Goal: Task Accomplishment & Management: Manage account settings

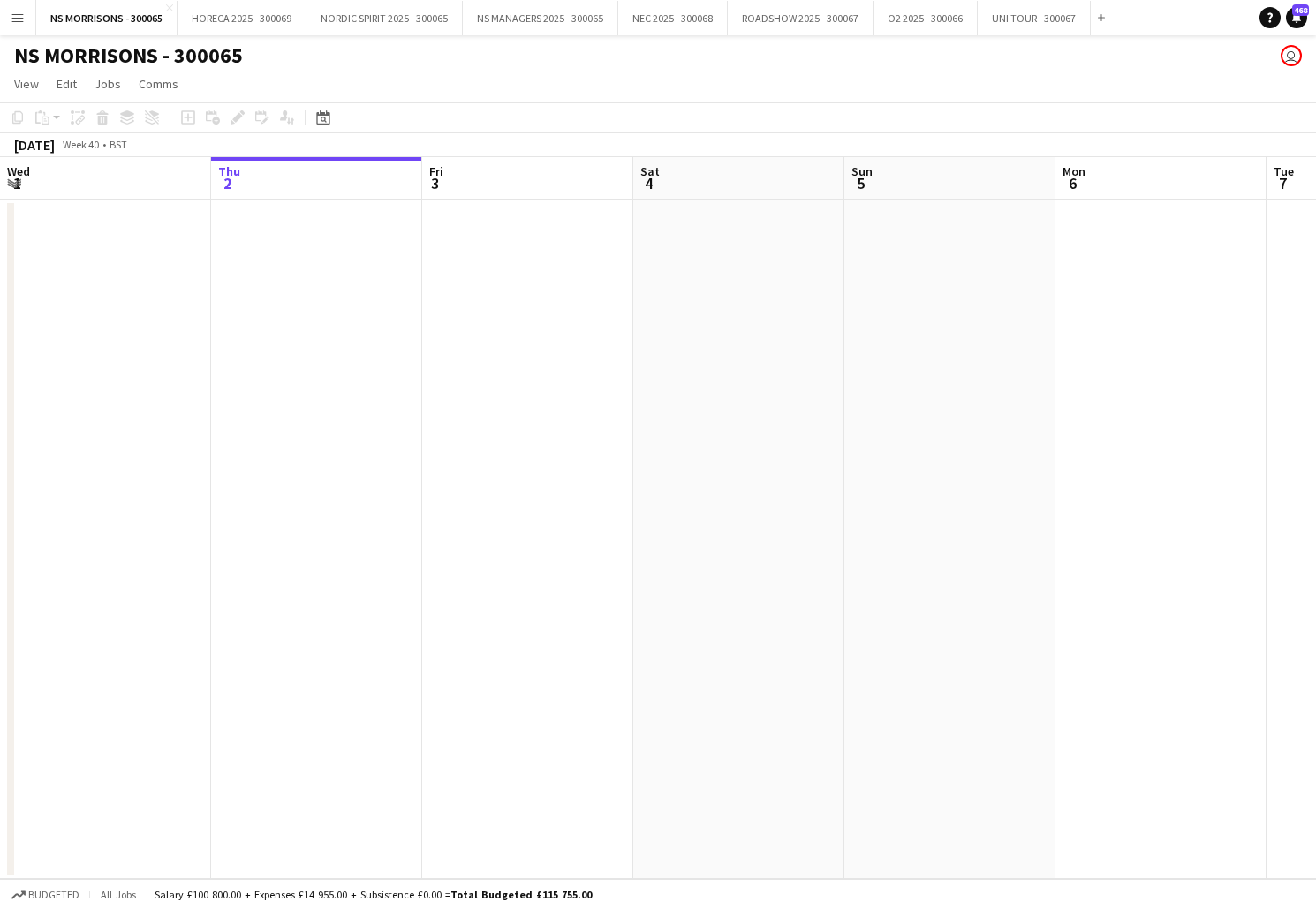
click at [14, 34] on button "Menu" at bounding box center [18, 18] width 35 height 35
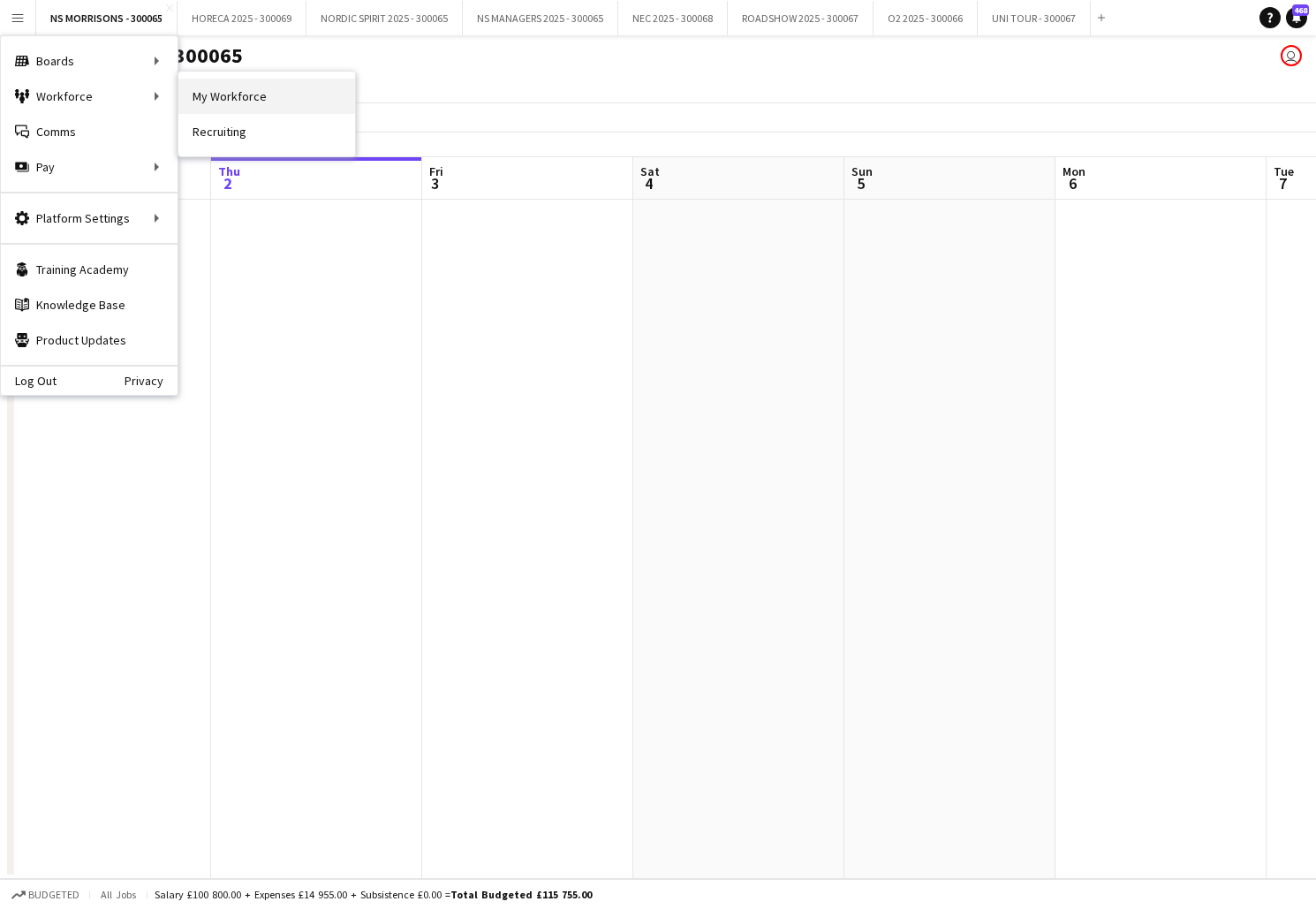
click at [288, 95] on link "My Workforce" at bounding box center [267, 96] width 177 height 35
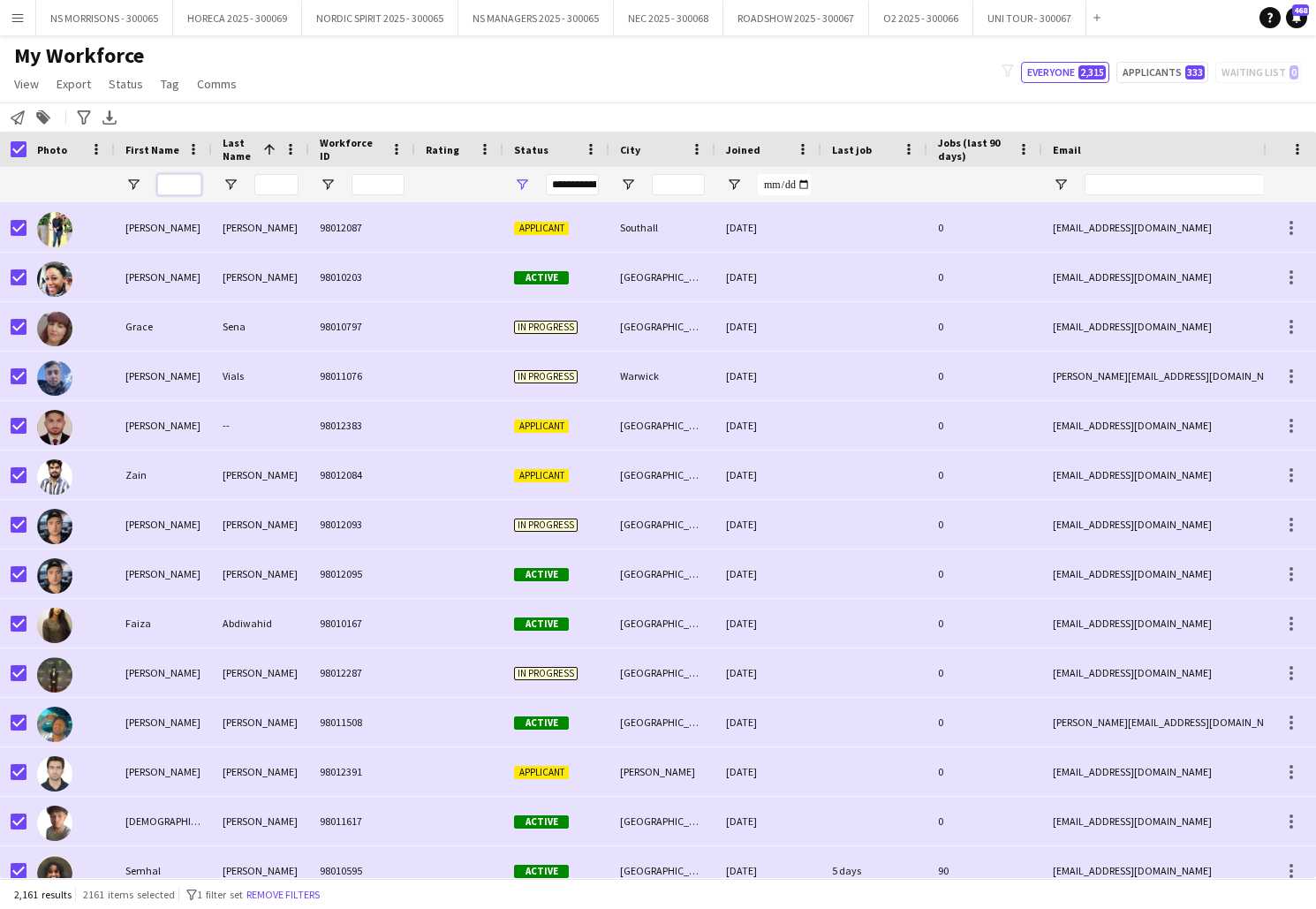
click at [170, 183] on input "First Name Filter Input" at bounding box center [179, 185] width 44 height 21
click at [24, 115] on icon "Notify workforce" at bounding box center [18, 117] width 14 height 14
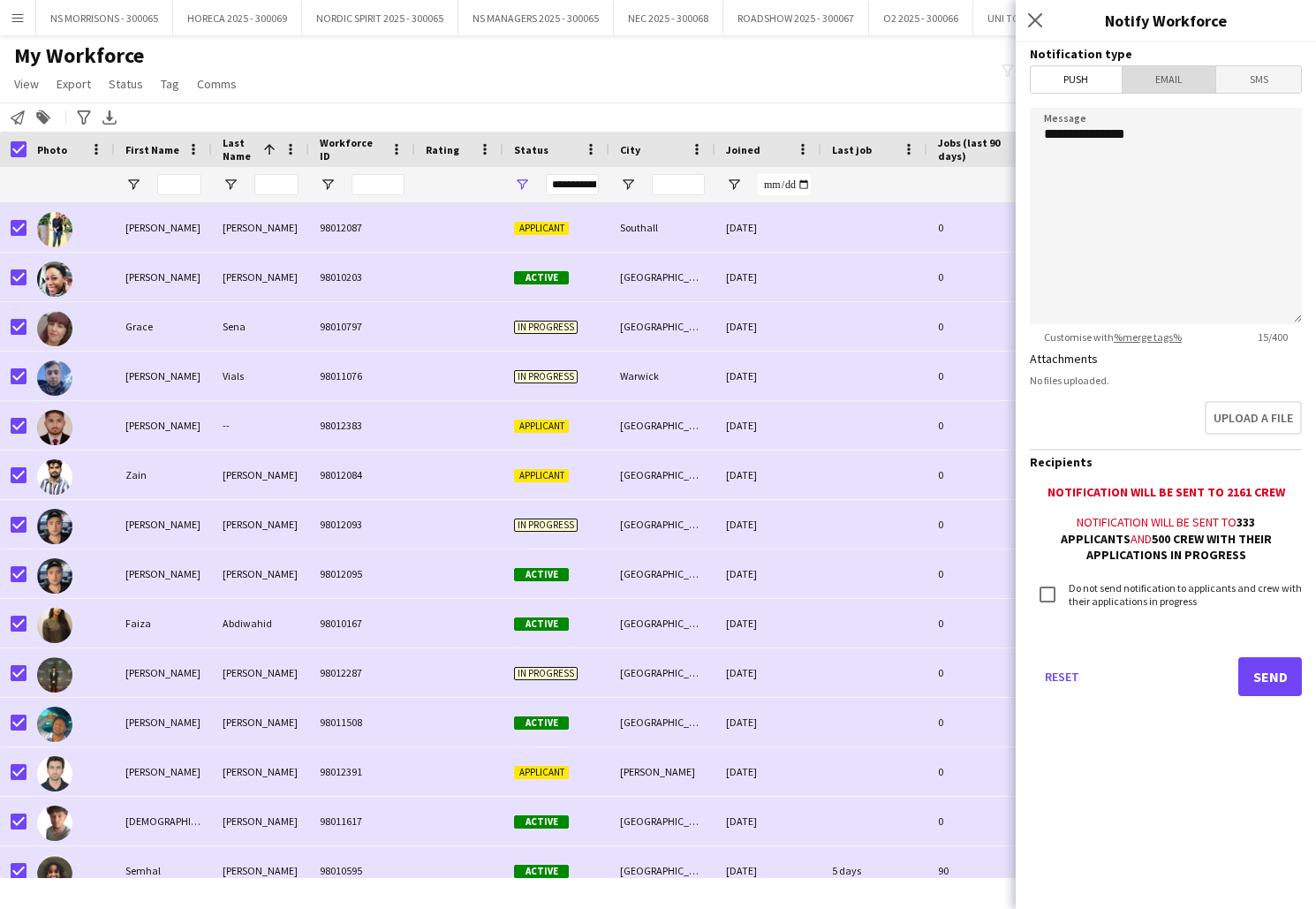
drag, startPoint x: 1177, startPoint y: 87, endPoint x: 1172, endPoint y: 106, distance: 19.6
click at [1176, 87] on span "Email" at bounding box center [1169, 80] width 94 height 27
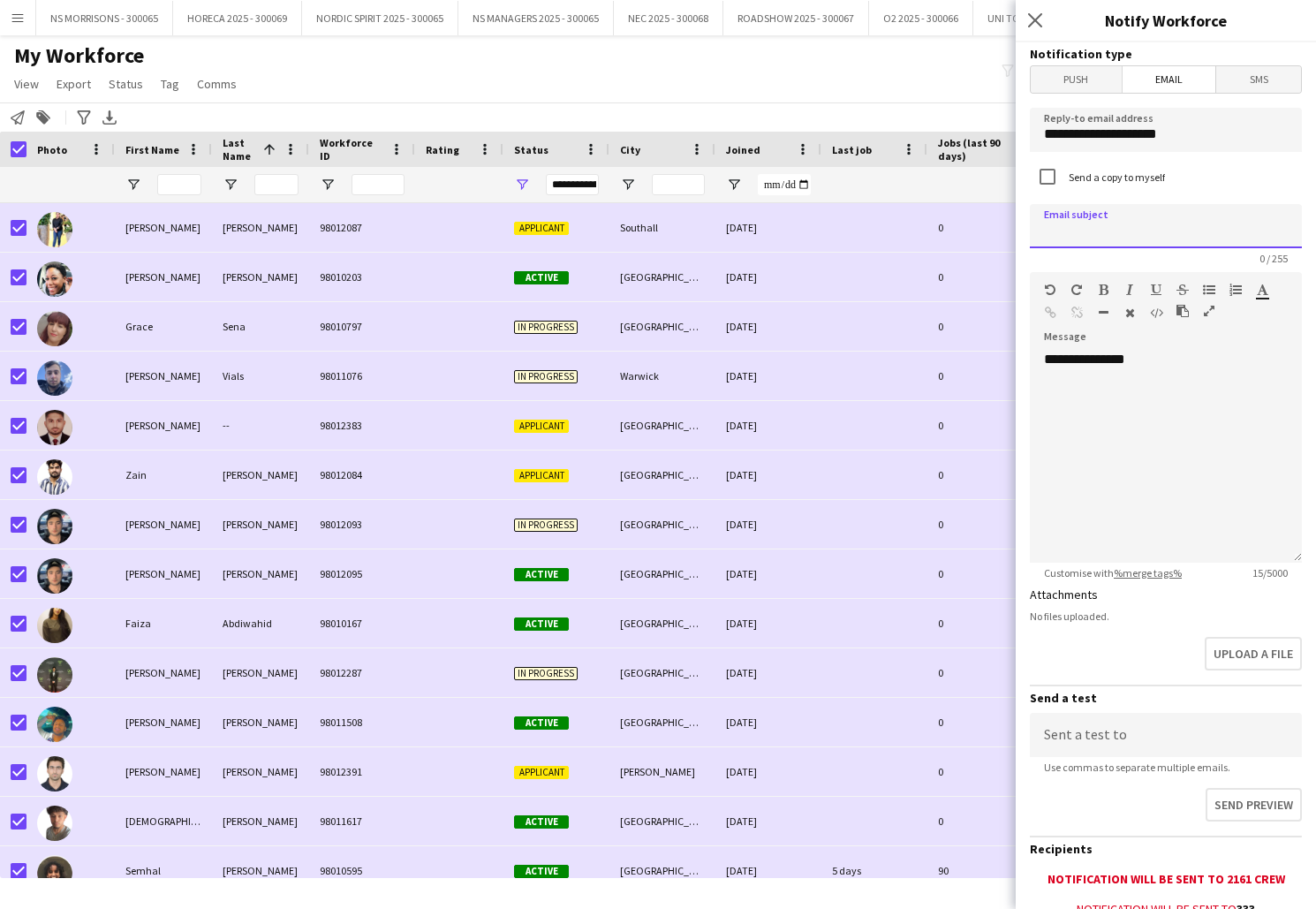
paste input "**********"
type input "**********"
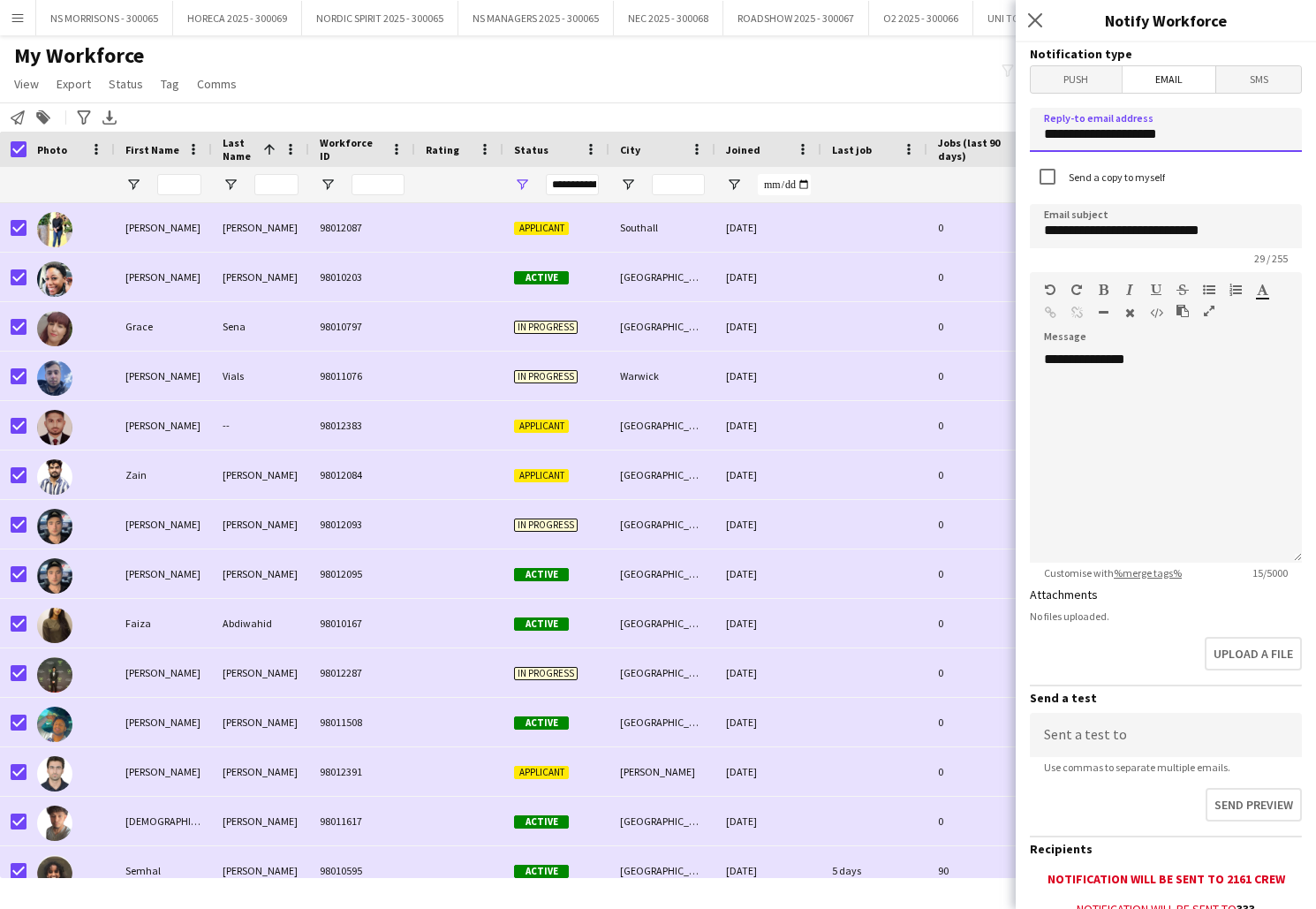
drag, startPoint x: 1196, startPoint y: 133, endPoint x: 1015, endPoint y: 135, distance: 181.0
type input "**********"
click at [1168, 365] on div "**********" at bounding box center [1166, 457] width 272 height 212
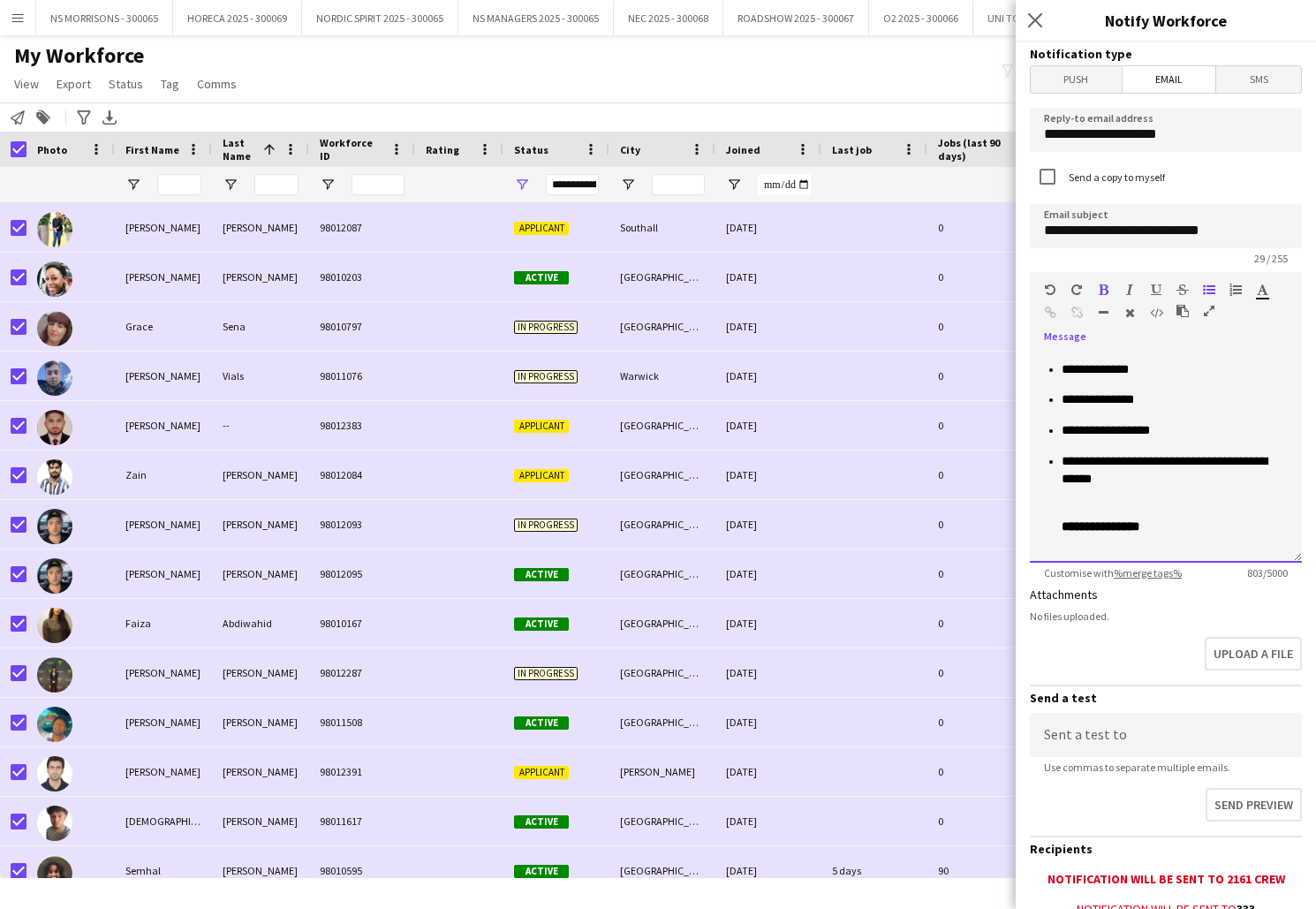
click at [1136, 498] on li "**********" at bounding box center [1175, 494] width 226 height 84
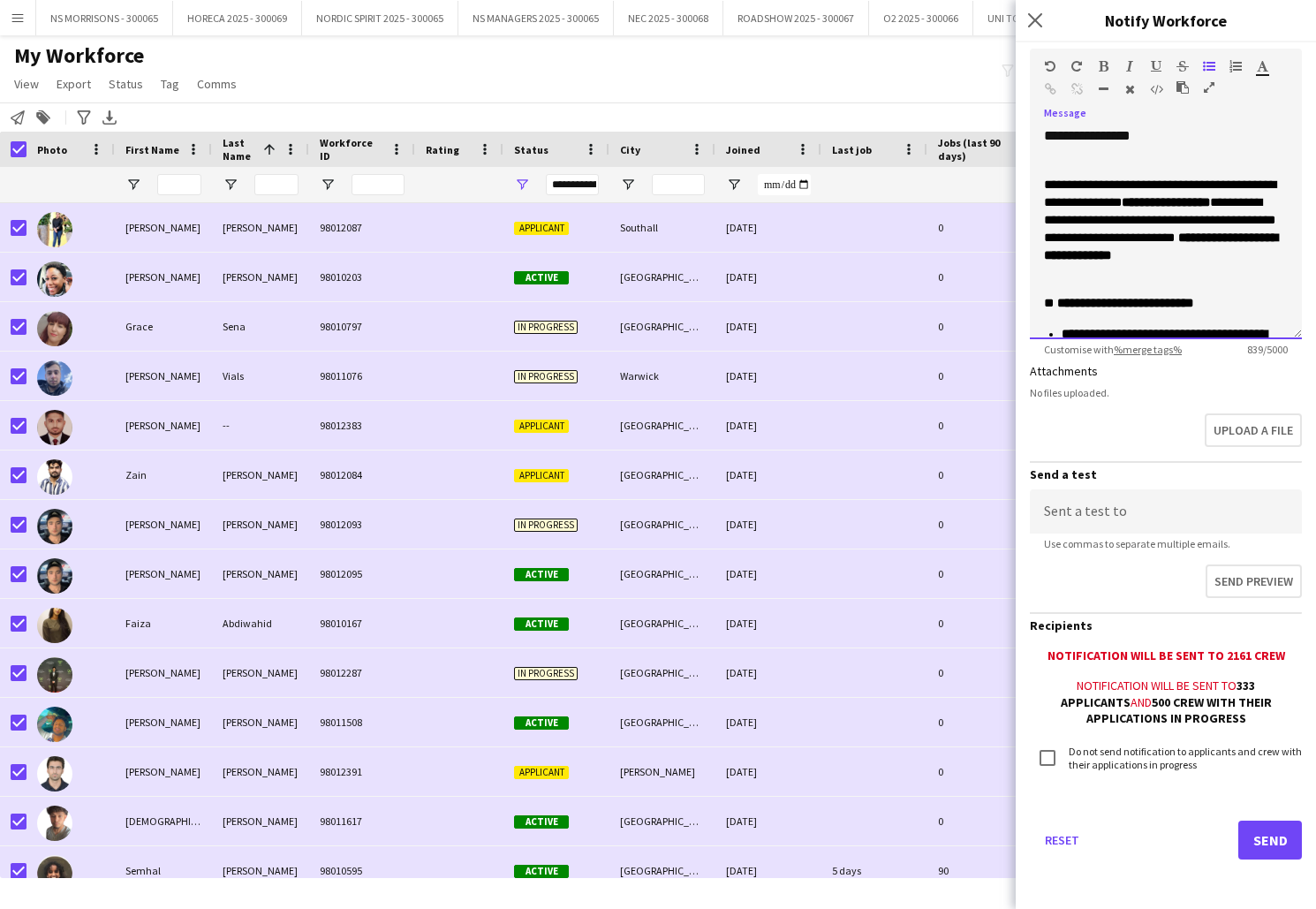
scroll to position [223, 0]
click at [1242, 837] on button "Send" at bounding box center [1270, 841] width 64 height 39
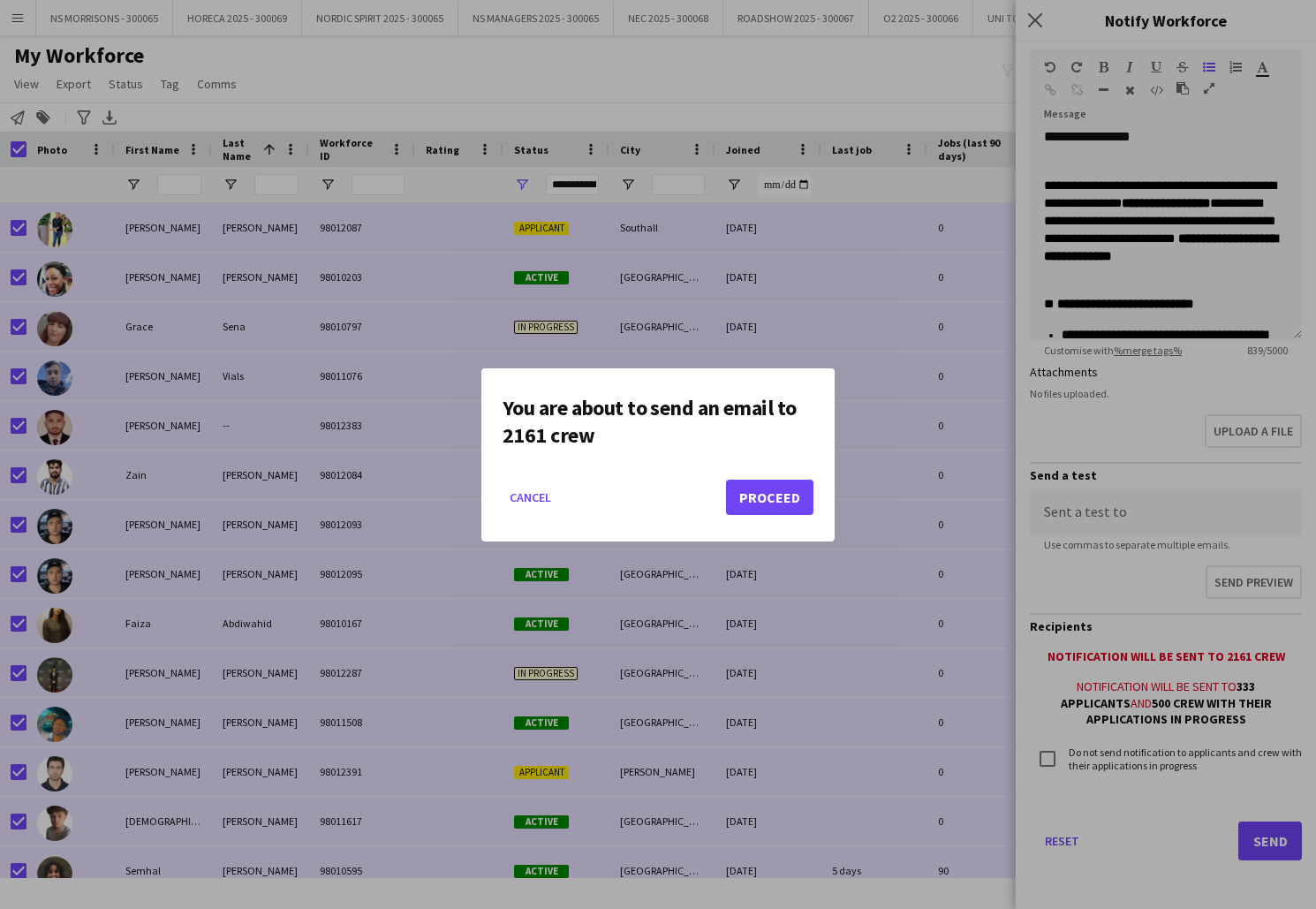
click at [765, 498] on button "Proceed" at bounding box center [769, 497] width 87 height 35
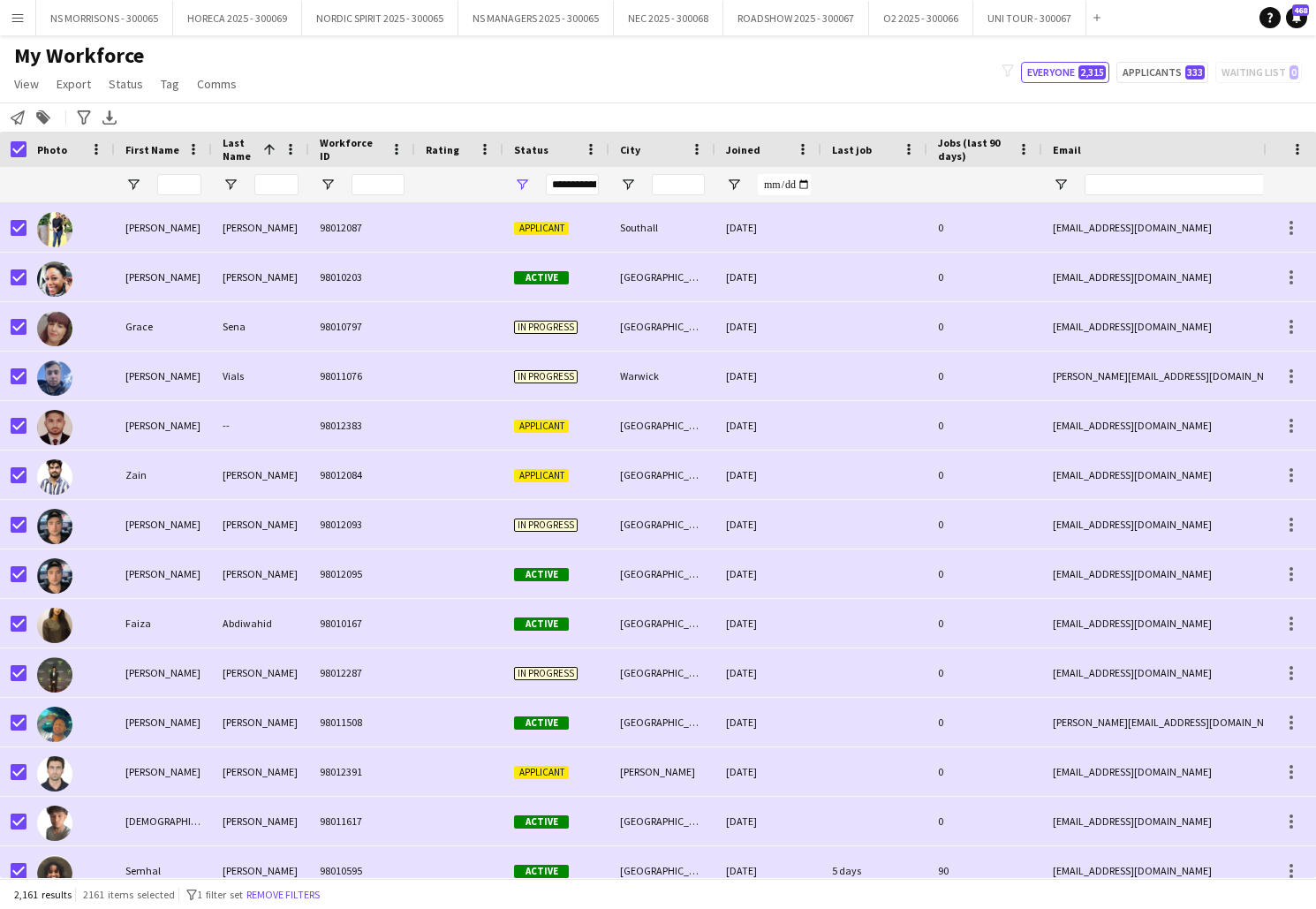
scroll to position [0, 0]
click at [657, 72] on div "My Workforce View Views Default view New view Update view Delete view Edit name…" at bounding box center [658, 72] width 1316 height 60
click at [484, 33] on button "NS MANAGERS 2025 - 300065 Close" at bounding box center [536, 18] width 155 height 34
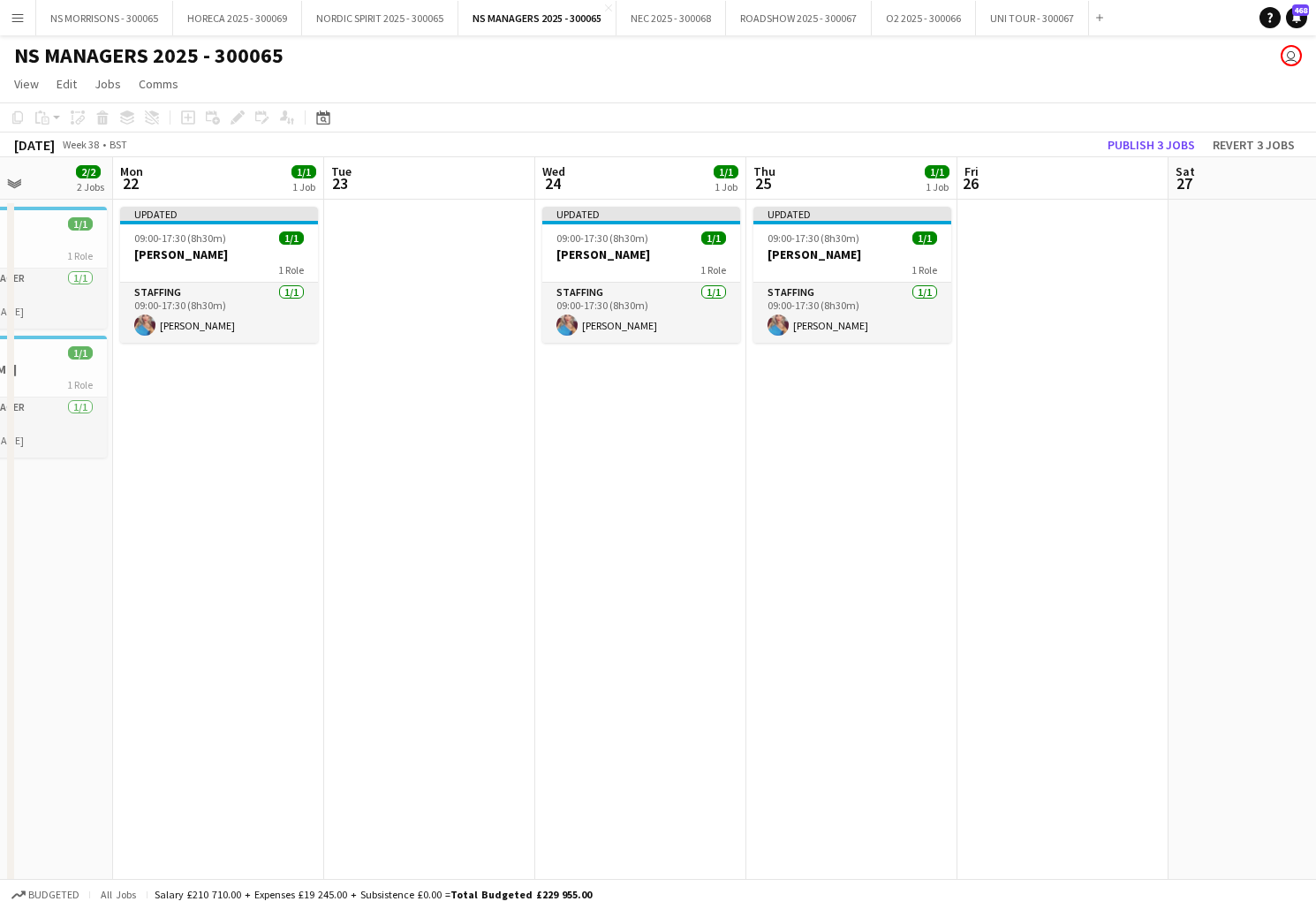
scroll to position [0, 521]
click at [1160, 147] on button "Publish 3 jobs" at bounding box center [1151, 145] width 102 height 23
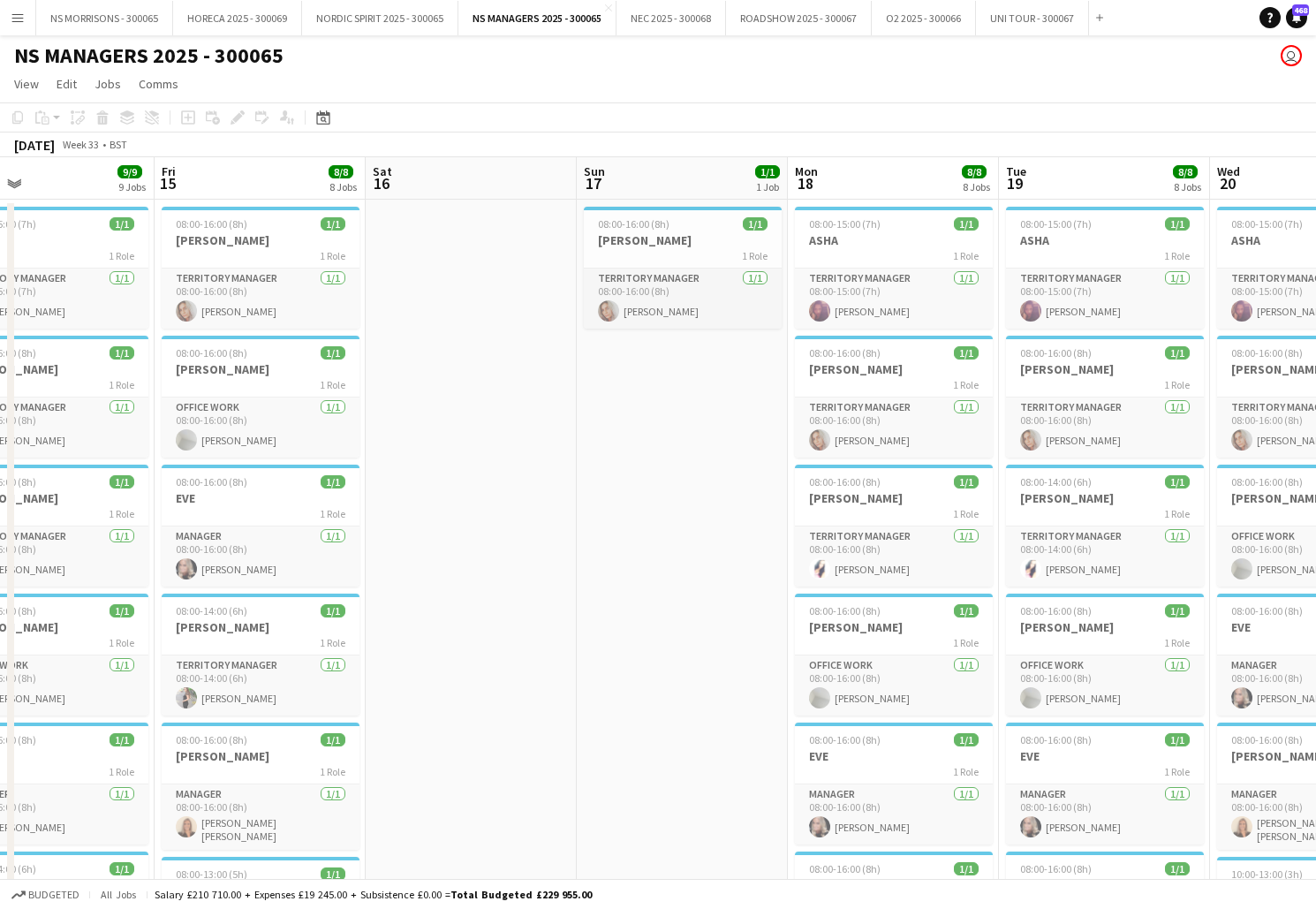
scroll to position [0, 478]
drag, startPoint x: 891, startPoint y: 611, endPoint x: 642, endPoint y: 547, distance: 257.1
click at [891, 611] on div "08:00-16:00 (8h) 1/1" at bounding box center [895, 610] width 198 height 13
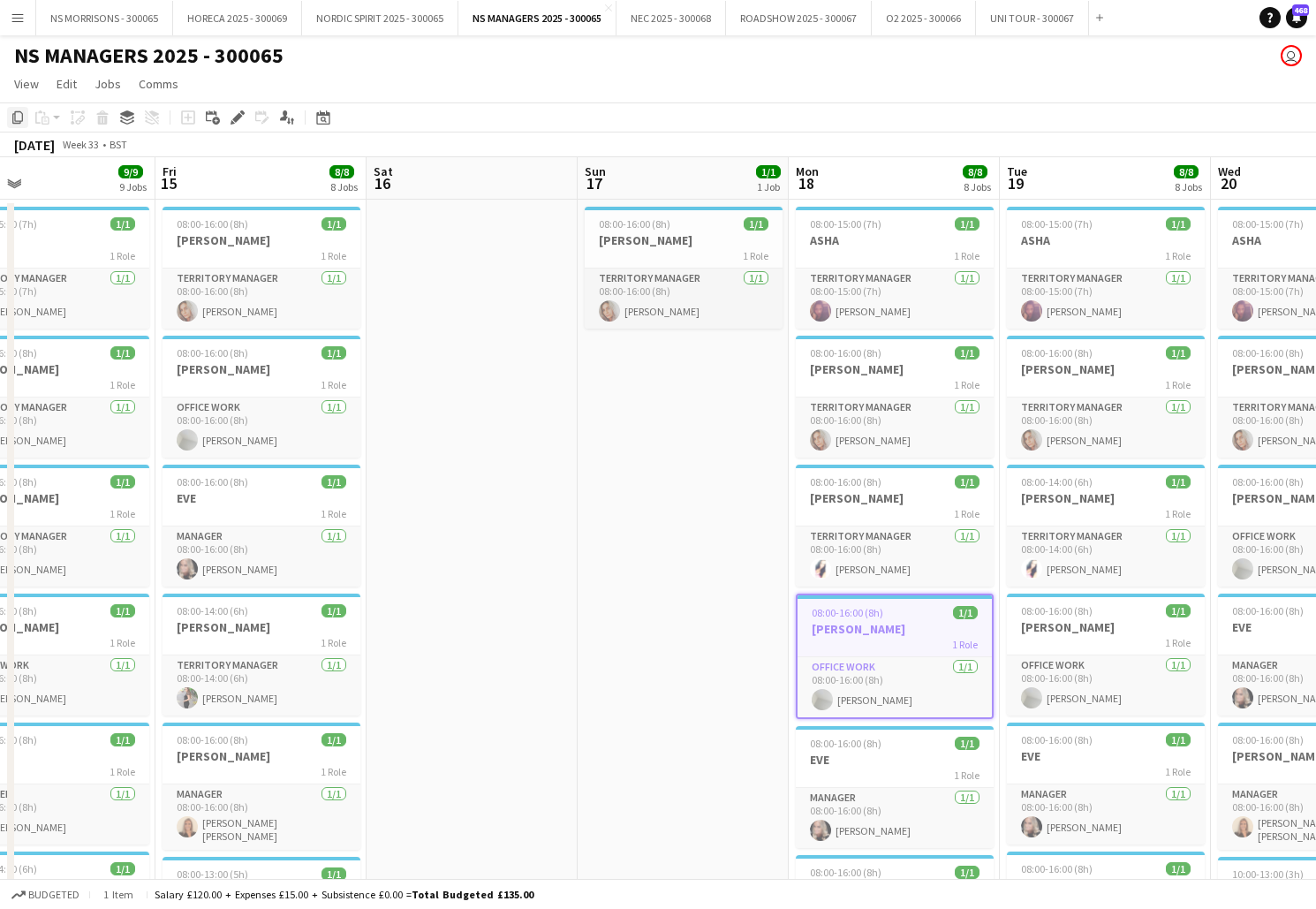
click at [19, 115] on icon "Copy" at bounding box center [18, 117] width 14 height 14
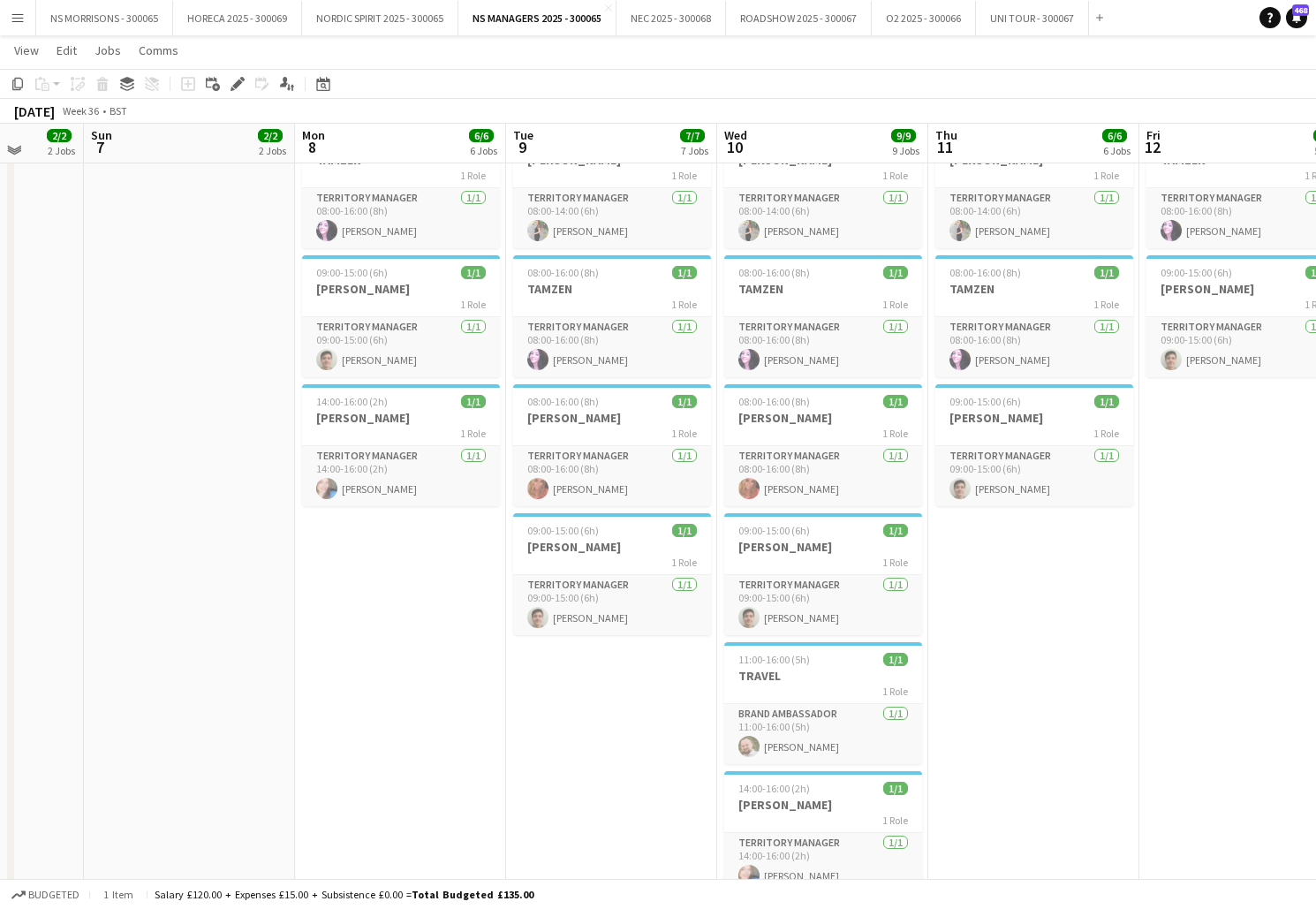
scroll to position [466, 0]
click at [381, 623] on app-date-cell "08:00-15:00 (7h) 1/1 ASHA 1 Role Territory Manager [DATE] 08:00-15:00 (7h) [PER…" at bounding box center [400, 336] width 211 height 1208
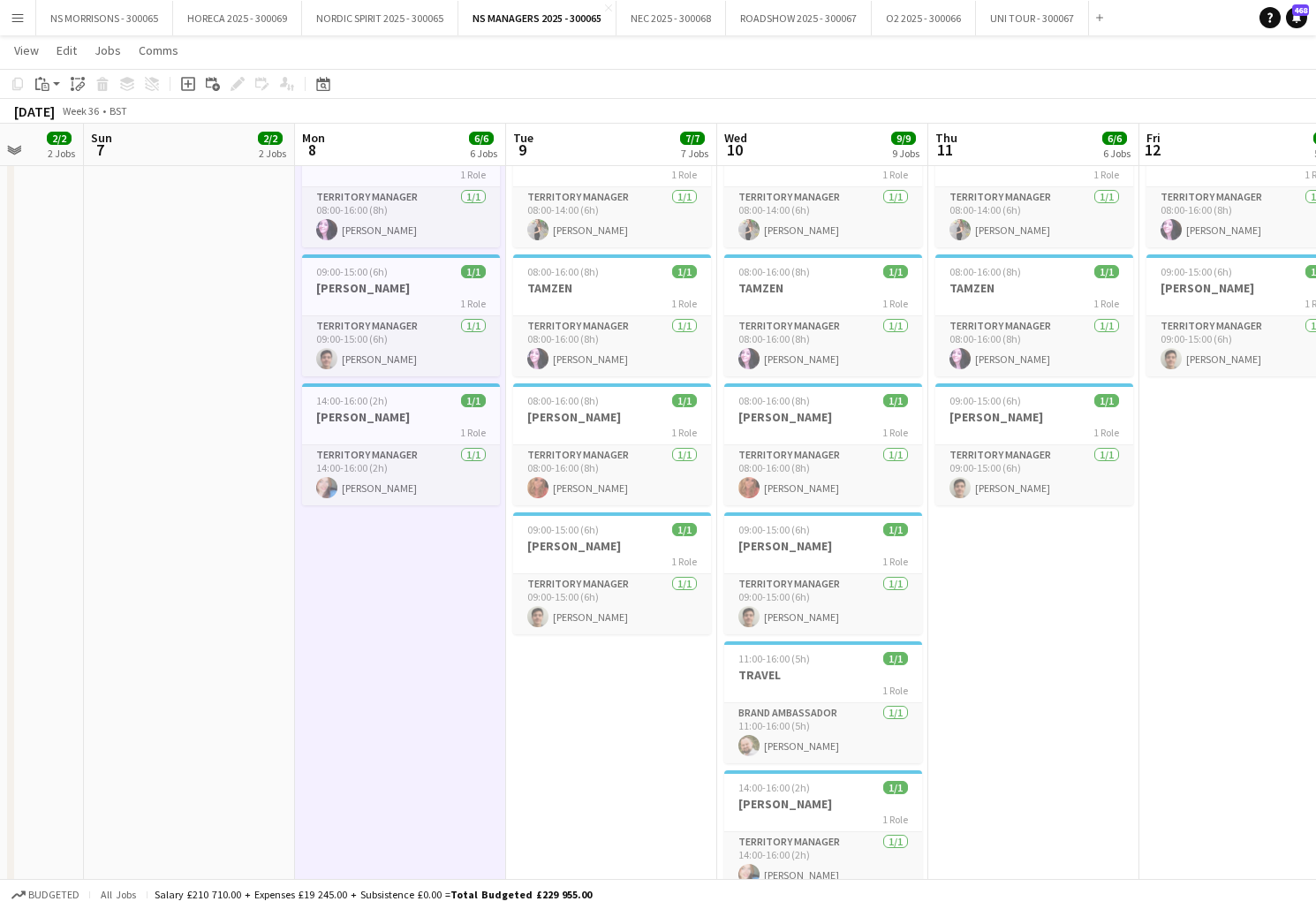
click at [623, 712] on app-date-cell "08:00-15:00 (7h) 1/1 ASHA 1 Role Territory Manager [DATE] 08:00-15:00 (7h) [PER…" at bounding box center [611, 336] width 211 height 1208
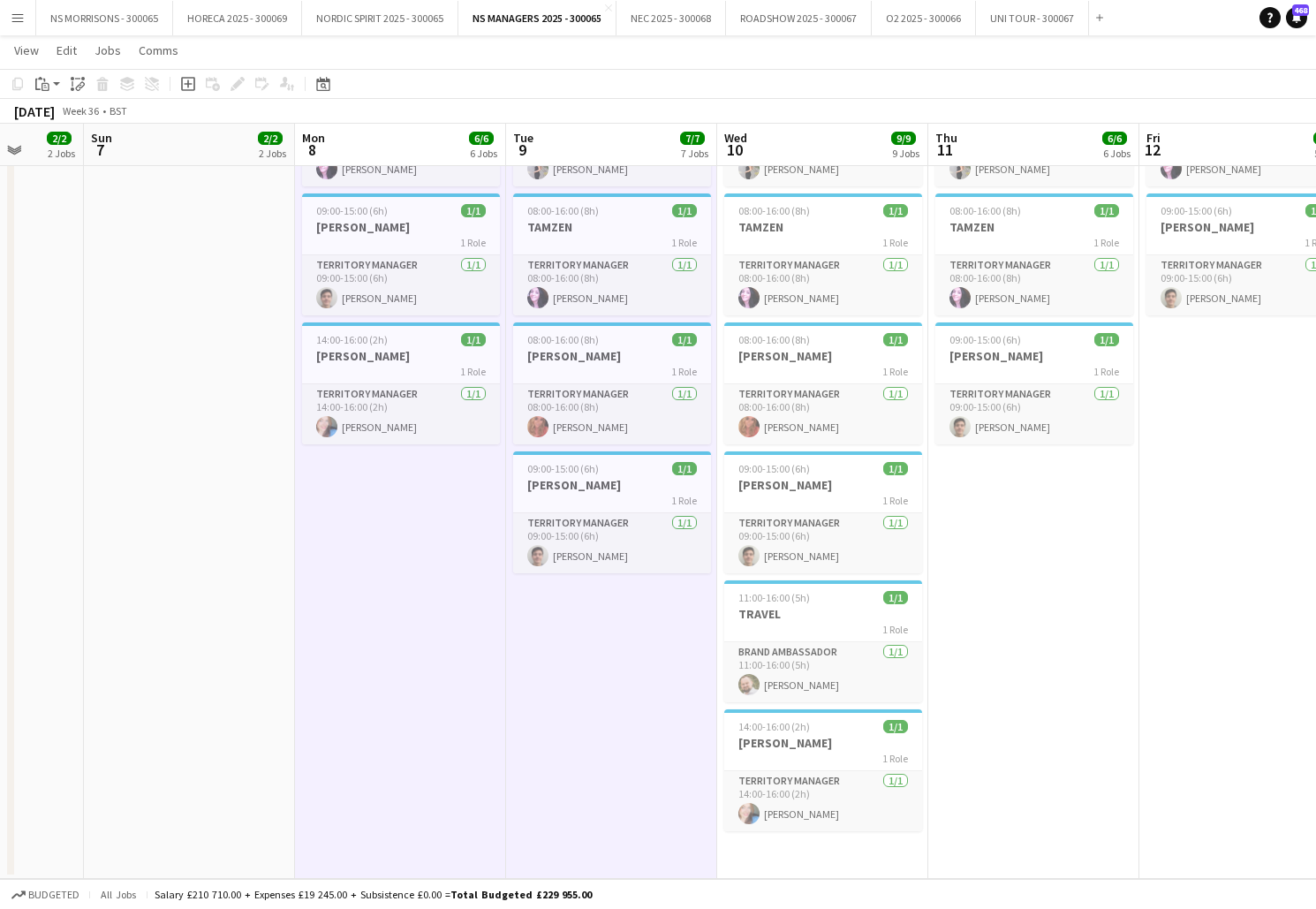
scroll to position [527, 0]
drag, startPoint x: 880, startPoint y: 852, endPoint x: 900, endPoint y: 820, distance: 37.7
click at [881, 848] on app-date-cell "08:00-15:00 (7h) 1/1 ASHA 1 Role Territory Manager [DATE] 08:00-15:00 (7h) [PER…" at bounding box center [822, 275] width 211 height 1208
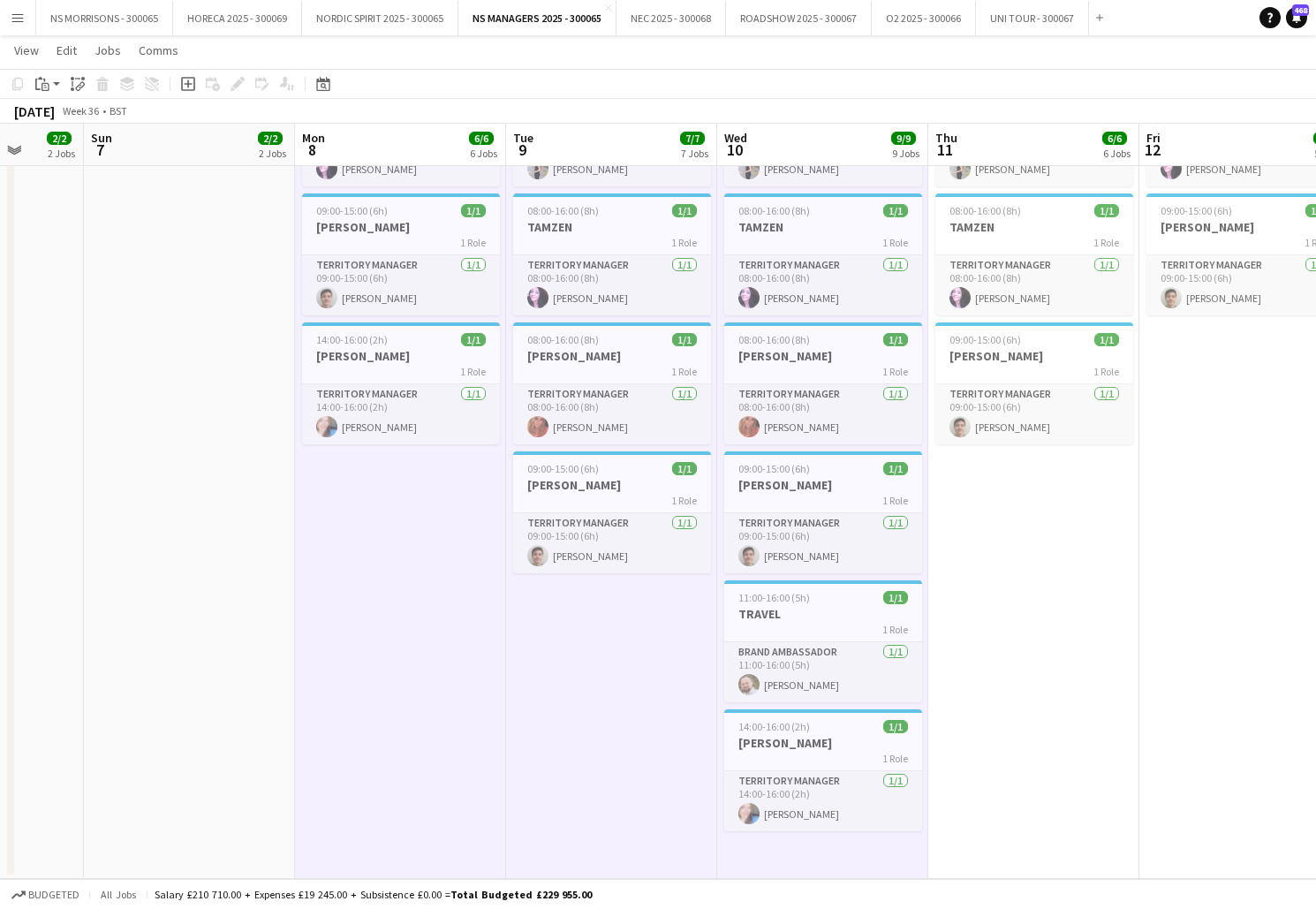
scroll to position [0, 548]
drag, startPoint x: 1014, startPoint y: 633, endPoint x: 1115, endPoint y: 546, distance: 133.3
click at [1014, 631] on app-date-cell "08:00-15:00 (7h) 1/1 ASHA 1 Role Territory Manager [DATE] 08:00-15:00 (7h) [PER…" at bounding box center [1035, 275] width 211 height 1208
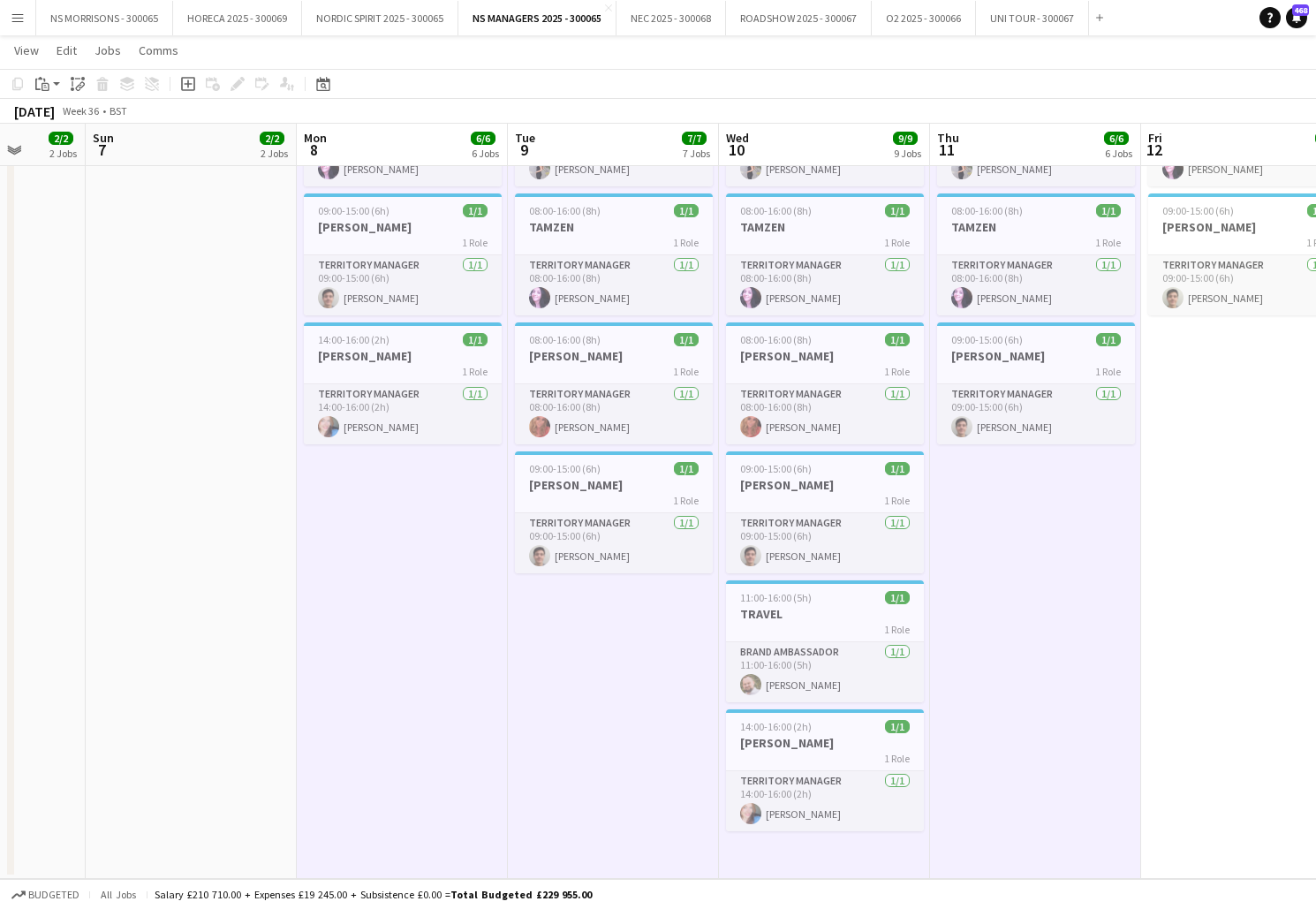
click at [1190, 476] on app-date-cell "08:00-16:00 (8h) 1/1 [PERSON_NAME] 1 Role Territory Manager [DATE] 08:00-16:00 …" at bounding box center [1246, 275] width 211 height 1208
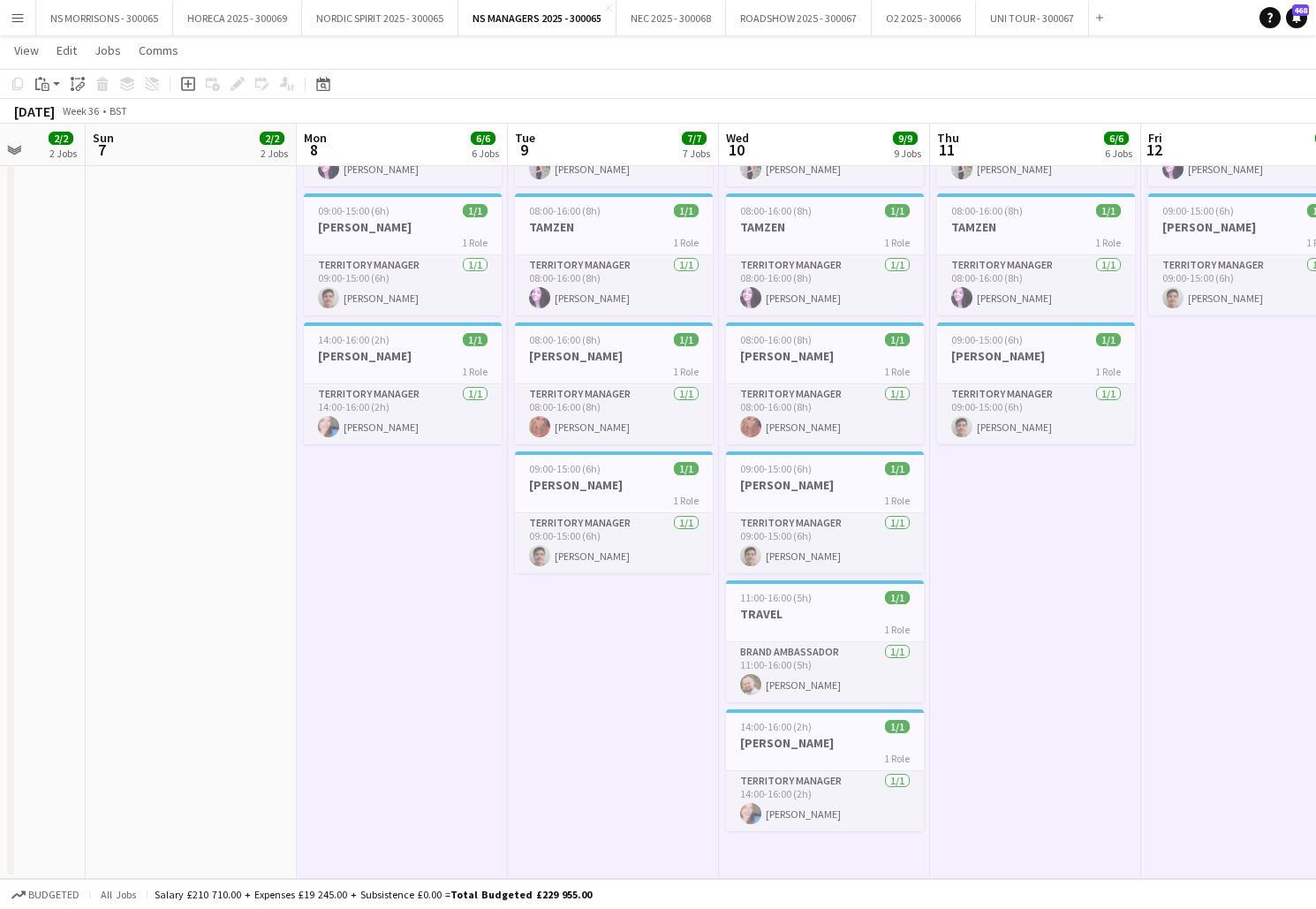
drag, startPoint x: 45, startPoint y: 82, endPoint x: 64, endPoint y: 127, distance: 48.8
click at [45, 82] on icon "Paste" at bounding box center [42, 84] width 14 height 14
click at [91, 149] on link "Paste with crew Command Shift V" at bounding box center [117, 148] width 140 height 16
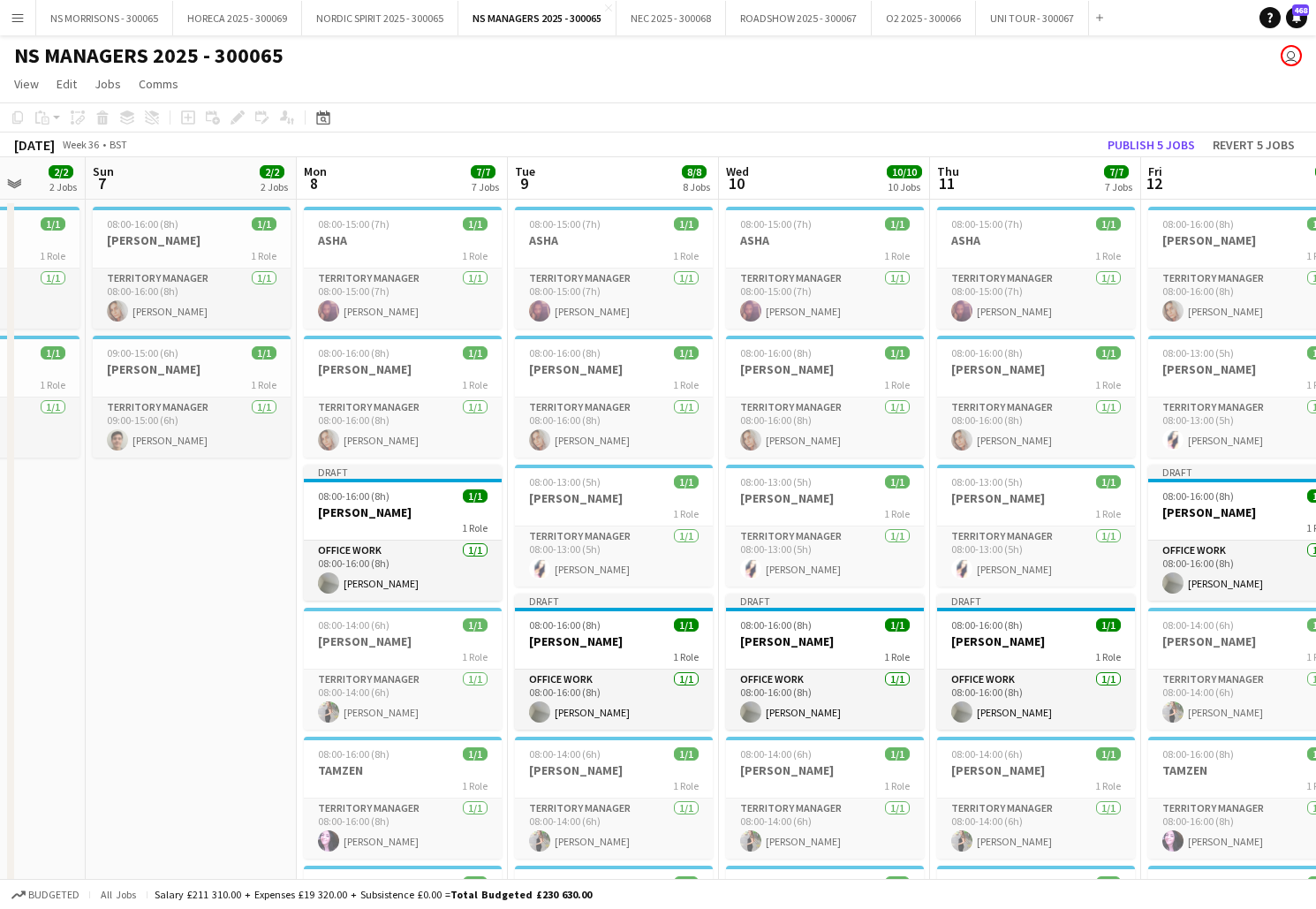
scroll to position [0, 0]
click at [417, 592] on app-card-role "Office work [DATE] 08:00-16:00 (8h) [PERSON_NAME]" at bounding box center [403, 571] width 198 height 60
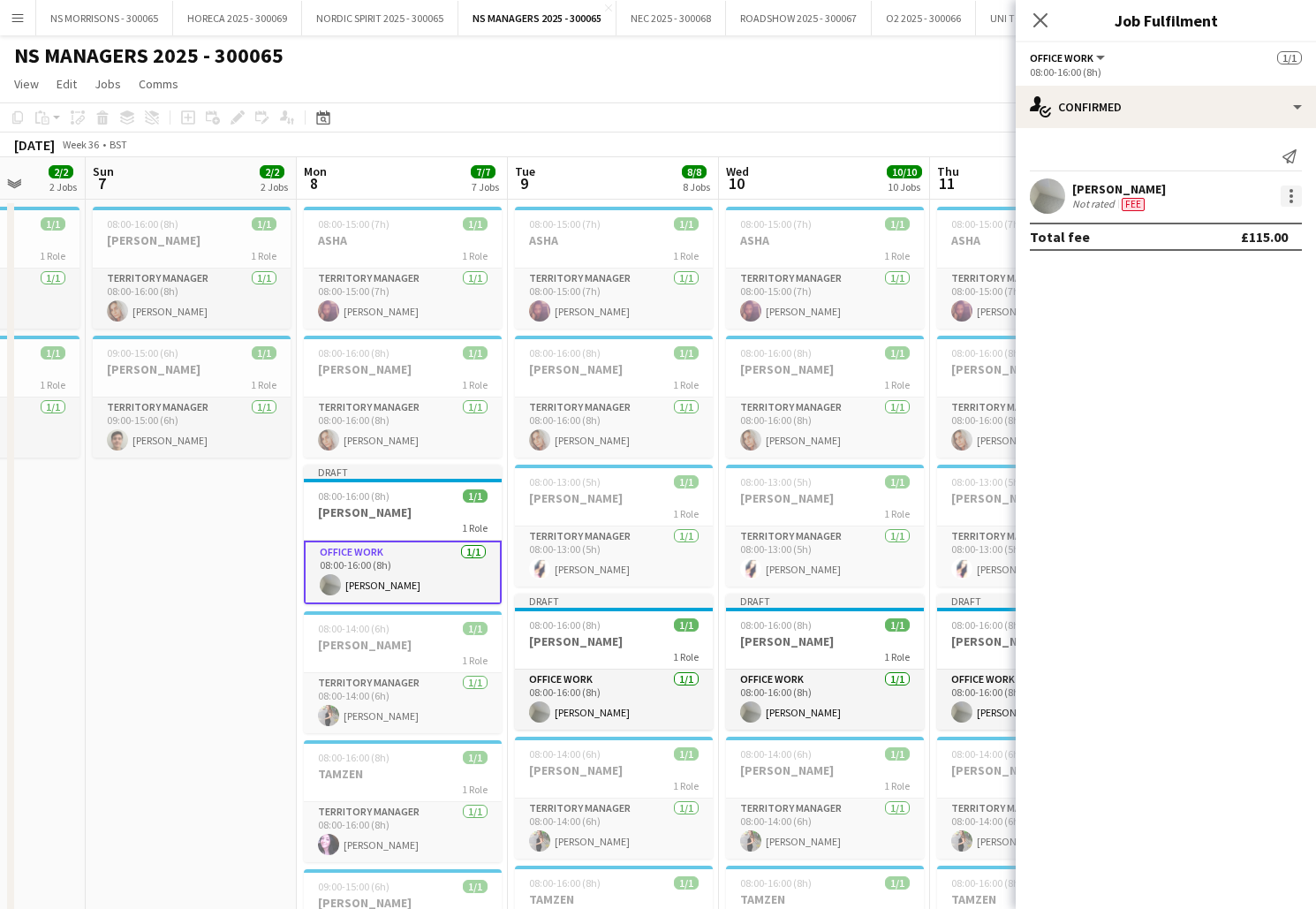
click at [1294, 193] on div at bounding box center [1291, 196] width 21 height 21
click at [1281, 222] on span "Edit fee" at bounding box center [1233, 229] width 110 height 16
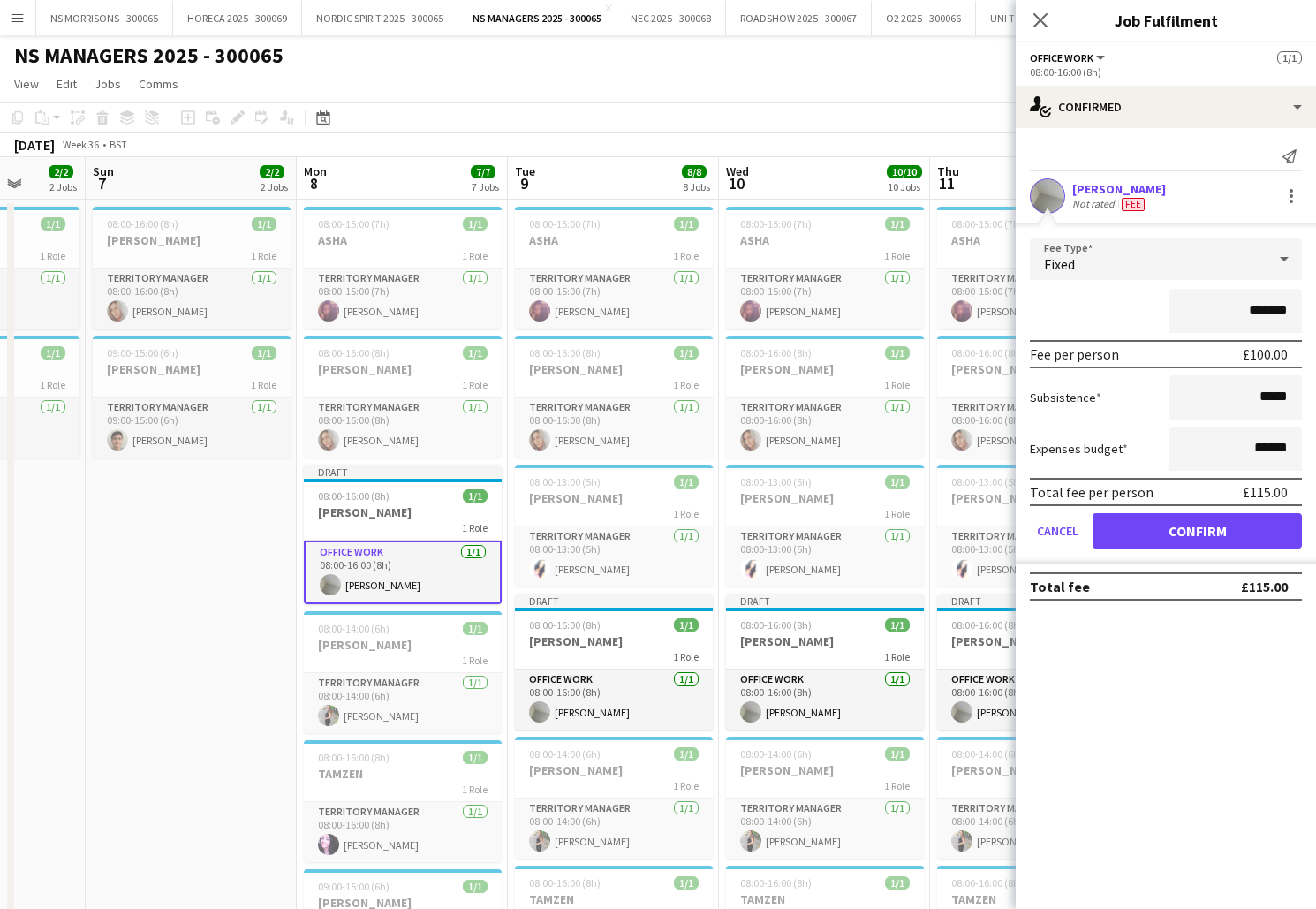
drag, startPoint x: 289, startPoint y: 557, endPoint x: 257, endPoint y: 537, distance: 37.7
click at [289, 557] on app-date-cell "08:00-16:00 (8h) 1/1 [PERSON_NAME] 1 Role Territory Manager [DATE] 08:00-16:00 …" at bounding box center [191, 875] width 211 height 1352
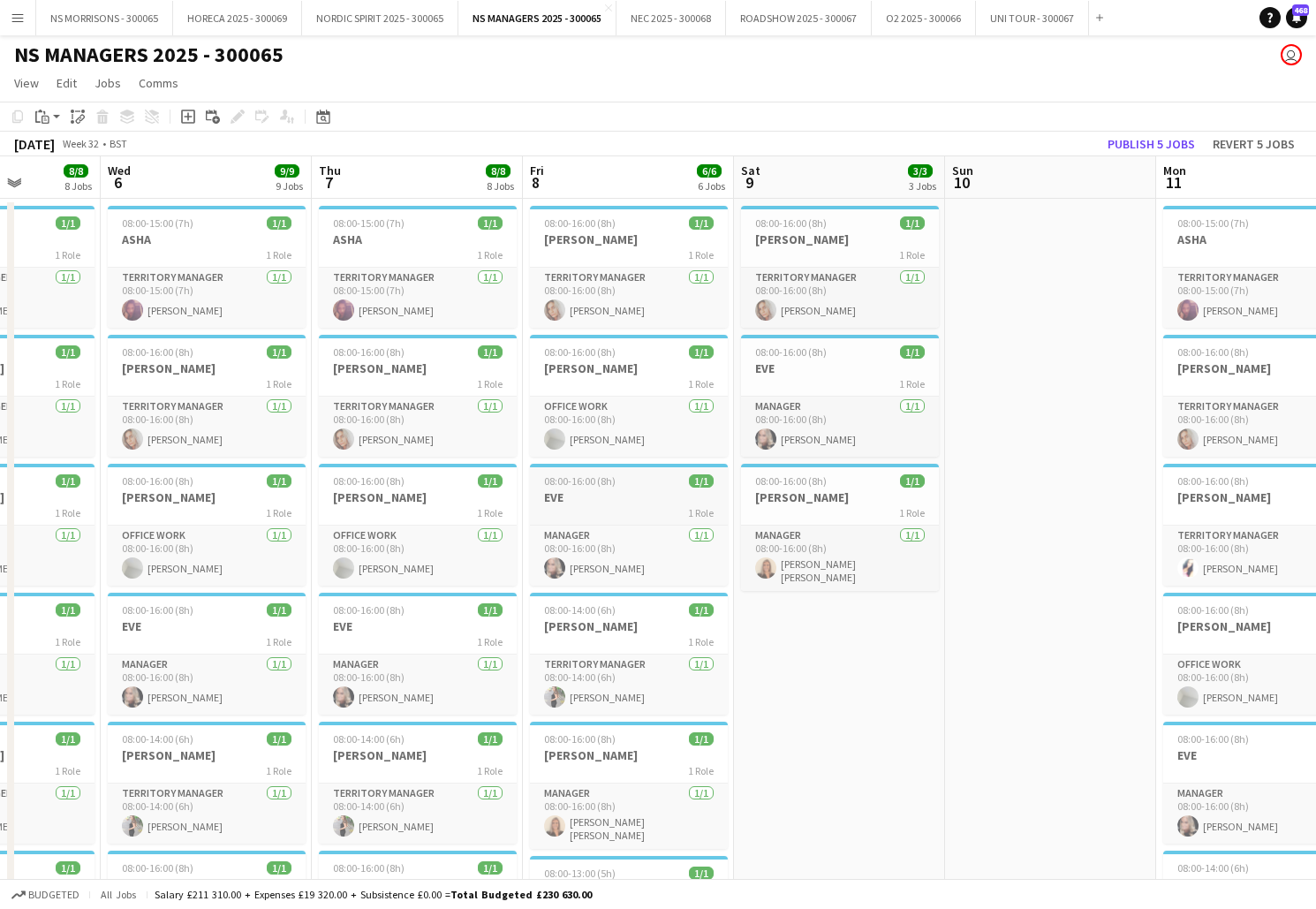
scroll to position [0, 531]
click at [175, 489] on app-job-card "08:00-16:00 (8h) 1/1 [PERSON_NAME] 1 Role Office work [DATE] 08:00-16:00 (8h) […" at bounding box center [208, 525] width 198 height 122
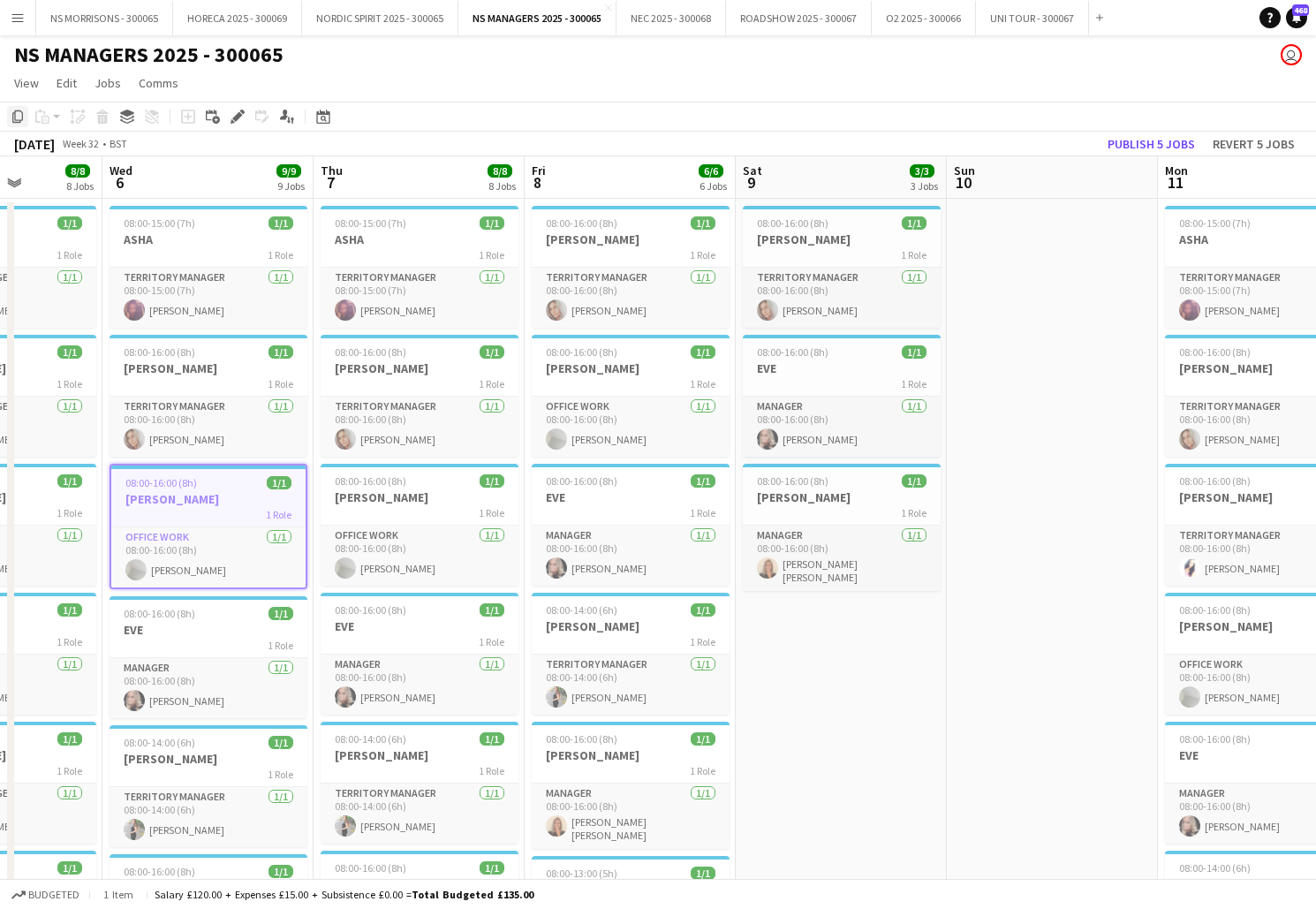
drag, startPoint x: 19, startPoint y: 114, endPoint x: 26, endPoint y: 123, distance: 11.4
click at [19, 114] on icon "Copy" at bounding box center [18, 117] width 14 height 14
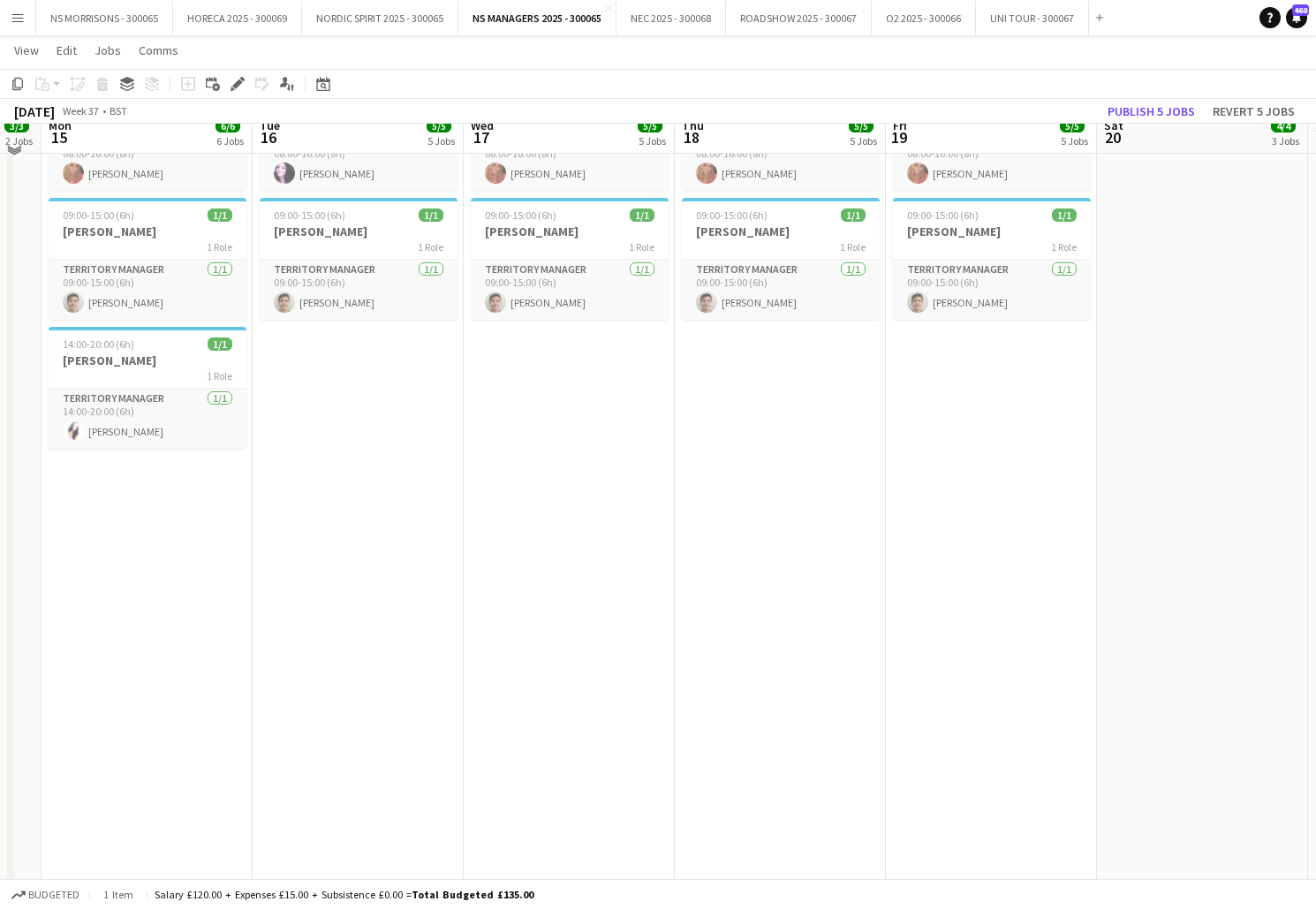
scroll to position [545, 0]
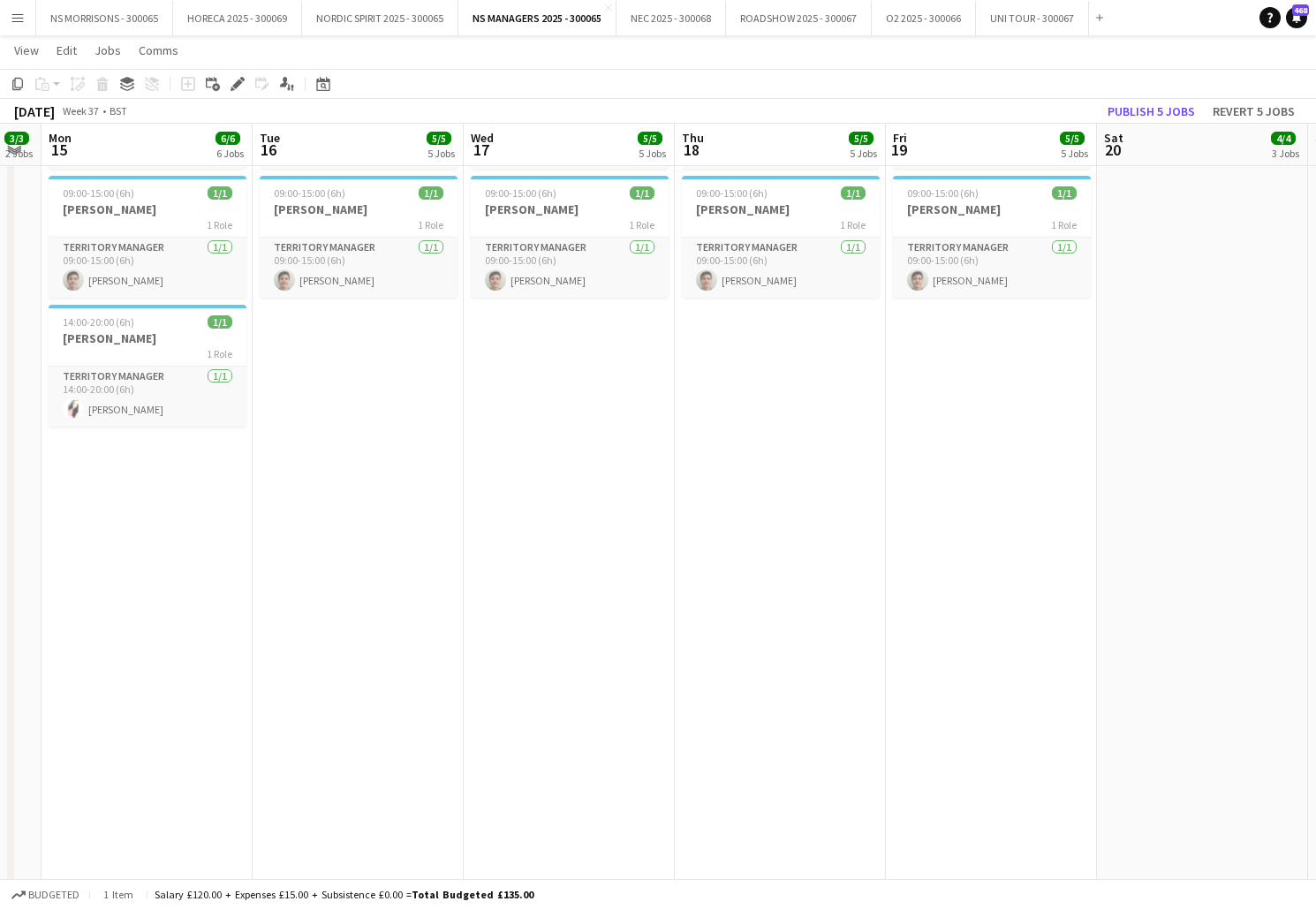
drag, startPoint x: 201, startPoint y: 584, endPoint x: 232, endPoint y: 559, distance: 39.8
click at [201, 584] on app-date-cell "08:00-15:00 (7h) 1/1 ASHA 1 Role Territory Manager [DATE] 08:00-15:00 (7h) [PER…" at bounding box center [147, 329] width 211 height 1352
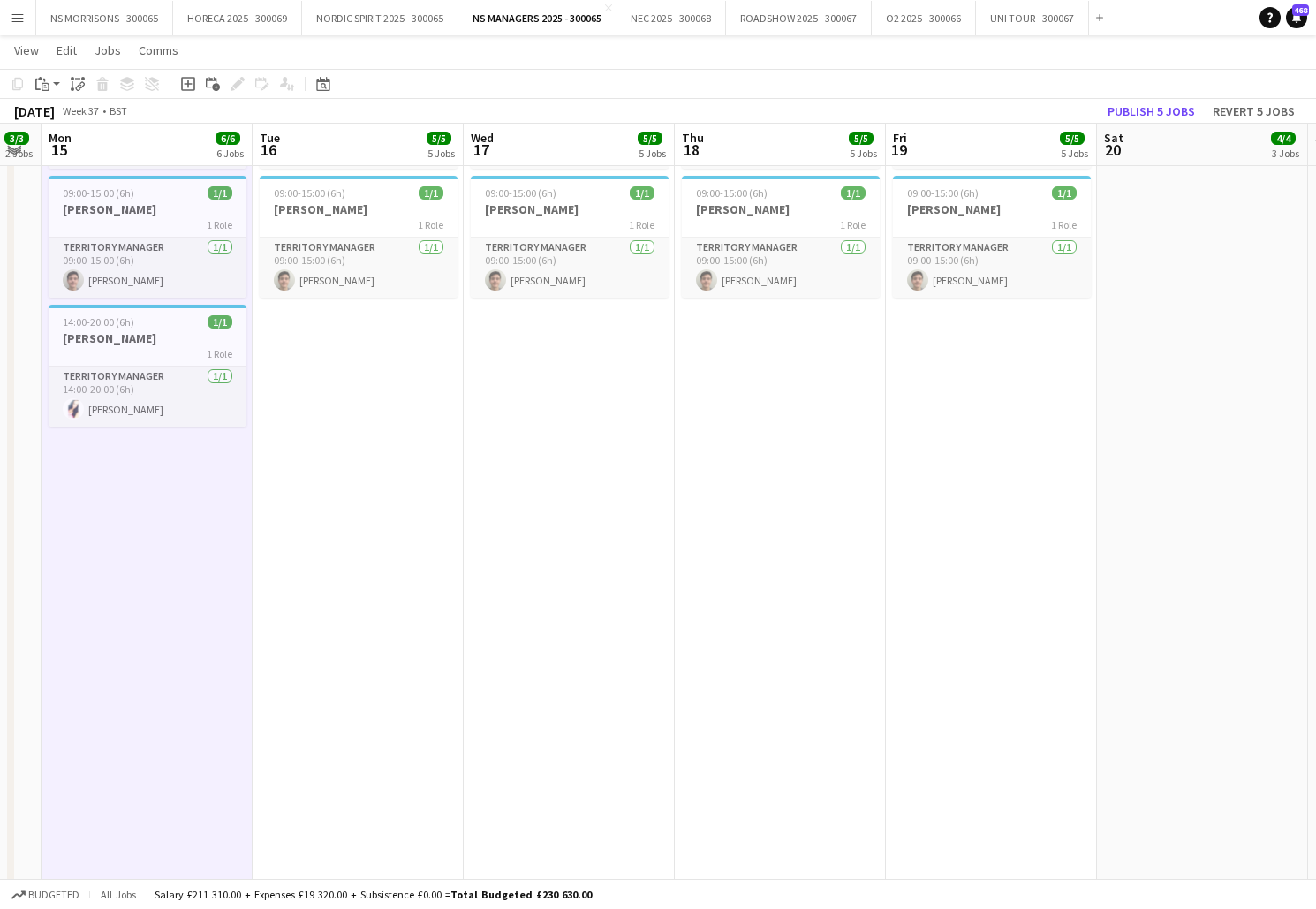
drag, startPoint x: 403, startPoint y: 447, endPoint x: 522, endPoint y: 432, distance: 119.9
click at [403, 447] on app-date-cell "08:00-15:00 (7h) 1/1 ASHA 1 Role Territory Manager [DATE] 08:00-15:00 (7h) [PER…" at bounding box center [358, 329] width 211 height 1352
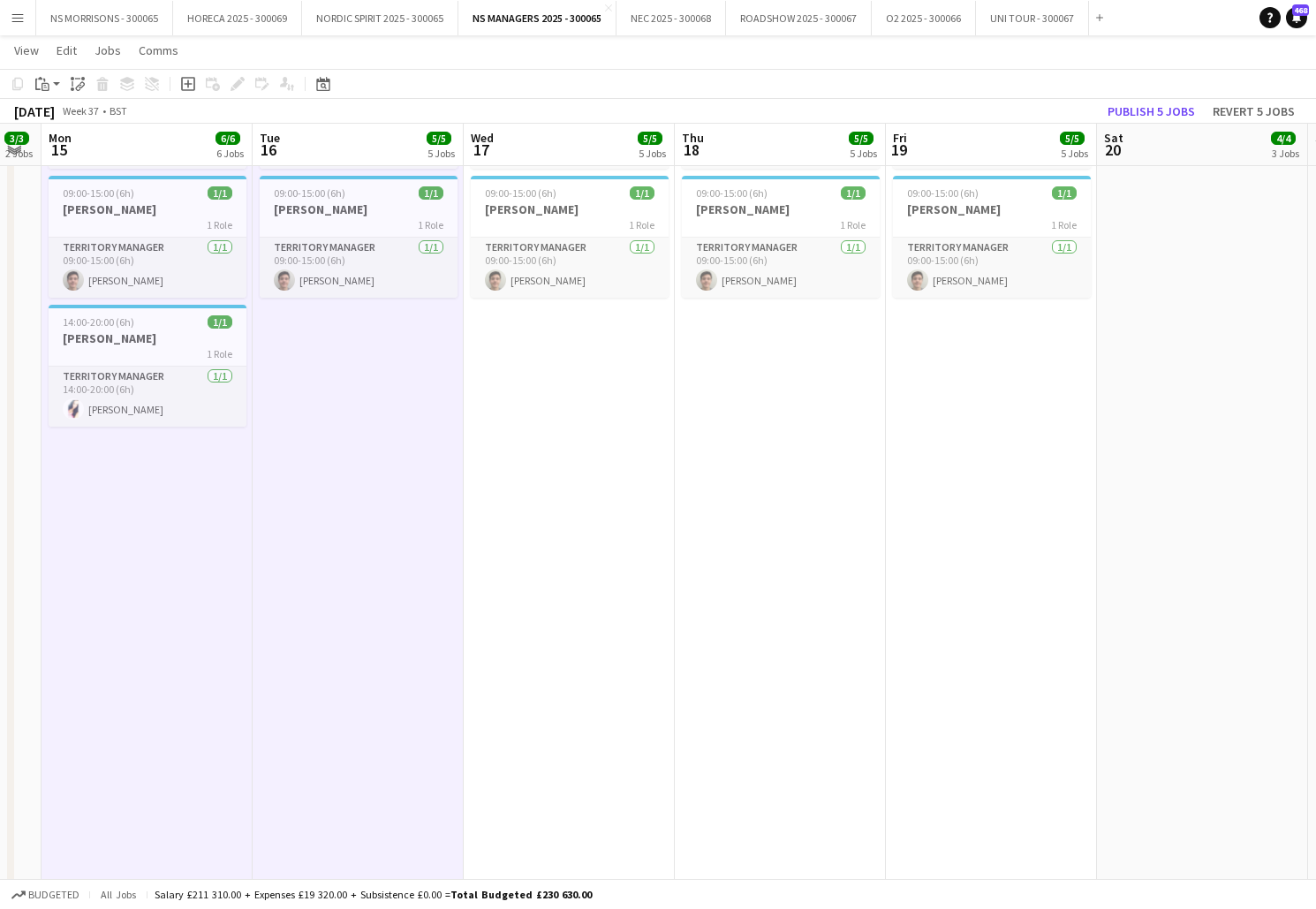
click at [564, 425] on app-date-cell "08:00-16:00 (8h) 1/1 [PERSON_NAME] 1 Role Territory Manager [DATE] 08:00-16:00 …" at bounding box center [569, 329] width 211 height 1352
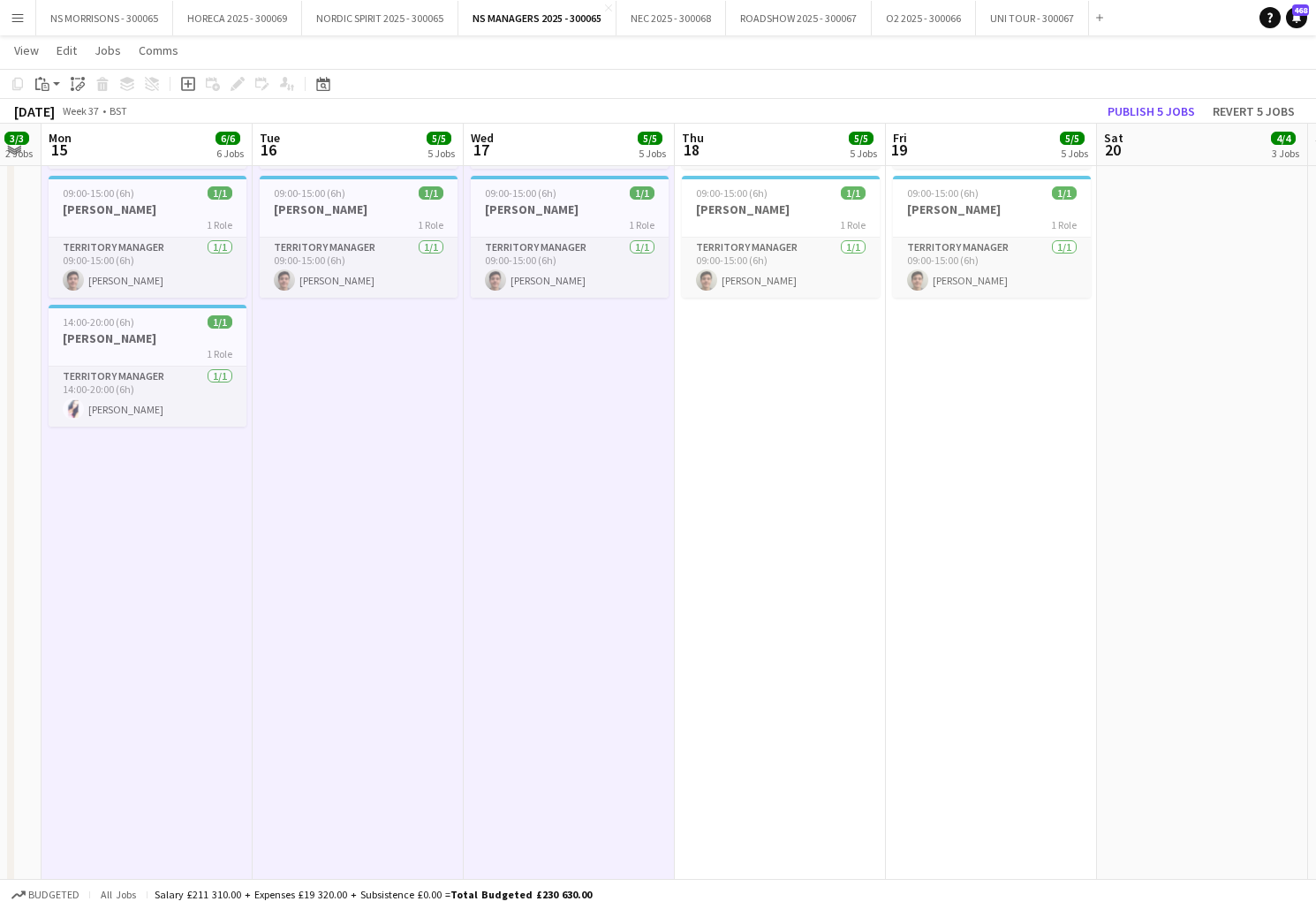
click at [788, 405] on app-date-cell "08:00-16:00 (8h) 1/1 [PERSON_NAME] 1 Role Territory Manager [DATE] 08:00-16:00 …" at bounding box center [780, 329] width 211 height 1352
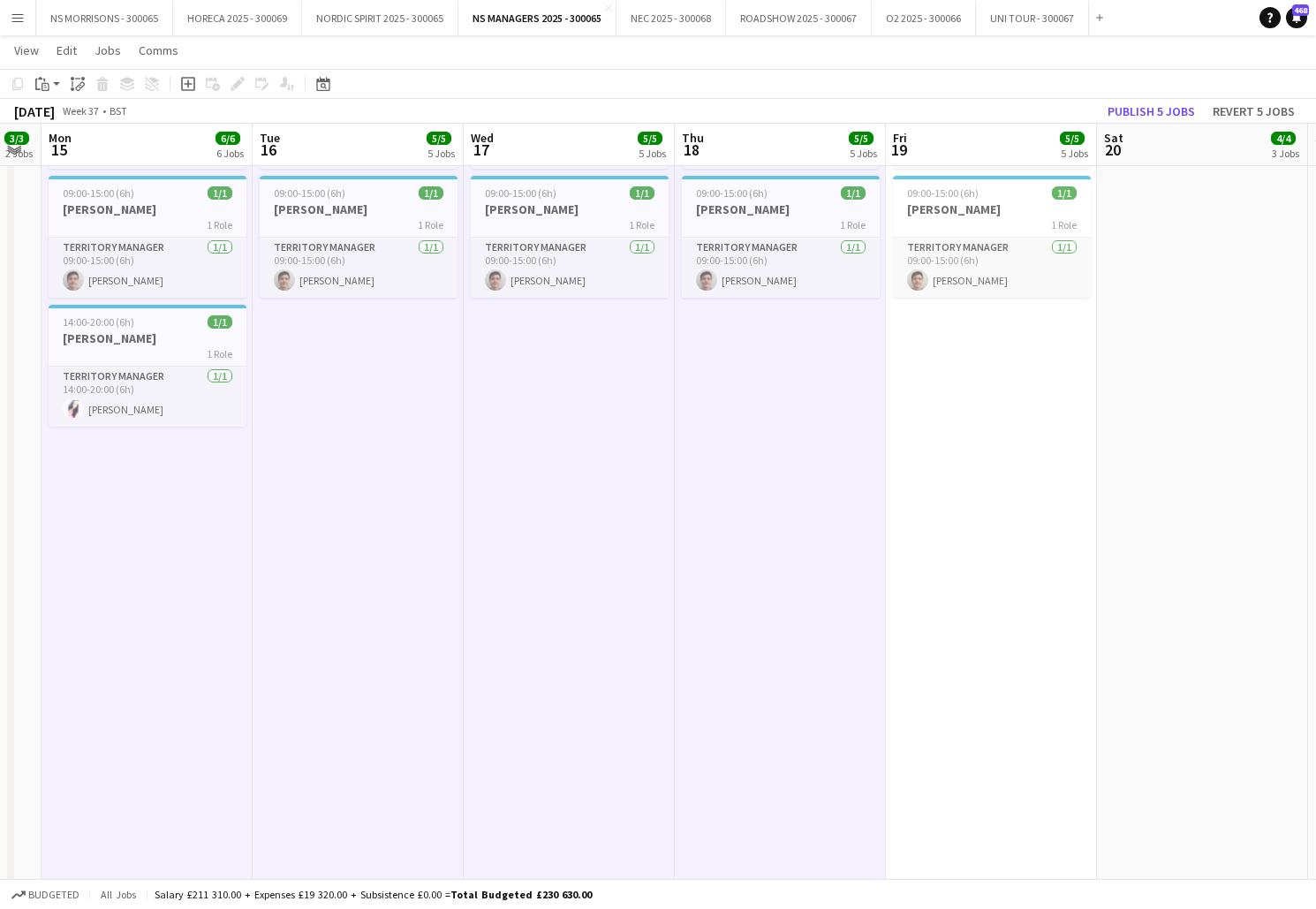
click at [1009, 390] on app-date-cell "08:00-16:00 (8h) 1/1 [PERSON_NAME] 1 Role Territory Manager [DATE] 08:00-16:00 …" at bounding box center [991, 329] width 211 height 1352
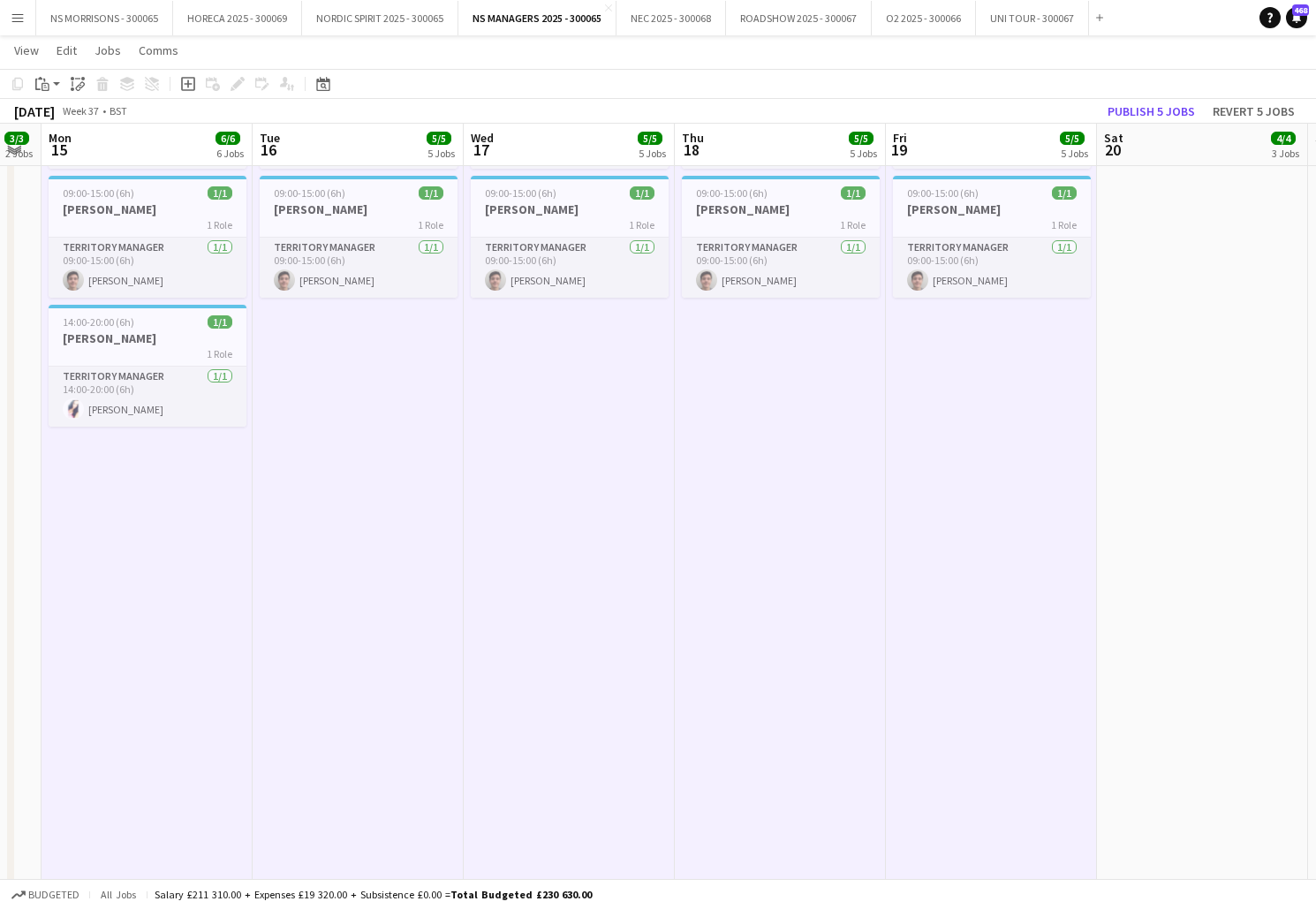
drag, startPoint x: 38, startPoint y: 81, endPoint x: 57, endPoint y: 114, distance: 38.1
click at [38, 81] on icon "Paste" at bounding box center [42, 84] width 14 height 14
click at [66, 152] on link "Paste with crew Command Shift V" at bounding box center [117, 148] width 140 height 16
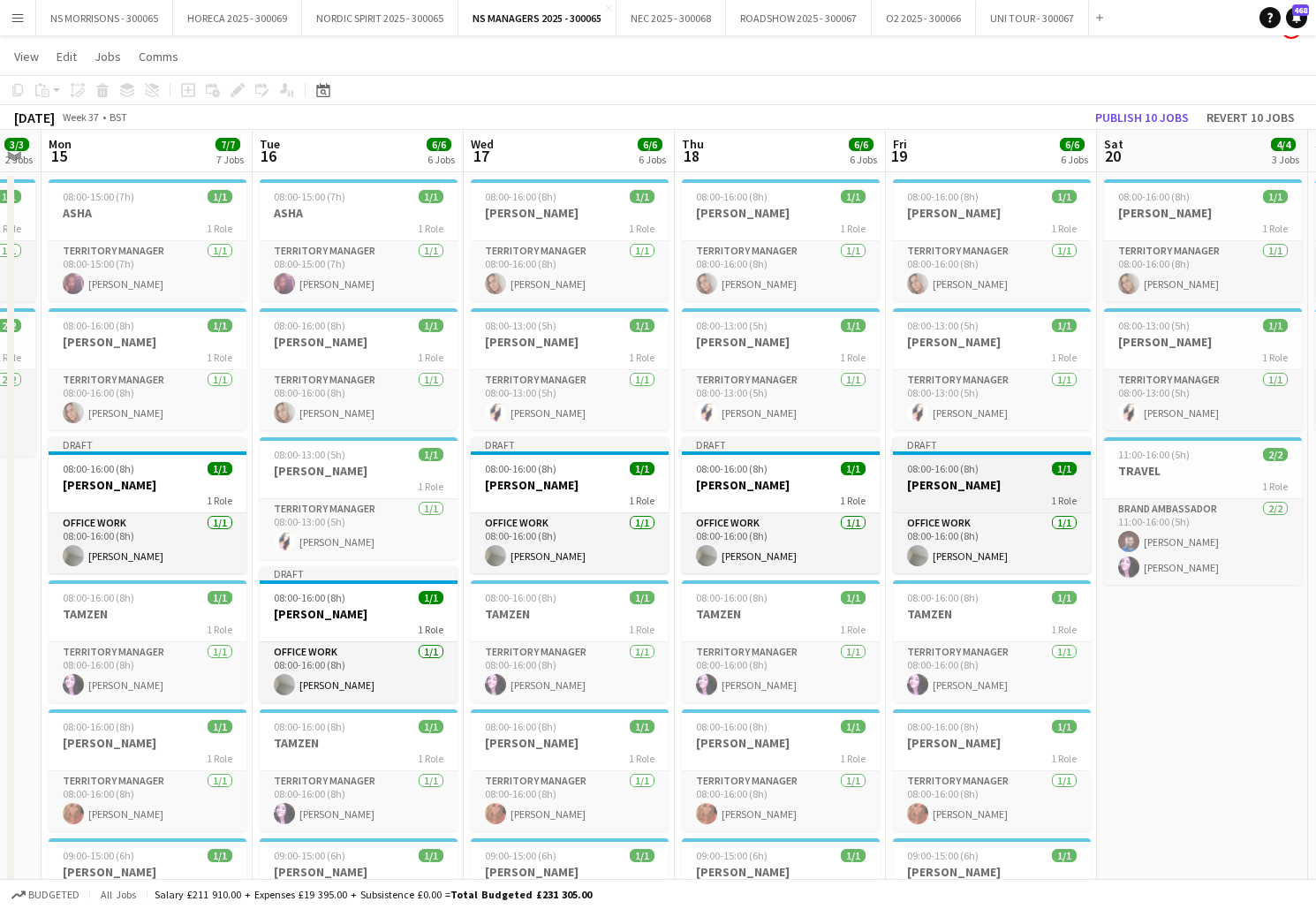
scroll to position [25, 0]
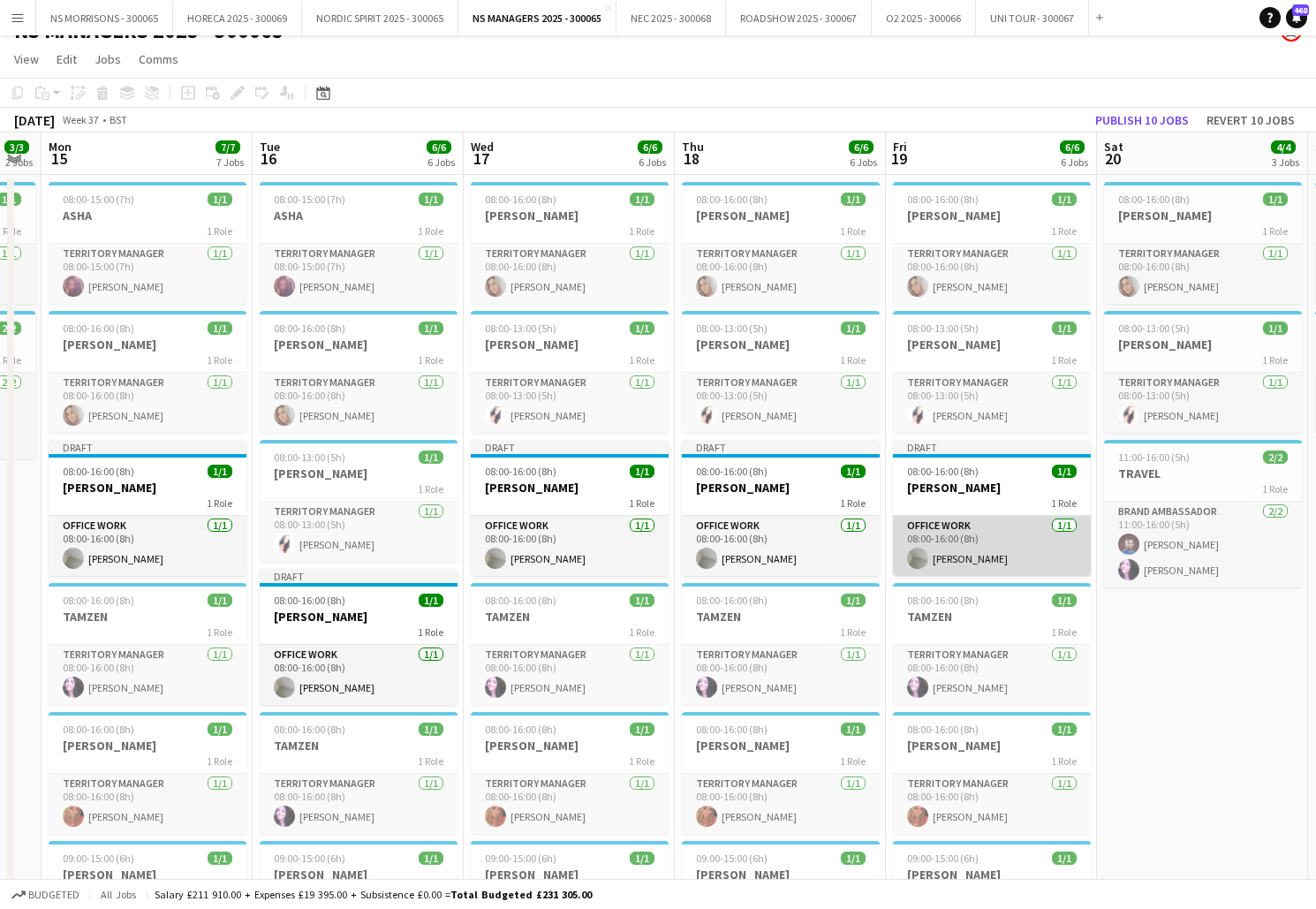
click at [1048, 540] on app-card-role "Office work [DATE] 08:00-16:00 (8h) [PERSON_NAME]" at bounding box center [992, 546] width 198 height 60
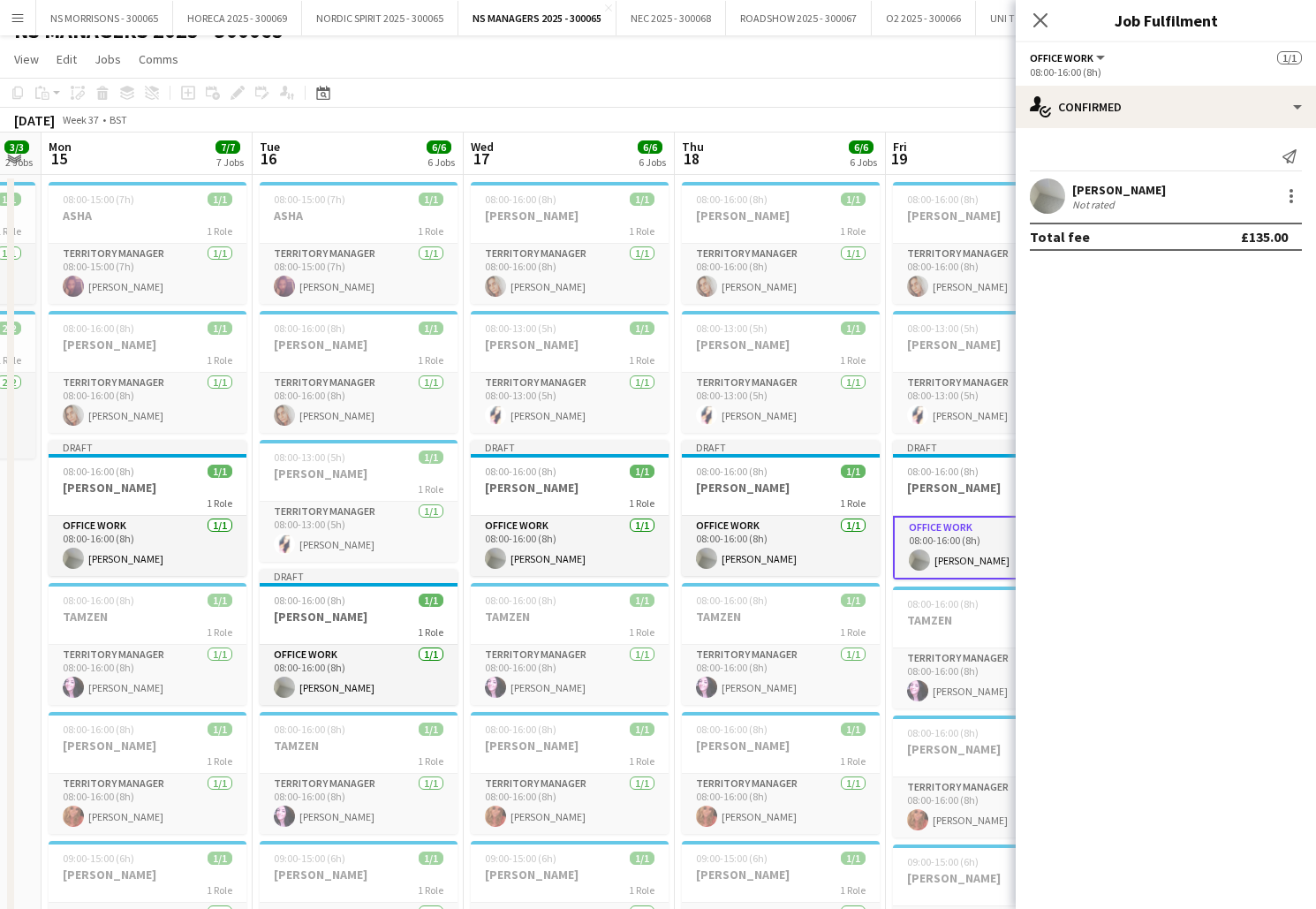
click at [589, 92] on app-toolbar "Copy Paste Paste Command V Paste with crew Command Shift V Paste linked Job [GE…" at bounding box center [658, 93] width 1316 height 30
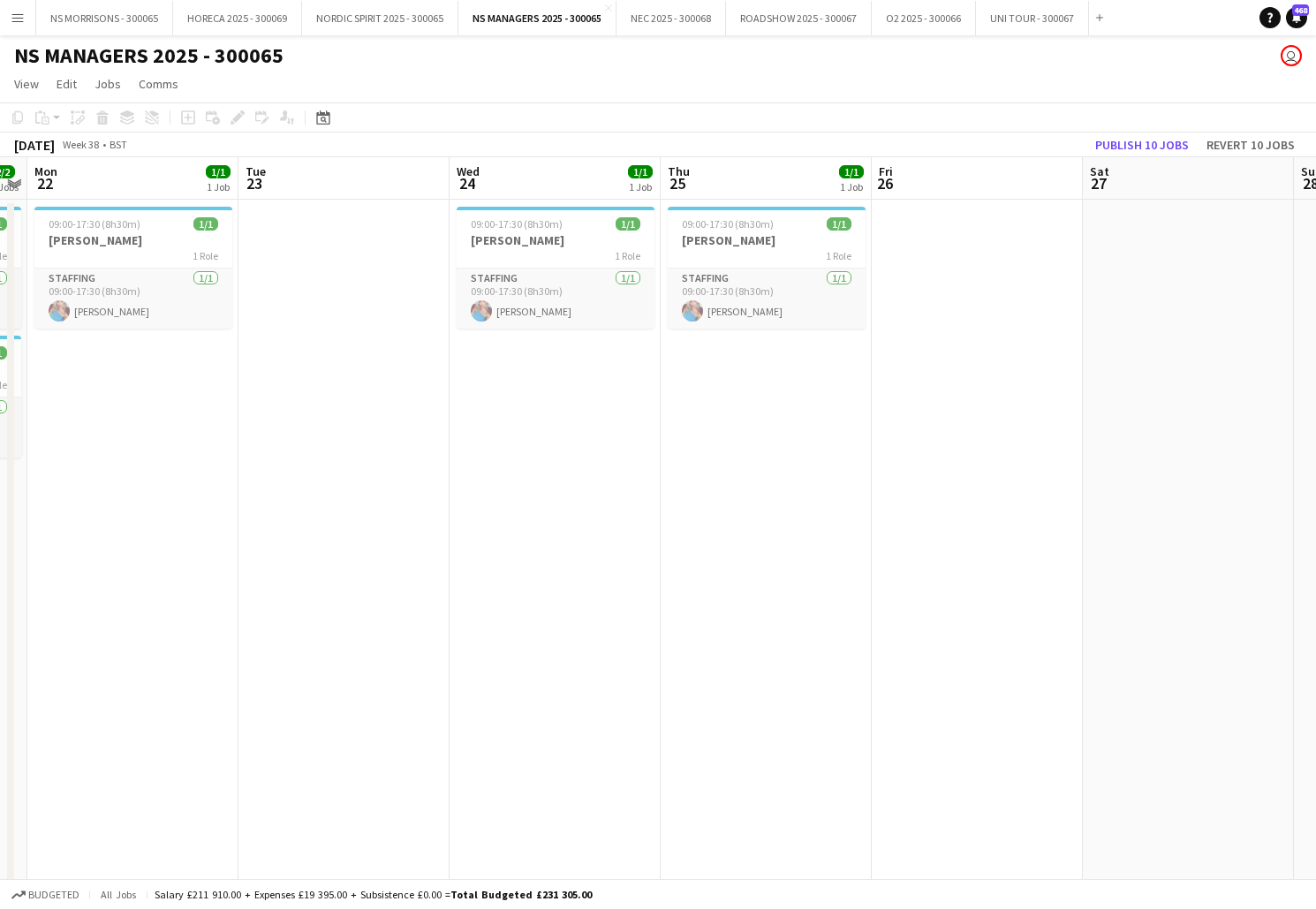
scroll to position [0, 0]
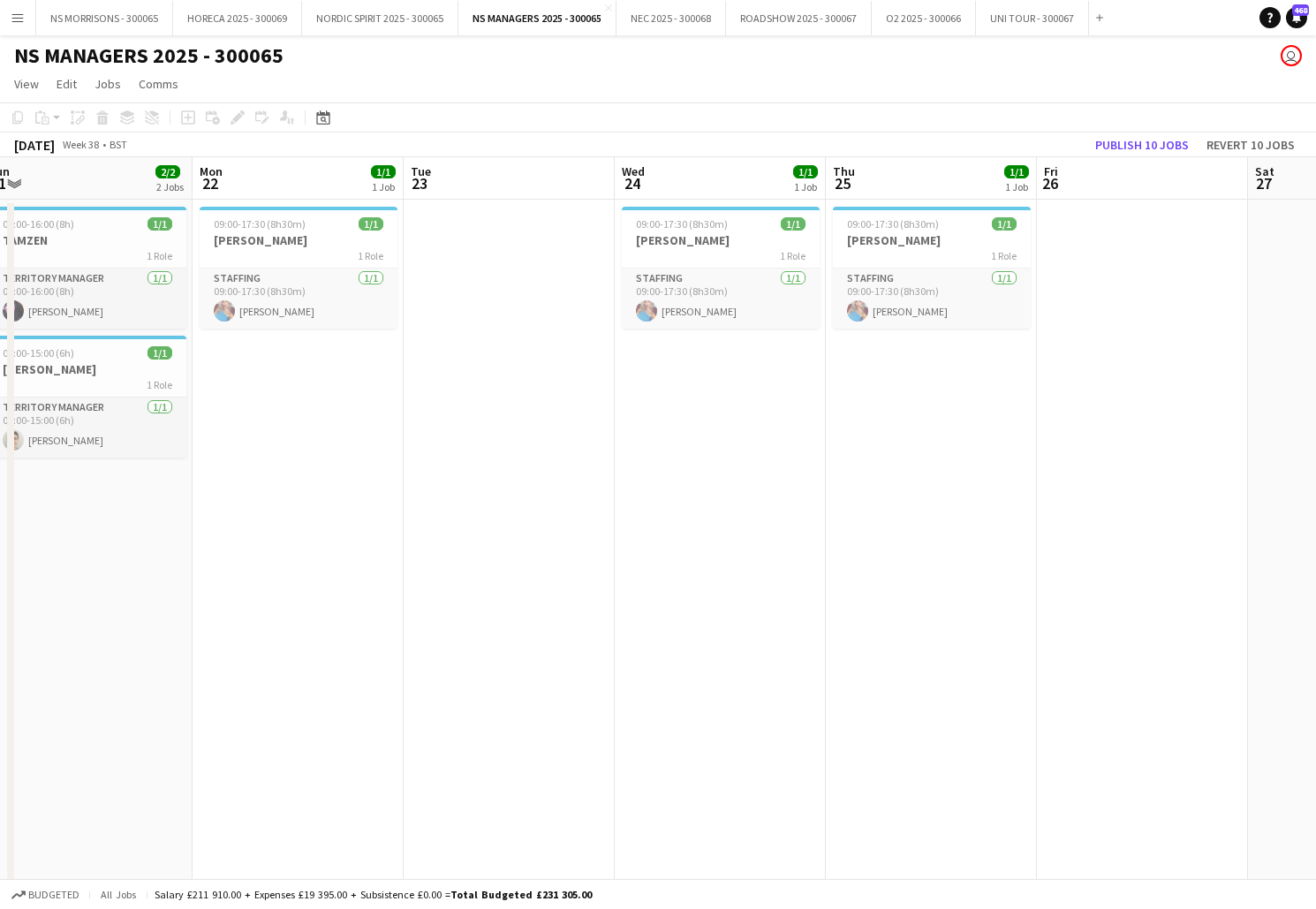
drag, startPoint x: 326, startPoint y: 390, endPoint x: 470, endPoint y: 351, distance: 149.2
click at [327, 390] on app-date-cell "09:00-17:30 (8h30m) 1/1 [PERSON_NAME] 1 Role Staffing [DATE] 09:00-17:30 (8h30m…" at bounding box center [298, 875] width 211 height 1352
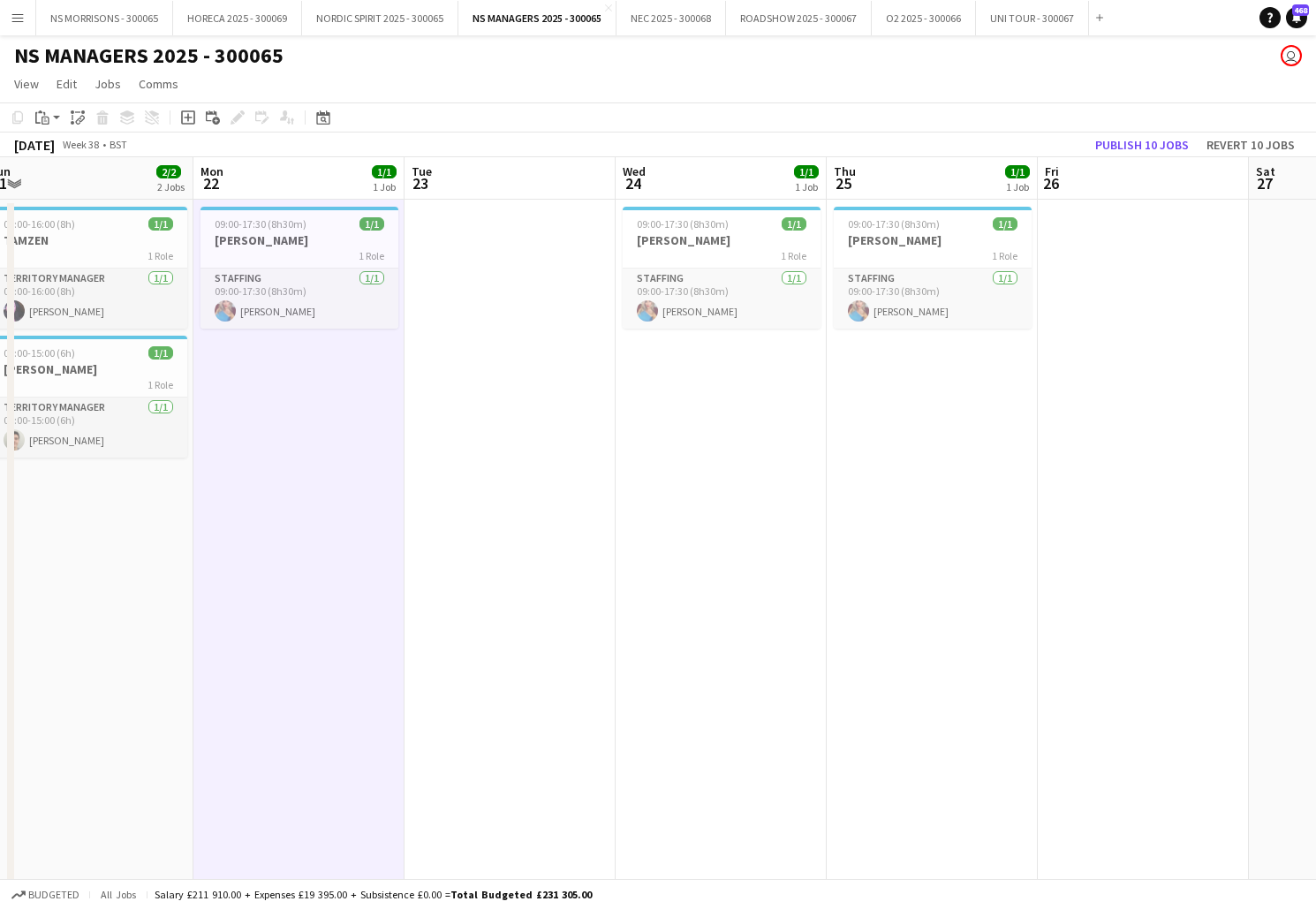
click at [513, 340] on app-date-cell at bounding box center [510, 875] width 211 height 1352
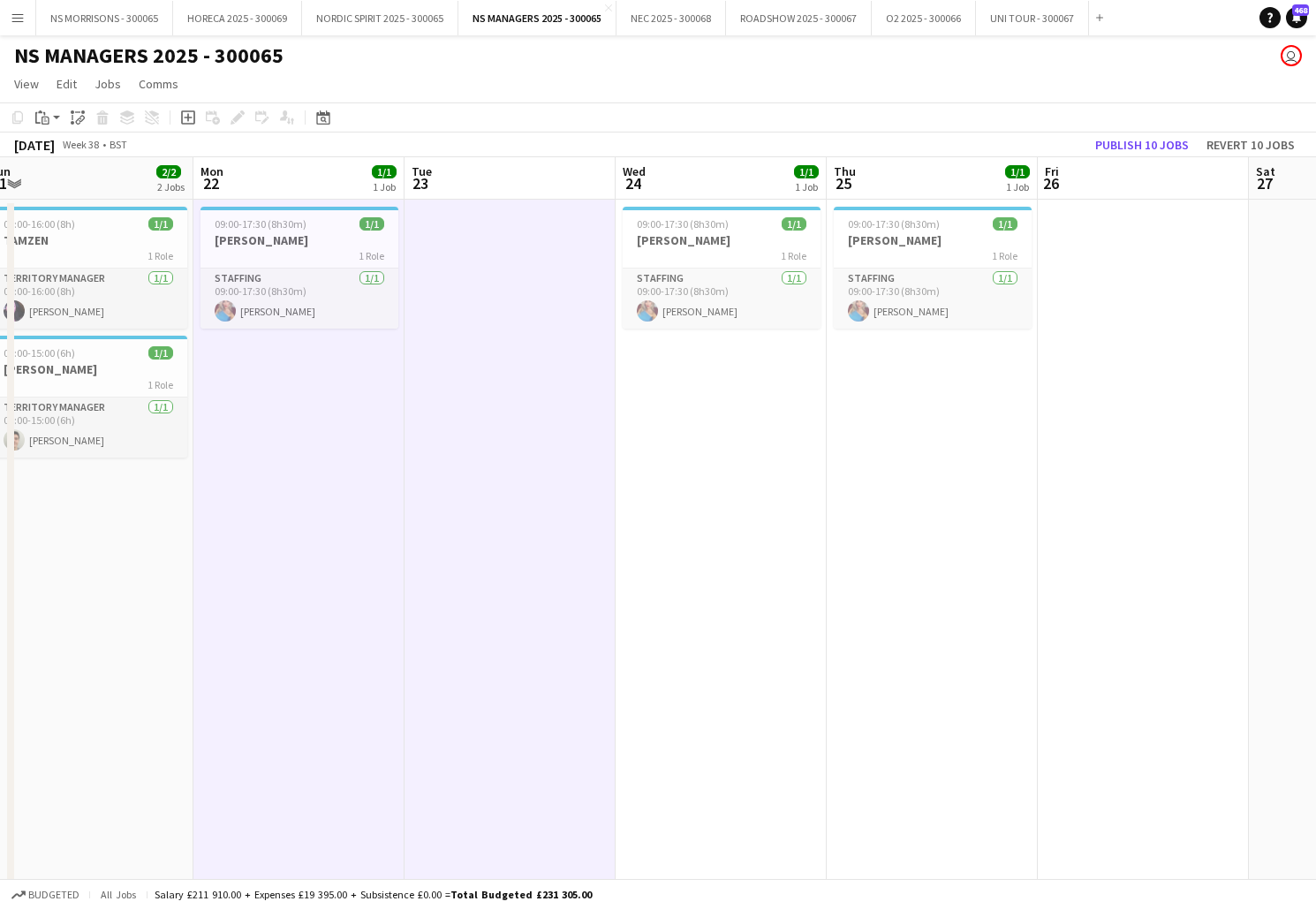
drag, startPoint x: 700, startPoint y: 396, endPoint x: 805, endPoint y: 387, distance: 105.4
click at [706, 394] on app-calendar-viewport "Fri 19 6/6 6 Jobs Sat 20 4/4 3 Jobs Sun 21 2/2 2 Jobs Mon 22 1/1 1 Job Tue 23 W…" at bounding box center [658, 854] width 1316 height 1395
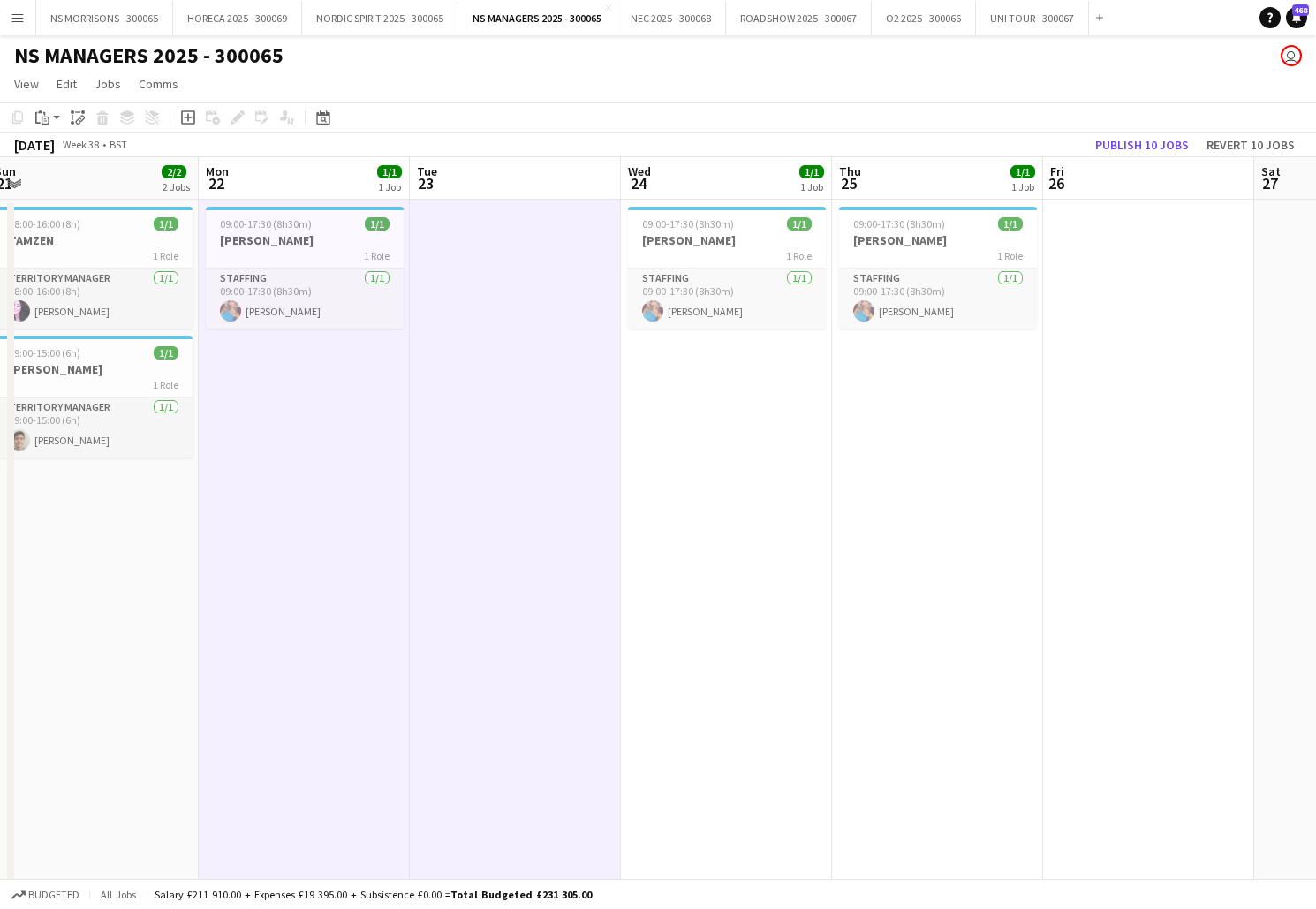
click at [881, 387] on app-date-cell "09:00-17:30 (8h30m) 1/1 [PERSON_NAME] 1 Role Staffing [DATE] 09:00-17:30 (8h30m…" at bounding box center [937, 875] width 211 height 1352
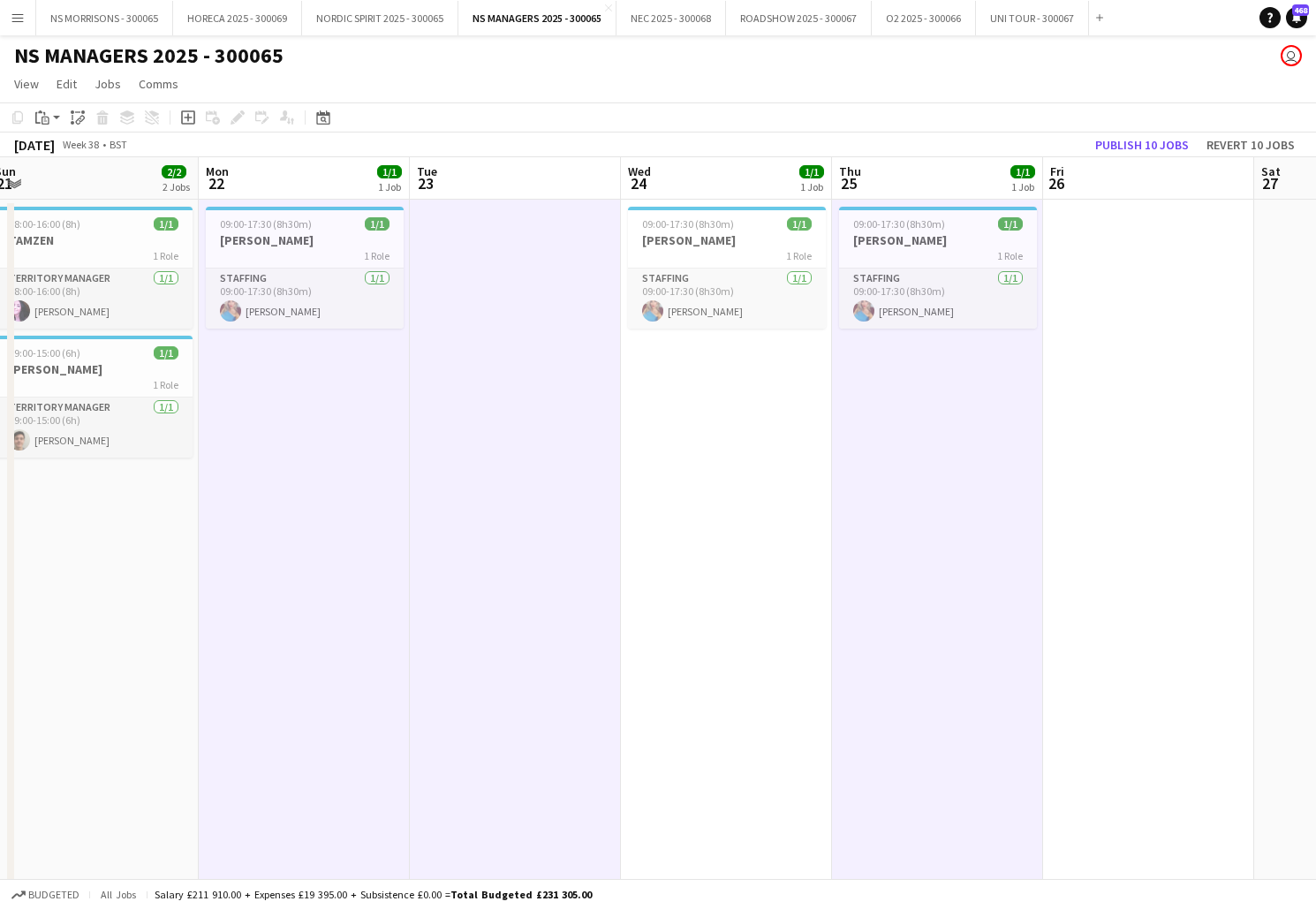
click at [1108, 273] on app-date-cell at bounding box center [1148, 875] width 211 height 1352
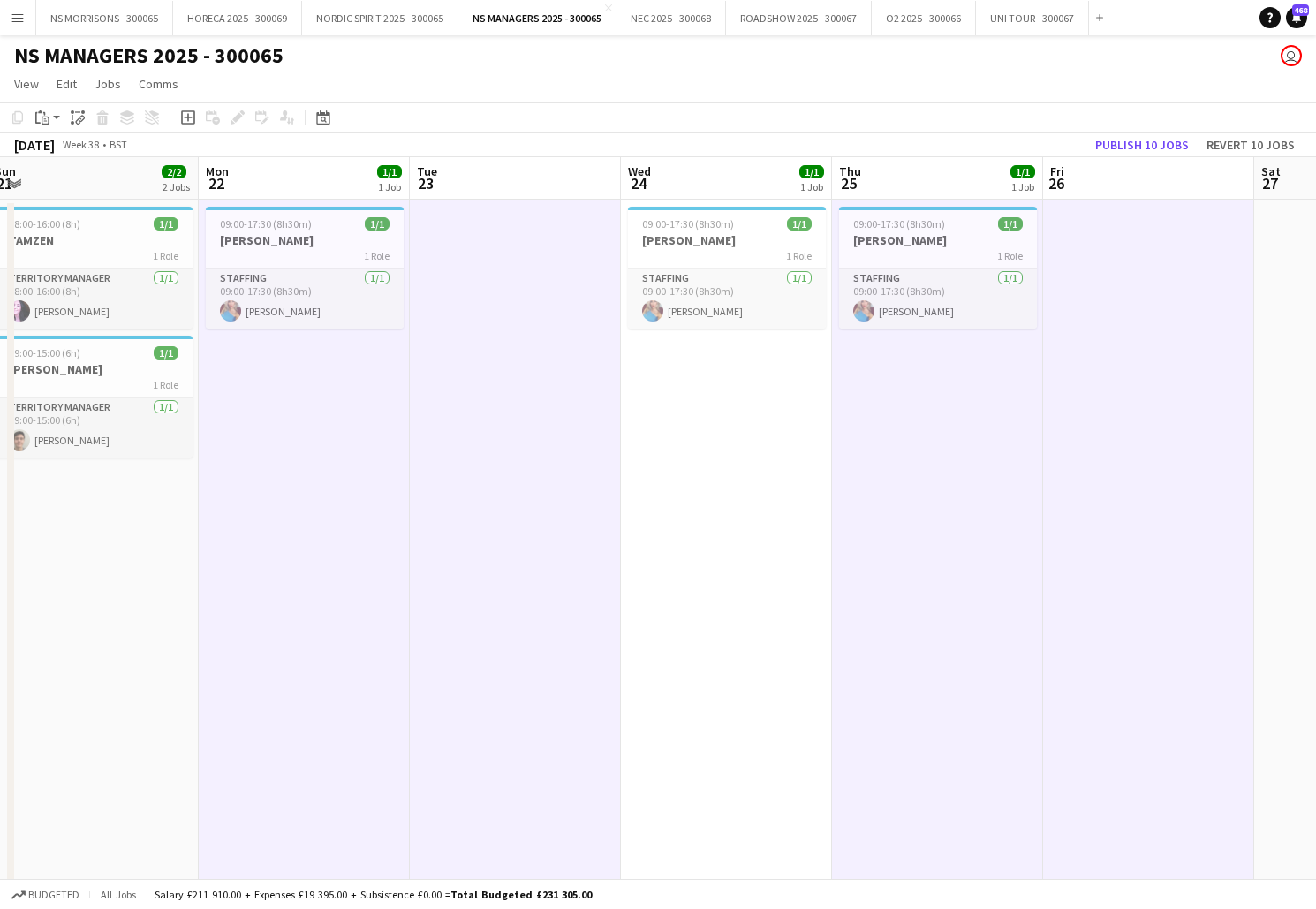
scroll to position [0, 435]
click at [815, 361] on app-date-cell "09:00-17:30 (8h30m) 1/1 [PERSON_NAME] 1 Role Staffing [DATE] 09:00-17:30 (8h30m…" at bounding box center [725, 875] width 211 height 1352
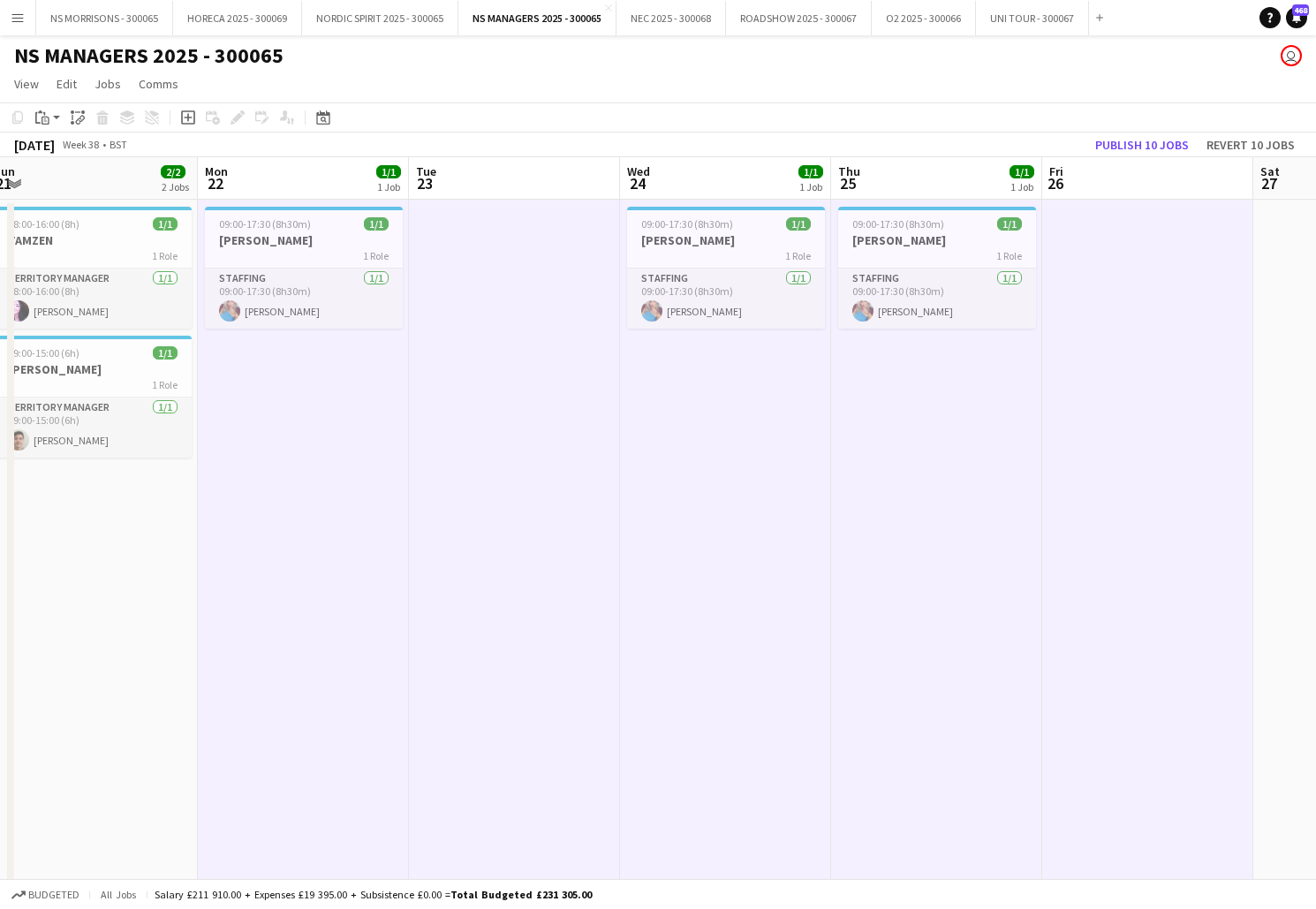
drag, startPoint x: 48, startPoint y: 114, endPoint x: 80, endPoint y: 156, distance: 52.8
click at [48, 114] on icon "Paste" at bounding box center [42, 117] width 14 height 14
click at [87, 184] on link "Paste with crew Command Shift V" at bounding box center [117, 181] width 140 height 16
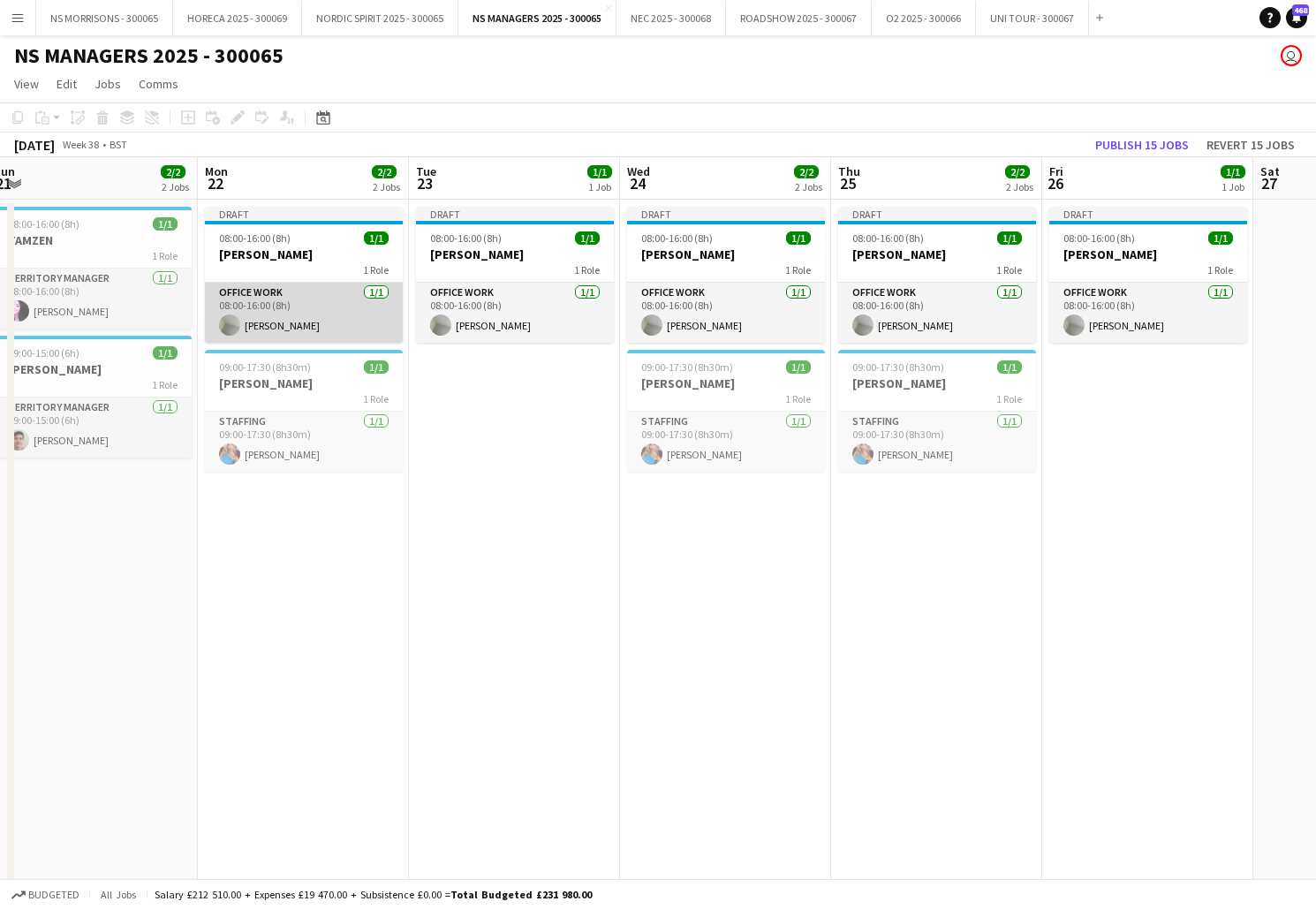
click at [334, 306] on app-card-role "Office work [DATE] 08:00-16:00 (8h) [PERSON_NAME]" at bounding box center [304, 313] width 198 height 60
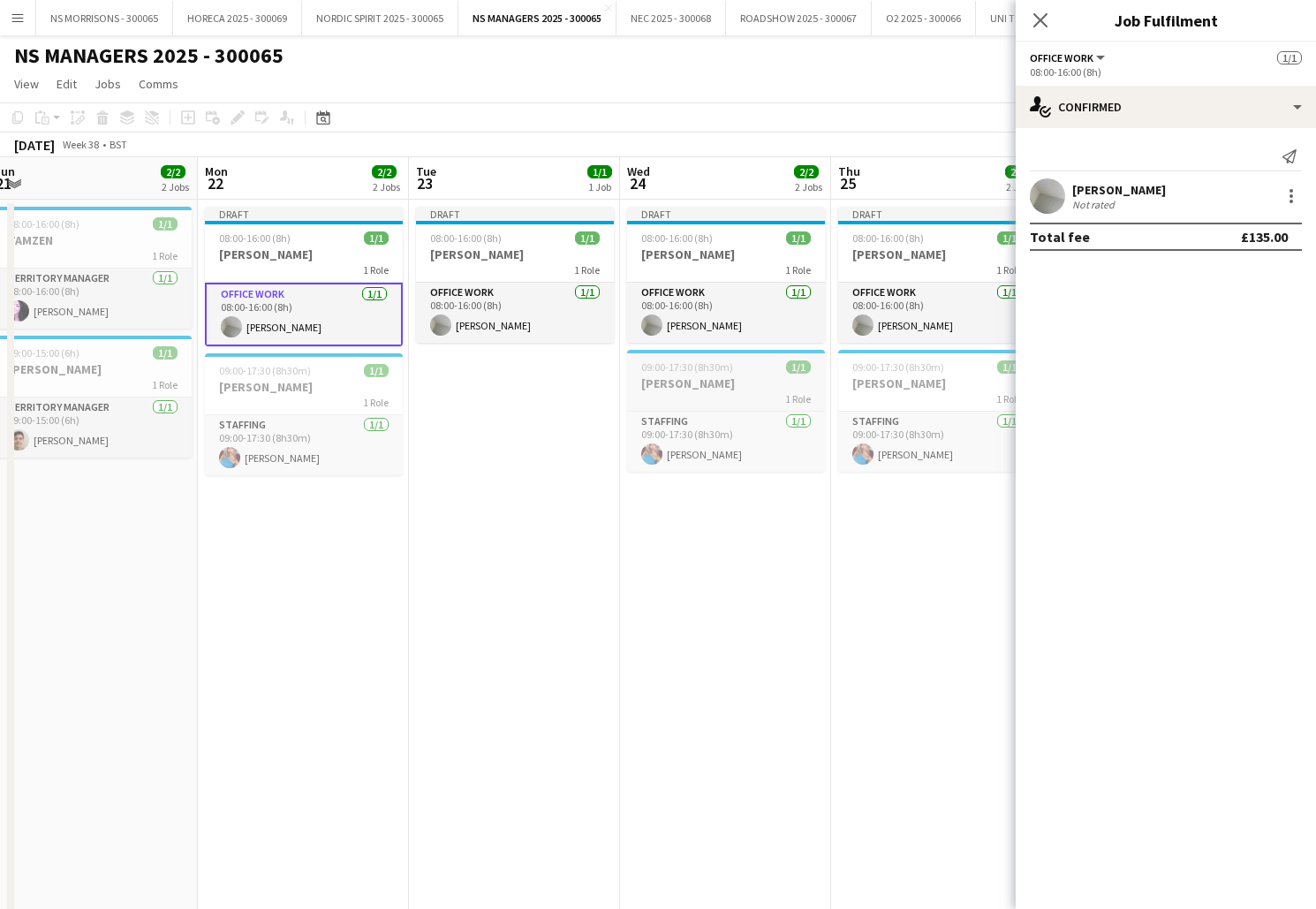
drag, startPoint x: 486, startPoint y: 436, endPoint x: 644, endPoint y: 378, distance: 168.3
click at [487, 436] on app-date-cell "Draft 08:00-16:00 (8h) 1/1 [PERSON_NAME] 1 Role Office work [DATE] 08:00-16:00 …" at bounding box center [514, 875] width 211 height 1352
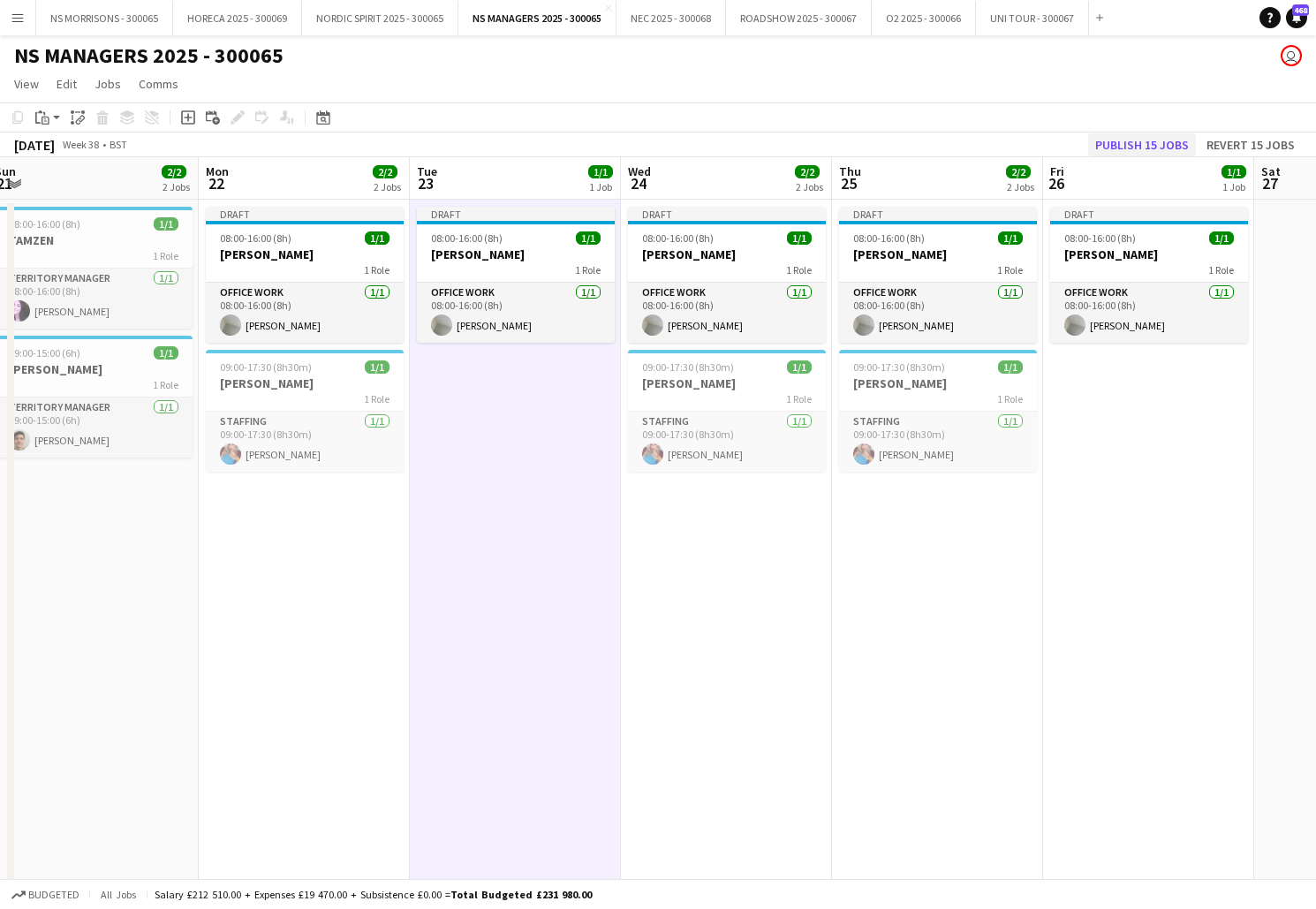
click at [1157, 141] on button "Publish 15 jobs" at bounding box center [1142, 145] width 108 height 23
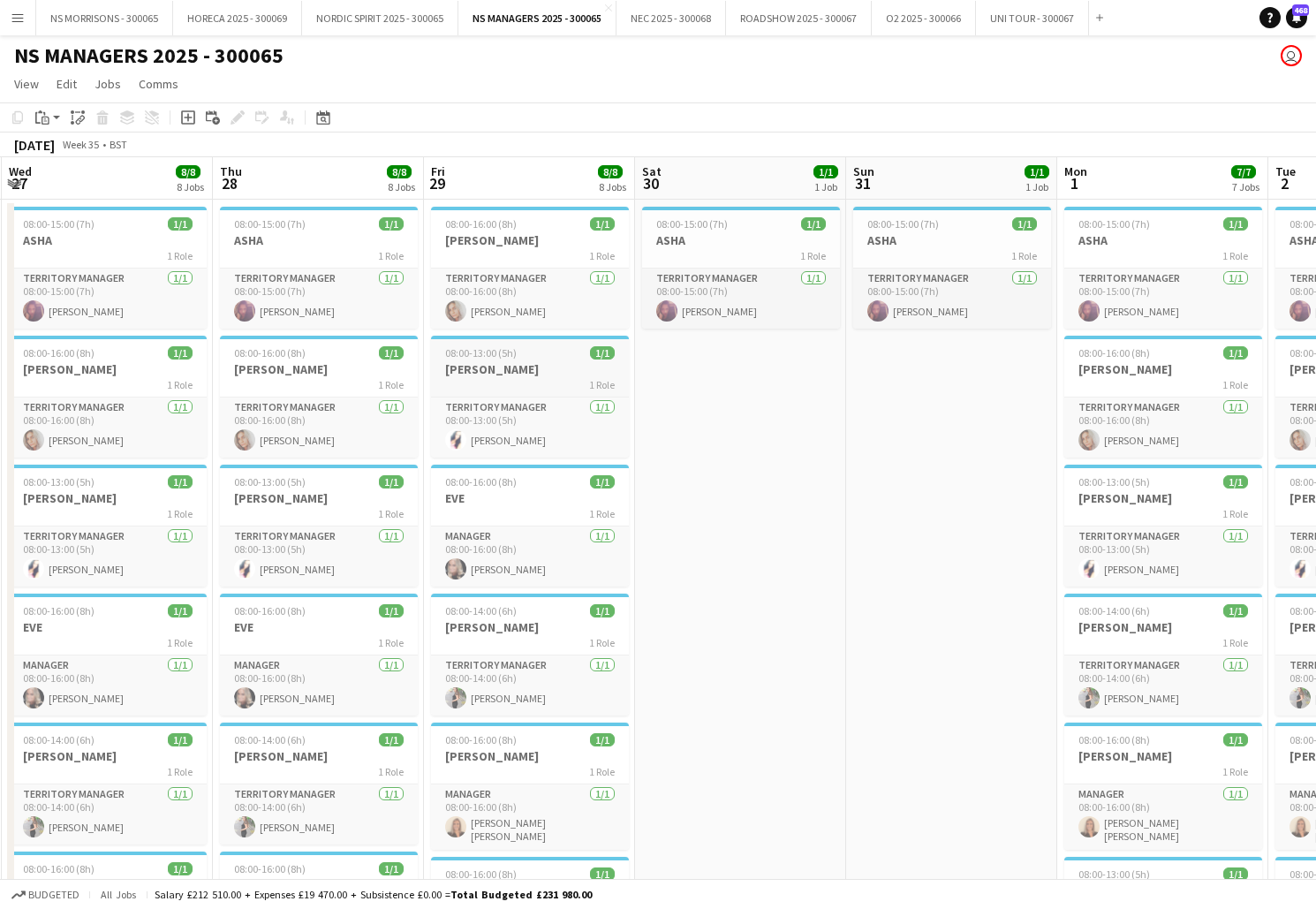
scroll to position [0, 419]
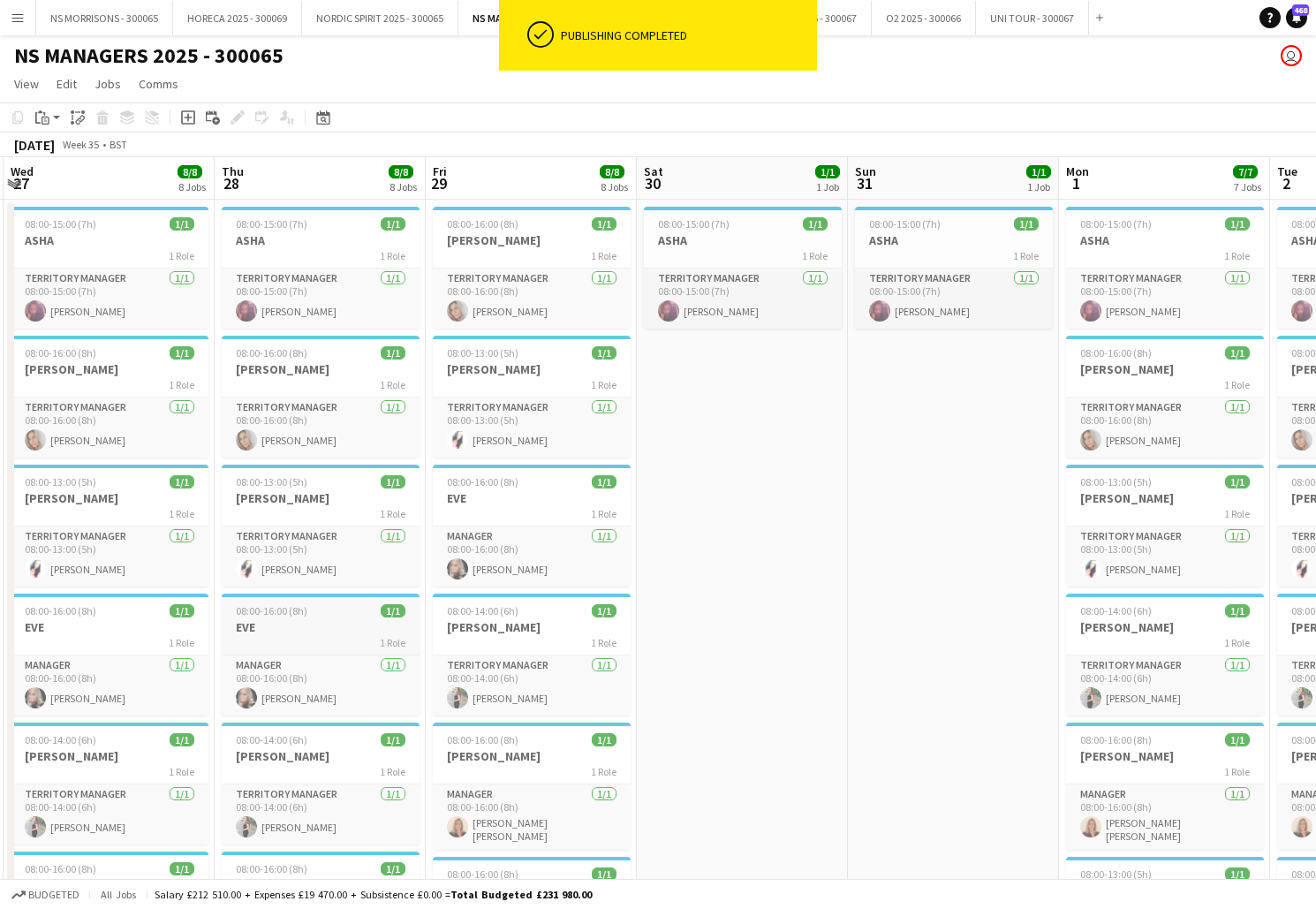
click at [324, 629] on h3 "EVE" at bounding box center [321, 627] width 198 height 16
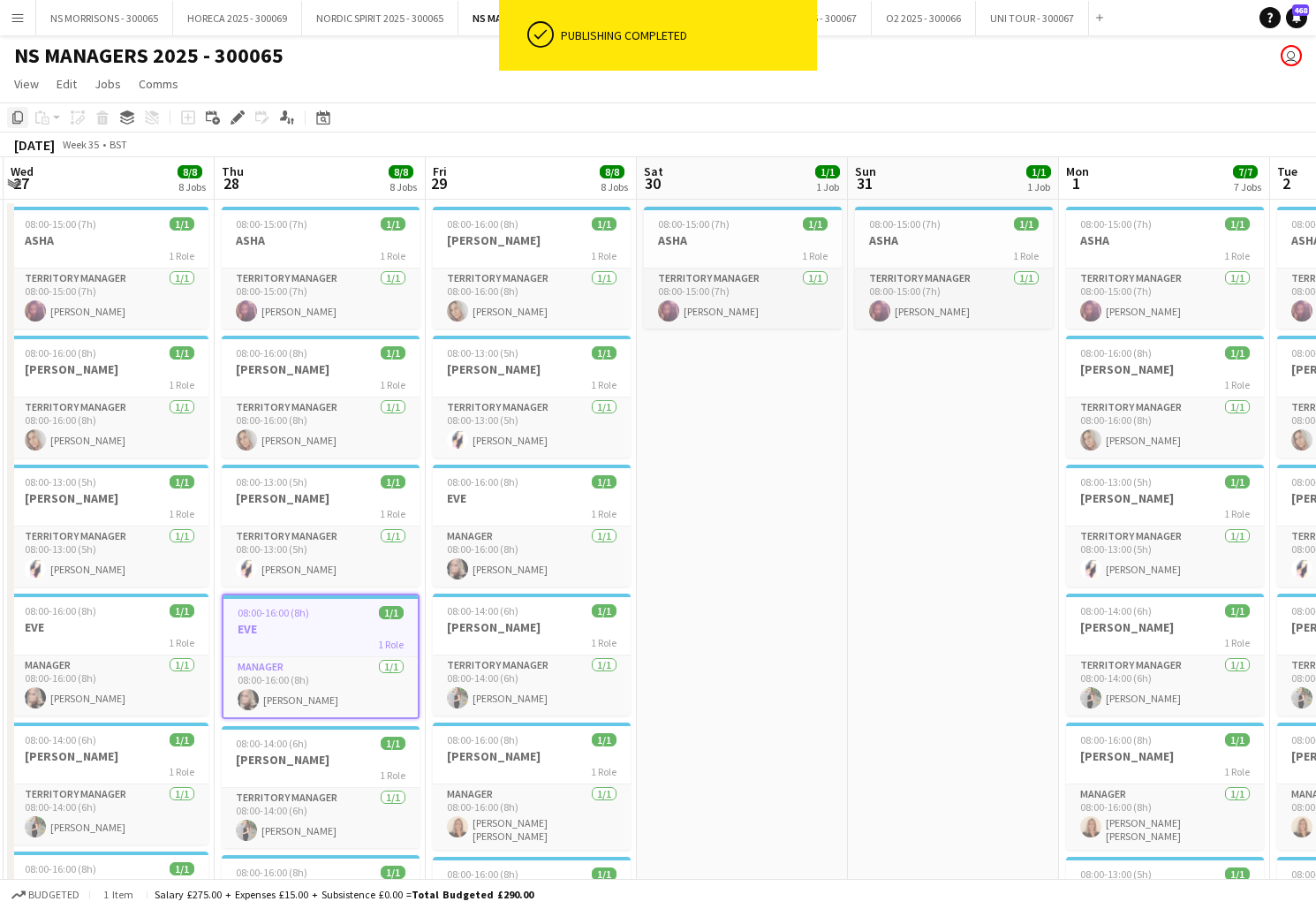
click at [23, 115] on icon at bounding box center [18, 117] width 11 height 12
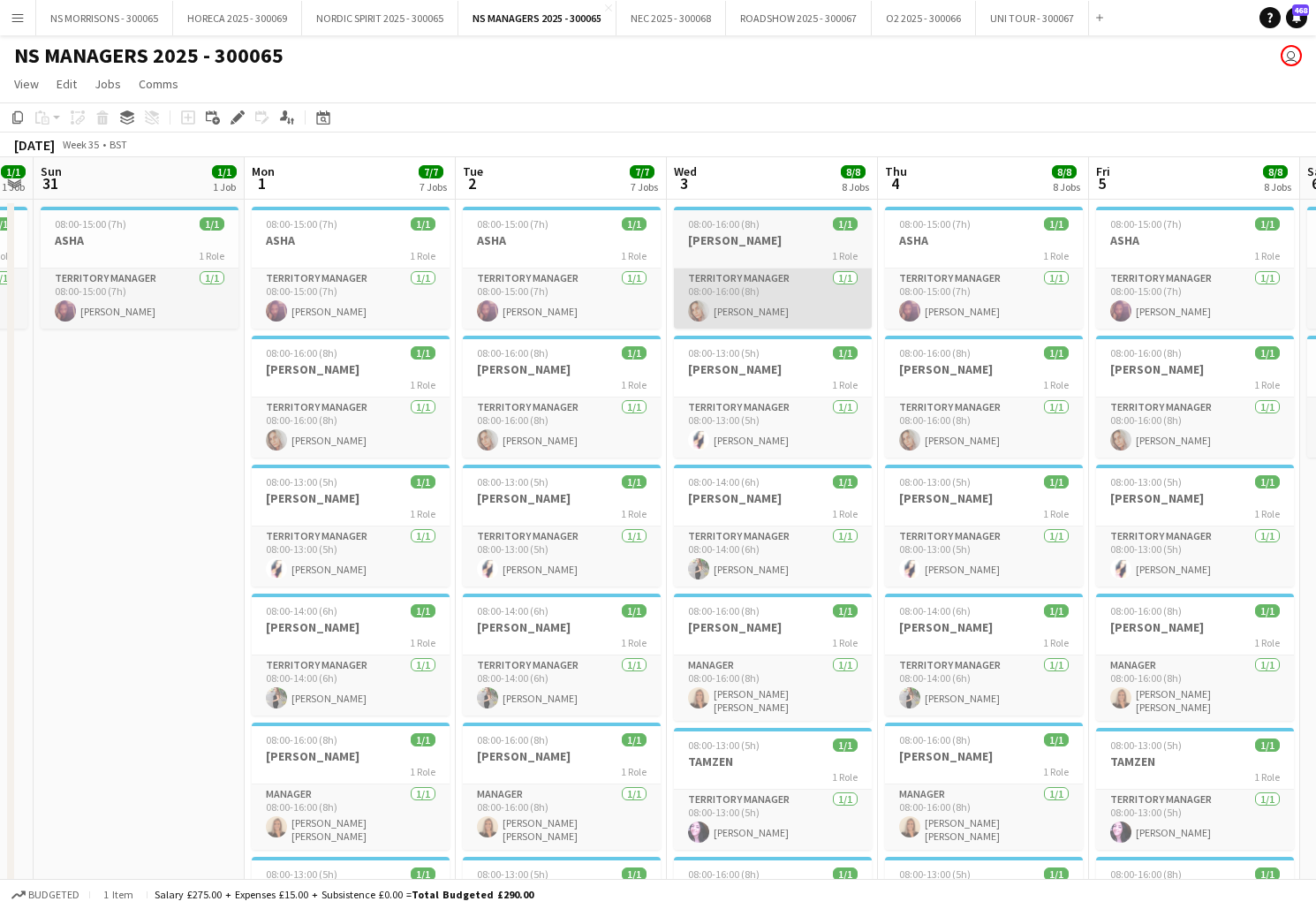
scroll to position [0, 810]
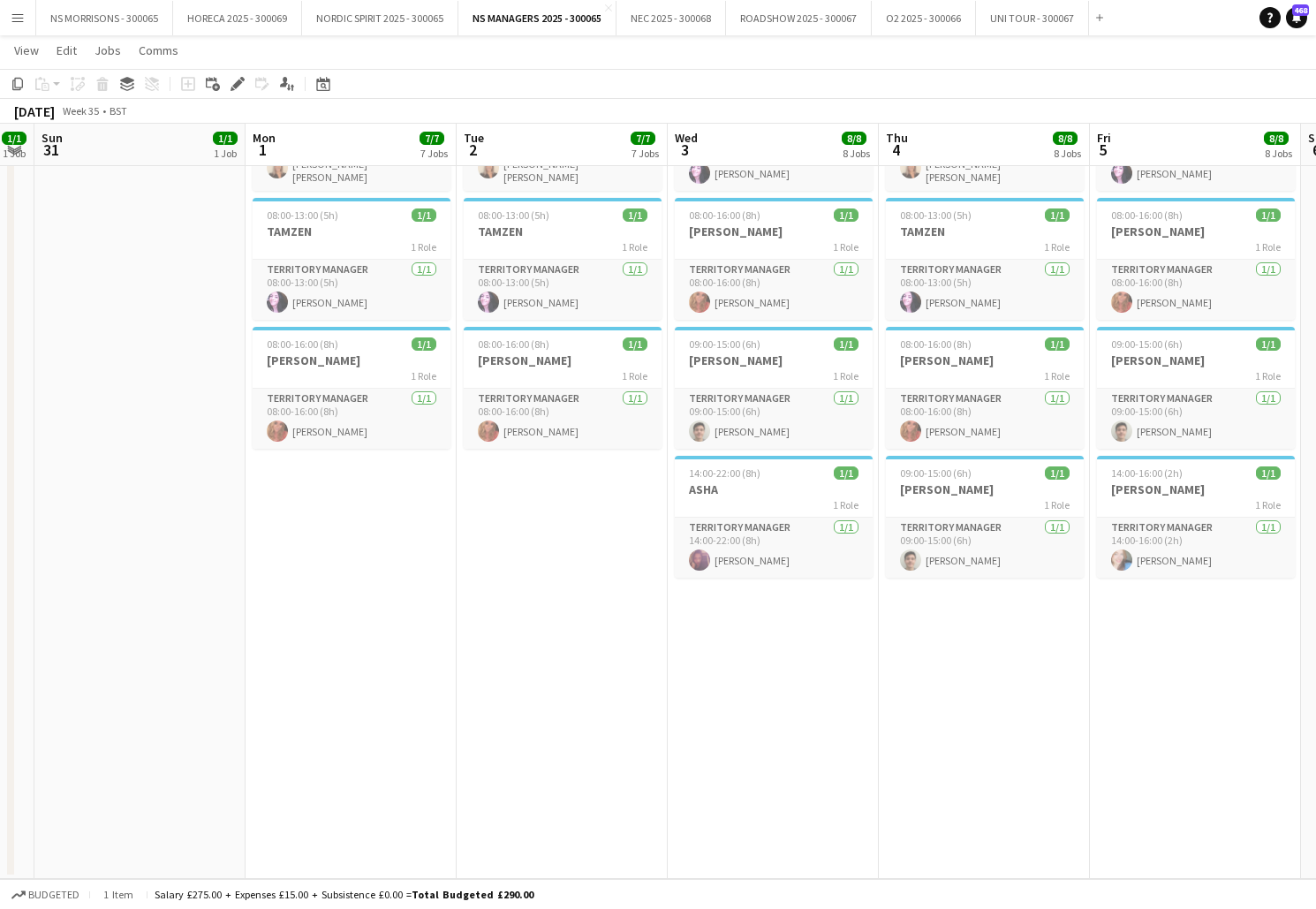
drag, startPoint x: 380, startPoint y: 625, endPoint x: 428, endPoint y: 607, distance: 51.3
click at [381, 625] on app-date-cell "08:00-15:00 (7h) 1/1 ASHA 1 Role Territory Manager [DATE] 08:00-15:00 (7h) [PER…" at bounding box center [351, 209] width 211 height 1338
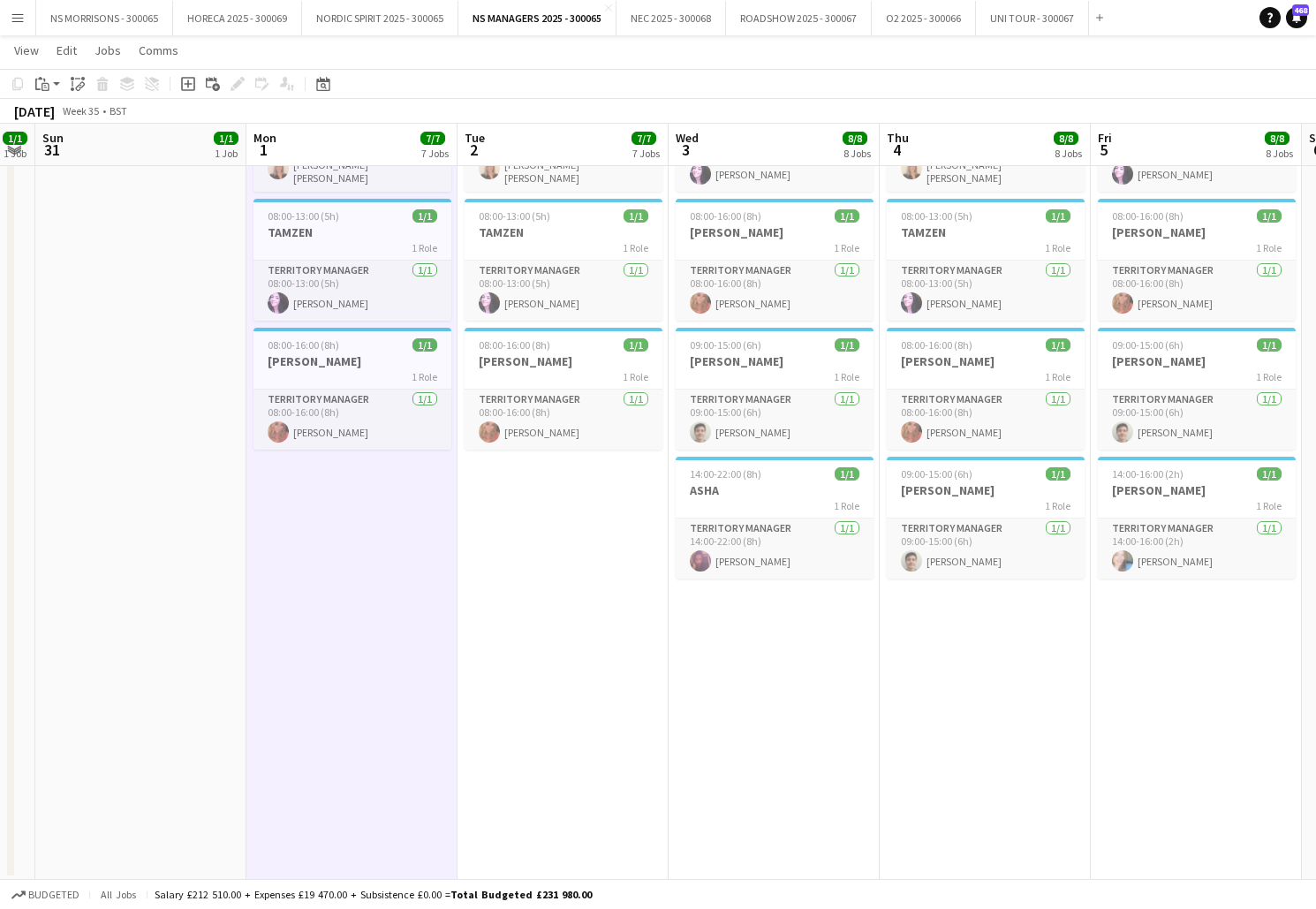
click at [639, 528] on app-date-cell "08:00-15:00 (7h) 1/1 ASHA 1 Role Territory Manager [DATE] 08:00-15:00 (7h) [PER…" at bounding box center [563, 210] width 211 height 1338
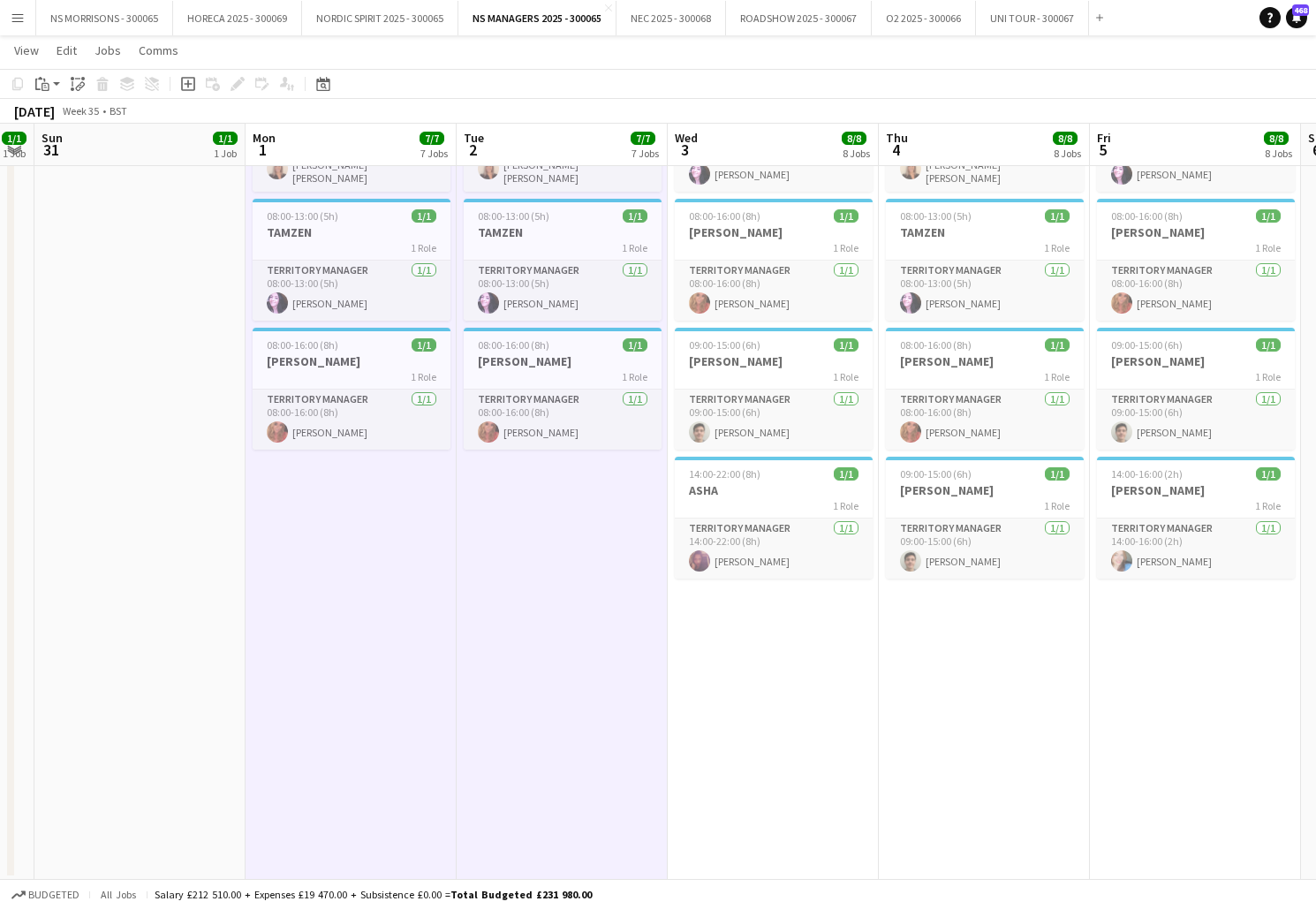
drag, startPoint x: 754, startPoint y: 636, endPoint x: 909, endPoint y: 623, distance: 155.5
click at [756, 636] on app-date-cell "08:00-16:00 (8h) 1/1 [PERSON_NAME] 1 Role Territory Manager [DATE] 08:00-16:00 …" at bounding box center [773, 210] width 211 height 1338
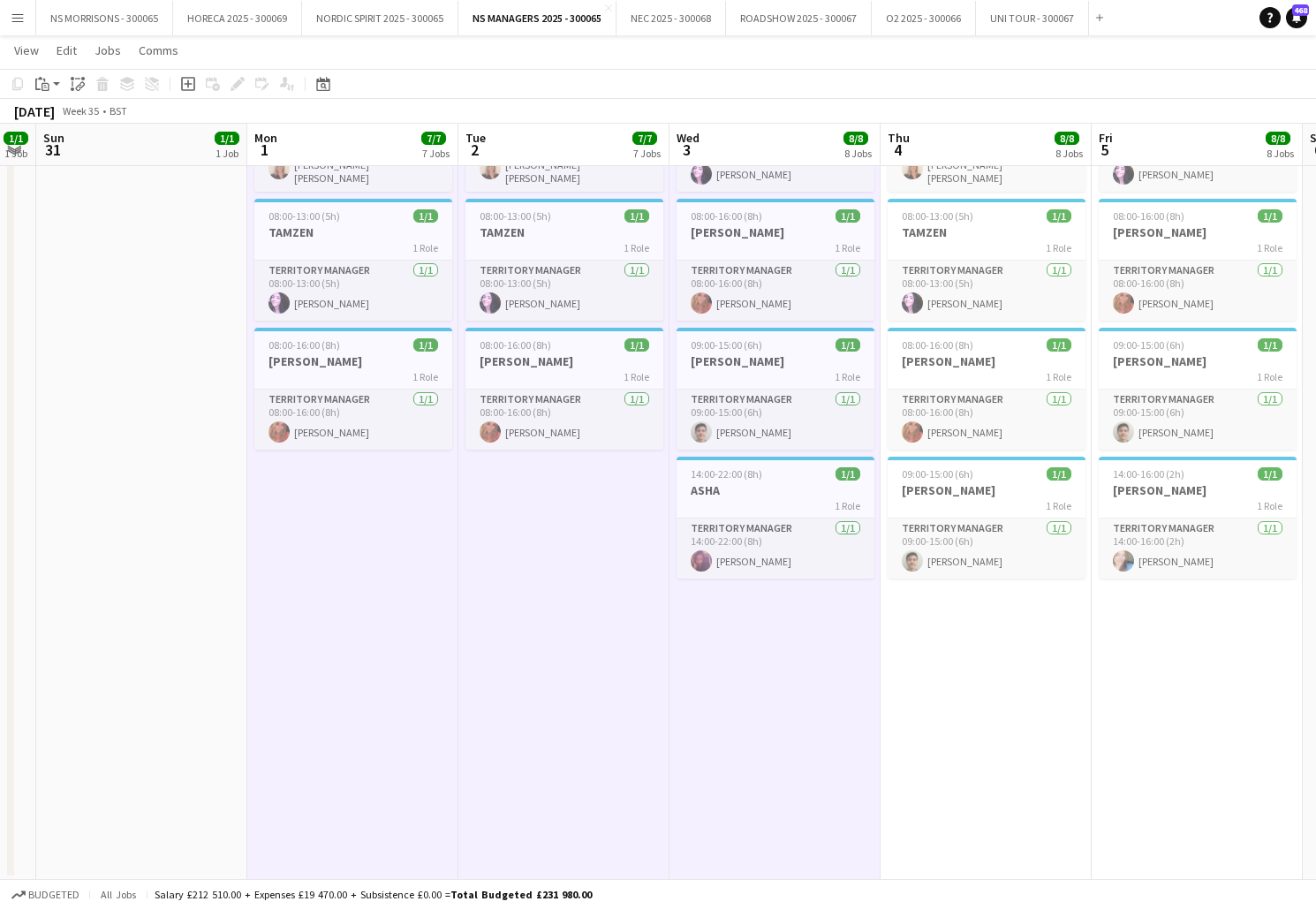
drag, startPoint x: 936, startPoint y: 623, endPoint x: 1123, endPoint y: 622, distance: 187.0
click at [941, 622] on app-date-cell "08:00-15:00 (7h) 1/1 ASHA 1 Role Territory Manager [DATE] 08:00-15:00 (7h) [PER…" at bounding box center [986, 210] width 211 height 1338
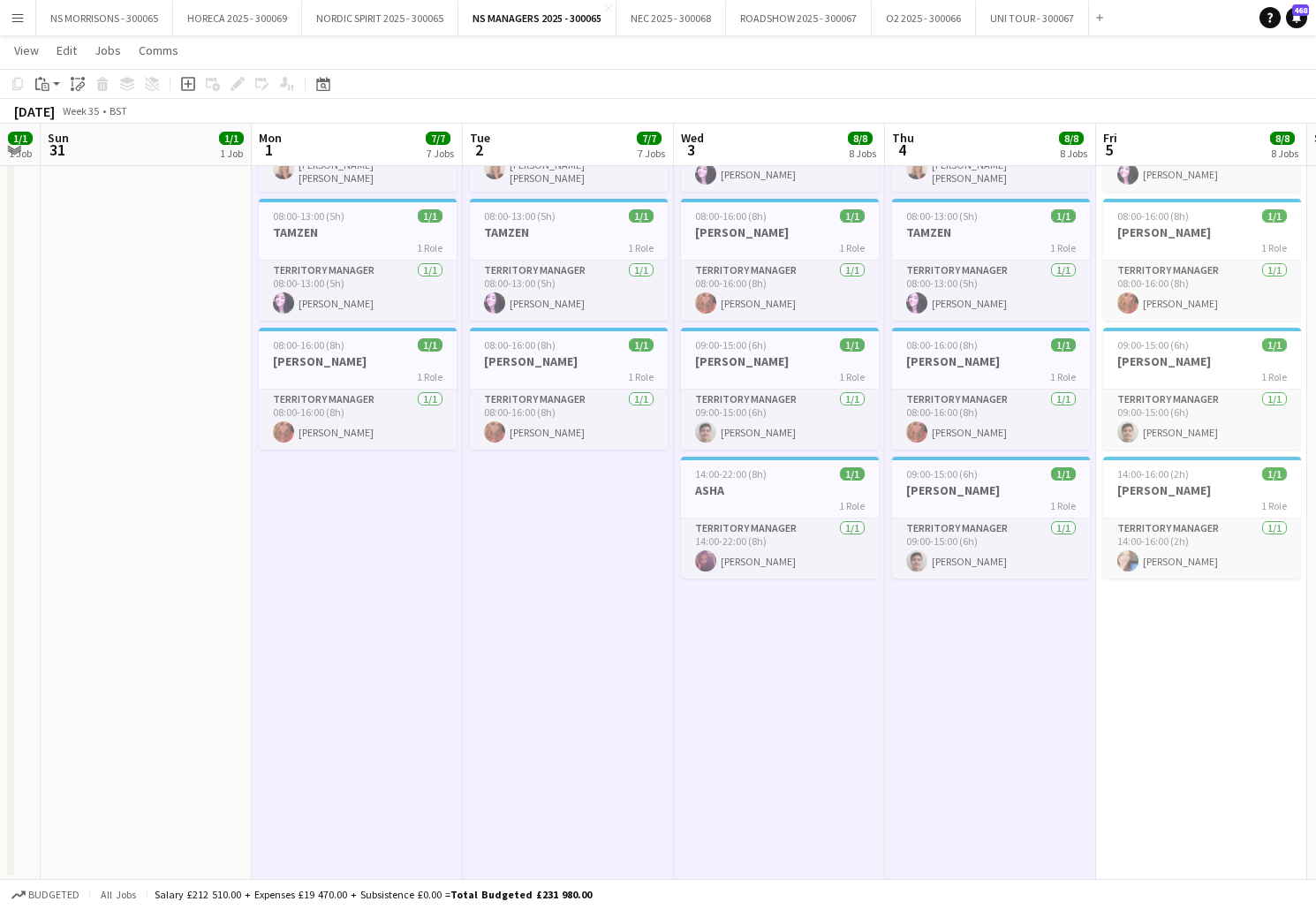
click at [1151, 625] on app-date-cell "08:00-15:00 (7h) 1/1 ASHA 1 Role Territory Manager [DATE] 08:00-15:00 (7h) [PER…" at bounding box center [1201, 210] width 211 height 1338
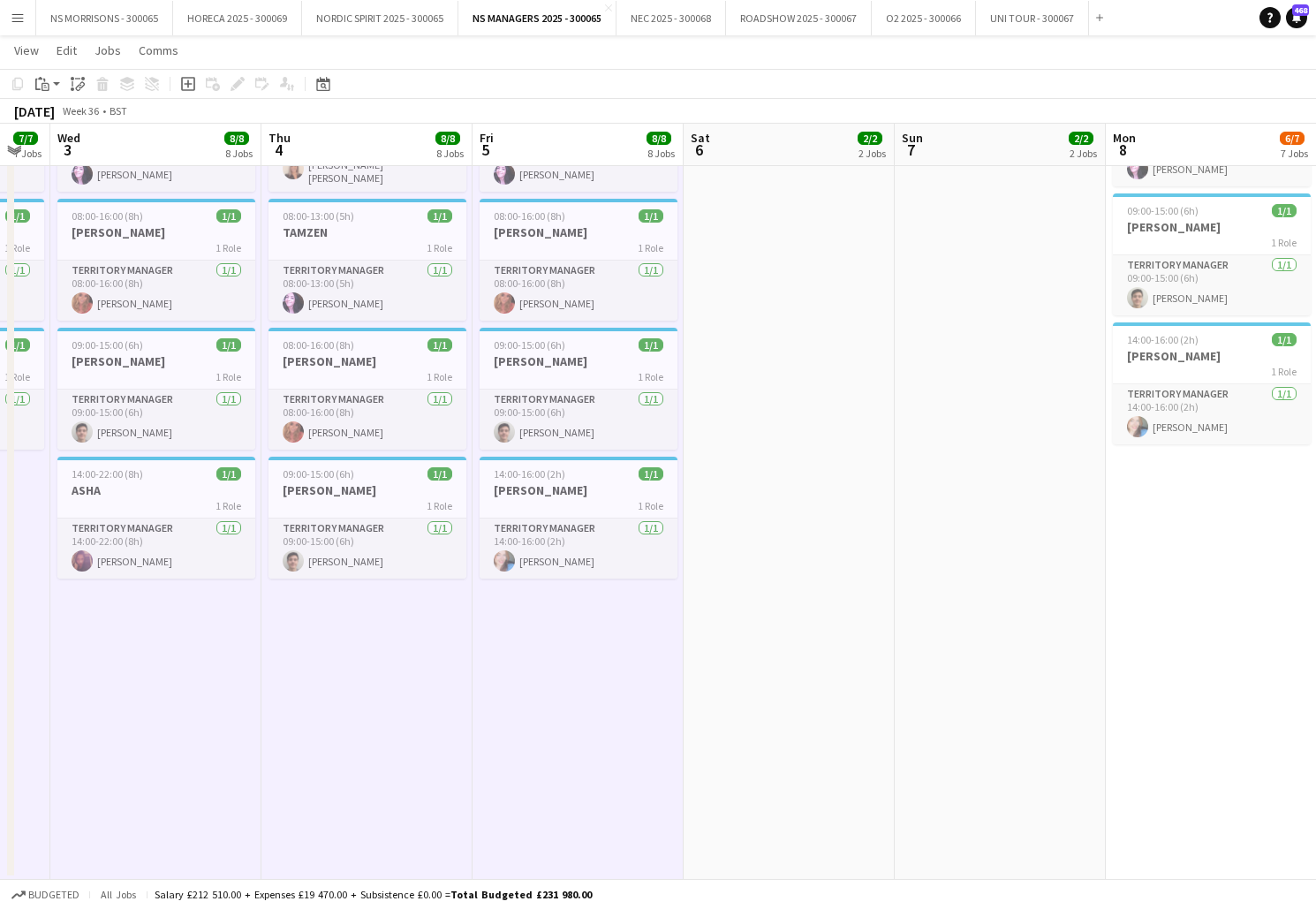
click at [804, 287] on app-date-cell "08:00-15:00 (7h) 1/1 ASHA 1 Role Territory Manager [DATE] 08:00-15:00 (7h) [PER…" at bounding box center [789, 210] width 211 height 1338
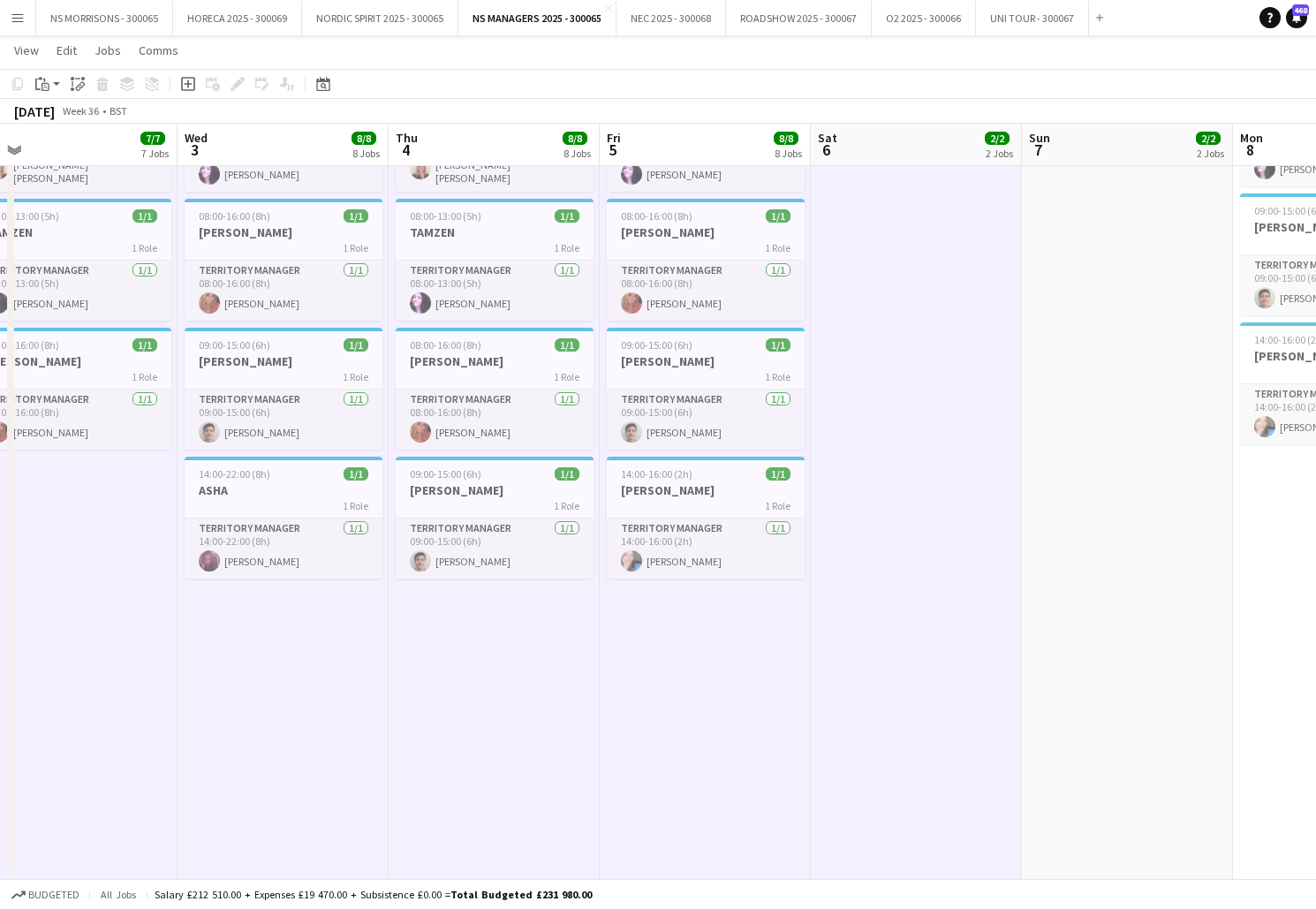
scroll to position [0, 471]
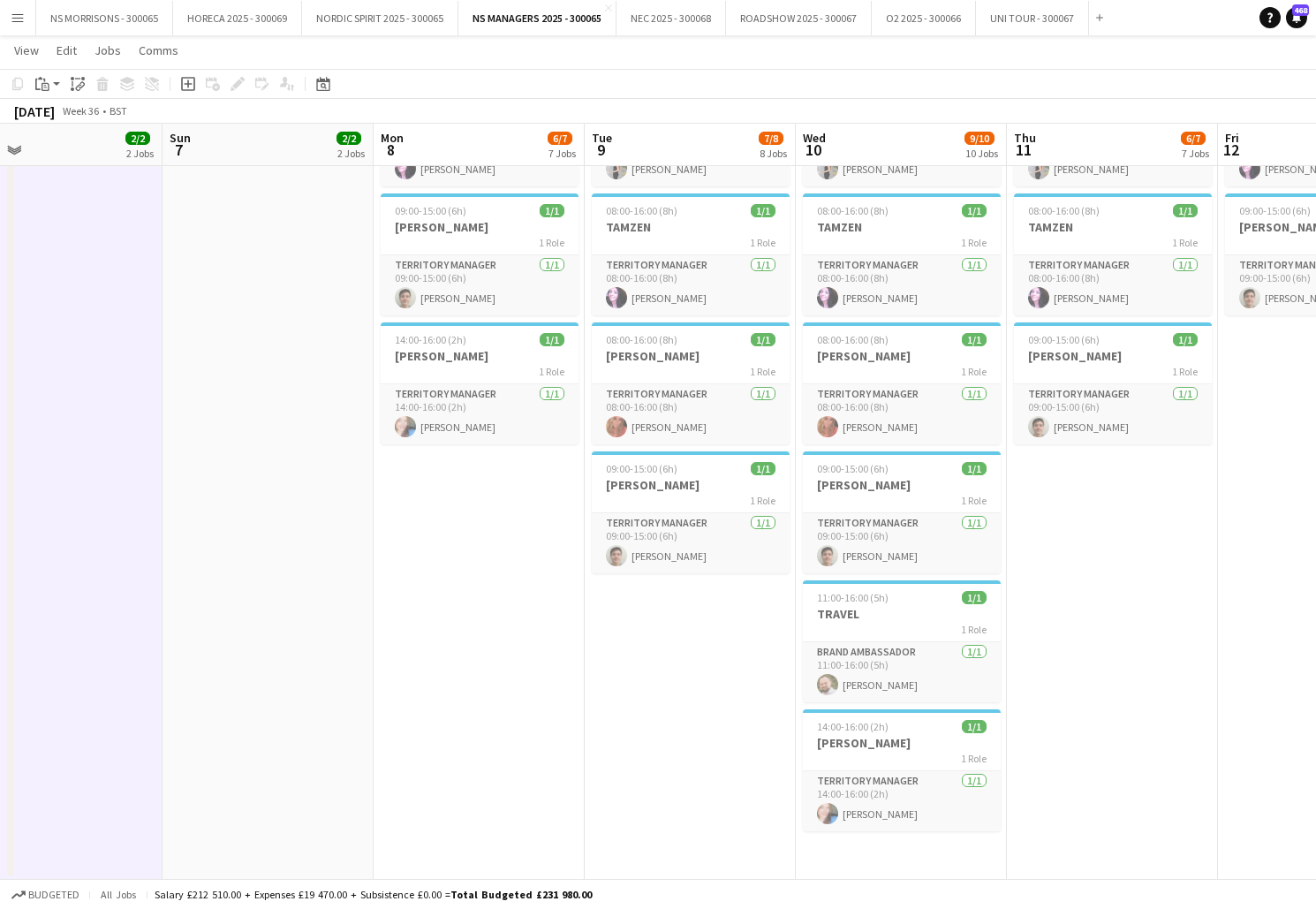
click at [521, 529] on app-date-cell "08:00-15:00 (7h) 1/1 ASHA 1 Role Territory Manager [DATE] 08:00-15:00 (7h) [PER…" at bounding box center [479, 210] width 211 height 1338
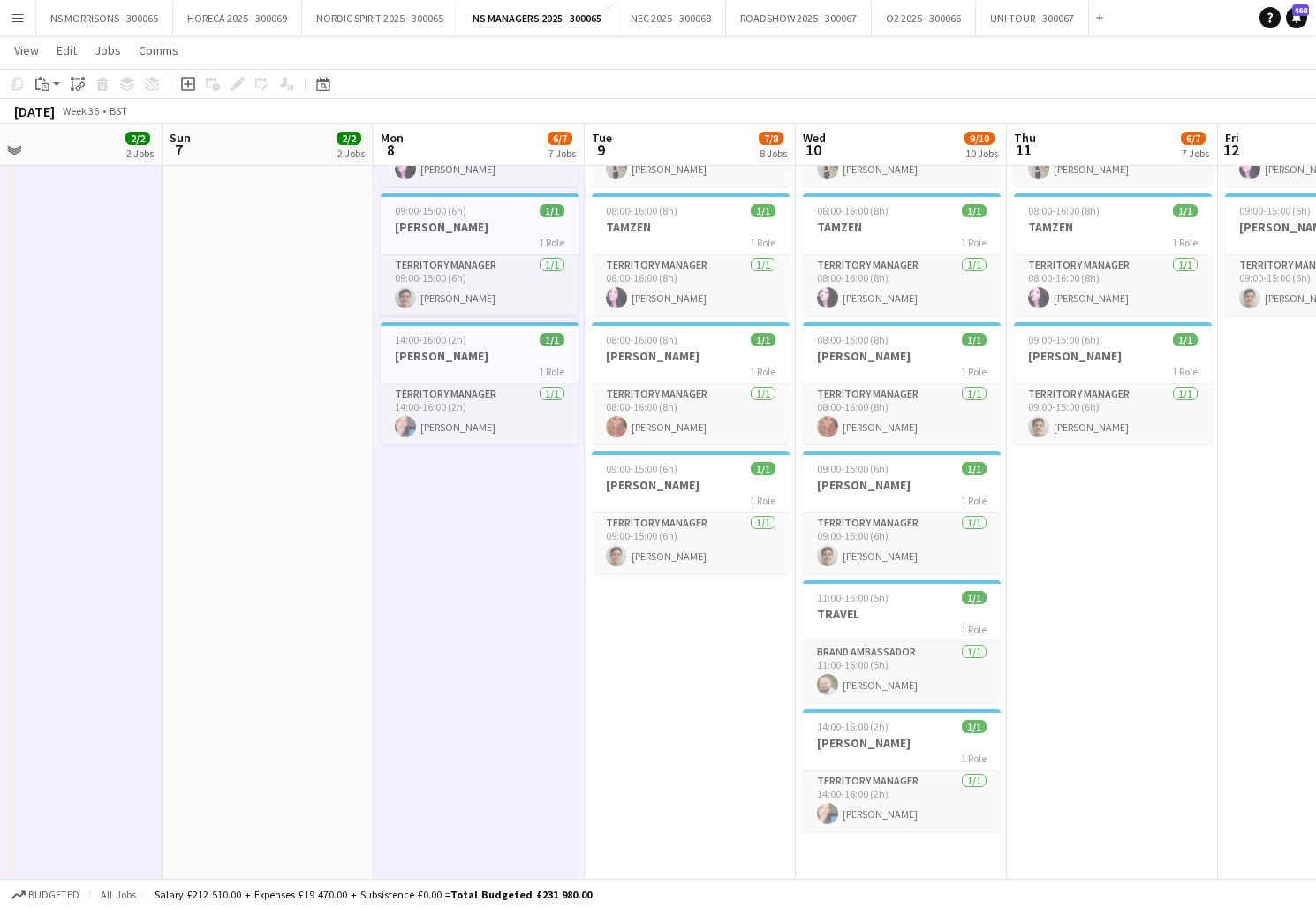
drag, startPoint x: 664, startPoint y: 668, endPoint x: 710, endPoint y: 693, distance: 52.4
click at [664, 668] on app-date-cell "08:00-15:00 (7h) 1/1 ASHA 1 Role Territory Manager [DATE] 08:00-15:00 (7h) [PER…" at bounding box center [690, 210] width 211 height 1338
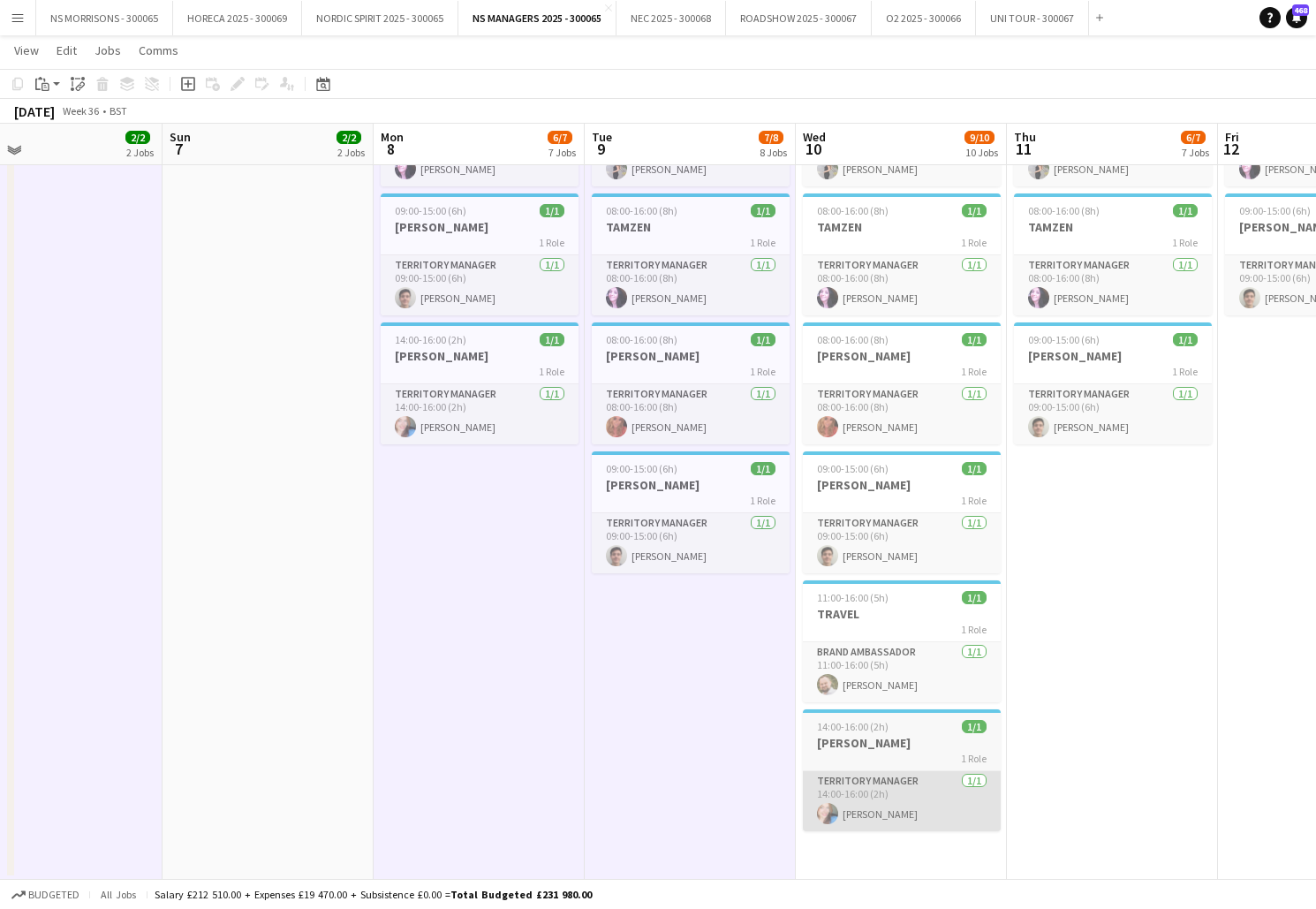
drag, startPoint x: 895, startPoint y: 837, endPoint x: 933, endPoint y: 813, distance: 44.9
click at [895, 835] on app-date-cell "08:00-15:00 (7h) 1/1 ASHA 1 Role Territory Manager [DATE] 08:00-15:00 (7h) [PER…" at bounding box center [901, 210] width 211 height 1338
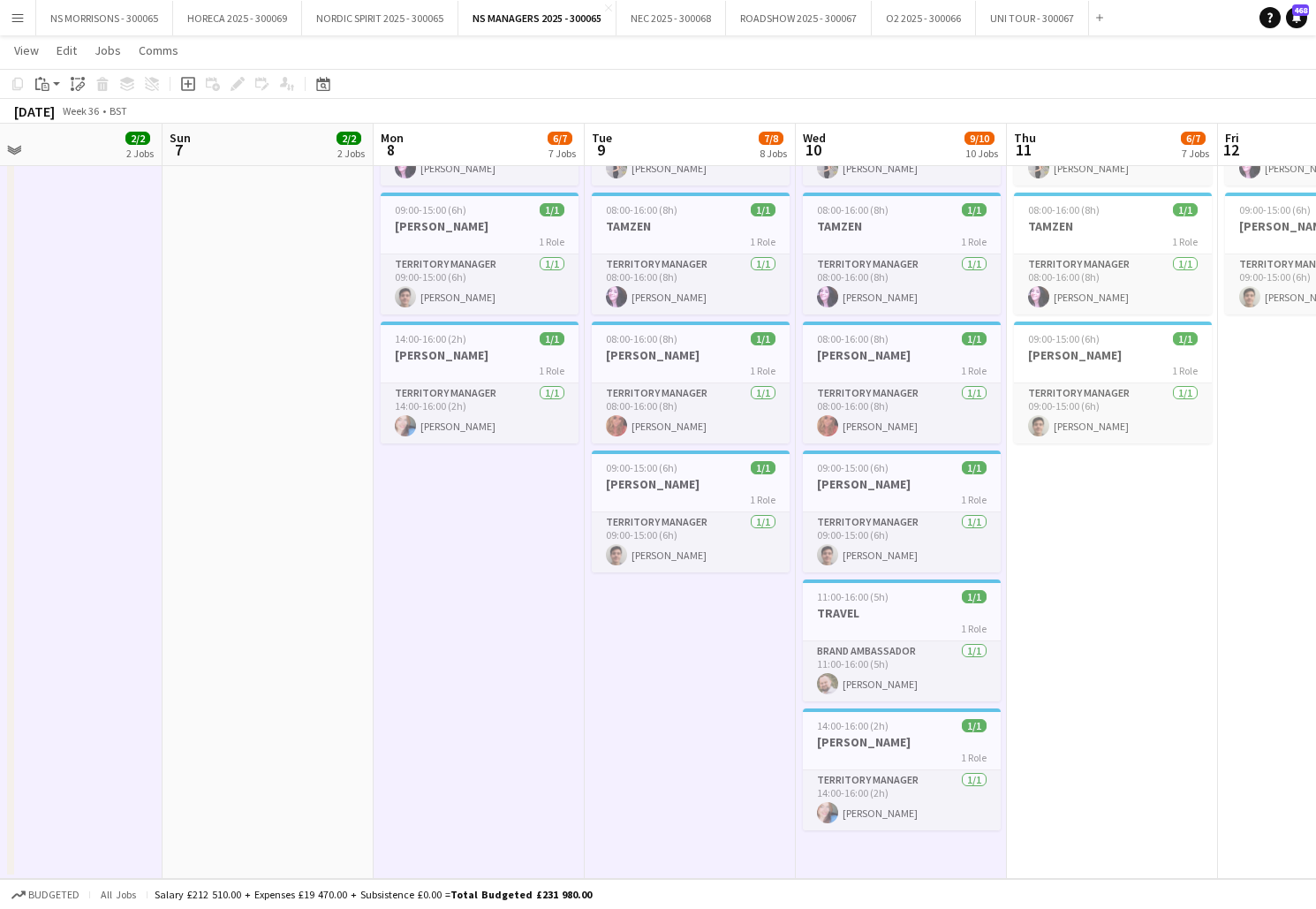
click at [1101, 504] on app-date-cell "08:00-15:00 (7h) 1/1 ASHA 1 Role Territory Manager [DATE] 08:00-15:00 (7h) [PER…" at bounding box center [1112, 209] width 211 height 1338
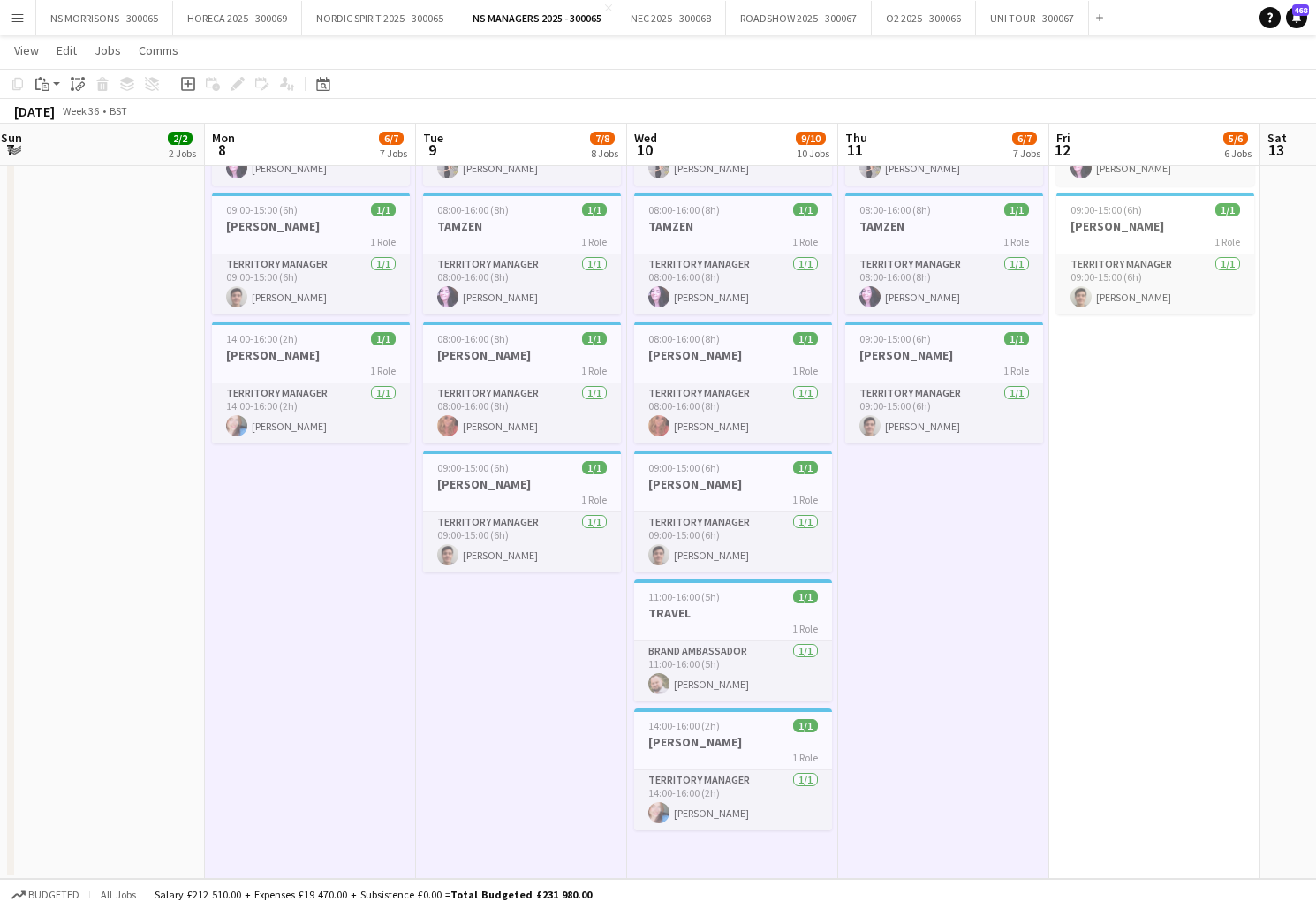
click at [1102, 504] on app-date-cell "08:00-16:00 (8h) 1/1 [PERSON_NAME] 1 Role Territory Manager [DATE] 08:00-16:00 …" at bounding box center [1154, 209] width 211 height 1338
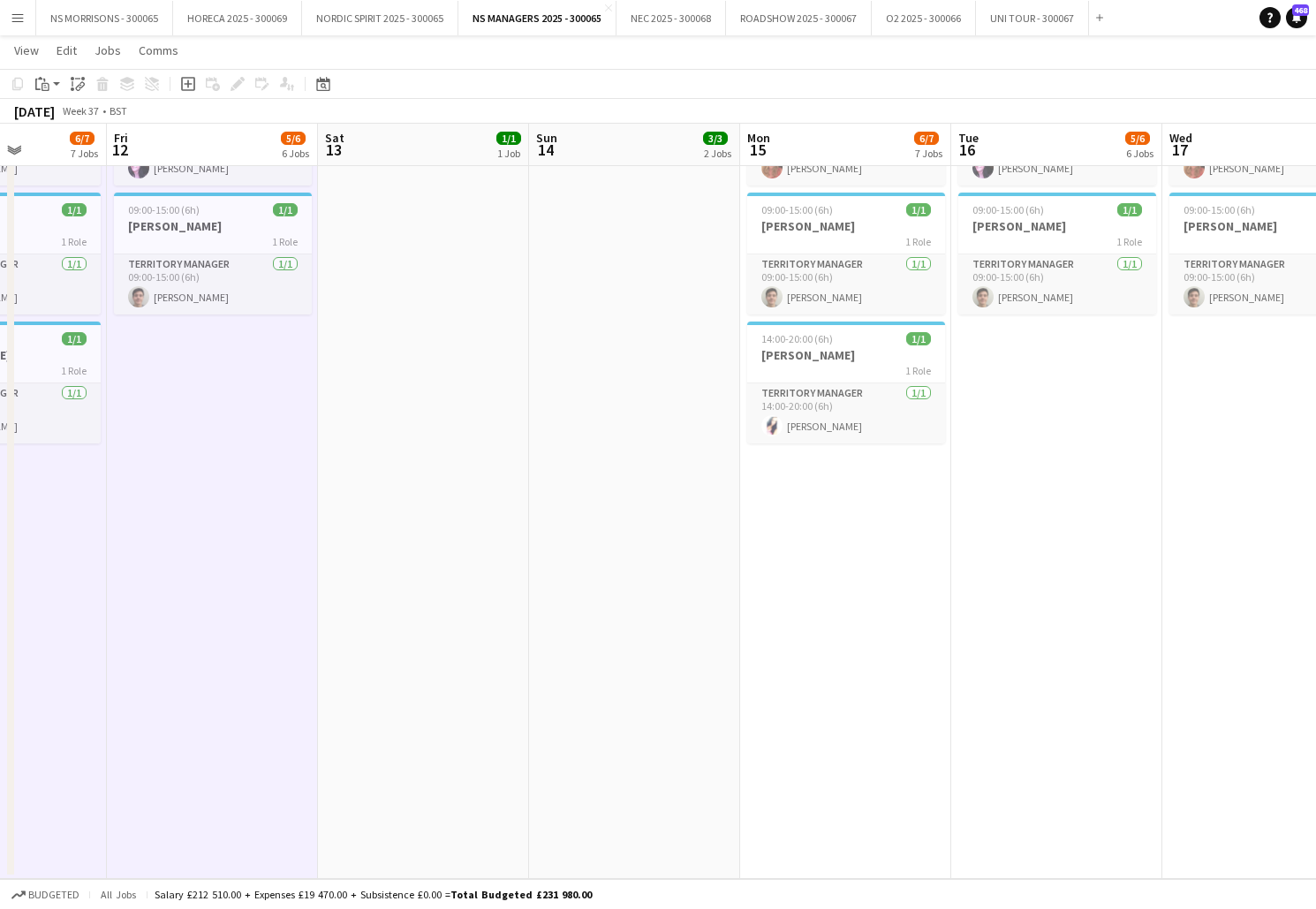
click at [852, 521] on app-date-cell "08:00-15:00 (7h) 1/1 ASHA 1 Role Territory Manager [DATE] 08:00-15:00 (7h) [PER…" at bounding box center [845, 209] width 211 height 1338
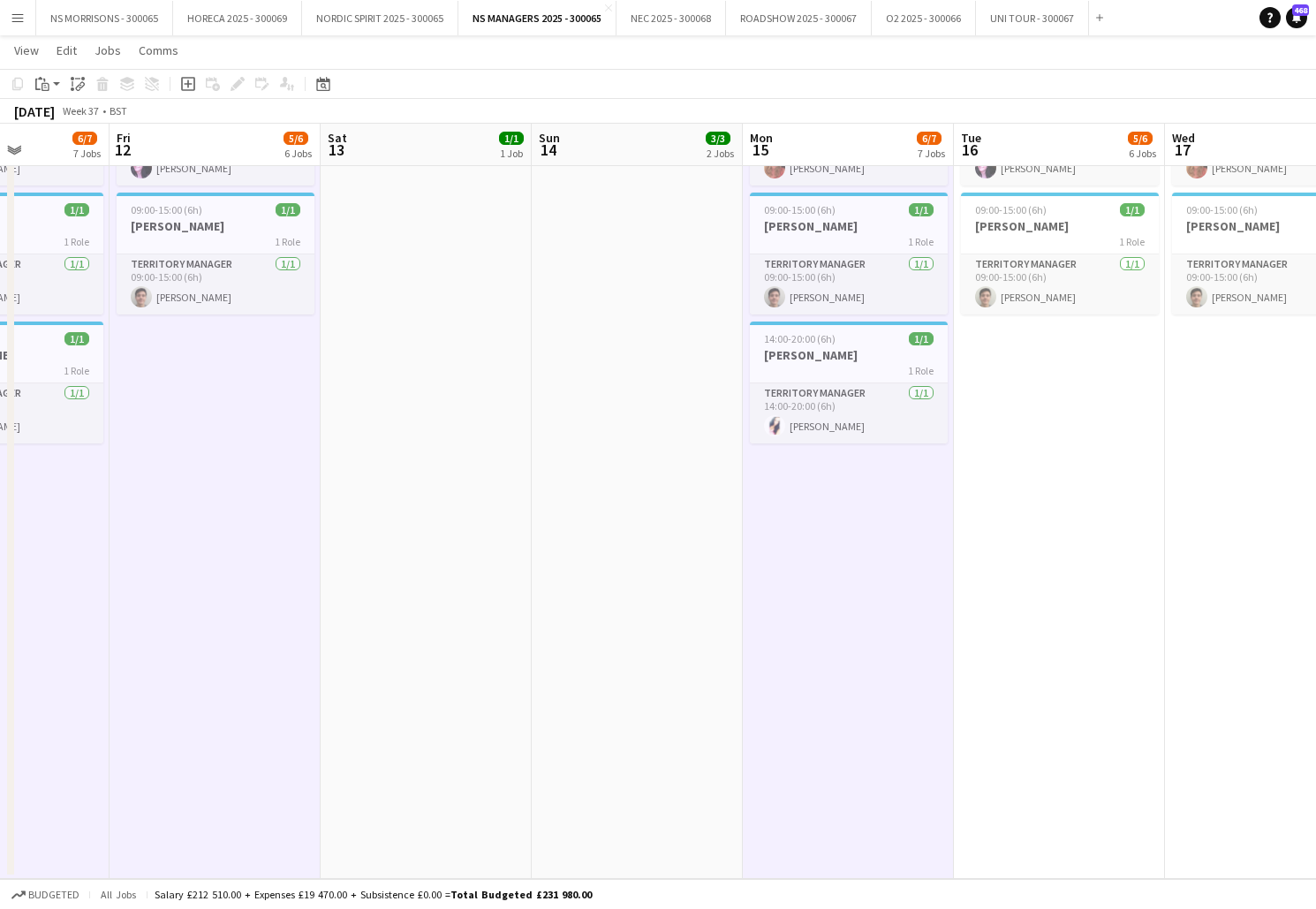
click at [1033, 470] on app-date-cell "08:00-15:00 (7h) 1/1 ASHA 1 Role Territory Manager [DATE] 08:00-15:00 (7h) [PER…" at bounding box center [1059, 209] width 211 height 1338
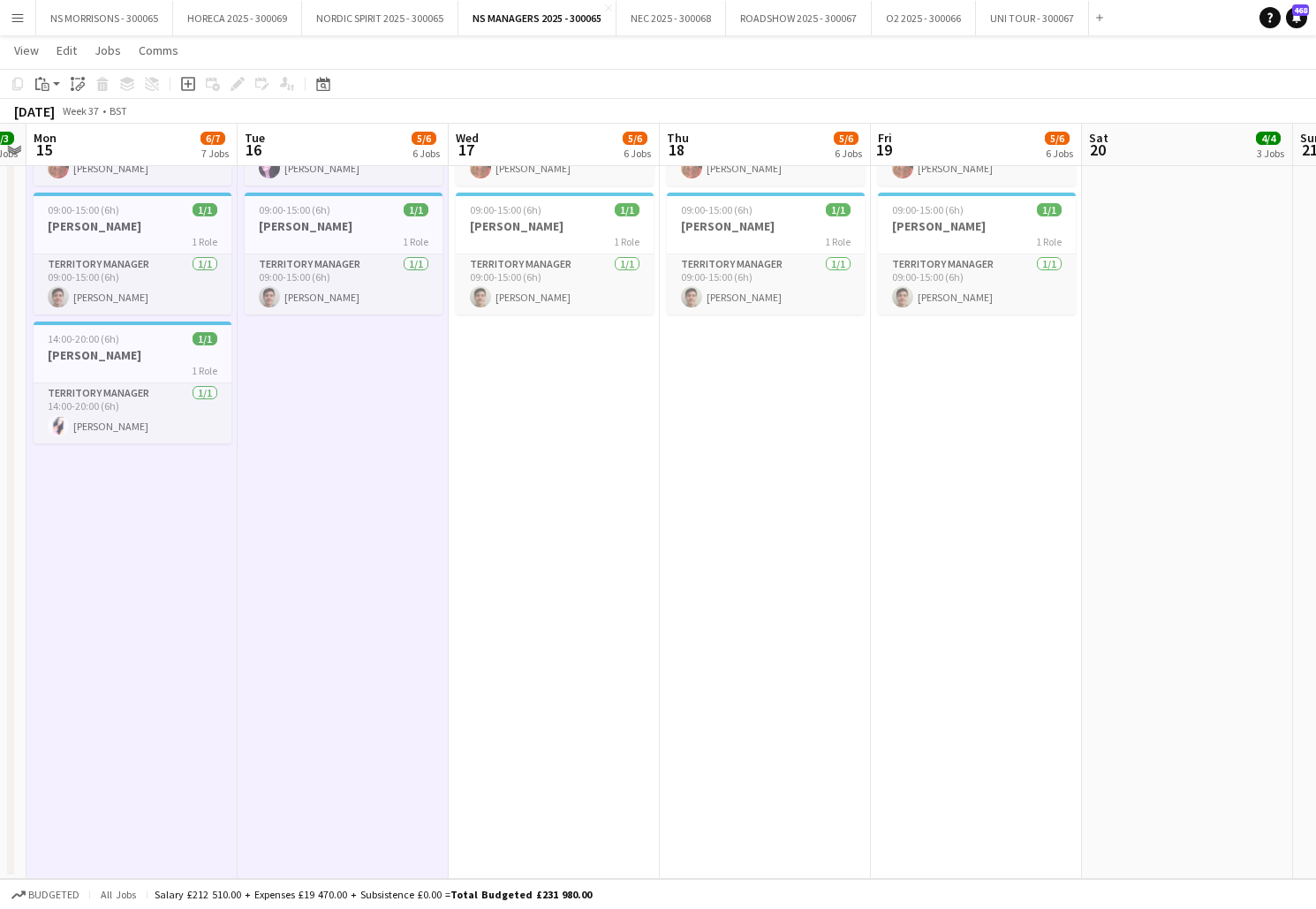
drag, startPoint x: 530, startPoint y: 401, endPoint x: 550, endPoint y: 397, distance: 20.4
click at [531, 400] on app-date-cell "08:00-16:00 (8h) 1/1 [PERSON_NAME] 1 Role Territory Manager [DATE] 08:00-16:00 …" at bounding box center [554, 209] width 211 height 1338
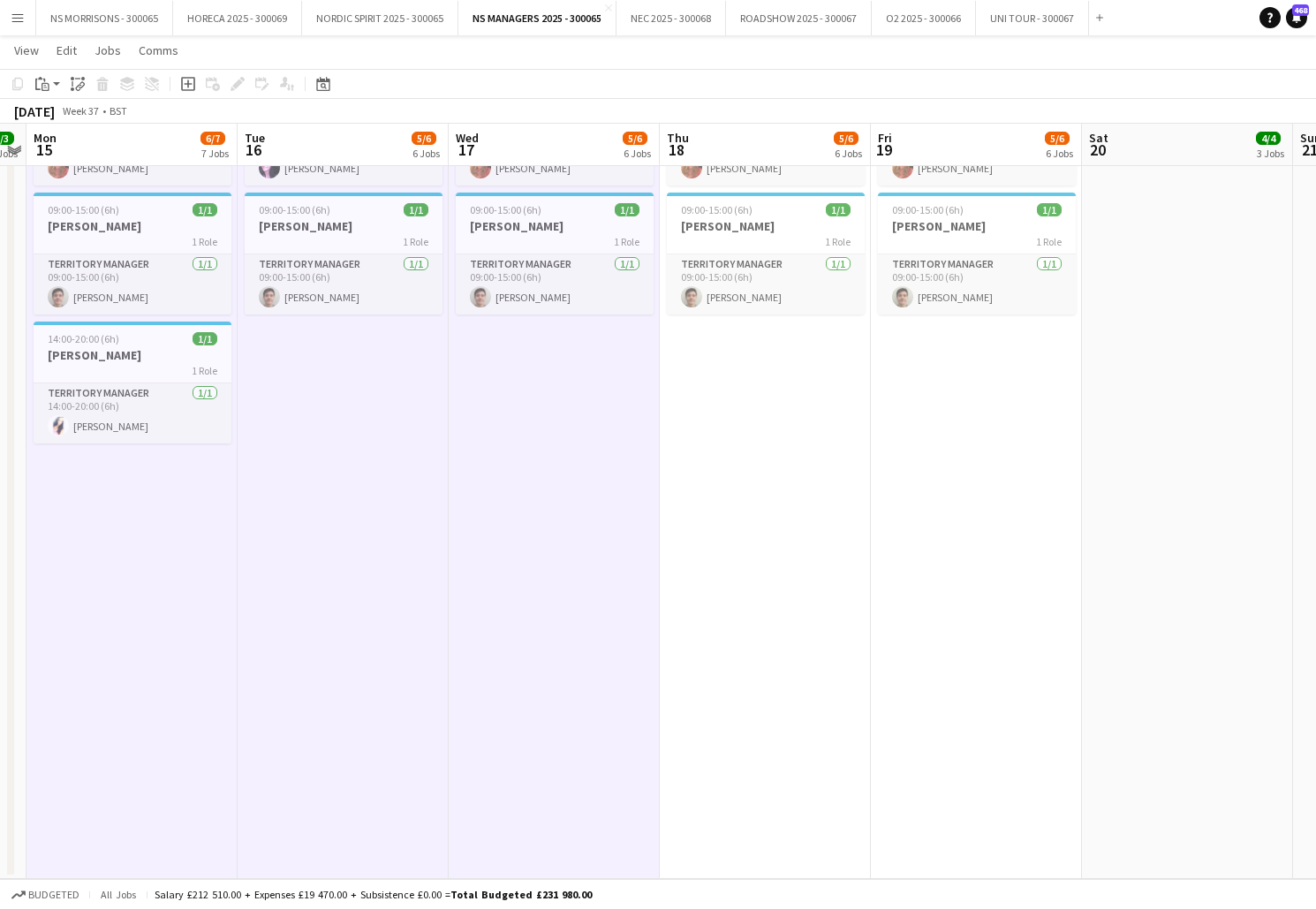
scroll to position [0, 606]
drag, startPoint x: 697, startPoint y: 390, endPoint x: 892, endPoint y: 371, distance: 195.9
click at [697, 390] on app-date-cell "08:00-16:00 (8h) 1/1 [PERSON_NAME] 1 Role Territory Manager [DATE] 08:00-16:00 …" at bounding box center [766, 209] width 211 height 1338
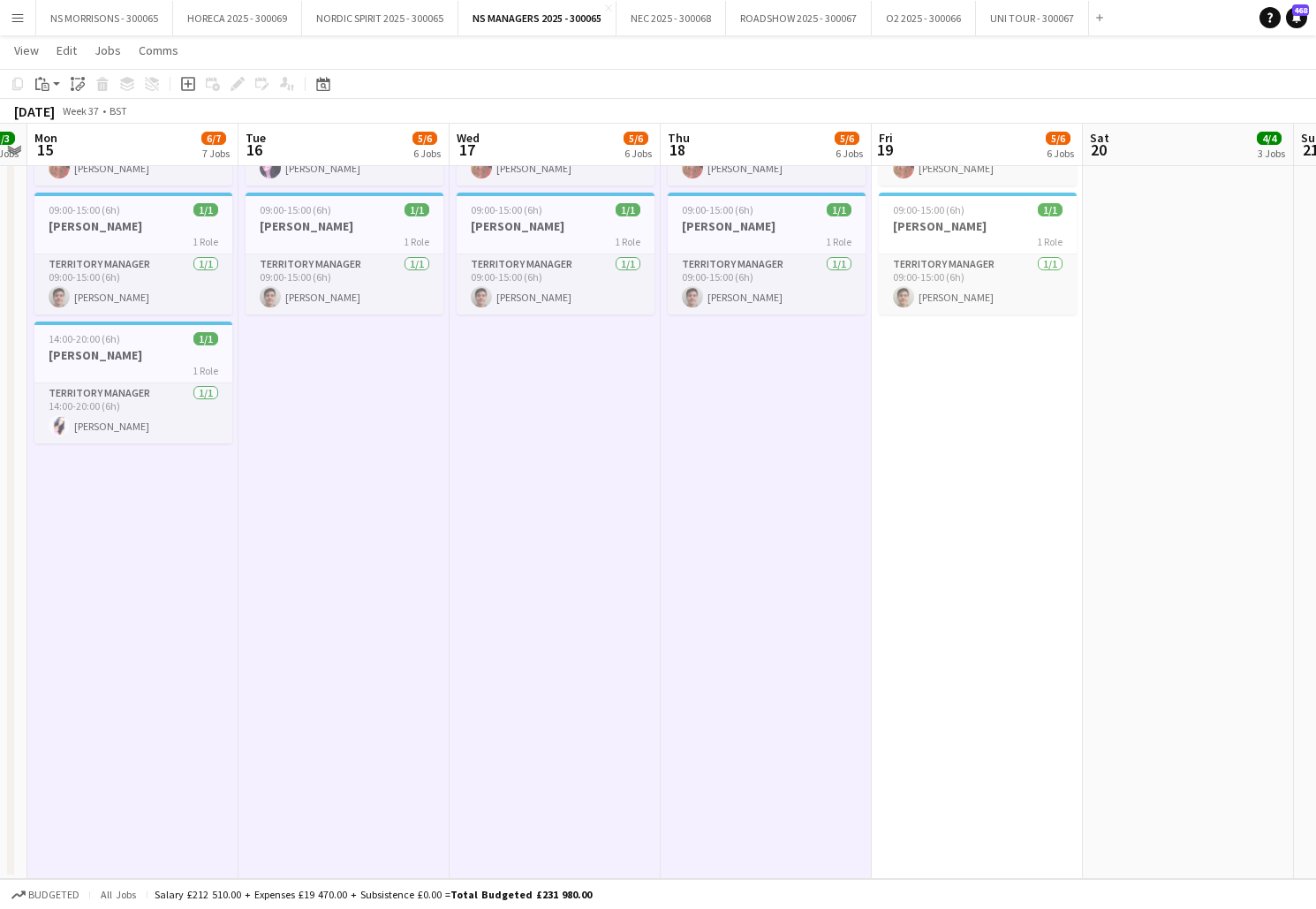
drag, startPoint x: 906, startPoint y: 371, endPoint x: 926, endPoint y: 365, distance: 20.9
click at [906, 371] on app-date-cell "08:00-16:00 (8h) 1/1 [PERSON_NAME] 1 Role Territory Manager [DATE] 08:00-16:00 …" at bounding box center [977, 209] width 211 height 1338
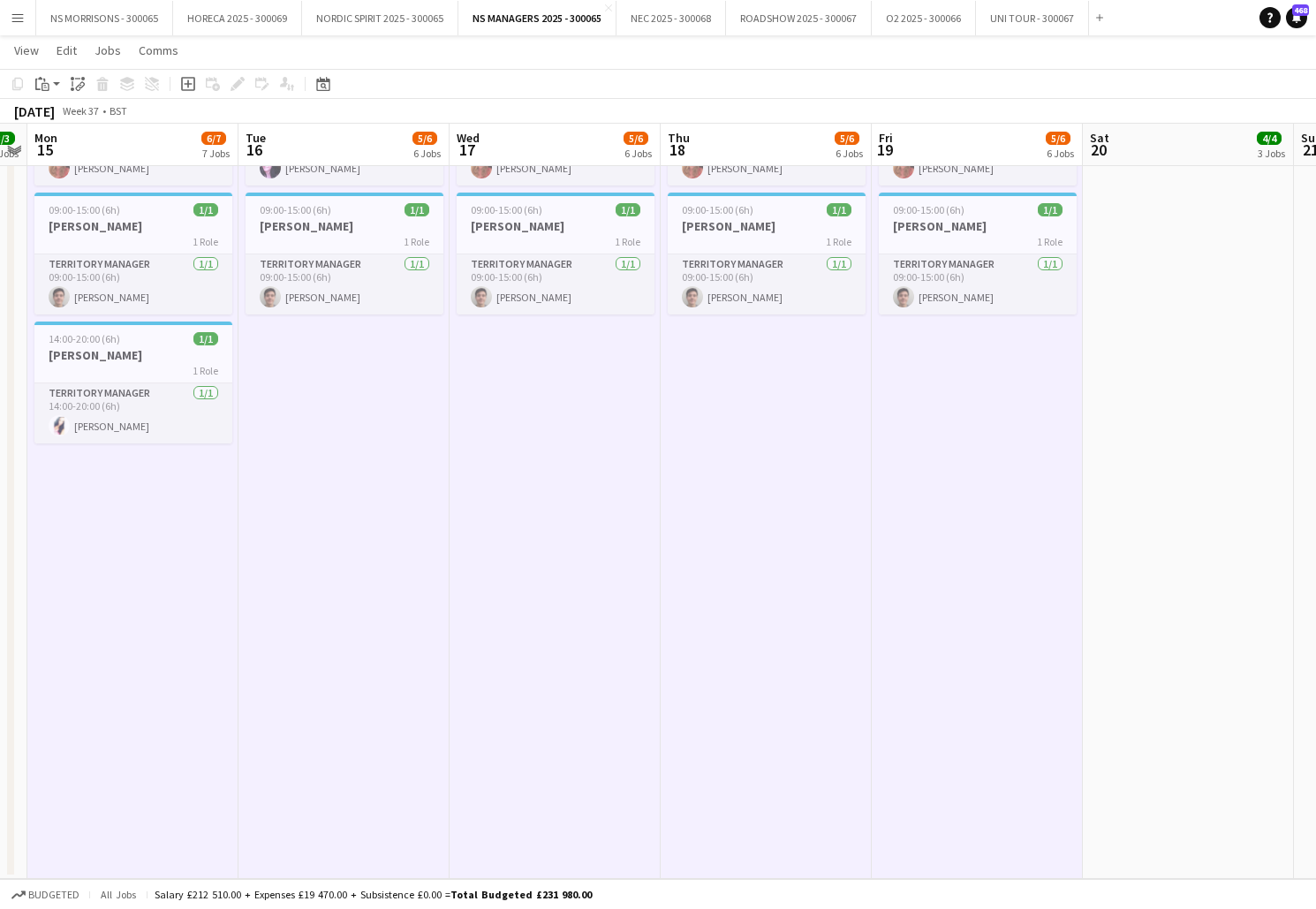
click at [1109, 298] on app-date-cell "08:00-16:00 (8h) 1/1 [PERSON_NAME] 1 Role Territory Manager [DATE] 08:00-16:00 …" at bounding box center [1188, 209] width 211 height 1338
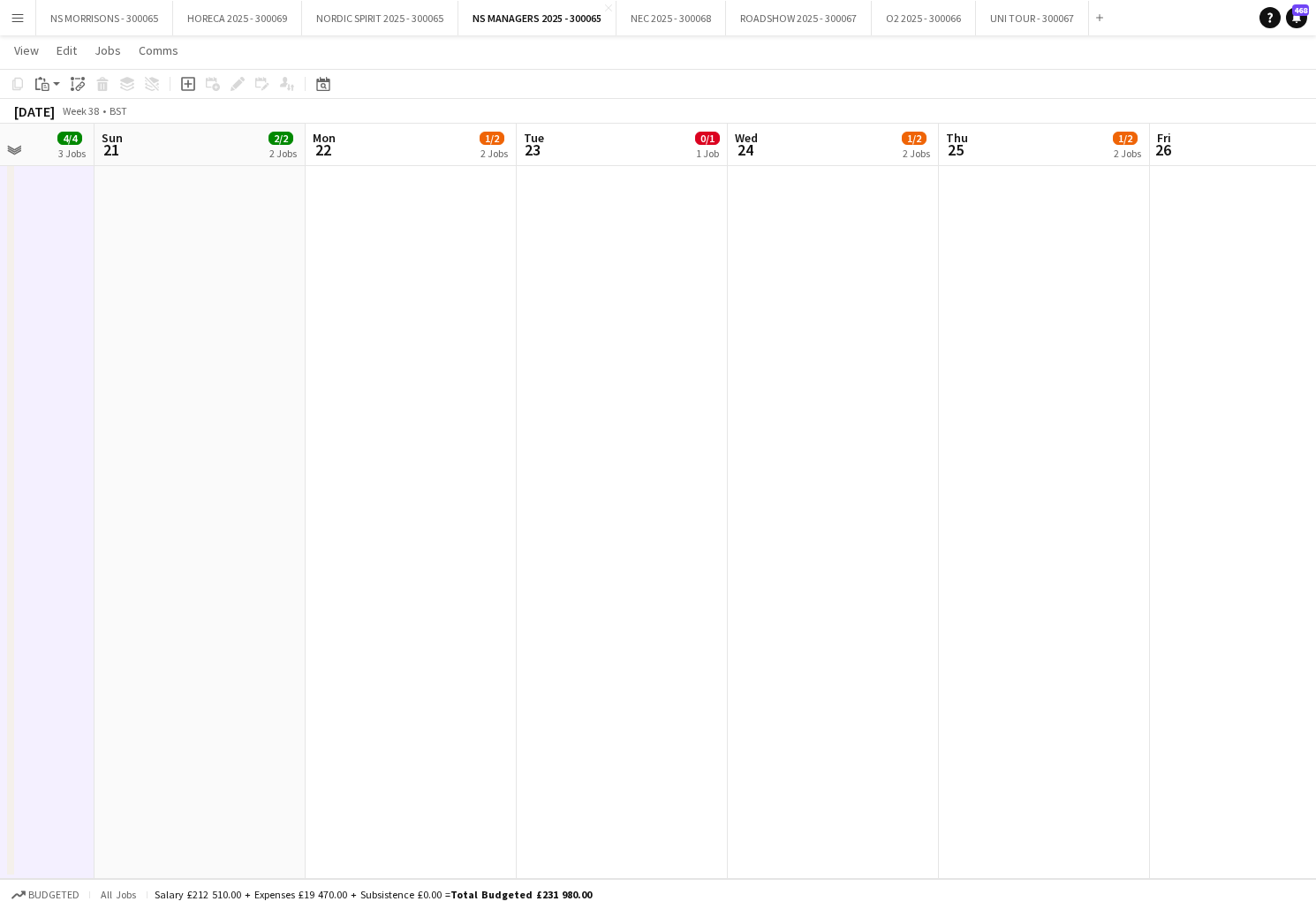
drag, startPoint x: 426, startPoint y: 330, endPoint x: 607, endPoint y: 325, distance: 181.1
click at [427, 330] on app-date-cell "08:00-16:00 (8h) 0/1 [PERSON_NAME] 1 Role Office work [DATE] 08:00-16:00 (8h) […" at bounding box center [411, 209] width 211 height 1338
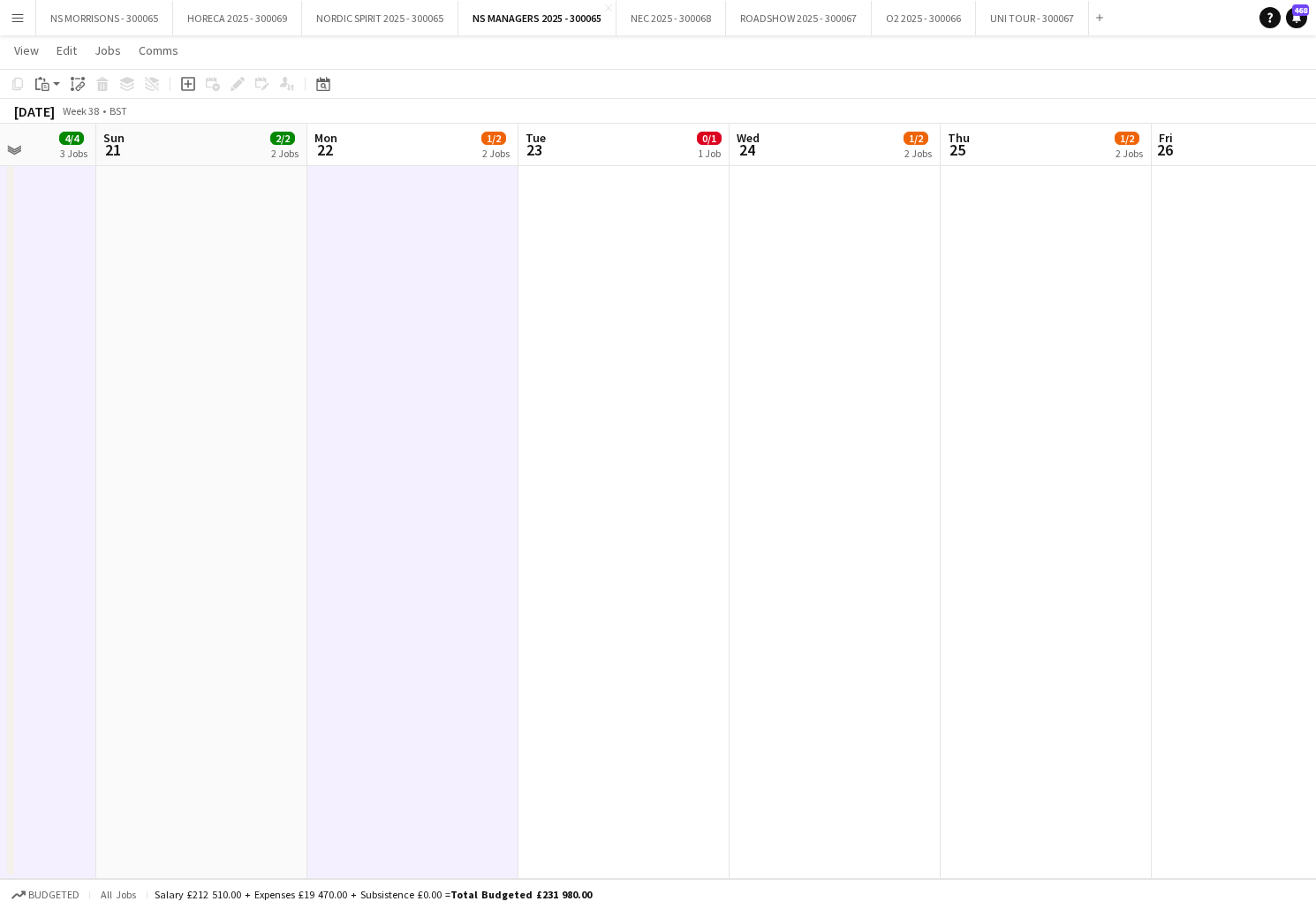
click at [632, 325] on app-date-cell "08:00-16:00 (8h) 0/1 [PERSON_NAME] 1 Role Office work [DATE] 08:00-16:00 (8h) […" at bounding box center [624, 209] width 211 height 1338
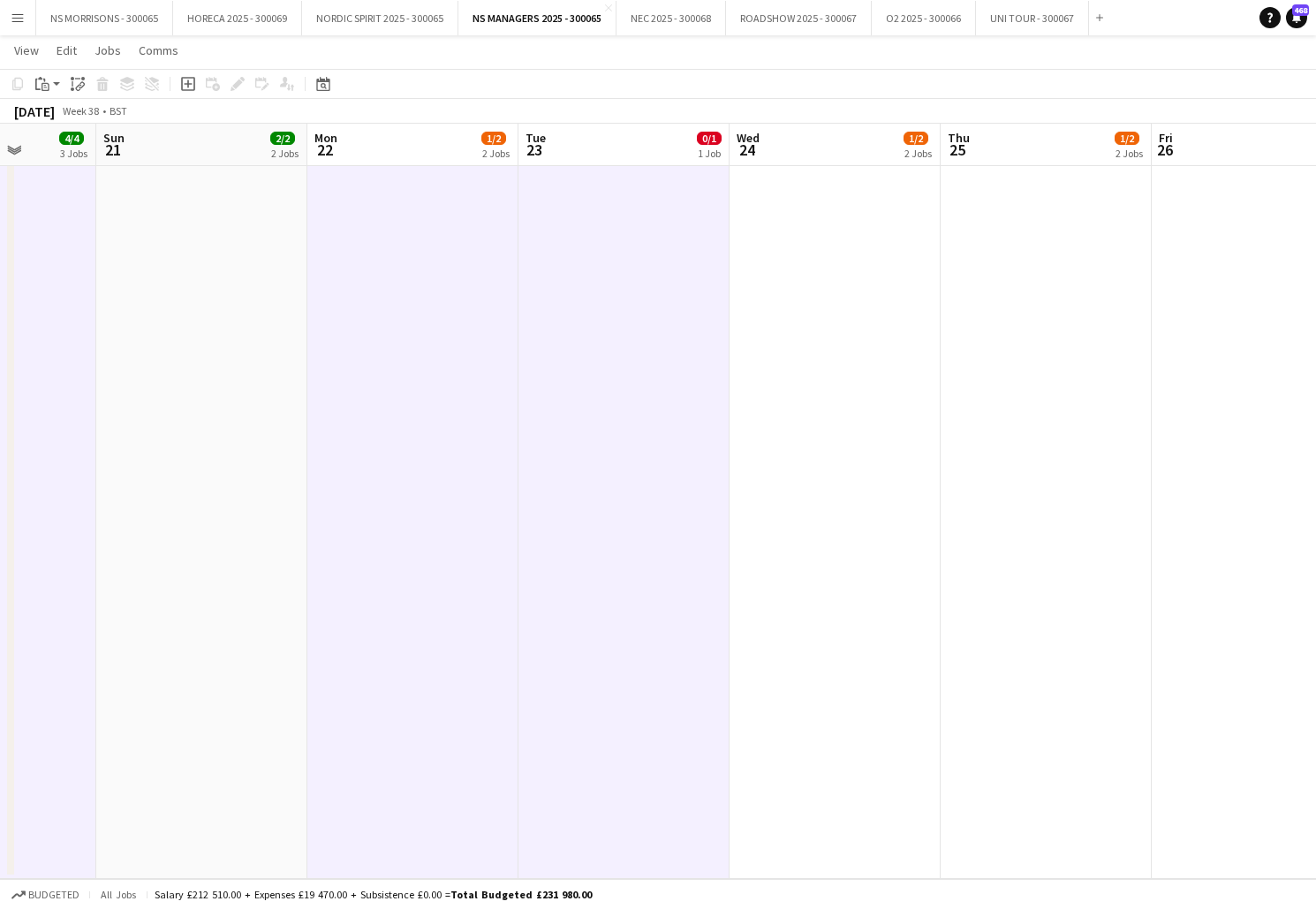
drag, startPoint x: 790, startPoint y: 332, endPoint x: 890, endPoint y: 334, distance: 100.0
click at [790, 332] on app-date-cell "08:00-16:00 (8h) 0/1 [PERSON_NAME] 1 Role Office work [DATE] 08:00-16:00 (8h) […" at bounding box center [835, 209] width 211 height 1338
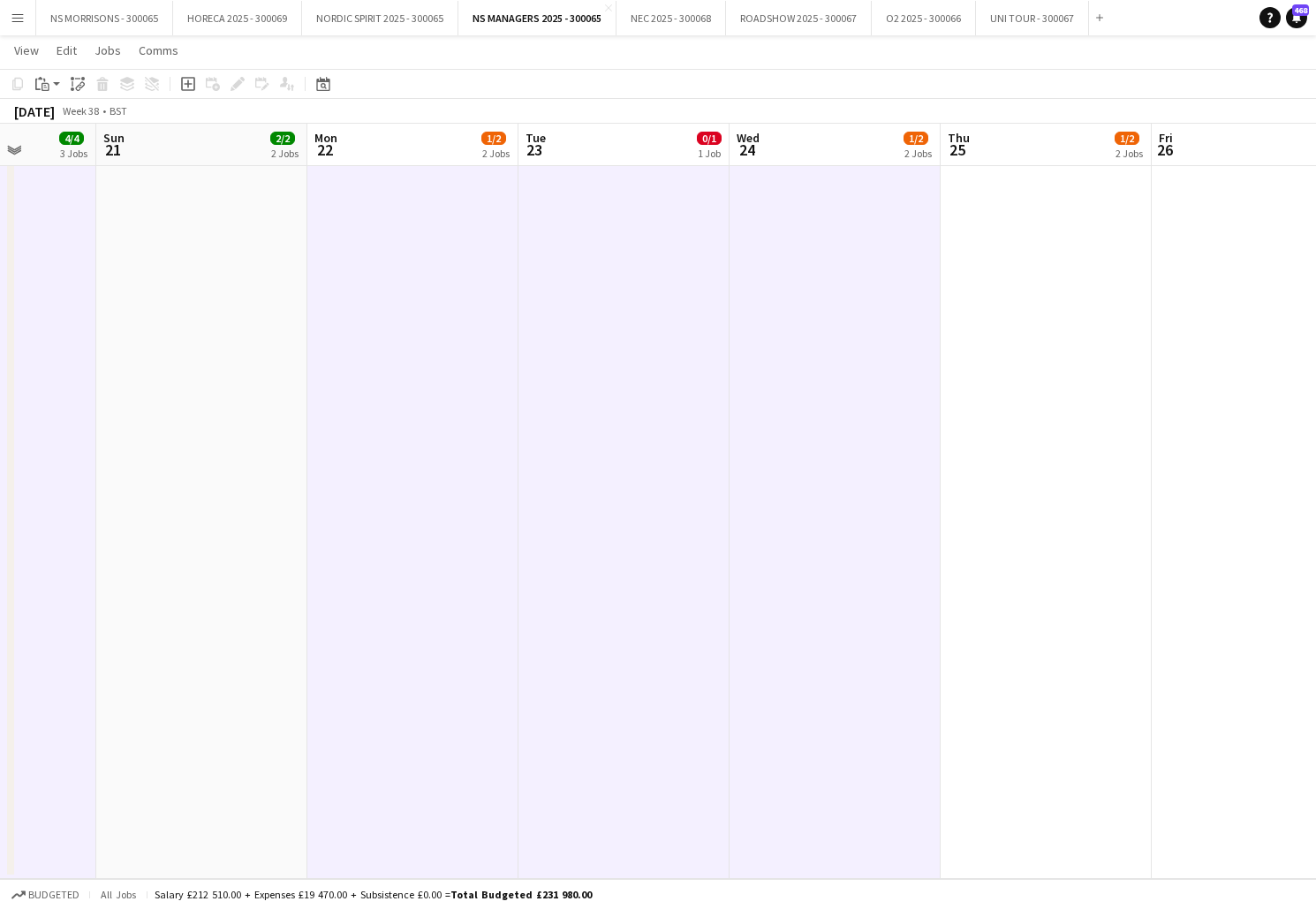
click at [1091, 334] on app-date-cell "08:00-16:00 (8h) 0/1 [PERSON_NAME] 1 Role Office work [DATE] 08:00-16:00 (8h) […" at bounding box center [1046, 209] width 211 height 1338
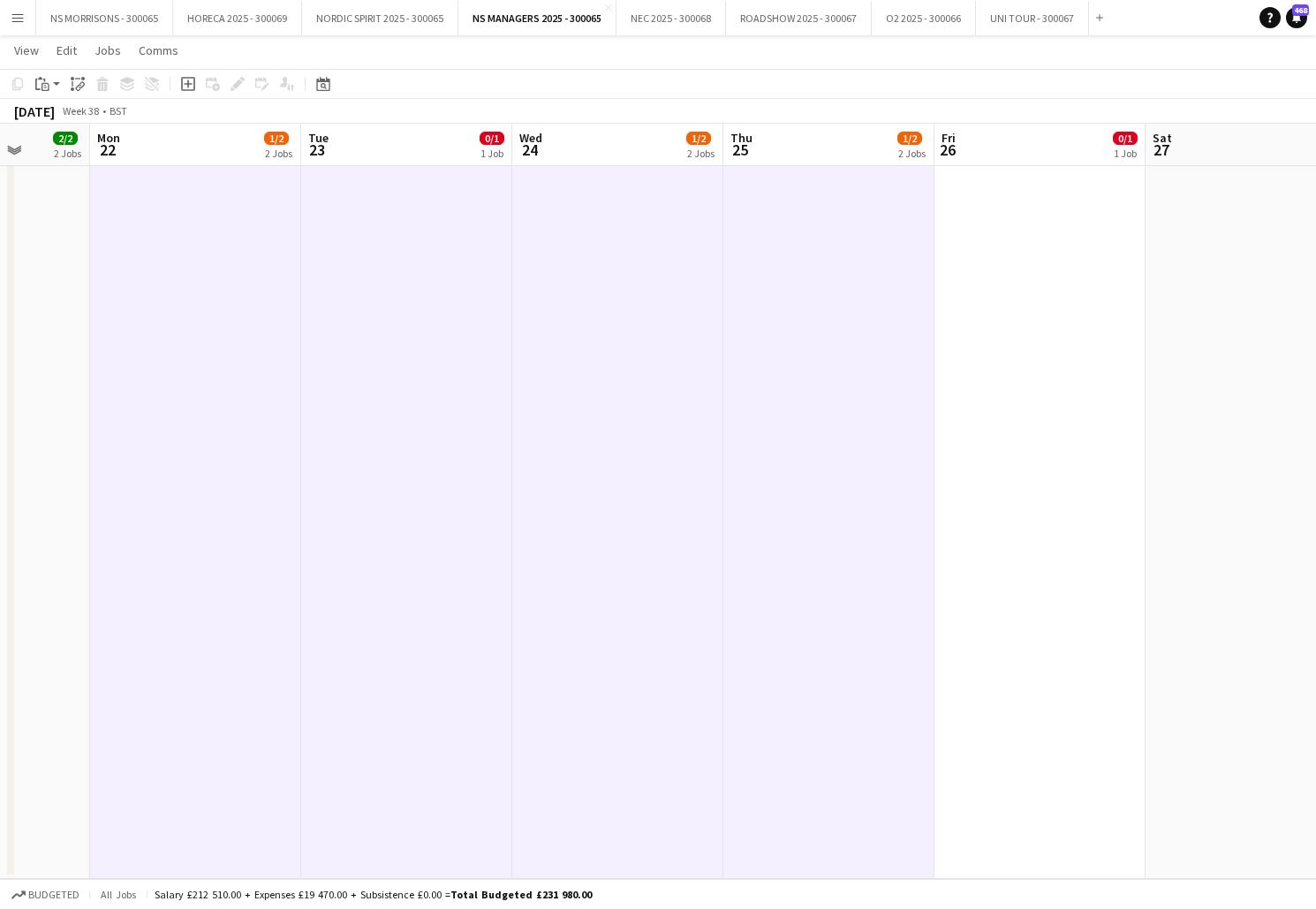
click at [1050, 332] on app-date-cell "08:00-16:00 (8h) 0/1 [PERSON_NAME] 1 Role Office work [DATE] 08:00-16:00 (8h) […" at bounding box center [1040, 209] width 211 height 1338
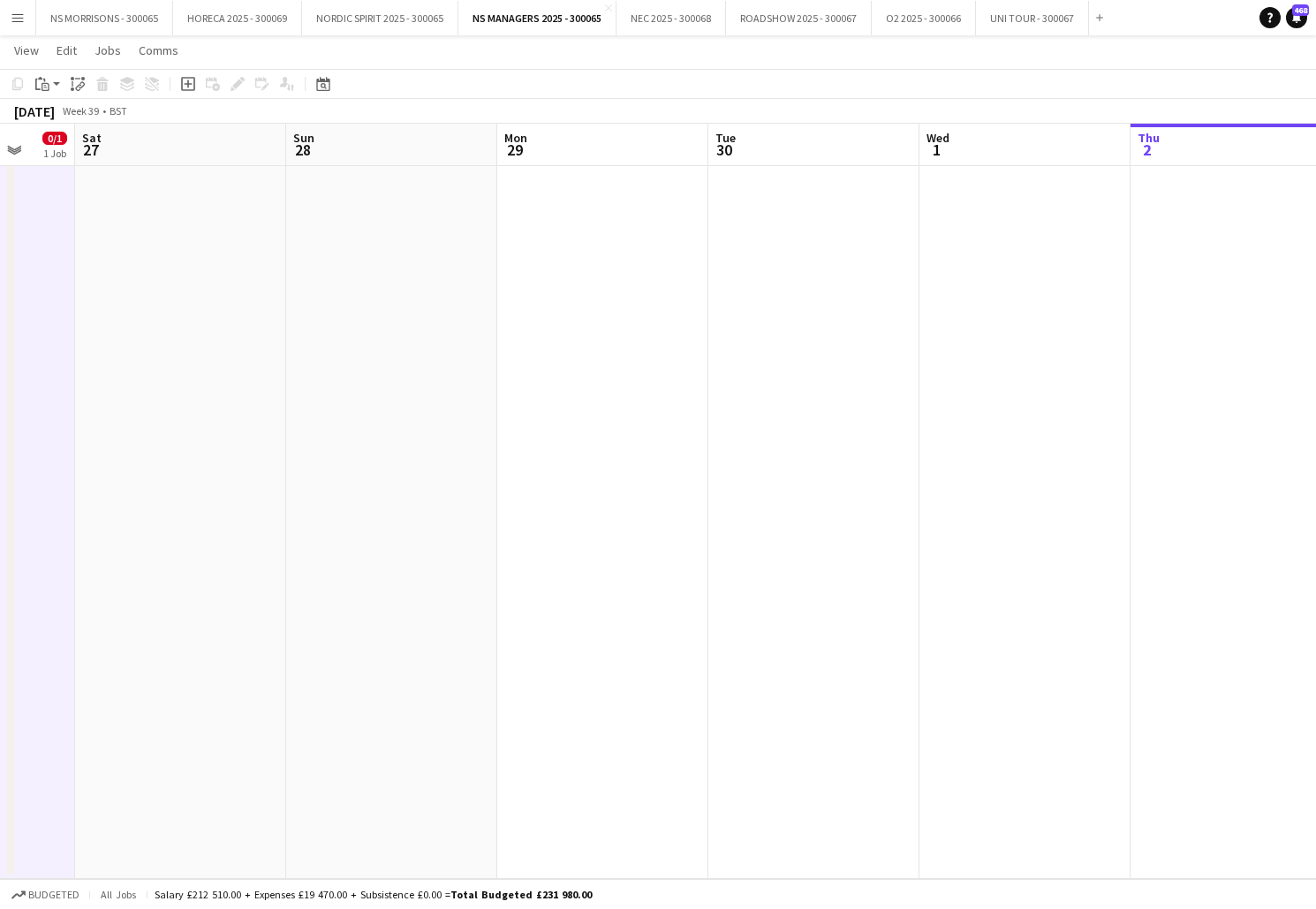
scroll to position [0, 557]
drag, startPoint x: 660, startPoint y: 325, endPoint x: 671, endPoint y: 324, distance: 11.0
click at [661, 325] on app-date-cell at bounding box center [603, 209] width 211 height 1338
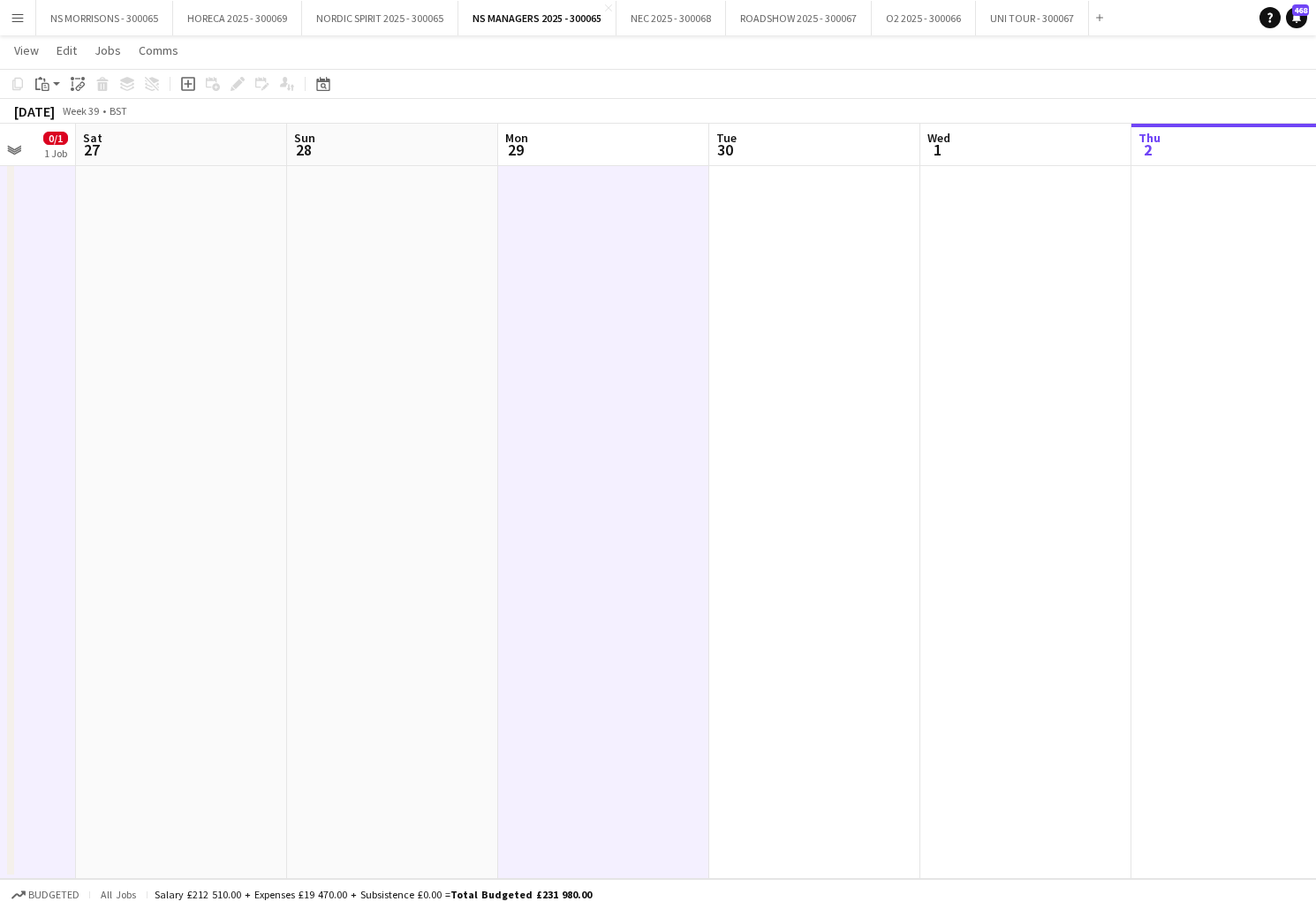
click at [792, 324] on app-date-cell at bounding box center [814, 209] width 211 height 1338
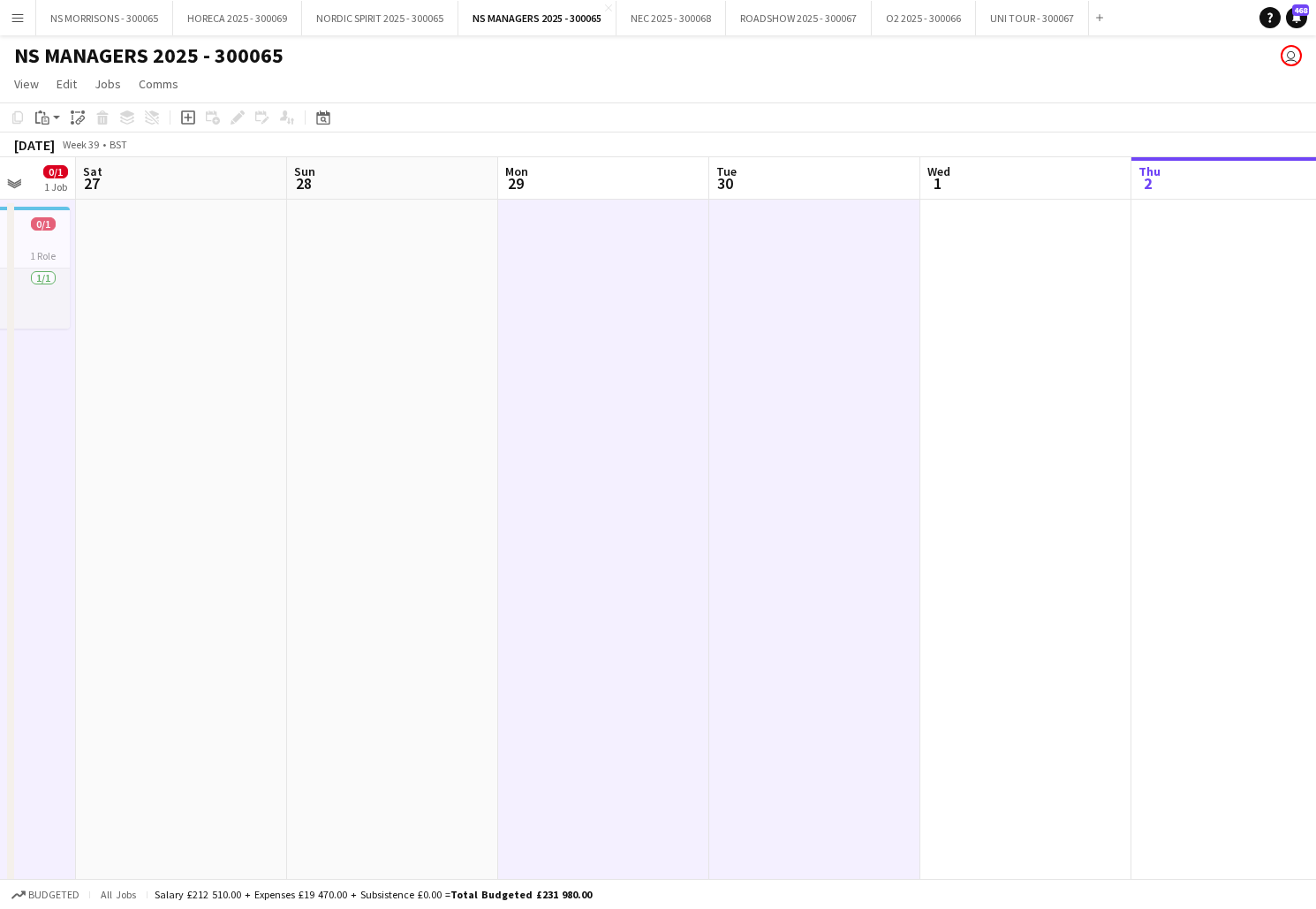
scroll to position [0, 0]
click at [39, 123] on icon at bounding box center [38, 117] width 5 height 11
click at [97, 177] on link "Paste with crew Command Shift V" at bounding box center [117, 181] width 140 height 16
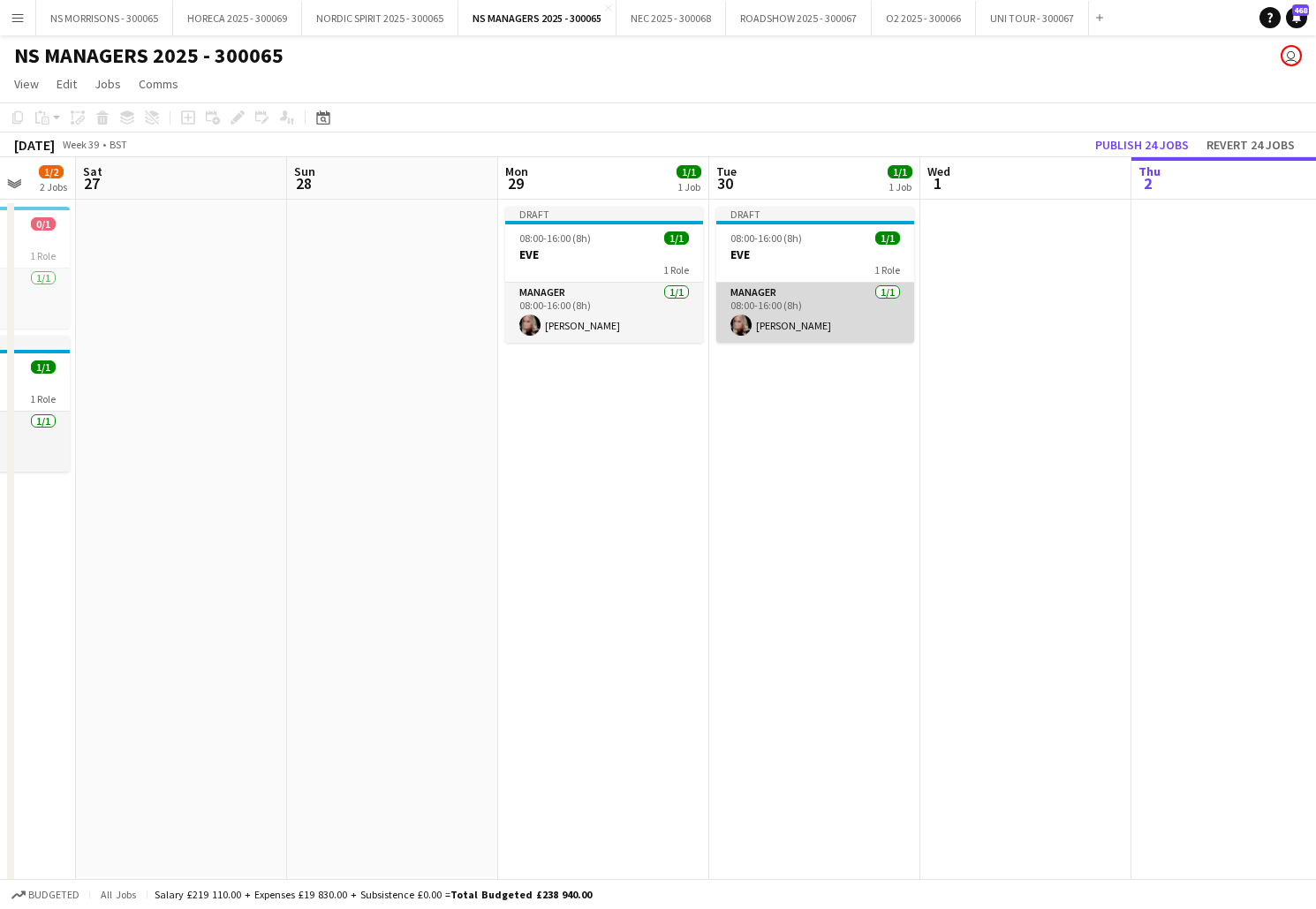
click at [870, 309] on app-card-role "Manager [DATE] 08:00-16:00 (8h) [PERSON_NAME]" at bounding box center [815, 313] width 198 height 60
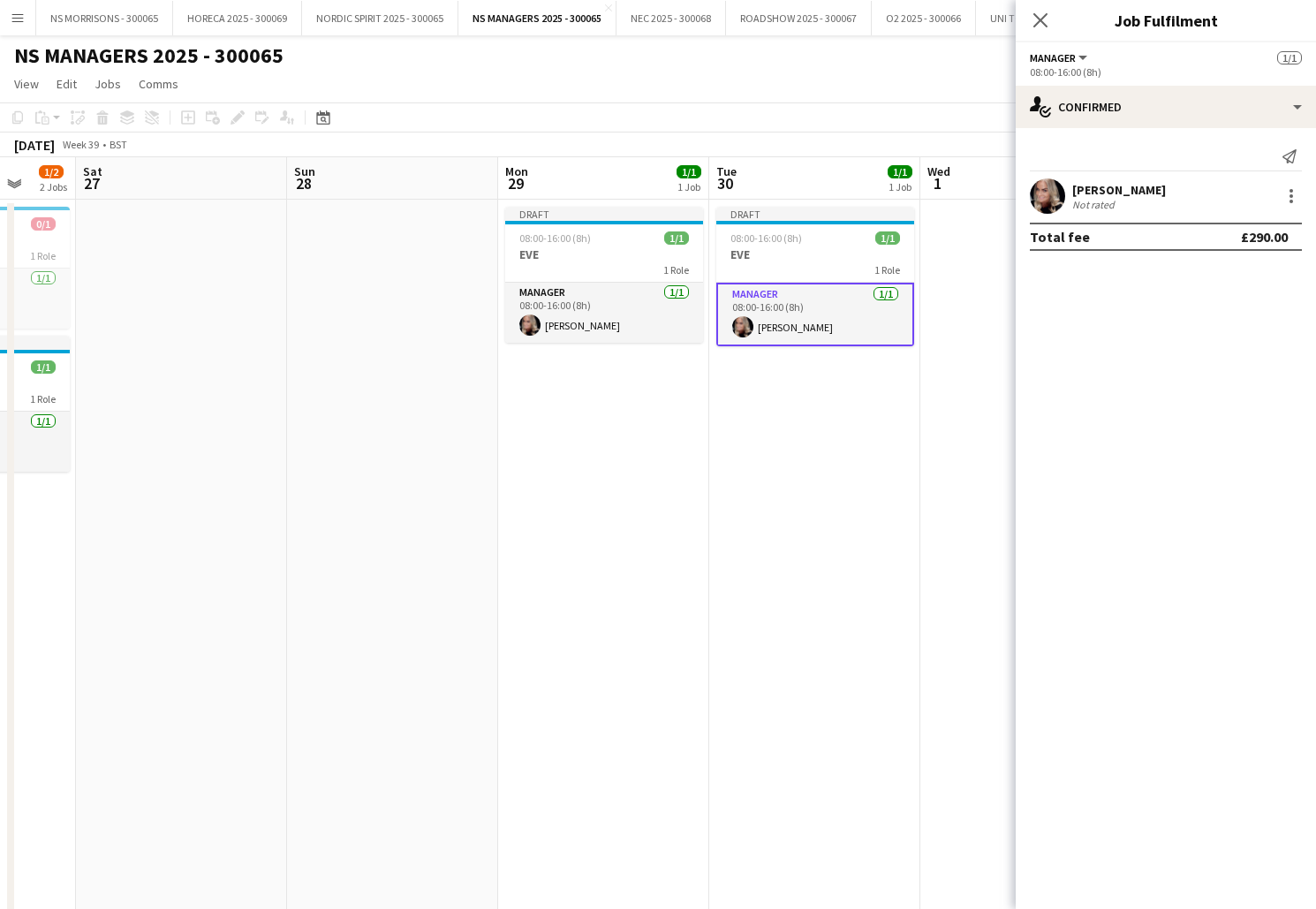
drag, startPoint x: 856, startPoint y: 426, endPoint x: 1003, endPoint y: 293, distance: 198.2
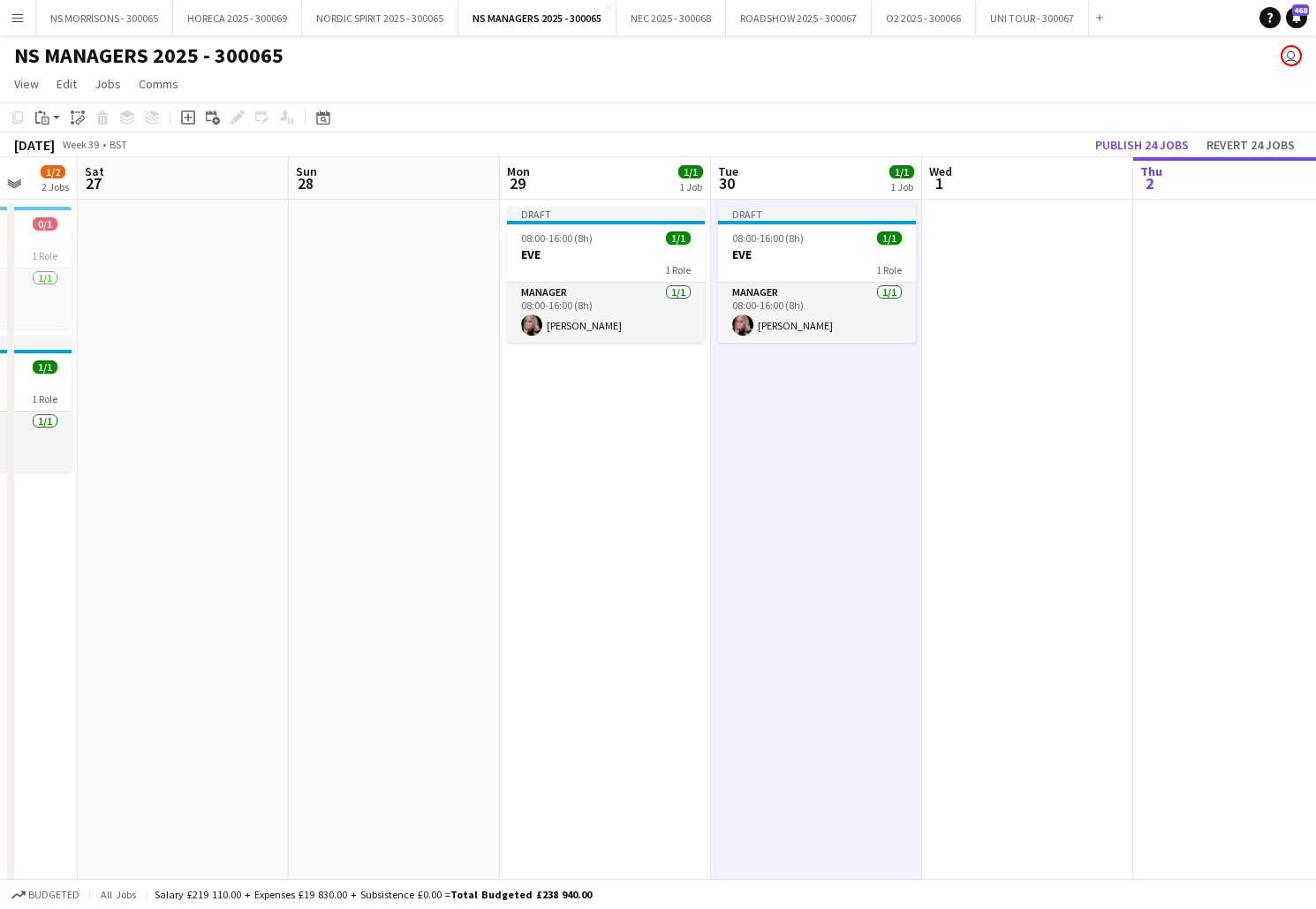
click at [1129, 139] on button "Publish 24 jobs" at bounding box center [1142, 145] width 108 height 23
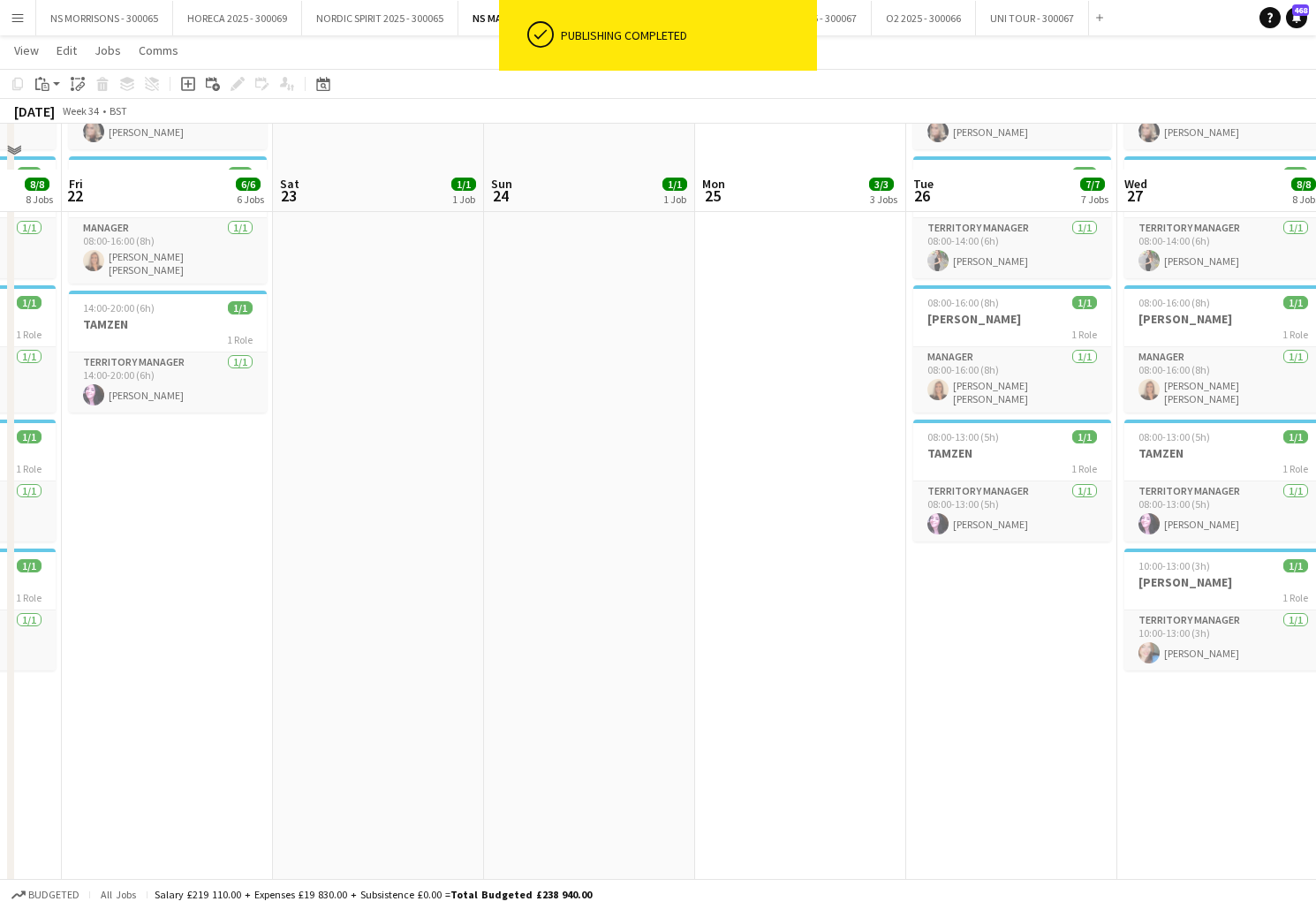
scroll to position [559, 0]
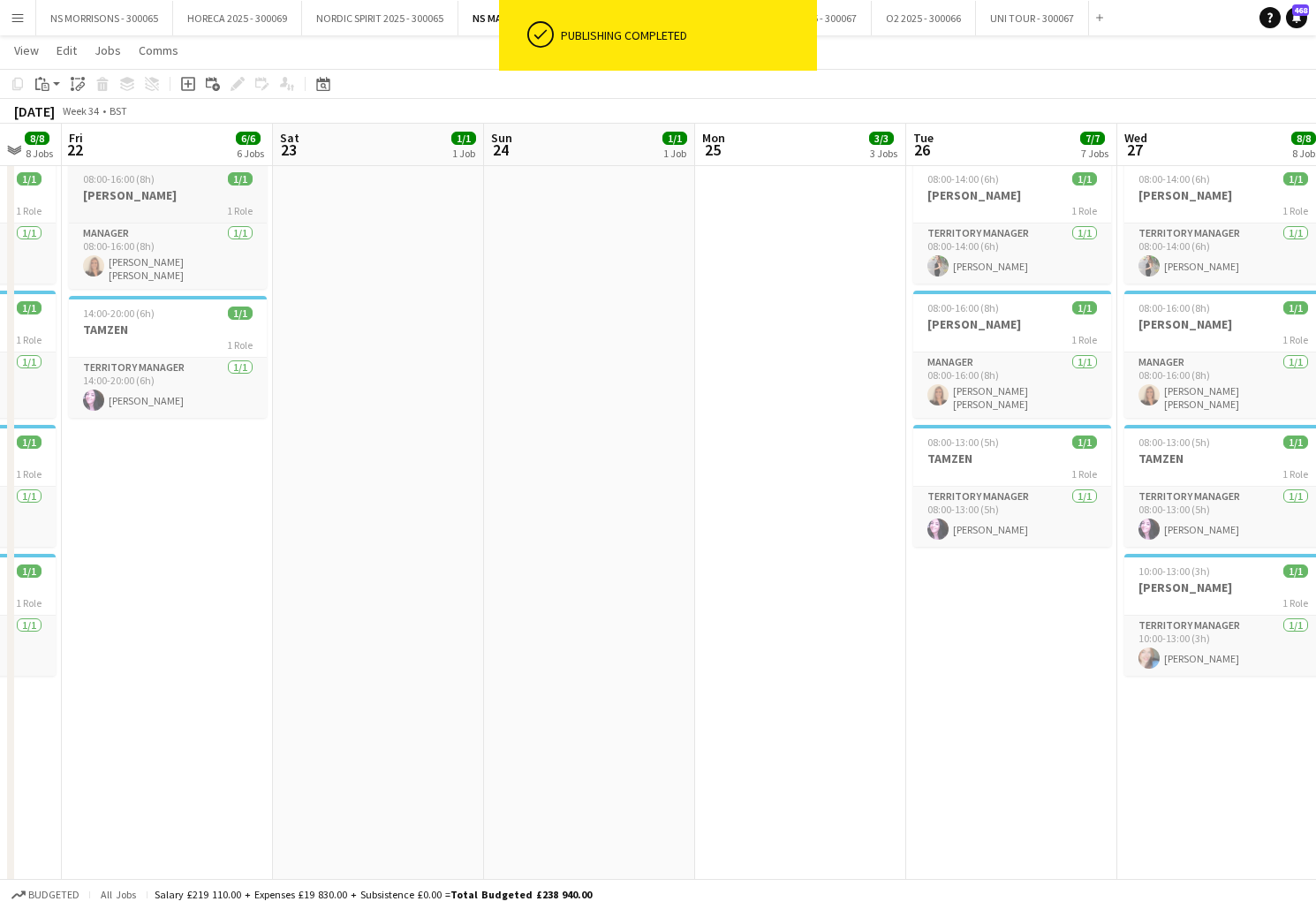
click at [126, 196] on h3 "[PERSON_NAME]" at bounding box center [168, 195] width 198 height 16
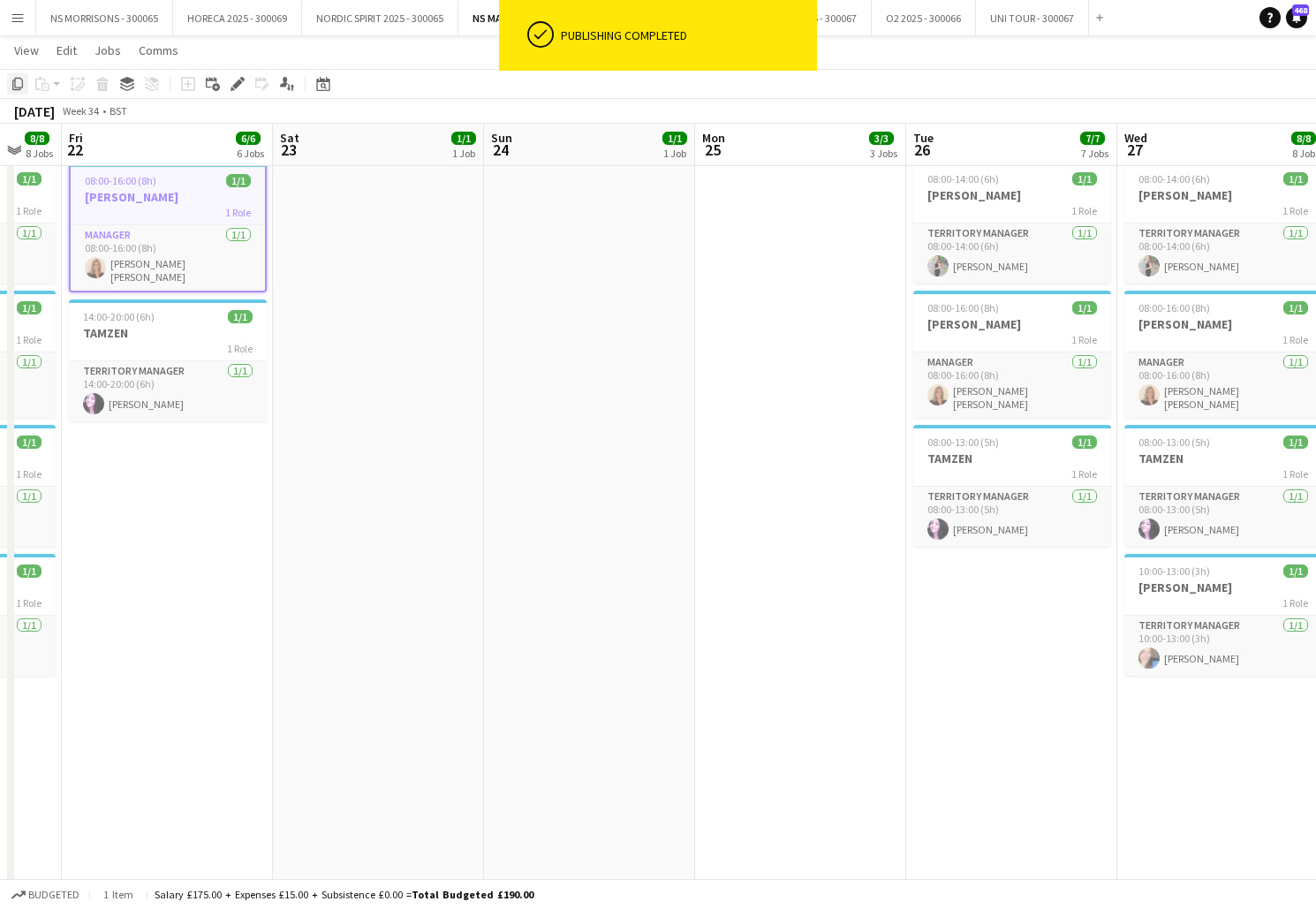
click at [18, 87] on icon "Copy" at bounding box center [18, 84] width 14 height 14
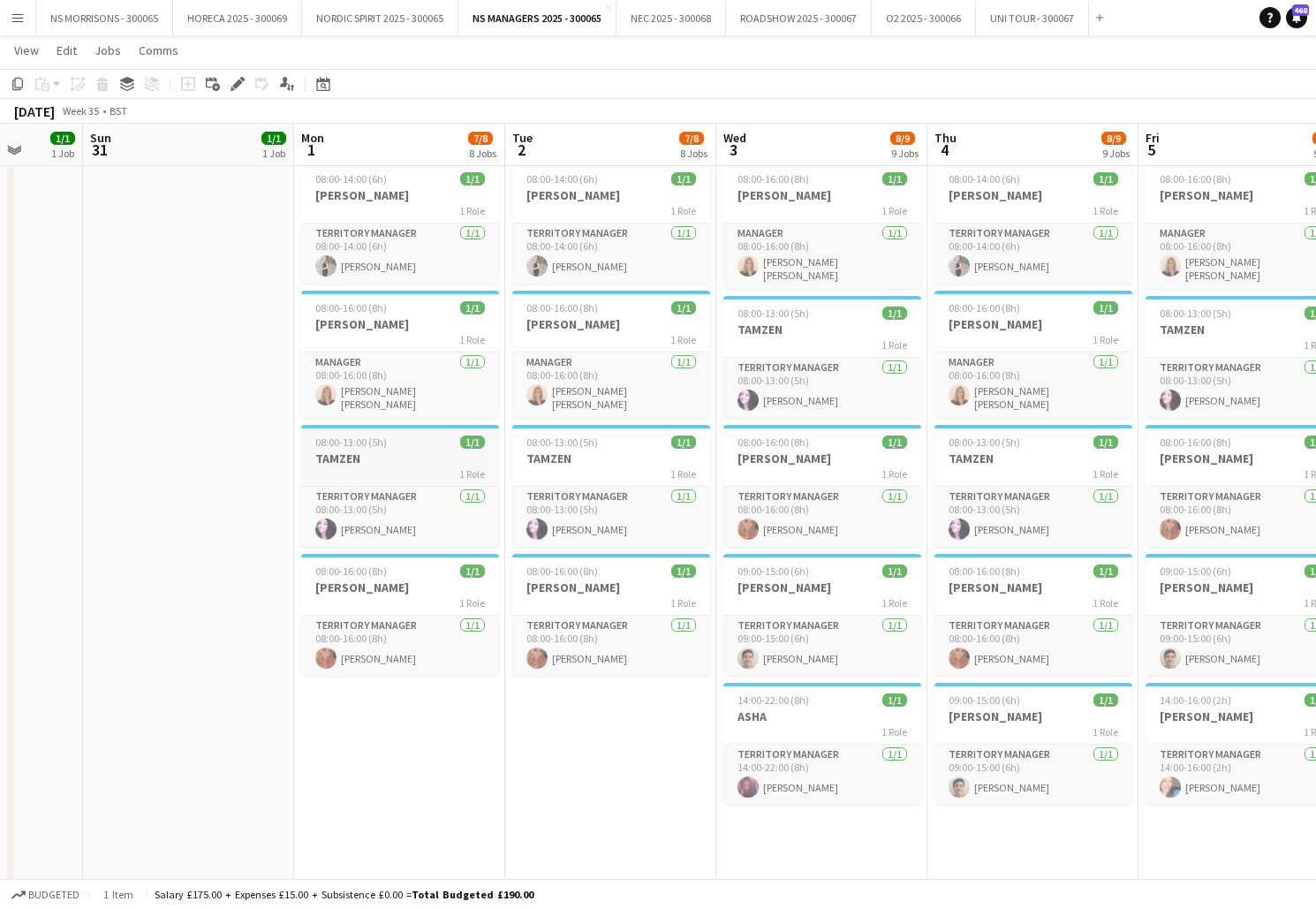
scroll to position [0, 682]
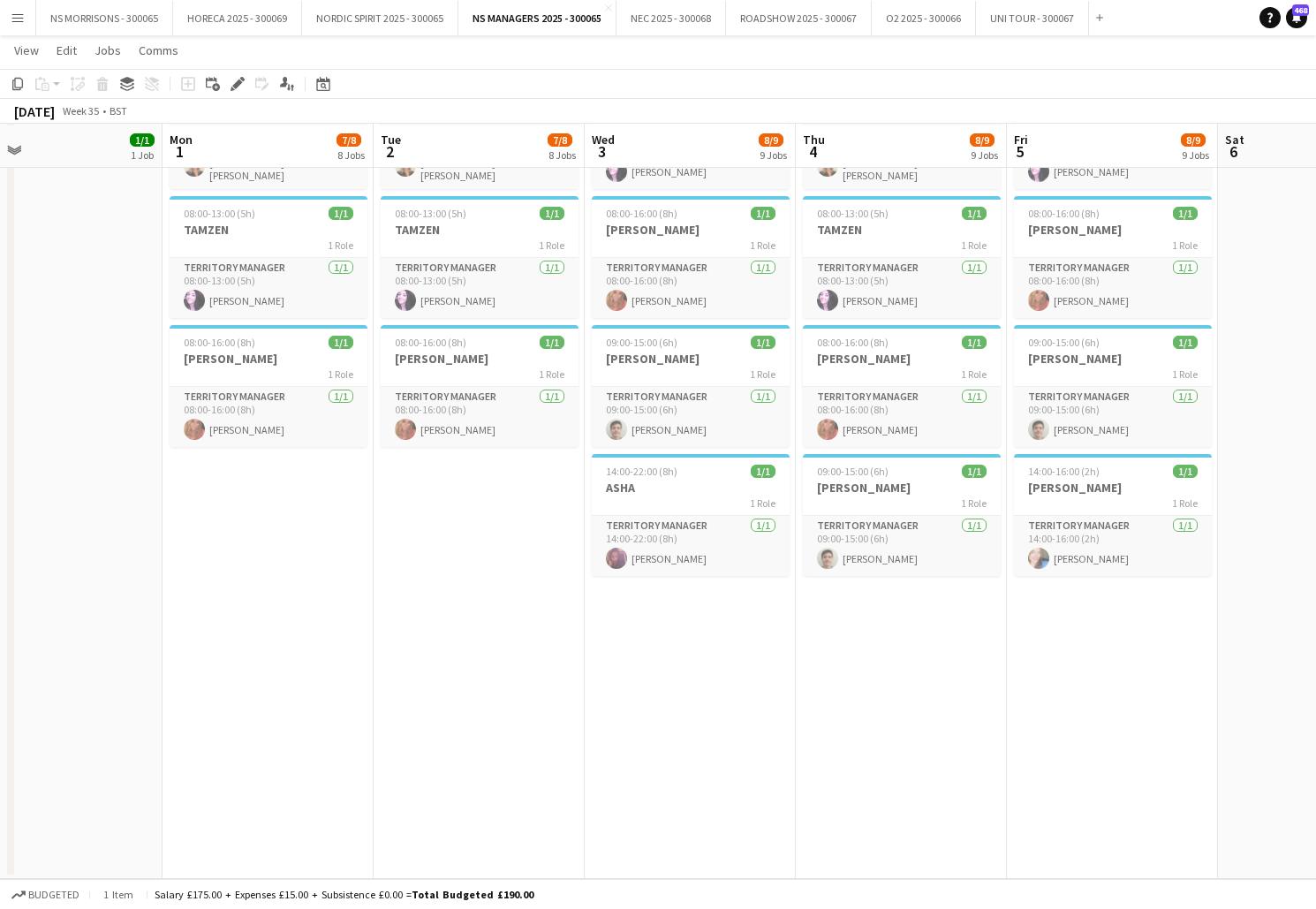
click at [315, 564] on app-date-cell "08:00-15:00 (7h) 1/1 ASHA 1 Role Territory Manager [DATE] 08:00-15:00 (7h) [PER…" at bounding box center [268, 144] width 211 height 1469
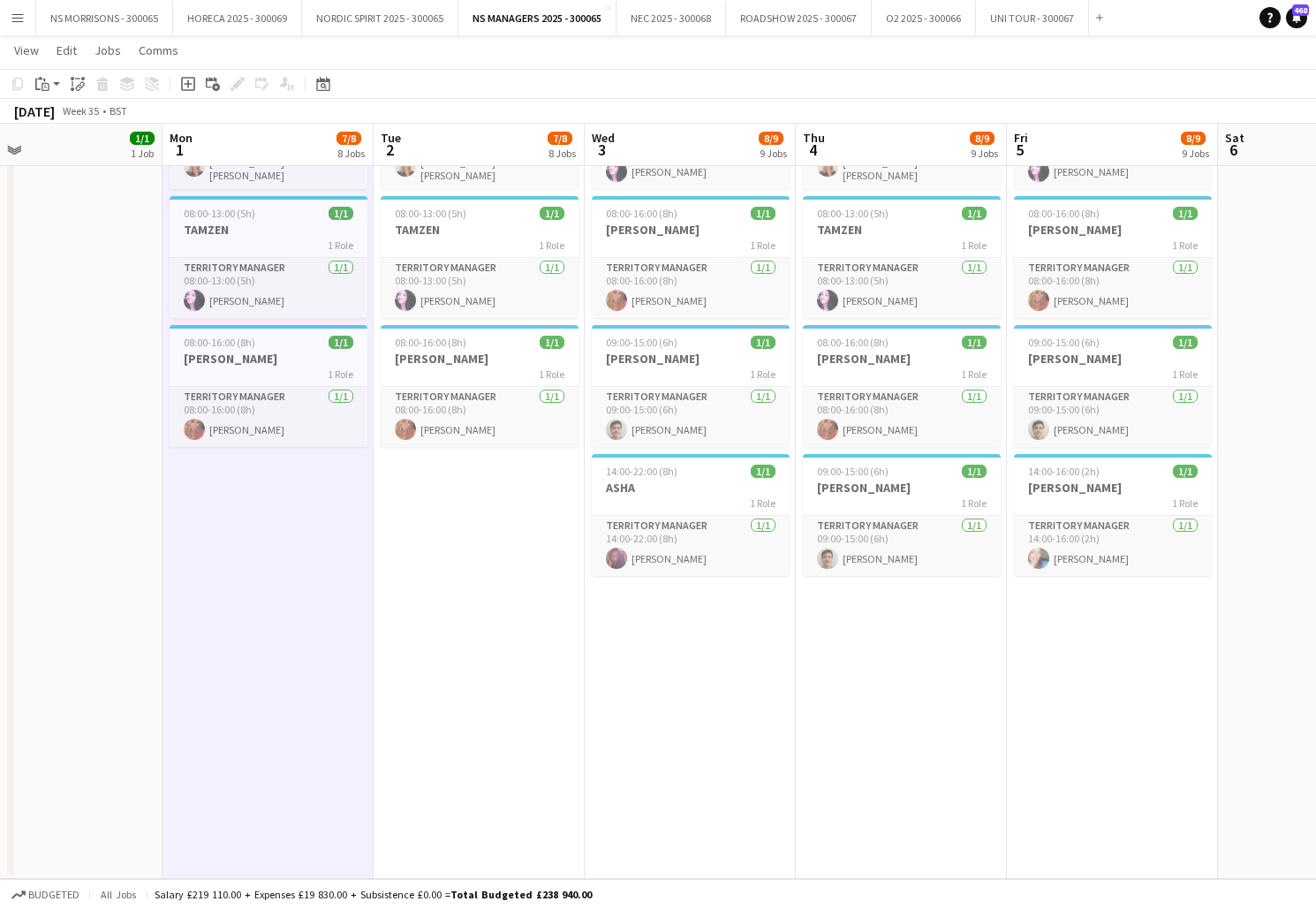
scroll to position [788, 0]
click at [482, 554] on app-date-cell "08:00-15:00 (7h) 1/1 ASHA 1 Role Territory Manager [DATE] 08:00-15:00 (7h) [PER…" at bounding box center [479, 144] width 211 height 1469
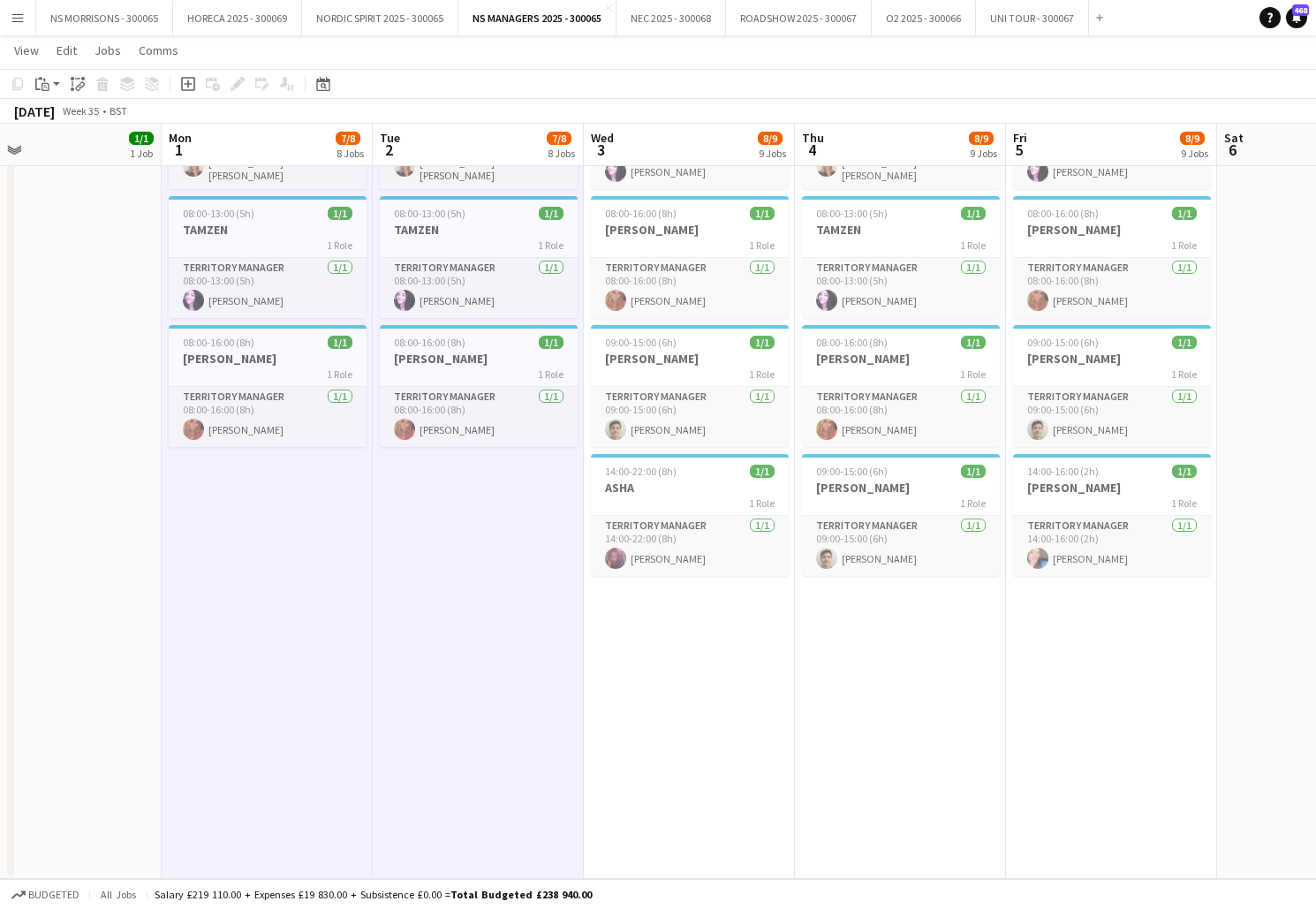
drag, startPoint x: 653, startPoint y: 646, endPoint x: 730, endPoint y: 638, distance: 77.4
click at [662, 644] on app-calendar-viewport "Thu 28 8/8 8 Jobs Fri 29 8/8 8 Jobs Sat 30 1/1 1 Job Sun 31 1/1 1 Job Mon 1 7/8…" at bounding box center [658, 80] width 1316 height 1598
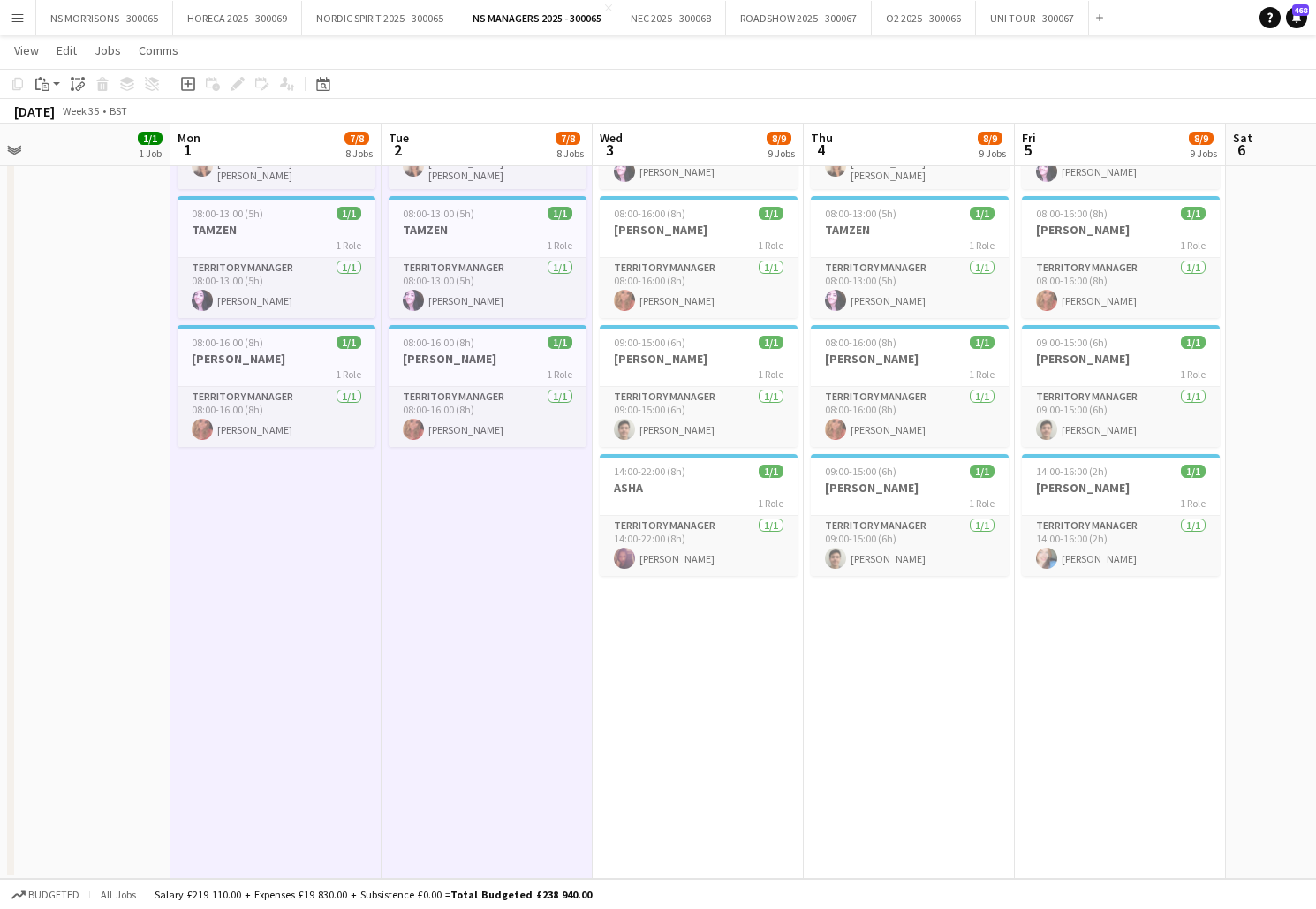
drag, startPoint x: 918, startPoint y: 635, endPoint x: 795, endPoint y: 643, distance: 123.3
click at [918, 635] on app-date-cell "08:00-15:00 (7h) 1/1 ASHA 1 Role Territory Manager [DATE] 08:00-15:00 (7h) [PER…" at bounding box center [909, 144] width 211 height 1469
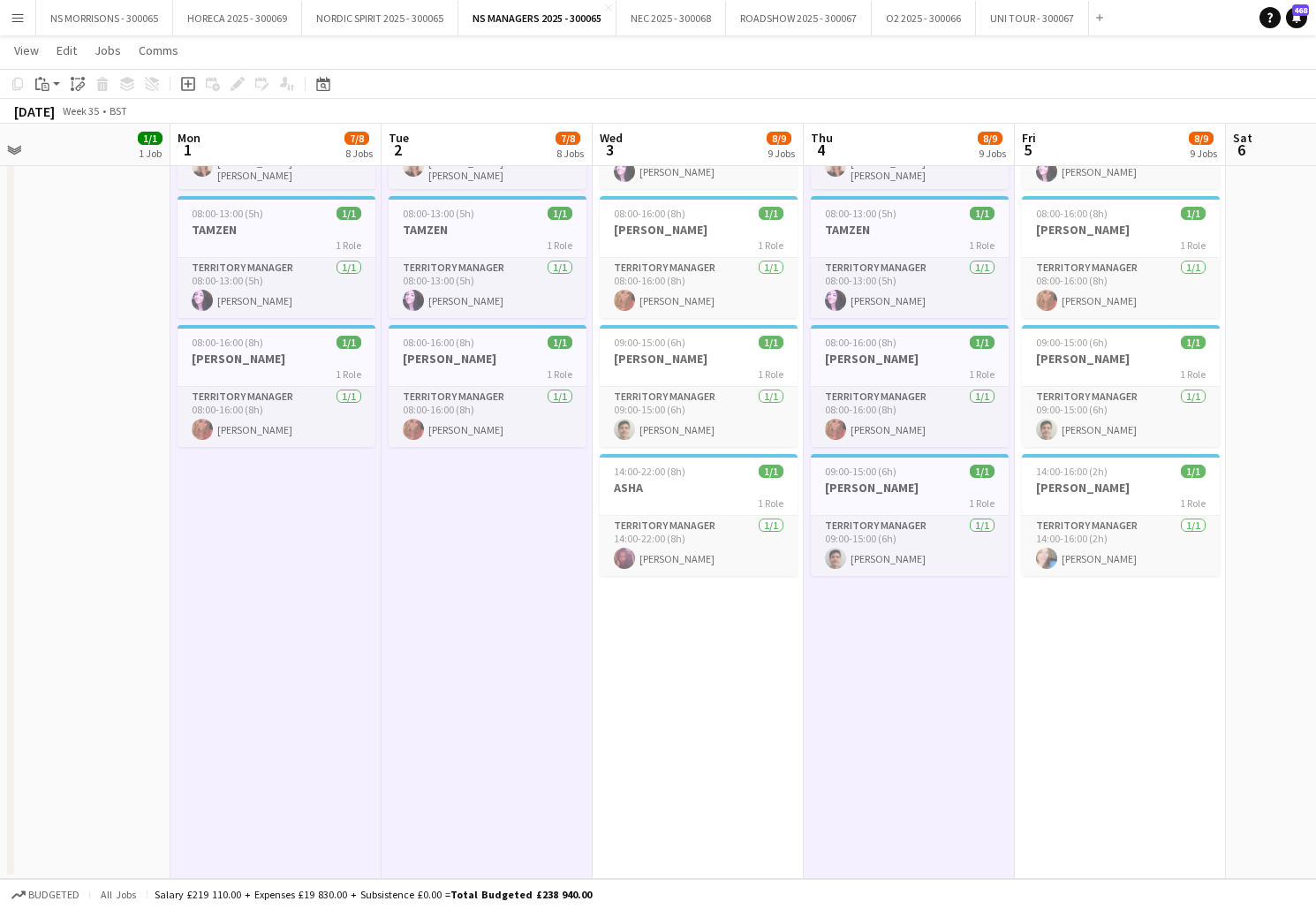
drag, startPoint x: 760, startPoint y: 647, endPoint x: 921, endPoint y: 637, distance: 161.3
click at [760, 646] on app-date-cell "08:00-16:00 (8h) 1/1 [PERSON_NAME] 1 Role Territory Manager [DATE] 08:00-16:00 …" at bounding box center [698, 144] width 211 height 1469
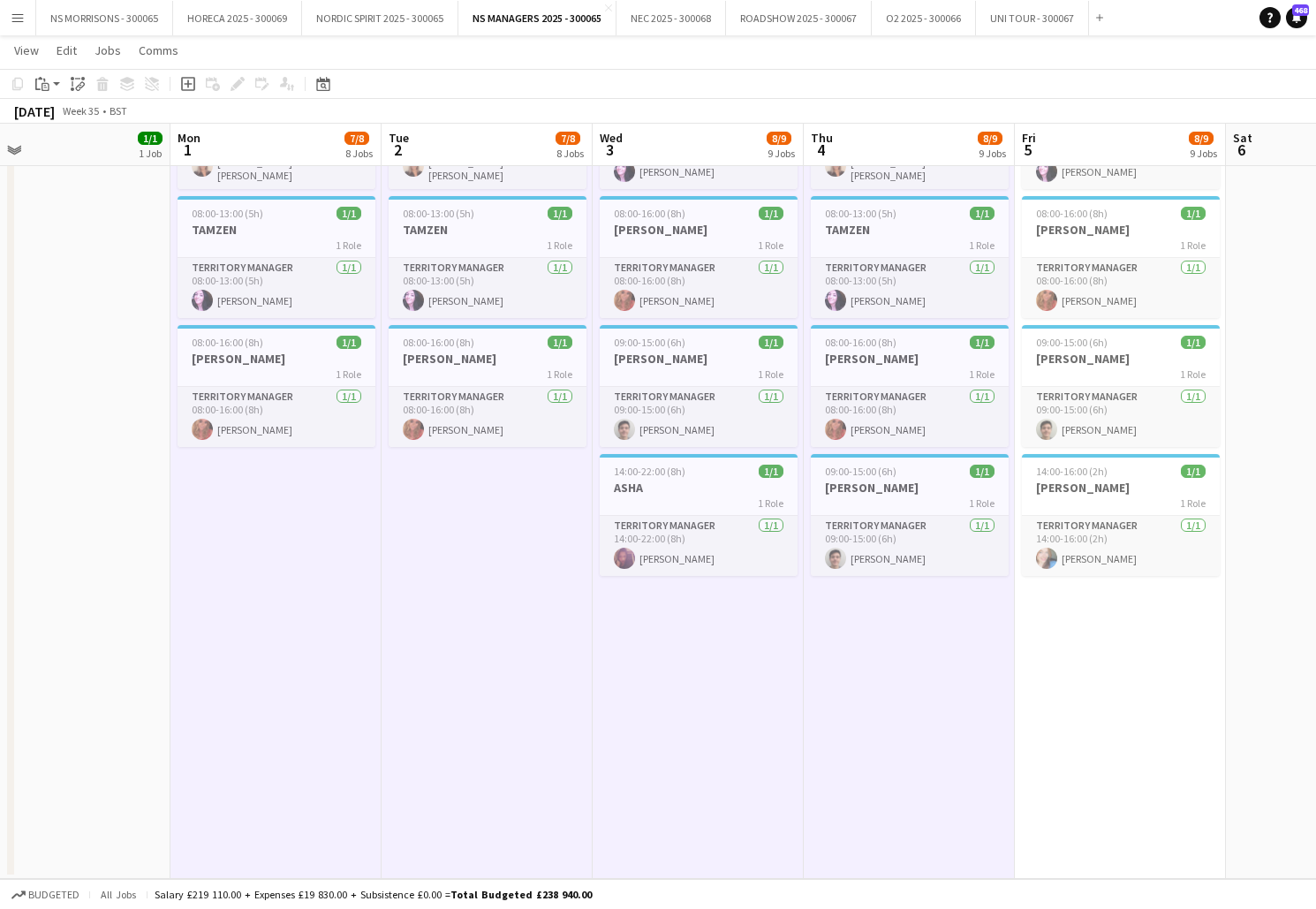
click at [1064, 634] on app-date-cell "08:00-15:00 (7h) 1/1 ASHA 1 Role Territory Manager [DATE] 08:00-15:00 (7h) [PER…" at bounding box center [1120, 144] width 211 height 1469
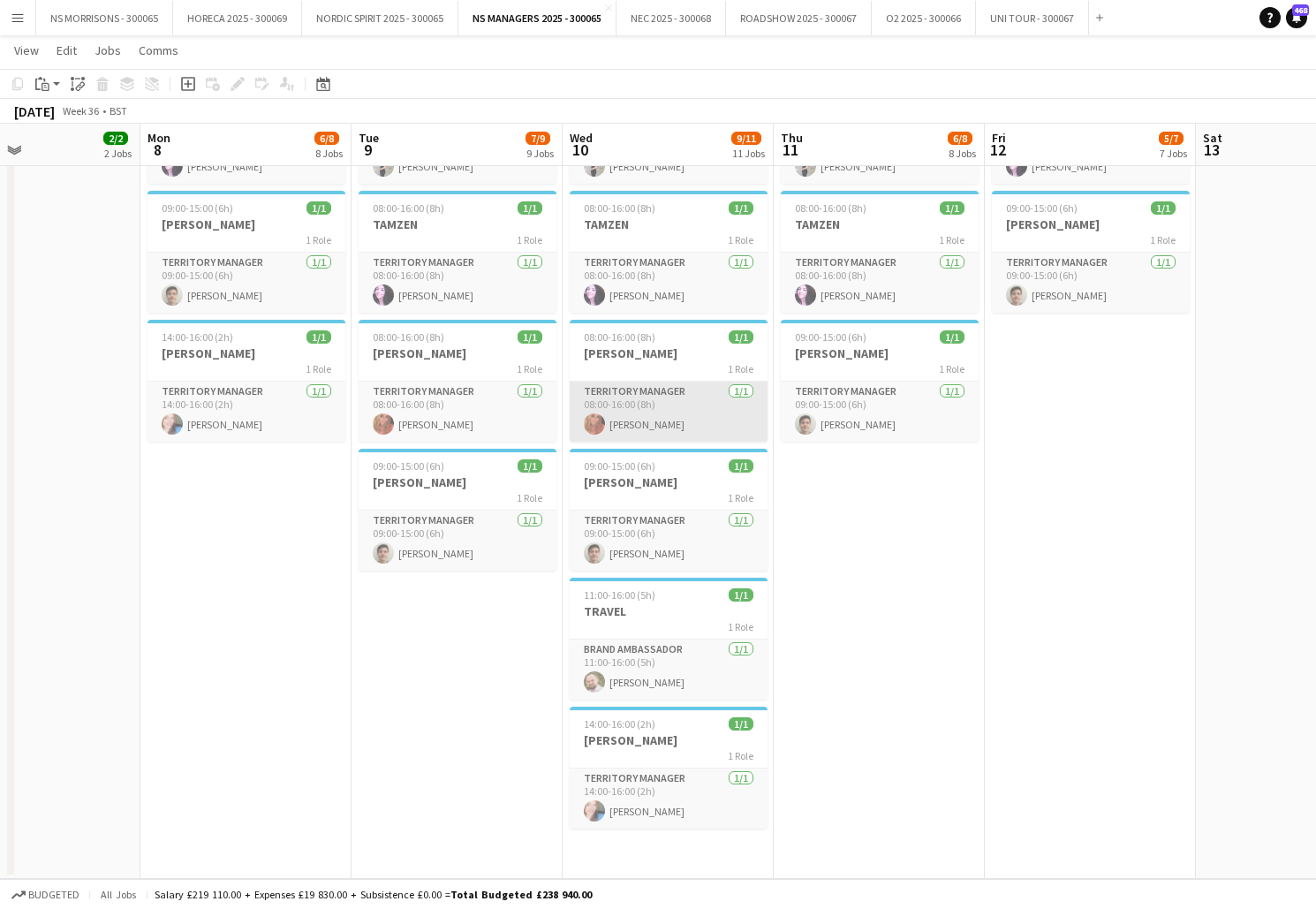
scroll to position [0, 496]
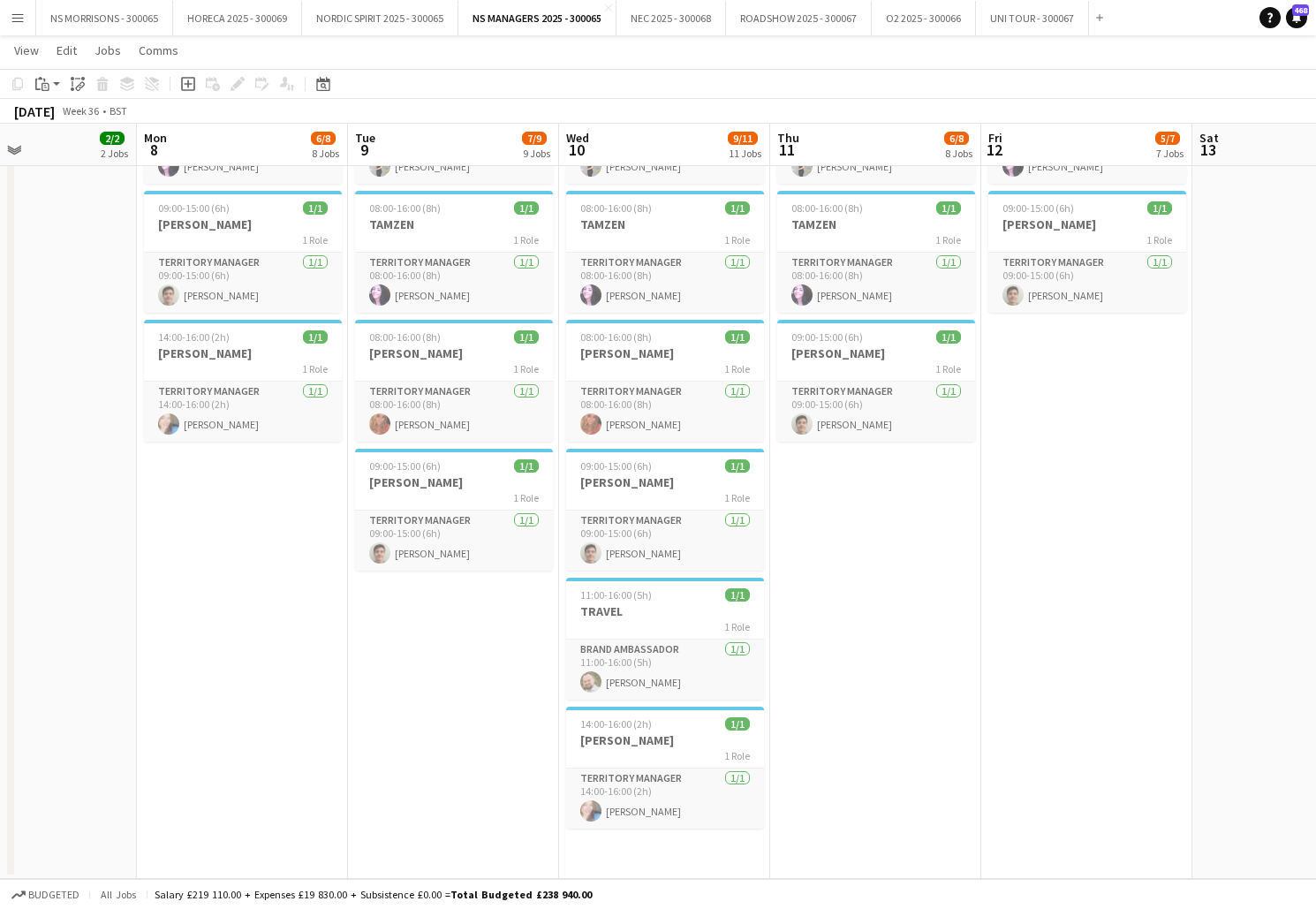
drag, startPoint x: 278, startPoint y: 492, endPoint x: 435, endPoint y: 617, distance: 200.7
click at [278, 492] on app-date-cell "08:00-15:00 (7h) 1/1 ASHA 1 Role Territory Manager [DATE] 08:00-15:00 (7h) [PER…" at bounding box center [242, 144] width 211 height 1469
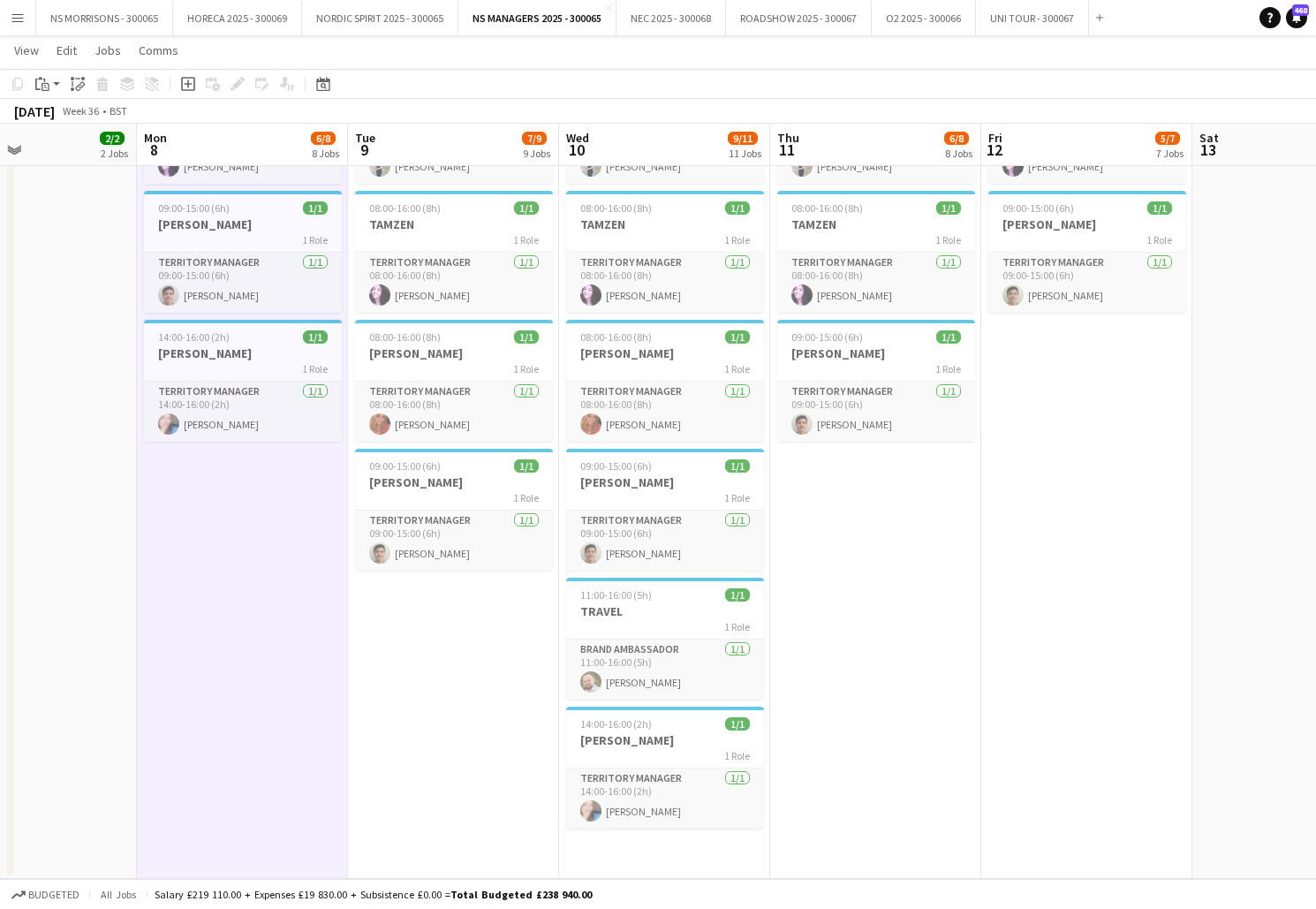
click at [452, 632] on app-date-cell "08:00-15:00 (7h) 1/1 ASHA 1 Role Territory Manager [DATE] 08:00-15:00 (7h) [PER…" at bounding box center [453, 144] width 211 height 1469
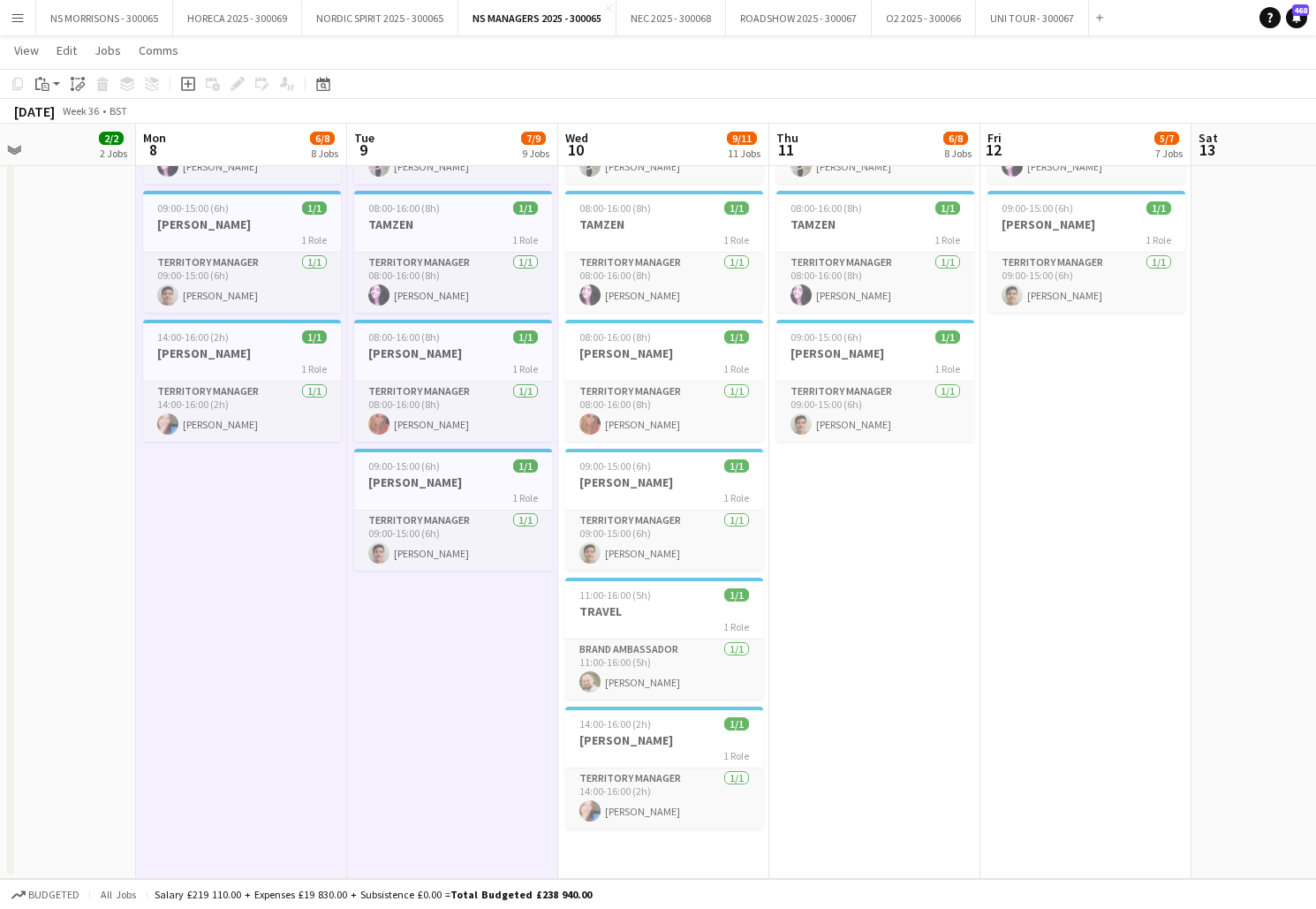
scroll to position [788, 0]
drag, startPoint x: 709, startPoint y: 855, endPoint x: 821, endPoint y: 736, distance: 163.4
click at [709, 853] on app-date-cell "08:00-15:00 (7h) 1/1 ASHA 1 Role Territory Manager [DATE] 08:00-15:00 (7h) [PER…" at bounding box center [663, 144] width 211 height 1469
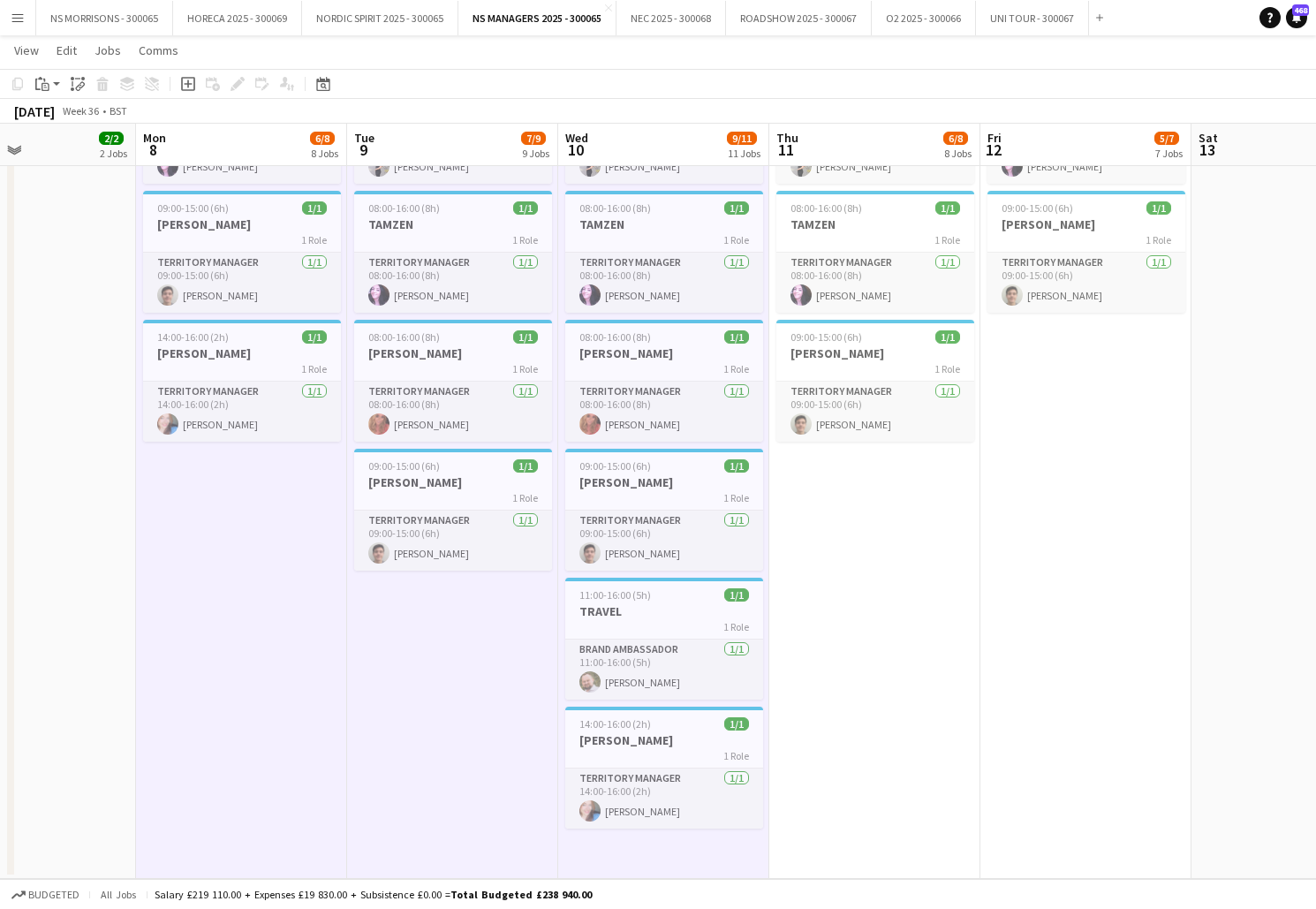
click at [931, 536] on app-date-cell "08:00-15:00 (7h) 1/1 ASHA 1 Role Territory Manager [DATE] 08:00-15:00 (7h) [PER…" at bounding box center [874, 144] width 211 height 1469
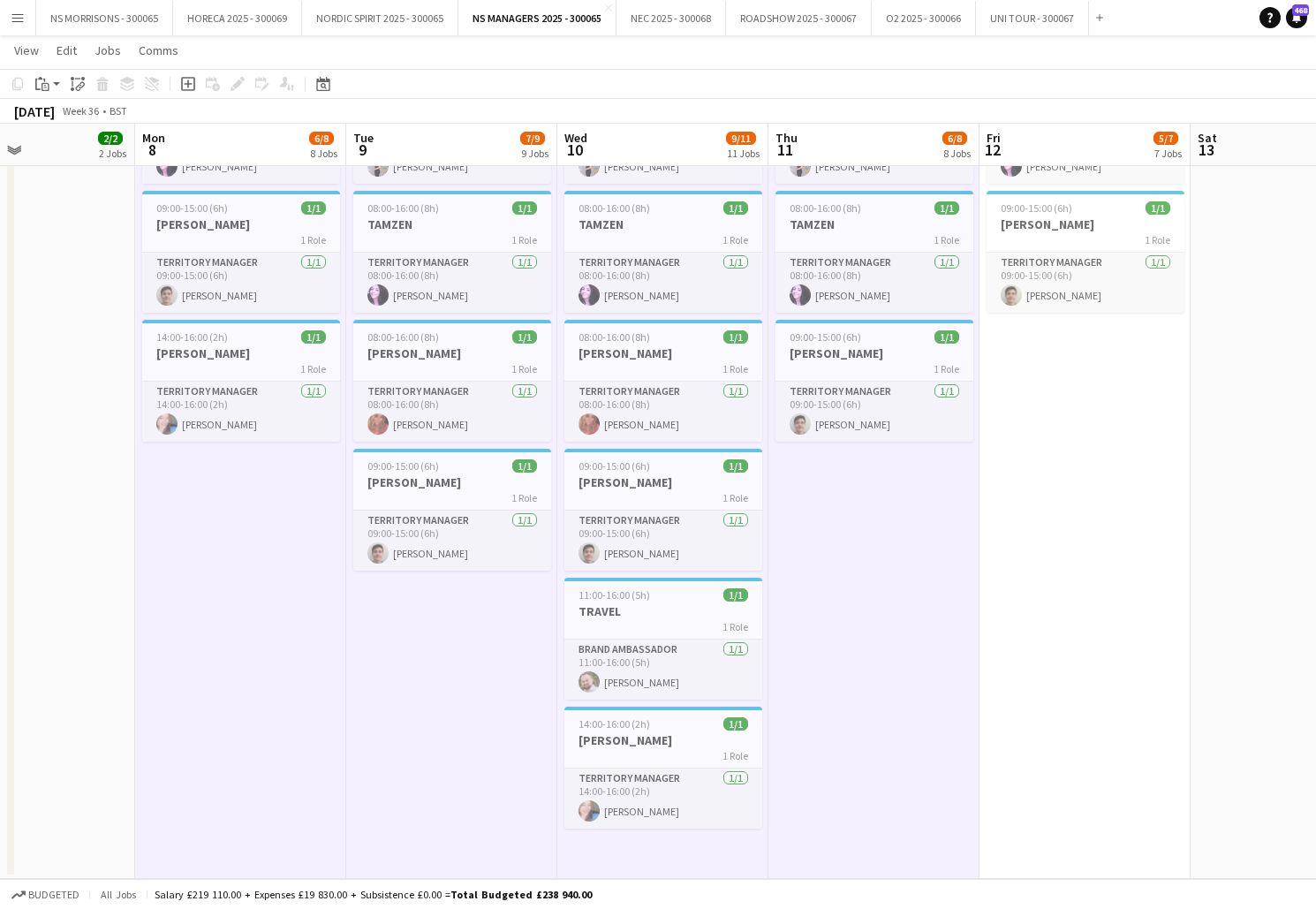
click at [1057, 426] on app-date-cell "08:00-16:00 (8h) 1/1 [PERSON_NAME] 1 Role Territory Manager [DATE] 08:00-16:00 …" at bounding box center [1085, 144] width 211 height 1469
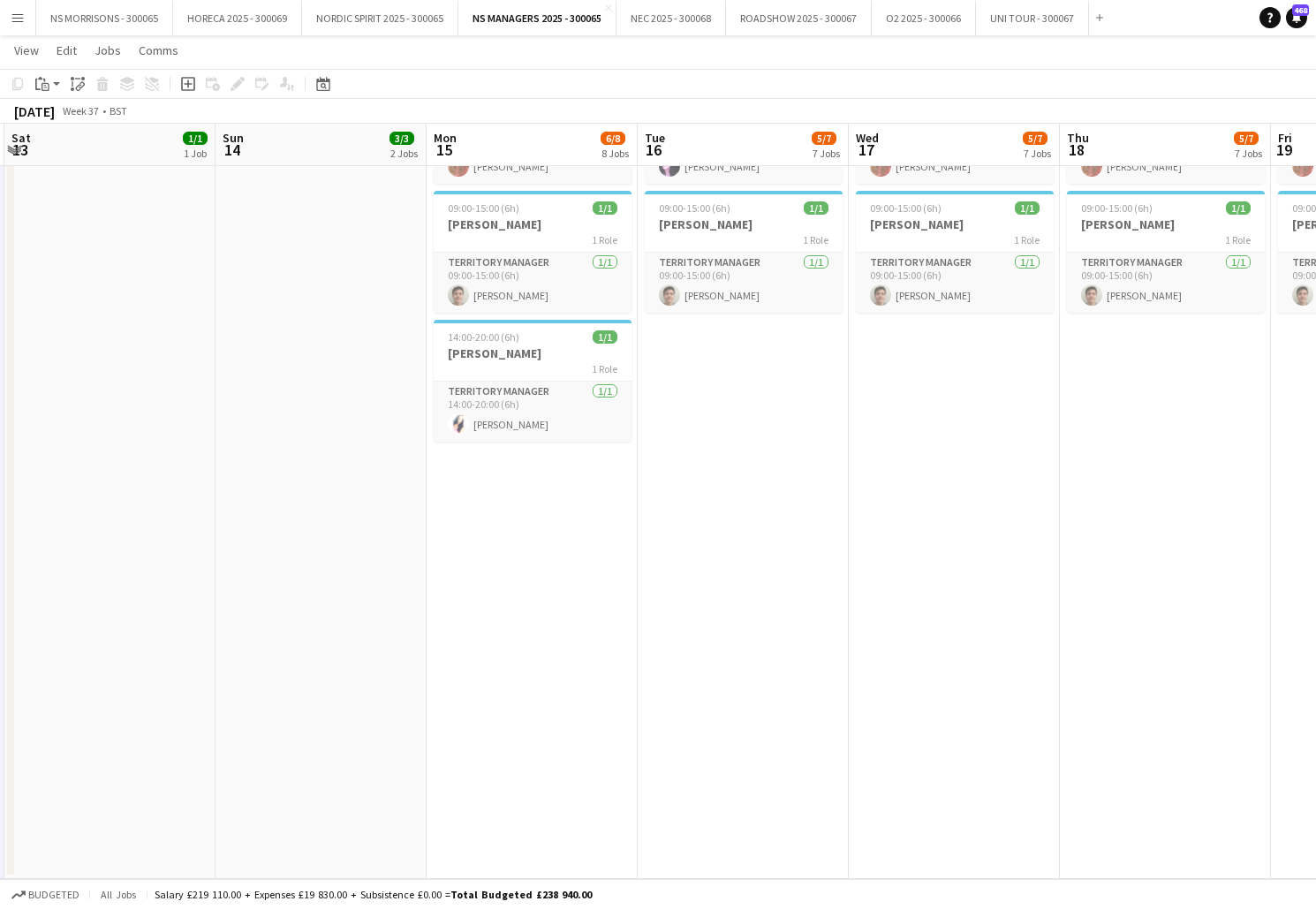
drag, startPoint x: 571, startPoint y: 496, endPoint x: 613, endPoint y: 481, distance: 44.6
click at [572, 495] on app-date-cell "08:00-15:00 (7h) 1/1 ASHA 1 Role Territory Manager [DATE] 08:00-15:00 (7h) [PER…" at bounding box center [532, 144] width 211 height 1469
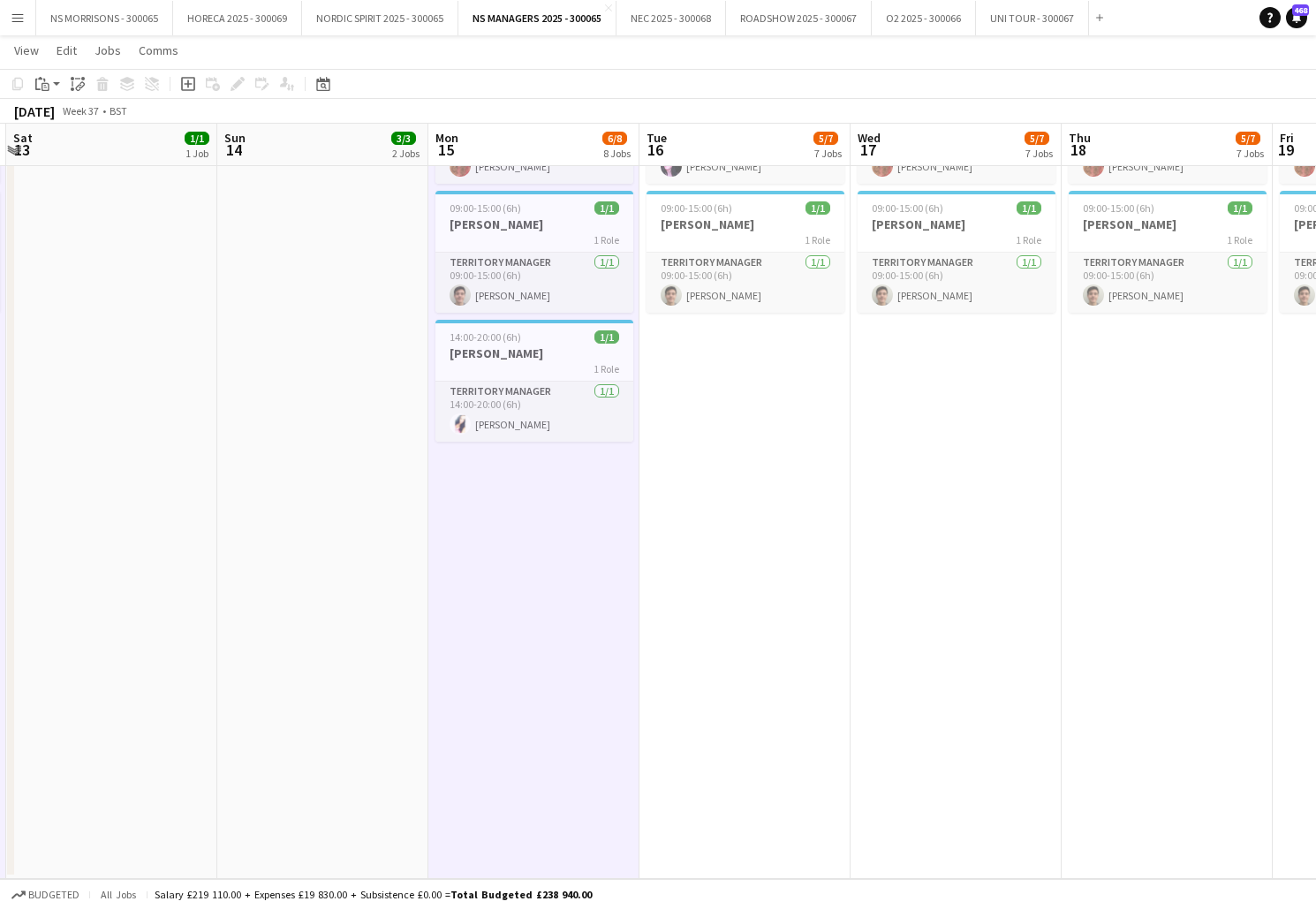
drag, startPoint x: 737, startPoint y: 416, endPoint x: 926, endPoint y: 393, distance: 190.4
click at [737, 416] on app-date-cell "08:00-15:00 (7h) 1/1 ASHA 1 Role Territory Manager [DATE] 08:00-15:00 (7h) [PER…" at bounding box center [745, 144] width 211 height 1469
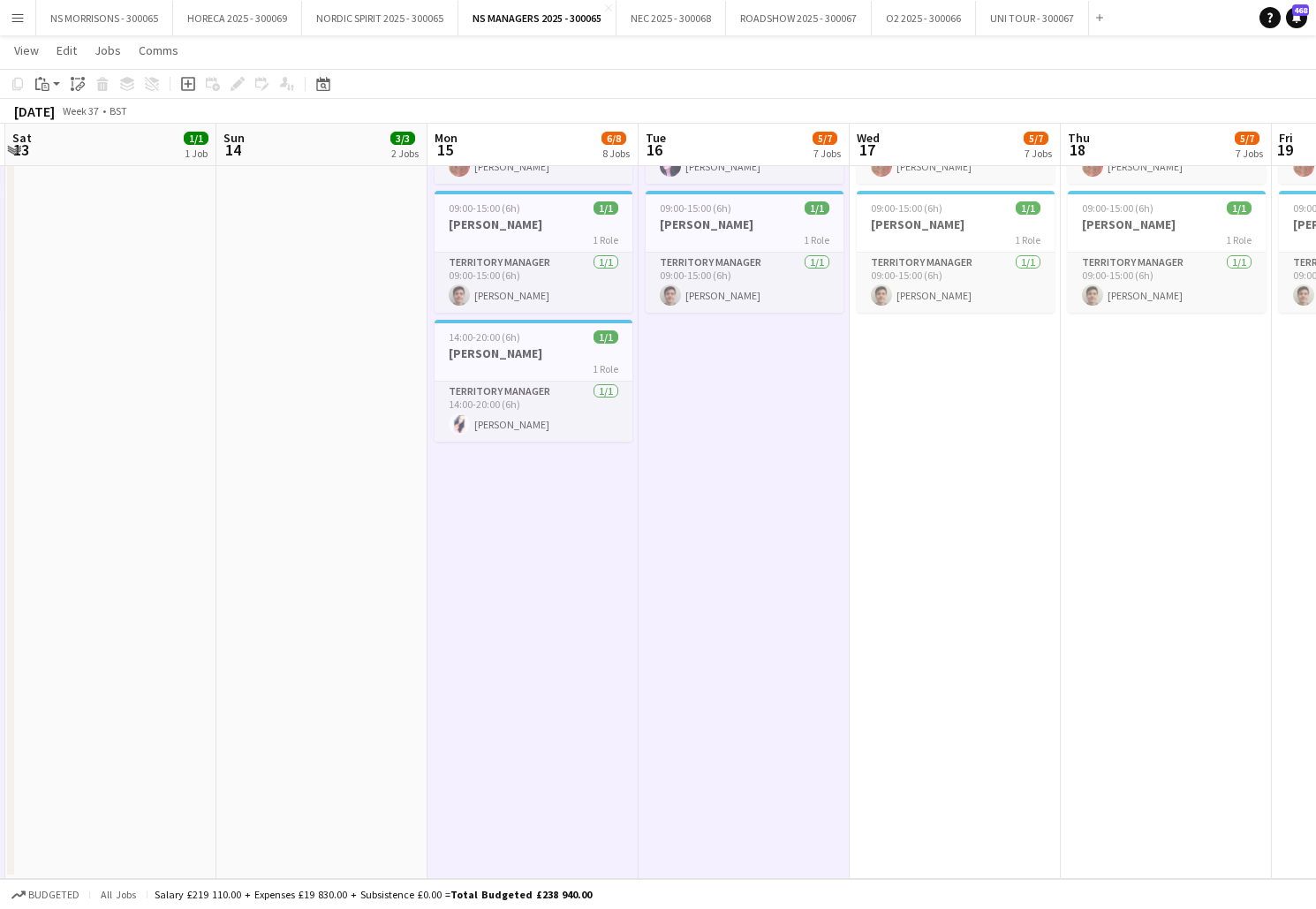
click at [957, 388] on app-date-cell "08:00-16:00 (8h) 1/1 [PERSON_NAME] 1 Role Territory Manager [DATE] 08:00-16:00 …" at bounding box center [955, 144] width 211 height 1469
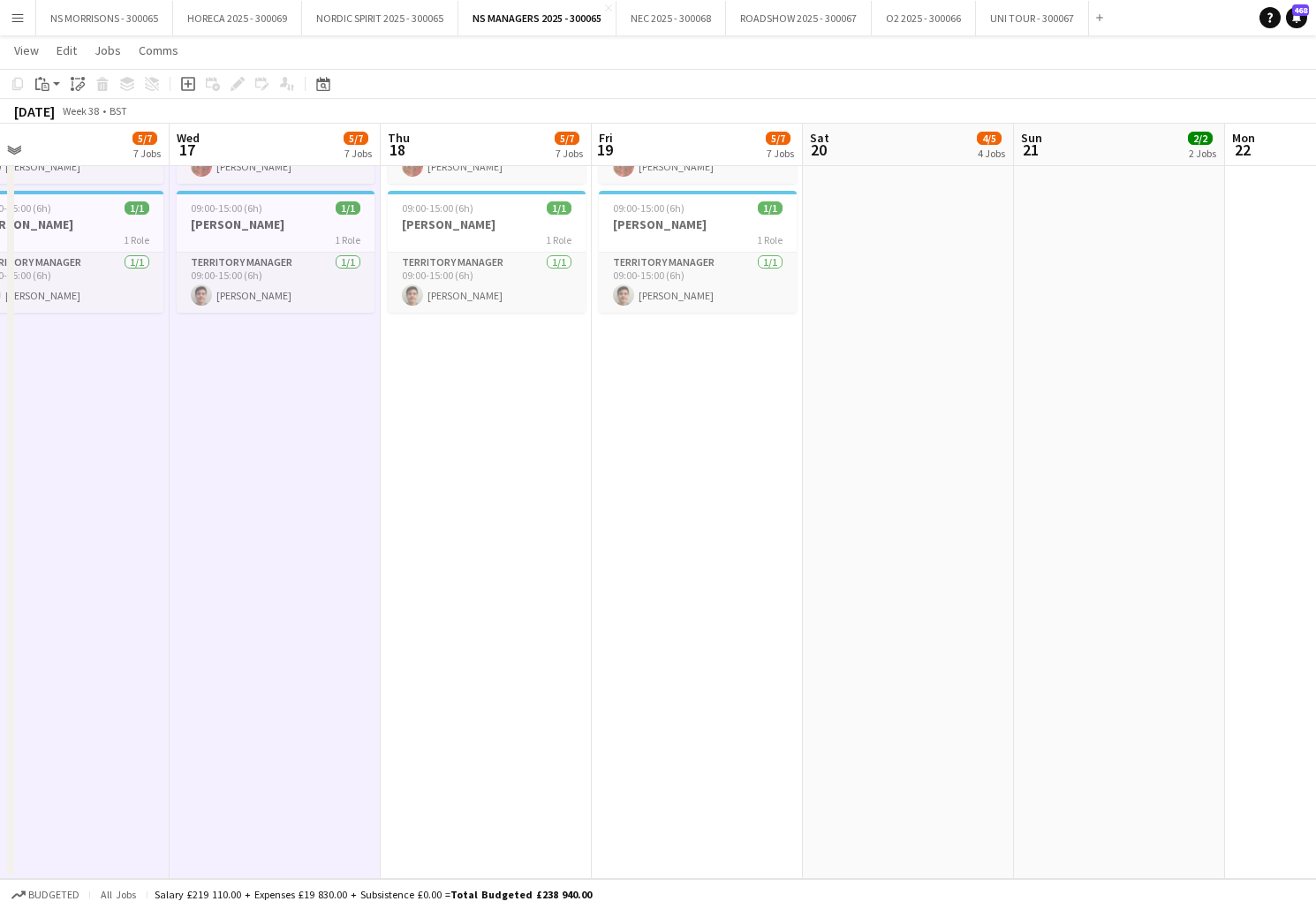
drag, startPoint x: 517, startPoint y: 412, endPoint x: 553, endPoint y: 409, distance: 36.1
click at [518, 412] on app-date-cell "08:00-16:00 (8h) 1/1 [PERSON_NAME] 1 Role Territory Manager [DATE] 08:00-16:00 …" at bounding box center [486, 144] width 211 height 1469
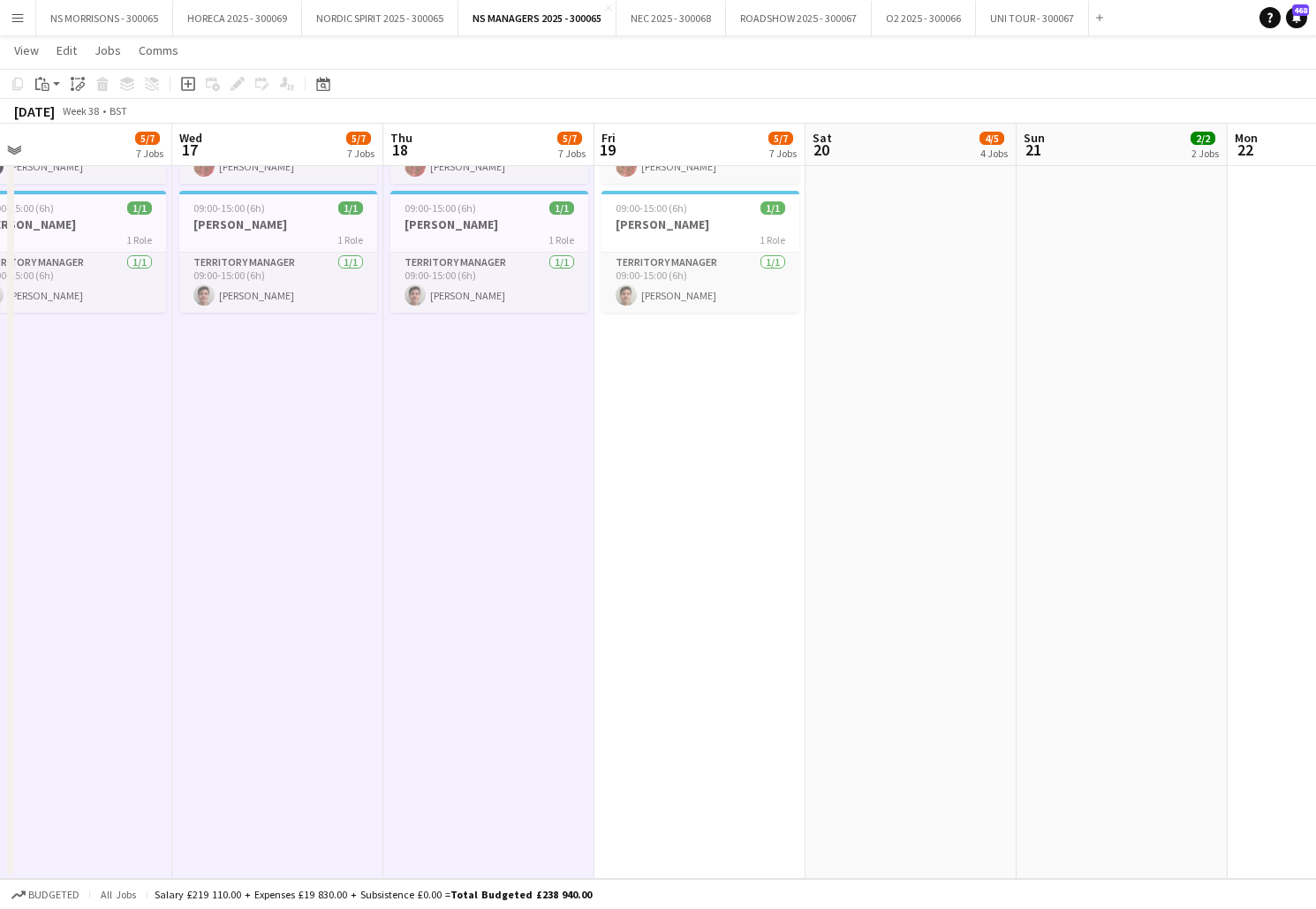
click at [669, 409] on app-date-cell "08:00-16:00 (8h) 1/1 [PERSON_NAME] 1 Role Territory Manager [DATE] 08:00-16:00 …" at bounding box center [700, 144] width 211 height 1469
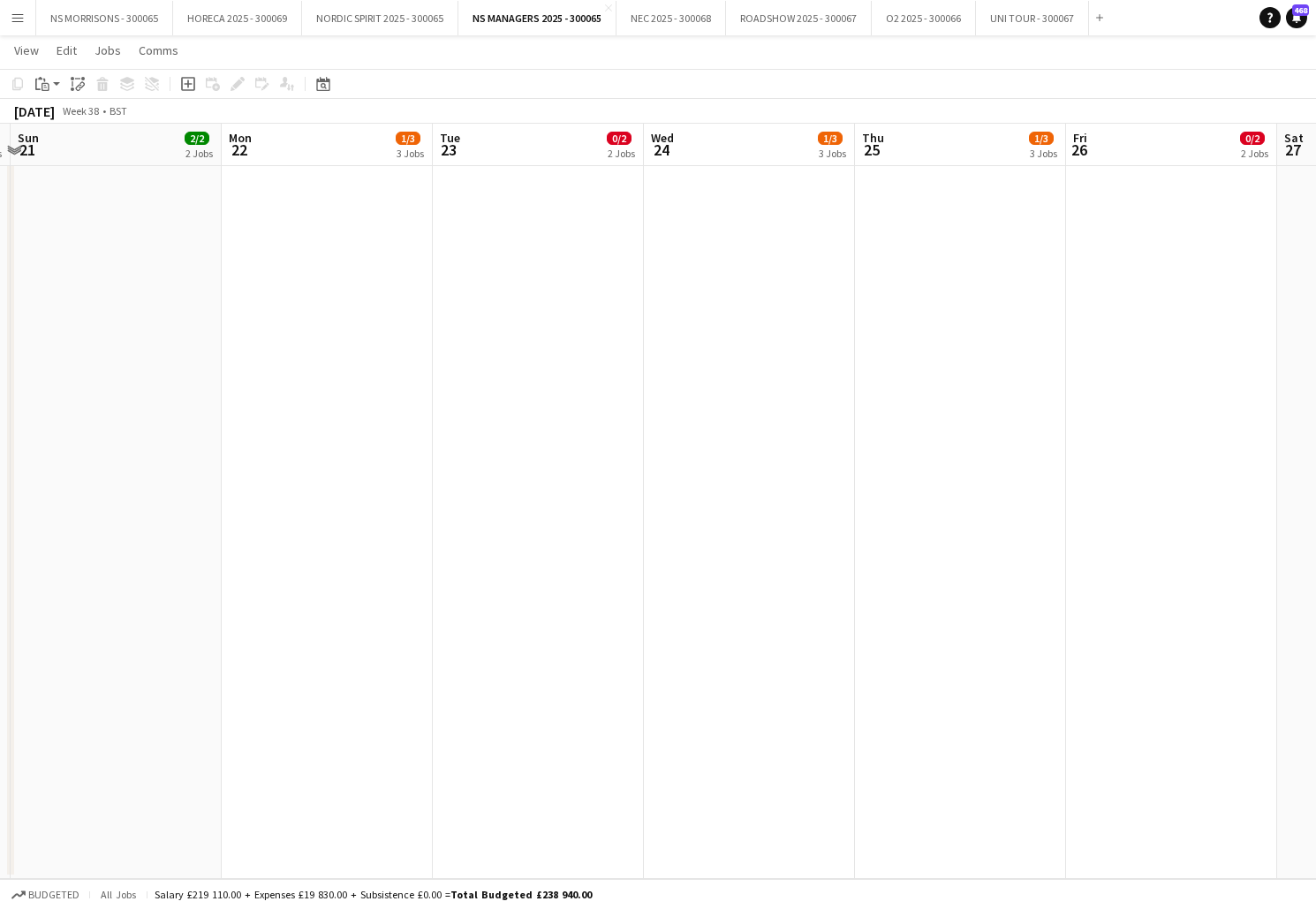
drag, startPoint x: 310, startPoint y: 265, endPoint x: 470, endPoint y: 265, distance: 160.0
click at [314, 265] on app-date-cell "08:00-16:00 (8h) 0/1 [PERSON_NAME] 1 Role Office work [DATE] 08:00-16:00 (8h) […" at bounding box center [327, 144] width 211 height 1469
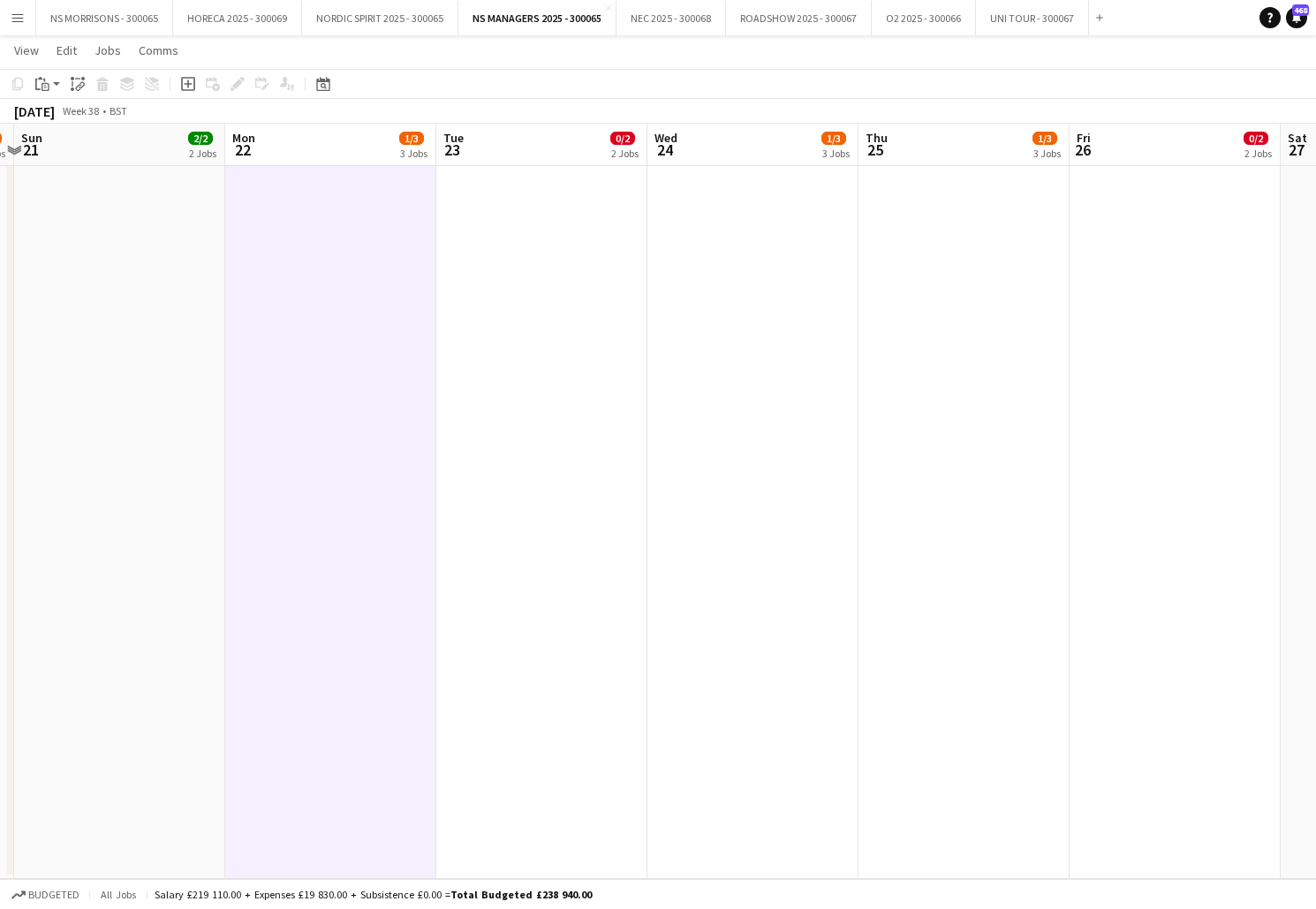
click at [481, 266] on app-date-cell "08:00-16:00 (8h) 0/1 [PERSON_NAME] 1 Role Office work [DATE] 08:00-16:00 (8h) […" at bounding box center [541, 144] width 211 height 1469
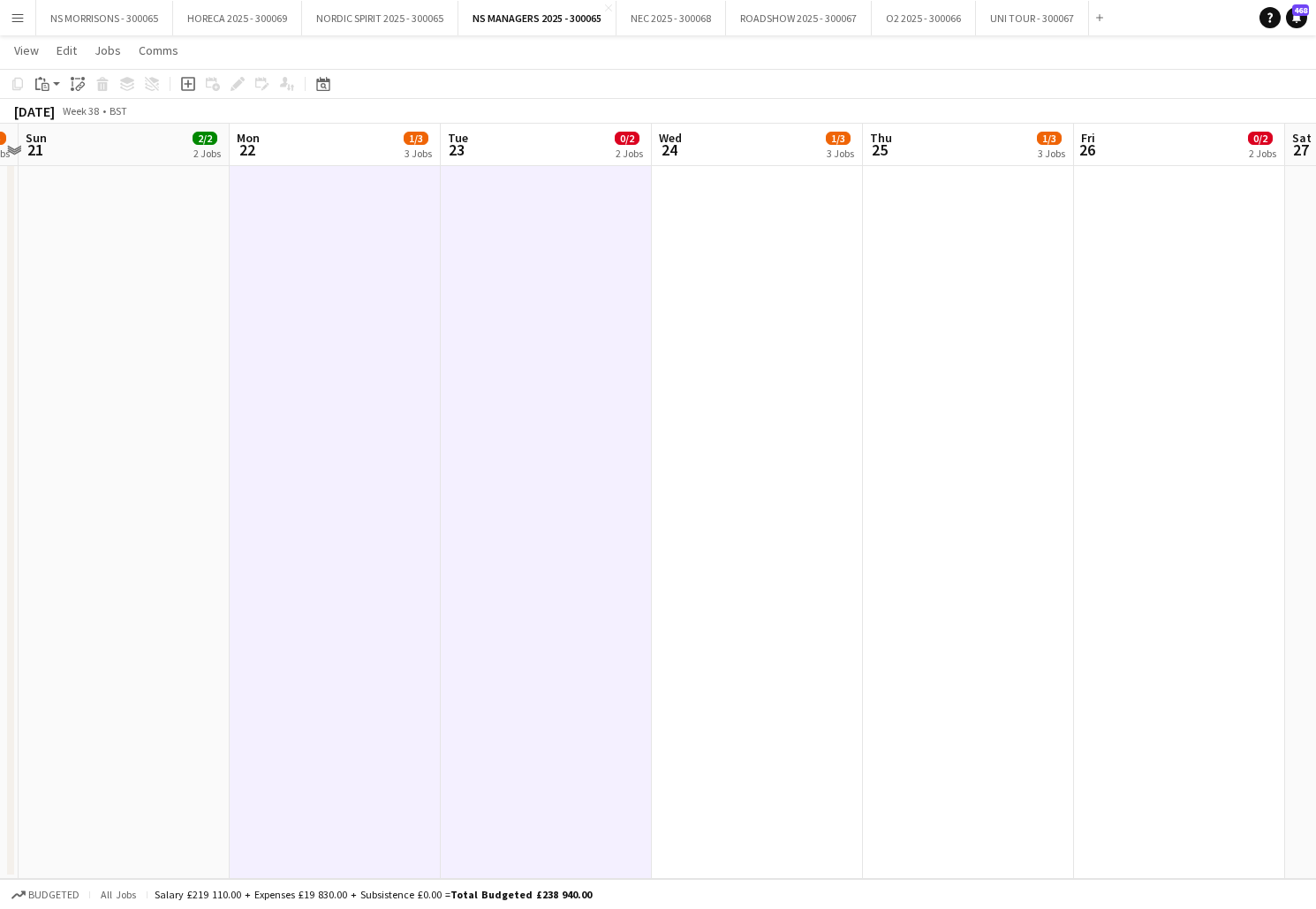
click at [735, 274] on app-date-cell "08:00-16:00 (8h) 0/1 [PERSON_NAME] 1 Role Office work [DATE] 08:00-16:00 (8h) […" at bounding box center [757, 144] width 211 height 1469
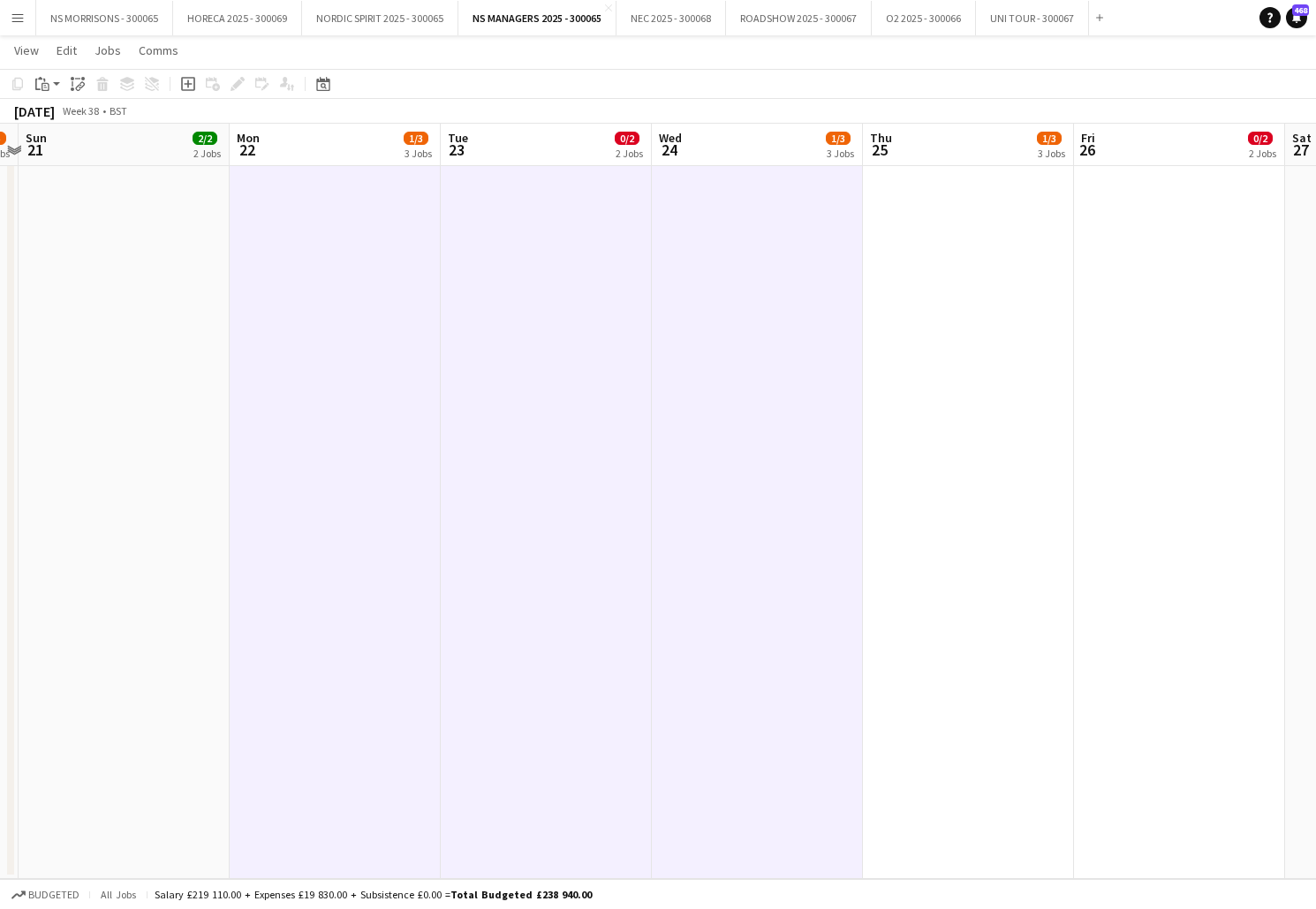
drag, startPoint x: 939, startPoint y: 278, endPoint x: 1020, endPoint y: 272, distance: 81.2
click at [939, 278] on app-date-cell "08:00-16:00 (8h) 0/1 [PERSON_NAME] 1 Role Office work [DATE] 08:00-16:00 (8h) […" at bounding box center [968, 144] width 211 height 1469
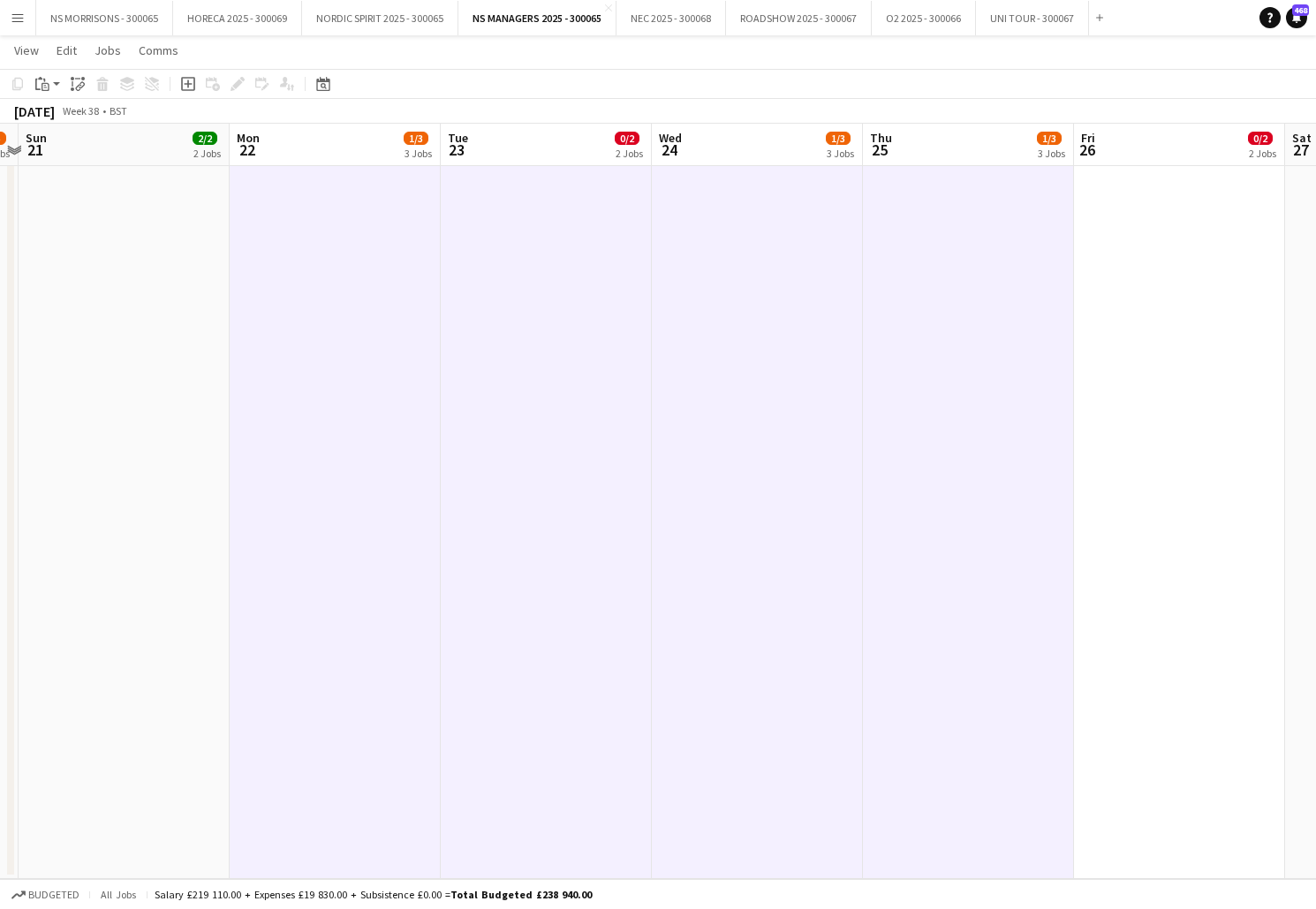
click at [1112, 267] on app-date-cell "08:00-16:00 (8h) 0/1 [PERSON_NAME] 1 Role Office work [DATE] 08:00-16:00 (8h) […" at bounding box center [1179, 144] width 211 height 1469
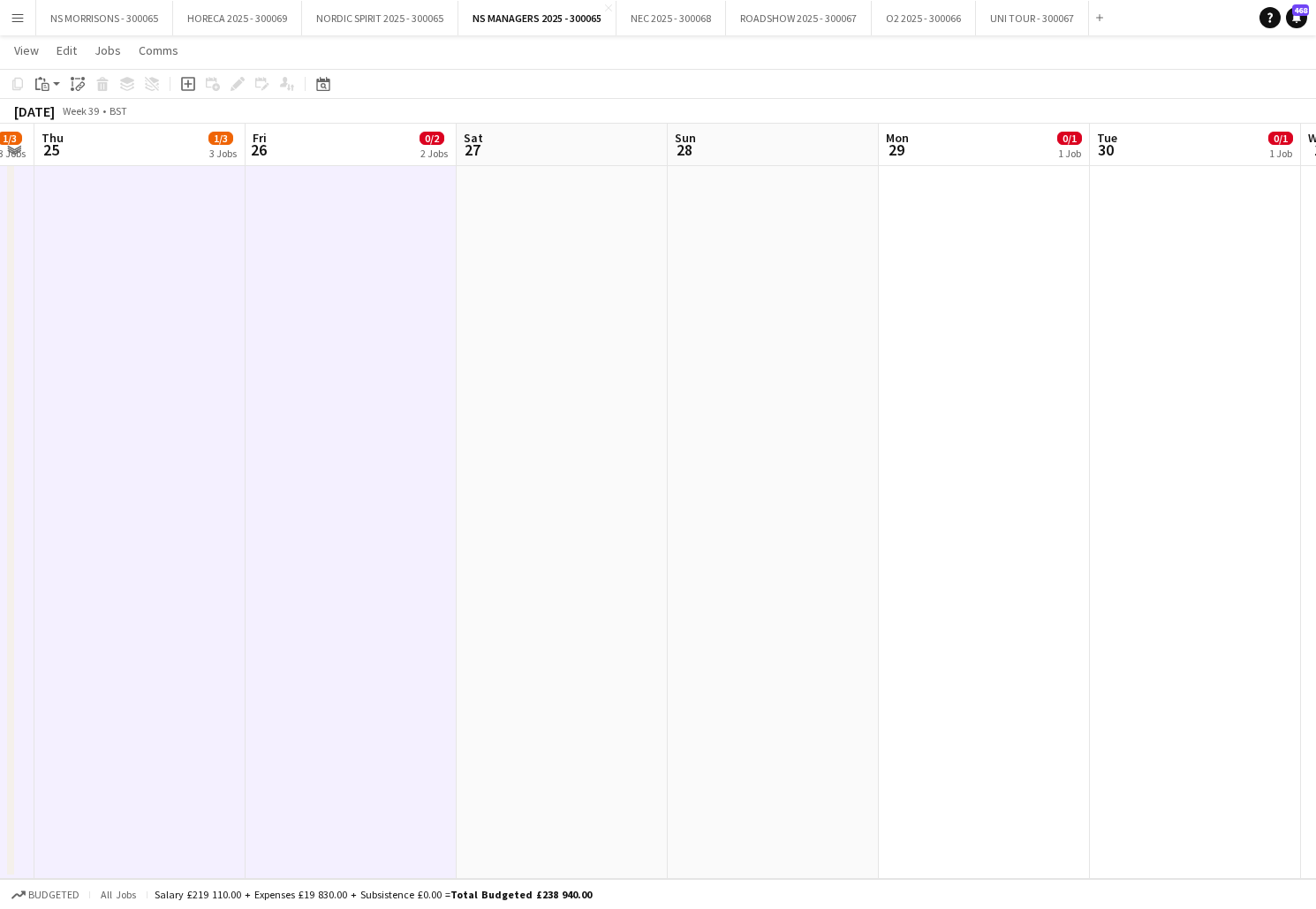
scroll to position [0, 821]
drag, startPoint x: 949, startPoint y: 283, endPoint x: 971, endPoint y: 277, distance: 22.8
click at [949, 283] on app-date-cell "08:00-16:00 (8h) 0/1 EVE 1 Role Manager [DATE] 08:00-16:00 (8h) [PERSON_NAME]" at bounding box center [972, 144] width 211 height 1469
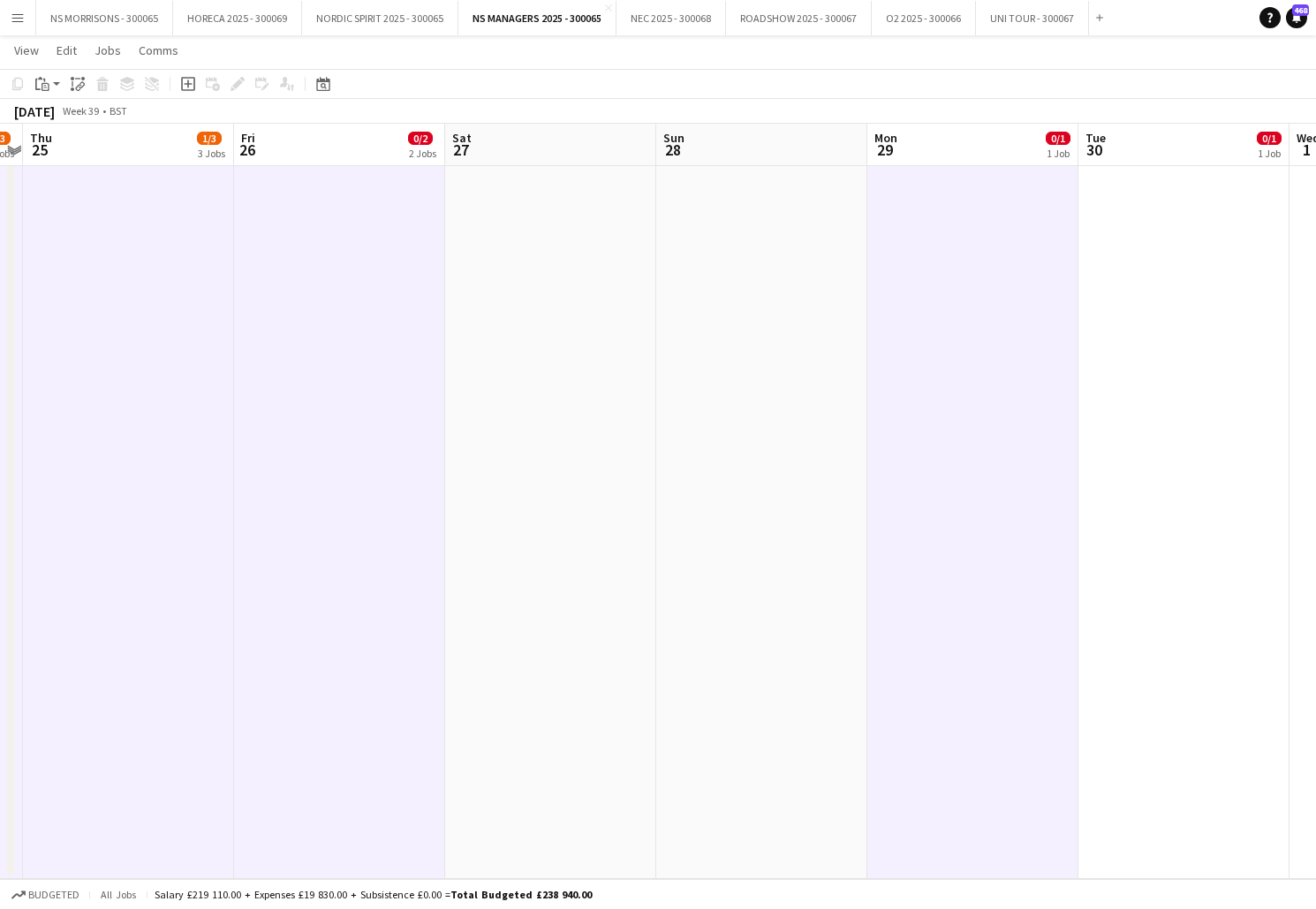
click at [1109, 265] on app-date-cell "08:00-16:00 (8h) 0/1 EVE 1 Role Manager [DATE] 08:00-16:00 (8h) [PERSON_NAME]" at bounding box center [1184, 144] width 211 height 1469
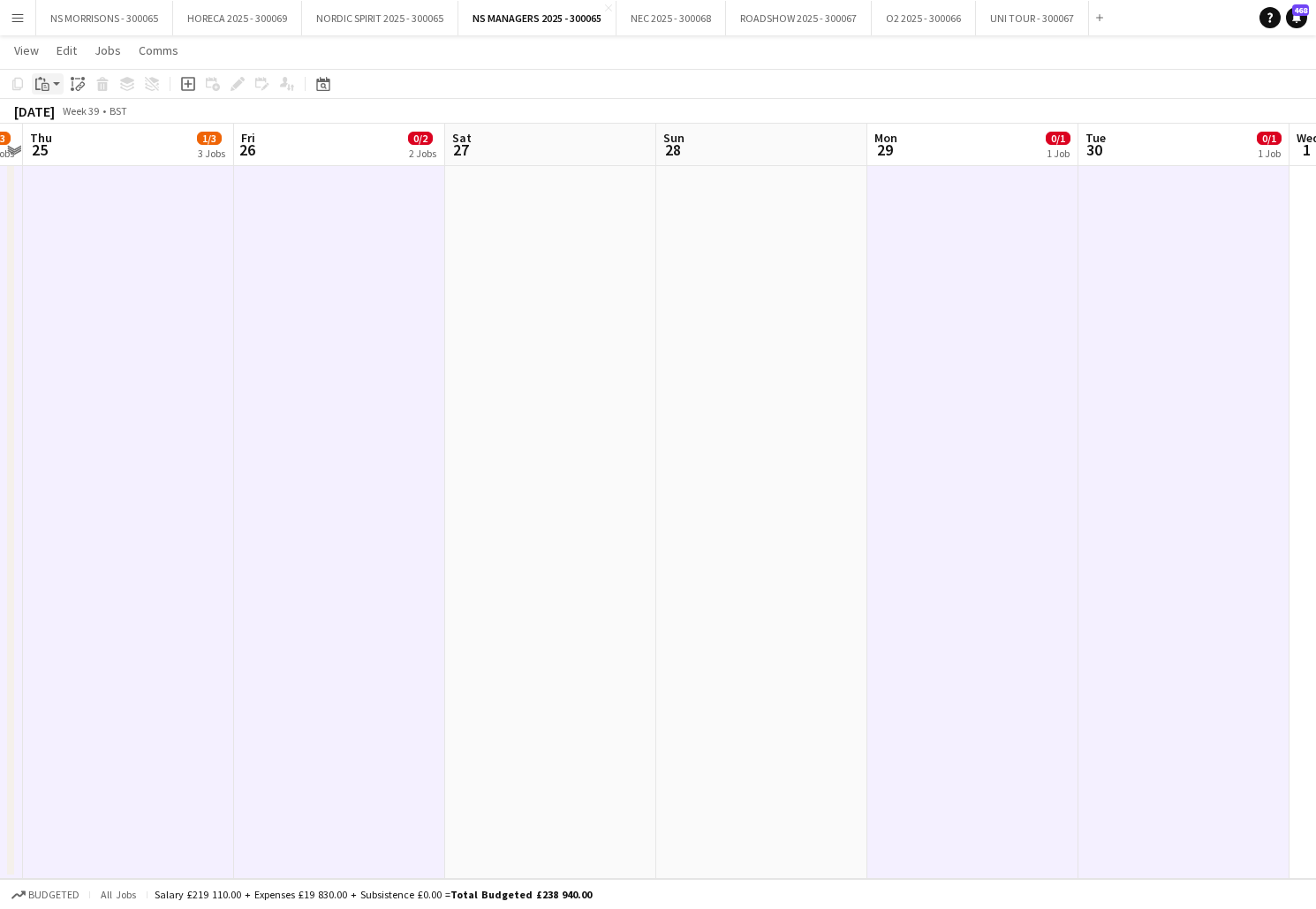
click at [44, 86] on icon at bounding box center [45, 85] width 3 height 1
click at [79, 148] on link "Paste with crew Command Shift V" at bounding box center [117, 148] width 140 height 16
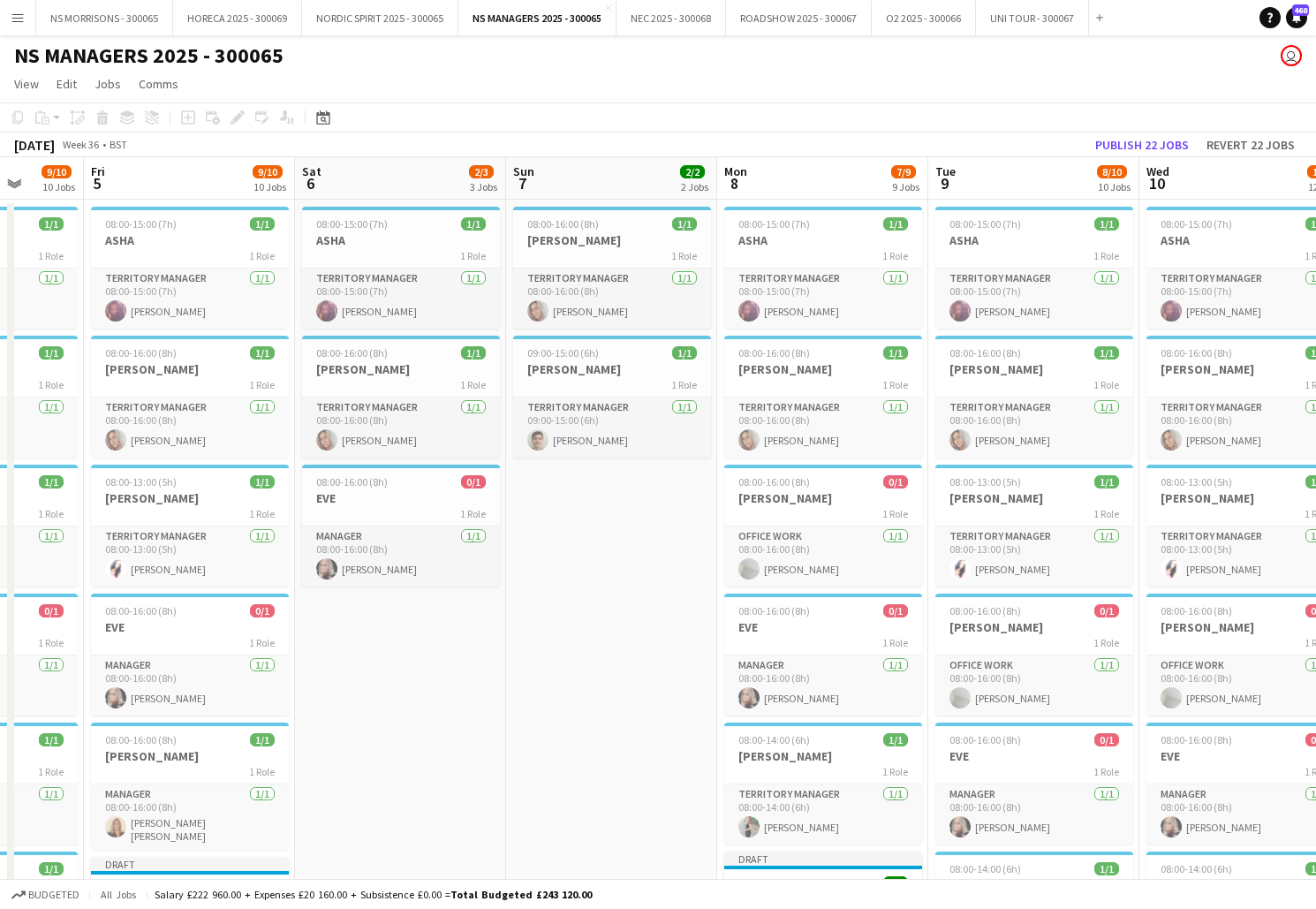
scroll to position [0, 610]
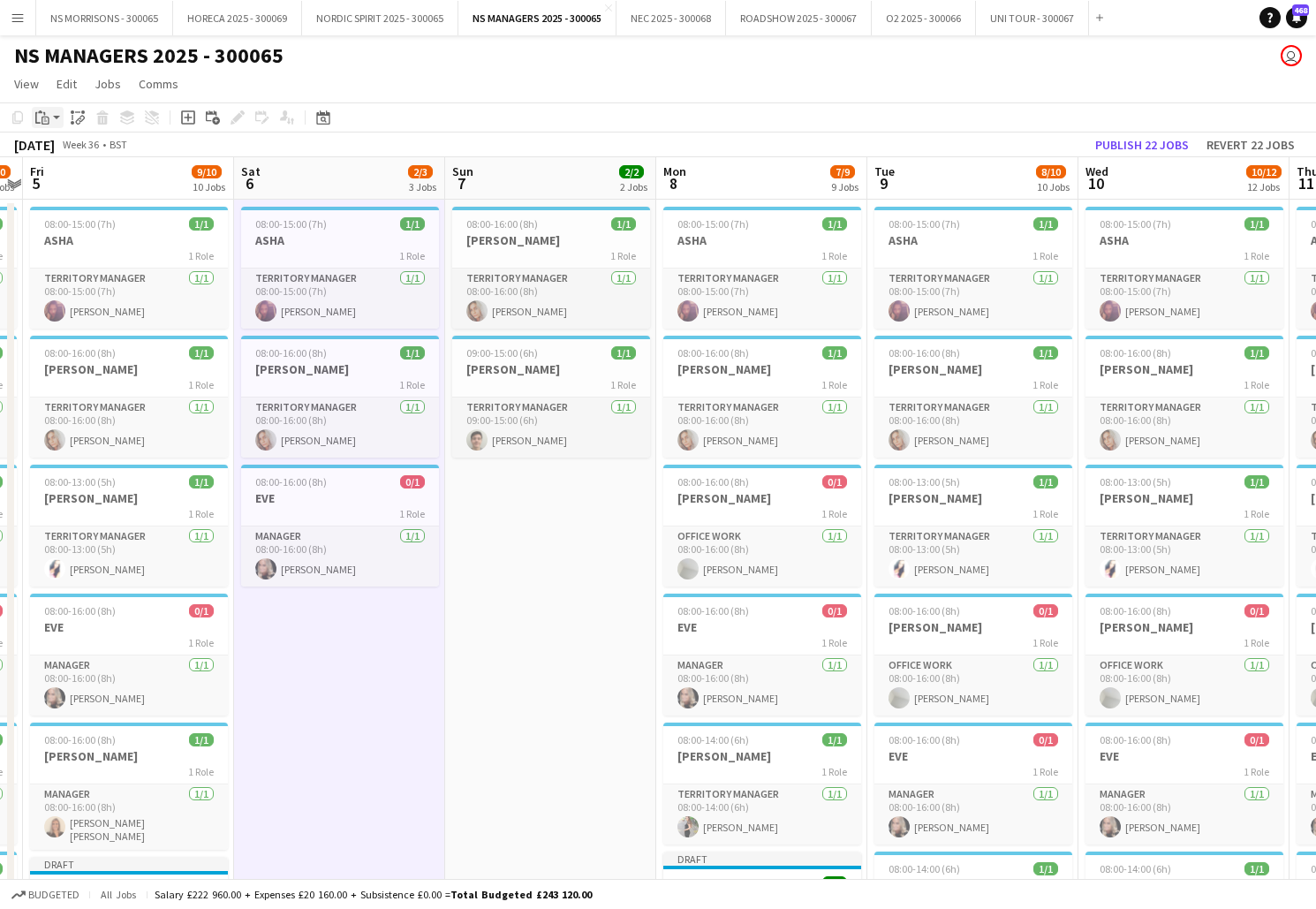
click at [48, 115] on icon "Paste" at bounding box center [42, 117] width 14 height 14
click at [86, 178] on link "Paste with crew Command Shift V" at bounding box center [117, 181] width 140 height 16
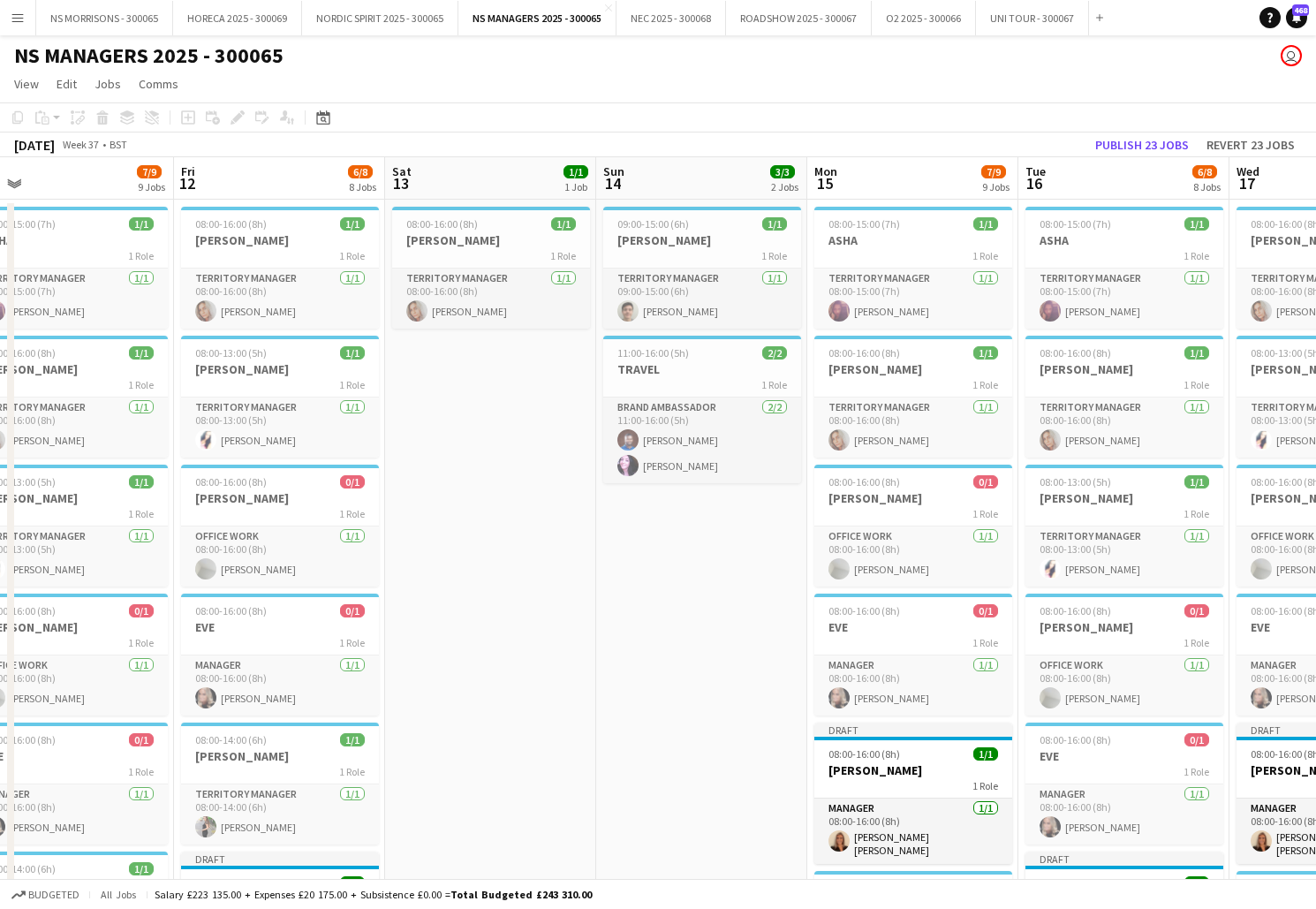
scroll to position [0, 674]
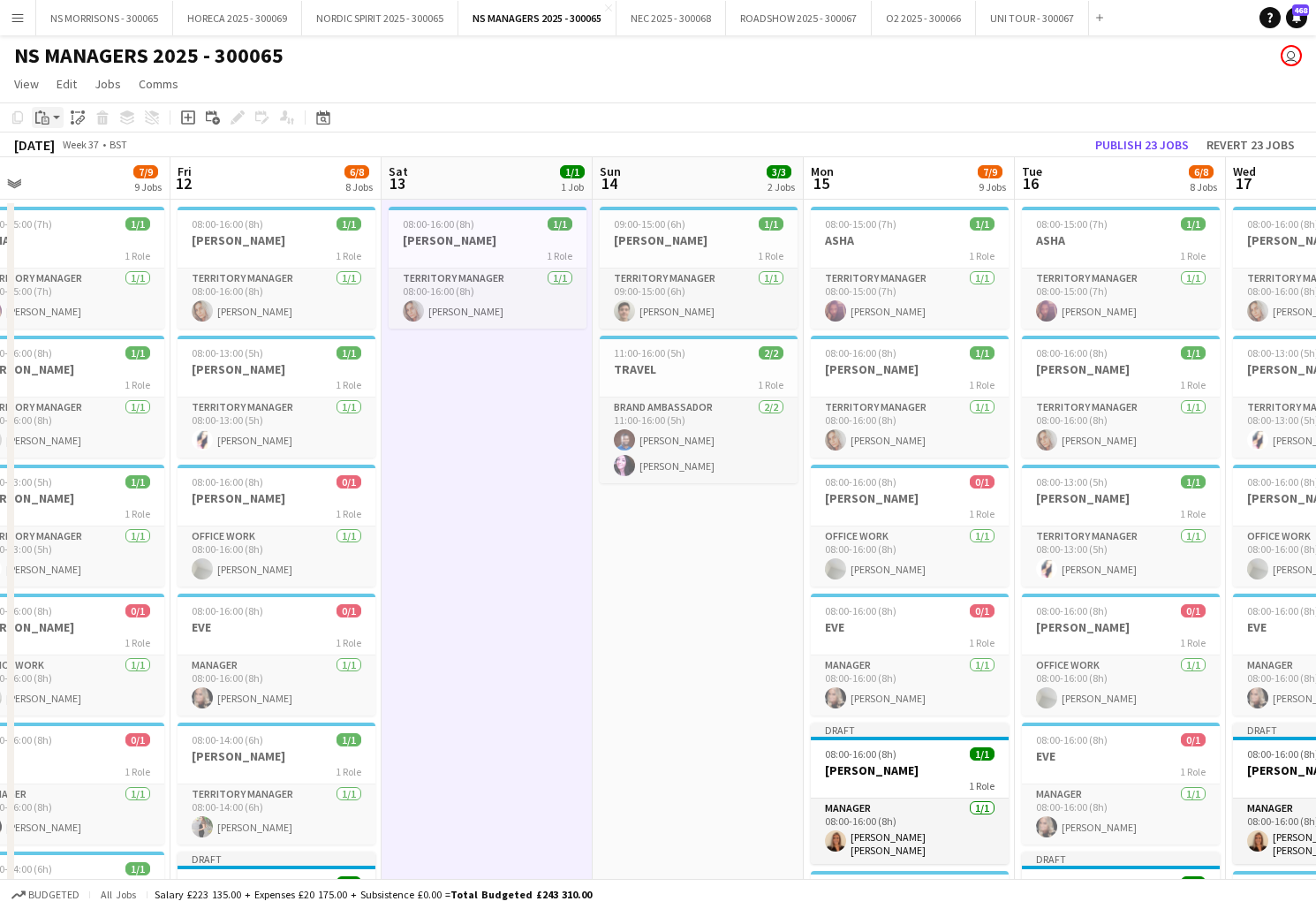
click at [43, 120] on icon "Paste" at bounding box center [42, 117] width 14 height 14
click at [60, 180] on link "Paste with crew Command Shift V" at bounding box center [117, 181] width 140 height 16
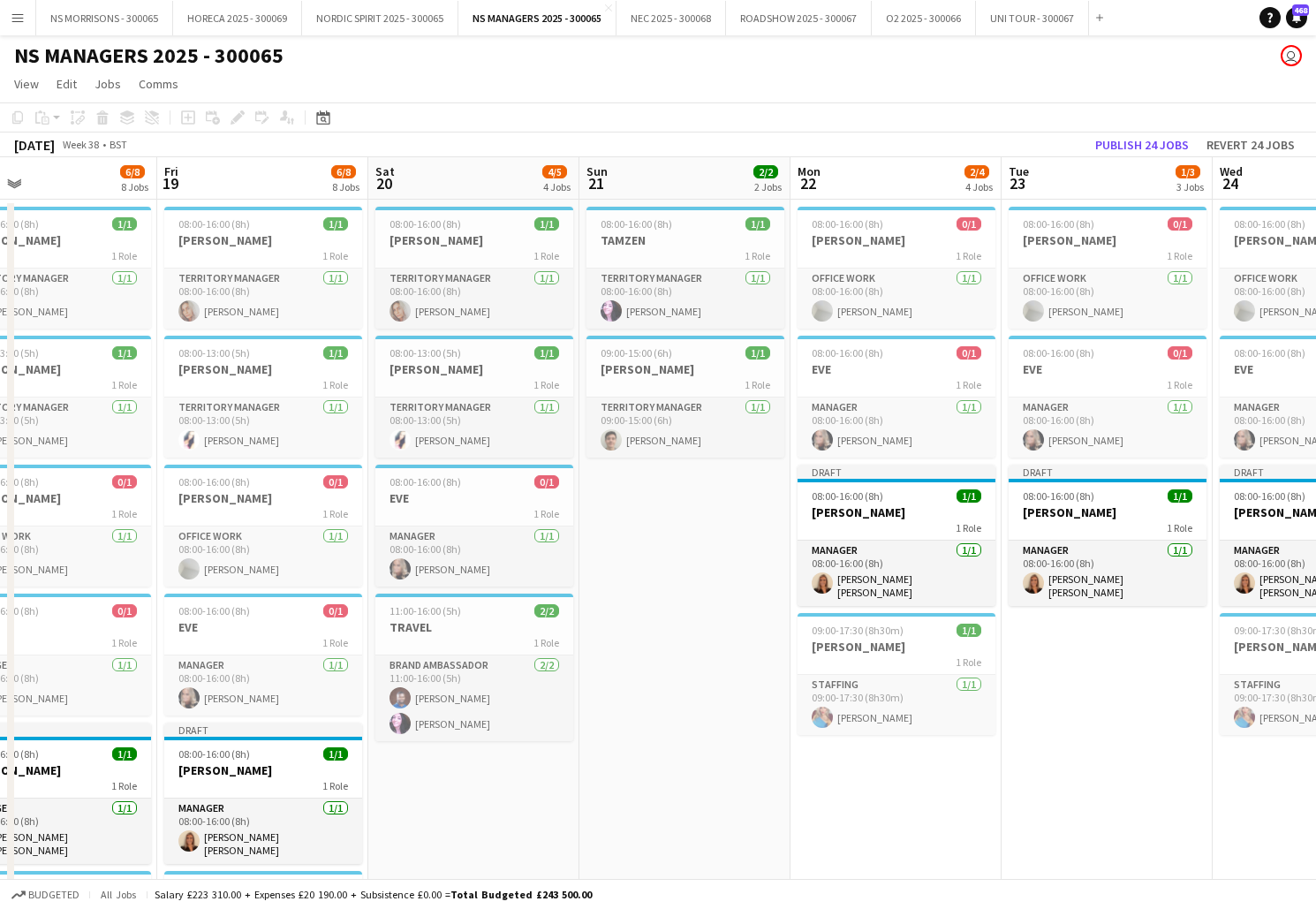
scroll to position [0, 478]
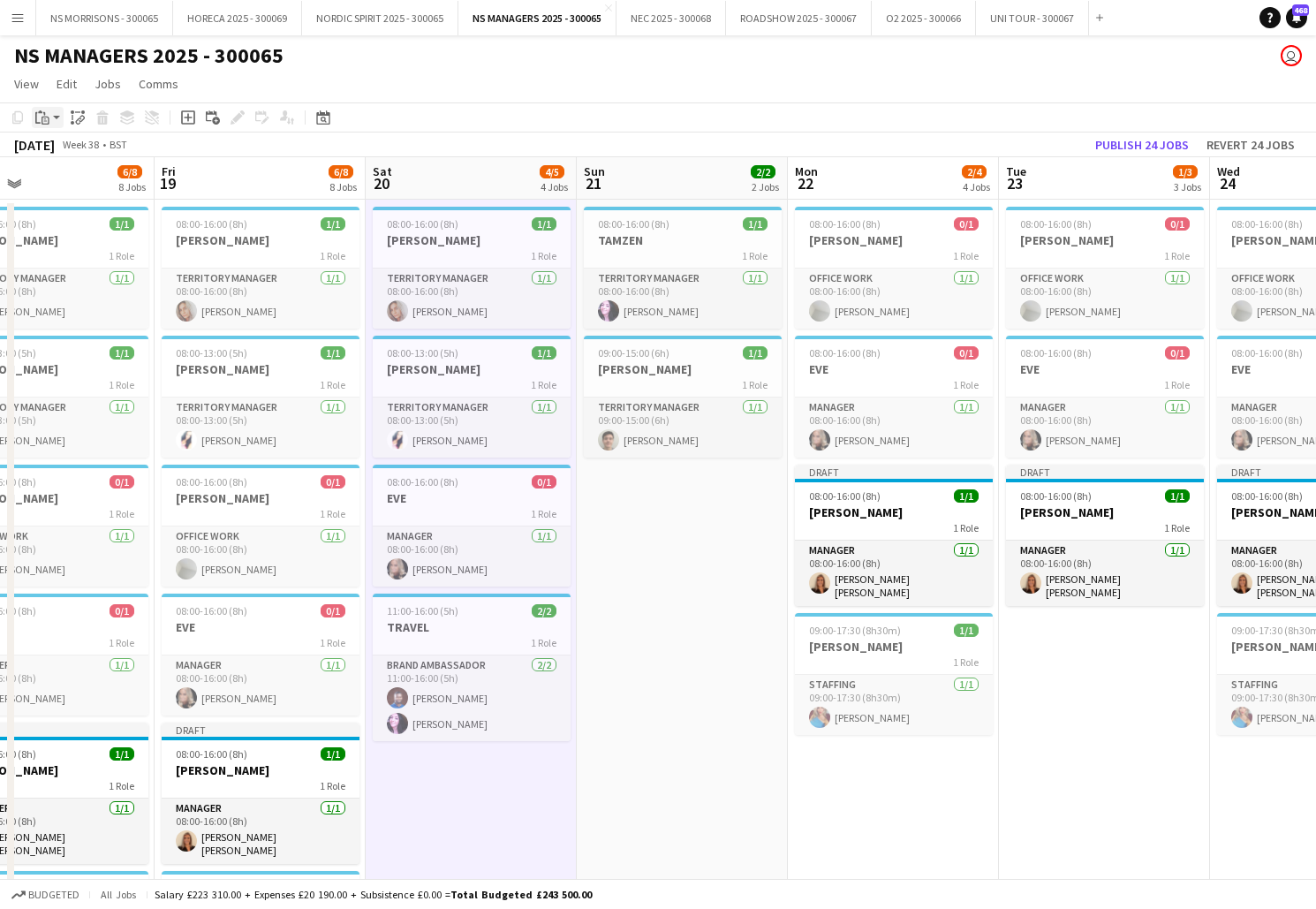
click at [39, 117] on icon "Paste" at bounding box center [42, 117] width 14 height 14
click at [53, 178] on link "Paste with crew Command Shift V" at bounding box center [117, 181] width 140 height 16
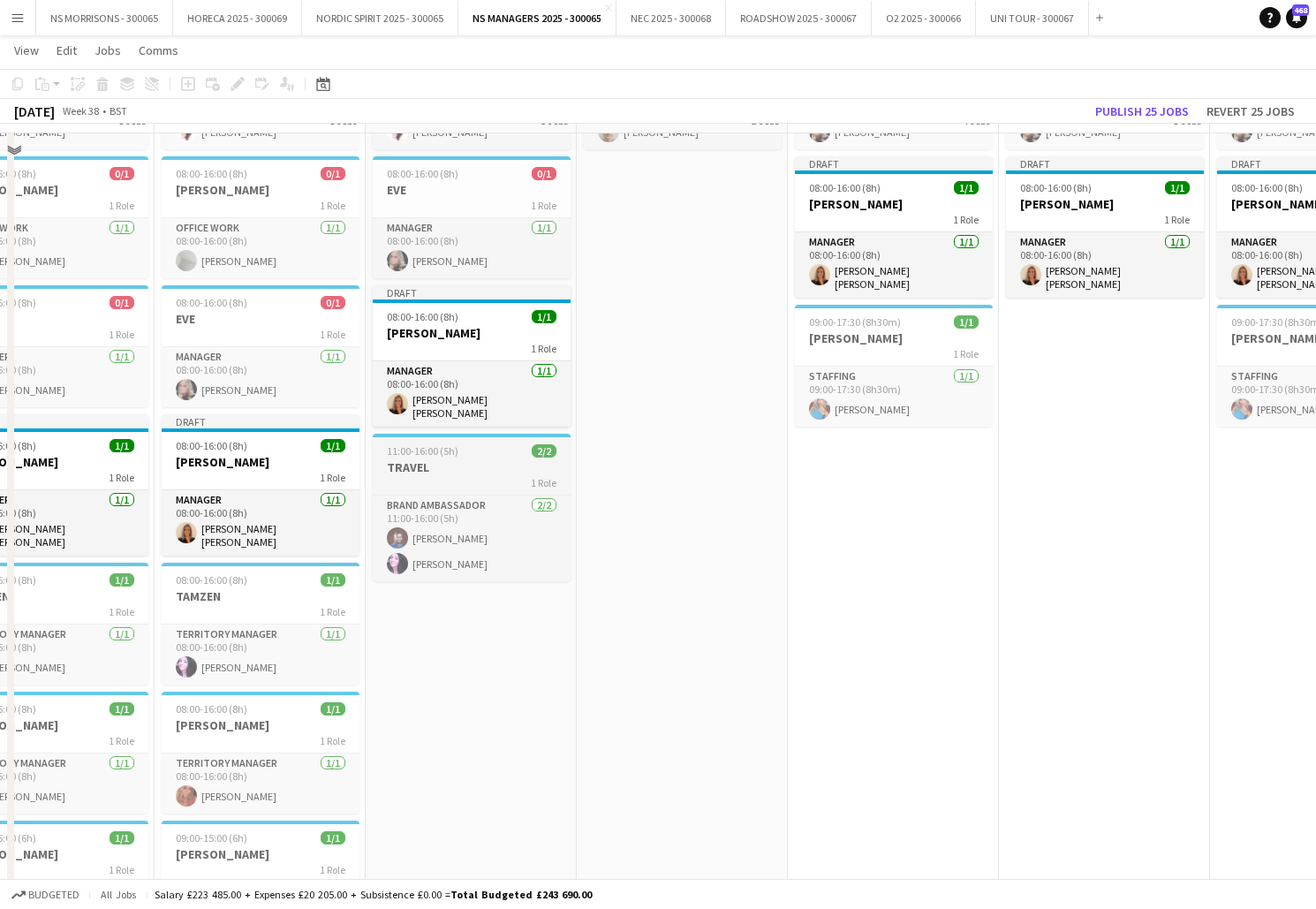
scroll to position [267, 0]
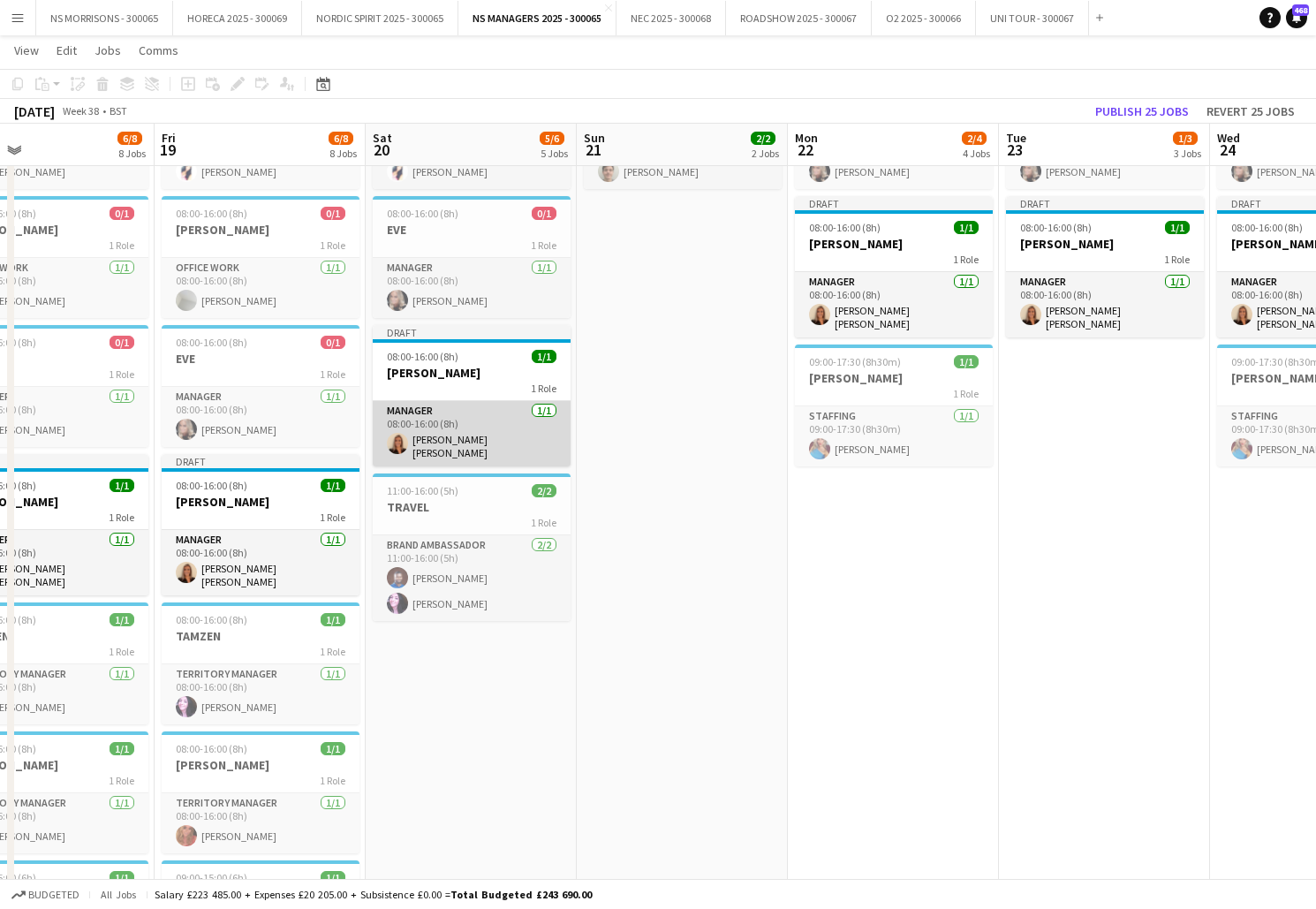
click at [470, 421] on app-card-role "Manager [DATE] 08:00-16:00 (8h) [PERSON_NAME] [PERSON_NAME]" at bounding box center [472, 434] width 198 height 65
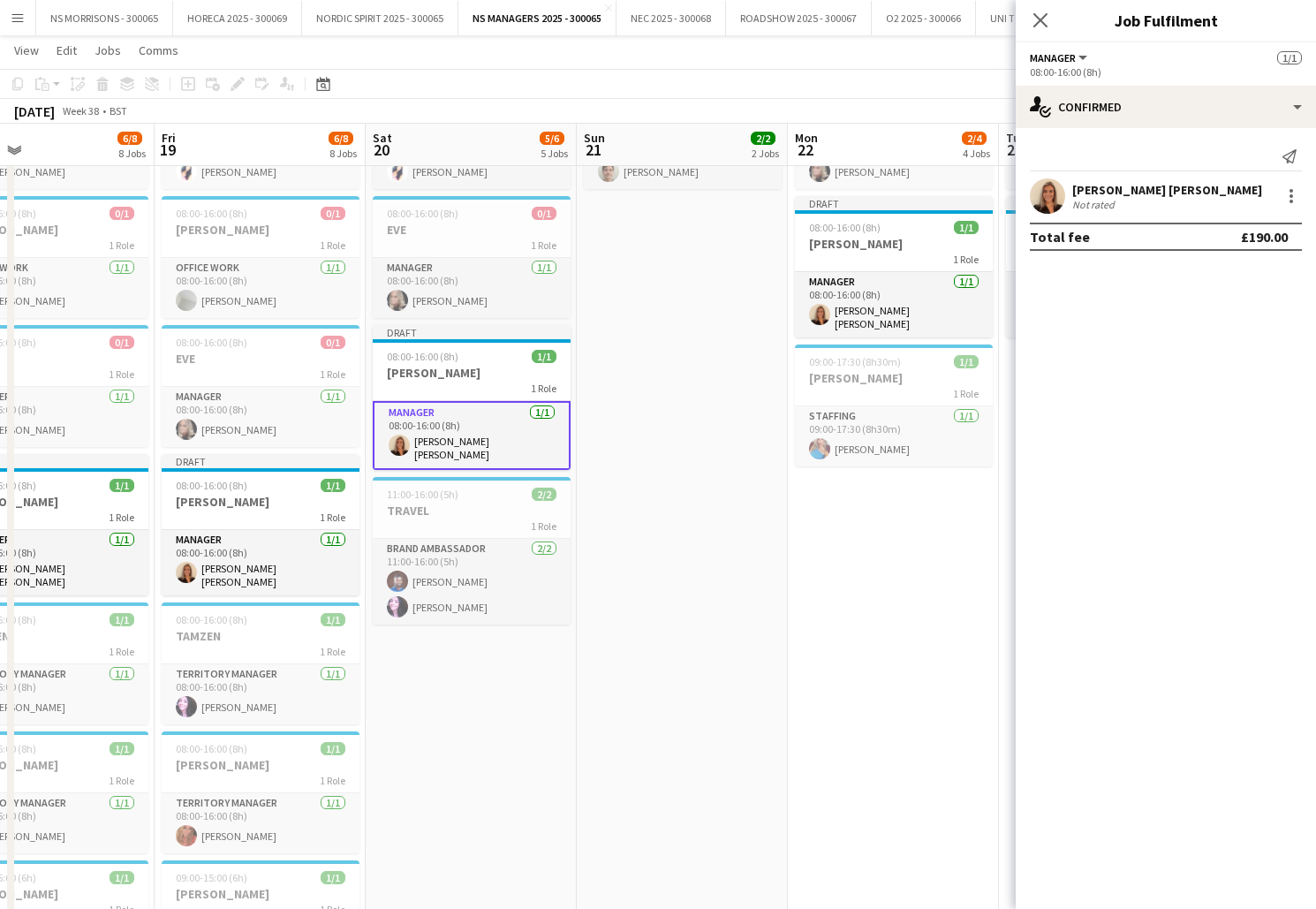
click at [666, 391] on app-date-cell "08:00-16:00 (8h) 1/1 TAMZEN 1 Role Territory Manager [DATE] 08:00-16:00 (8h) [P…" at bounding box center [682, 738] width 211 height 1613
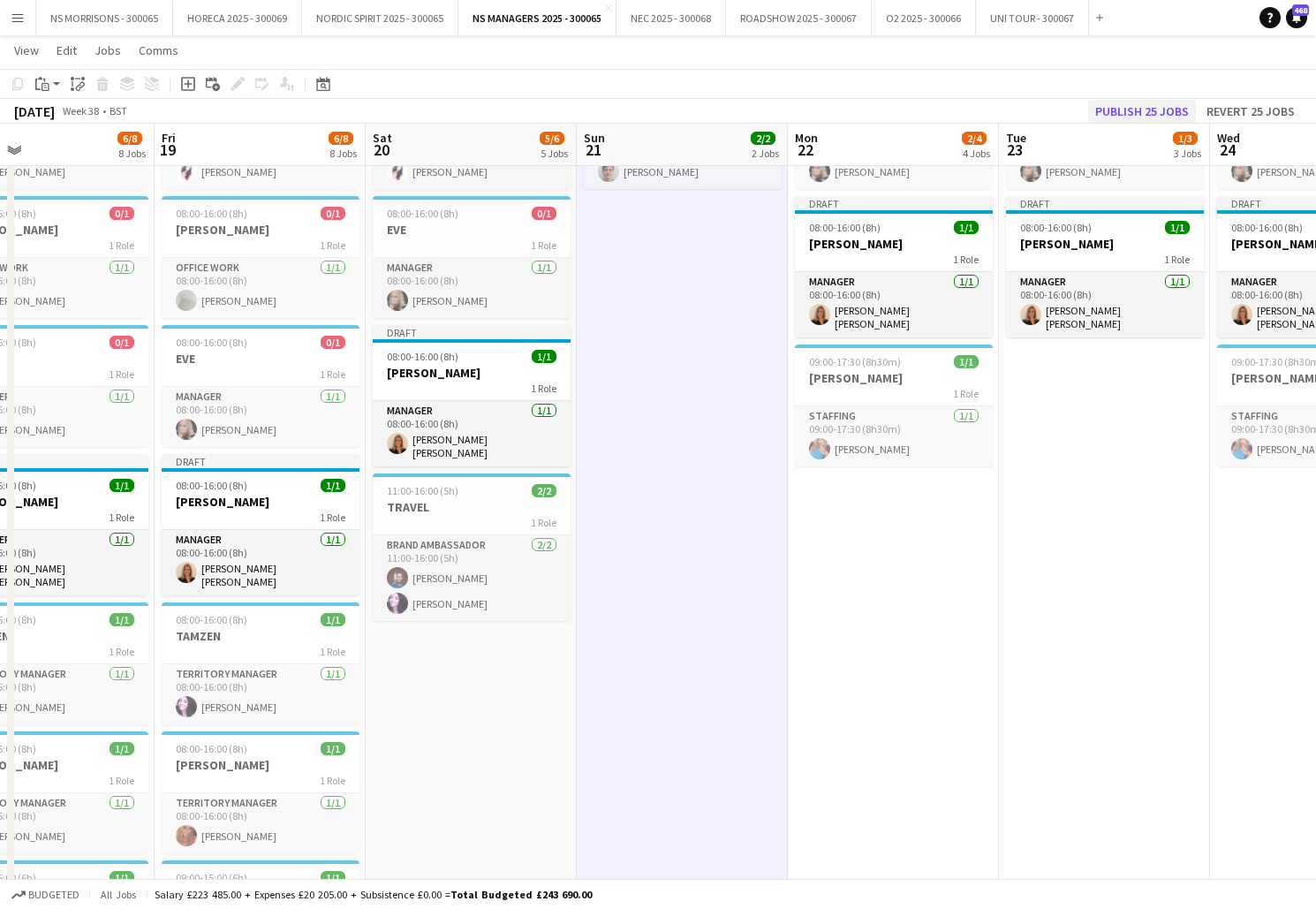
click at [1116, 111] on button "Publish 25 jobs" at bounding box center [1142, 111] width 108 height 23
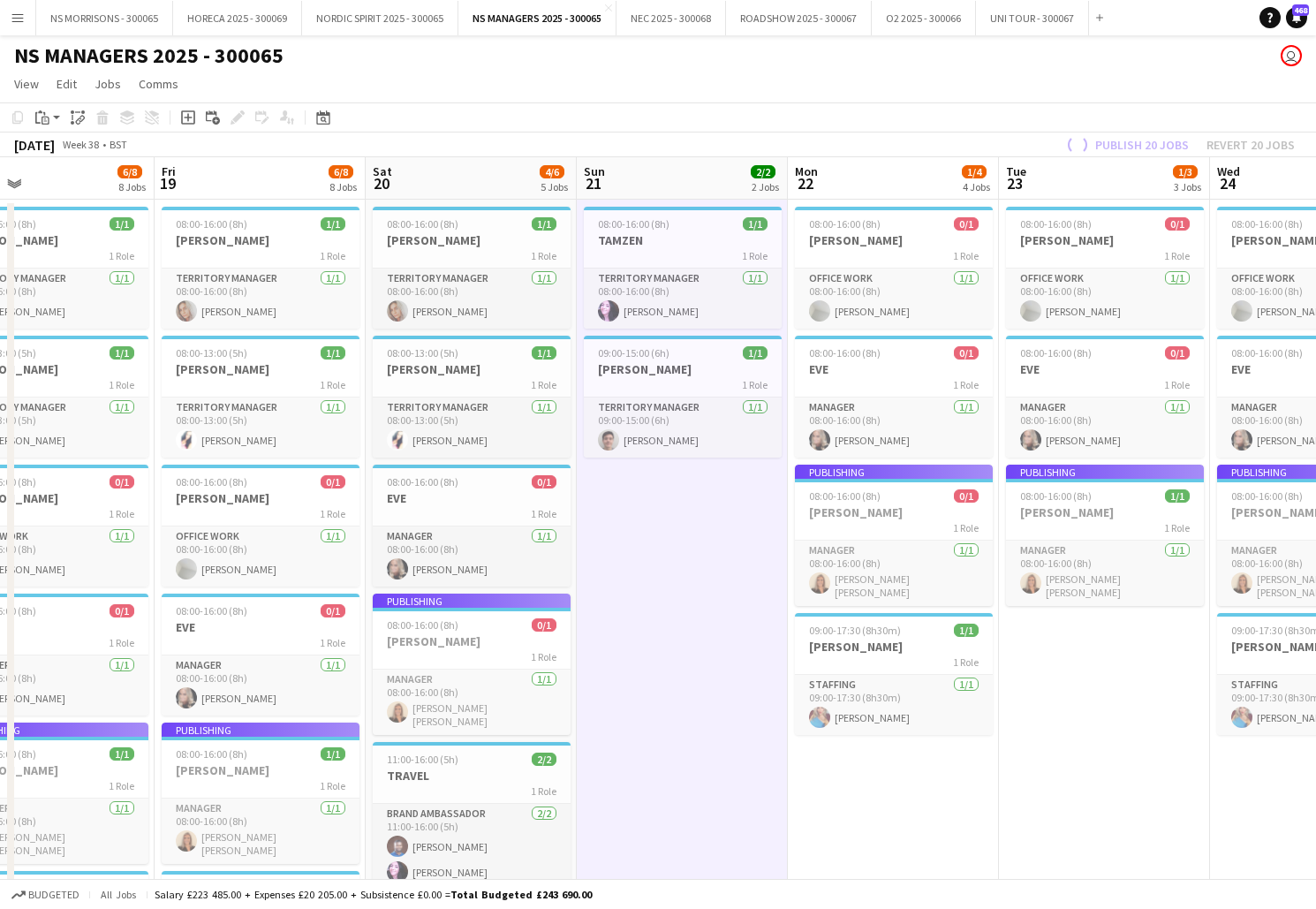
scroll to position [0, 0]
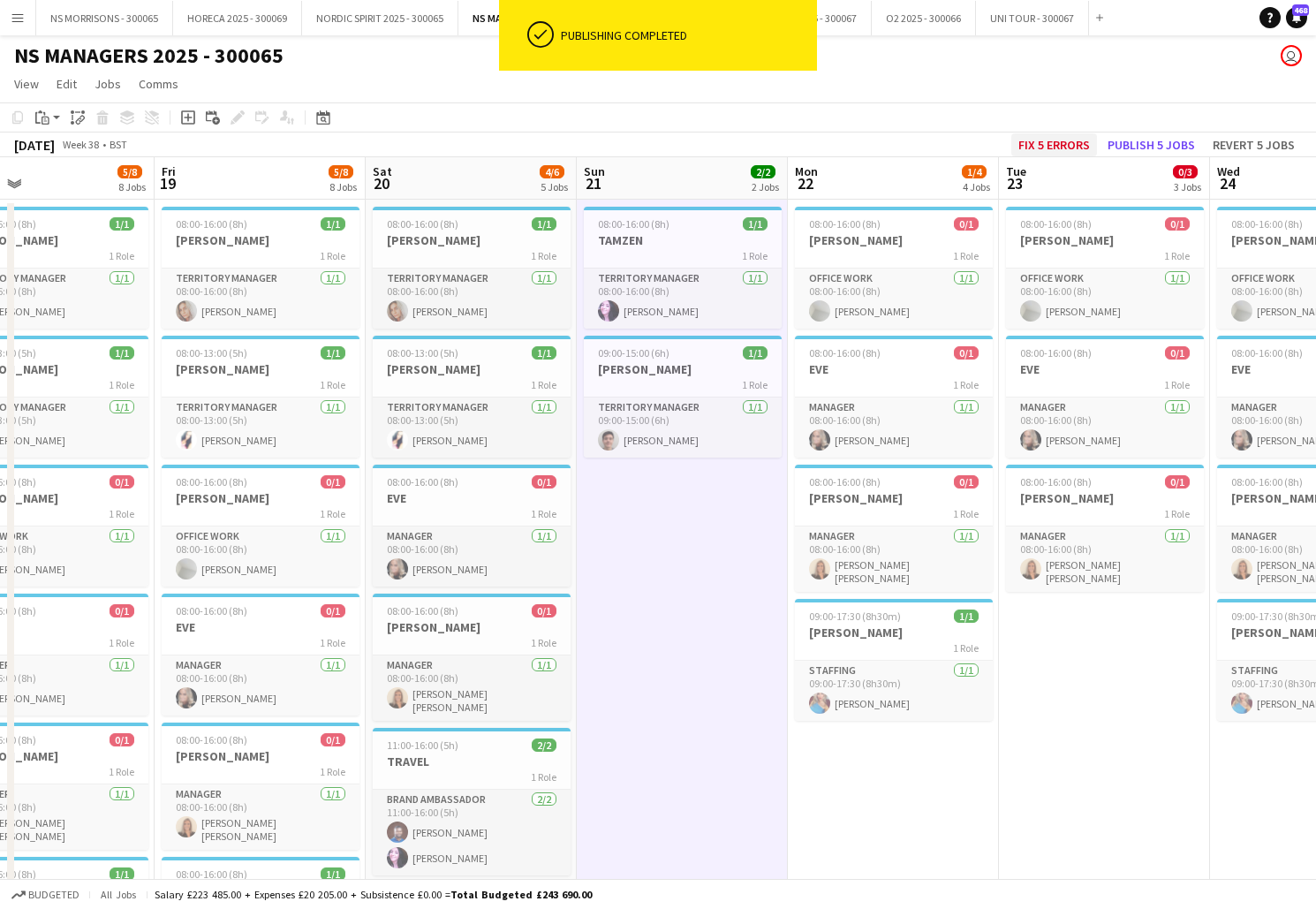
click at [1075, 141] on button "Fix 5 errors" at bounding box center [1054, 145] width 86 height 23
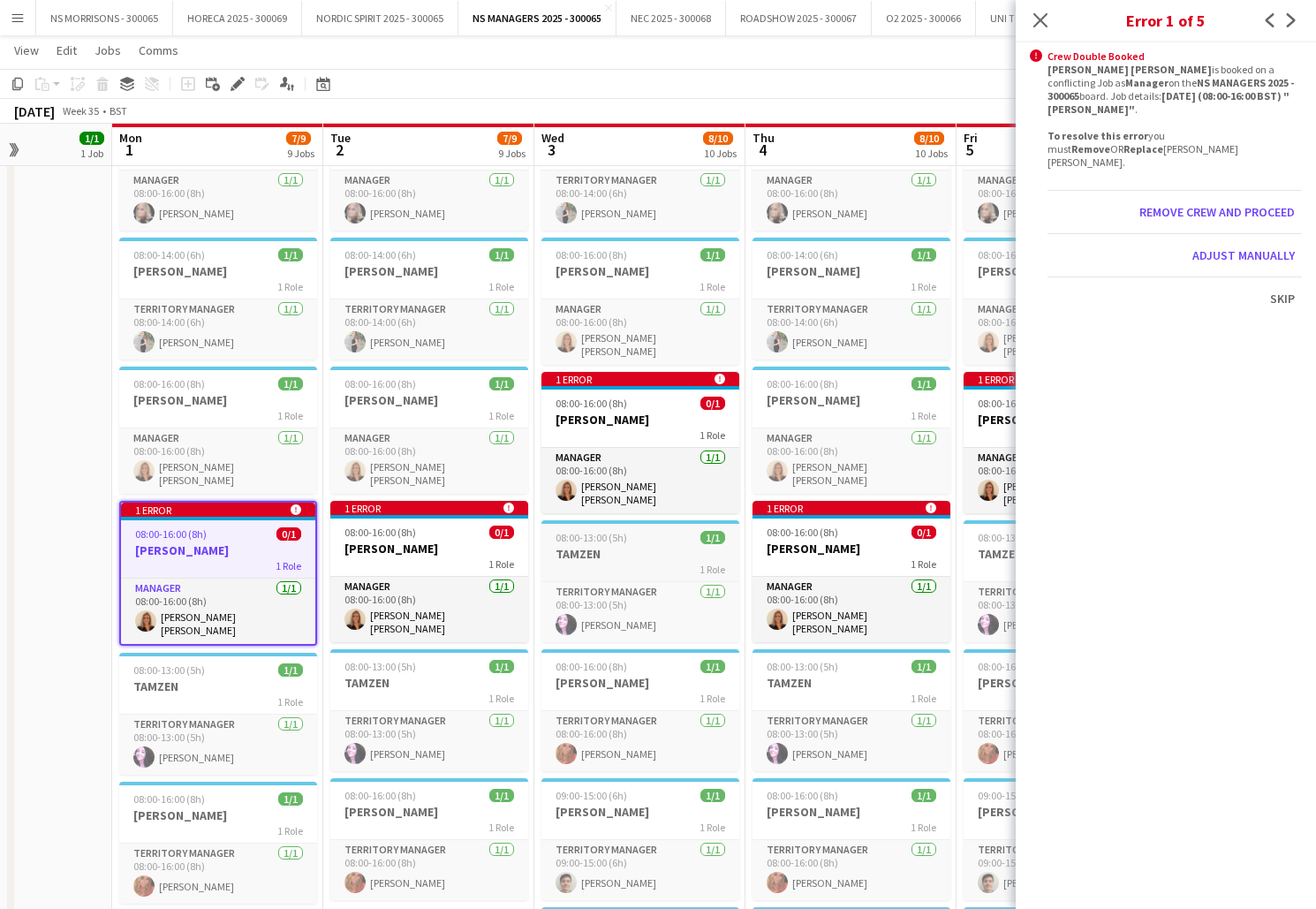
scroll to position [0, 524]
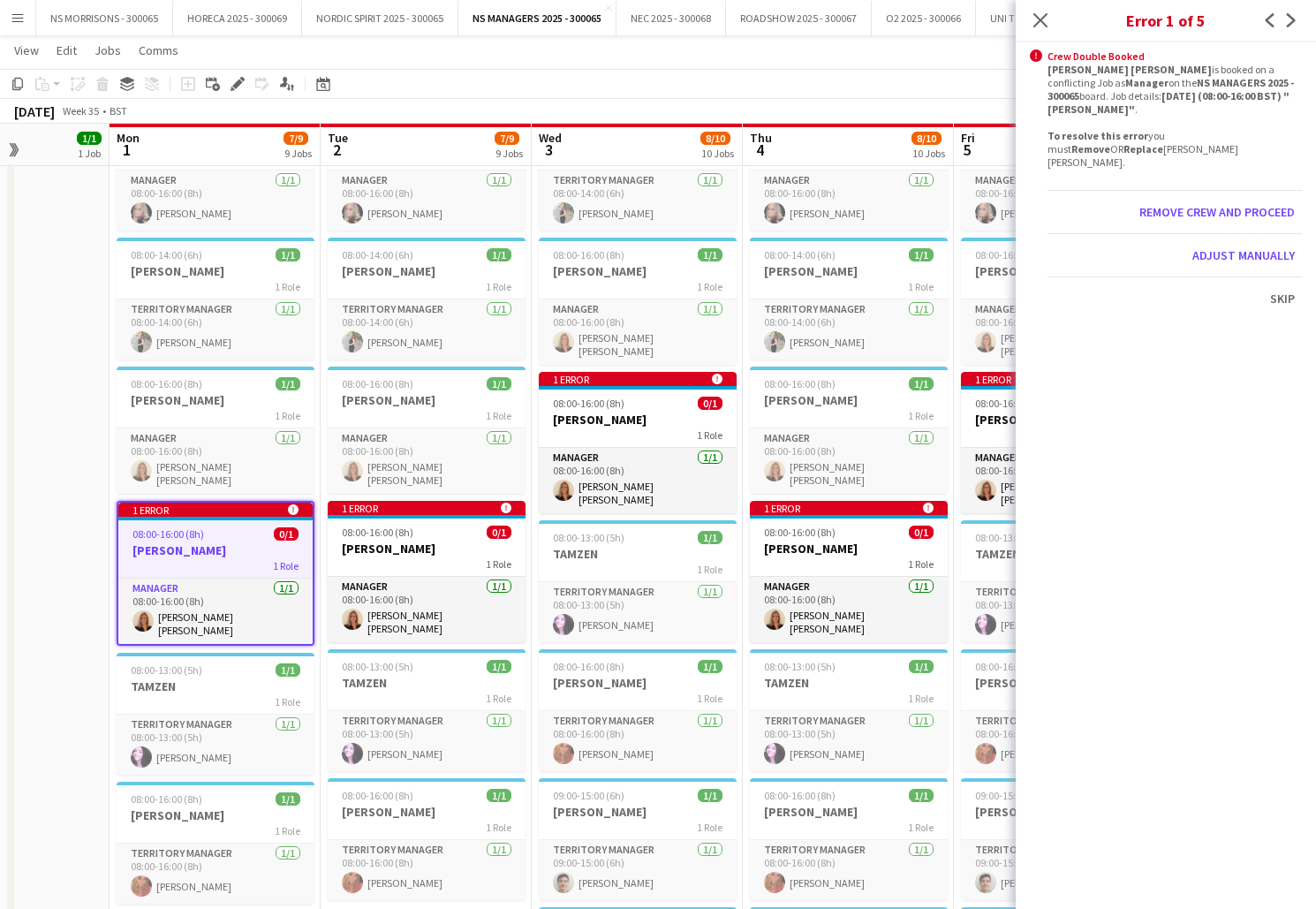
click at [245, 533] on div "08:00-16:00 (8h) 0/1" at bounding box center [216, 534] width 194 height 13
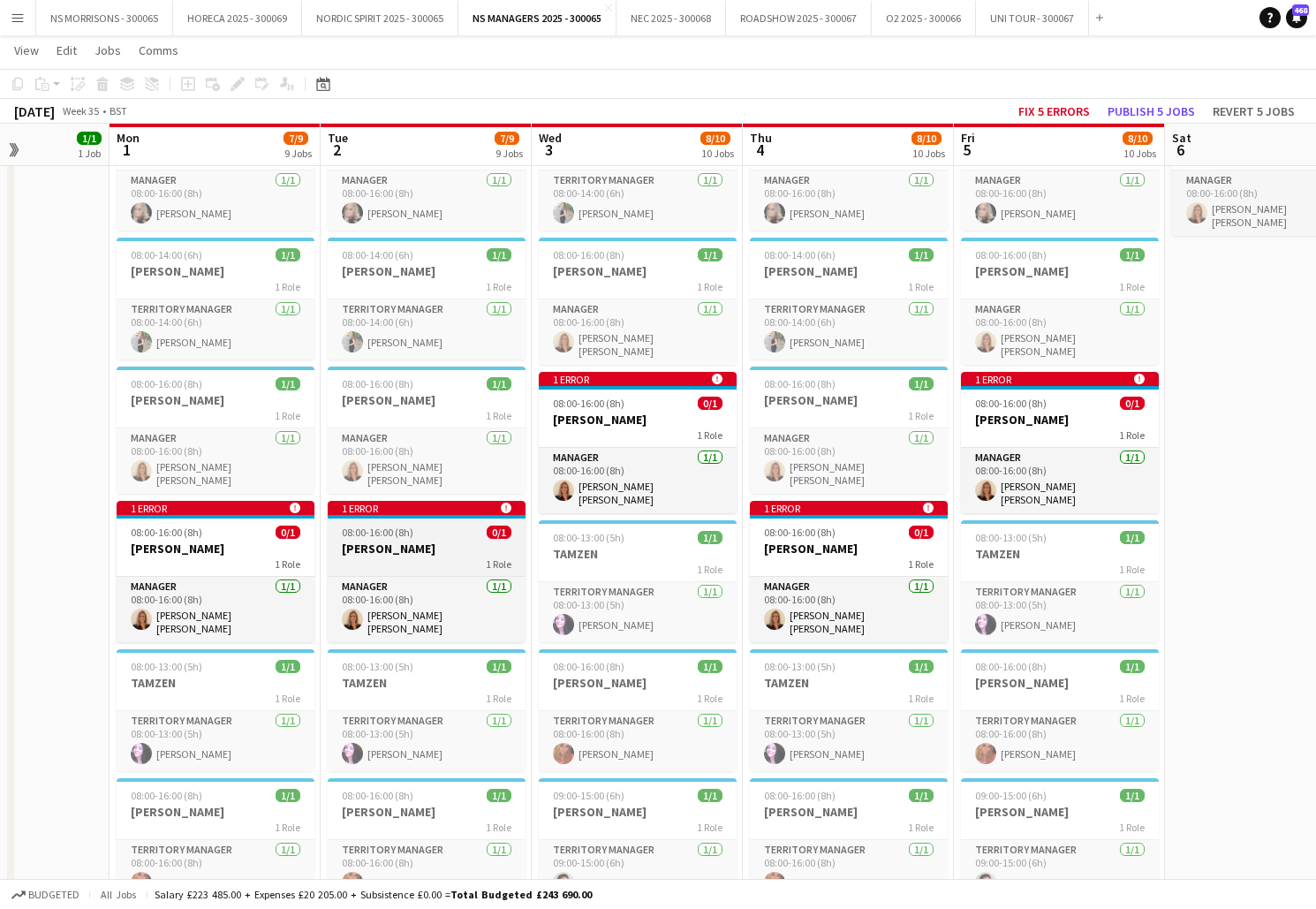
drag, startPoint x: 389, startPoint y: 523, endPoint x: 450, endPoint y: 506, distance: 63.3
click at [389, 526] on span "08:00-16:00 (8h)" at bounding box center [377, 532] width 72 height 13
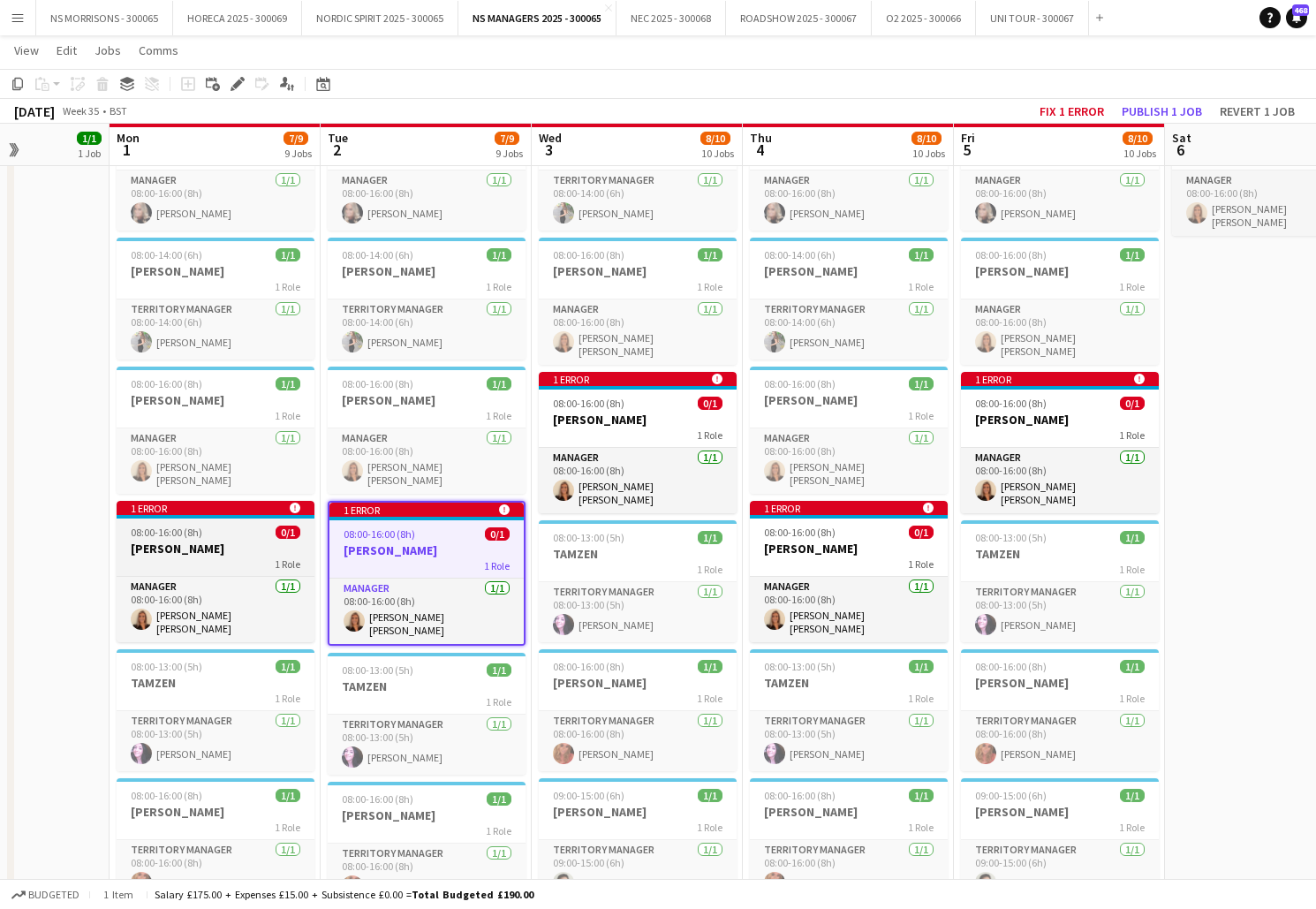
click at [238, 526] on div "08:00-16:00 (8h) 0/1" at bounding box center [216, 532] width 198 height 13
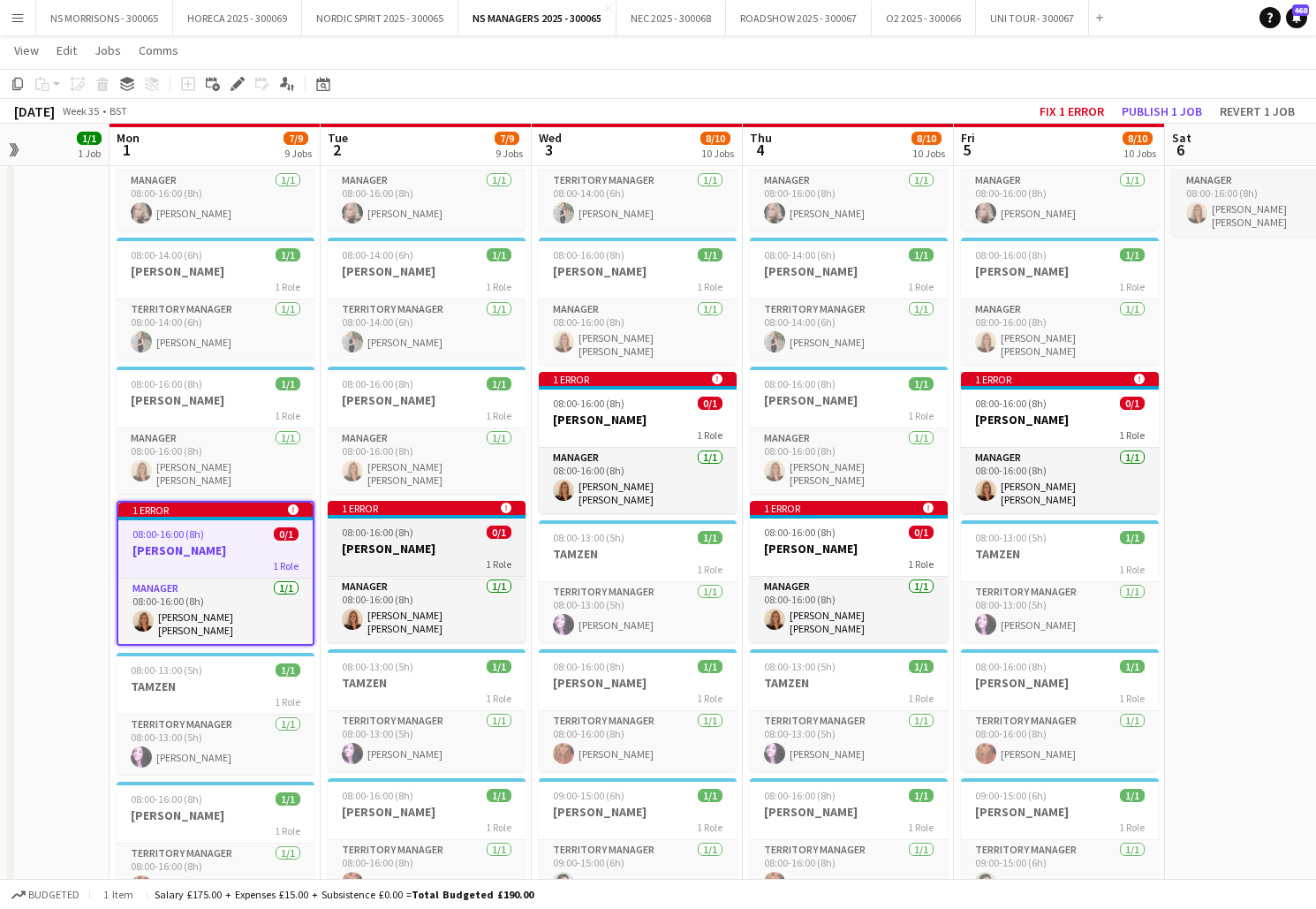
click at [516, 534] on app-job-card "1 error alert-circle 08:00-16:00 (8h) 0/1 [PERSON_NAME] 1 Role Manager [DATE] 0…" at bounding box center [427, 572] width 198 height 141
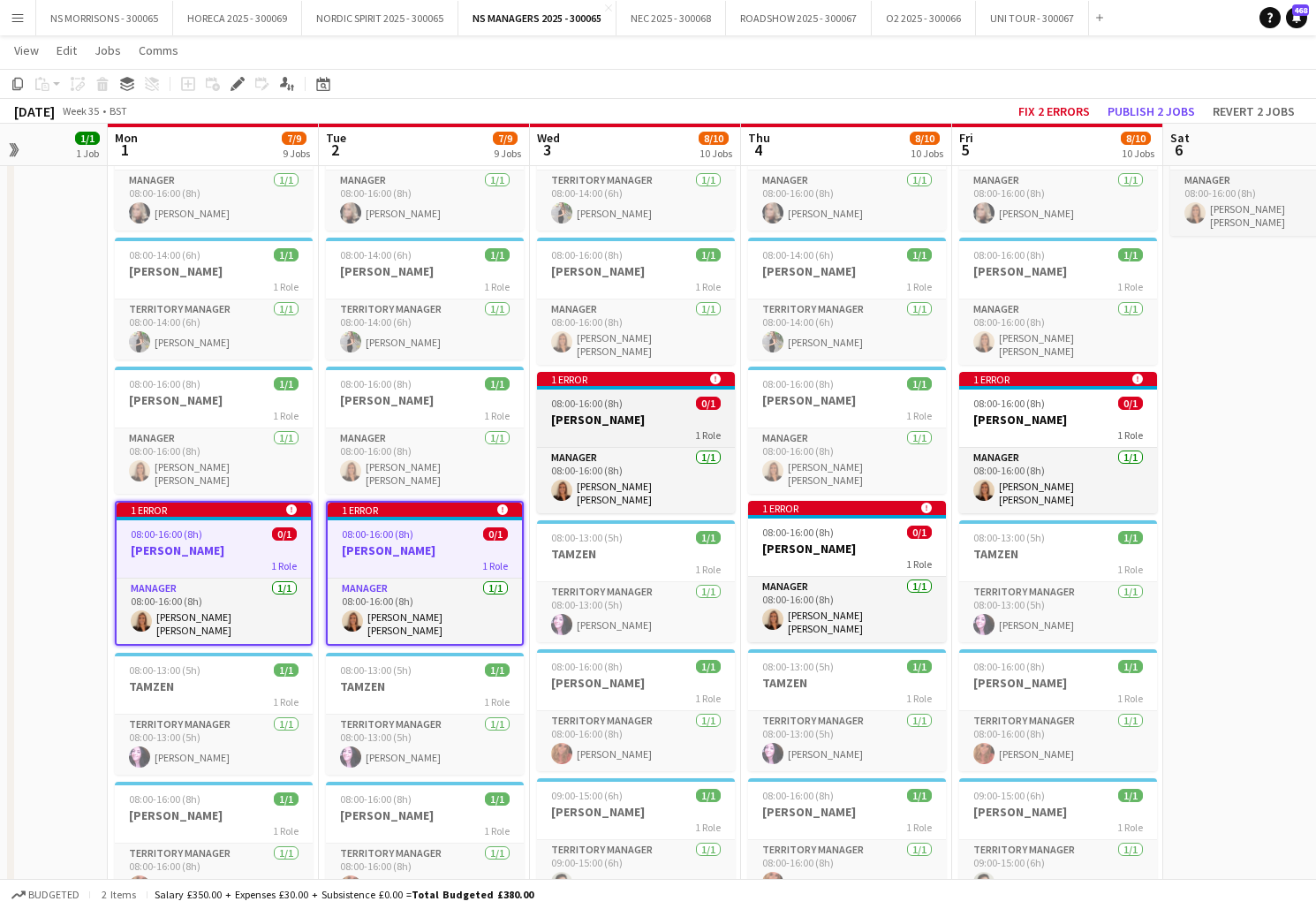
click at [619, 403] on span "08:00-16:00 (8h)" at bounding box center [586, 403] width 72 height 13
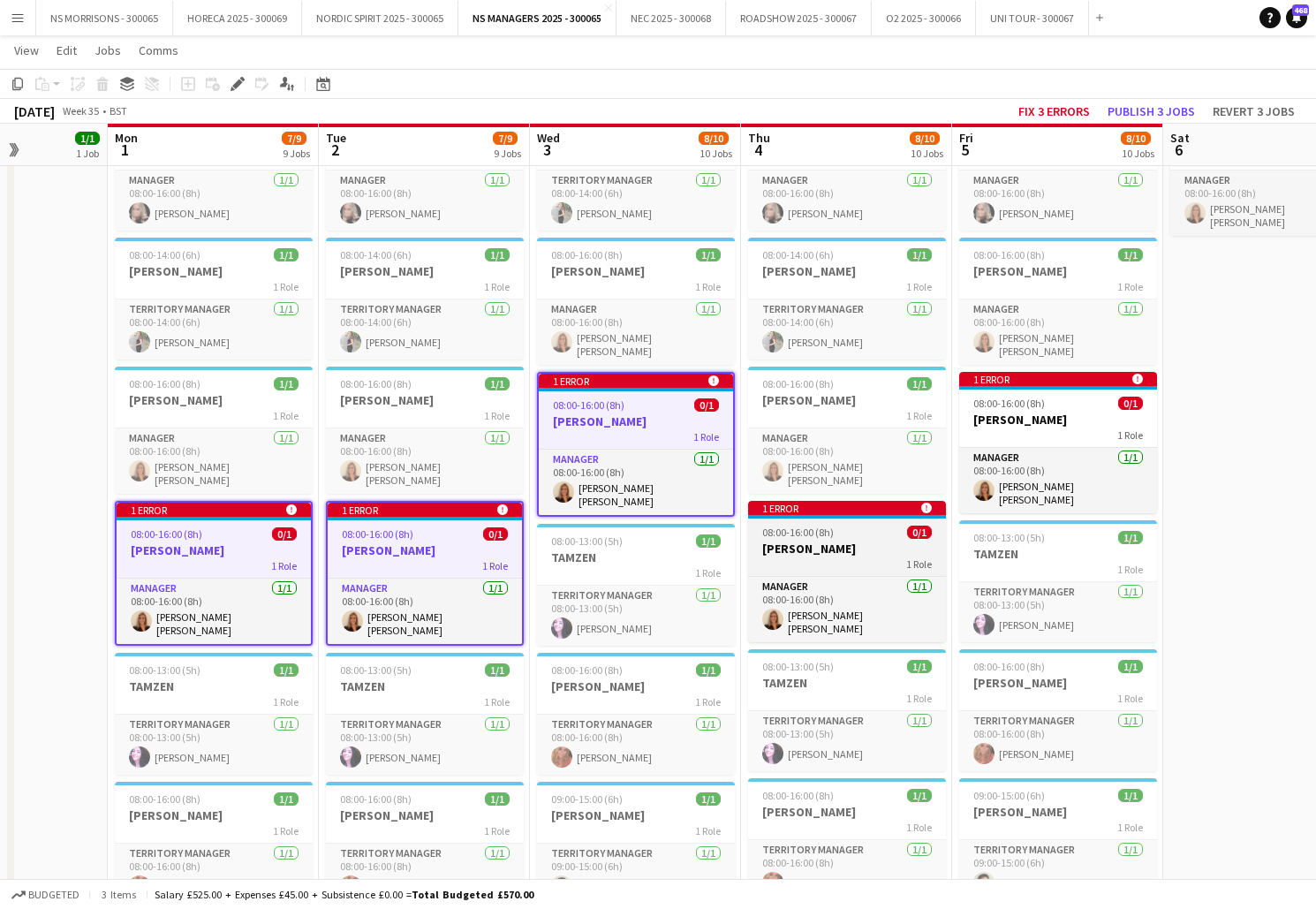
click at [806, 515] on div at bounding box center [847, 517] width 198 height 4
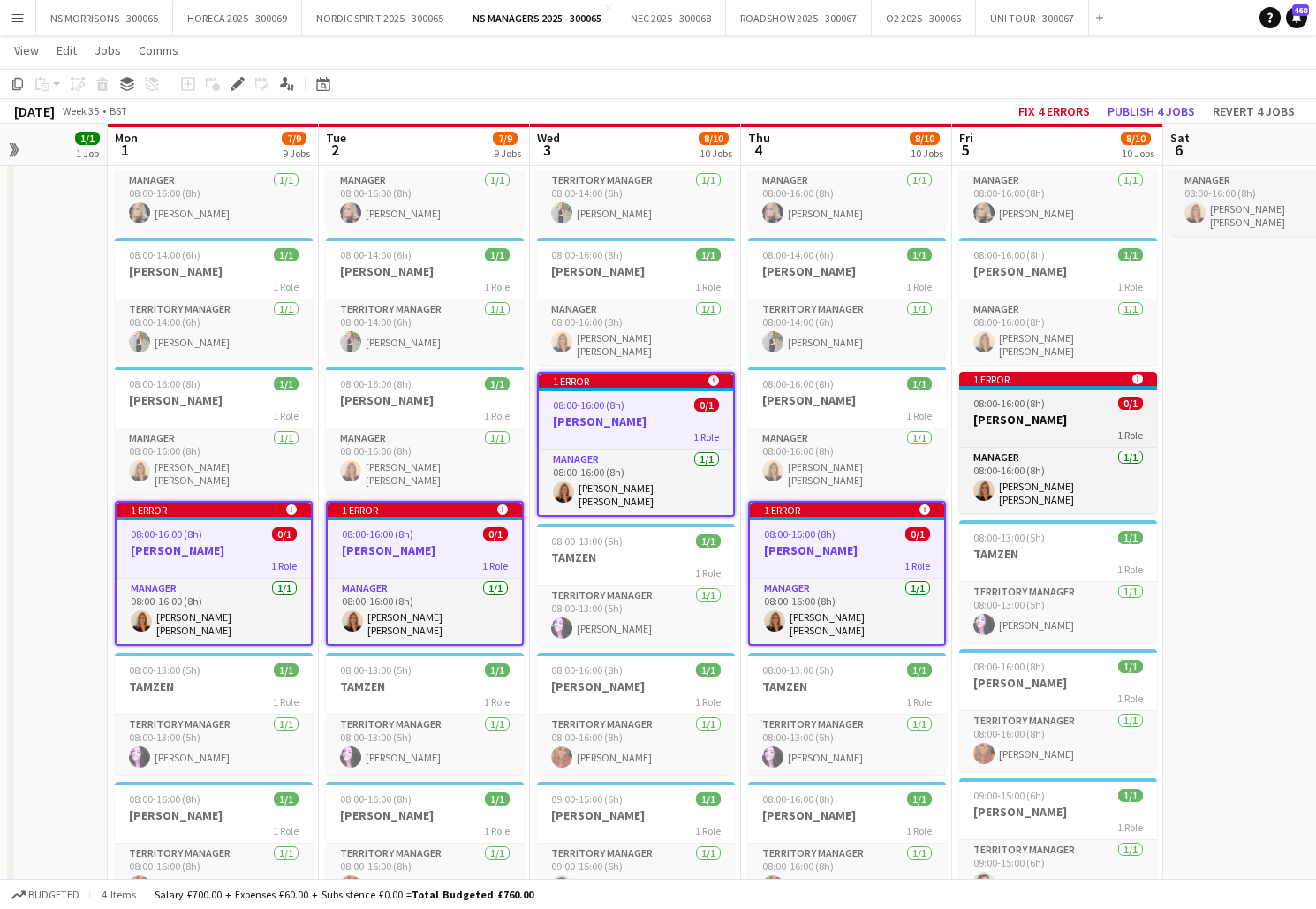
click at [1053, 397] on div "08:00-16:00 (8h) 0/1" at bounding box center [1058, 403] width 198 height 13
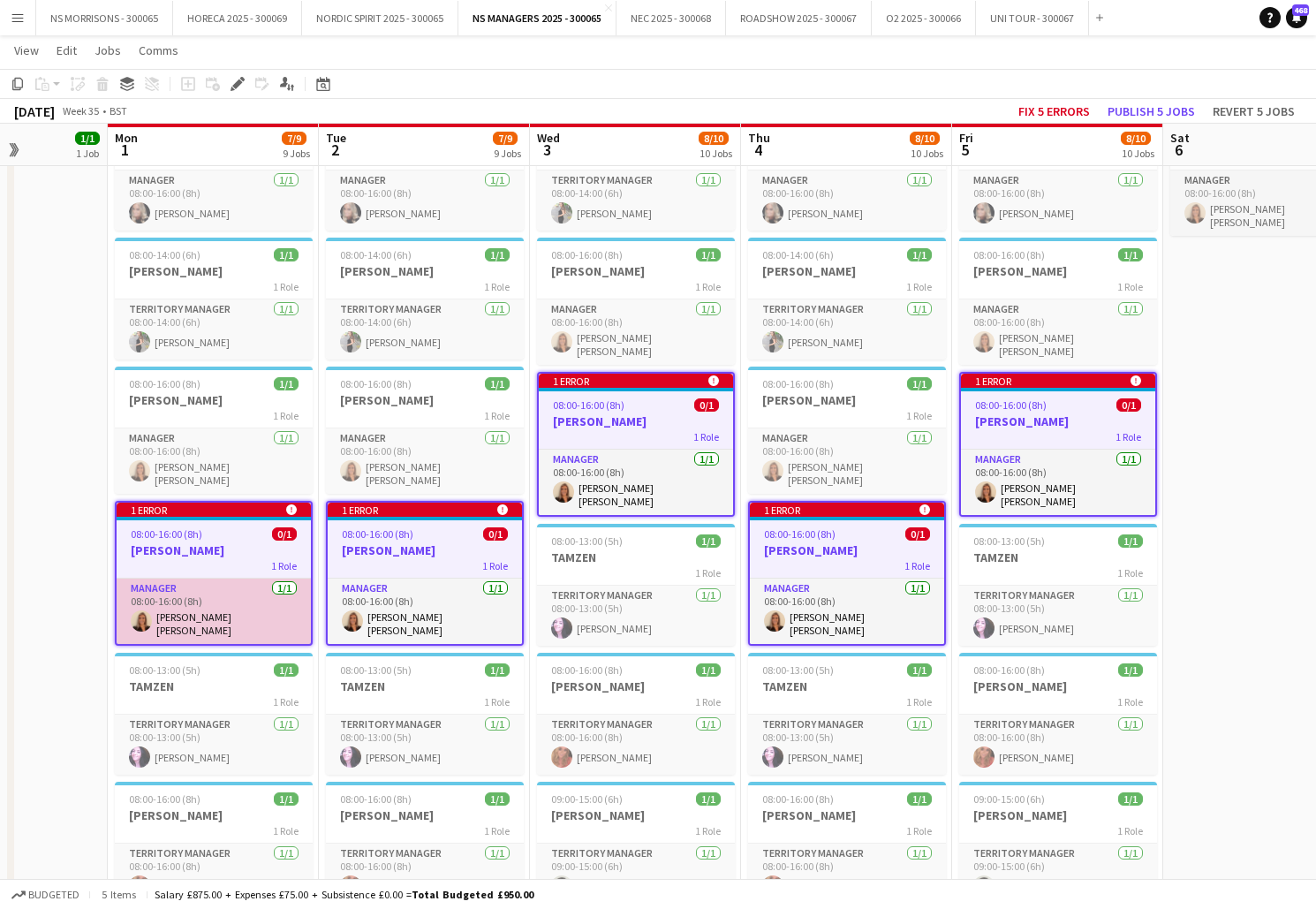
drag, startPoint x: 221, startPoint y: 616, endPoint x: 298, endPoint y: 598, distance: 79.1
click at [222, 614] on app-card-role "Manager [DATE] 08:00-16:00 (8h) [PERSON_NAME] [PERSON_NAME]" at bounding box center [214, 611] width 194 height 65
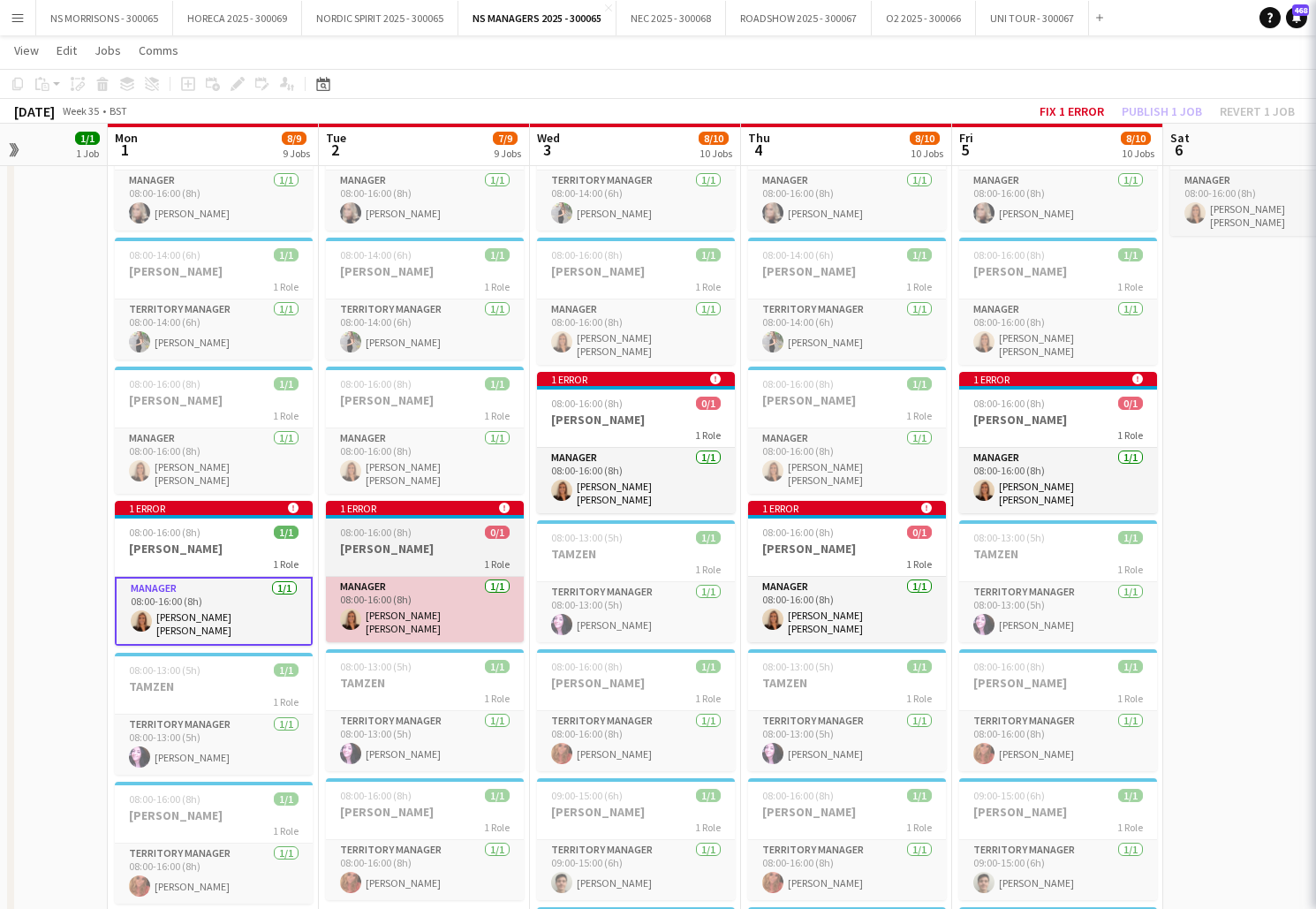
scroll to position [0, 525]
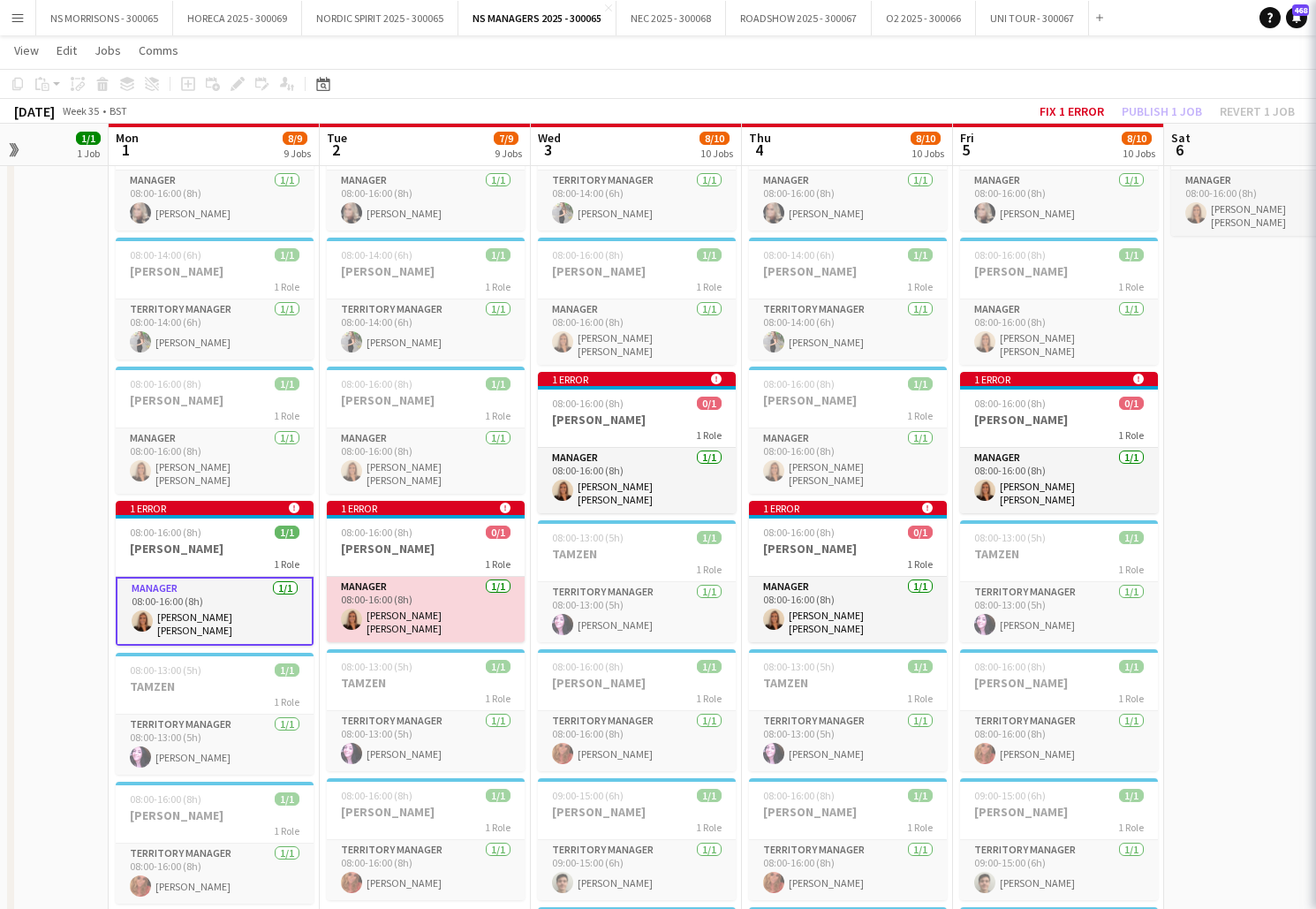
click at [386, 593] on app-card-role "Manager [DATE] 08:00-16:00 (8h) [PERSON_NAME] [PERSON_NAME]" at bounding box center [426, 610] width 198 height 65
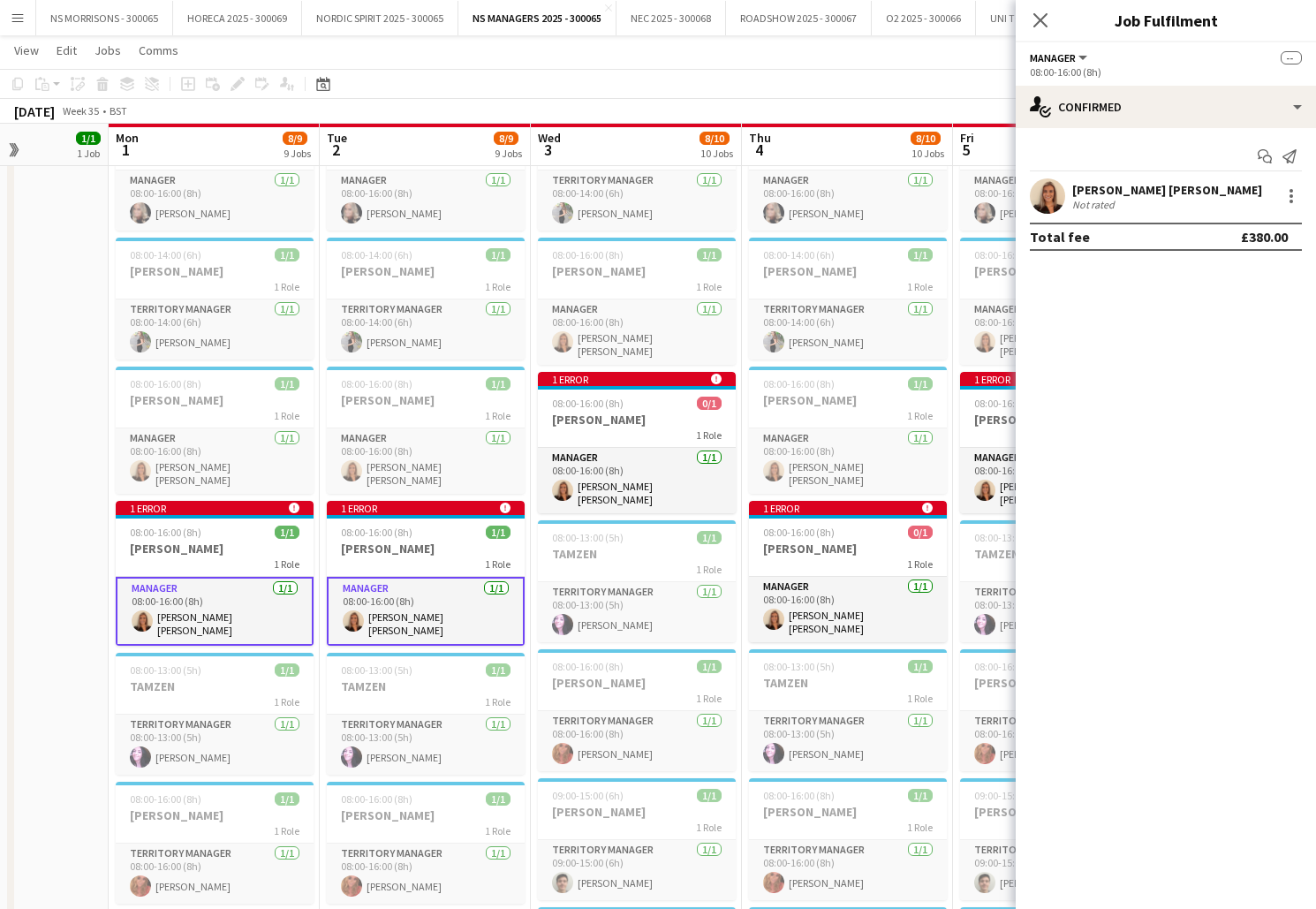
drag, startPoint x: 660, startPoint y: 493, endPoint x: 741, endPoint y: 536, distance: 91.7
click at [660, 493] on app-card-role "Manager [DATE] 08:00-16:00 (8h) [PERSON_NAME] [PERSON_NAME]" at bounding box center [637, 481] width 198 height 65
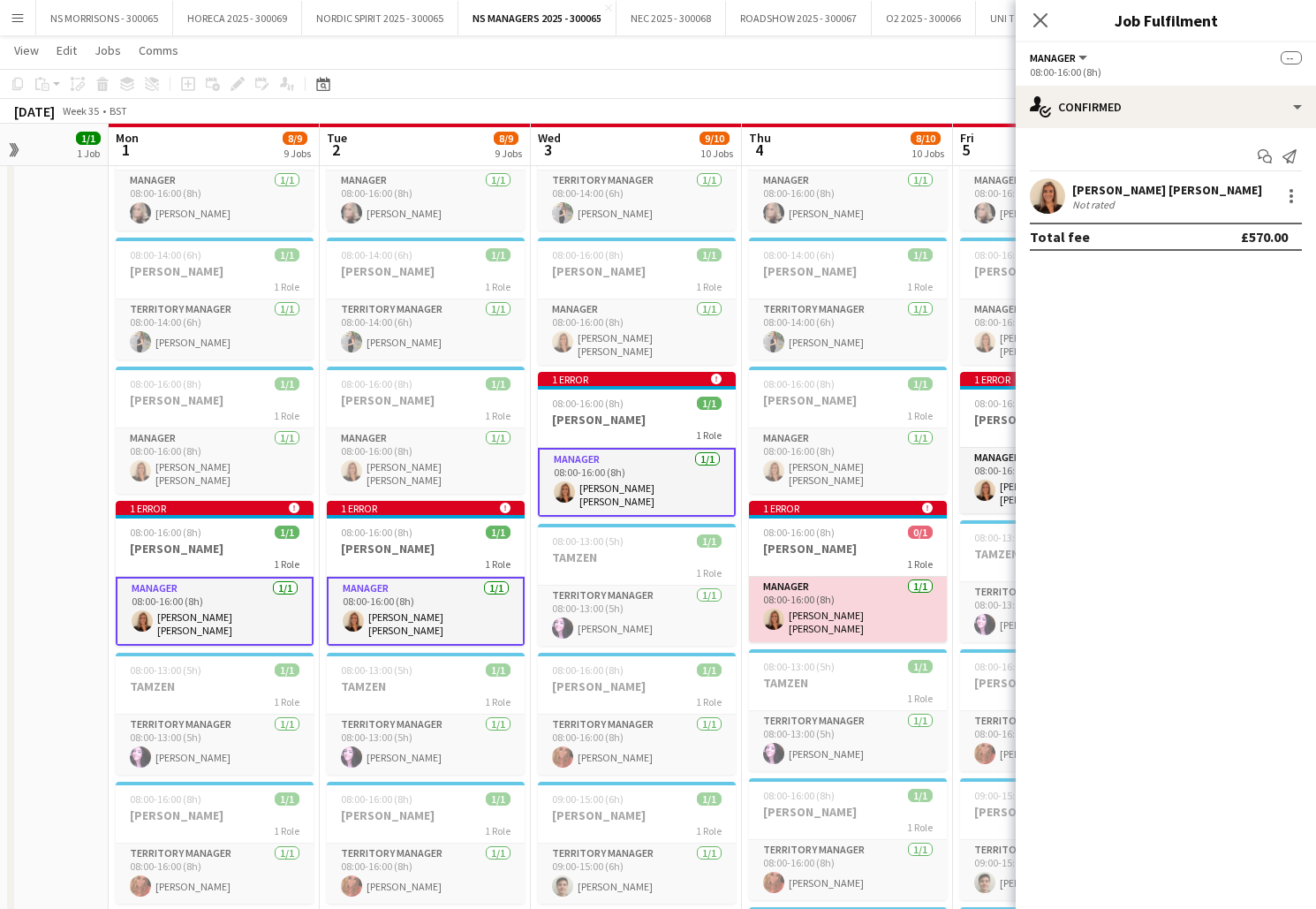
click at [818, 590] on app-card-role "Manager [DATE] 08:00-16:00 (8h) [PERSON_NAME] [PERSON_NAME]" at bounding box center [848, 610] width 198 height 65
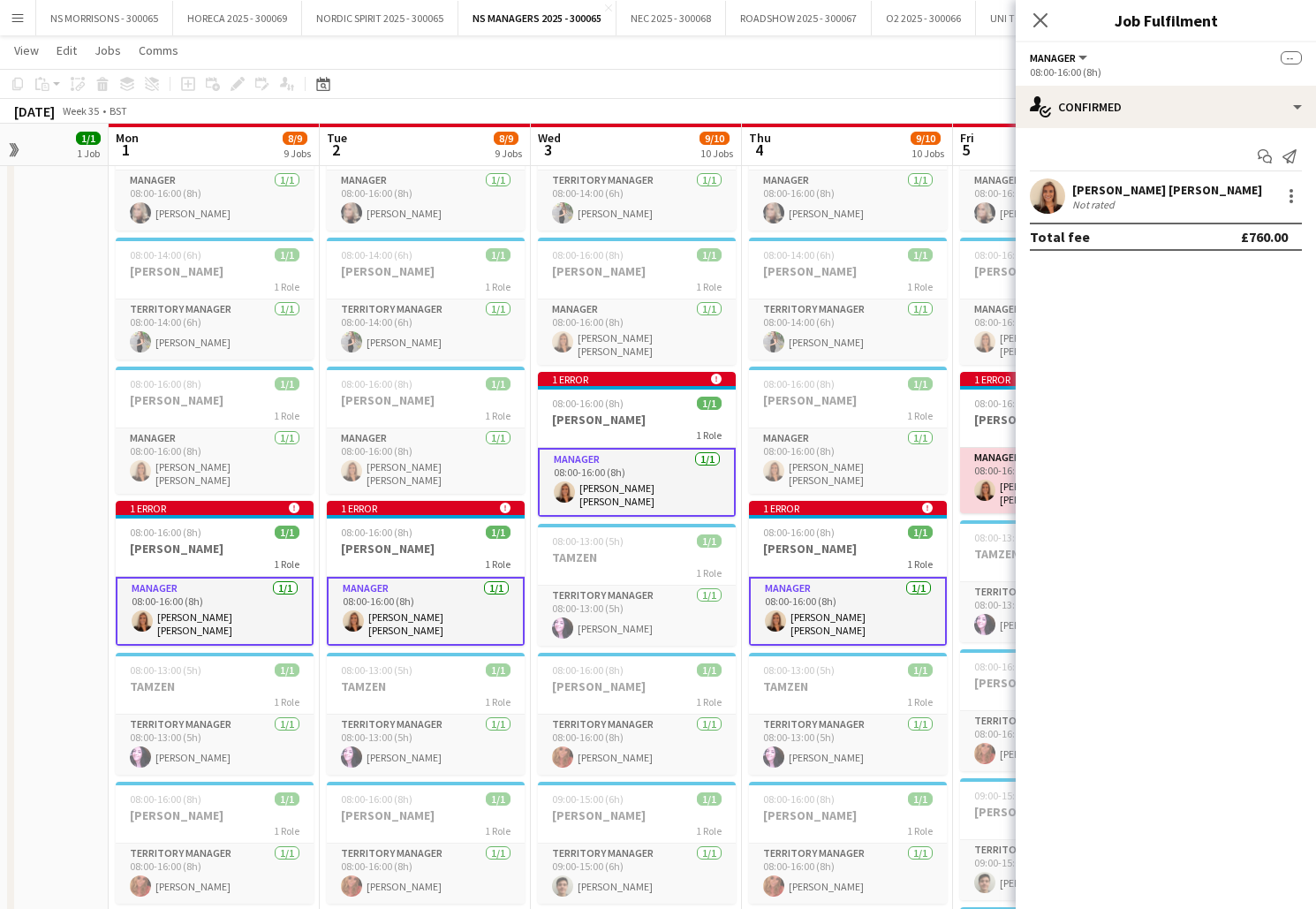
click at [986, 465] on app-card-role "Manager [DATE] 08:00-16:00 (8h) [PERSON_NAME] [PERSON_NAME]" at bounding box center [1059, 481] width 198 height 65
click at [1291, 187] on div at bounding box center [1291, 196] width 21 height 21
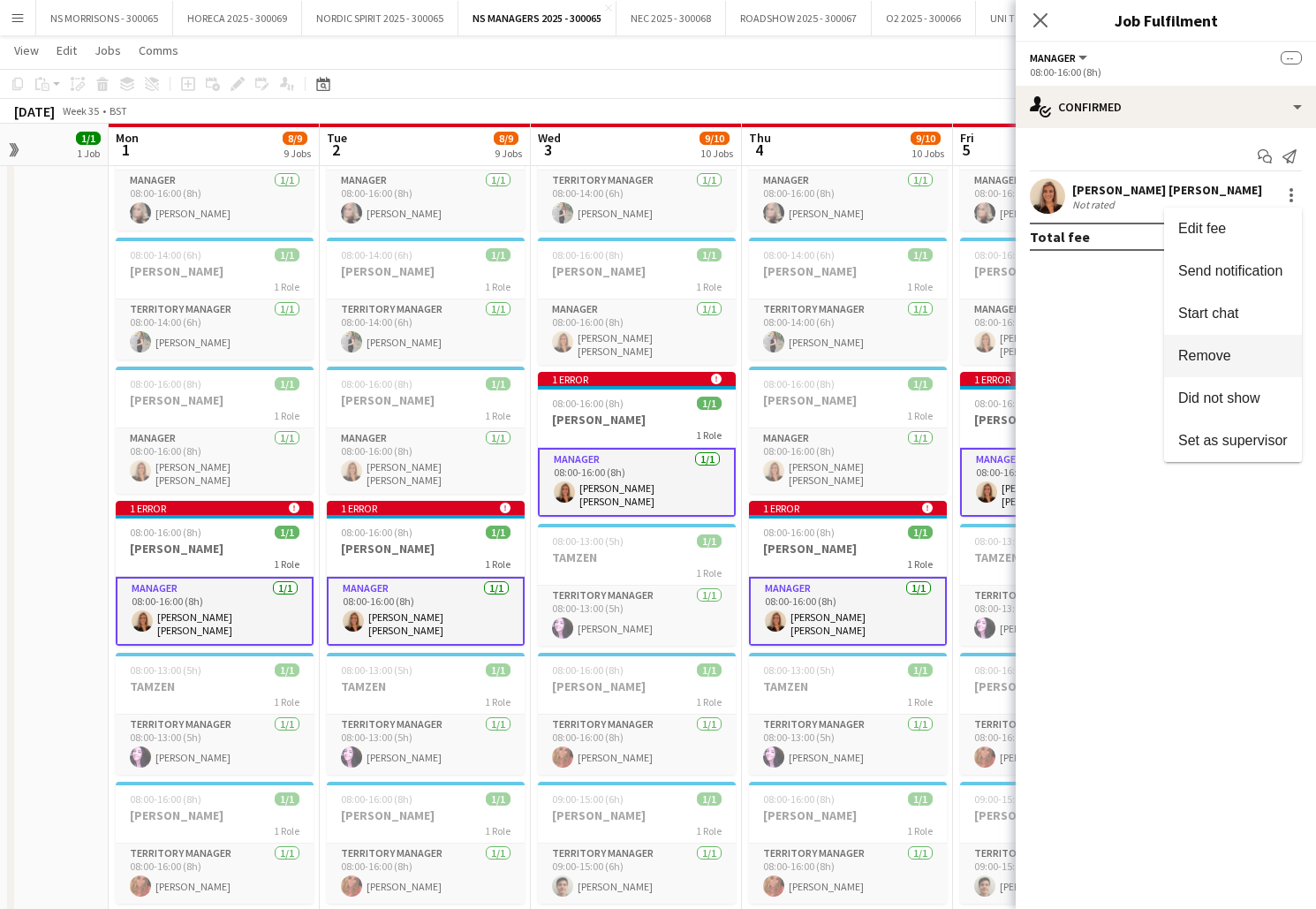
click at [1239, 371] on button "Remove" at bounding box center [1233, 356] width 138 height 42
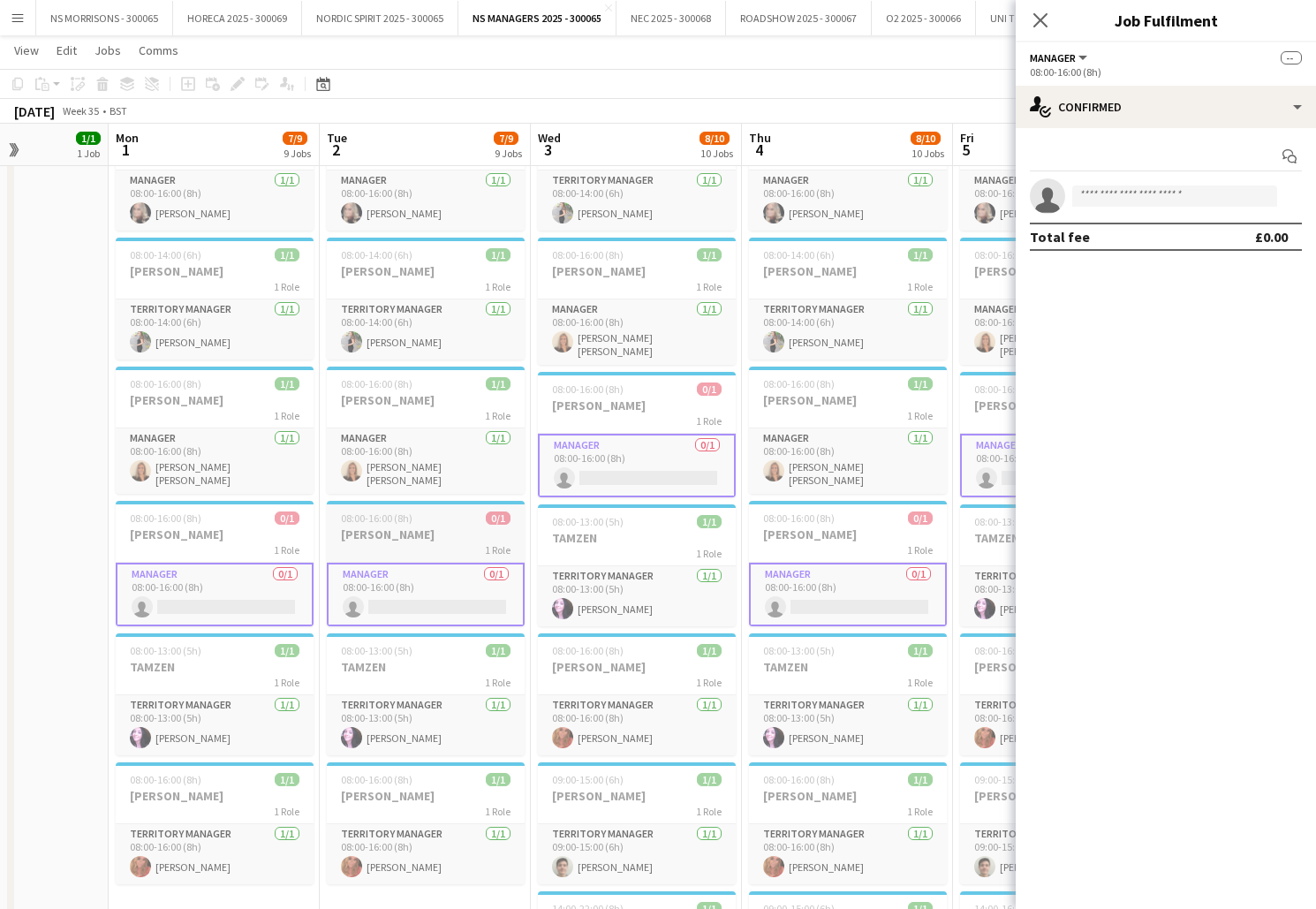
drag, startPoint x: 178, startPoint y: 526, endPoint x: 334, endPoint y: 526, distance: 156.0
click at [178, 526] on h3 "[PERSON_NAME]" at bounding box center [215, 534] width 198 height 16
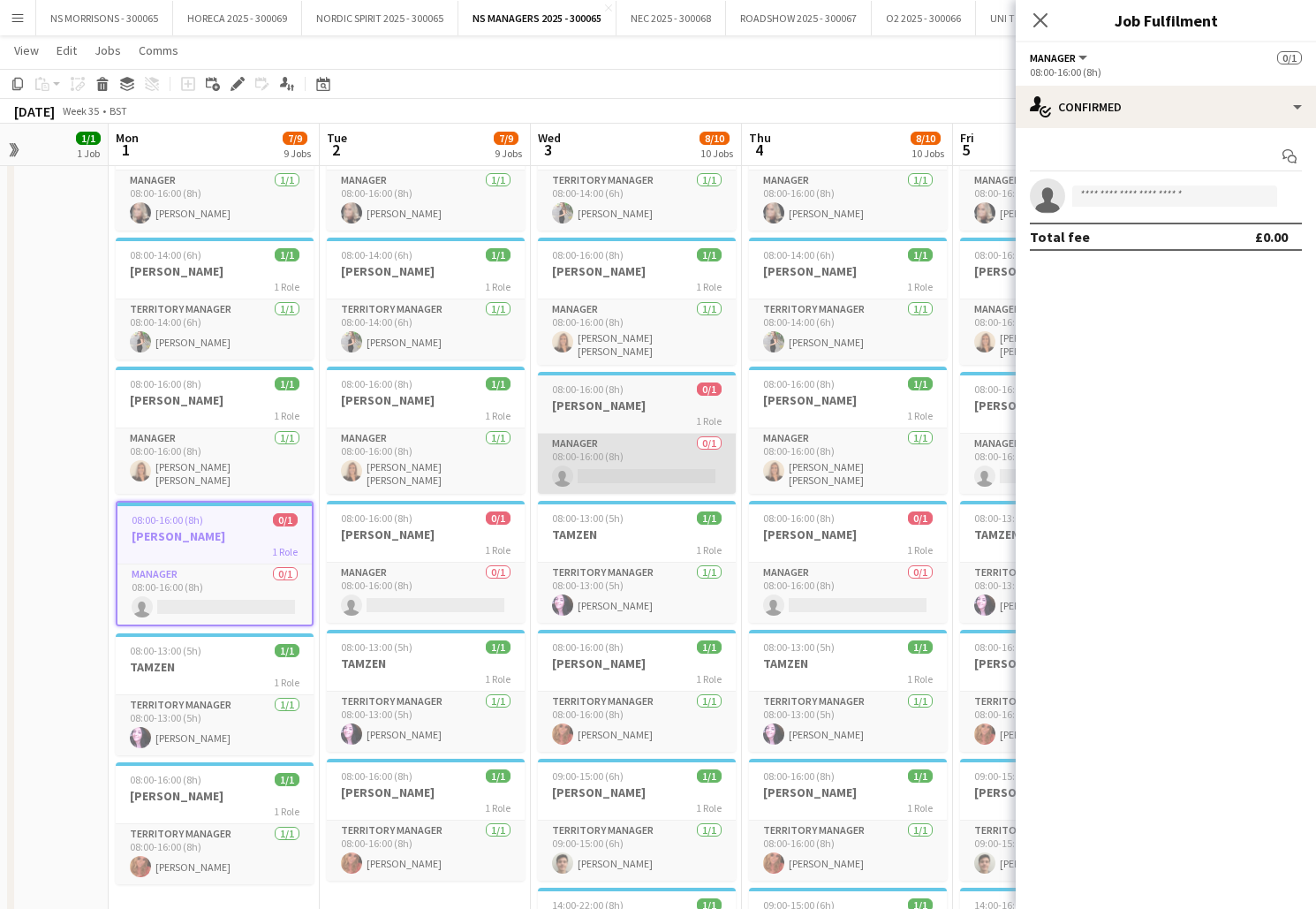
drag, startPoint x: 386, startPoint y: 526, endPoint x: 556, endPoint y: 467, distance: 179.9
click at [386, 526] on h3 "[PERSON_NAME]" at bounding box center [426, 534] width 198 height 16
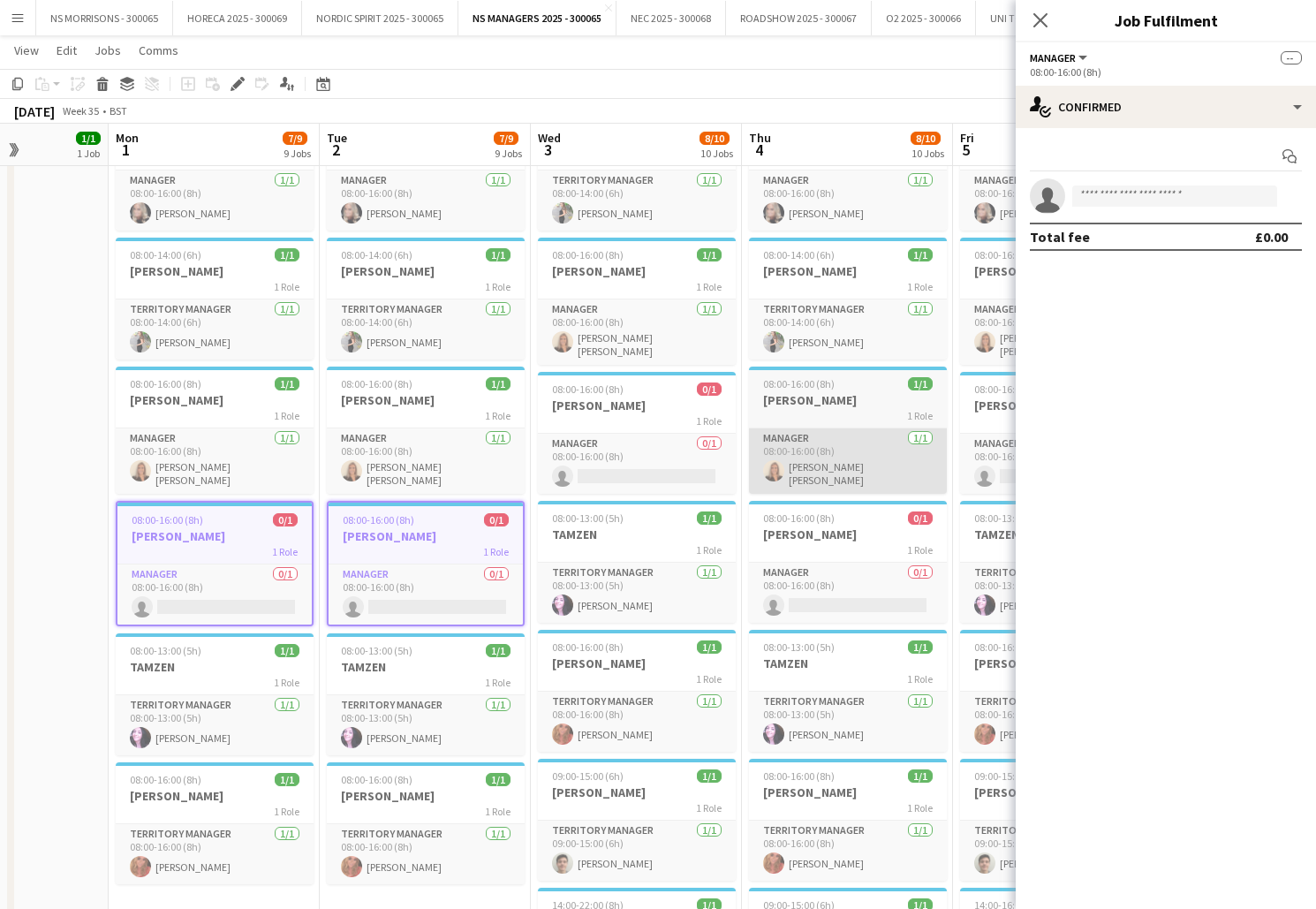
drag, startPoint x: 662, startPoint y: 415, endPoint x: 798, endPoint y: 488, distance: 154.4
click at [661, 415] on div "1 Role" at bounding box center [637, 420] width 198 height 14
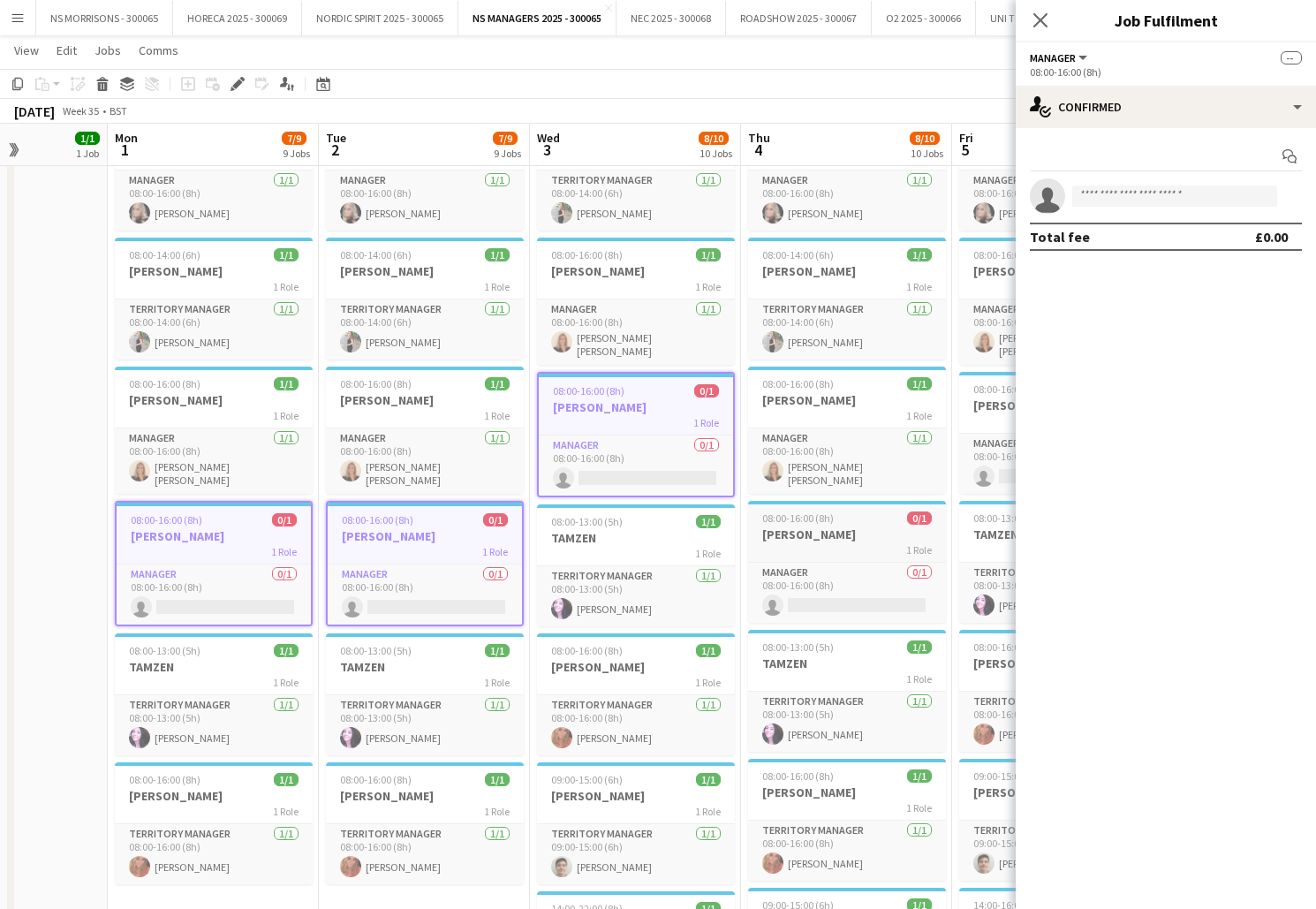
click at [836, 515] on div "08:00-16:00 (8h) 0/1" at bounding box center [847, 518] width 198 height 13
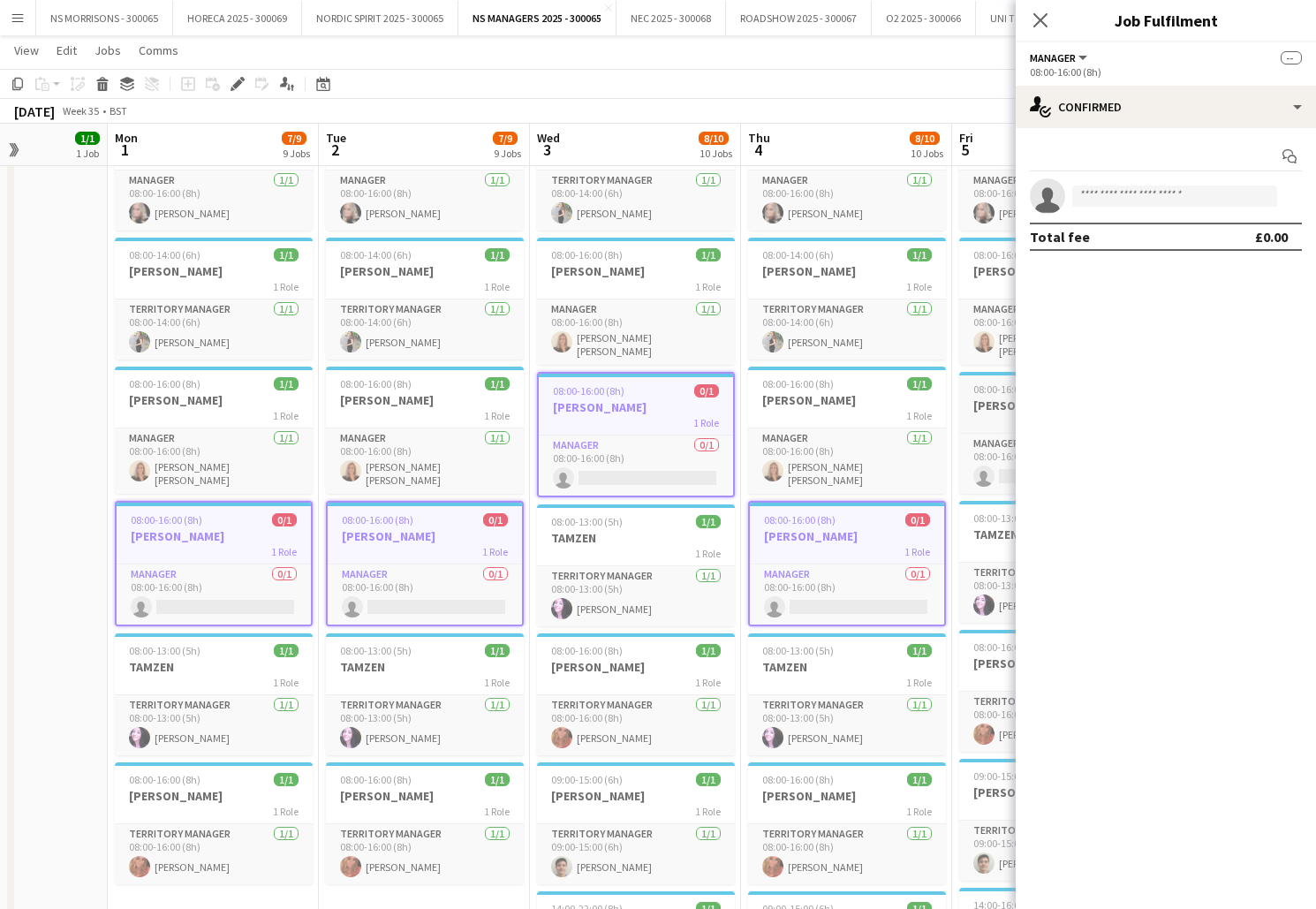
click at [998, 398] on h3 "[PERSON_NAME]" at bounding box center [1058, 405] width 198 height 16
click at [96, 89] on icon "Delete" at bounding box center [102, 84] width 14 height 14
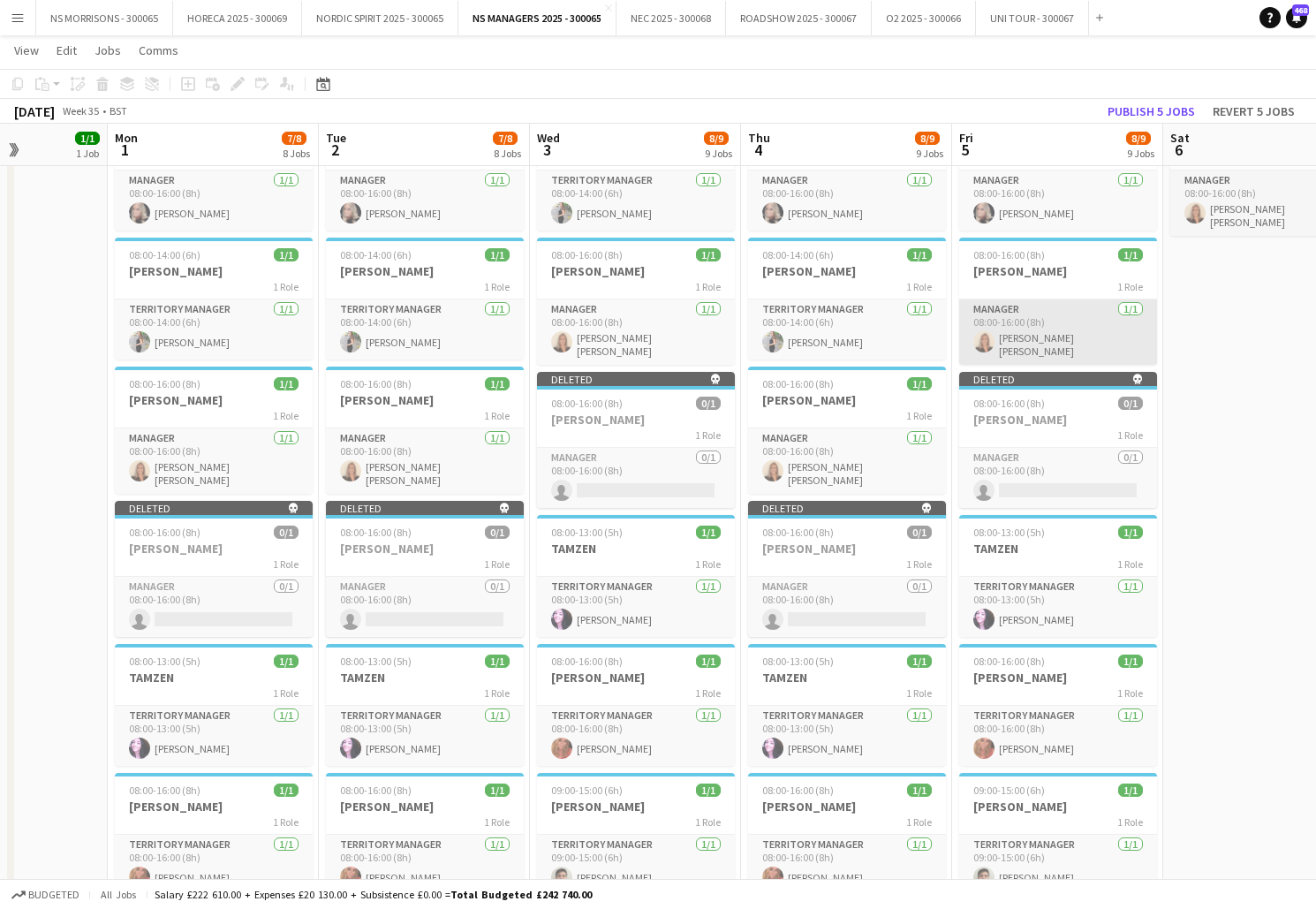
click at [1075, 322] on app-card-role "Manager [DATE] 08:00-16:00 (8h) [PERSON_NAME] [PERSON_NAME]" at bounding box center [1058, 332] width 198 height 65
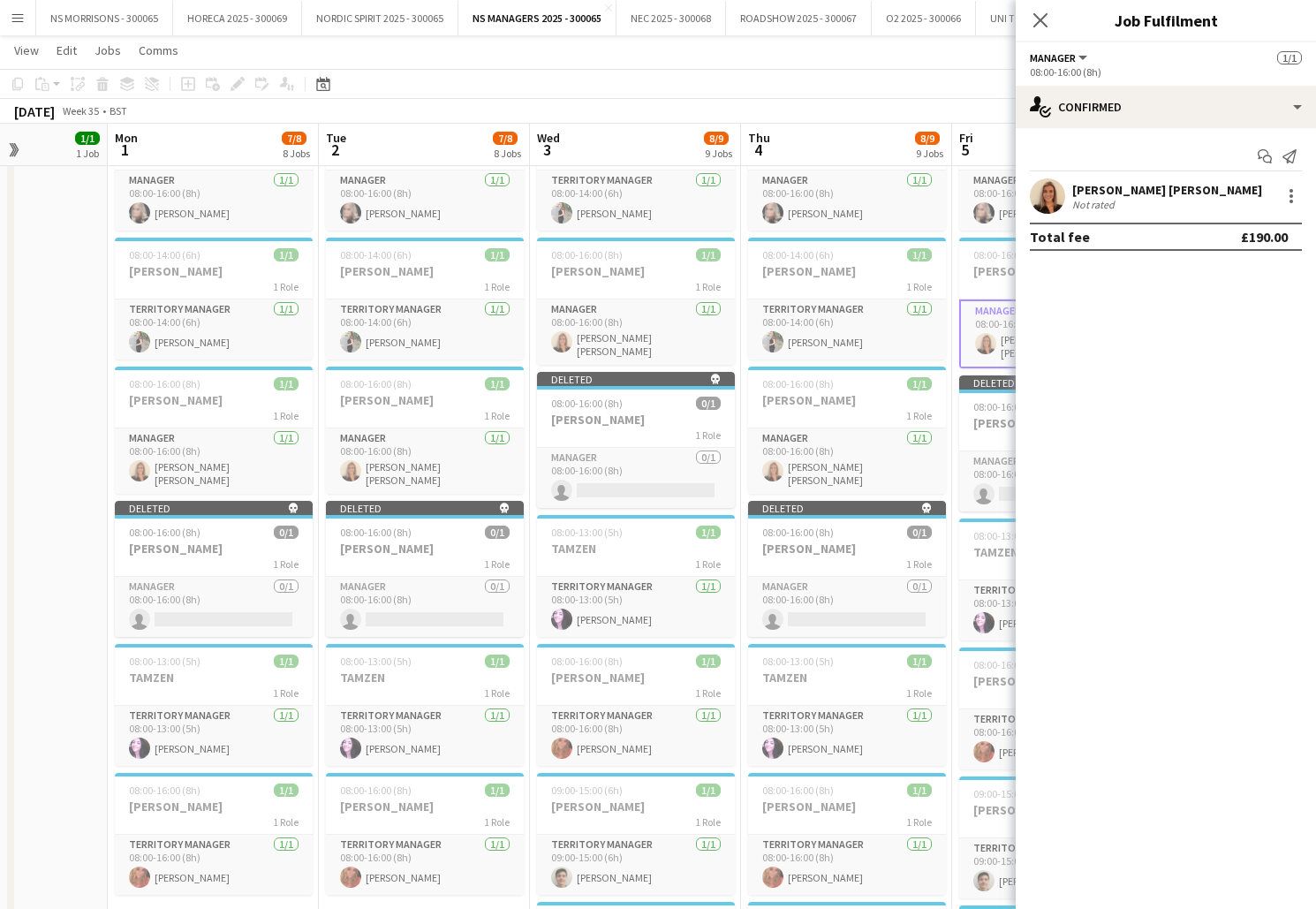
click at [53, 381] on app-date-cell "08:00-15:00 (7h) 1/1 ASHA 1 Role Territory Manager [DATE] 08:00-15:00 (7h) [PER…" at bounding box center [2, 514] width 211 height 1599
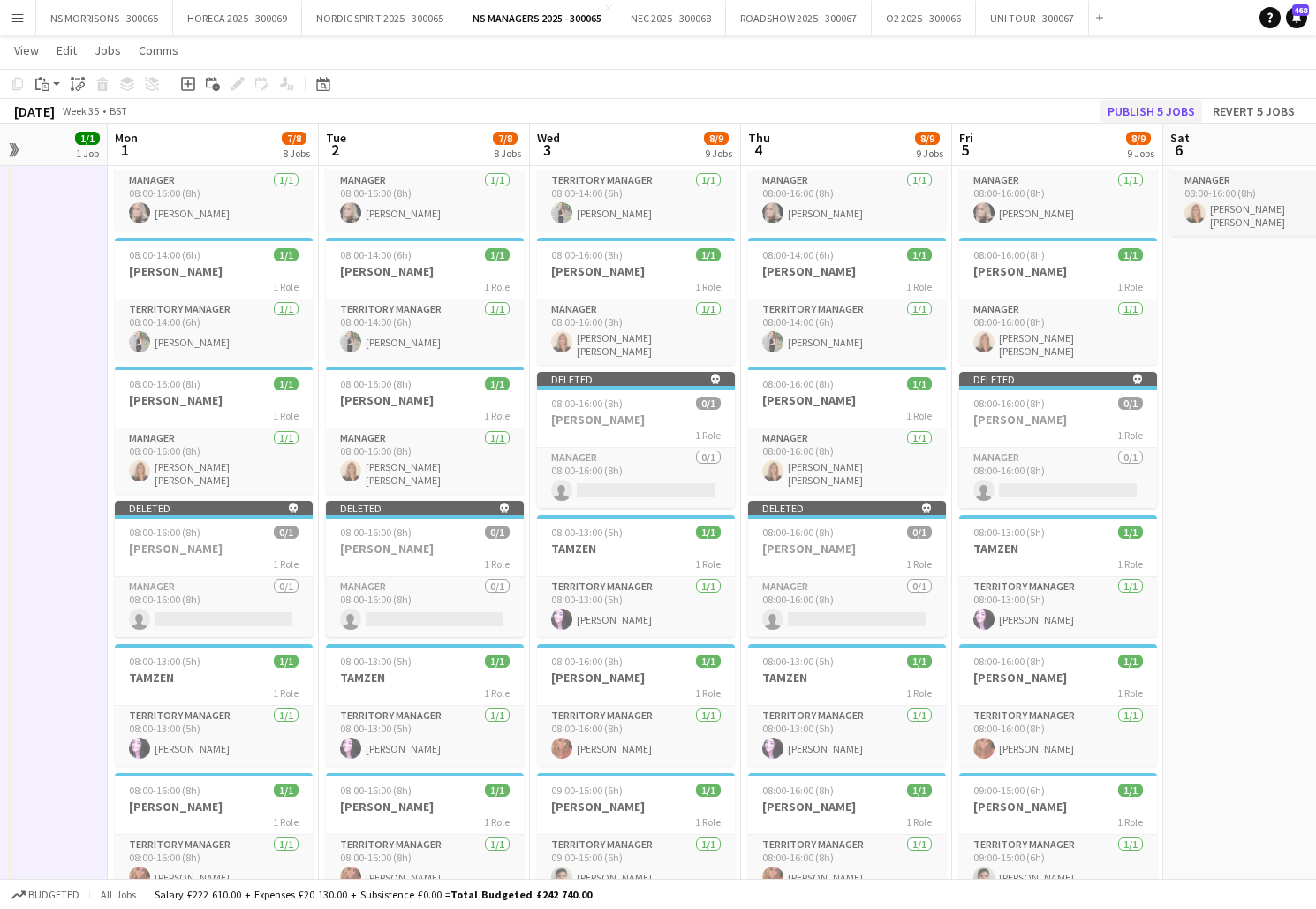
click at [1182, 110] on button "Publish 5 jobs" at bounding box center [1151, 111] width 102 height 23
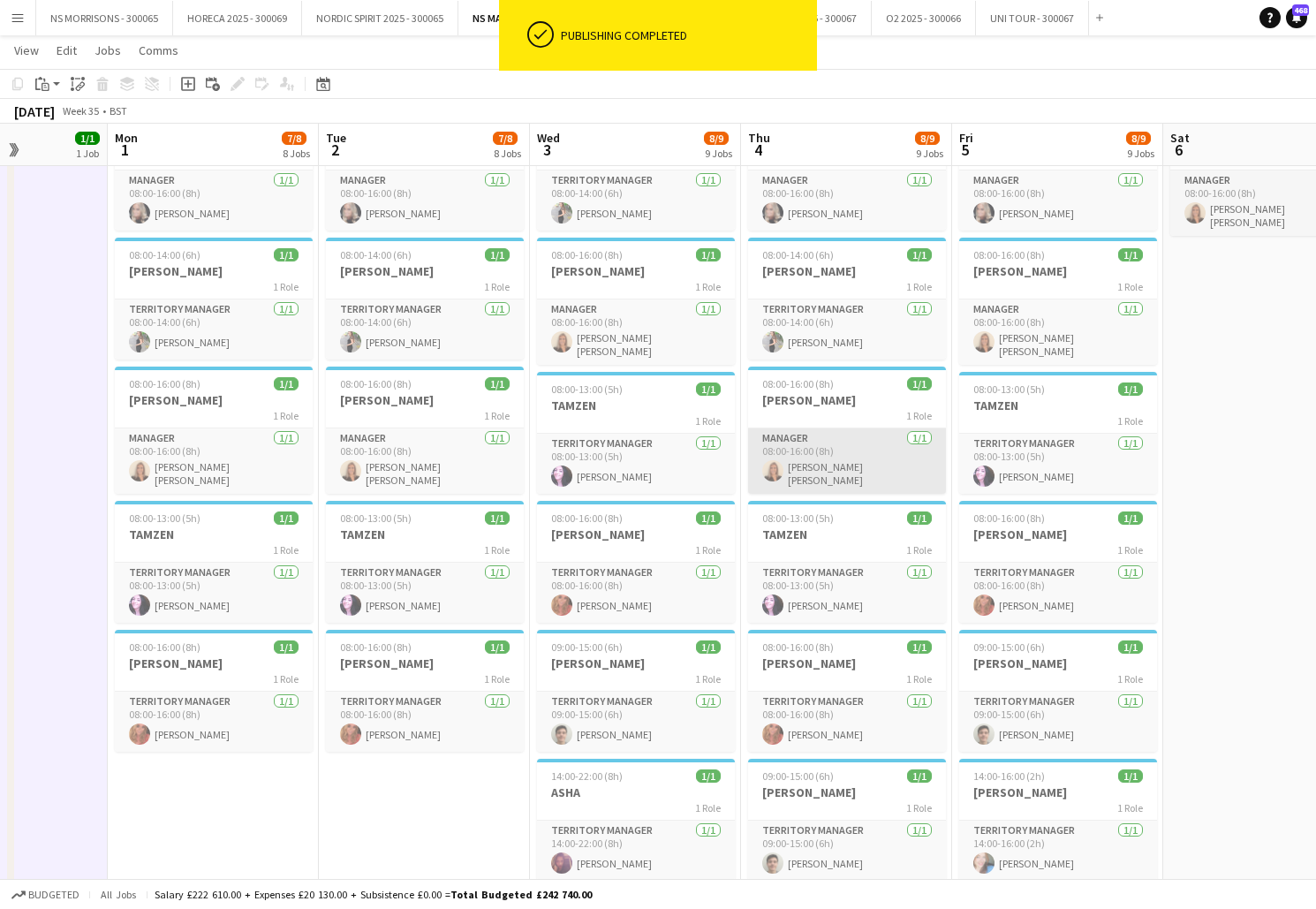
click at [864, 459] on app-card-role "Manager [DATE] 08:00-16:00 (8h) [PERSON_NAME] [PERSON_NAME]" at bounding box center [847, 461] width 198 height 65
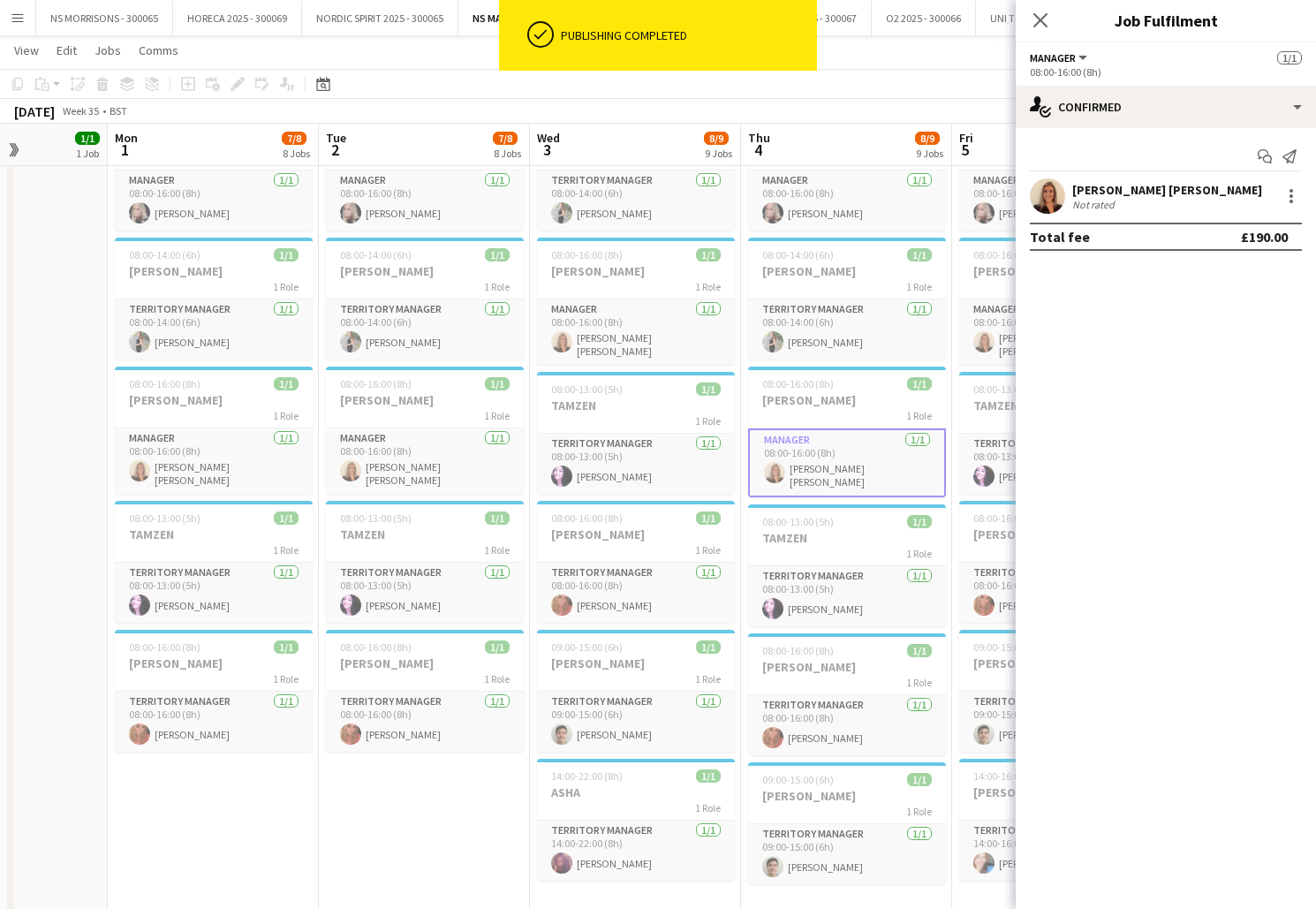
click at [1157, 188] on div "[PERSON_NAME] [PERSON_NAME]" at bounding box center [1167, 190] width 190 height 16
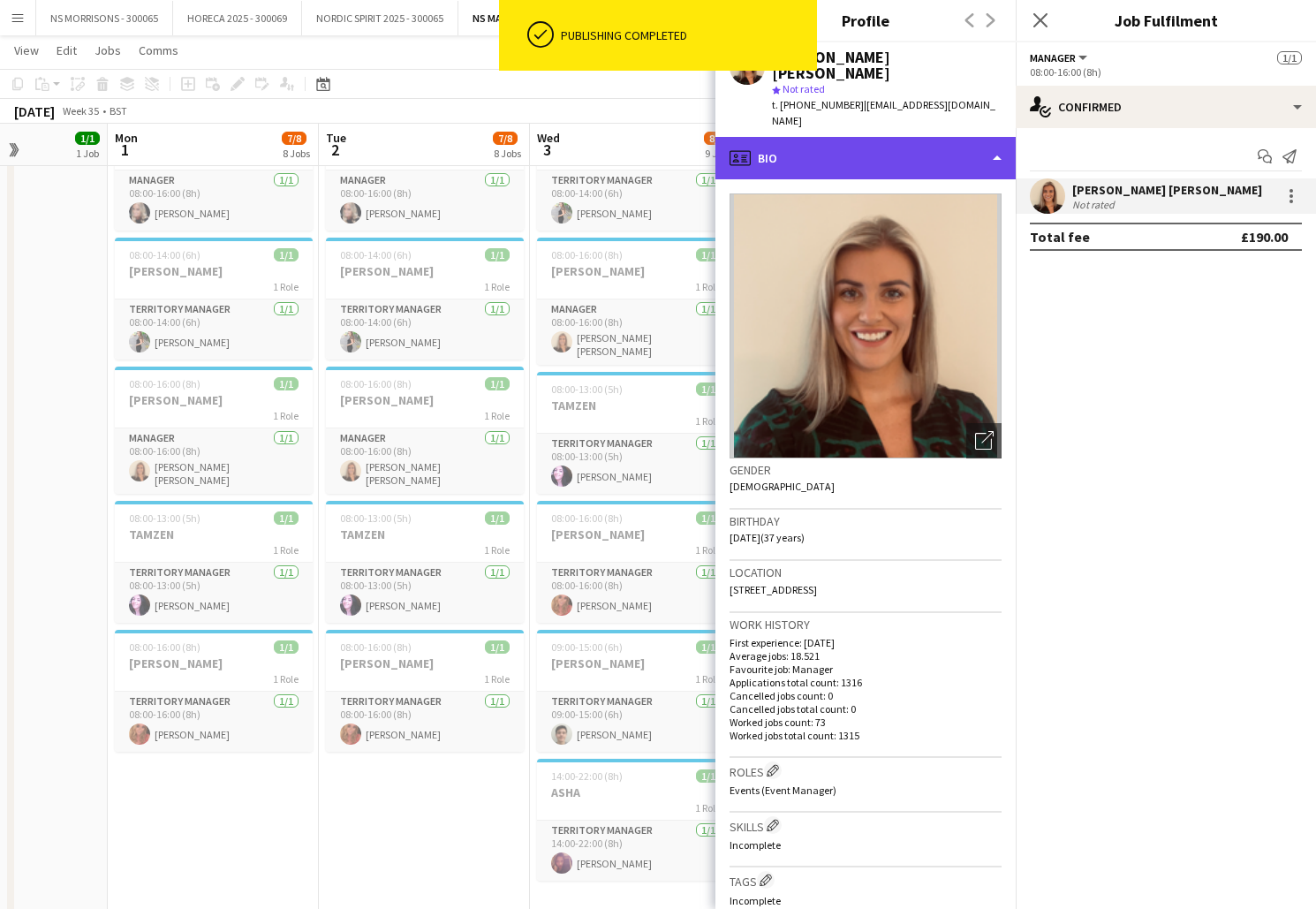
click at [853, 137] on div "profile Bio" at bounding box center [866, 158] width 300 height 42
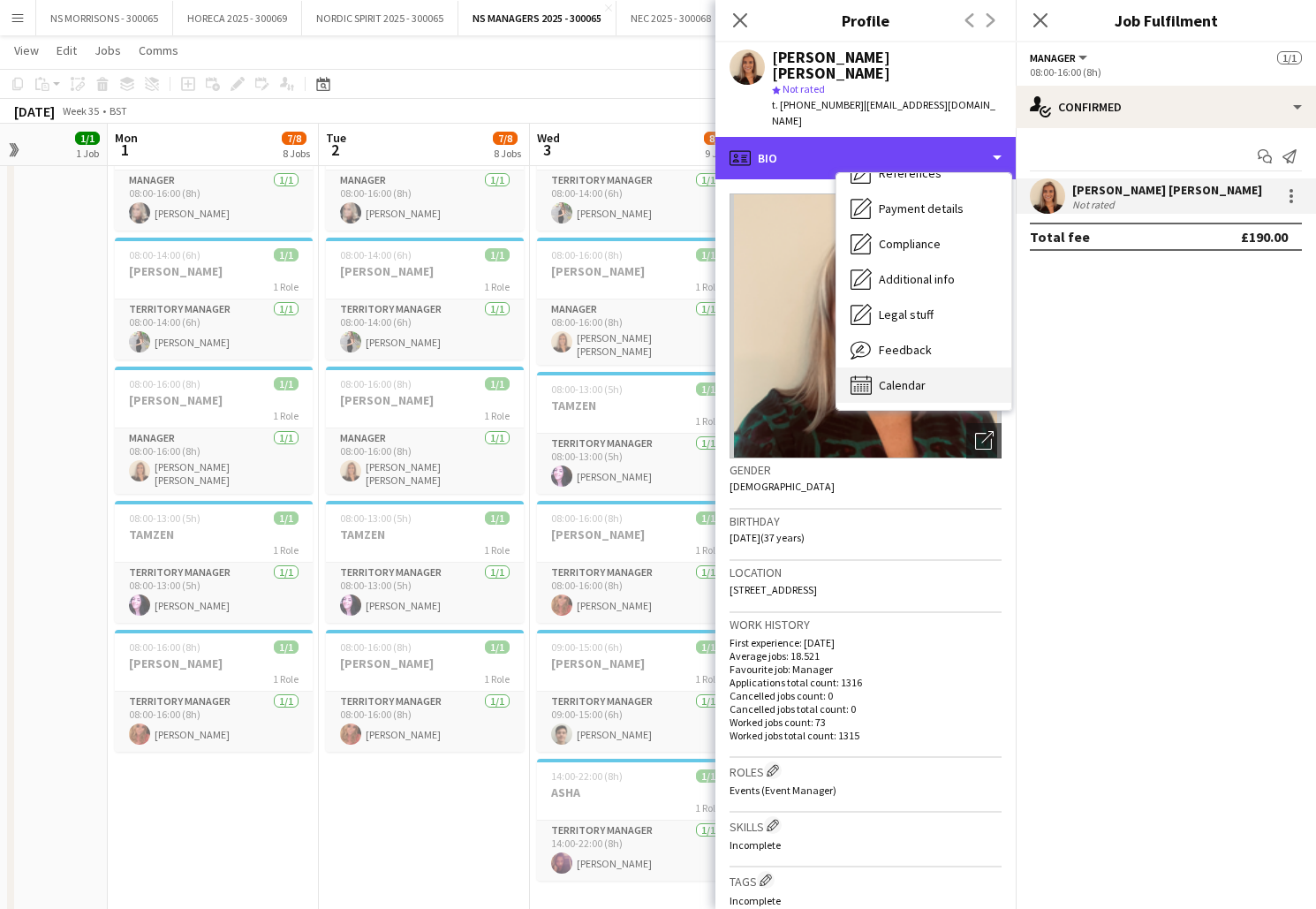
scroll to position [201, 0]
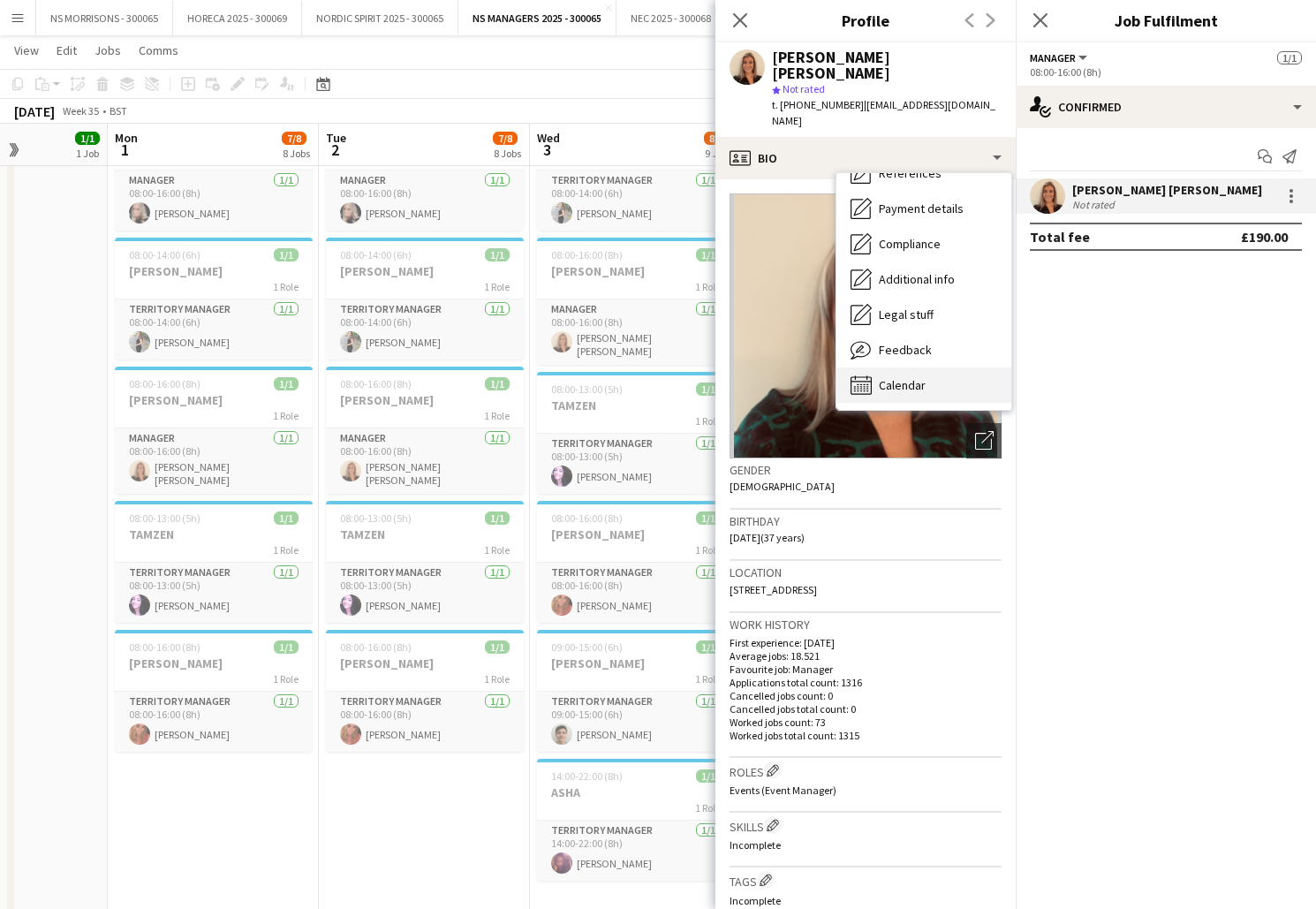
click at [888, 377] on span "Calendar" at bounding box center [902, 385] width 47 height 16
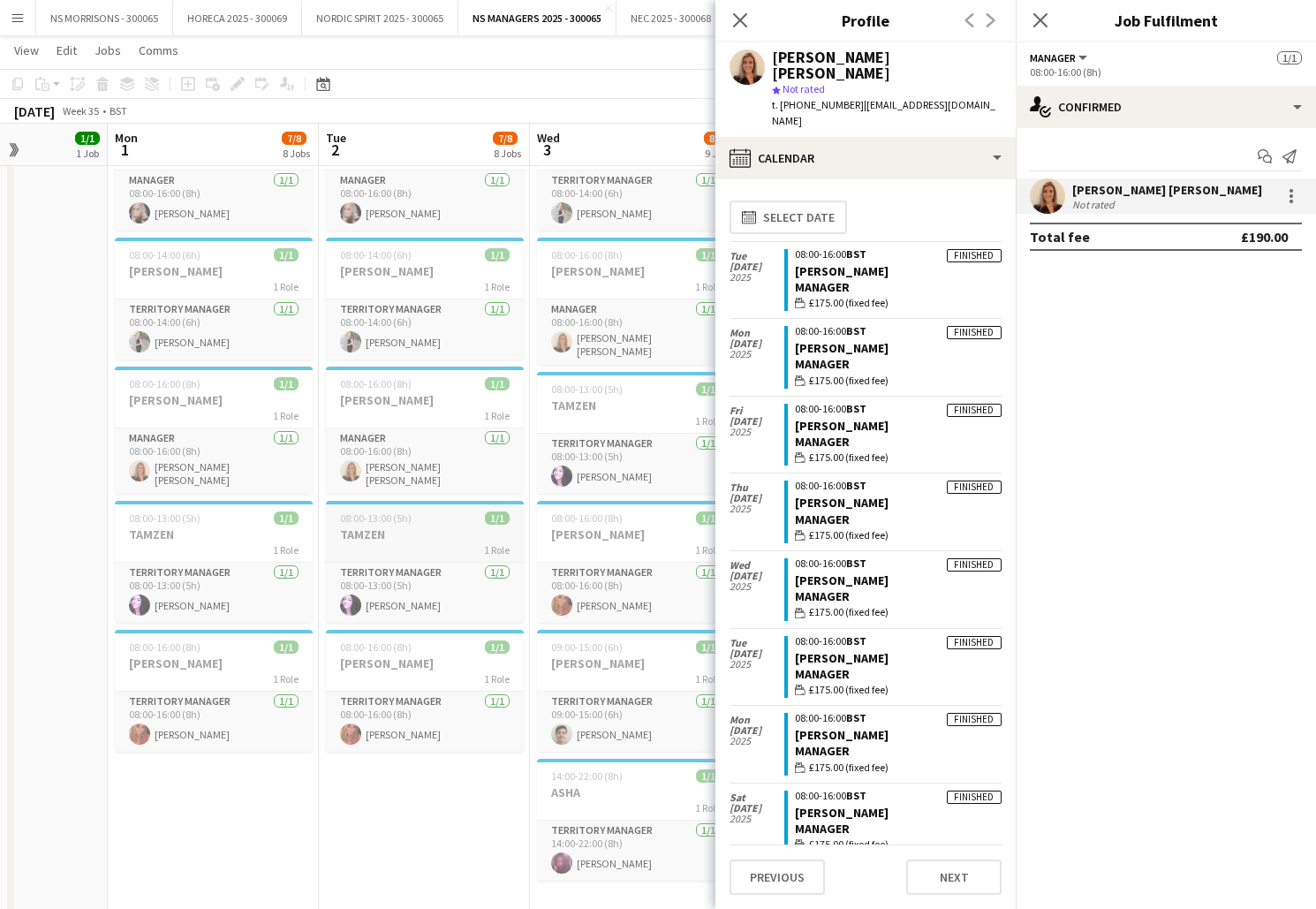
scroll to position [0, 0]
click at [84, 489] on app-date-cell "08:00-15:00 (7h) 1/1 ASHA 1 Role Territory Manager [DATE] 08:00-15:00 (7h) [PER…" at bounding box center [2, 514] width 211 height 1599
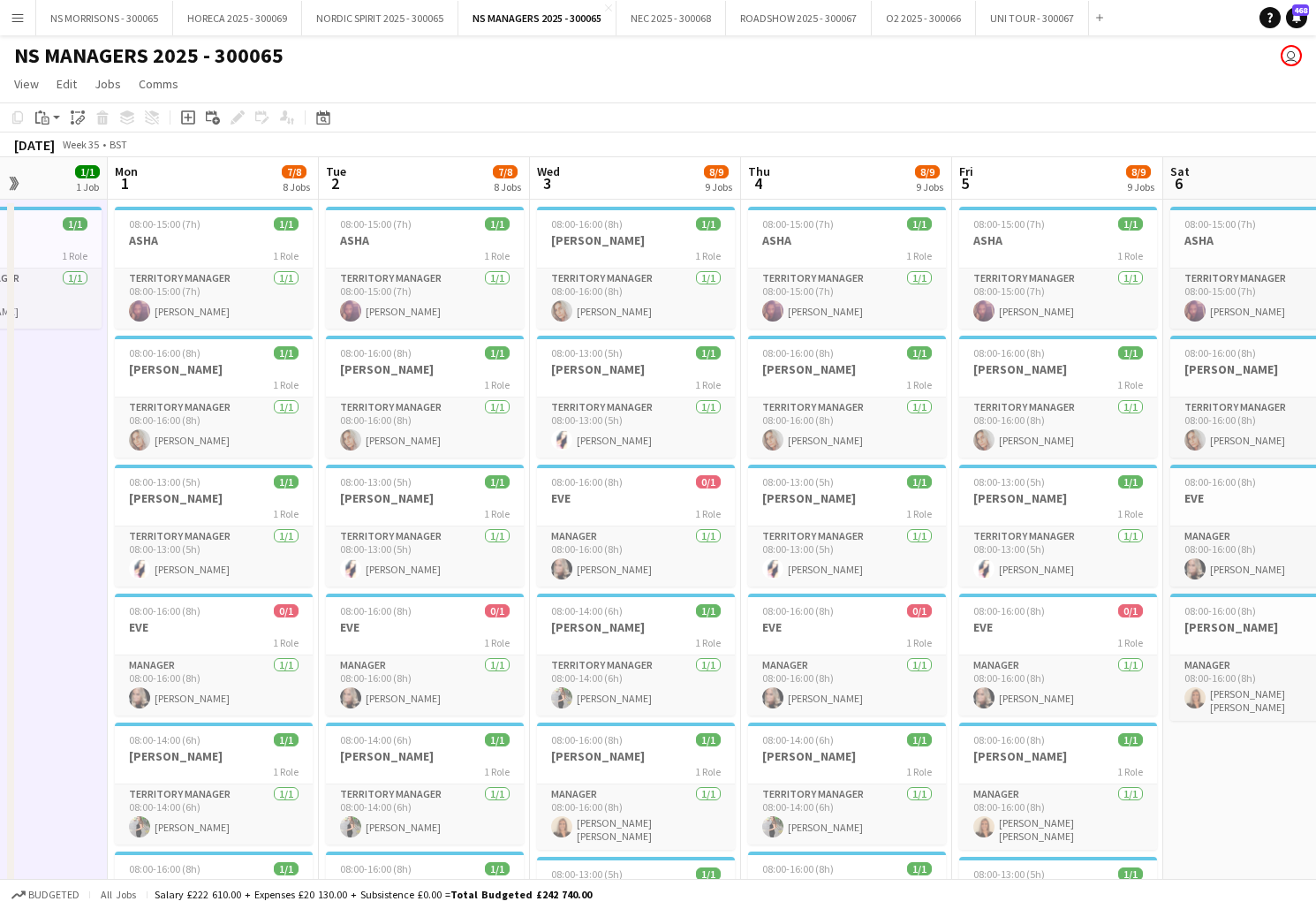
click at [20, 31] on button "Menu" at bounding box center [18, 18] width 35 height 35
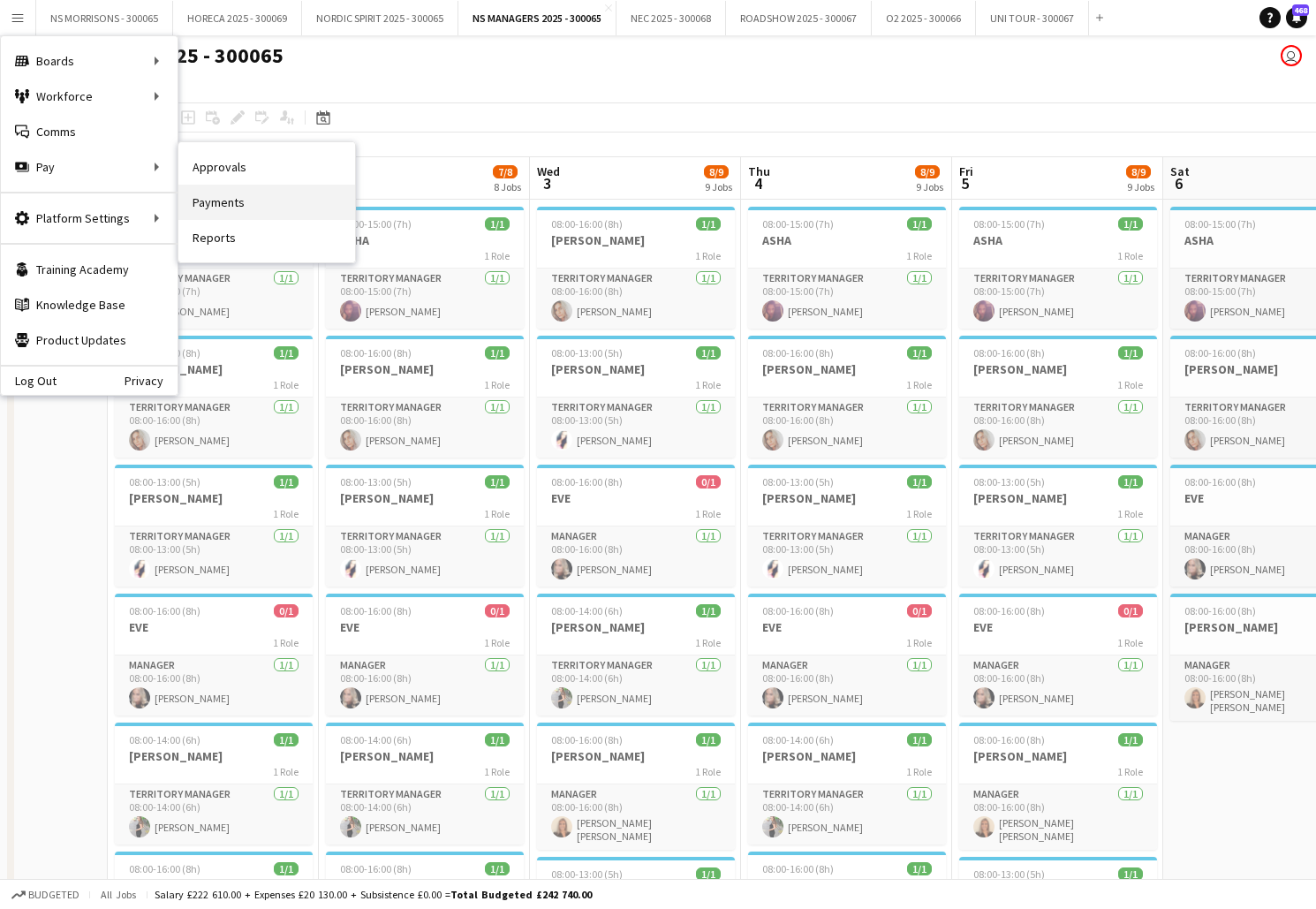
click at [270, 212] on link "Payments" at bounding box center [267, 202] width 177 height 35
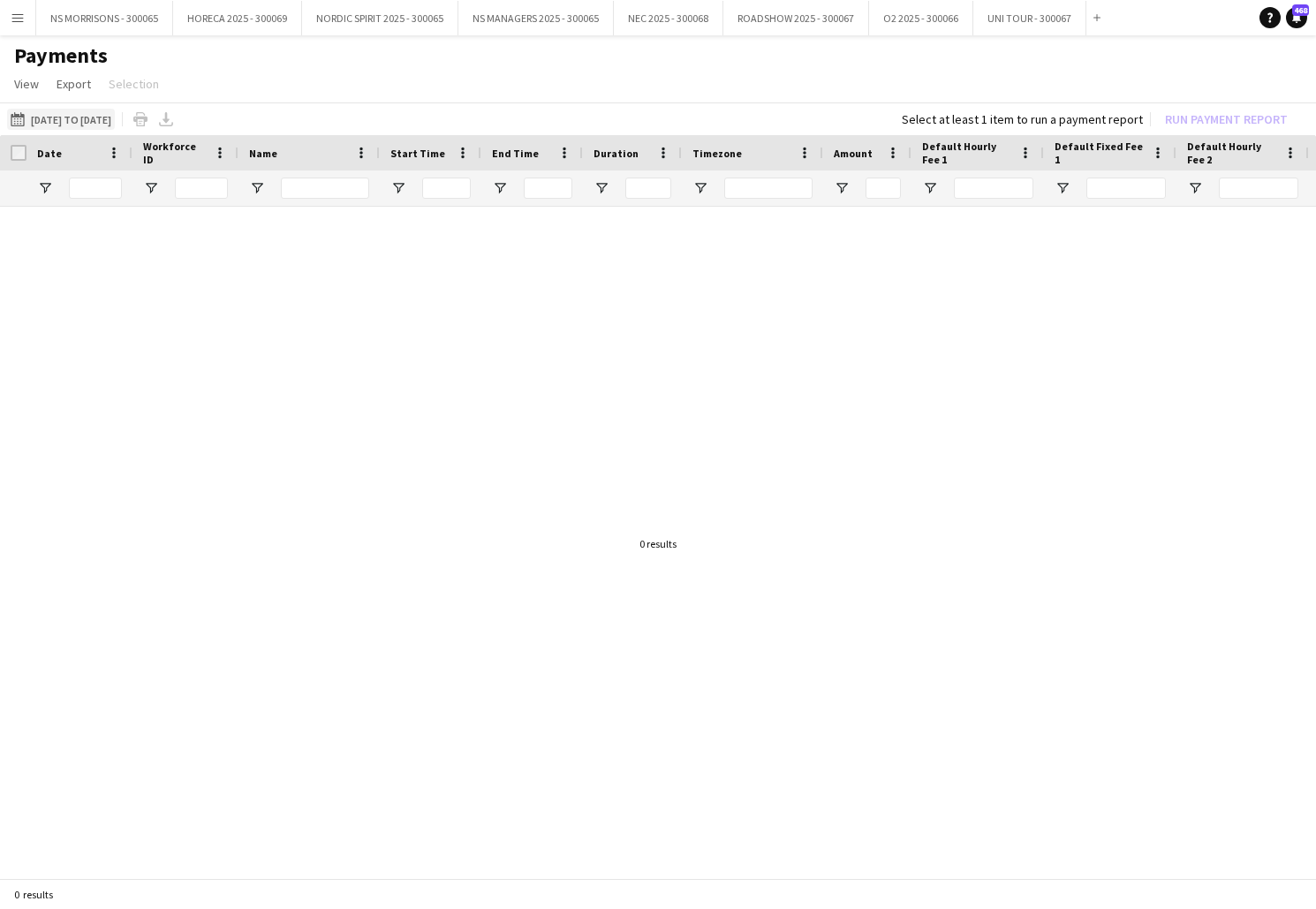
click at [87, 117] on button "[DATE] to [DATE] [DATE] to [DATE]" at bounding box center [61, 119] width 108 height 21
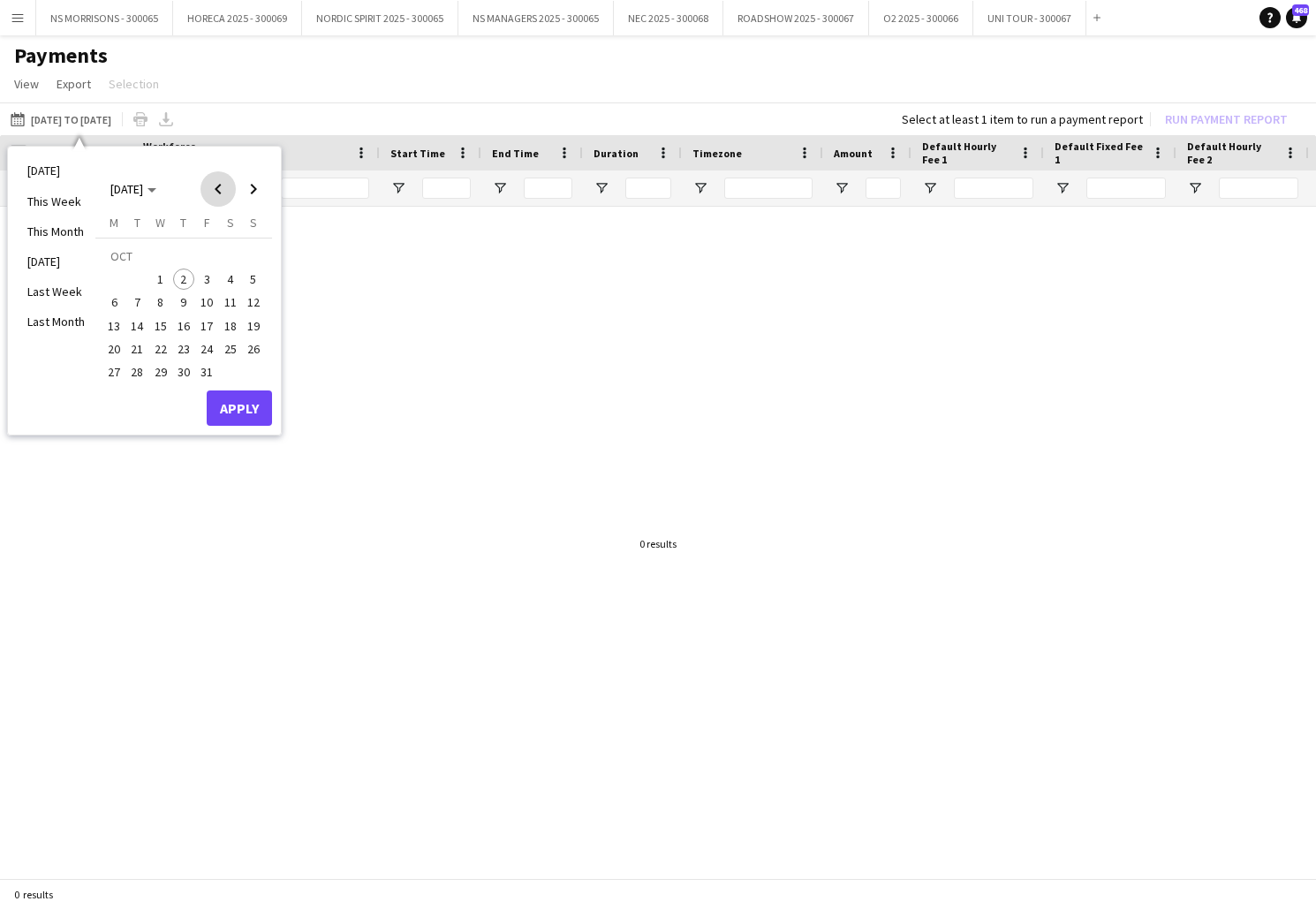
click at [220, 197] on span "Previous month" at bounding box center [218, 189] width 35 height 35
click at [221, 197] on span "Previous month" at bounding box center [218, 189] width 35 height 35
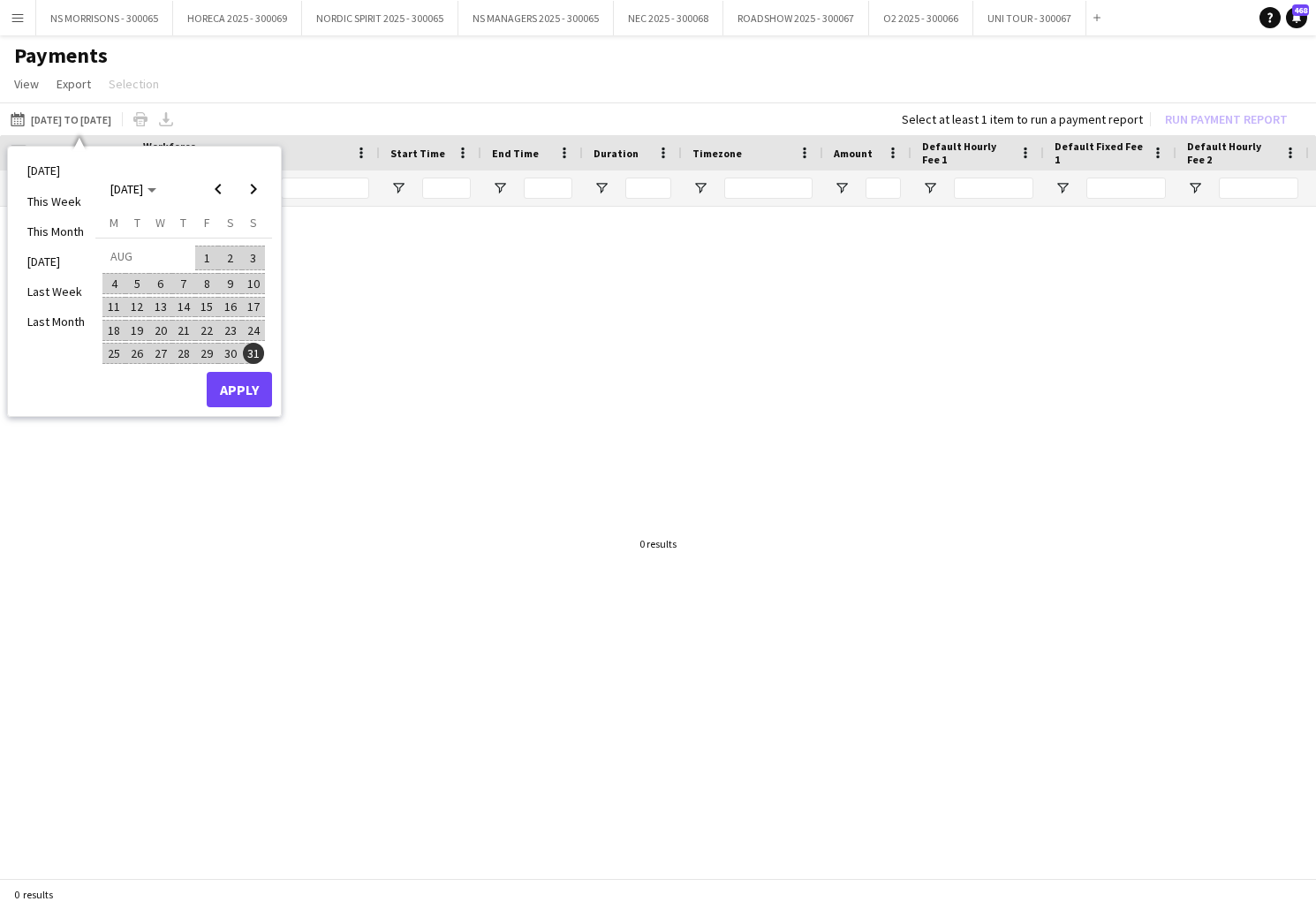
drag, startPoint x: 206, startPoint y: 255, endPoint x: 237, endPoint y: 216, distance: 49.8
click at [206, 254] on span "1" at bounding box center [207, 258] width 21 height 25
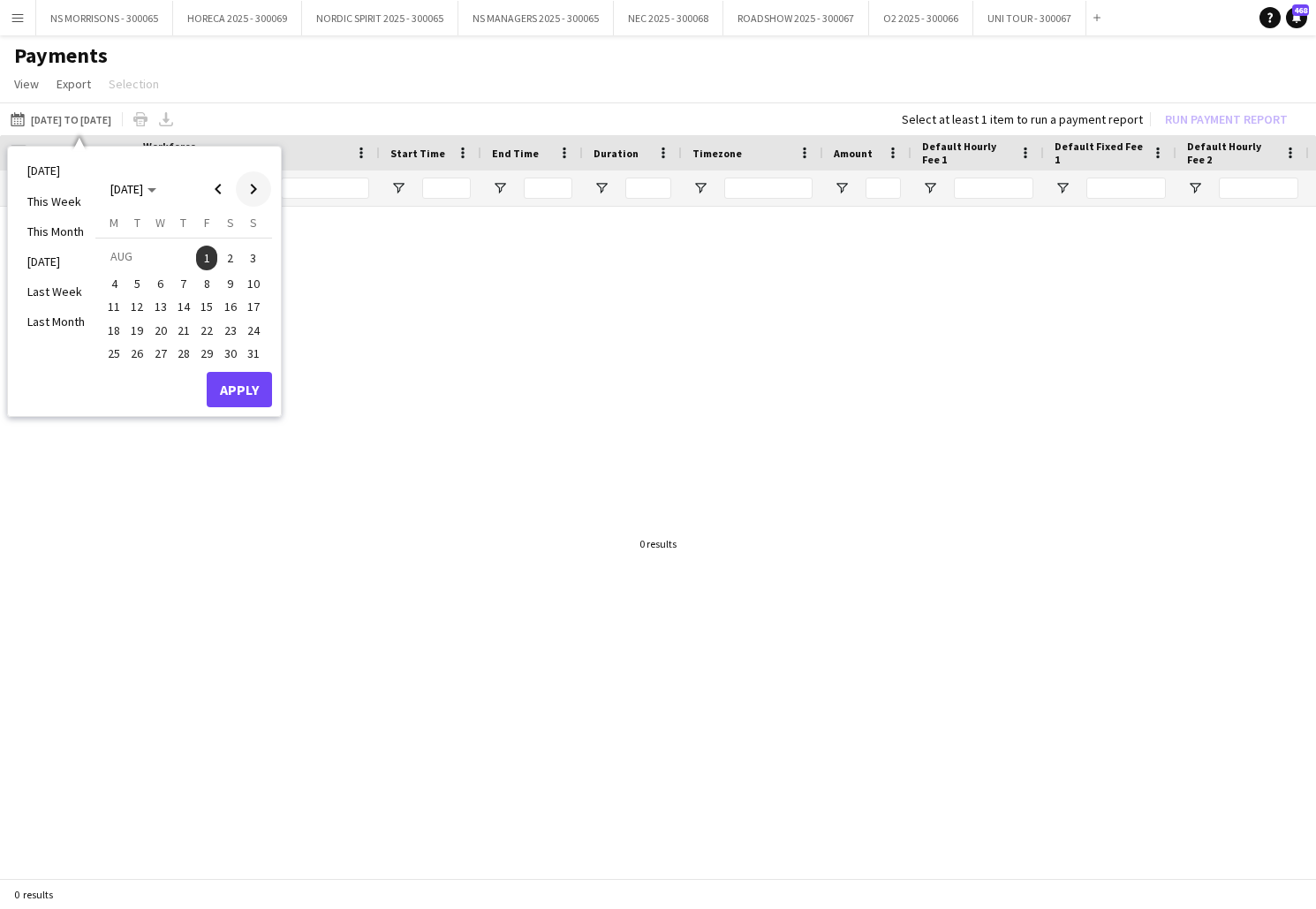
click at [253, 190] on span "Next month" at bounding box center [253, 189] width 35 height 35
click at [139, 375] on span "30" at bounding box center [138, 372] width 21 height 21
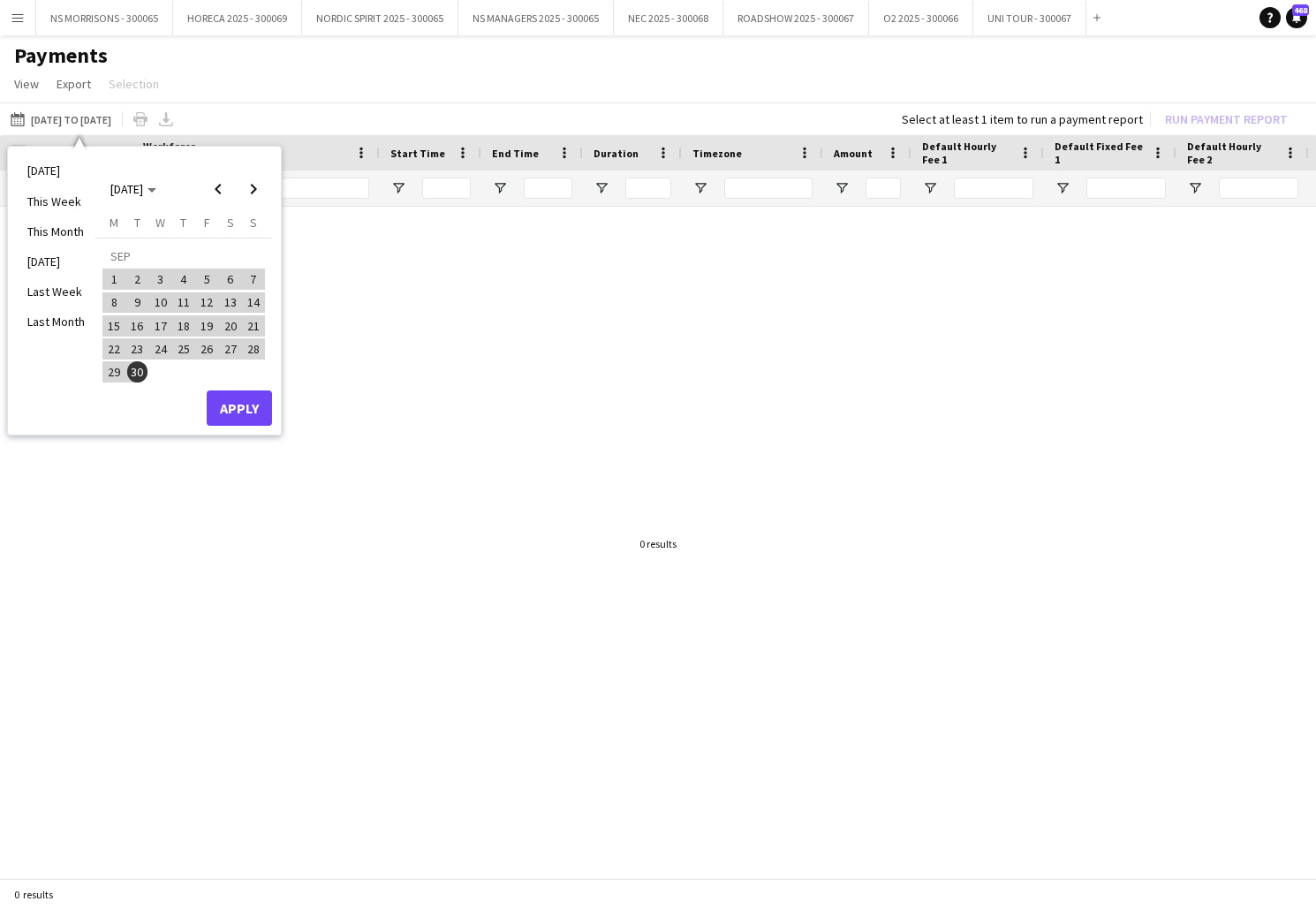
click at [244, 409] on button "Apply" at bounding box center [239, 408] width 65 height 35
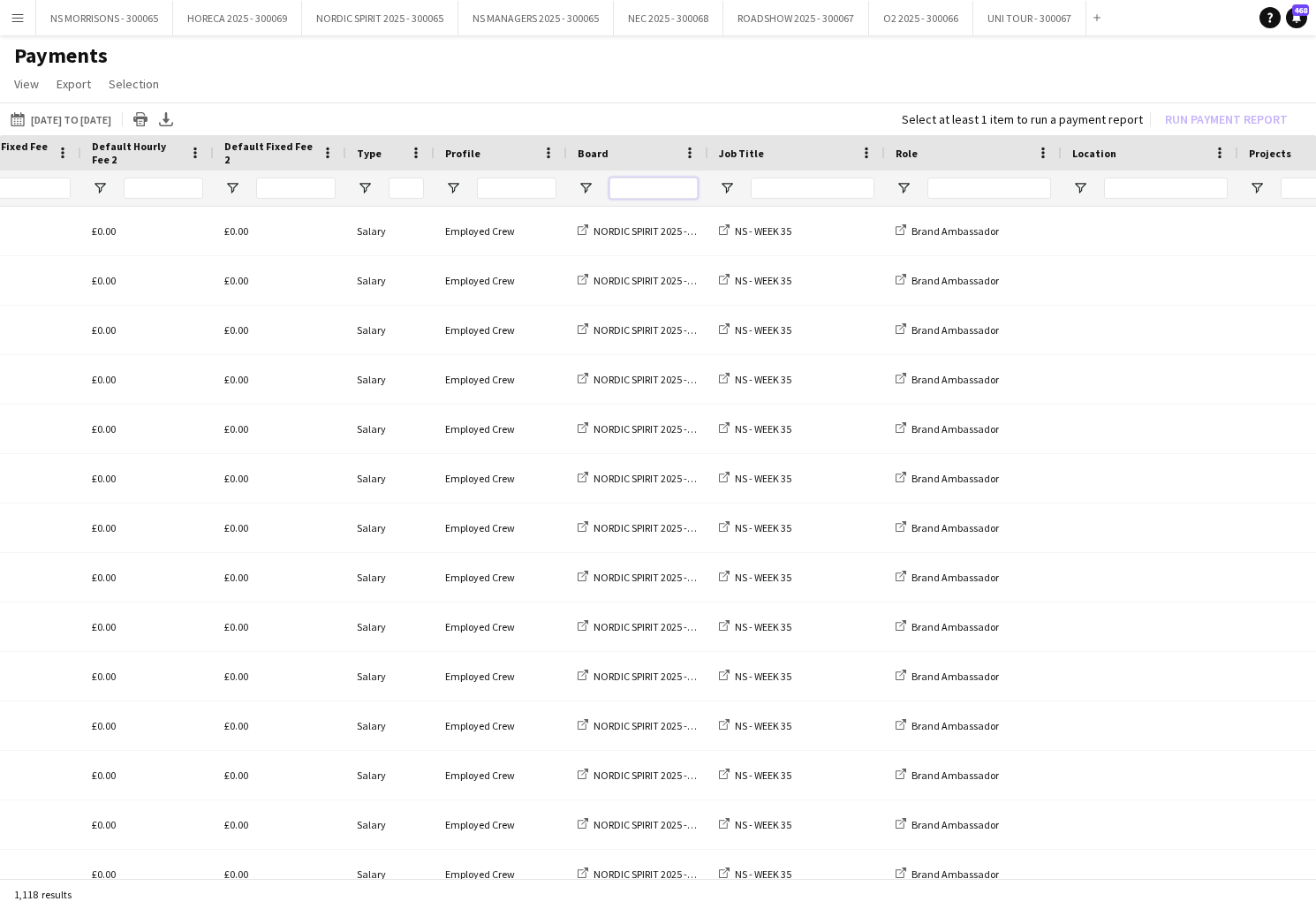
click at [640, 192] on input "Board Filter Input" at bounding box center [654, 188] width 88 height 21
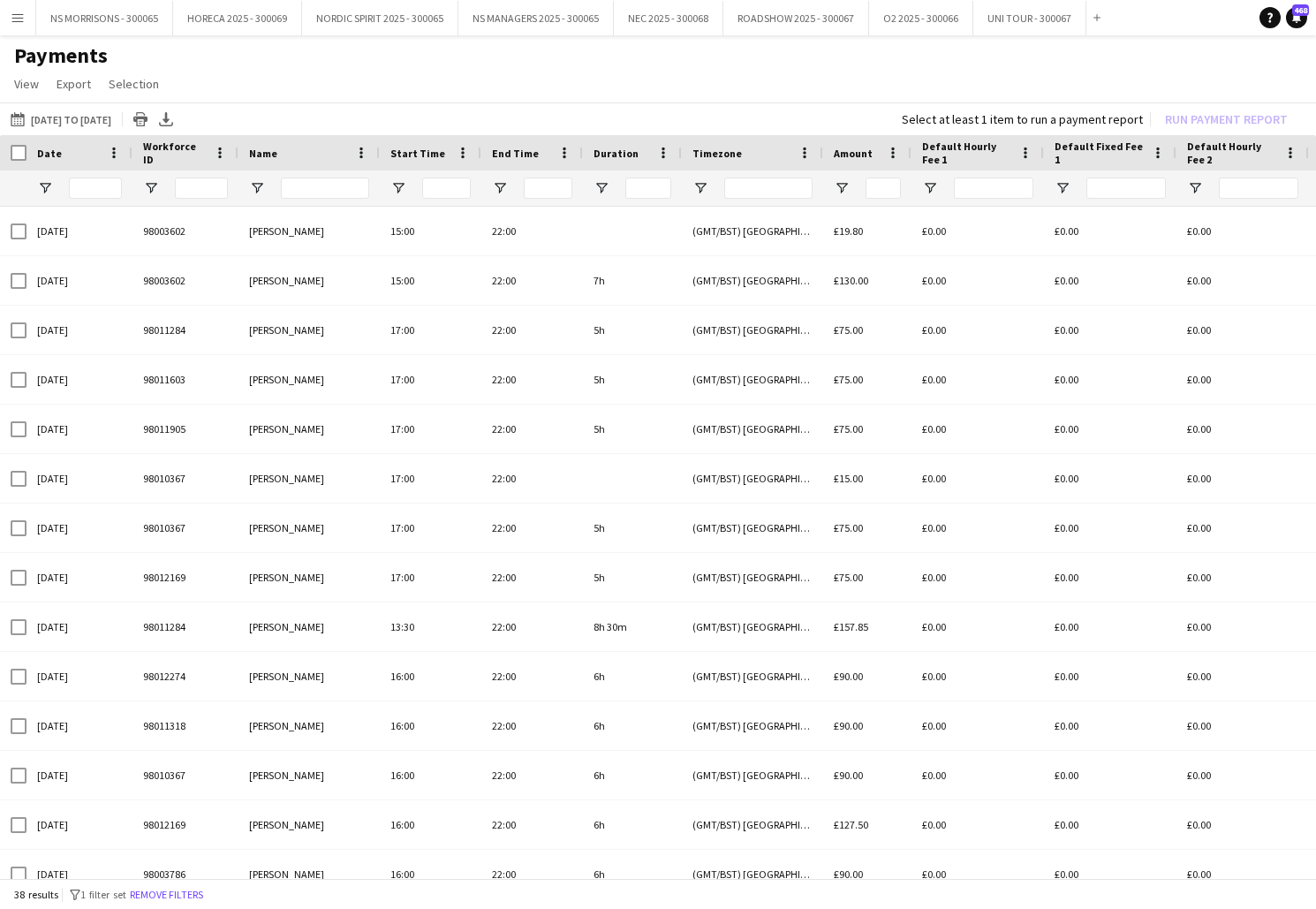
type input "***"
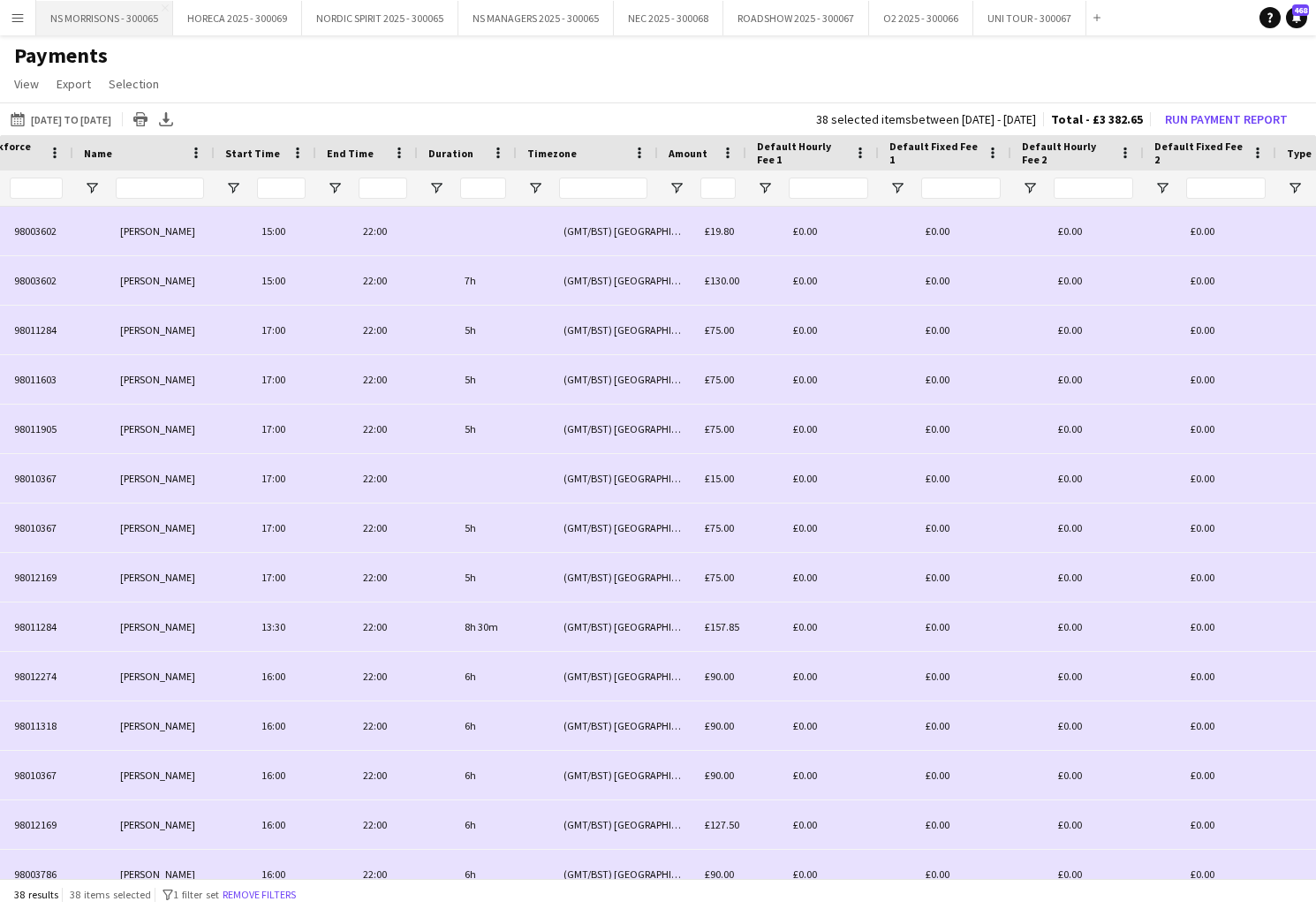
scroll to position [0, 195]
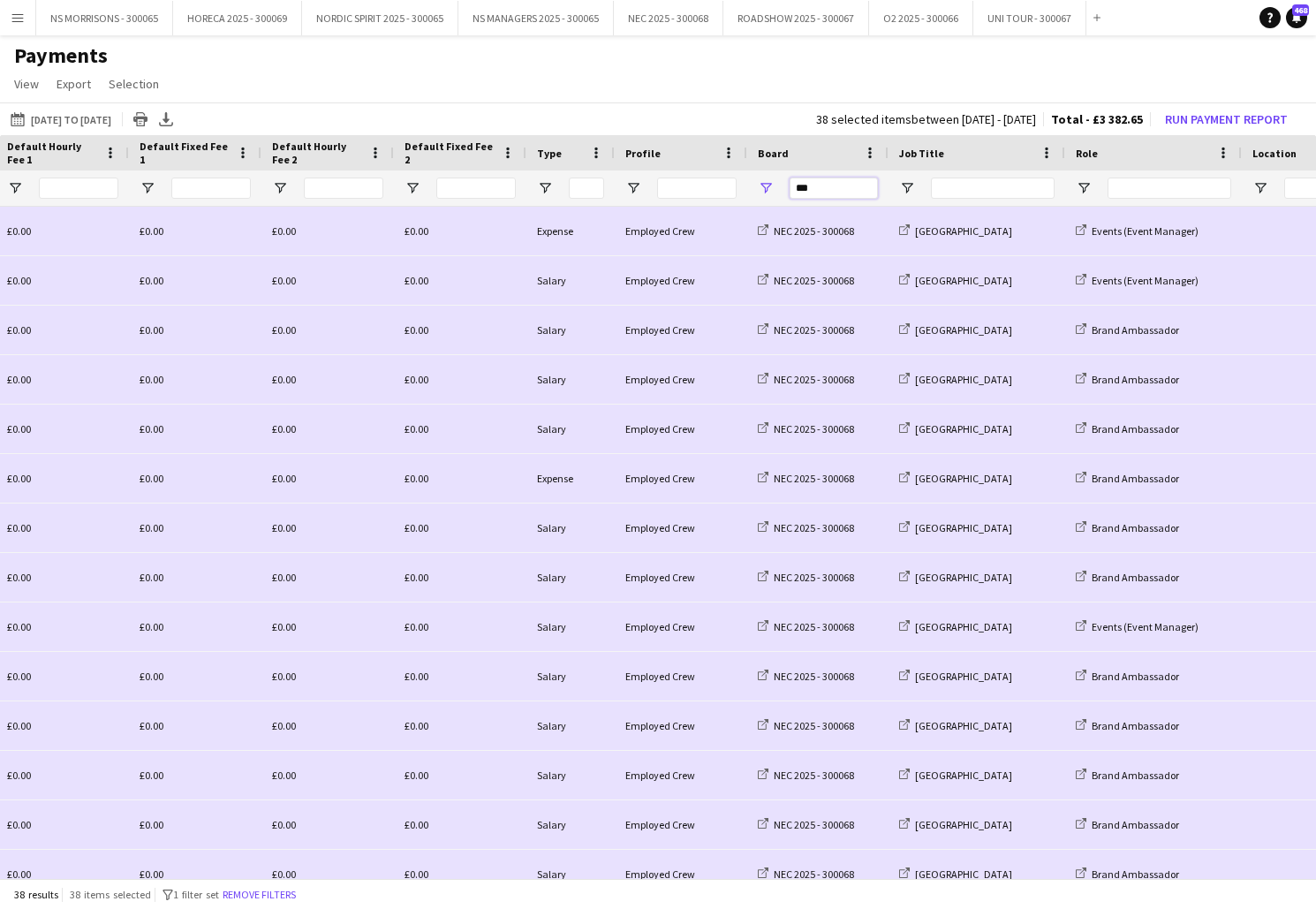
drag, startPoint x: 828, startPoint y: 189, endPoint x: 798, endPoint y: 190, distance: 30.0
click at [798, 191] on input "***" at bounding box center [834, 188] width 88 height 21
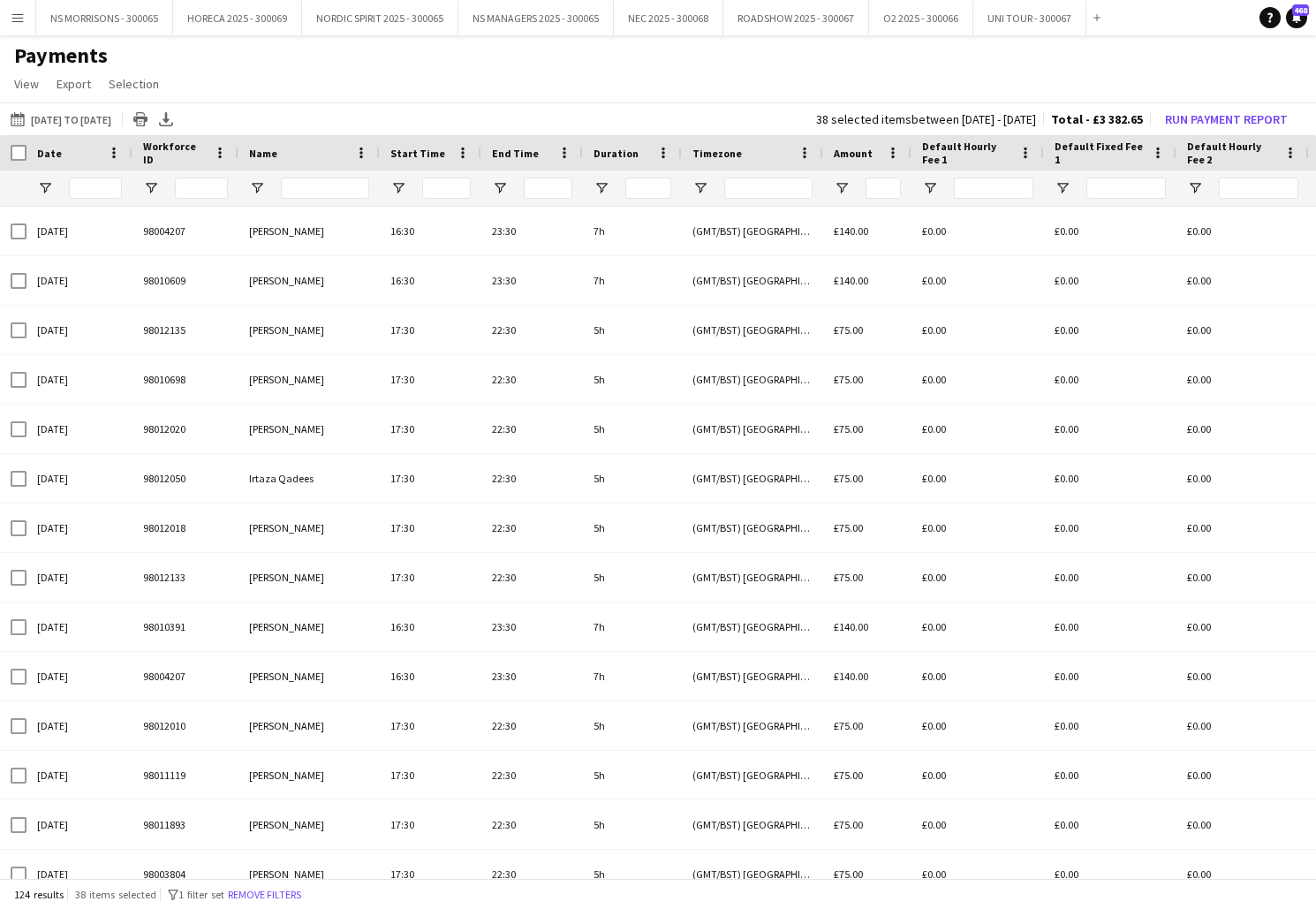
type input "**"
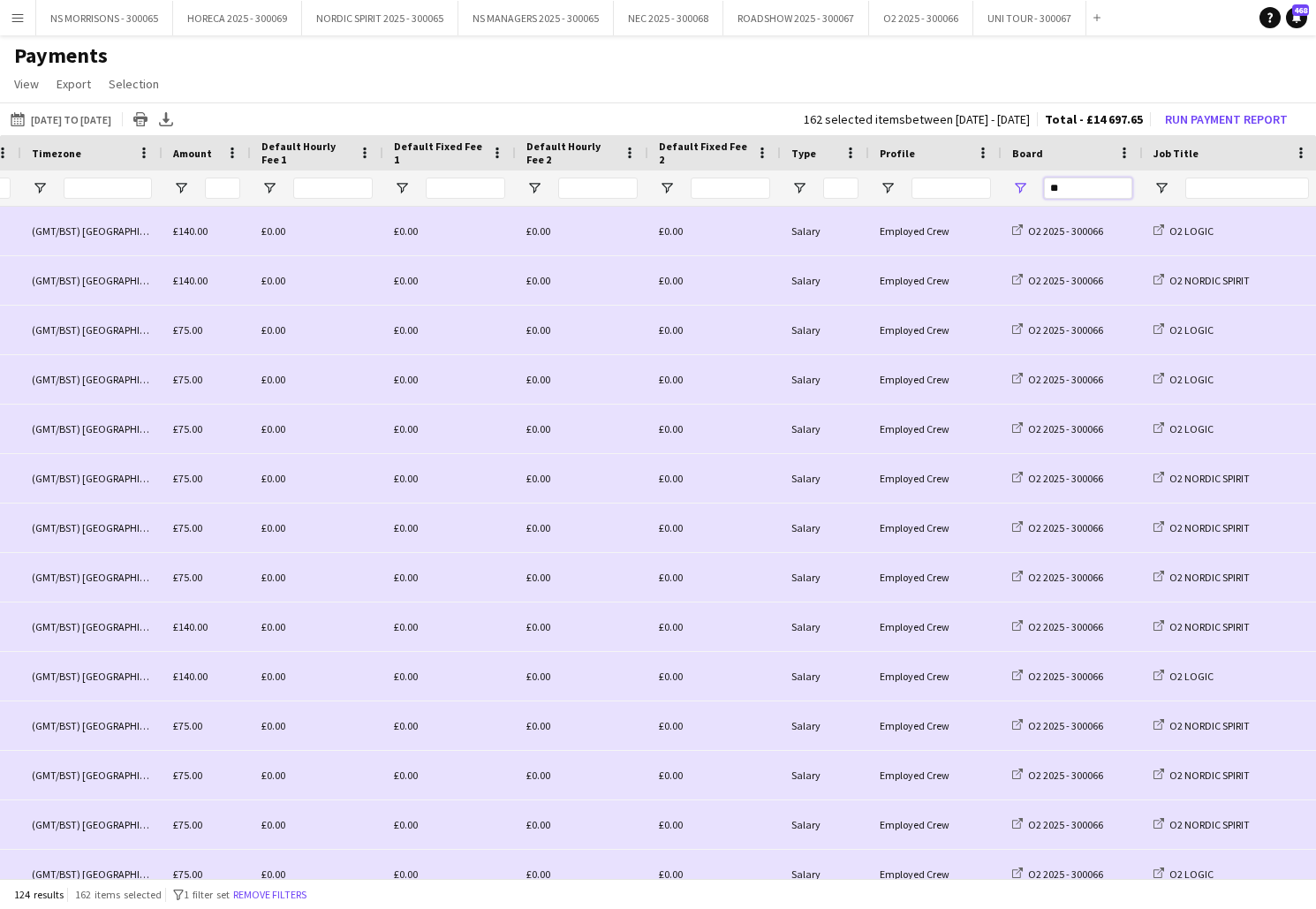
drag, startPoint x: 1063, startPoint y: 190, endPoint x: 1044, endPoint y: 188, distance: 19.1
click at [1044, 188] on input "**" at bounding box center [1088, 188] width 88 height 21
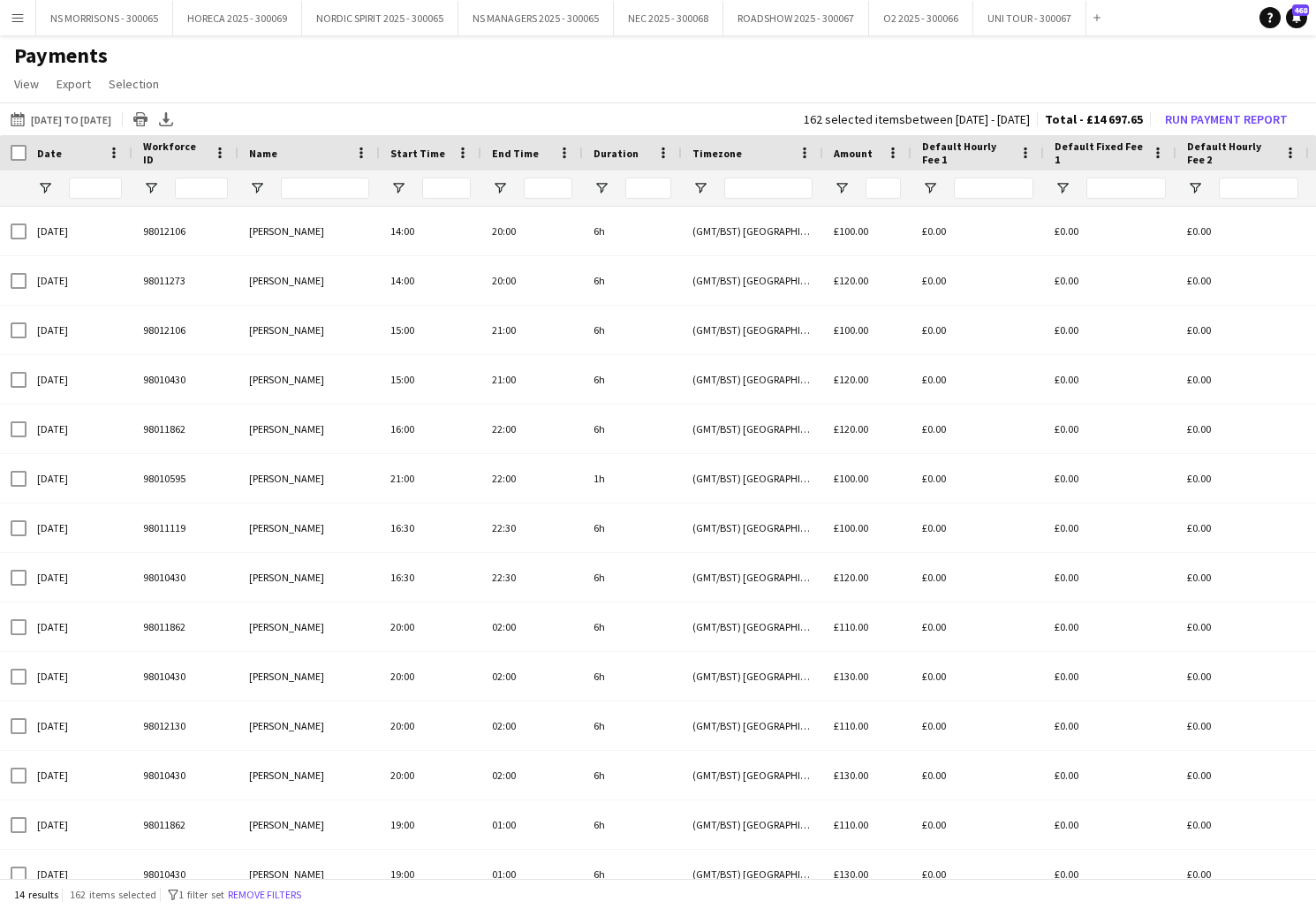
type input "******"
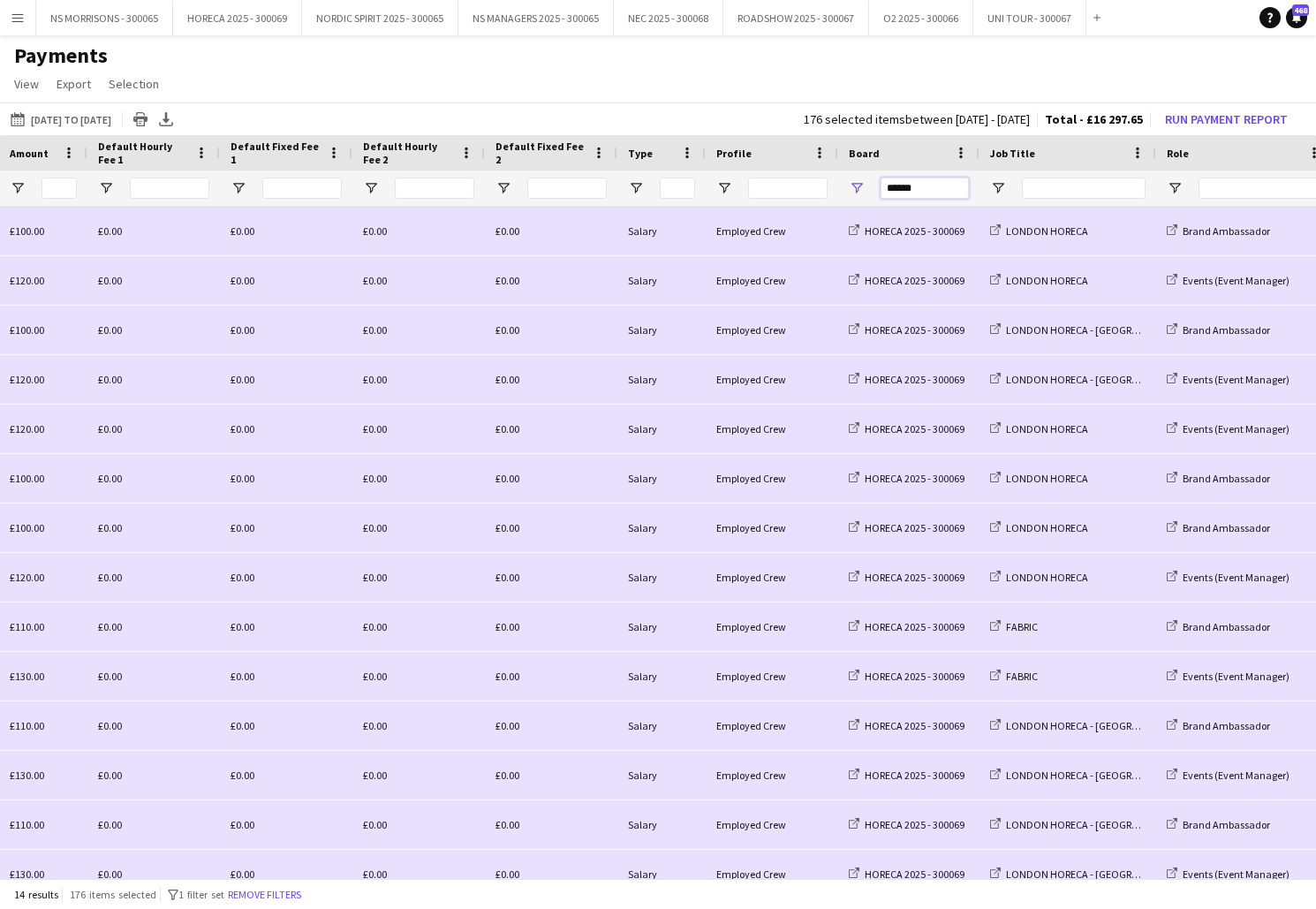
drag, startPoint x: 964, startPoint y: 186, endPoint x: 868, endPoint y: 191, distance: 96.1
click at [868, 191] on div "******" at bounding box center [909, 188] width 141 height 35
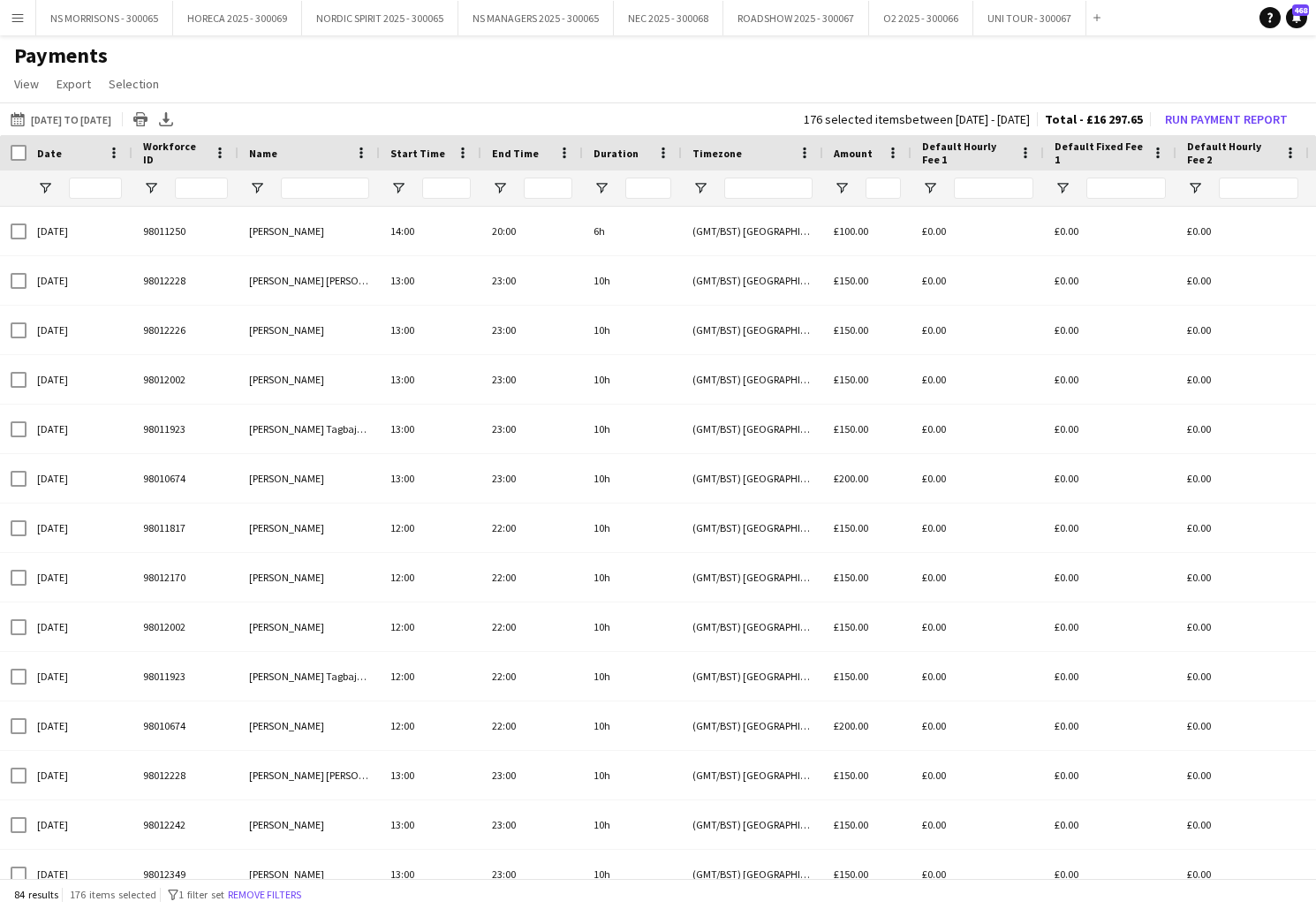
type input "********"
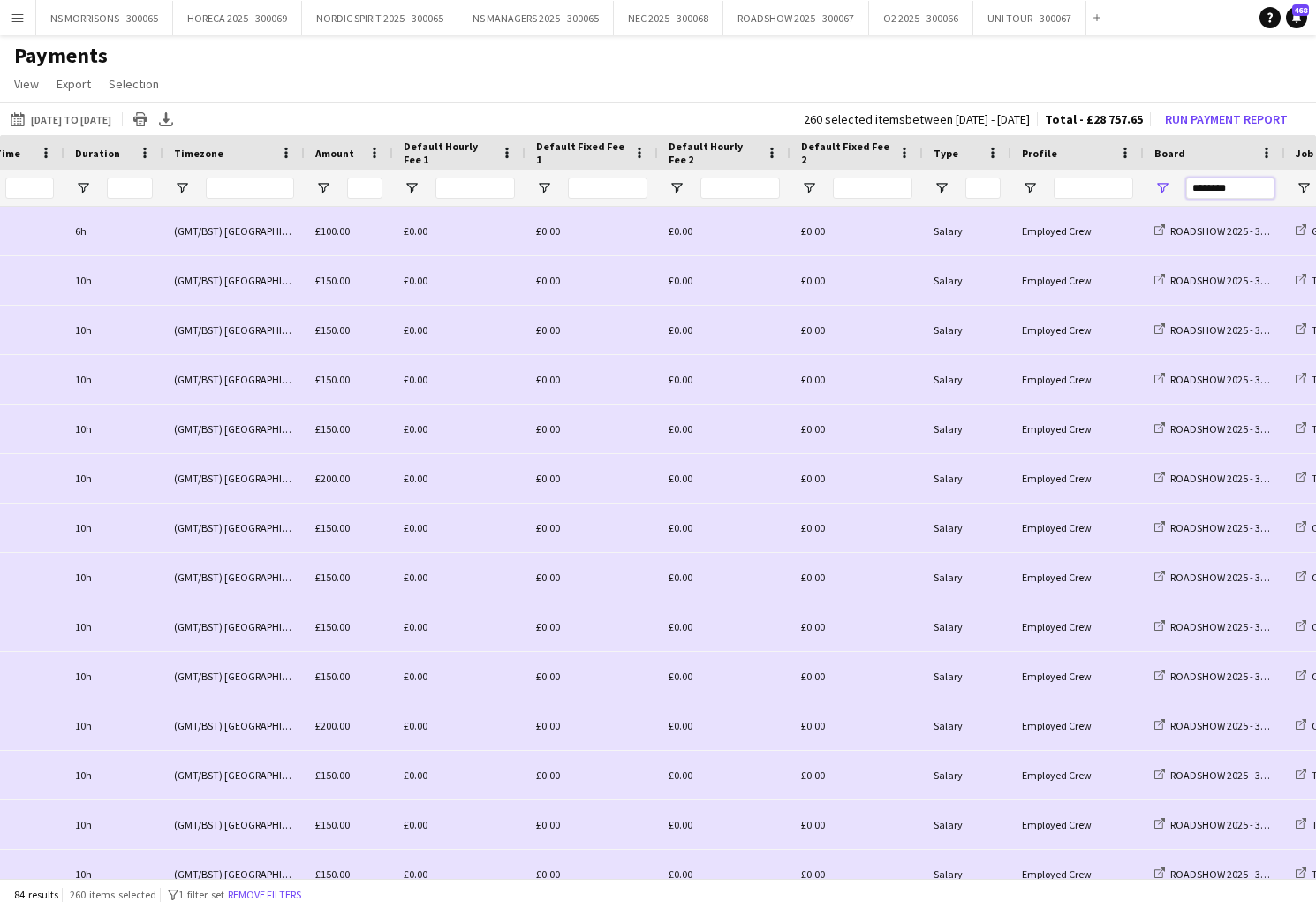
drag, startPoint x: 1245, startPoint y: 187, endPoint x: 1186, endPoint y: 185, distance: 59.0
click at [1186, 185] on input "********" at bounding box center [1230, 188] width 88 height 21
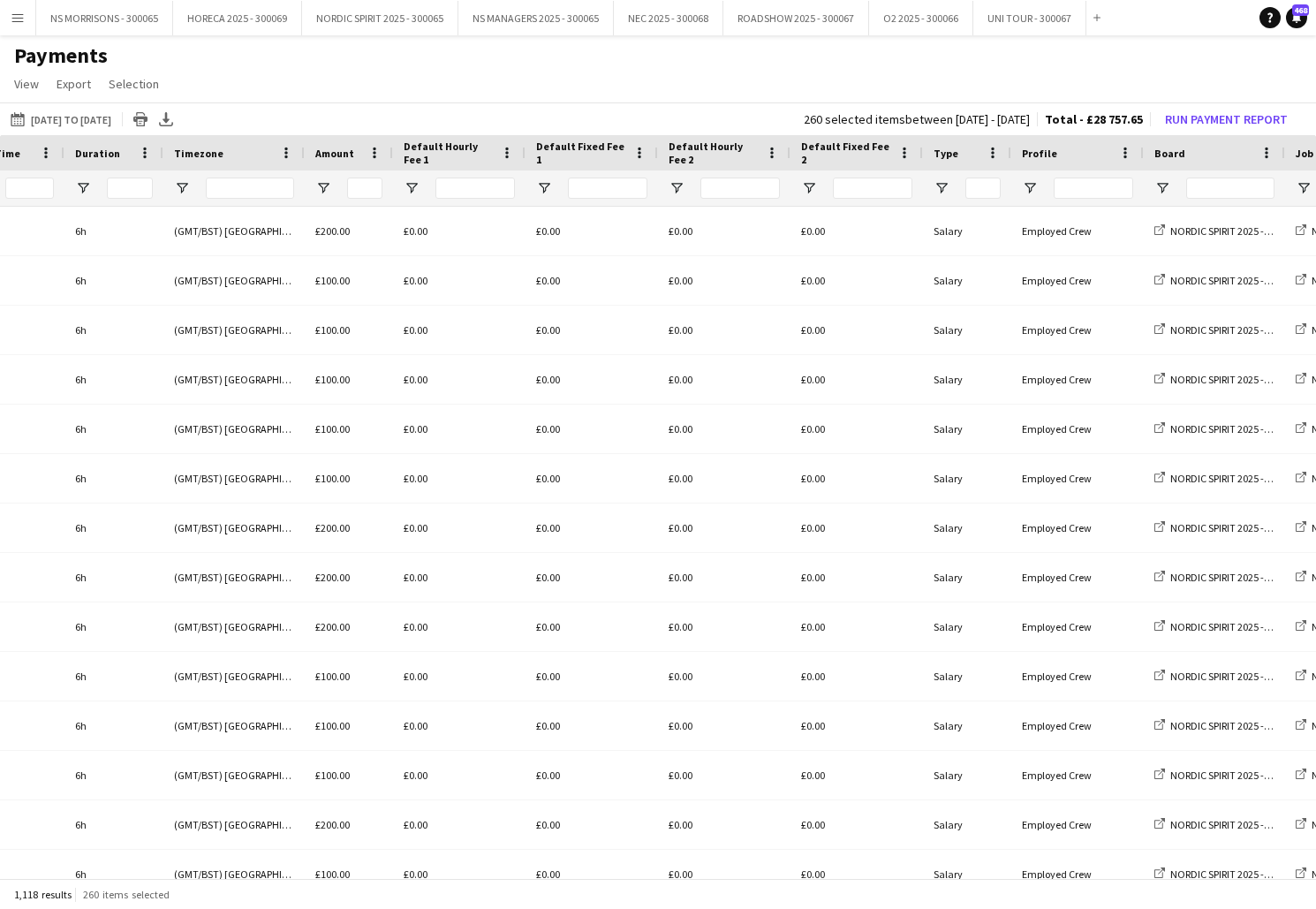
click at [996, 36] on main "Payments View Customise view Customise filters Reset Filters Reset View Reset A…" at bounding box center [658, 462] width 1316 height 853
click at [987, 49] on h1 "Payments" at bounding box center [658, 56] width 1316 height 27
click at [1198, 187] on input "Board Filter Input" at bounding box center [1230, 188] width 88 height 21
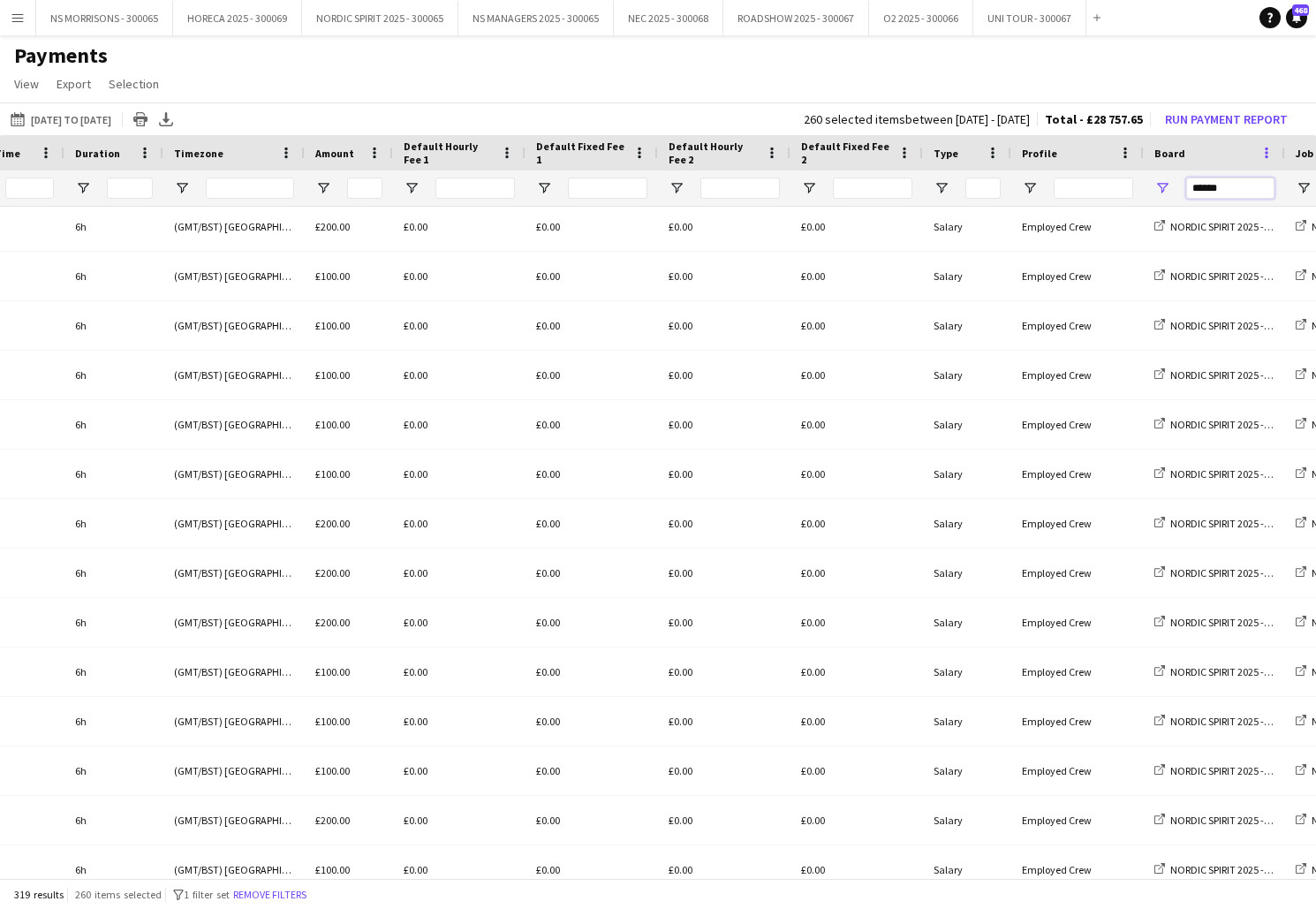
type input "******"
click at [1267, 157] on span at bounding box center [1267, 153] width 16 height 16
click at [1263, 150] on span at bounding box center [1267, 153] width 16 height 16
click at [1266, 78] on app-page-menu "View Customise view Customise filters Reset Filters Reset View Reset All Export…" at bounding box center [658, 86] width 1316 height 34
click at [1163, 186] on span "Open Filter Menu" at bounding box center [1162, 188] width 16 height 16
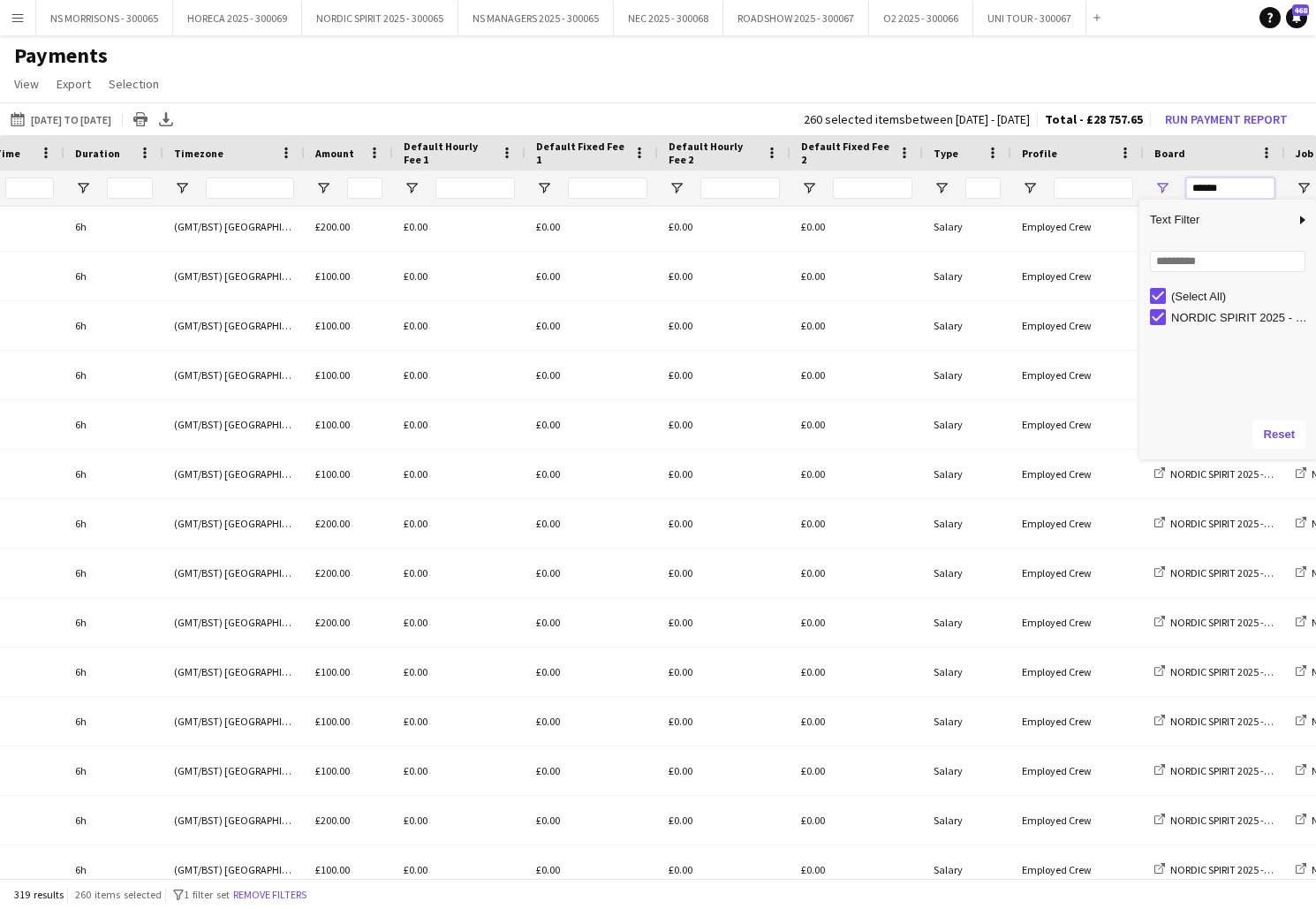
click at [1229, 192] on input "******" at bounding box center [1230, 188] width 88 height 21
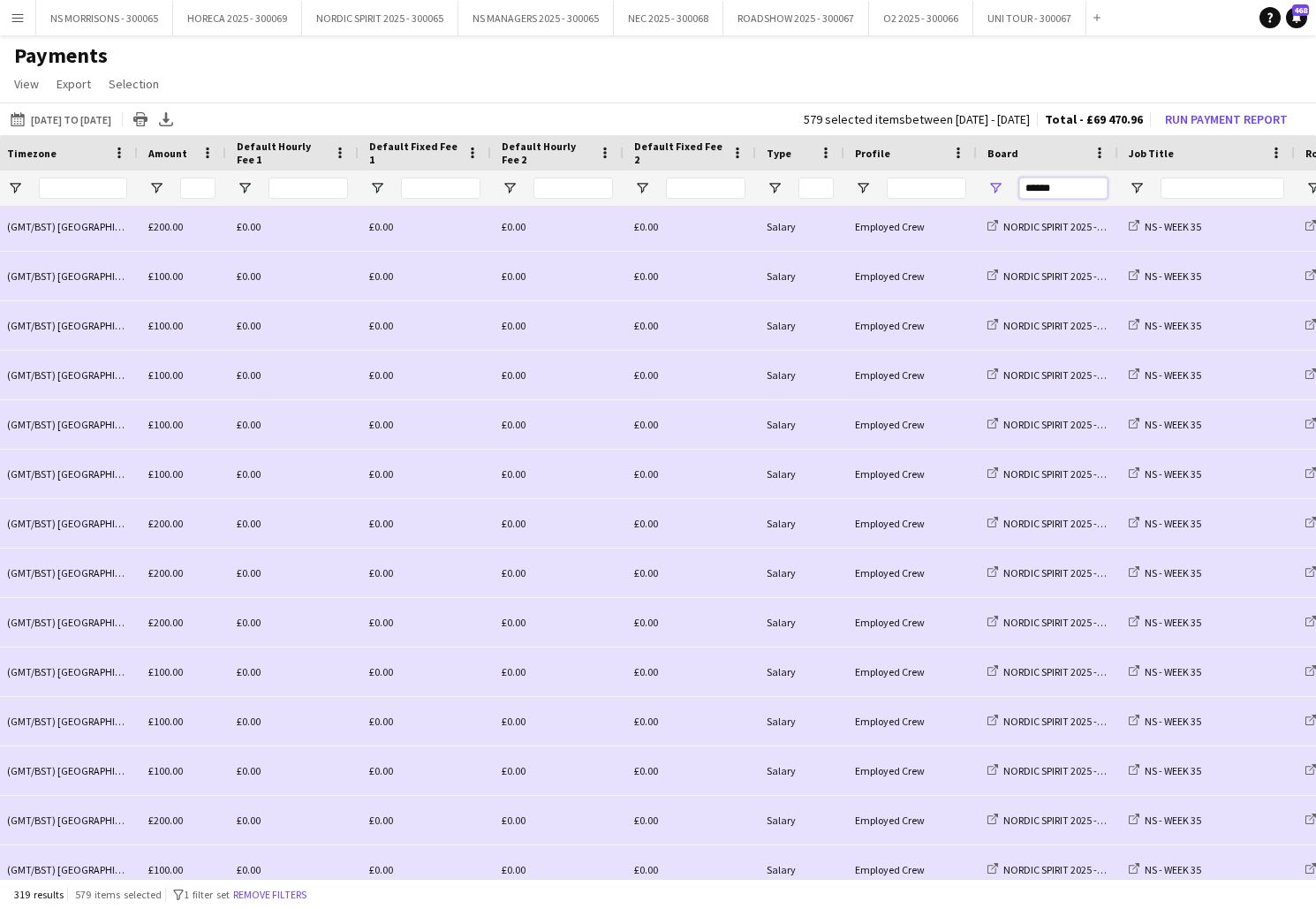
drag, startPoint x: 1074, startPoint y: 190, endPoint x: 995, endPoint y: 189, distance: 79.0
click at [995, 189] on div "******" at bounding box center [1048, 188] width 141 height 35
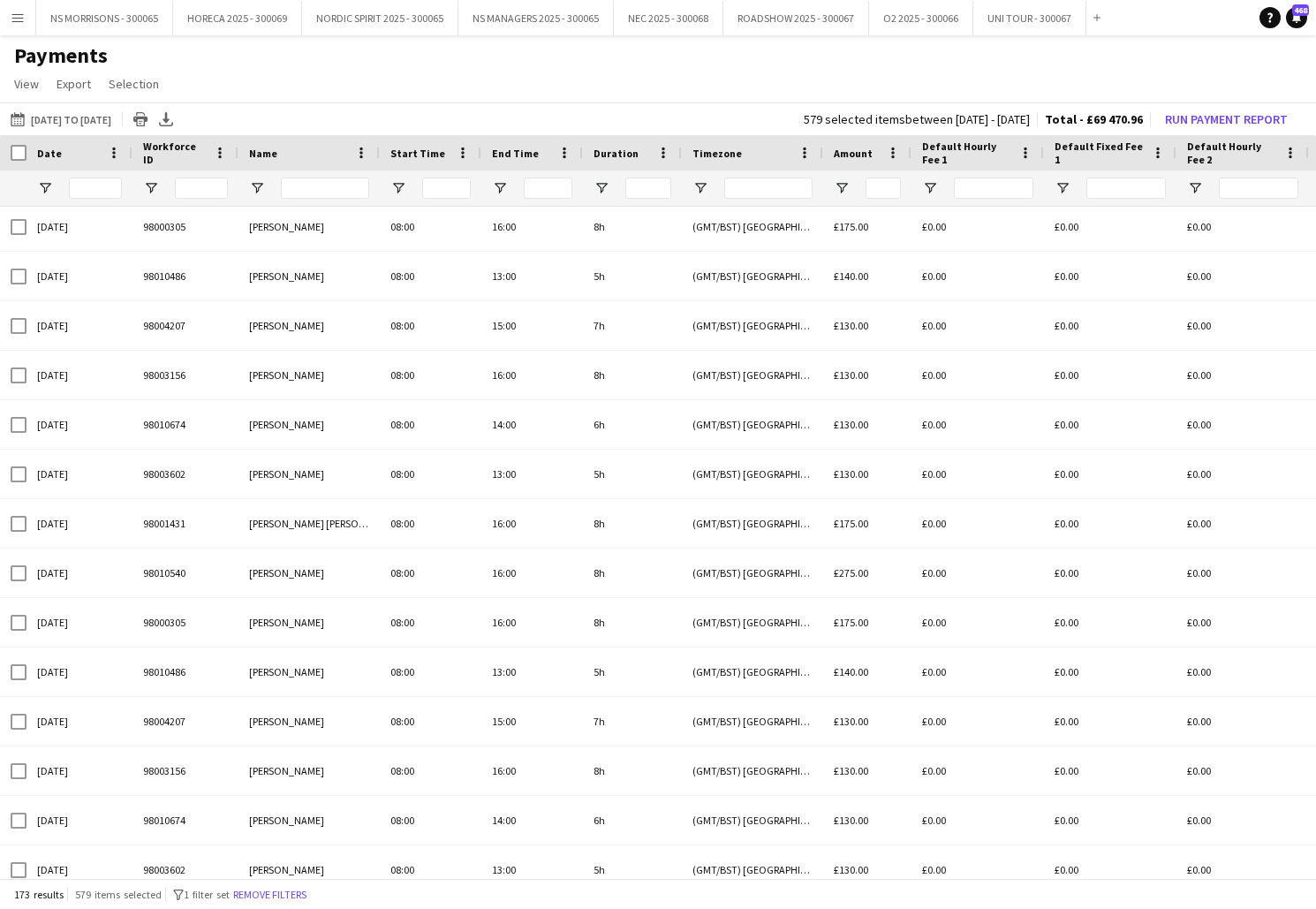
type input "****"
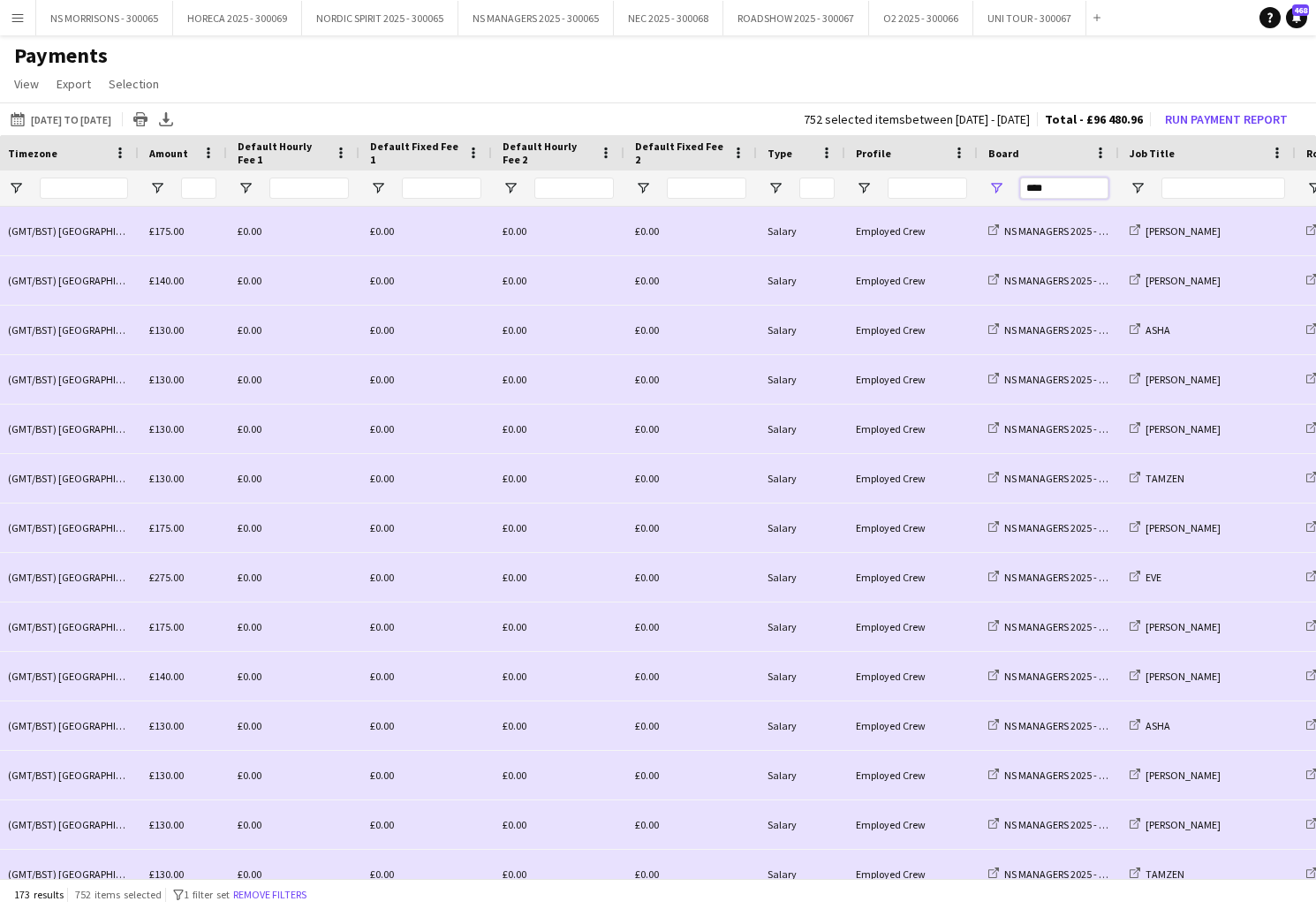
drag, startPoint x: 1055, startPoint y: 191, endPoint x: 1009, endPoint y: 192, distance: 46.0
click at [1009, 192] on div "****" at bounding box center [1048, 188] width 141 height 35
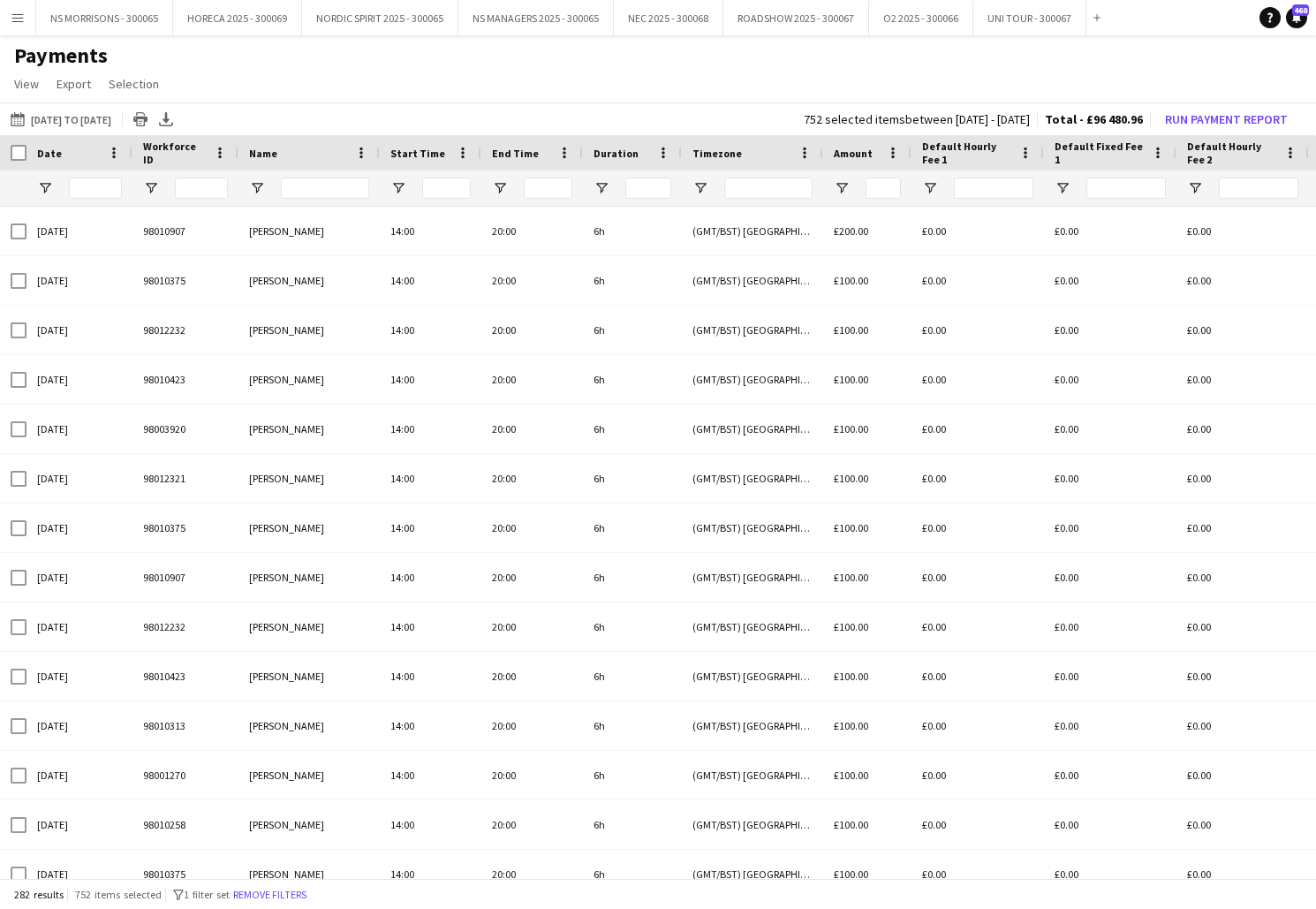
type input "******"
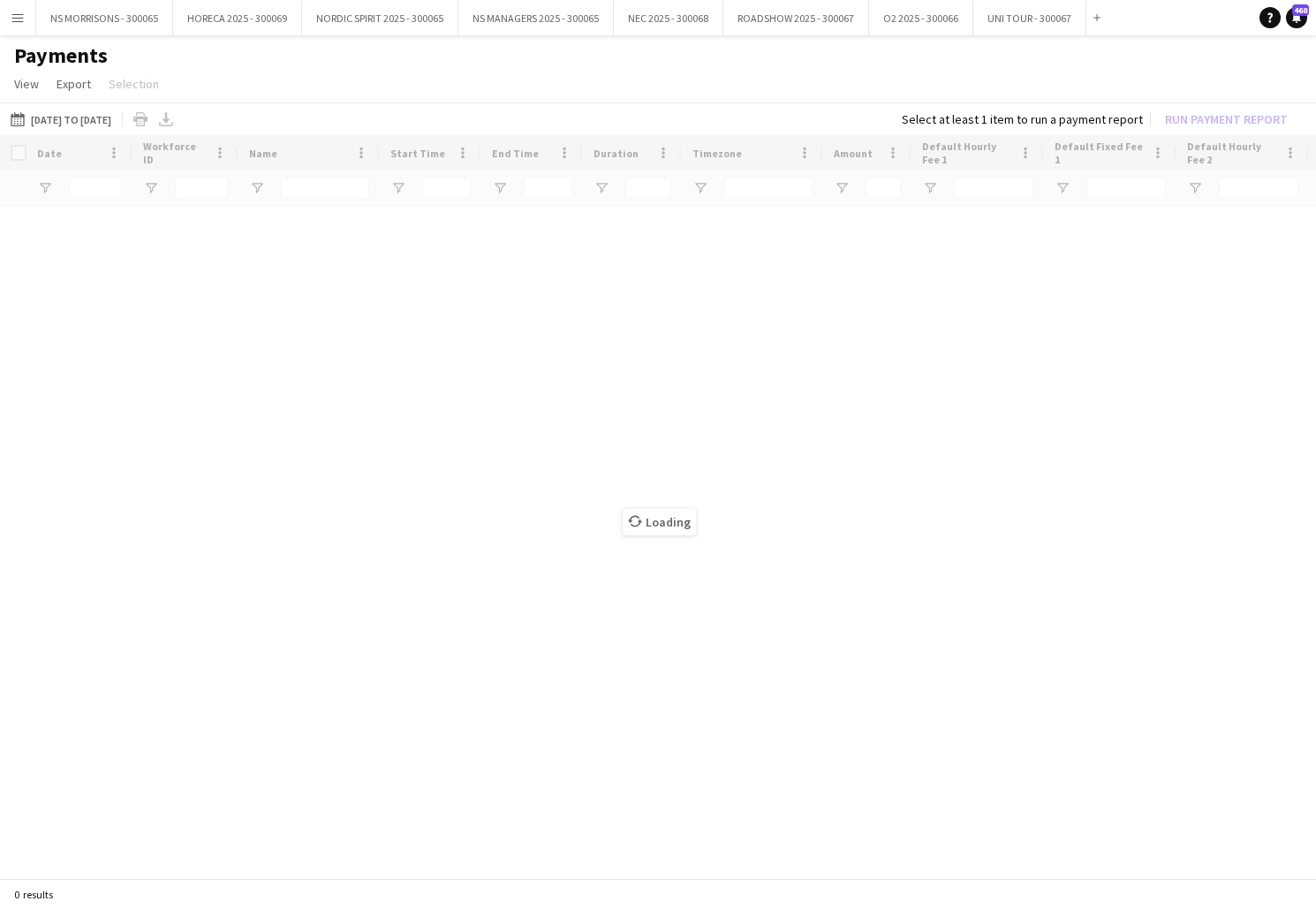
click at [838, 58] on h1 "Payments" at bounding box center [658, 56] width 1316 height 27
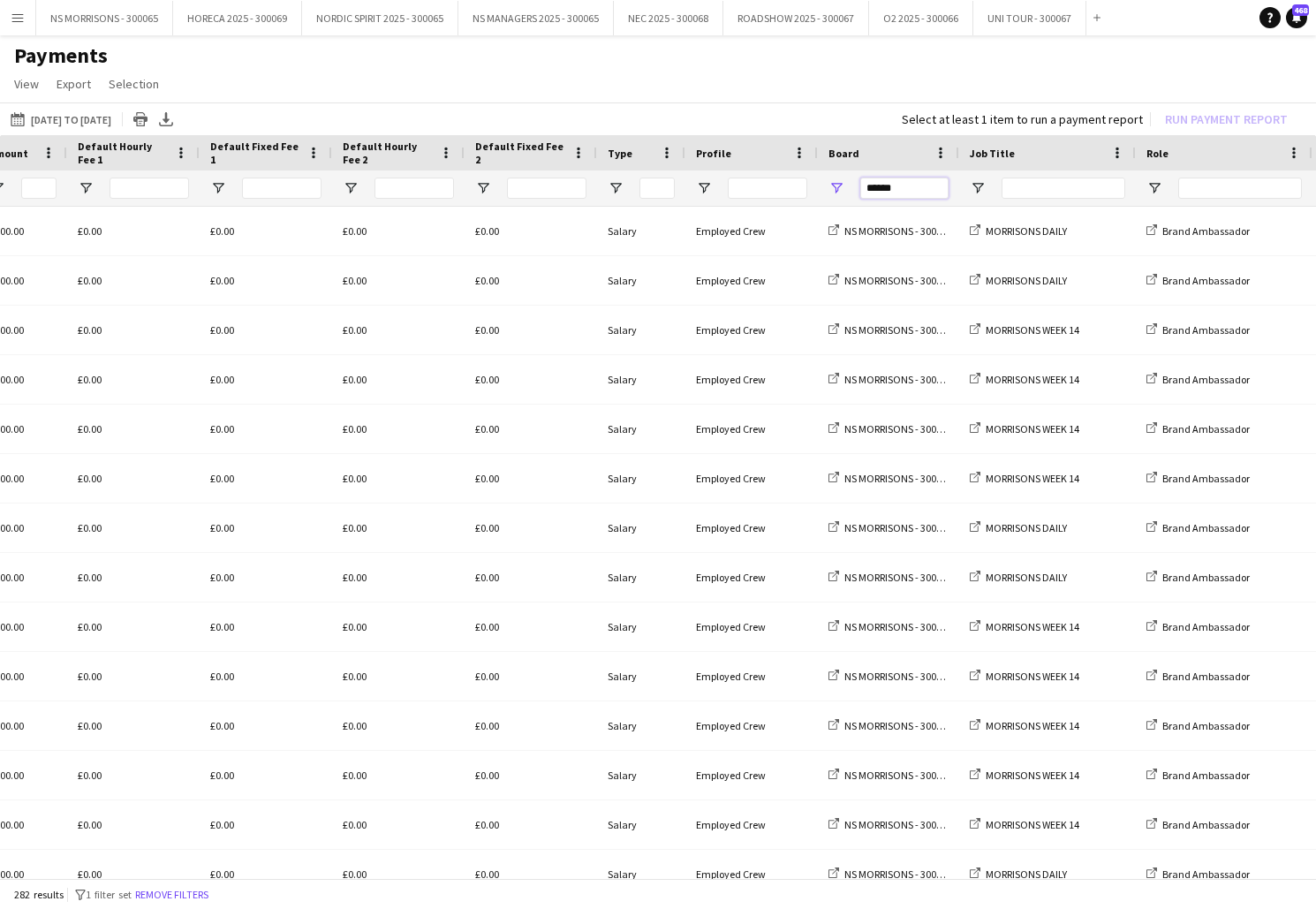
click at [894, 185] on input "******" at bounding box center [904, 188] width 88 height 21
type input "*"
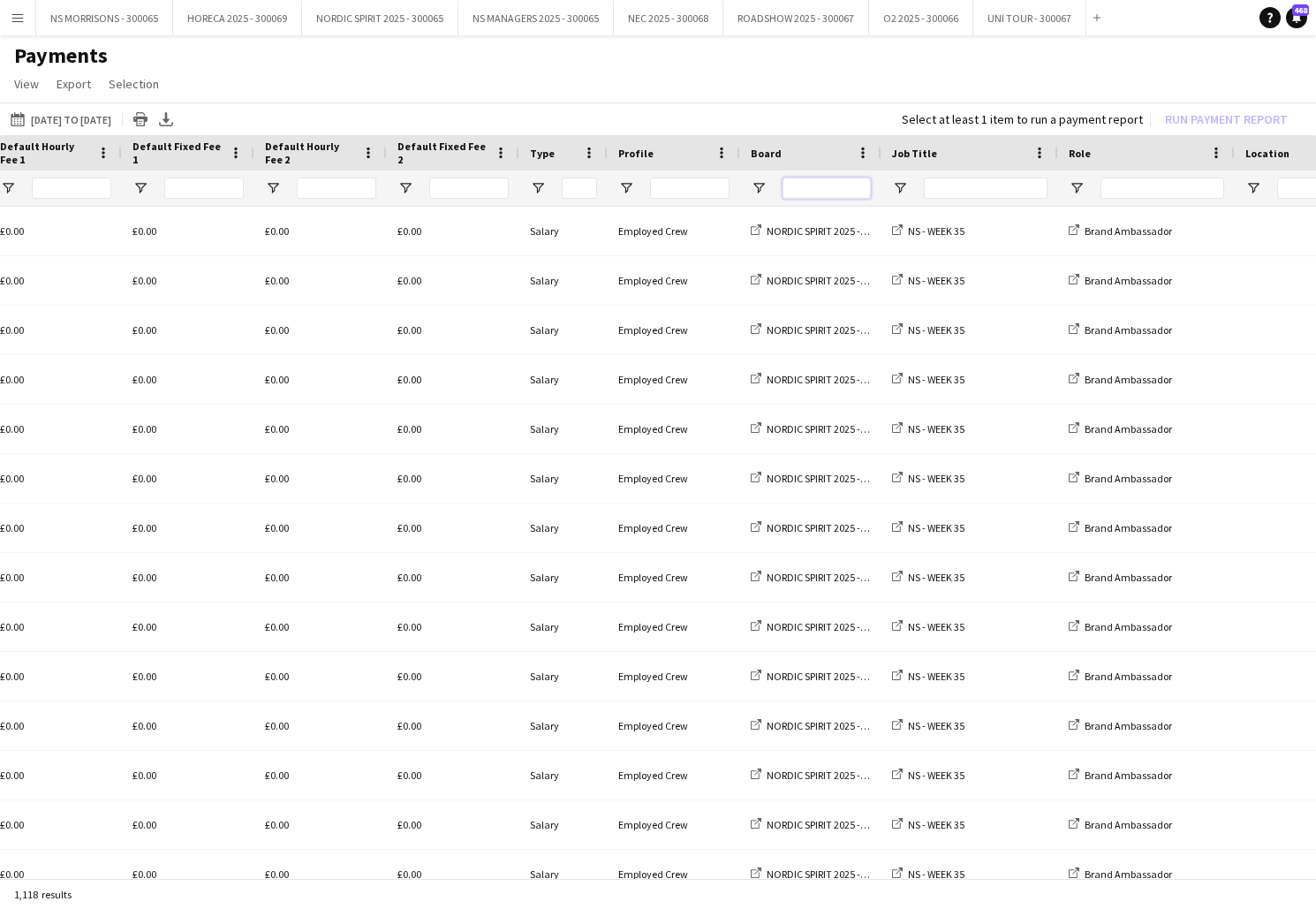
click at [810, 185] on input "Board Filter Input" at bounding box center [827, 188] width 88 height 21
type input "*"
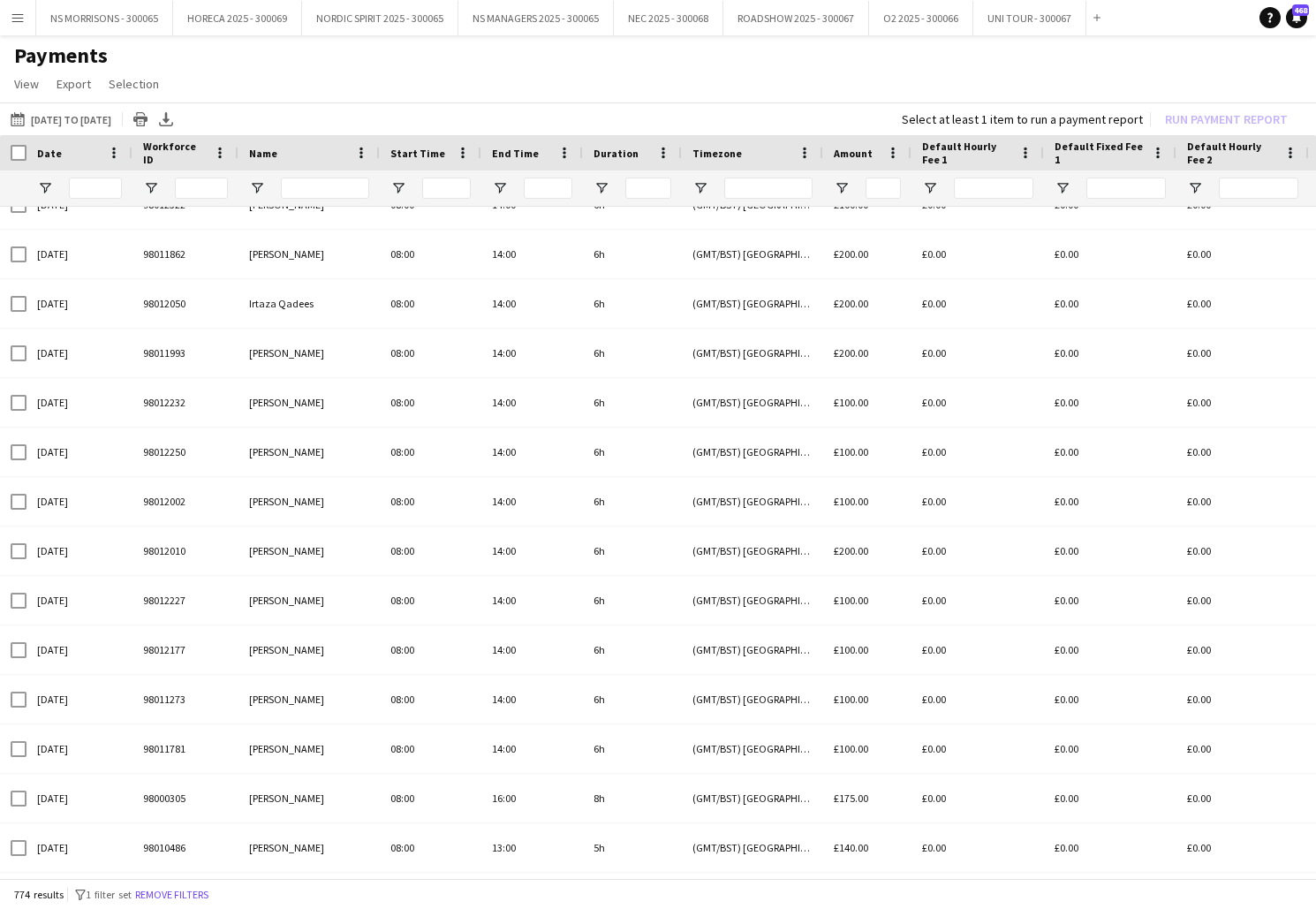
type input "******"
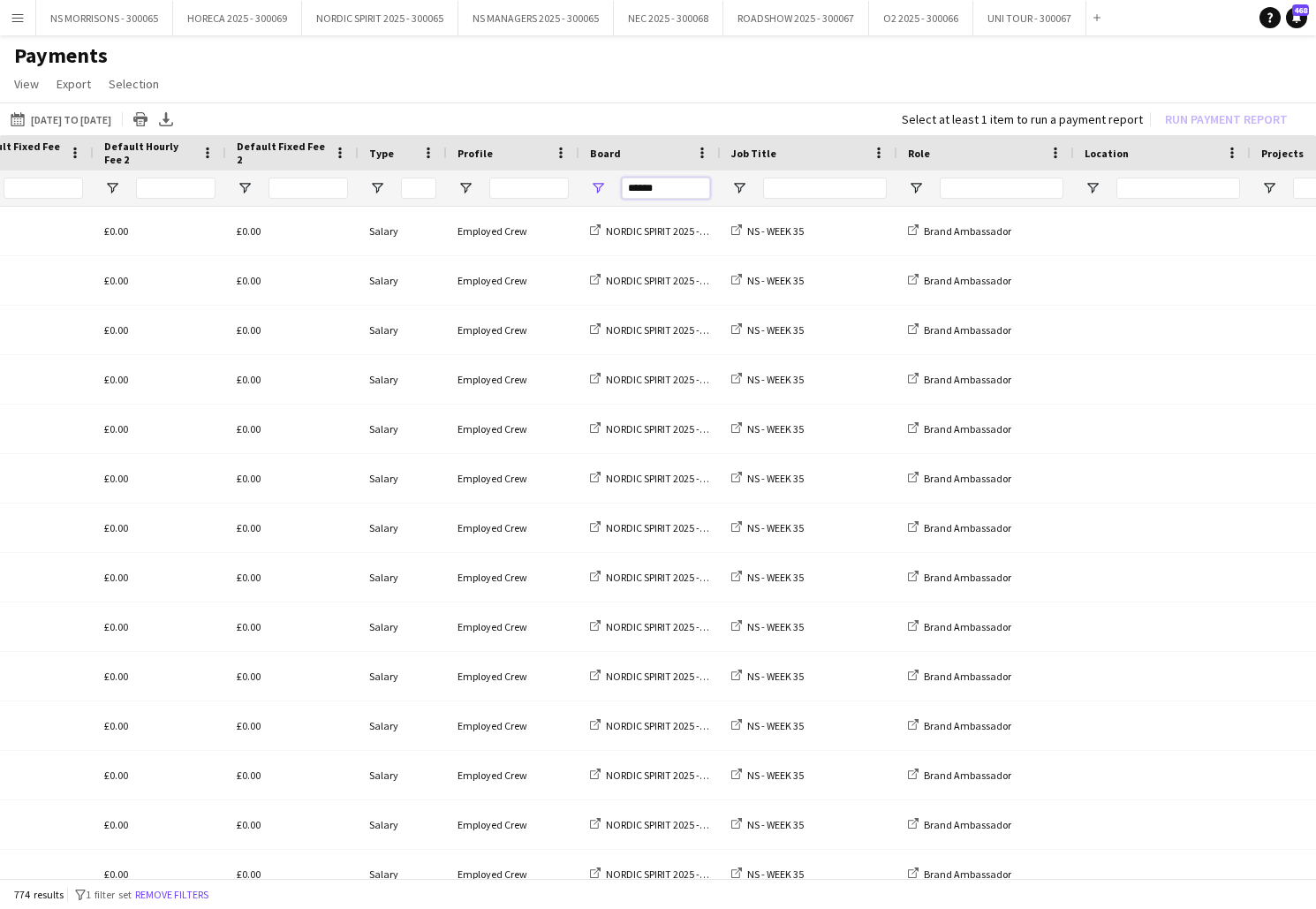
drag, startPoint x: 680, startPoint y: 187, endPoint x: 613, endPoint y: 190, distance: 67.1
click at [613, 190] on div "******" at bounding box center [650, 188] width 141 height 35
click at [684, 191] on input "******" at bounding box center [666, 188] width 88 height 21
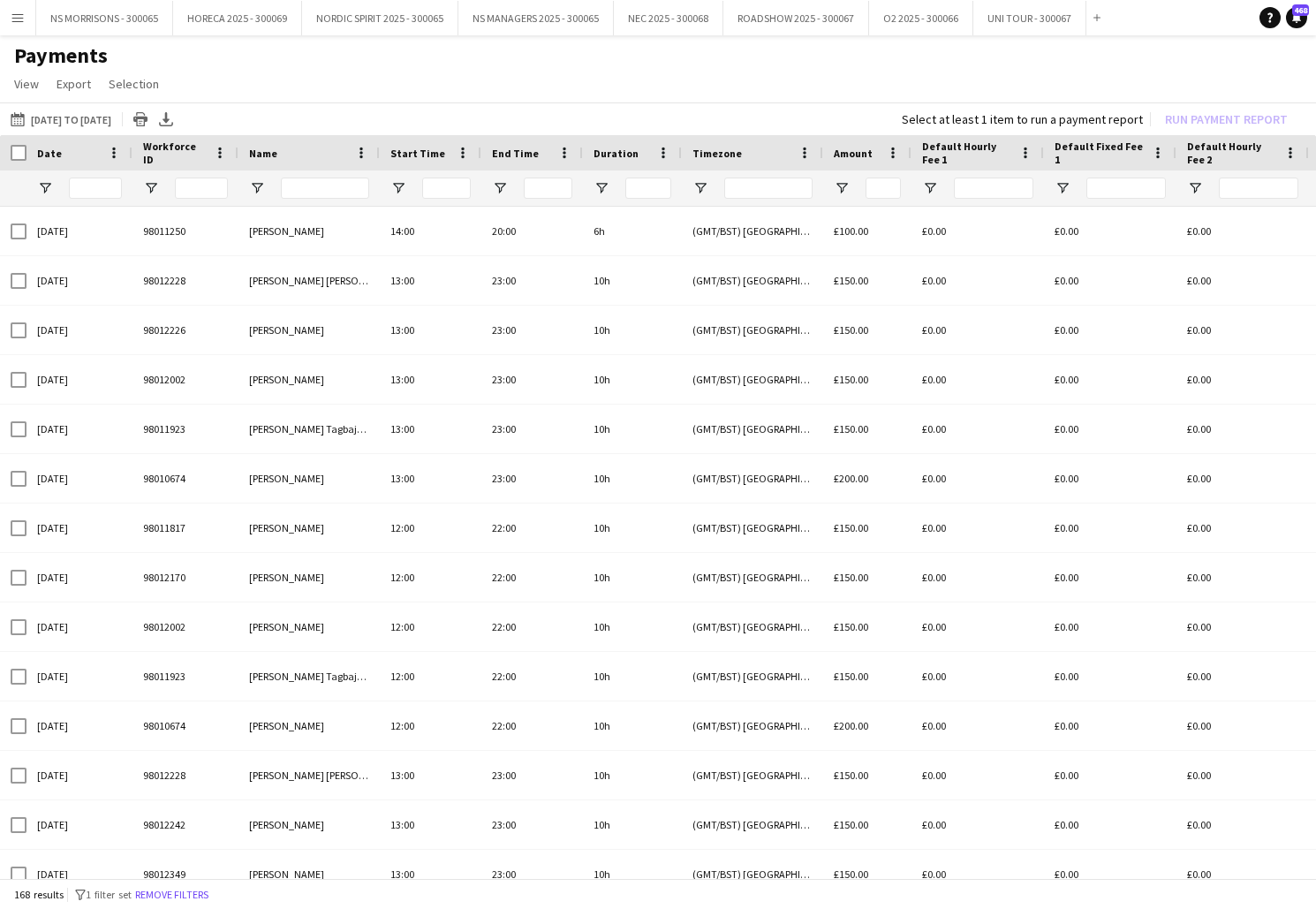
type input "******"
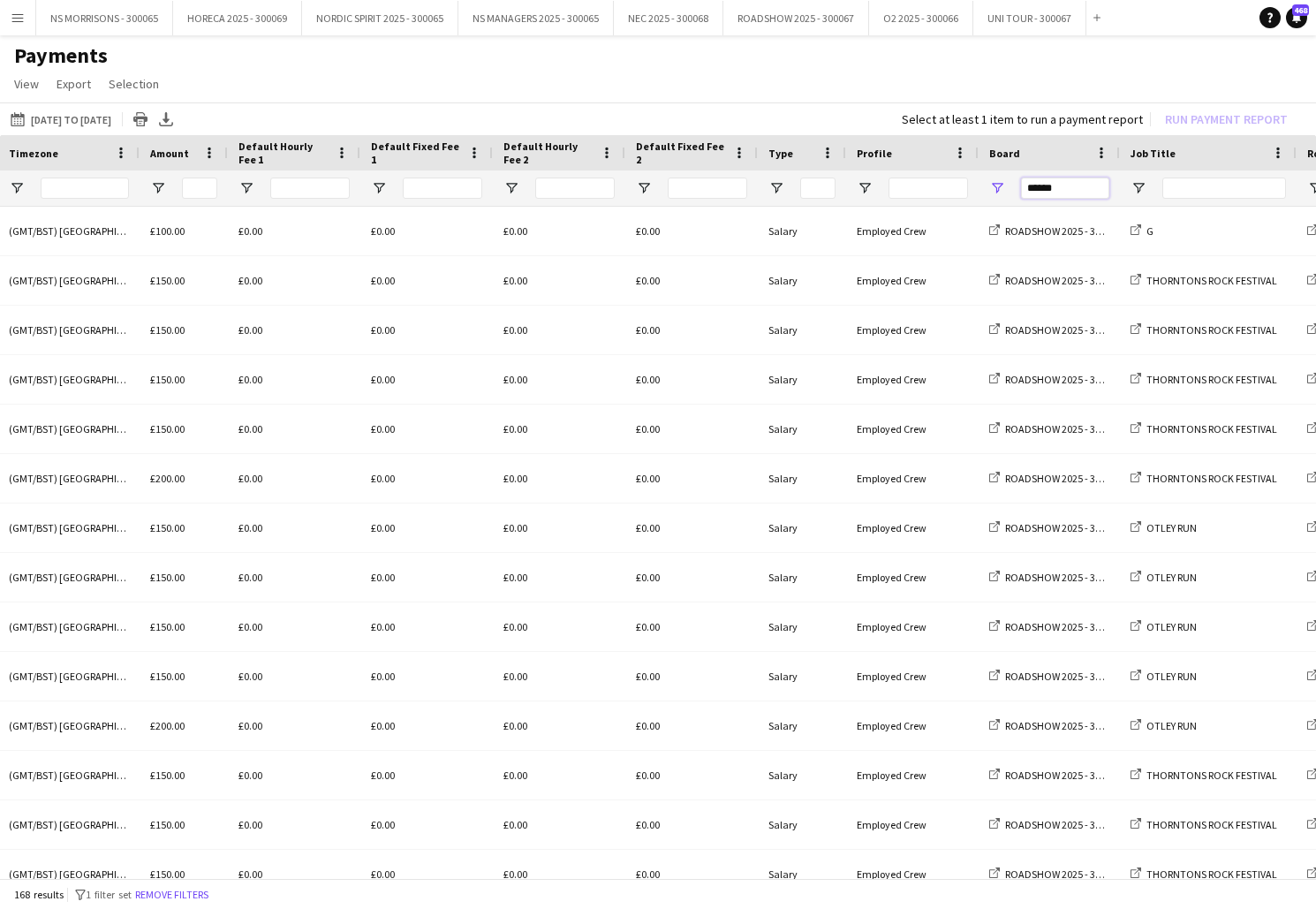
click at [1060, 192] on input "******" at bounding box center [1065, 188] width 88 height 21
drag, startPoint x: 1071, startPoint y: 190, endPoint x: 997, endPoint y: 192, distance: 74.0
click at [997, 192] on div "******" at bounding box center [1049, 188] width 141 height 35
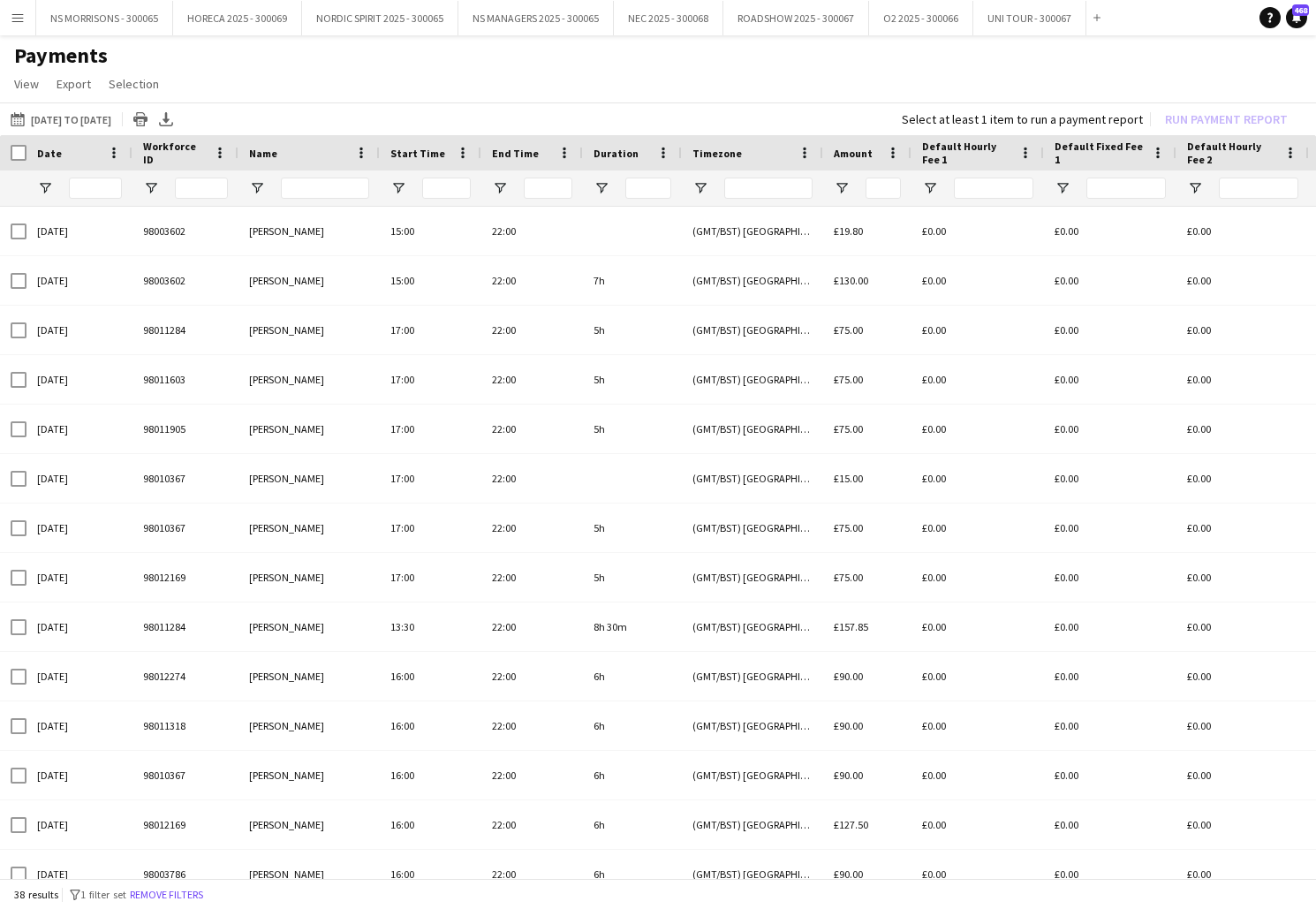
type input "***"
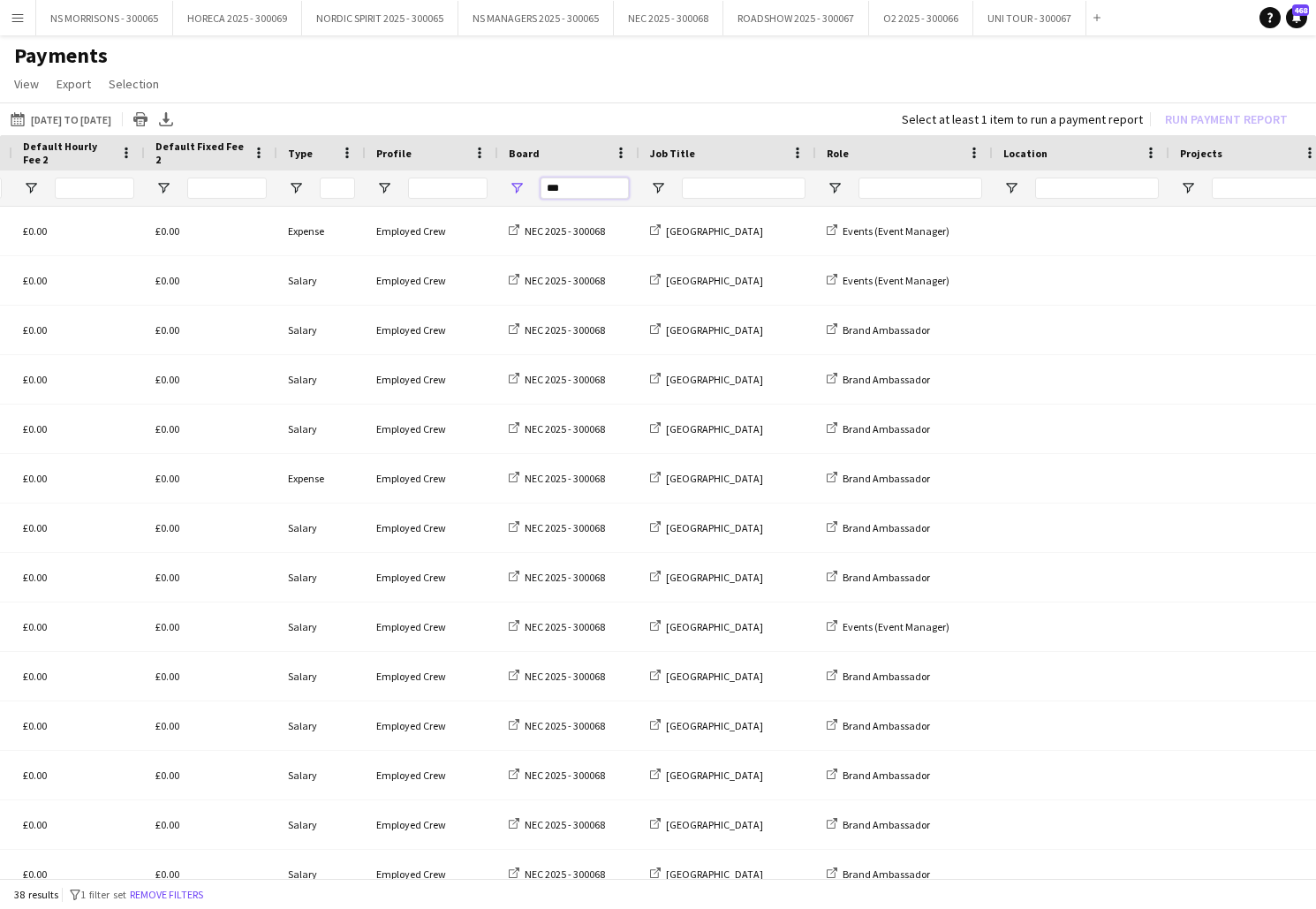
drag, startPoint x: 594, startPoint y: 193, endPoint x: 533, endPoint y: 188, distance: 61.2
click at [533, 188] on div "***" at bounding box center [569, 188] width 141 height 35
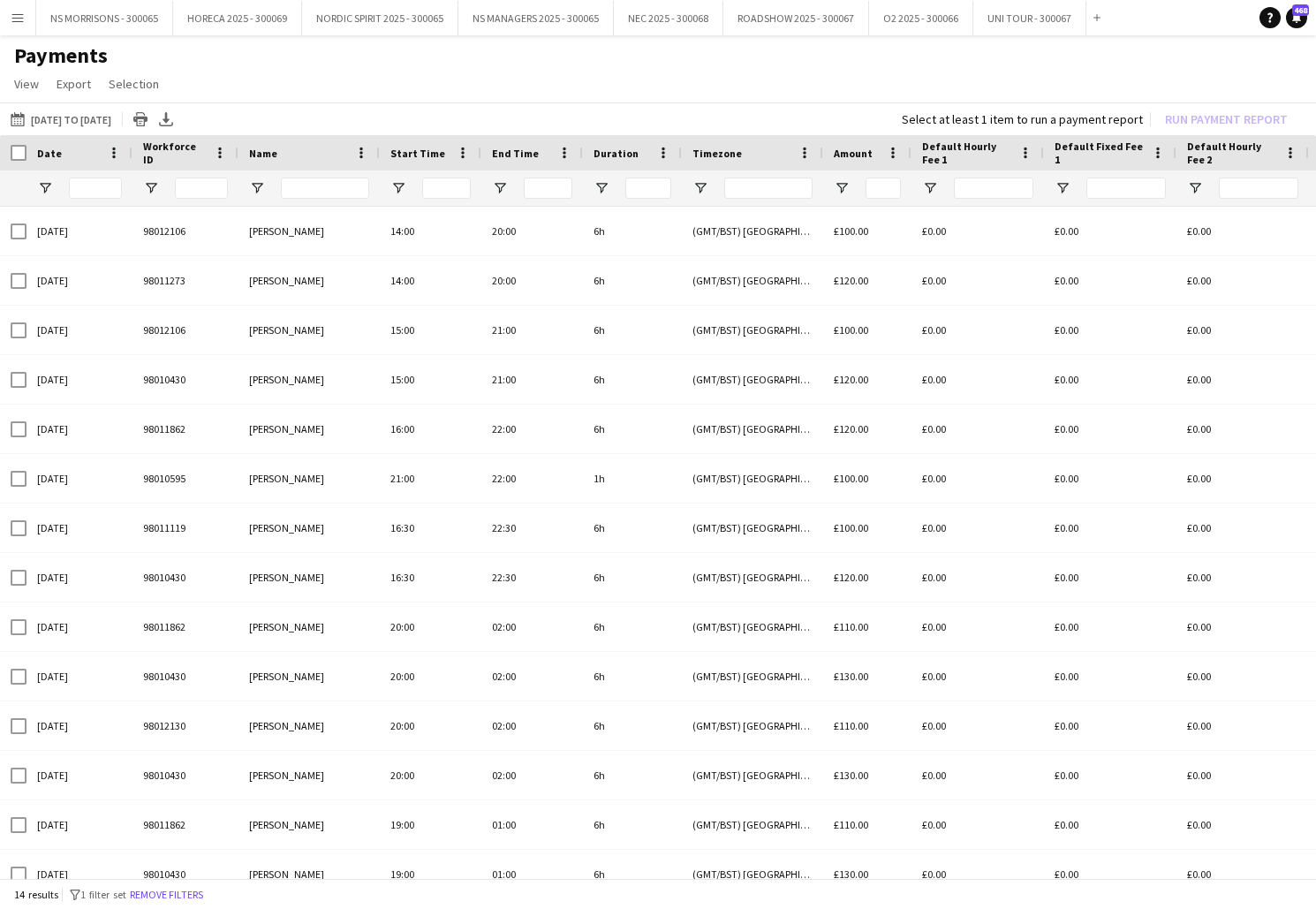
type input "******"
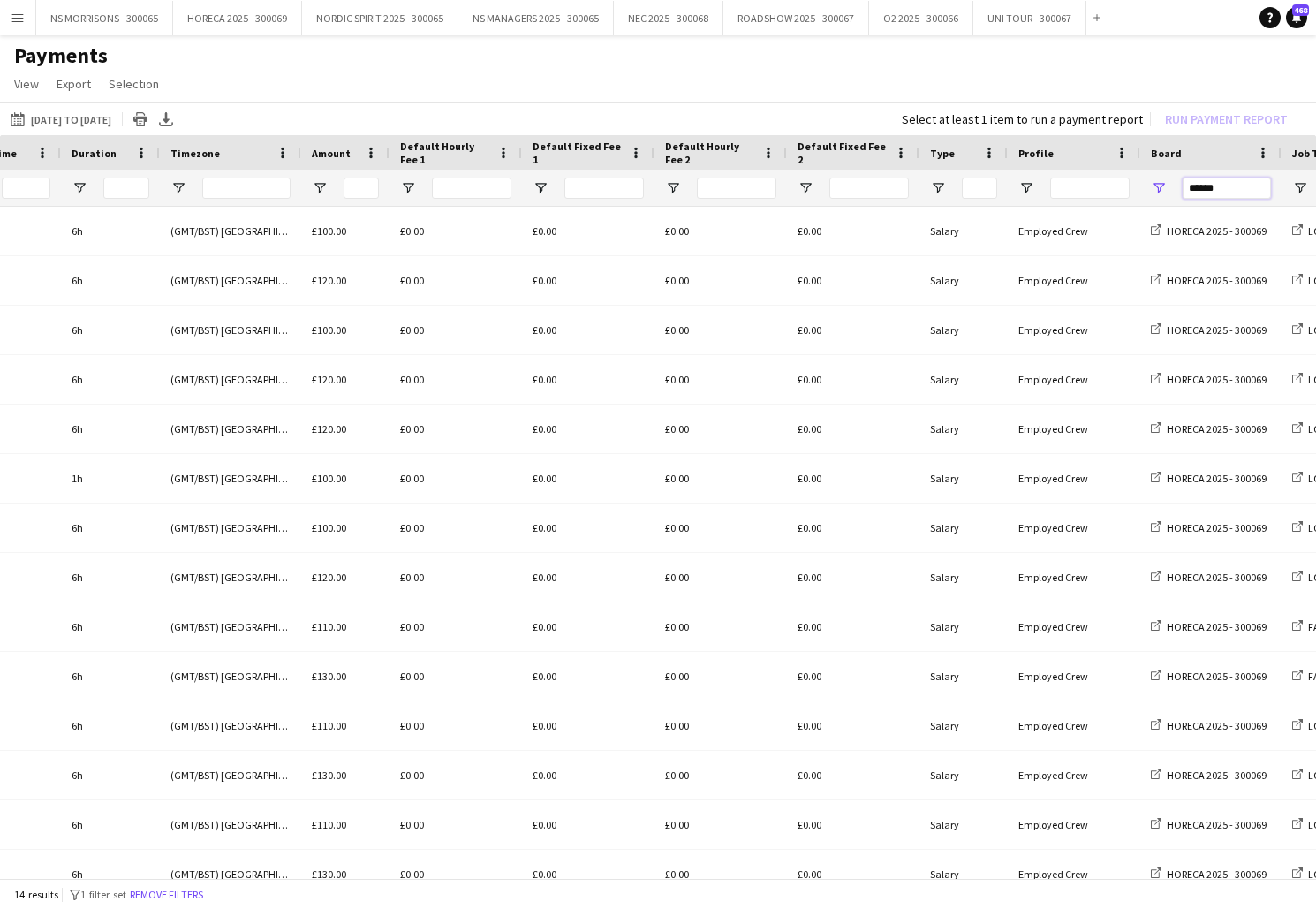
drag, startPoint x: 1224, startPoint y: 189, endPoint x: 1168, endPoint y: 188, distance: 56.0
click at [1168, 188] on div "******" at bounding box center [1211, 188] width 141 height 35
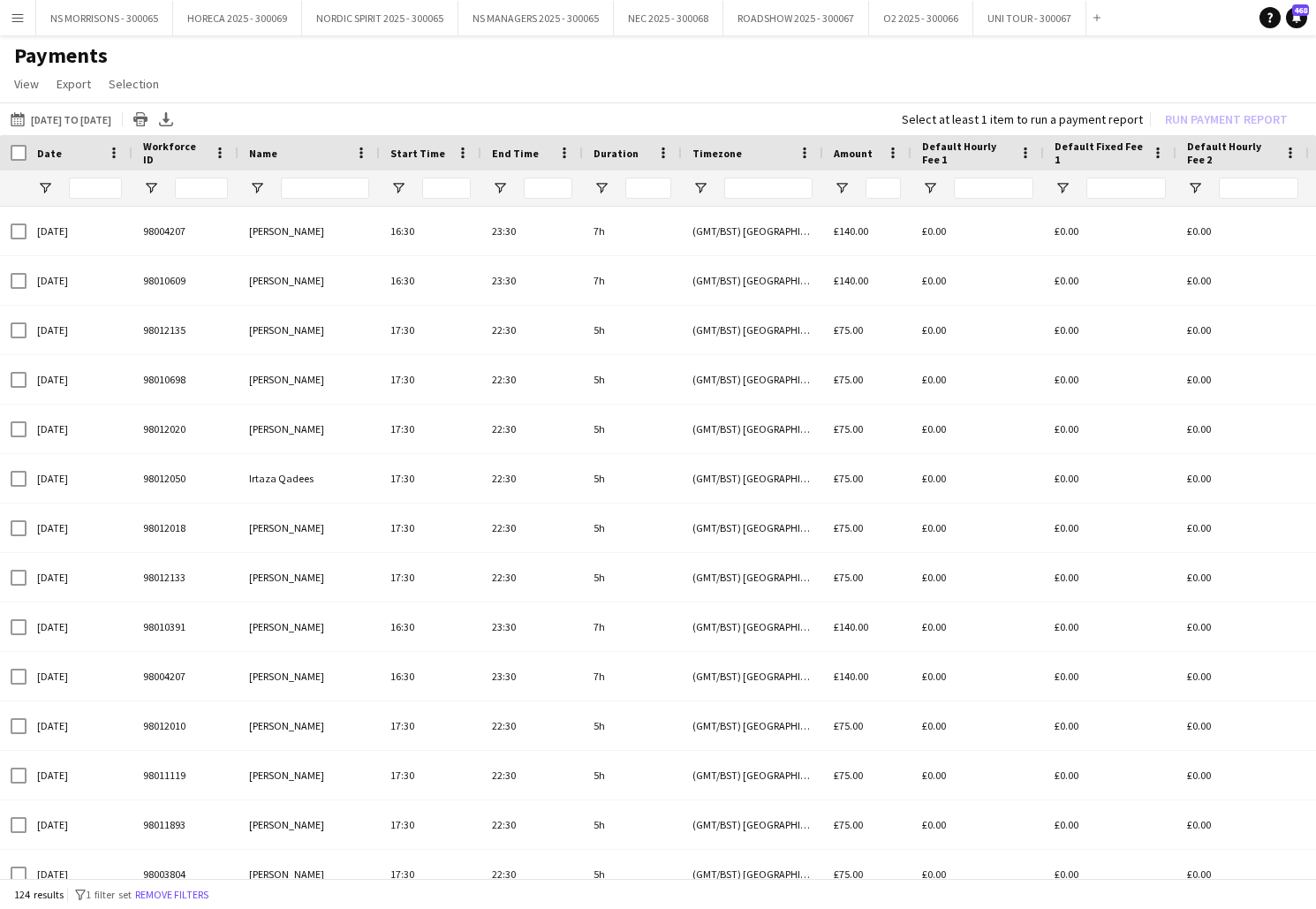
type input "**"
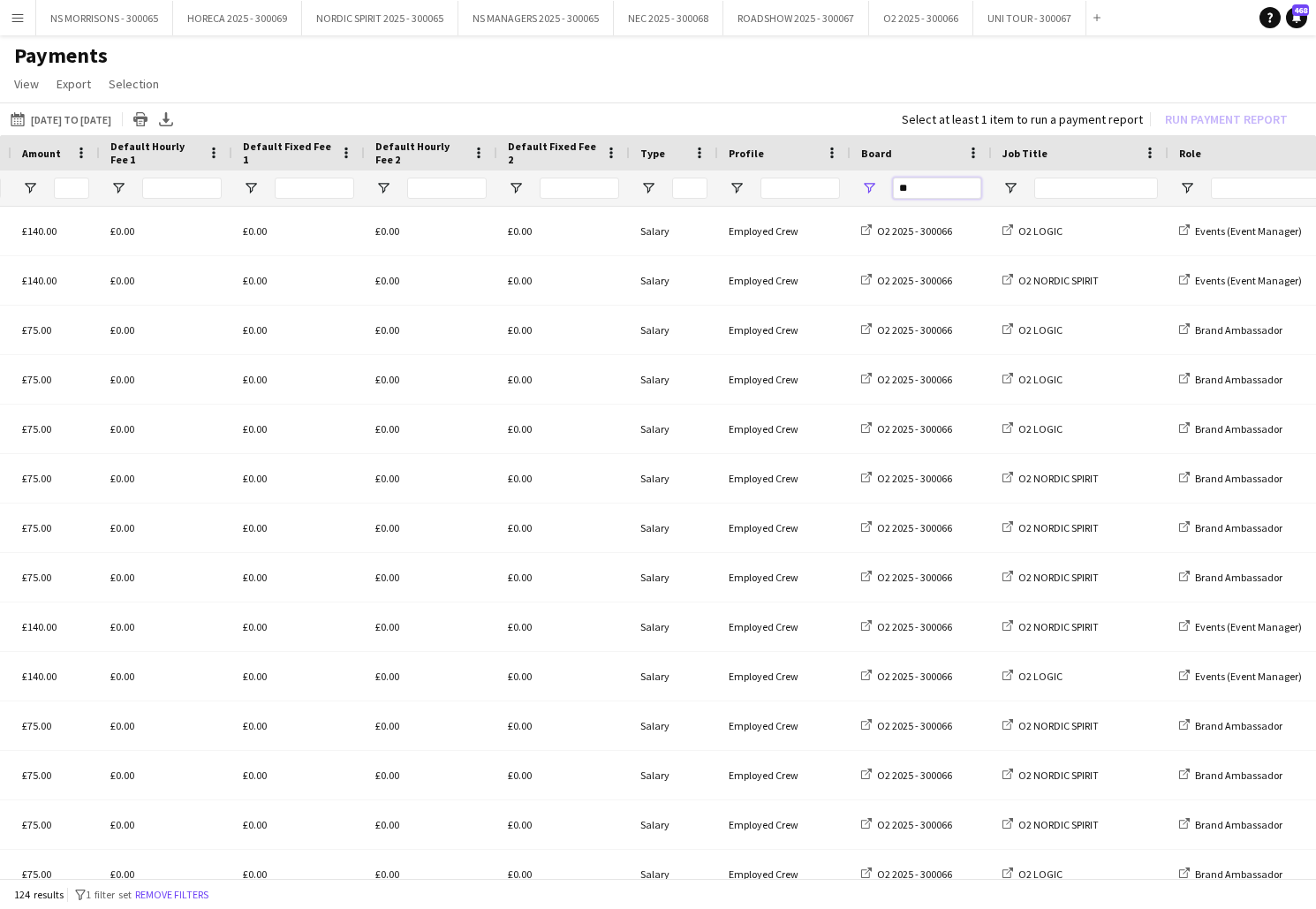
drag, startPoint x: 960, startPoint y: 194, endPoint x: 879, endPoint y: 190, distance: 81.1
click at [880, 191] on div "**" at bounding box center [921, 188] width 141 height 35
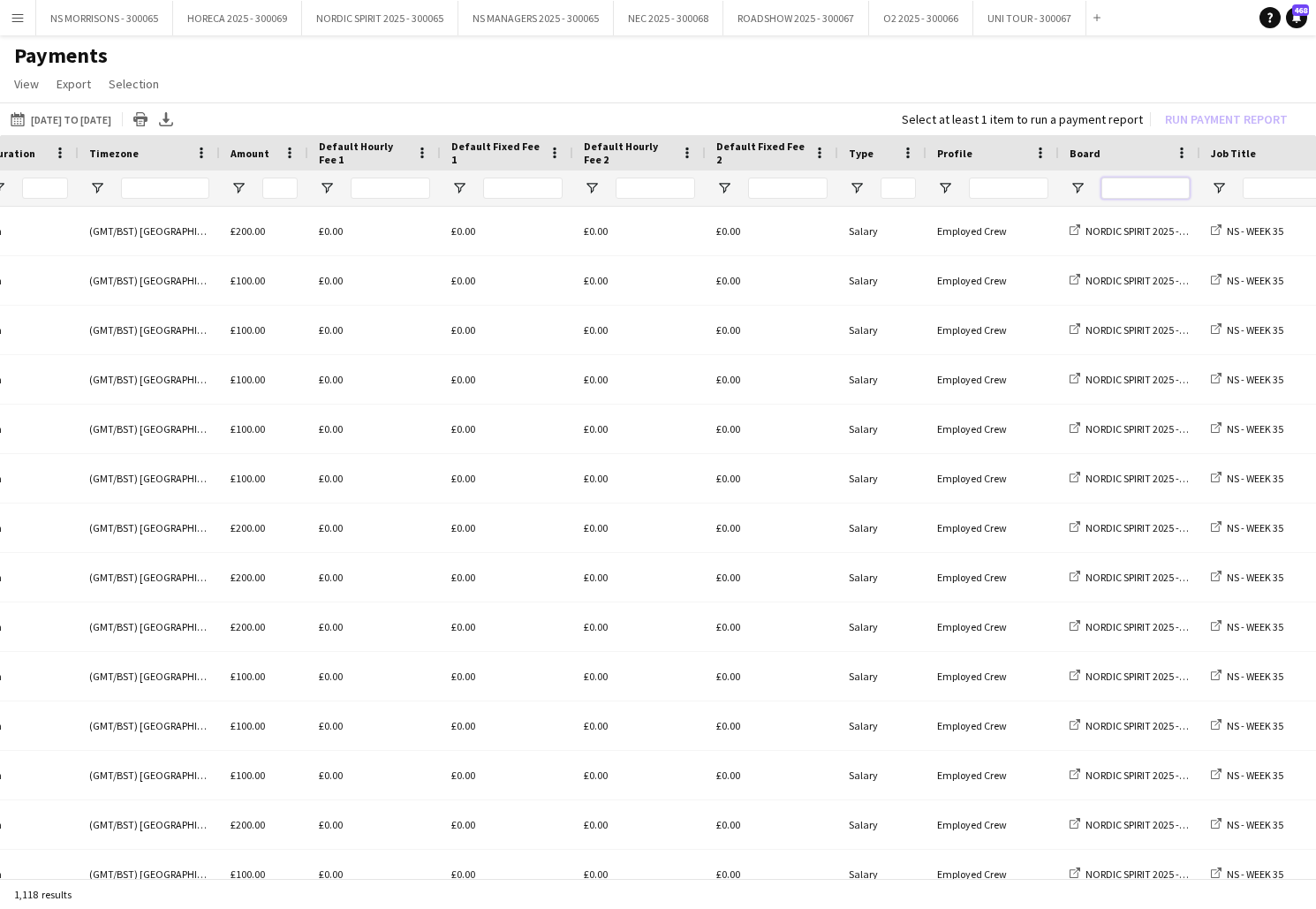
click at [1182, 187] on input "Board Filter Input" at bounding box center [1146, 188] width 88 height 21
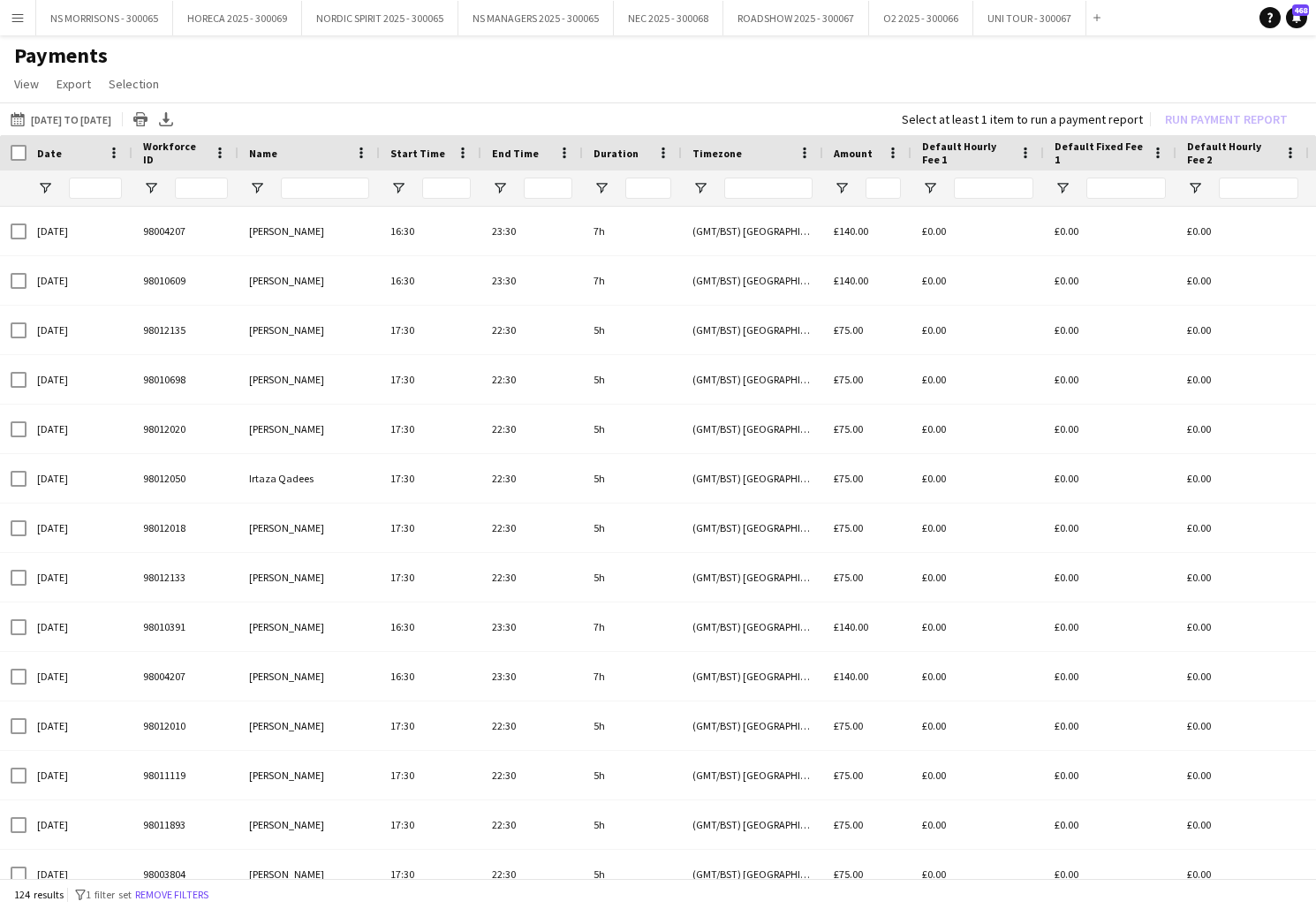
type input "**"
click at [27, 34] on button "Menu" at bounding box center [18, 18] width 35 height 35
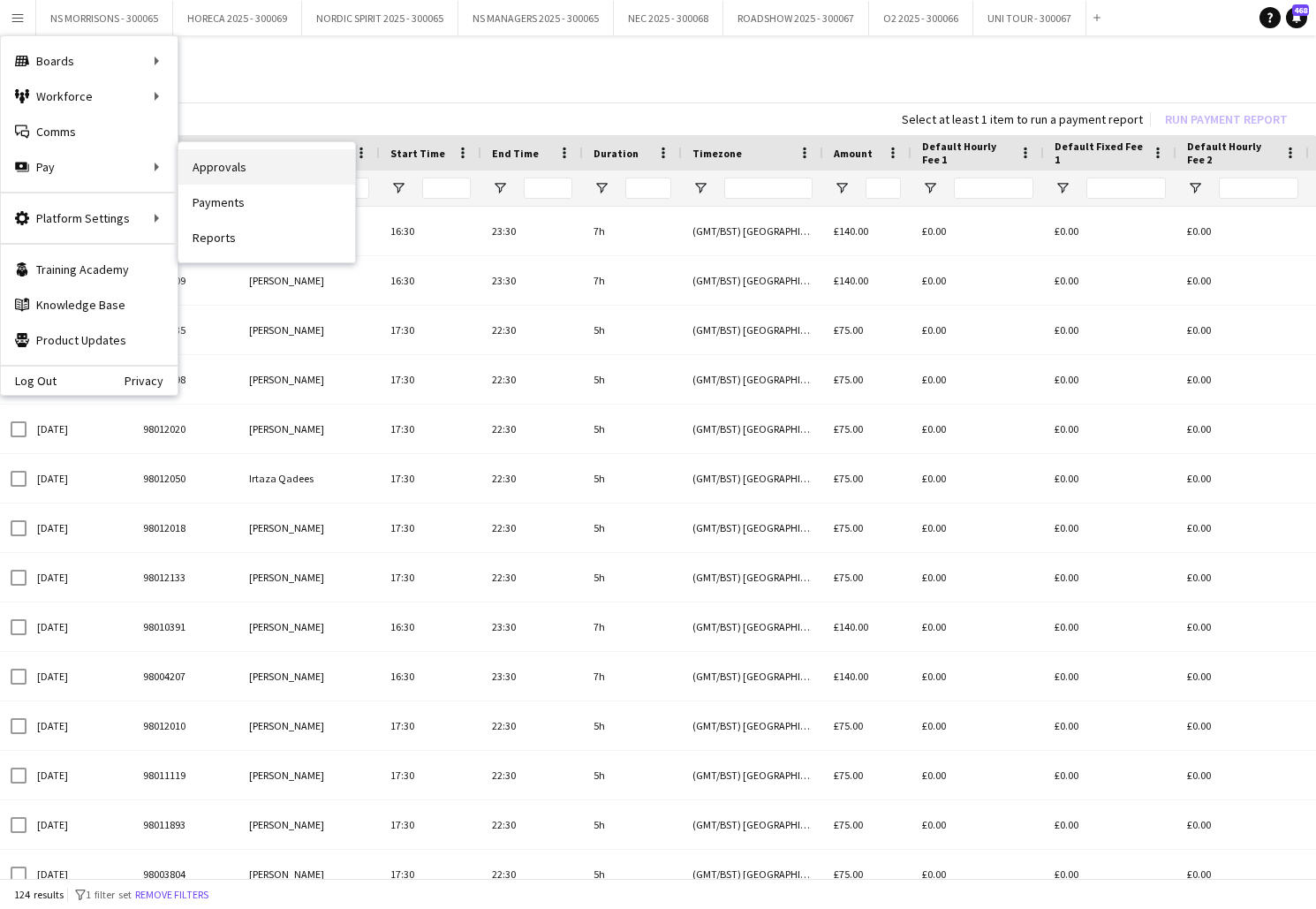
click at [259, 177] on link "Approvals" at bounding box center [267, 167] width 177 height 35
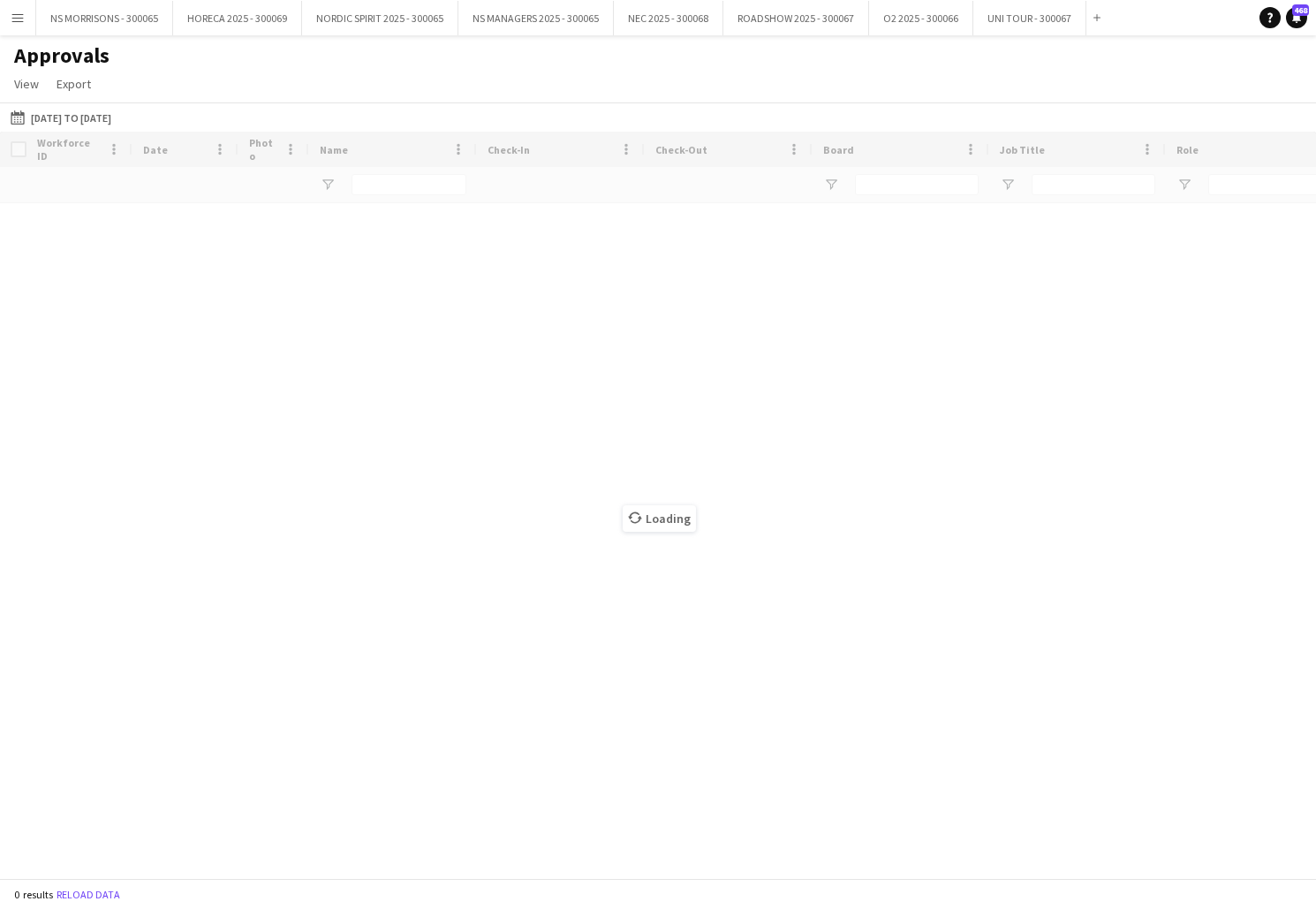
type input "******"
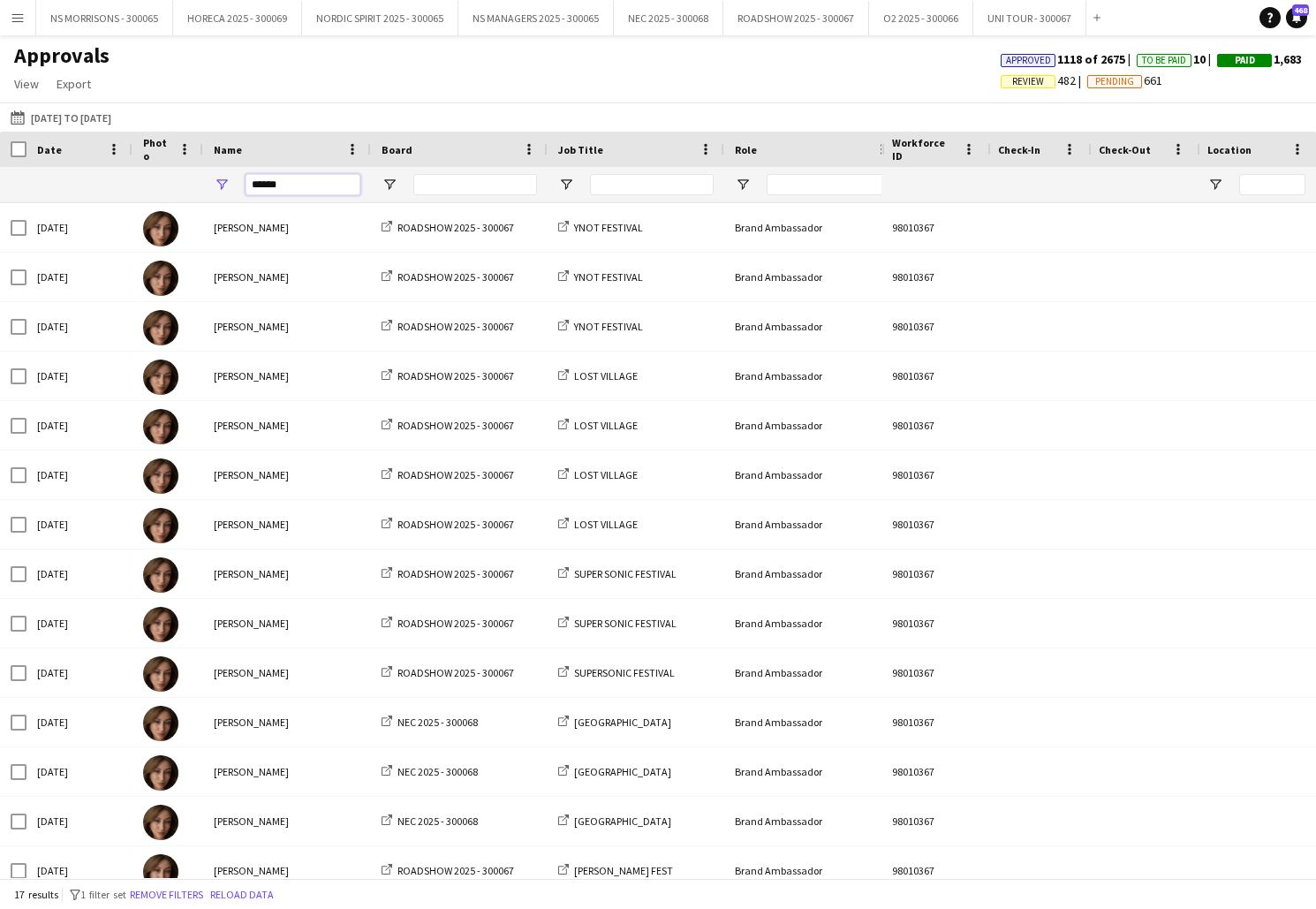
drag, startPoint x: 299, startPoint y: 185, endPoint x: 221, endPoint y: 182, distance: 78.1
click at [221, 182] on div "******" at bounding box center [287, 185] width 168 height 35
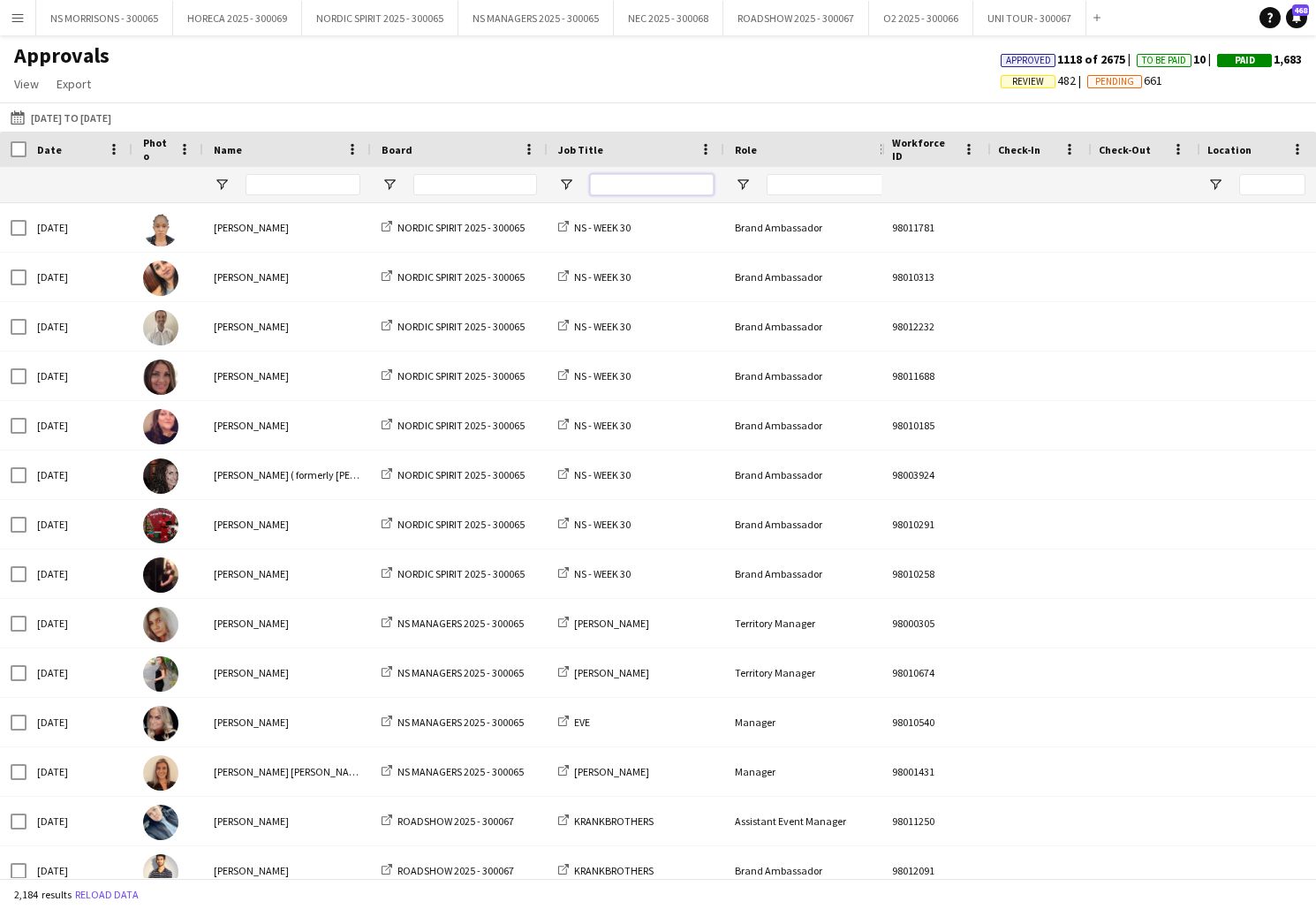
click at [674, 180] on input "Job Title Filter Input" at bounding box center [652, 185] width 124 height 21
click at [436, 191] on input "Board Filter Input" at bounding box center [475, 185] width 124 height 21
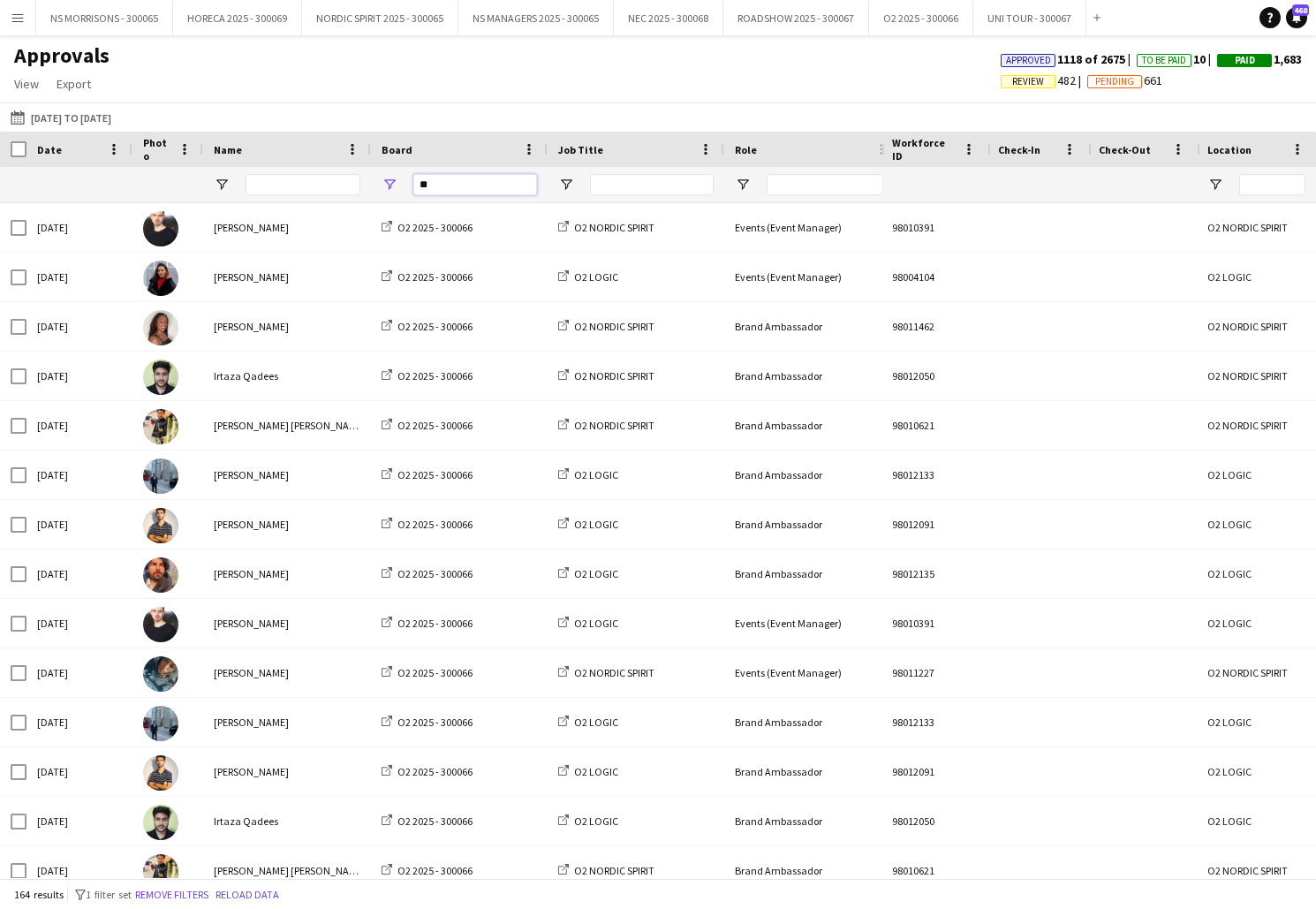
type input "**"
click at [1012, 81] on span "Review" at bounding box center [1028, 81] width 32 height 11
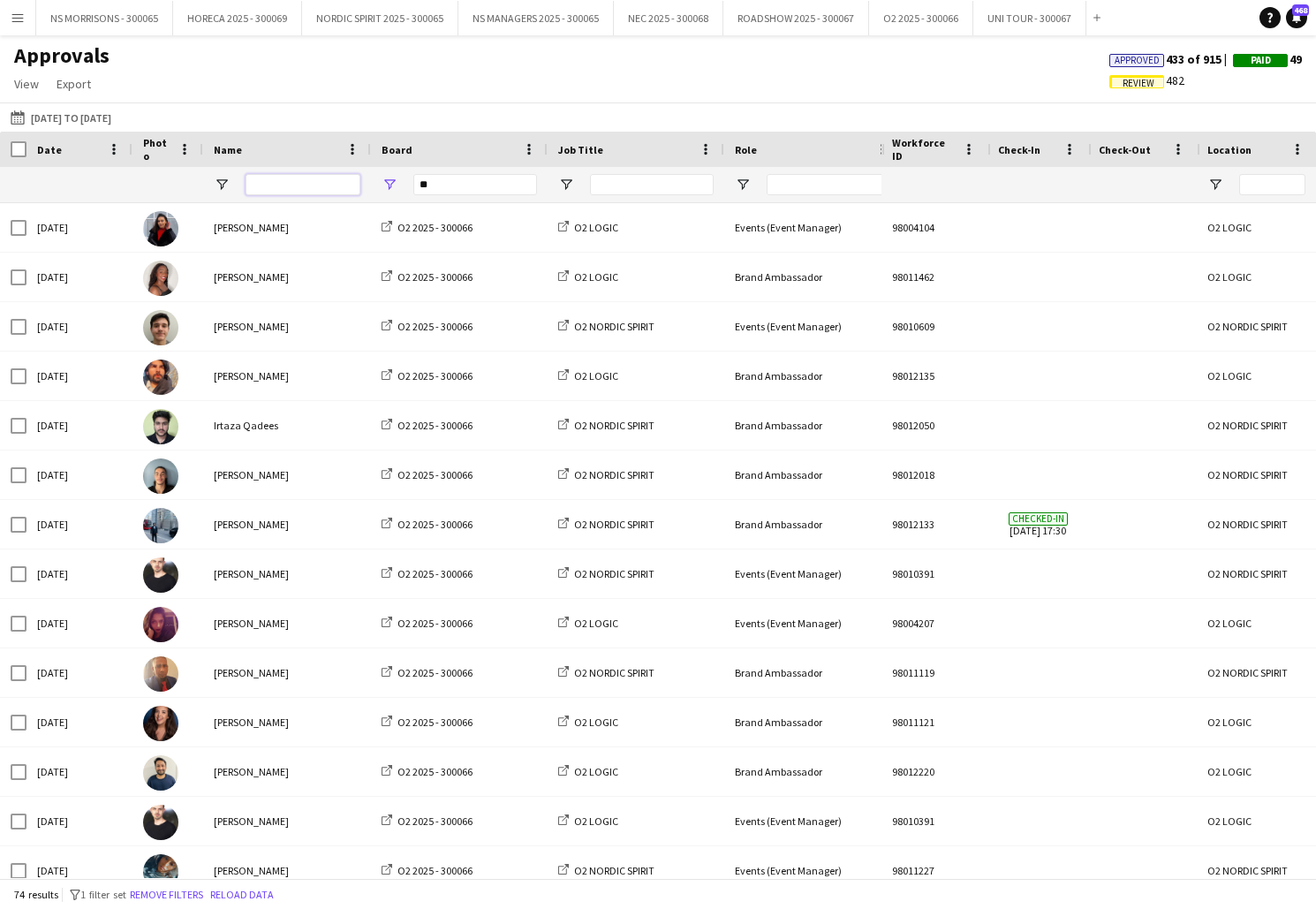
click at [276, 184] on input "Name Filter Input" at bounding box center [303, 185] width 115 height 21
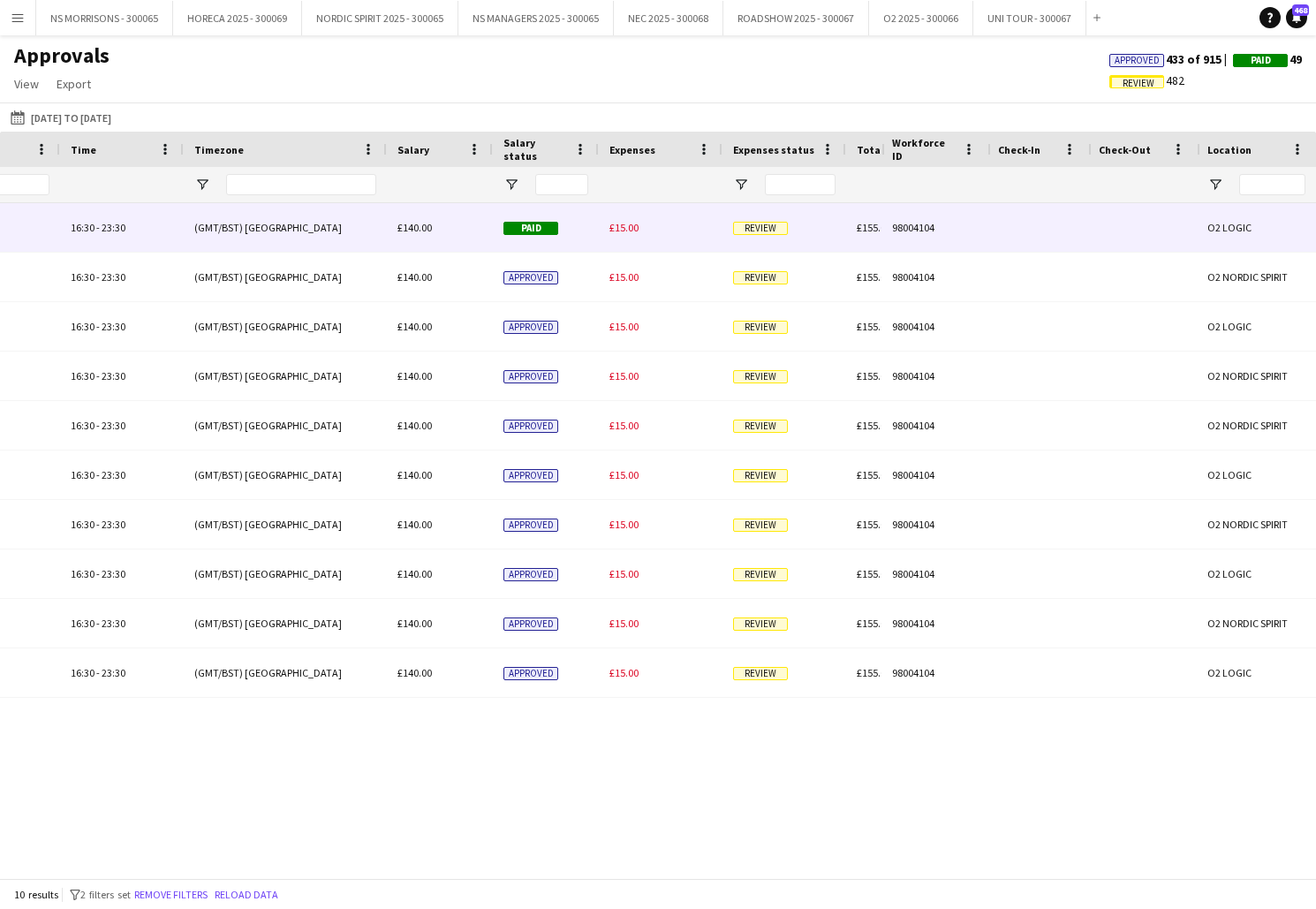
type input "*****"
click at [629, 229] on span "£15.00" at bounding box center [624, 227] width 29 height 13
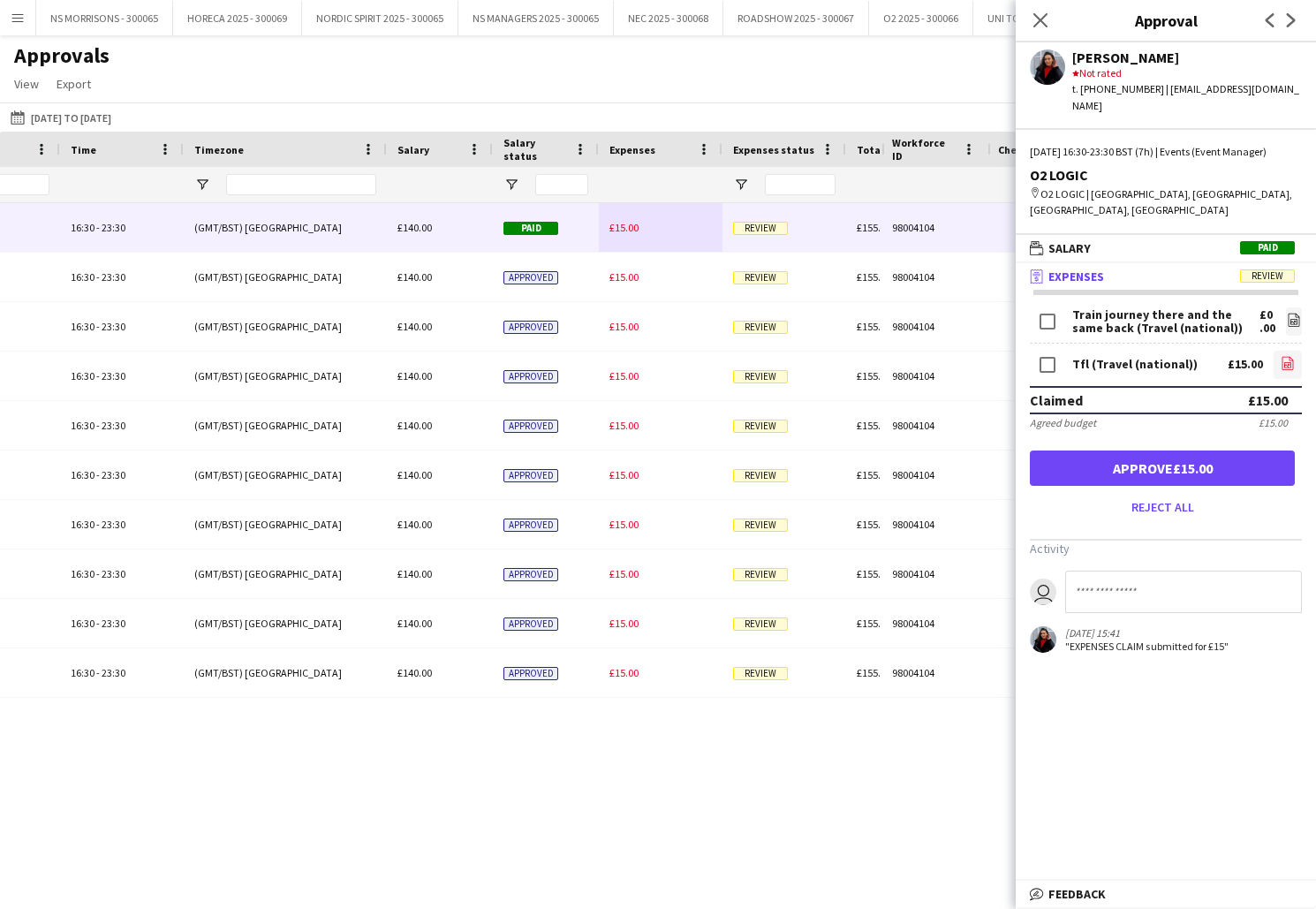
click at [1289, 356] on icon "file-image" at bounding box center [1288, 363] width 14 height 14
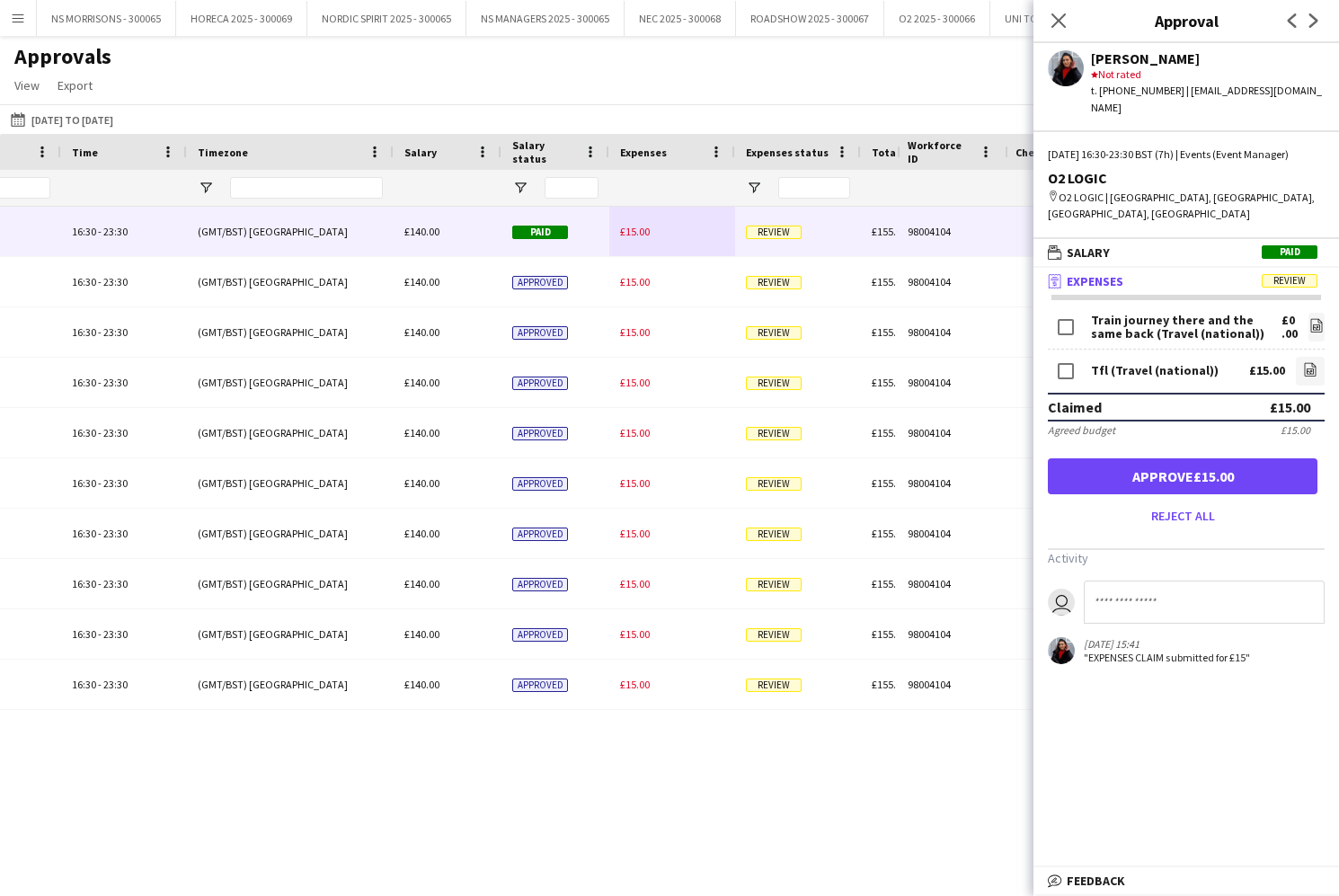
click at [1194, 458] on button "Approve £15.00" at bounding box center [1183, 476] width 270 height 36
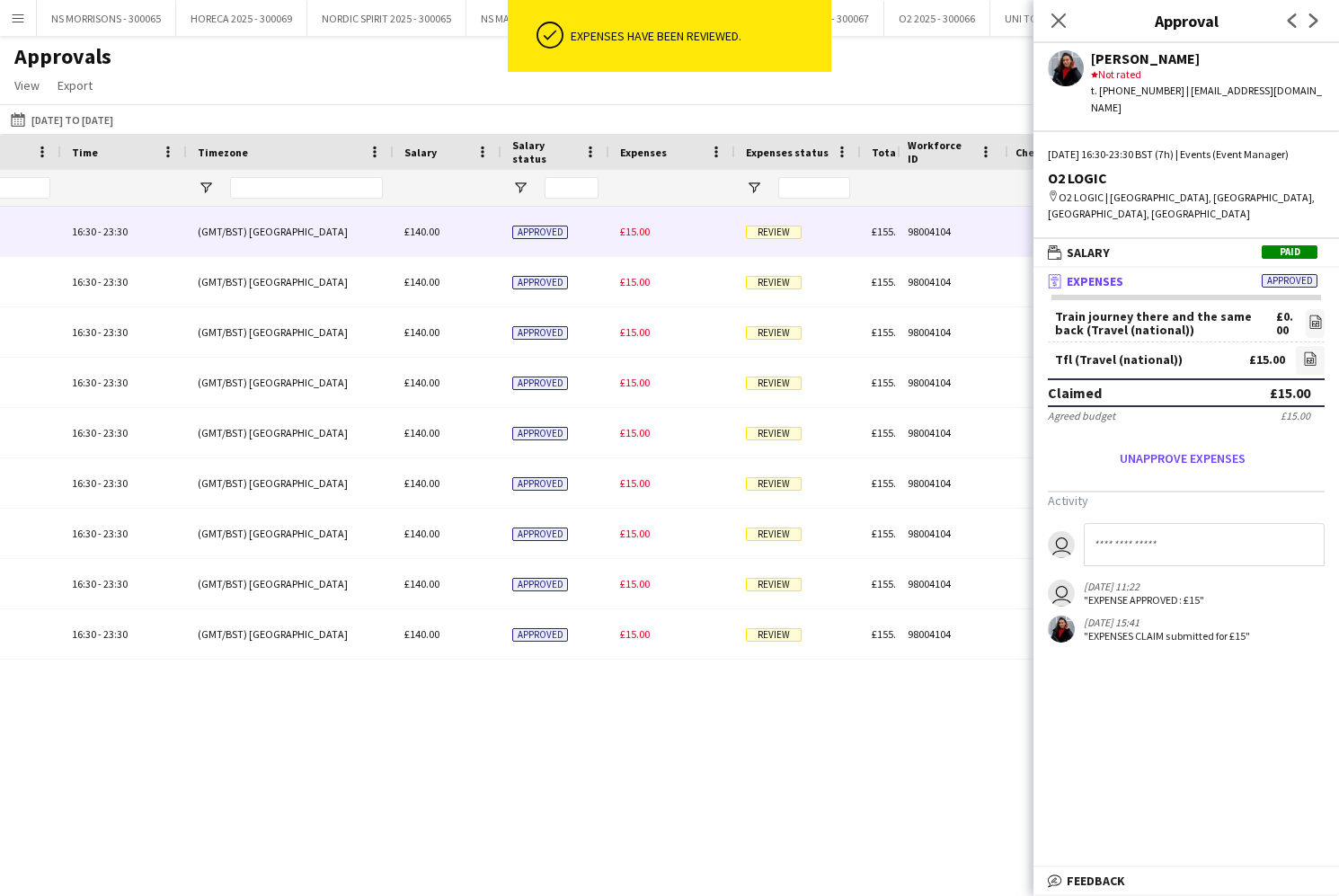
click at [638, 235] on span "£15.00" at bounding box center [634, 231] width 30 height 13
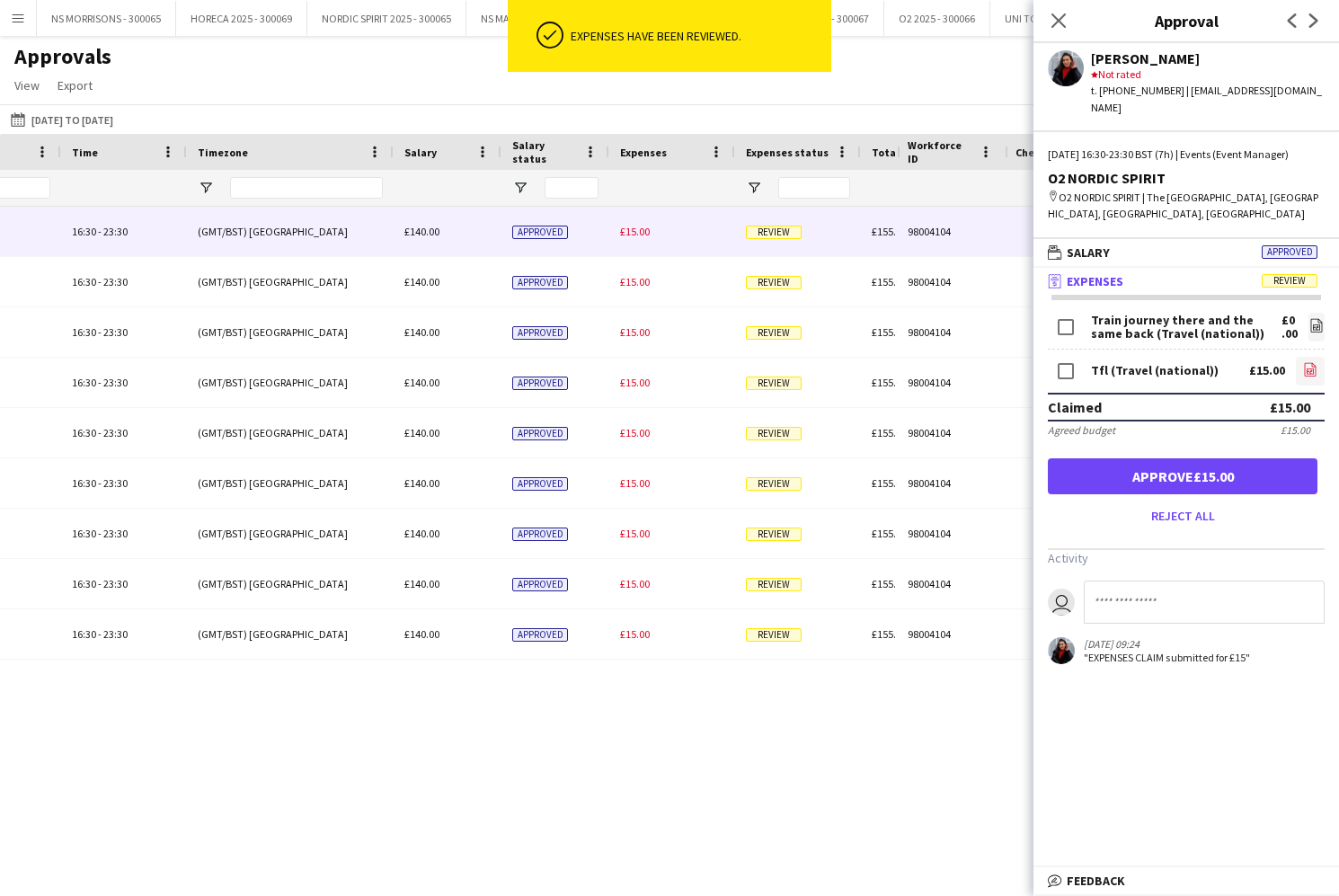
click at [1314, 369] on icon at bounding box center [1310, 371] width 7 height 5
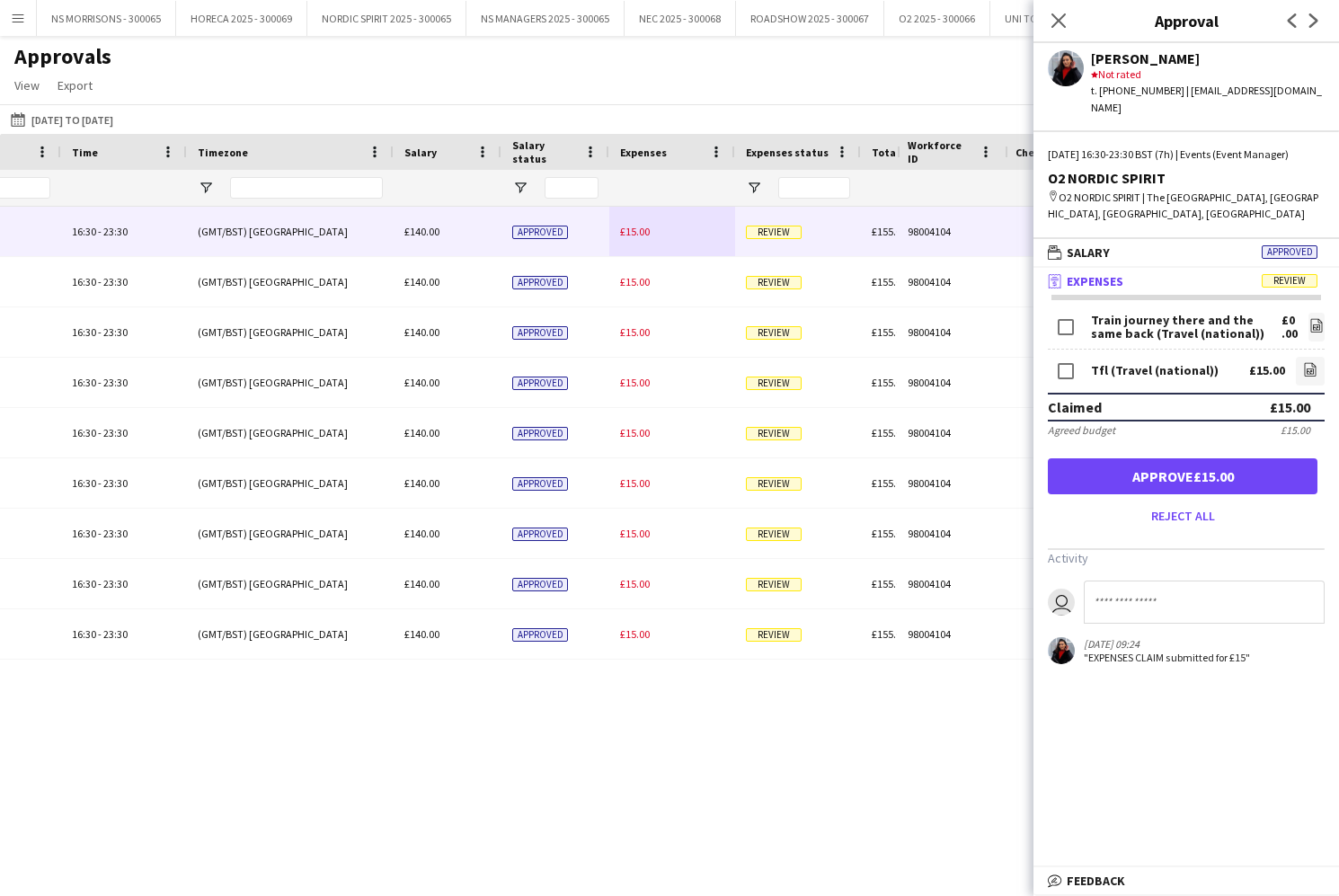
click at [1091, 473] on button "Approve £15.00" at bounding box center [1183, 476] width 270 height 36
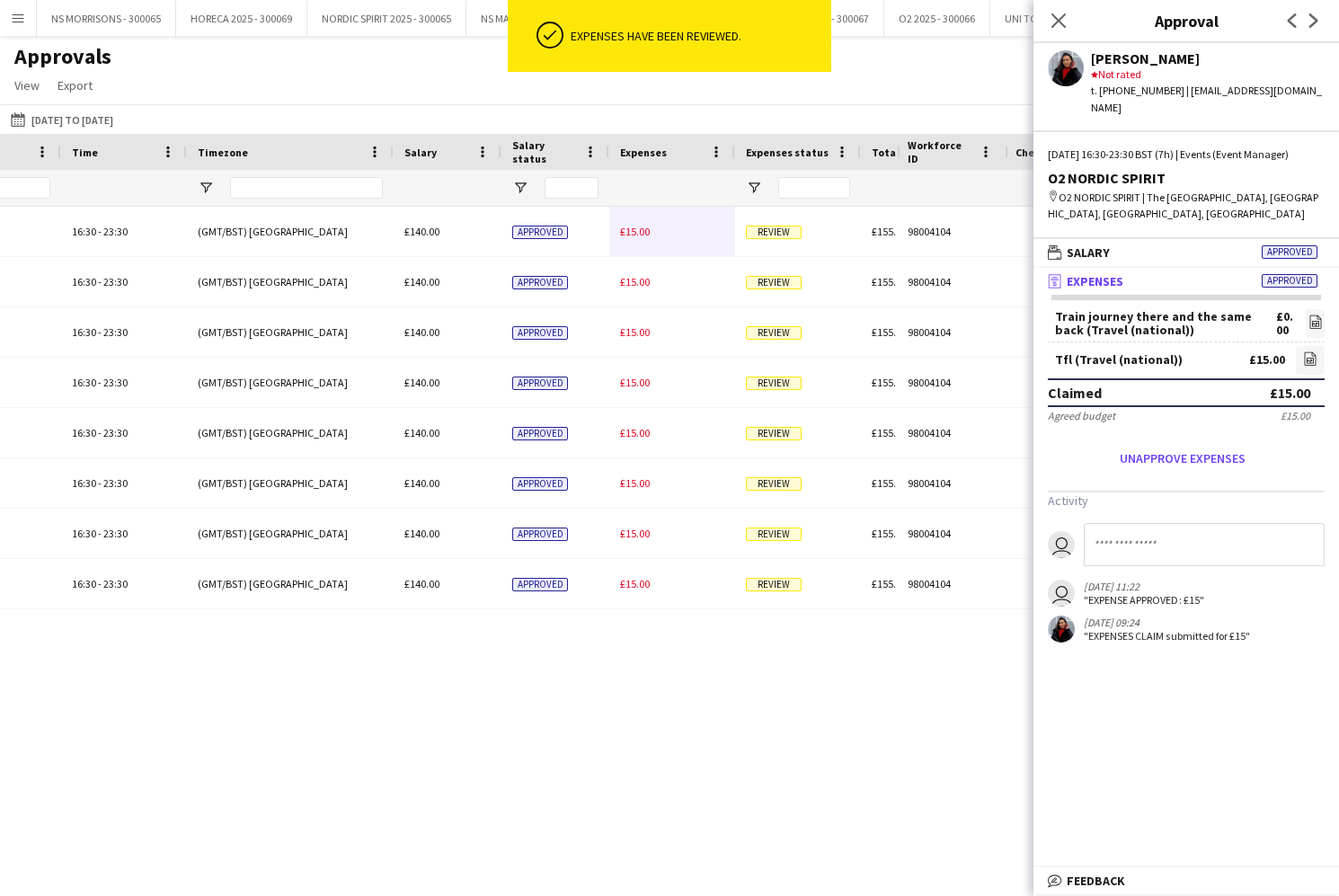
click at [624, 230] on span "£15.00" at bounding box center [634, 231] width 30 height 13
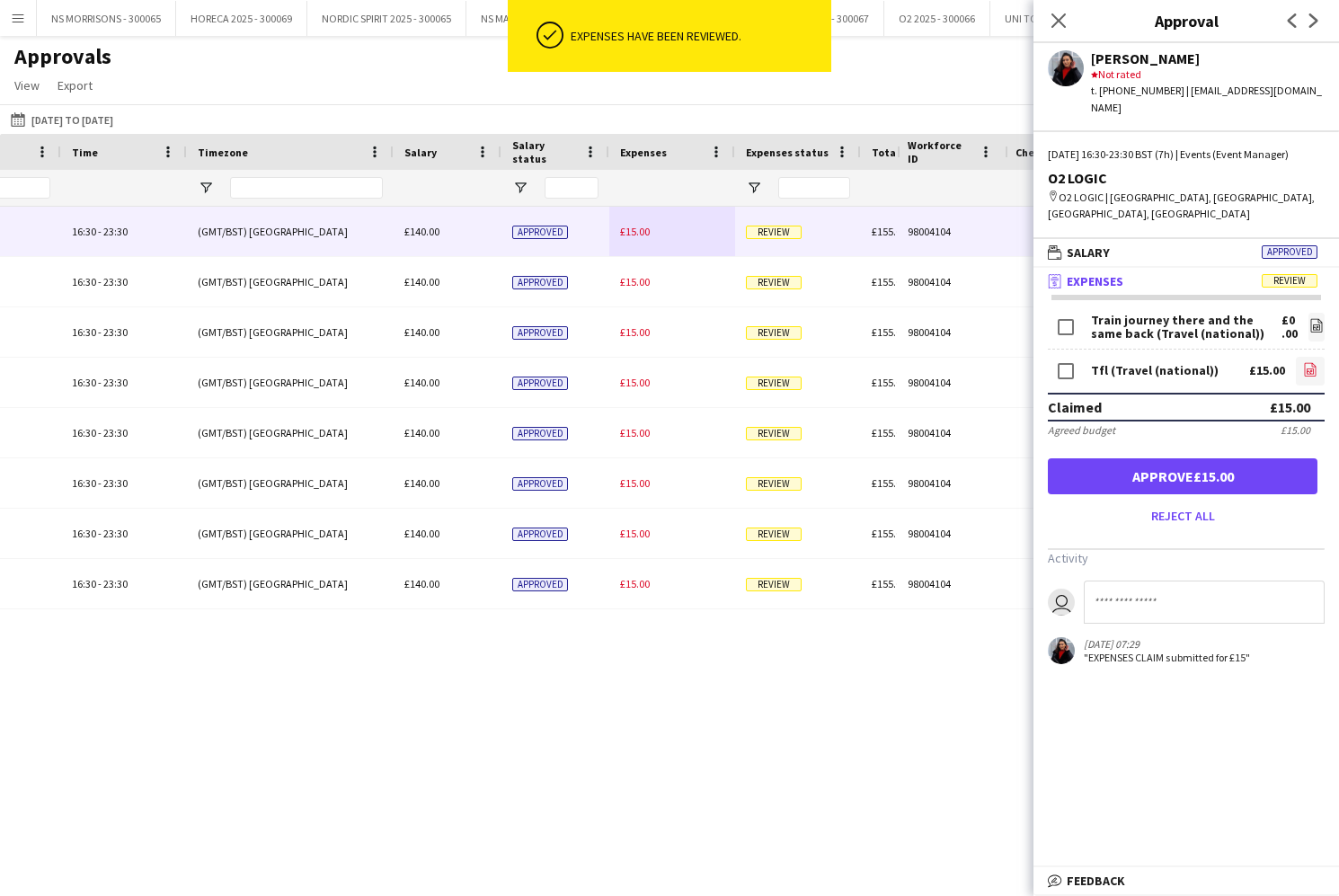
click at [1308, 362] on icon "file-image" at bounding box center [1310, 369] width 14 height 14
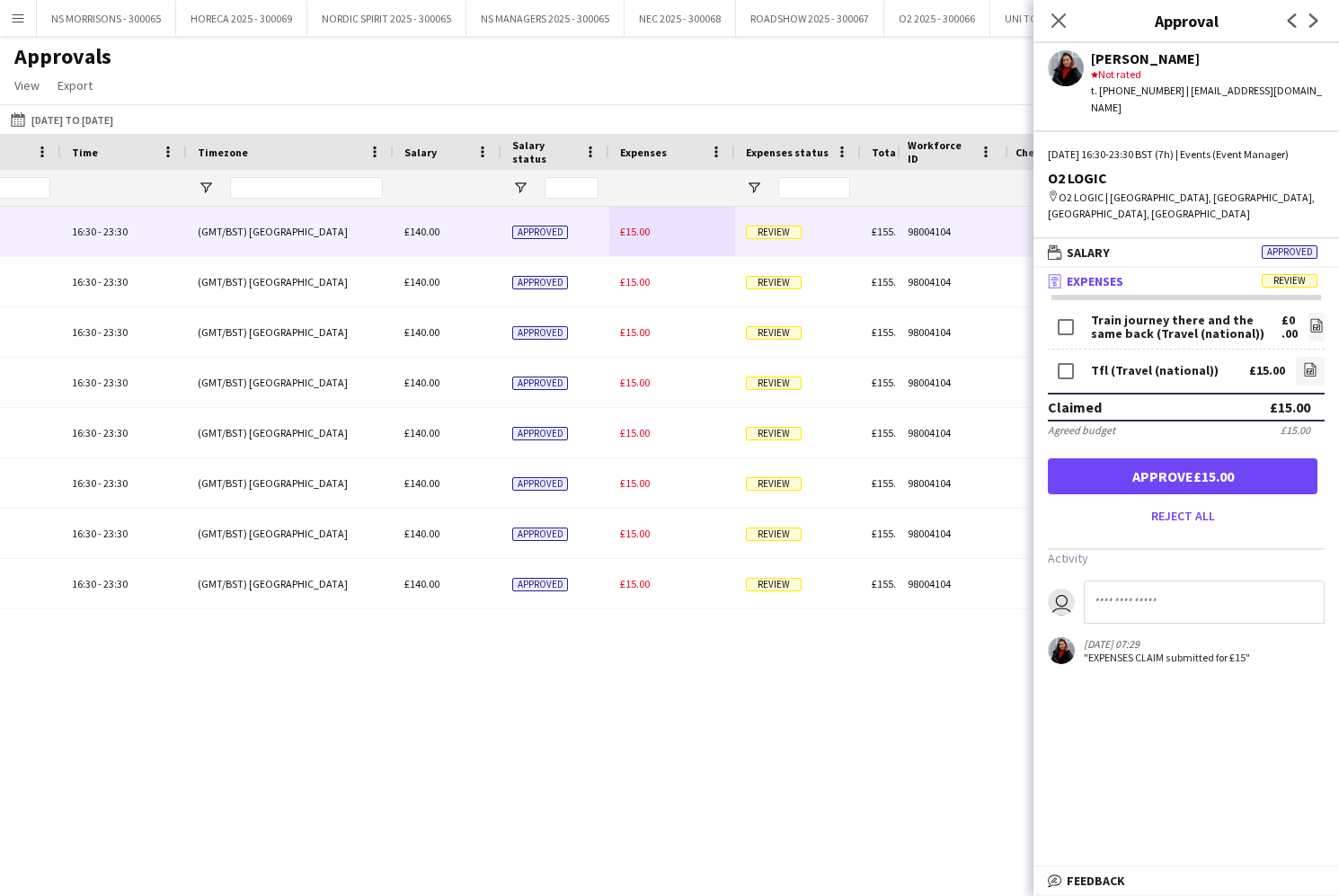
click at [1160, 458] on button "Approve £15.00" at bounding box center [1183, 476] width 270 height 36
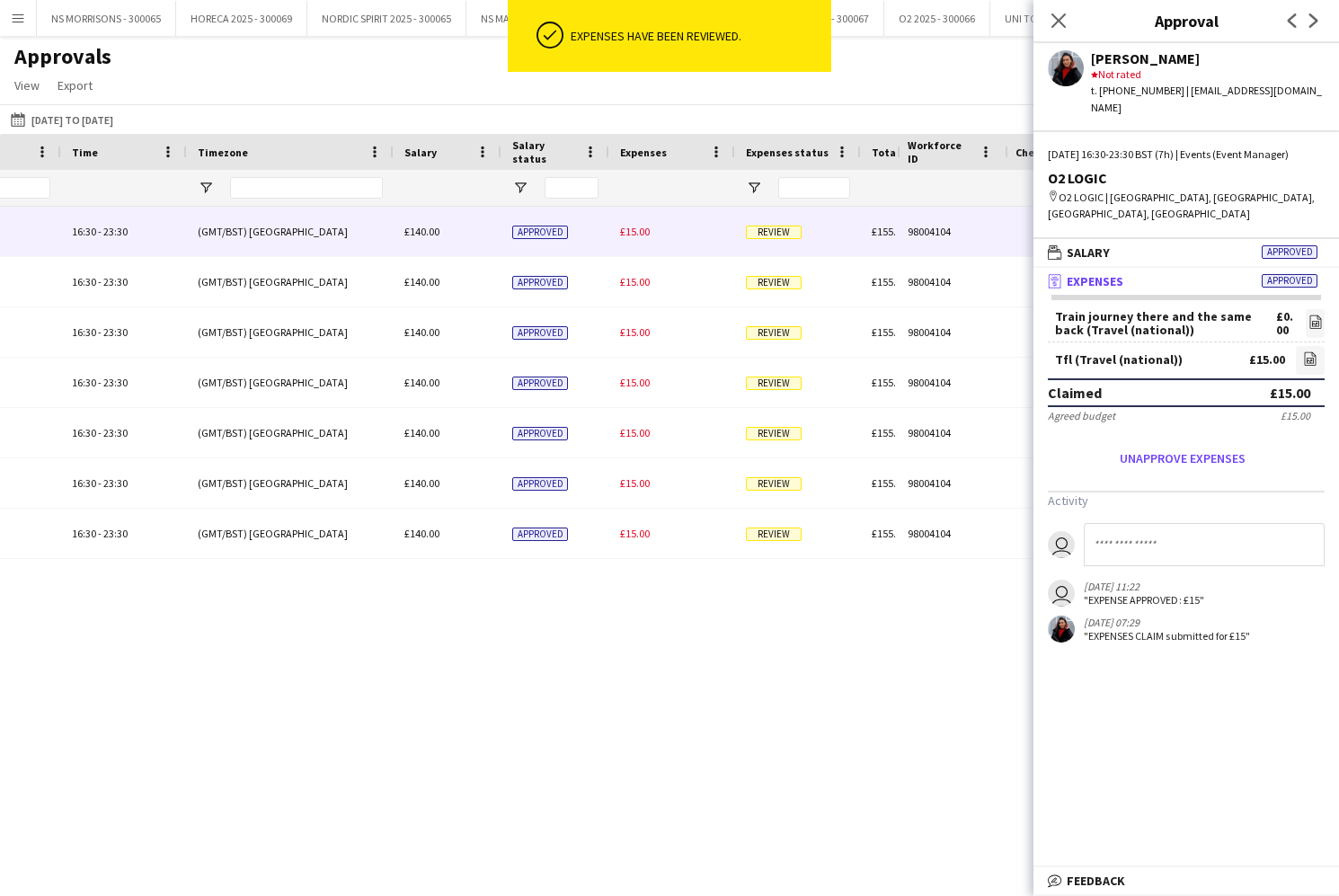
click at [625, 234] on span "£15.00" at bounding box center [634, 231] width 30 height 13
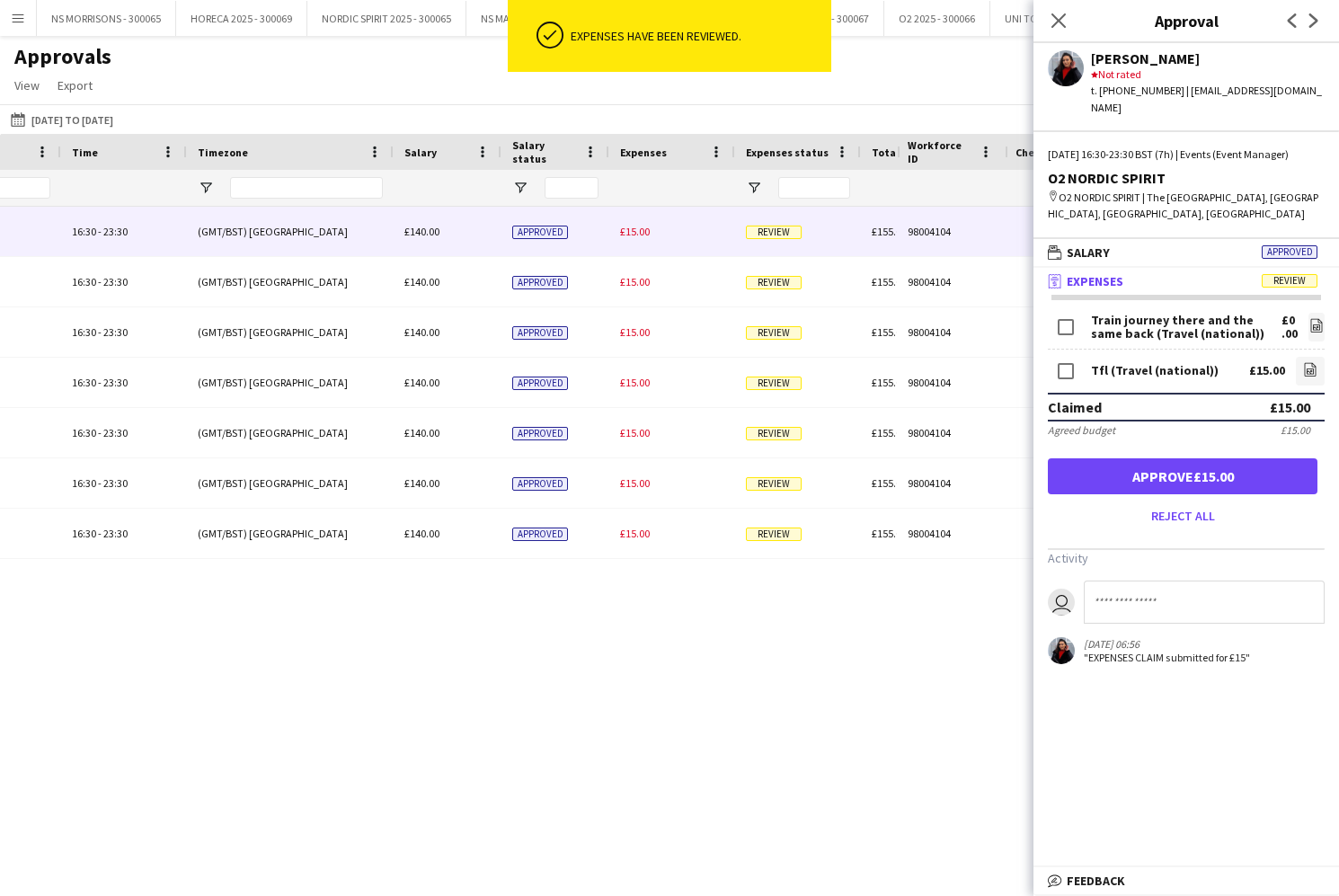
drag, startPoint x: 1077, startPoint y: 475, endPoint x: 1037, endPoint y: 461, distance: 42.4
click at [1077, 475] on button "Approve £15.00" at bounding box center [1183, 476] width 270 height 36
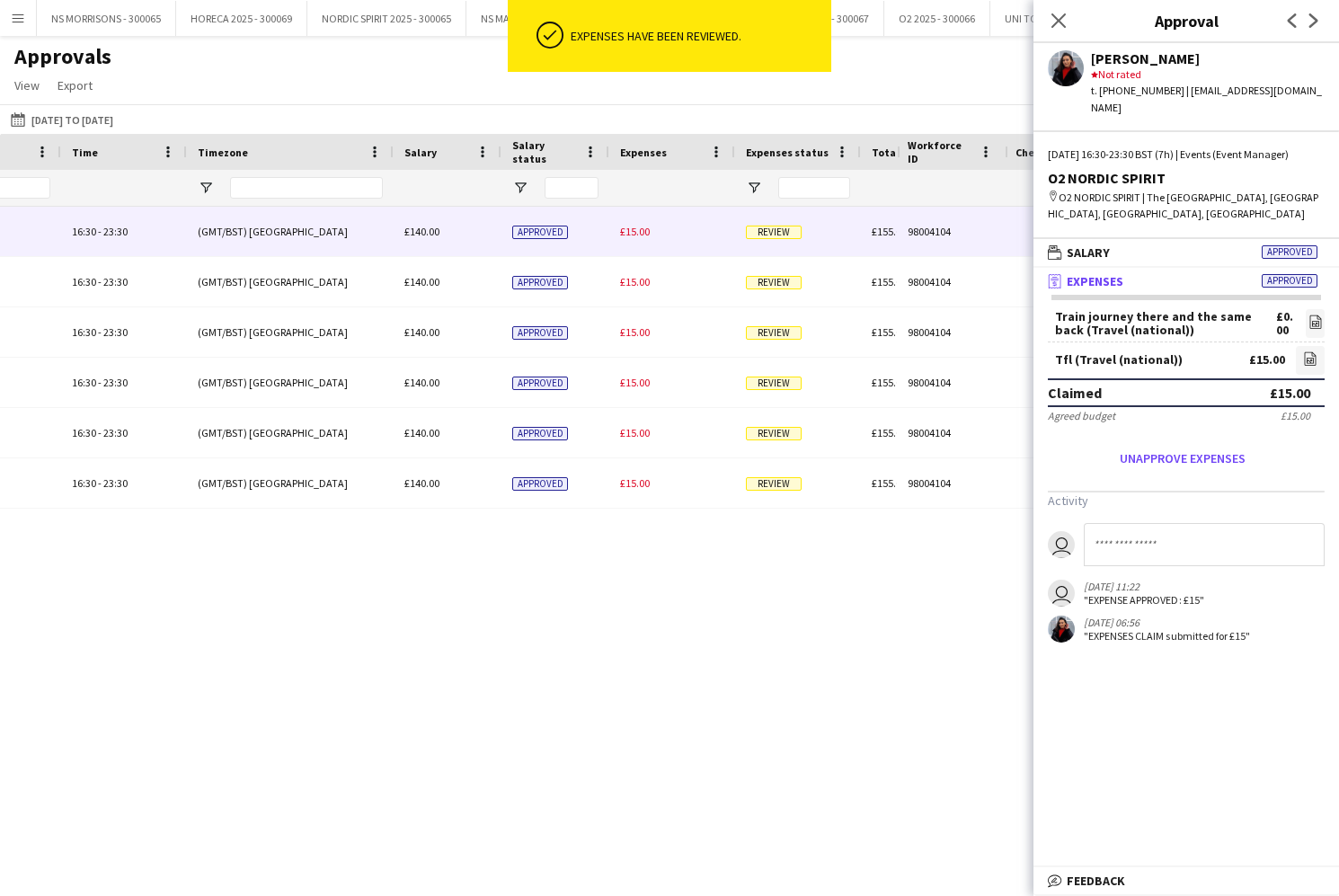
click at [643, 229] on div "£15.00" at bounding box center [672, 231] width 126 height 49
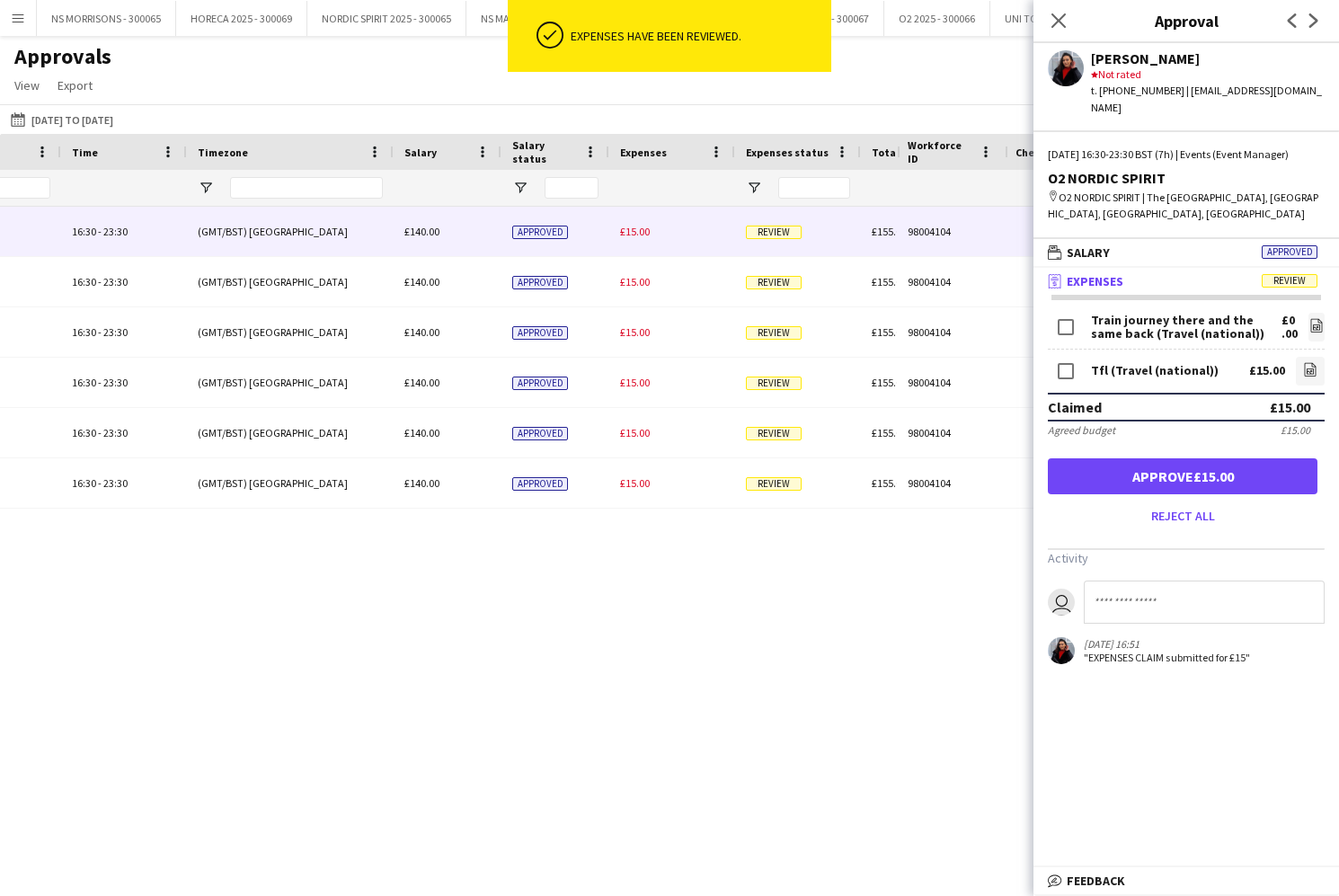
click at [1106, 483] on button "Approve £15.00" at bounding box center [1183, 476] width 270 height 36
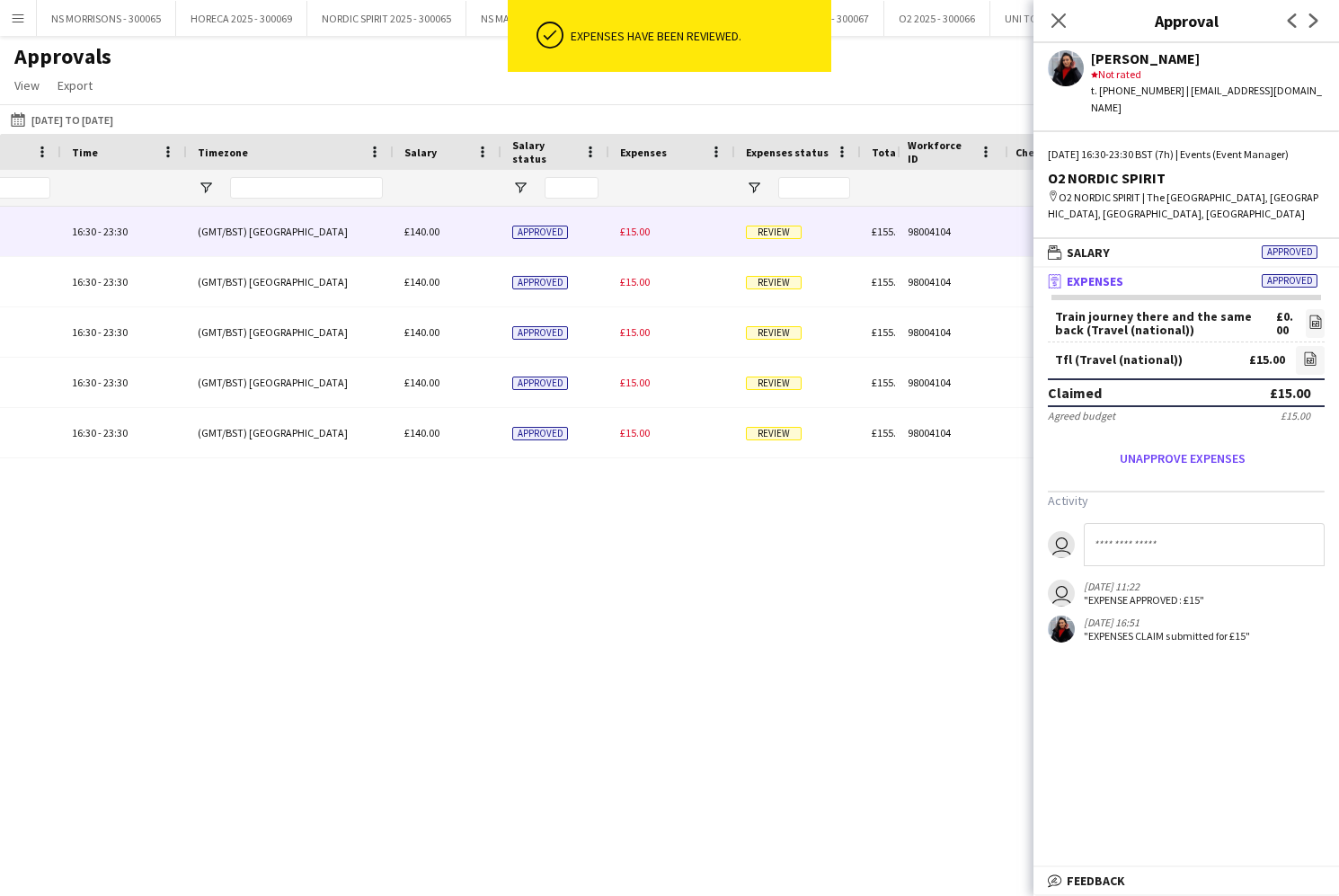
drag, startPoint x: 625, startPoint y: 235, endPoint x: 739, endPoint y: 299, distance: 130.7
click at [625, 235] on span "£15.00" at bounding box center [634, 231] width 30 height 13
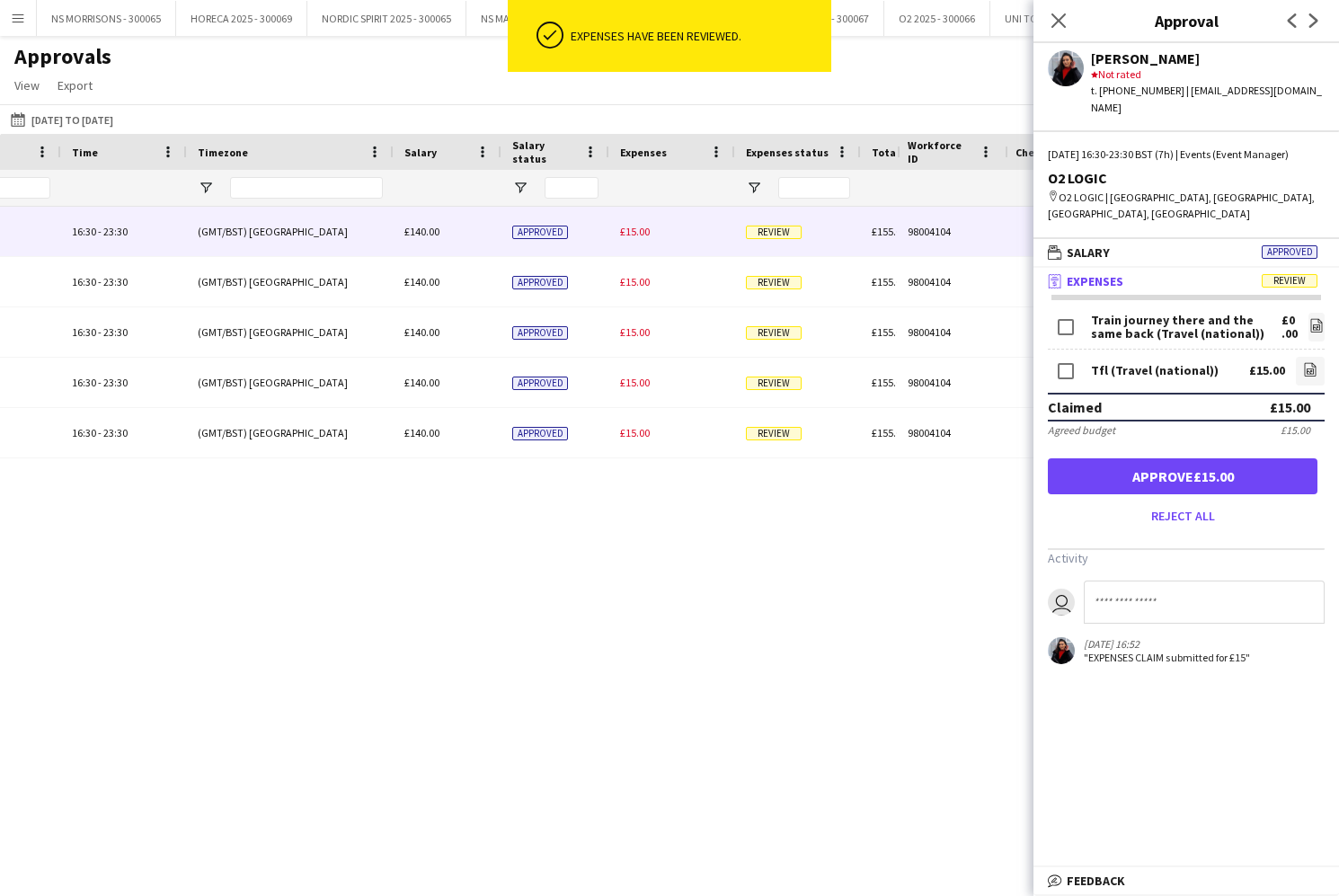
click at [1108, 458] on button "Approve £15.00" at bounding box center [1183, 476] width 270 height 36
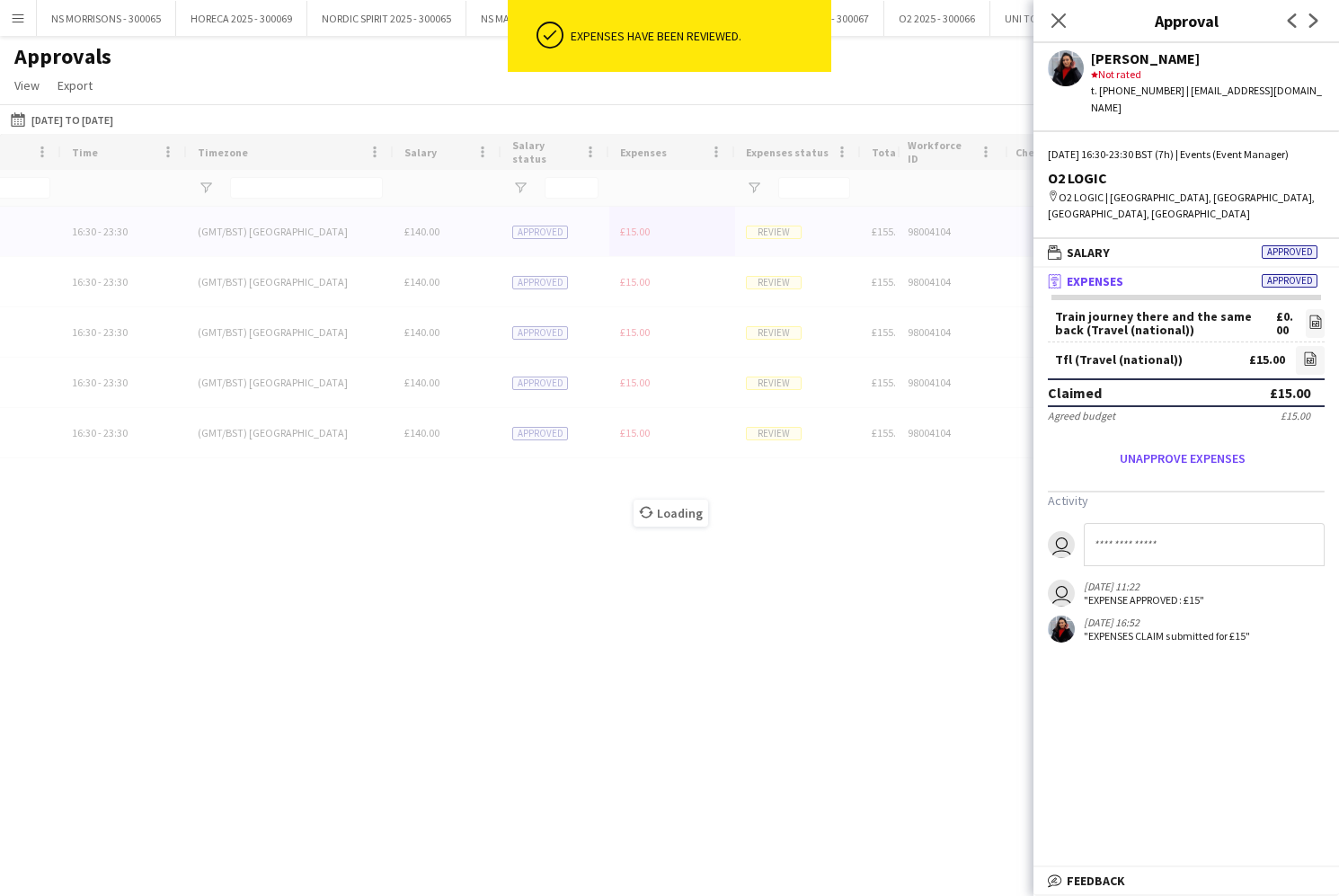
click at [625, 236] on div "Loading" at bounding box center [670, 499] width 1339 height 731
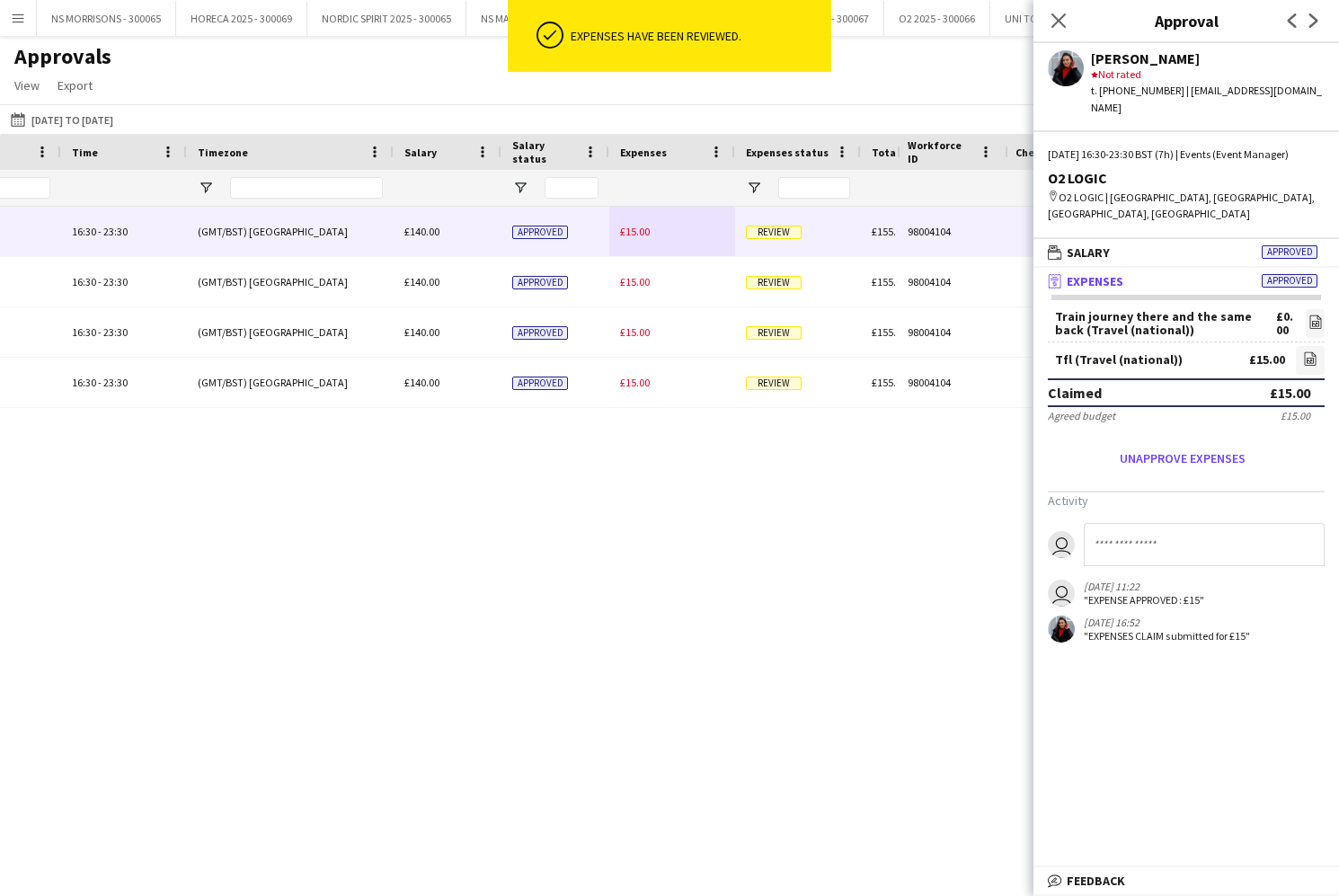
click at [625, 236] on span "£15.00" at bounding box center [634, 231] width 30 height 13
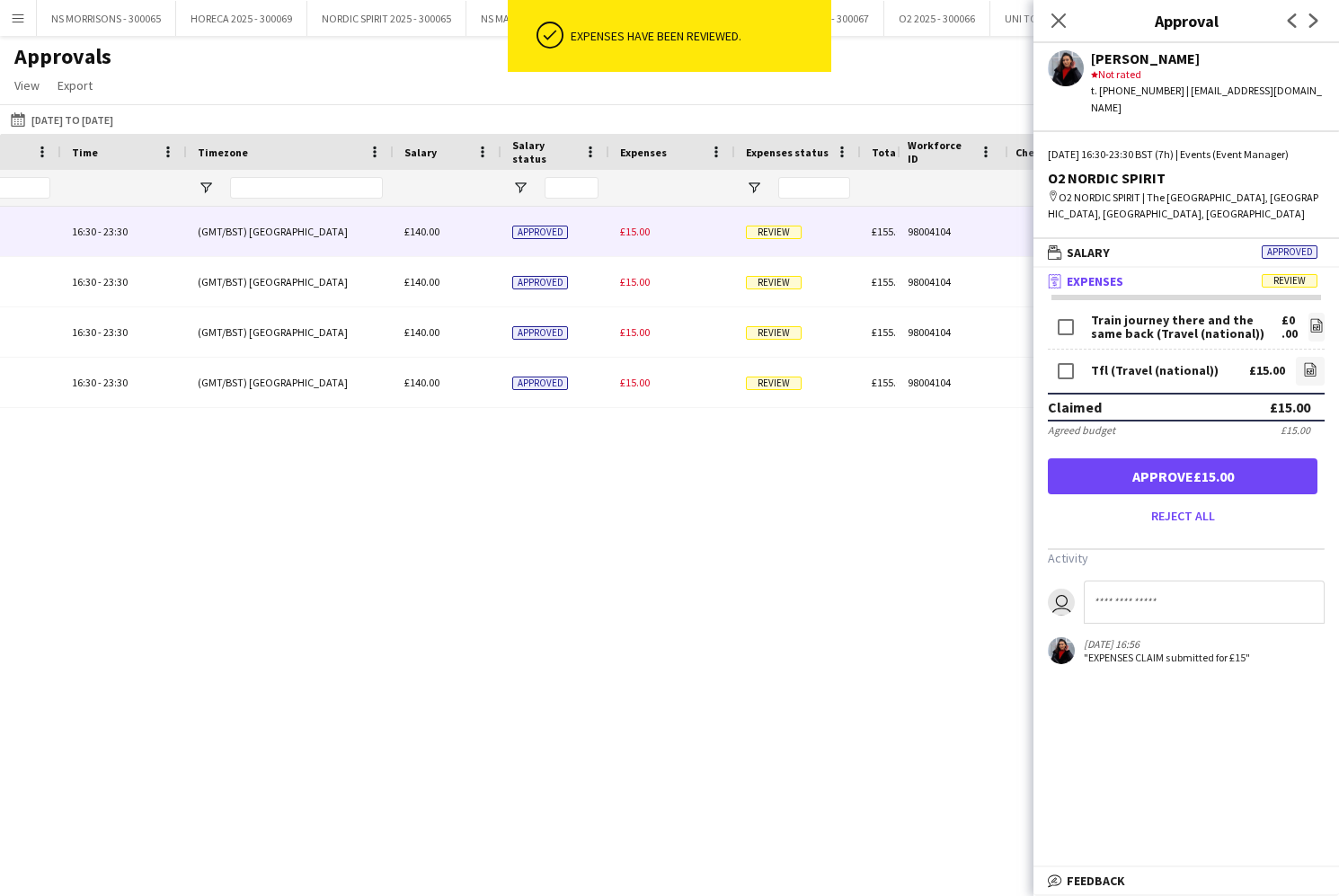
click at [1106, 470] on button "Approve £15.00" at bounding box center [1183, 476] width 270 height 36
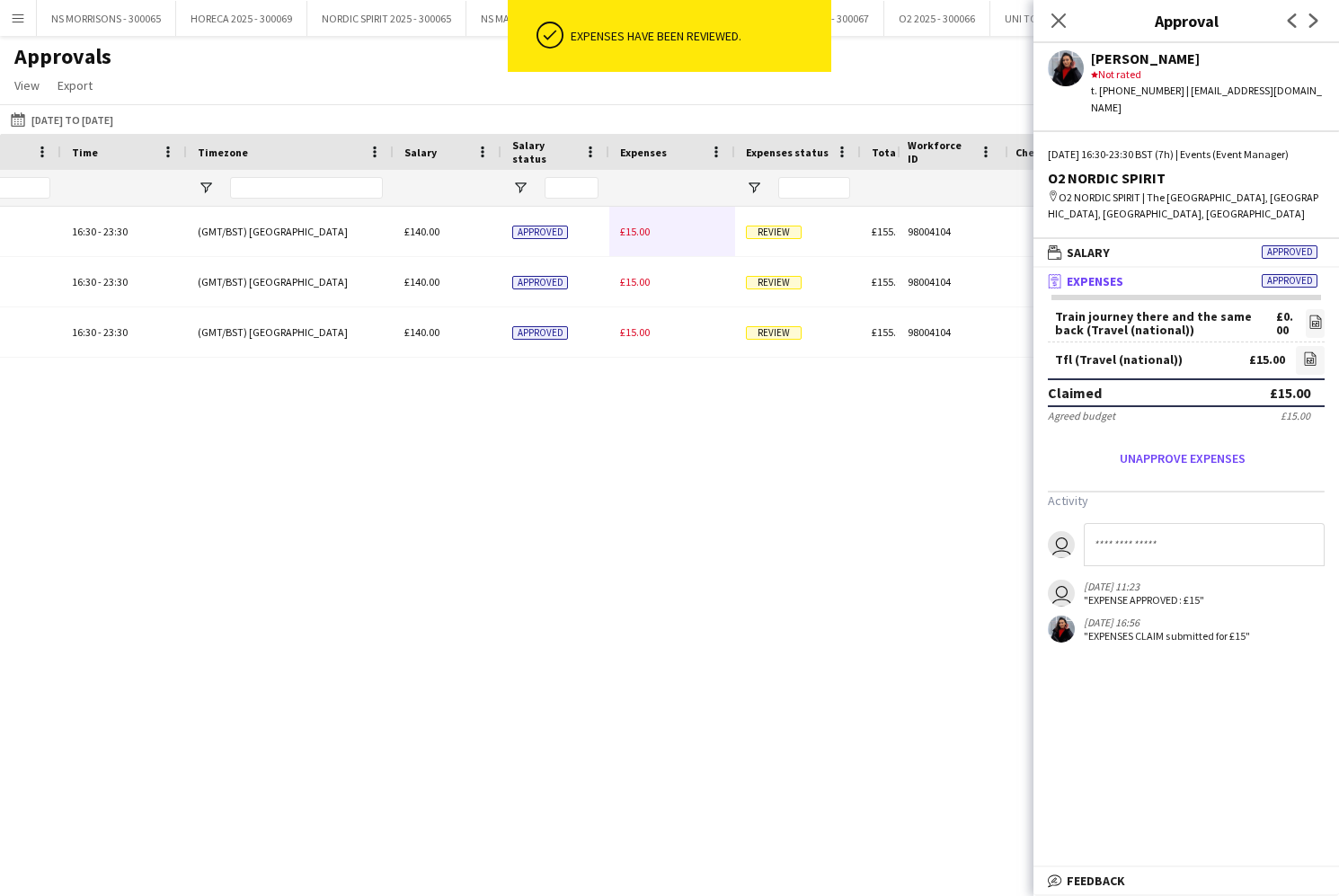
click at [648, 230] on span "£15.00" at bounding box center [634, 231] width 30 height 13
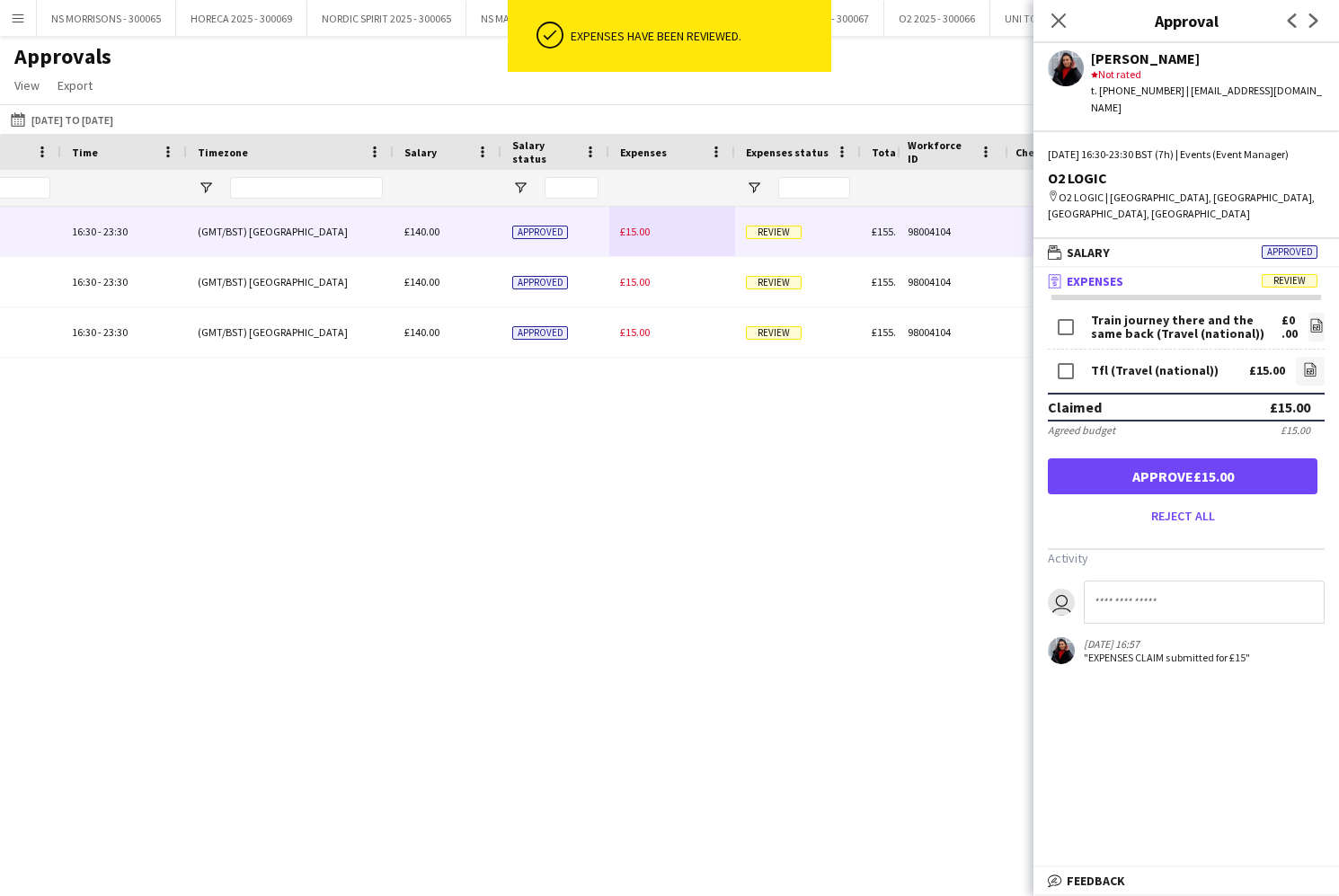
drag, startPoint x: 1137, startPoint y: 464, endPoint x: 1094, endPoint y: 453, distance: 44.4
click at [1136, 464] on button "Approve £15.00" at bounding box center [1183, 476] width 270 height 36
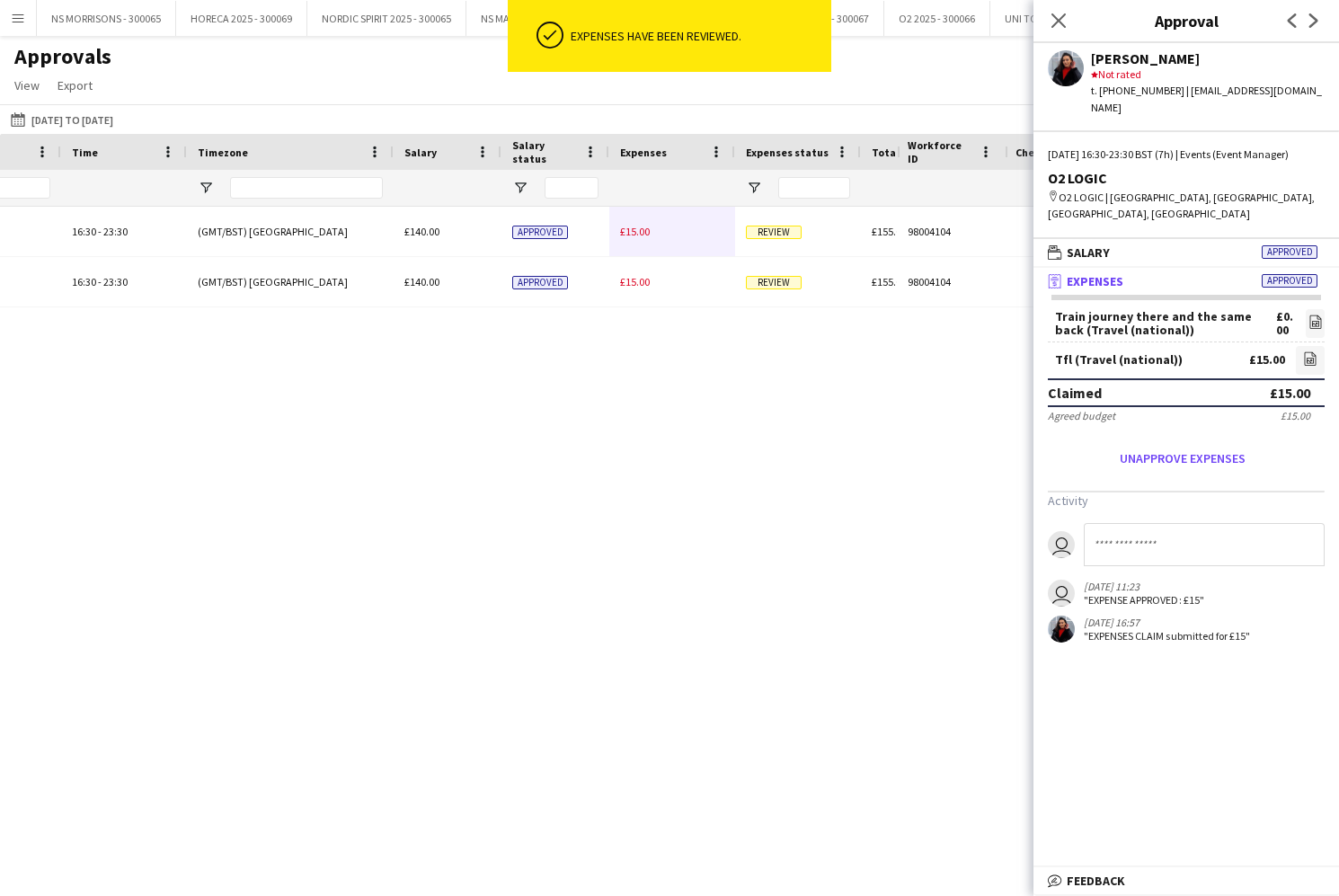
click at [630, 234] on span "£15.00" at bounding box center [634, 231] width 30 height 13
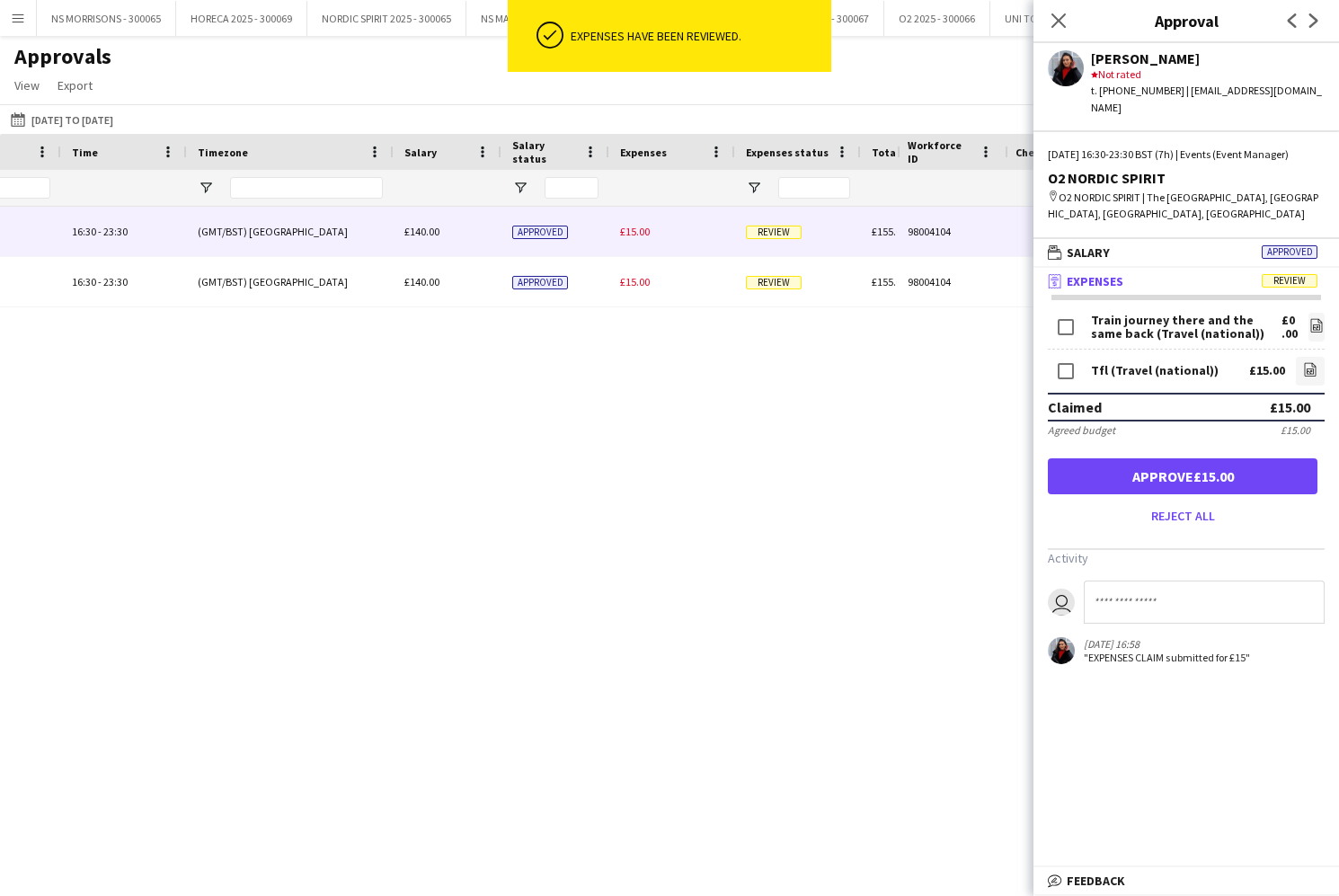
drag, startPoint x: 1230, startPoint y: 483, endPoint x: 1058, endPoint y: 412, distance: 186.1
click at [1229, 483] on button "Approve £15.00" at bounding box center [1183, 476] width 270 height 36
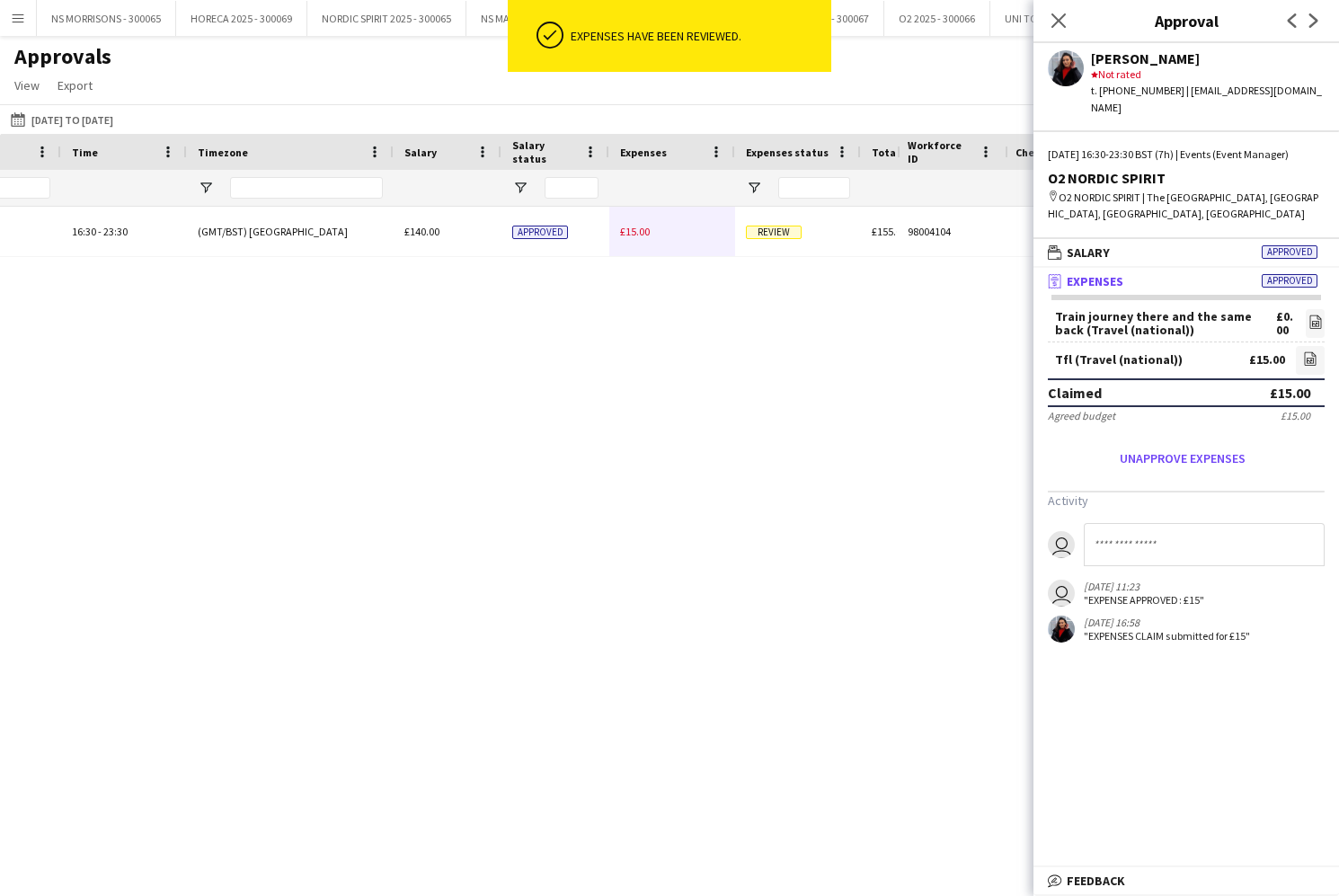
click at [629, 231] on div "£15.00" at bounding box center [672, 231] width 126 height 49
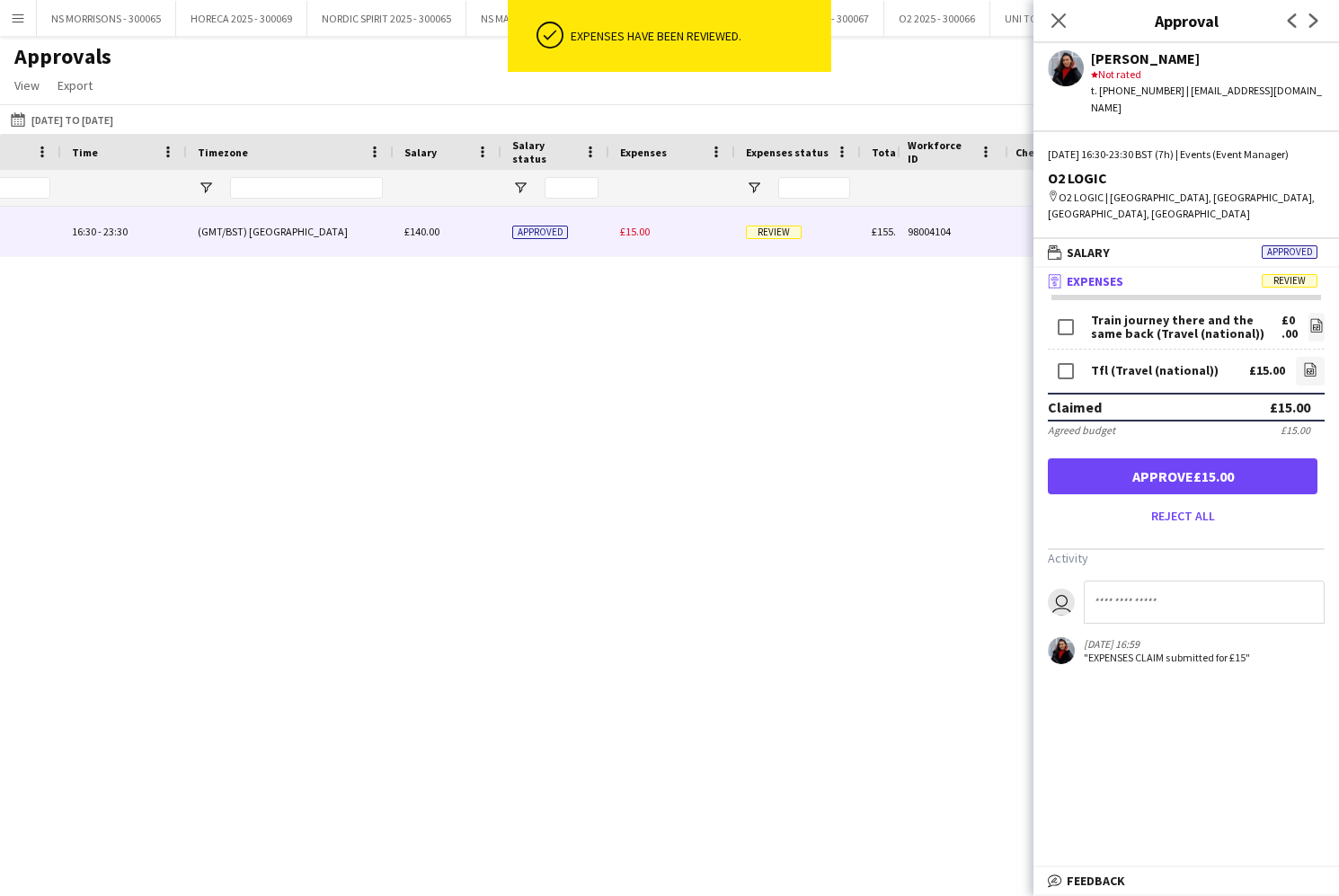
click at [1119, 458] on button "Approve £15.00" at bounding box center [1183, 476] width 270 height 36
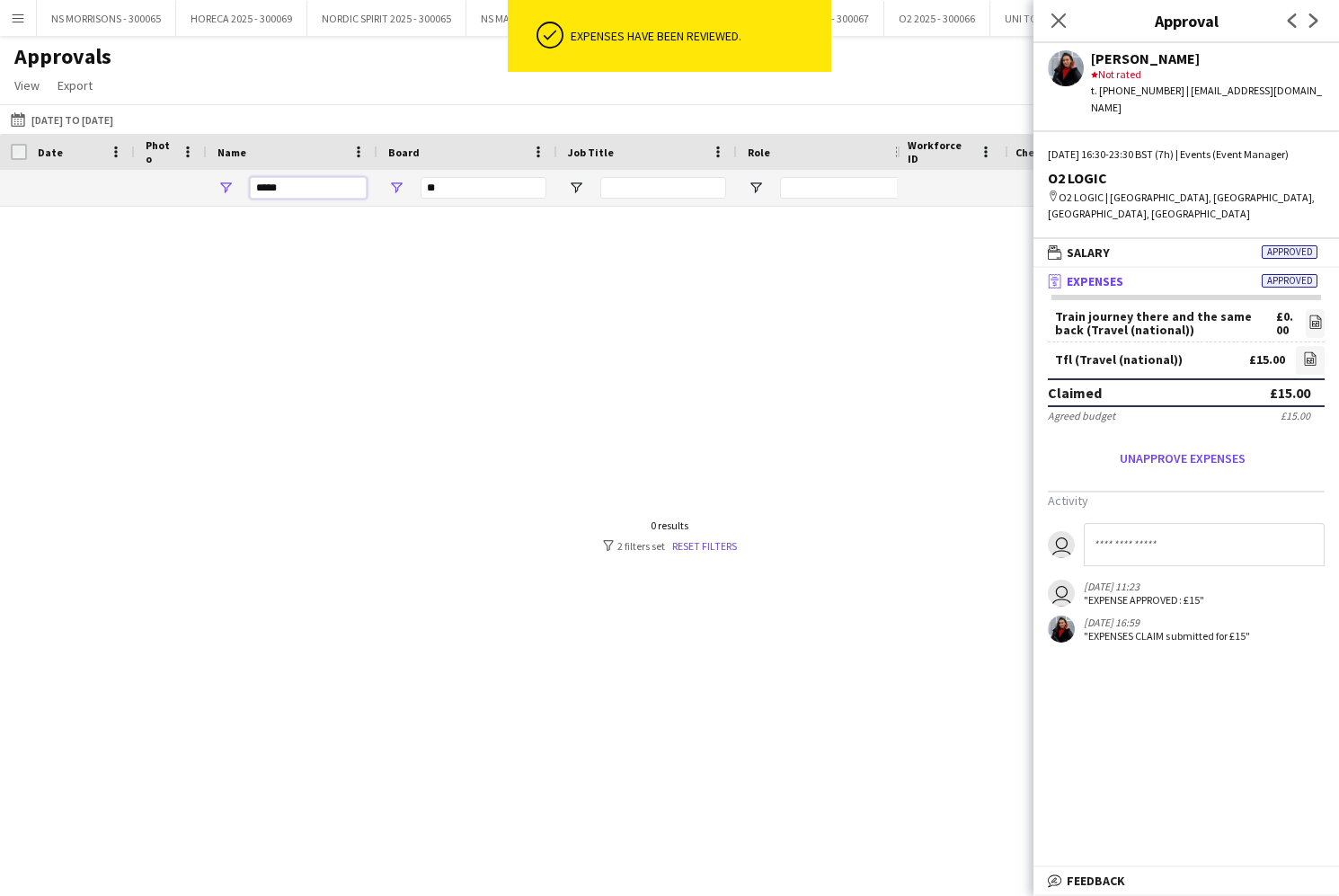
drag, startPoint x: 299, startPoint y: 192, endPoint x: 253, endPoint y: 191, distance: 46.0
click at [253, 191] on input "*****" at bounding box center [308, 188] width 117 height 22
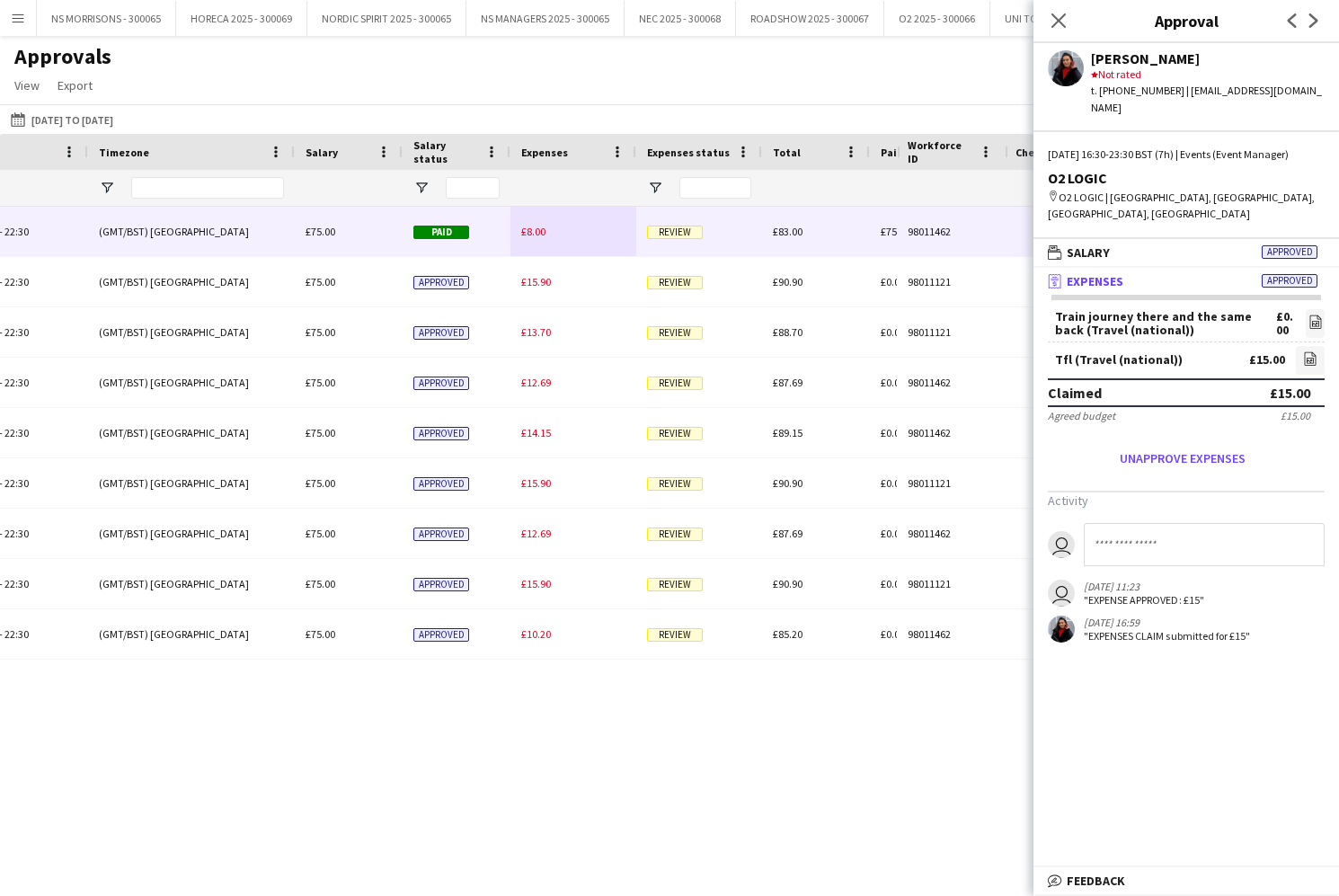
type input "****"
drag, startPoint x: 554, startPoint y: 235, endPoint x: 569, endPoint y: 237, distance: 15.1
click at [554, 235] on div "£8.00" at bounding box center [573, 231] width 126 height 49
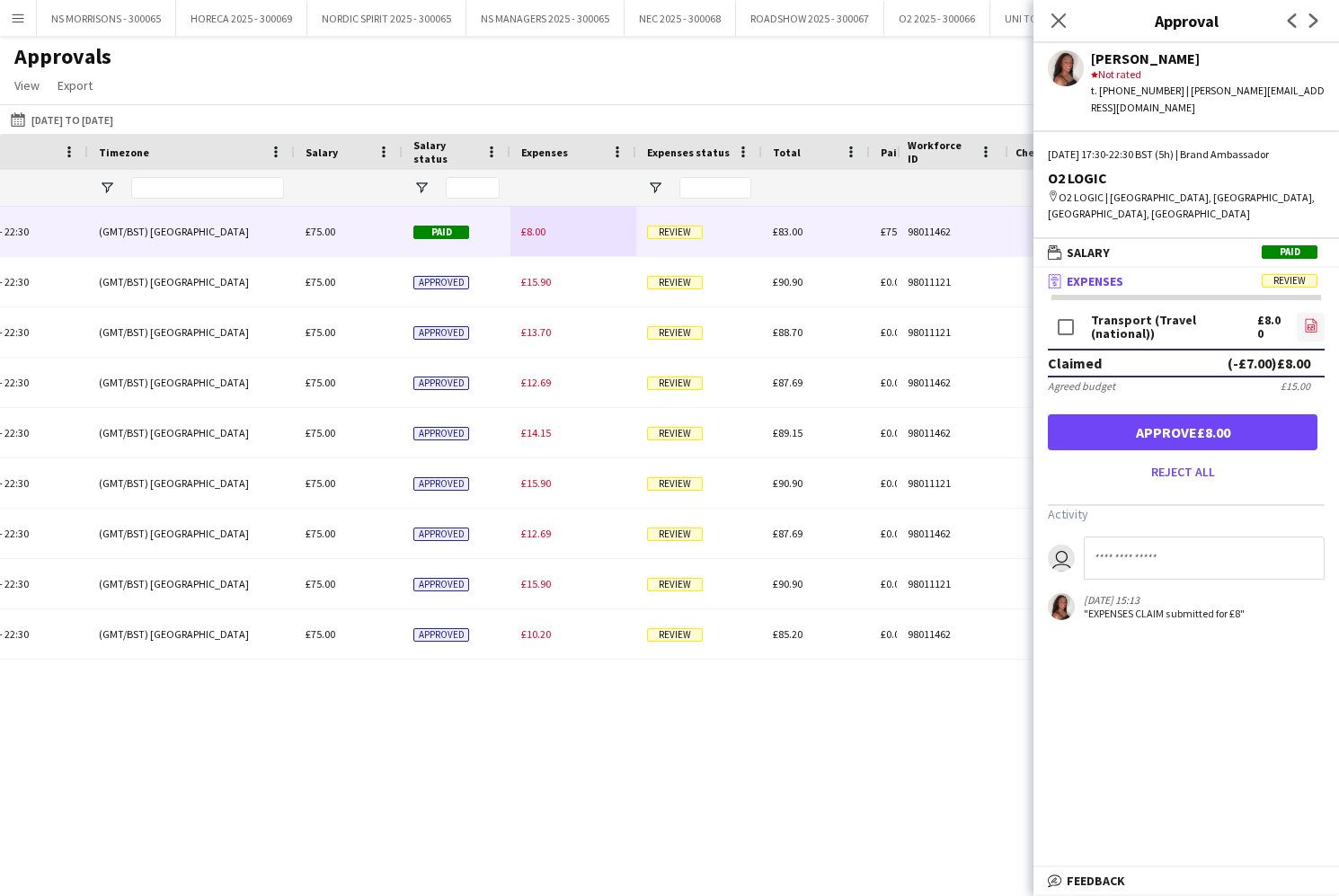
click at [1308, 324] on icon at bounding box center [1311, 327] width 7 height 5
click at [1144, 414] on button "Approve £8.00" at bounding box center [1183, 432] width 270 height 36
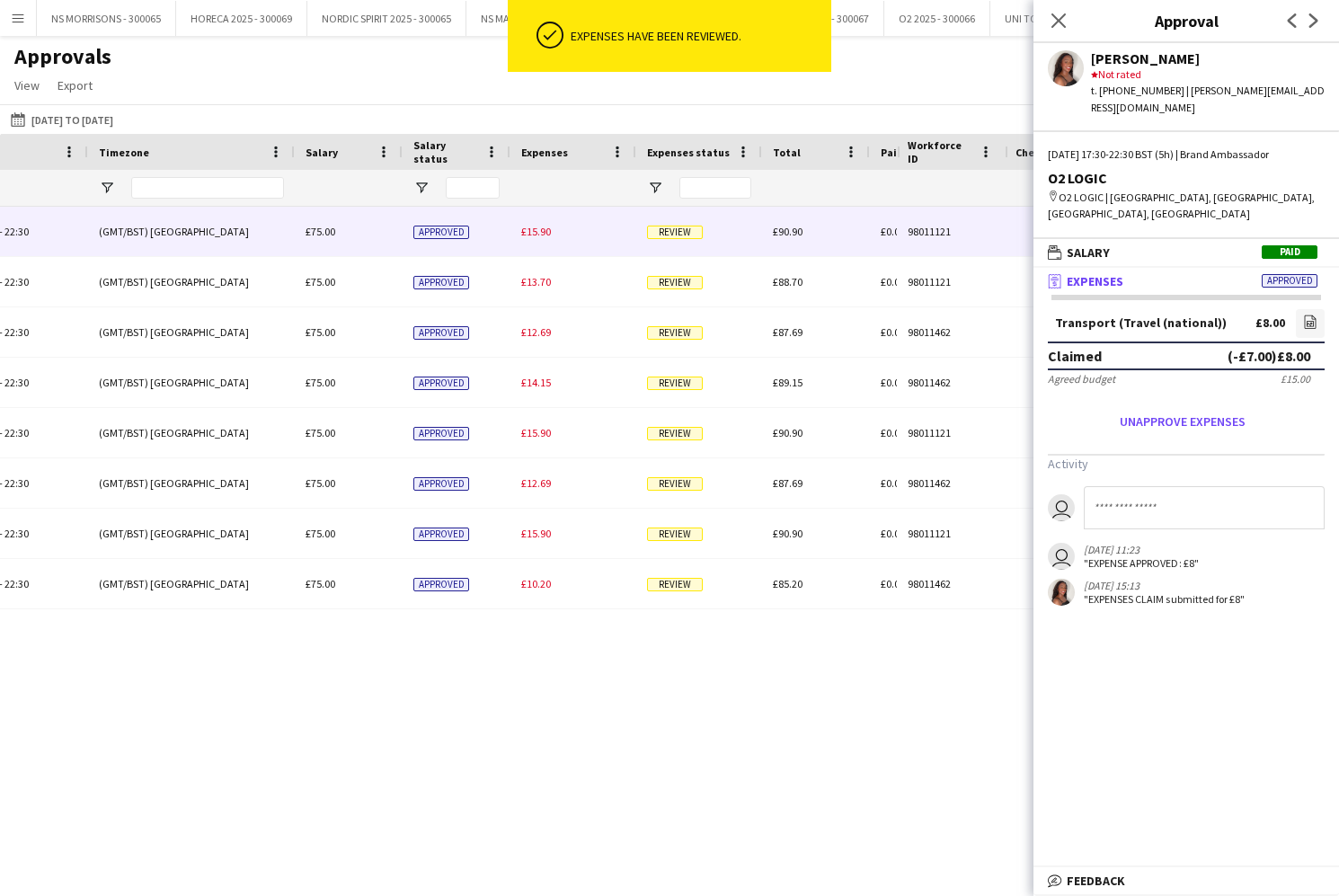
click at [536, 231] on span "£15.90" at bounding box center [536, 231] width 30 height 13
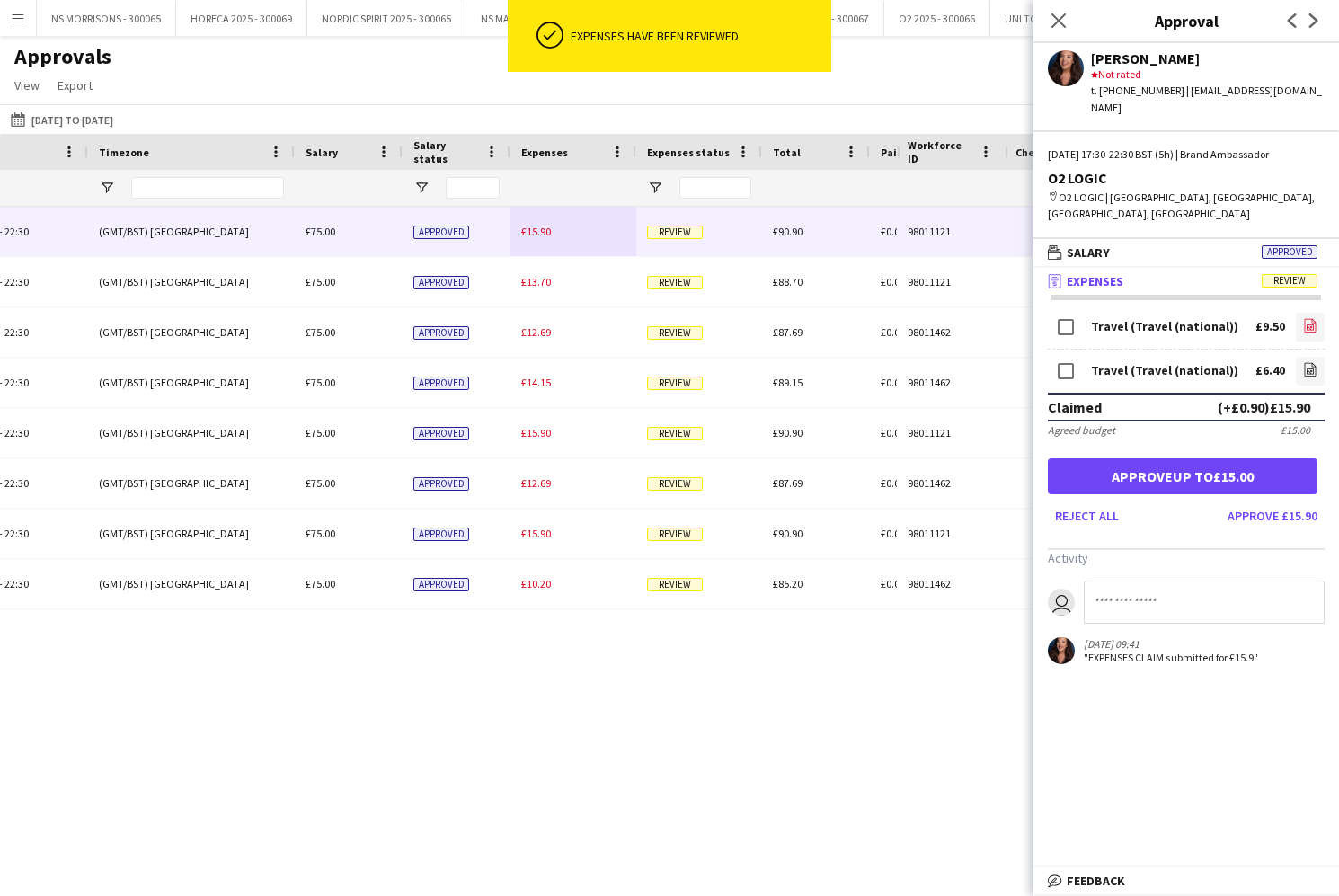
click at [1304, 318] on icon "file-image" at bounding box center [1310, 325] width 14 height 14
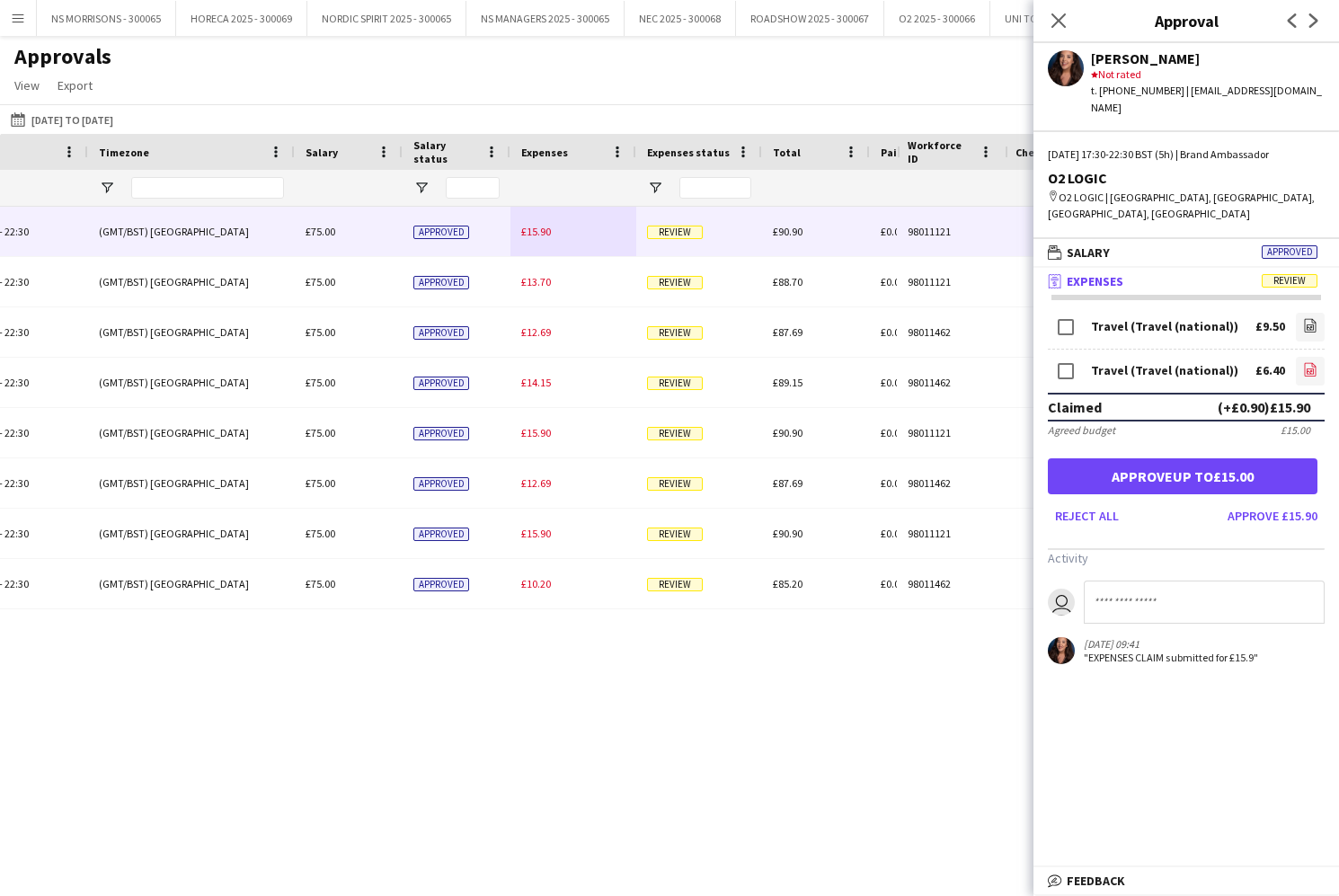
drag, startPoint x: 1324, startPoint y: 337, endPoint x: 1315, endPoint y: 335, distance: 9.2
click at [1324, 357] on link "file-image" at bounding box center [1310, 371] width 29 height 29
click at [1158, 458] on button "Approve up to £15.00" at bounding box center [1183, 476] width 270 height 36
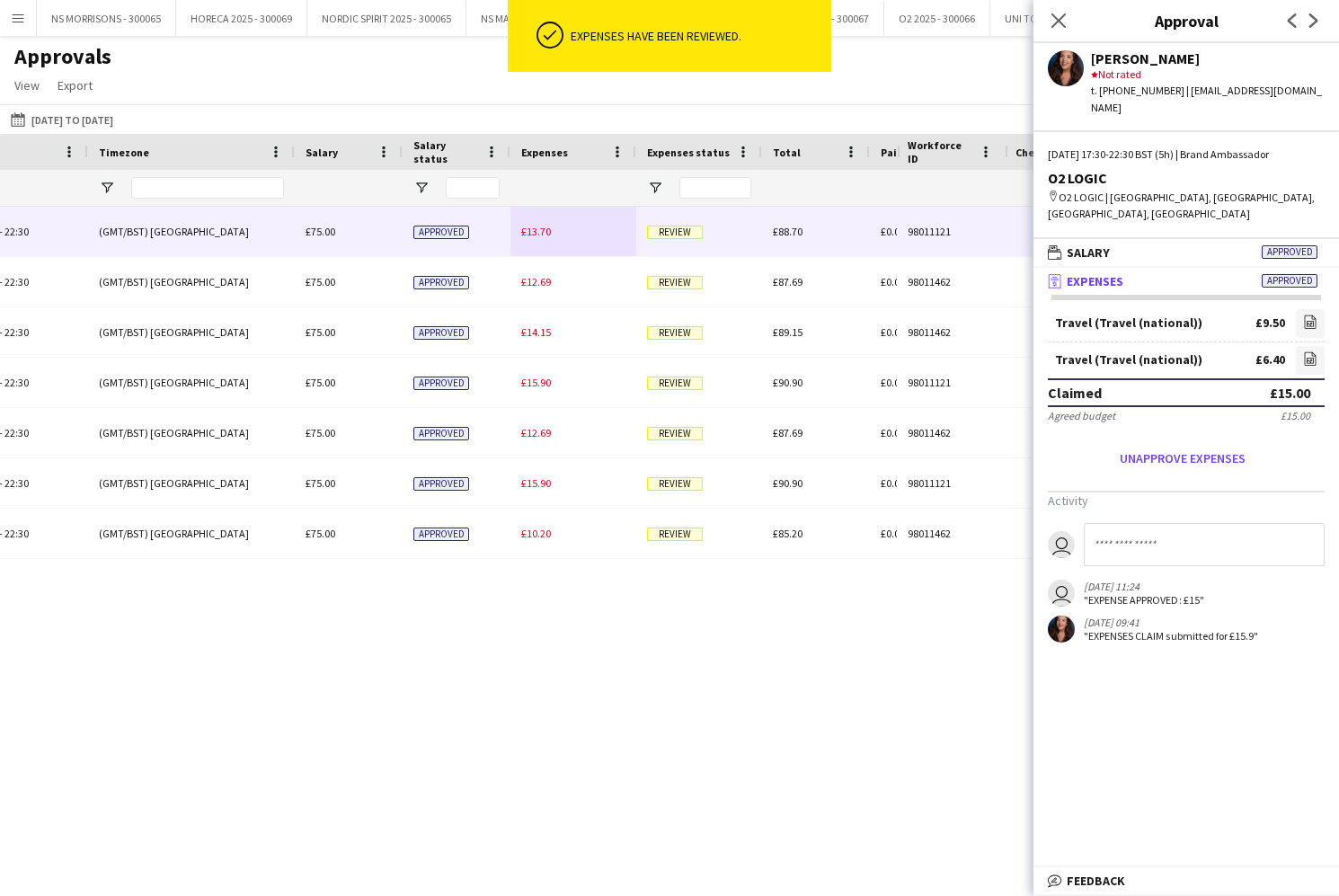
click at [663, 232] on span "Review" at bounding box center [675, 232] width 56 height 13
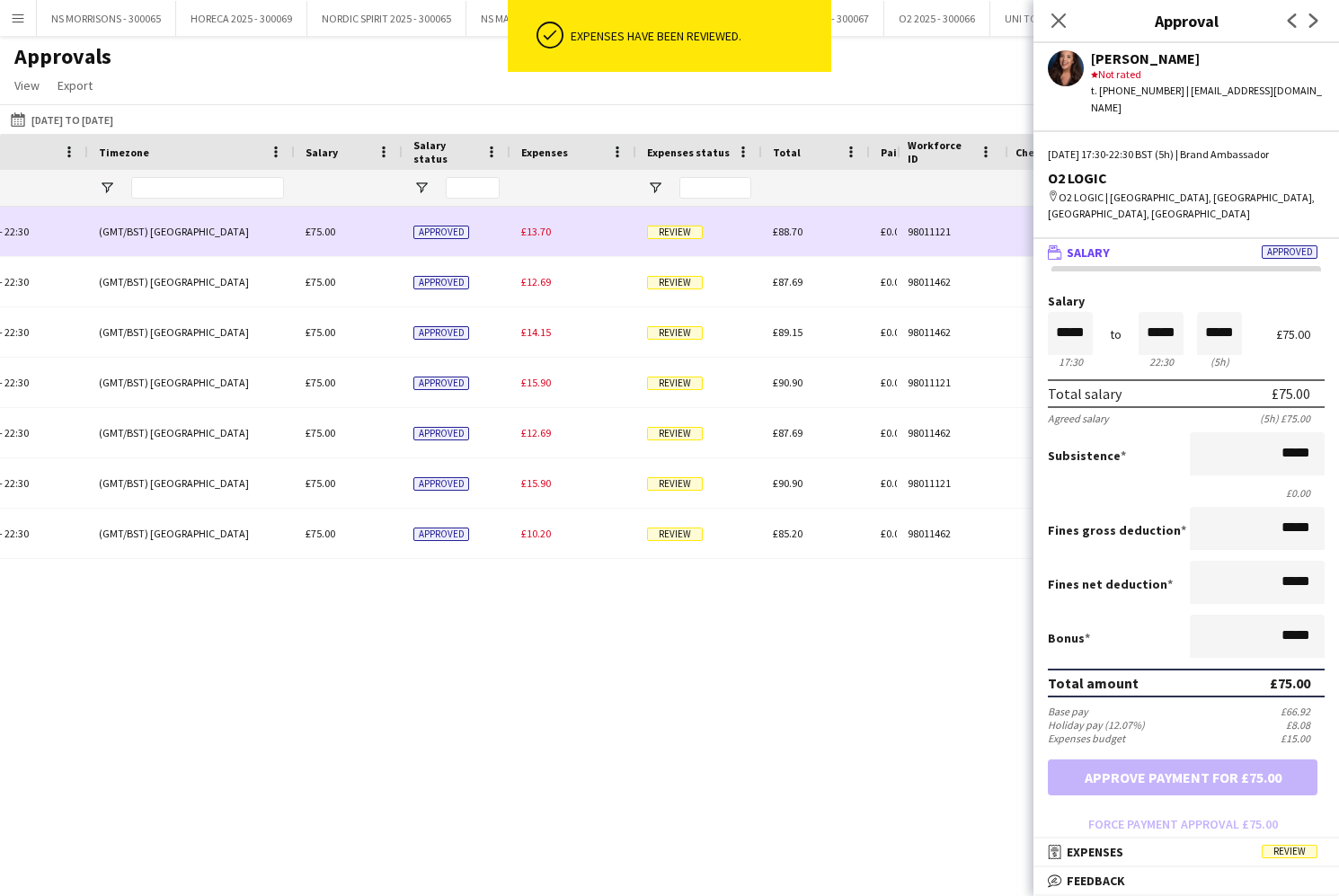
click at [528, 236] on span "£13.70" at bounding box center [536, 231] width 30 height 13
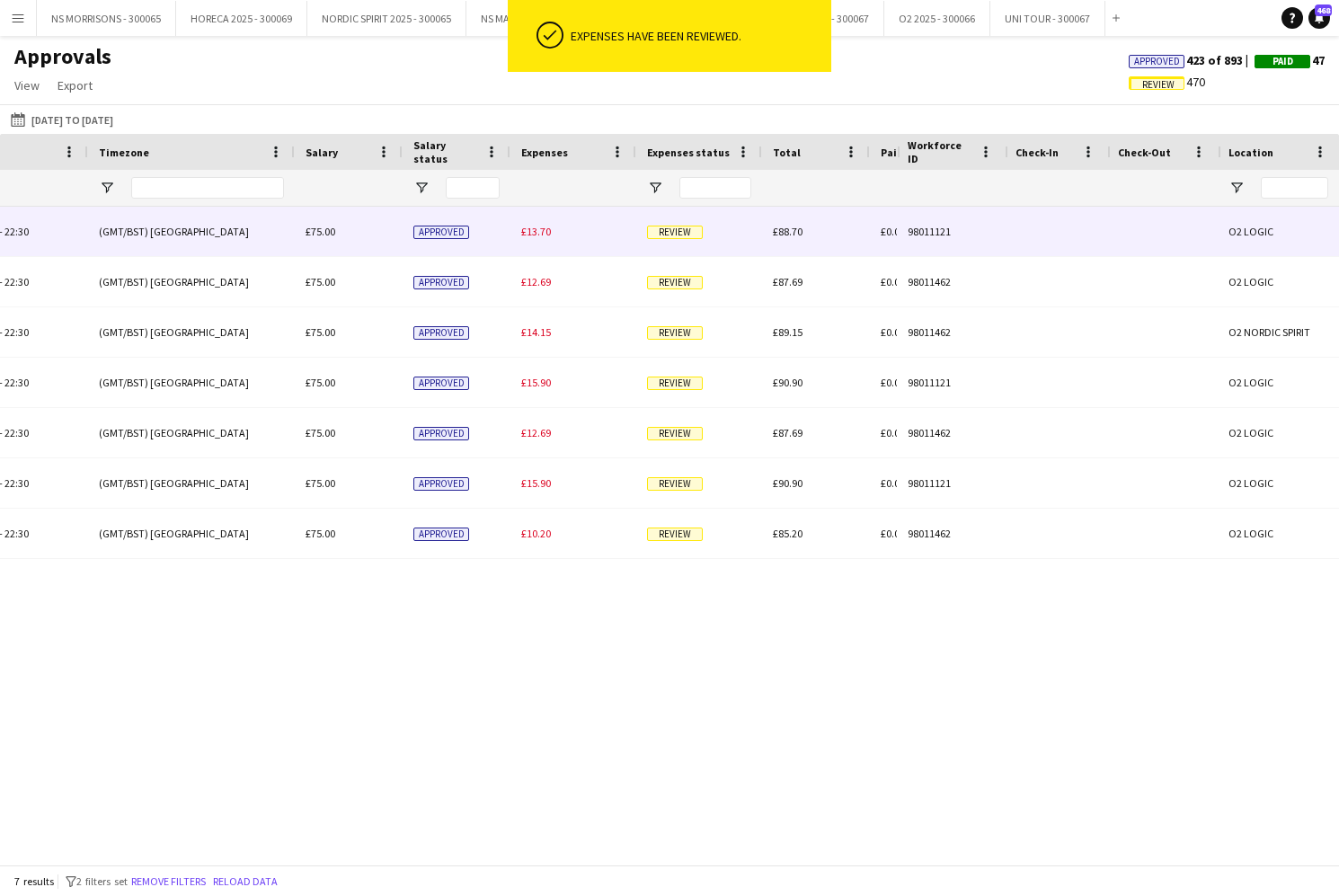
click at [528, 236] on span "£13.70" at bounding box center [536, 231] width 30 height 13
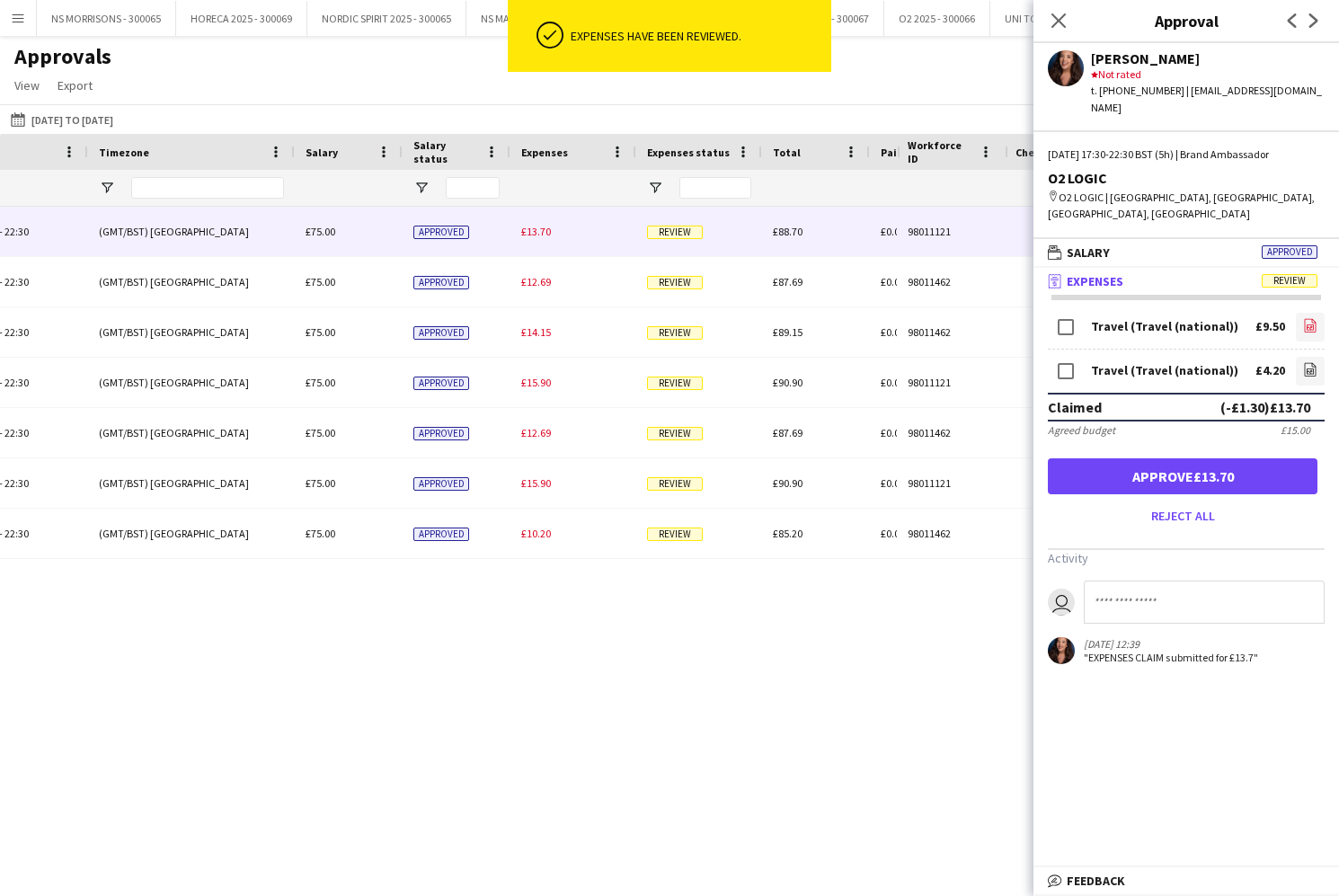
click at [1325, 309] on form "Travel (Travel (national)) £9.50 file-image Travel (Travel (national)) £4.20 fi…" at bounding box center [1186, 420] width 306 height 221
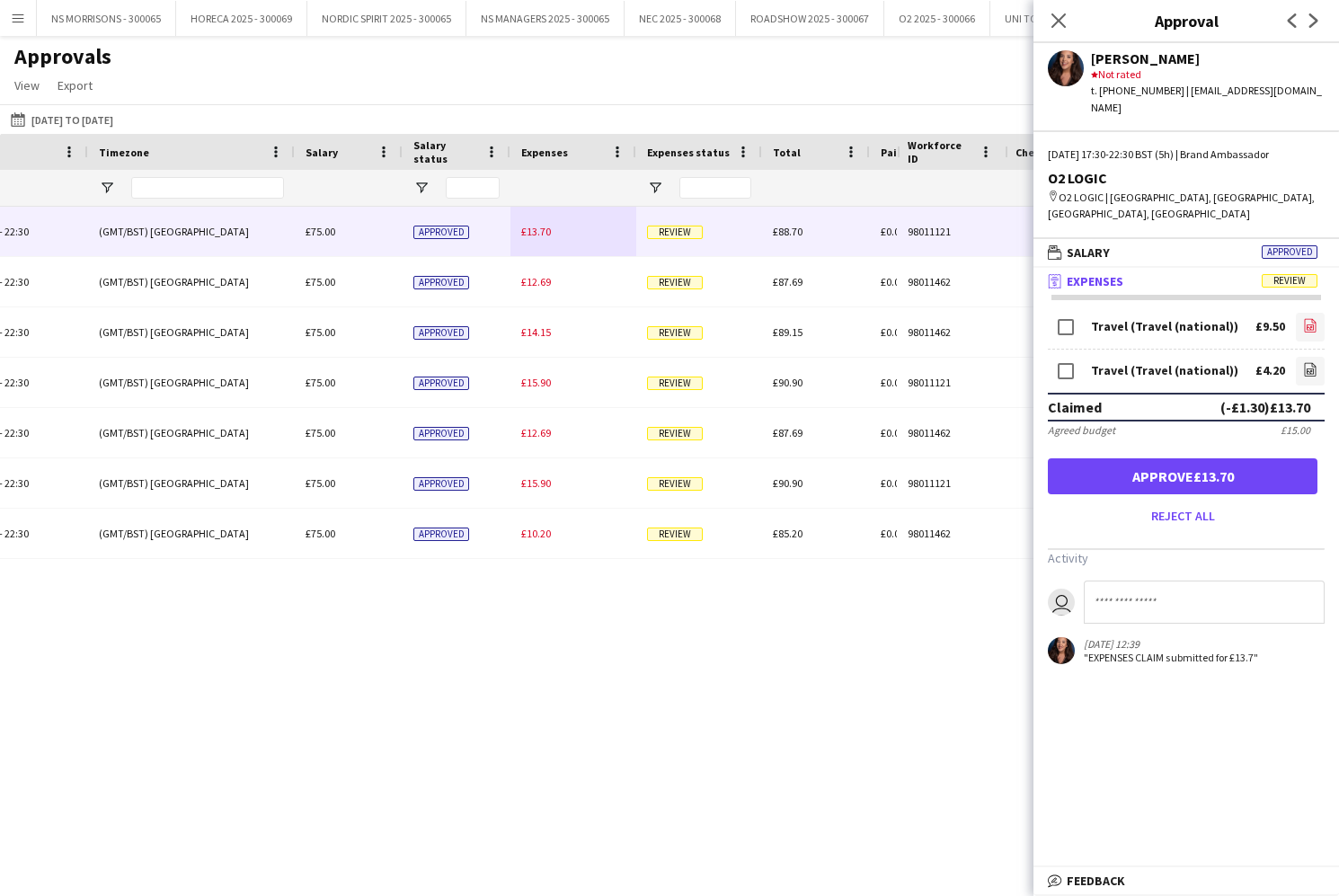
click at [1314, 324] on icon at bounding box center [1310, 327] width 7 height 5
click at [1300, 357] on link "file-image" at bounding box center [1310, 371] width 29 height 29
click at [1148, 458] on button "Approve £13.70" at bounding box center [1183, 476] width 270 height 36
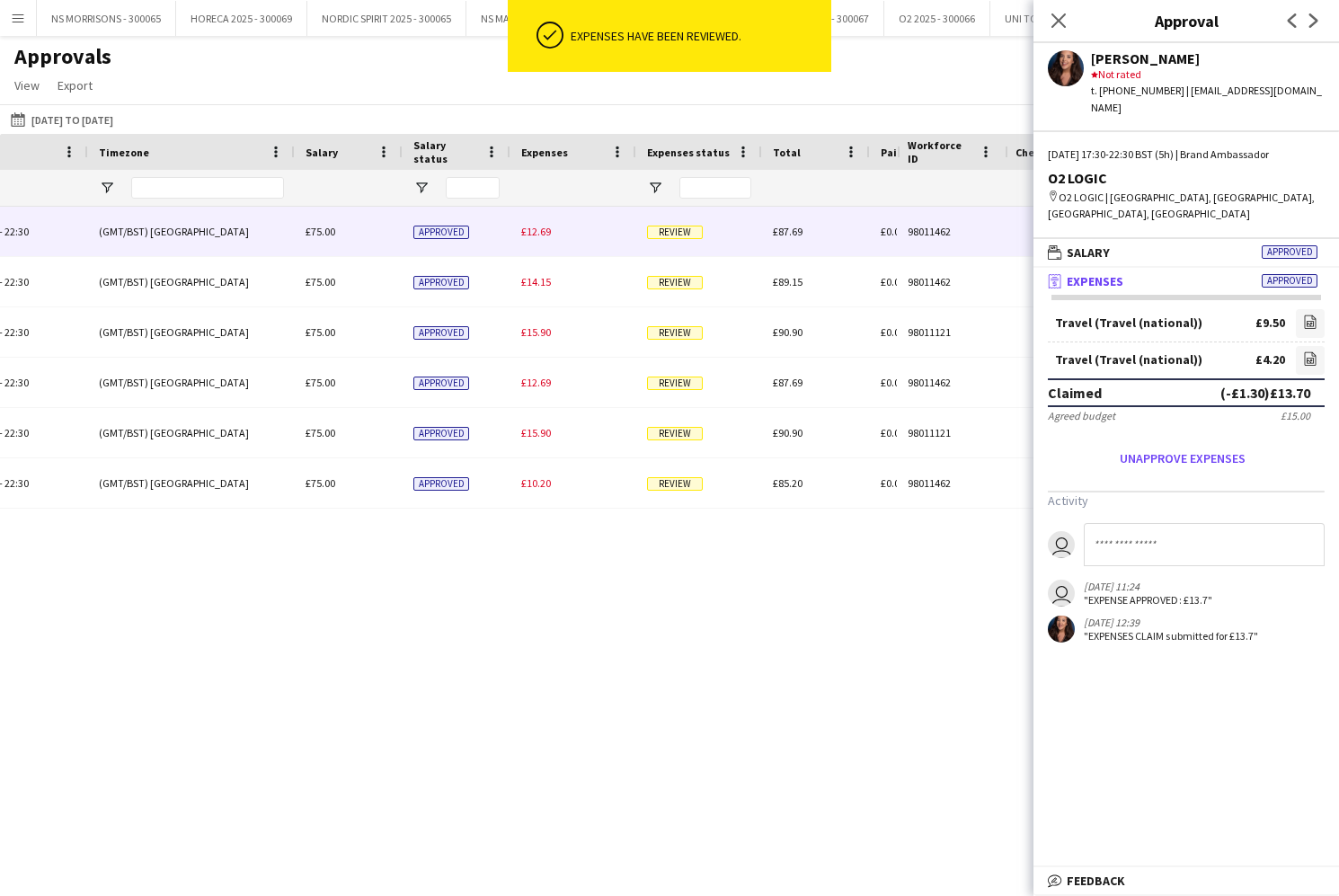
drag, startPoint x: 527, startPoint y: 235, endPoint x: 667, endPoint y: 253, distance: 141.2
click at [527, 235] on span "£12.69" at bounding box center [536, 231] width 30 height 13
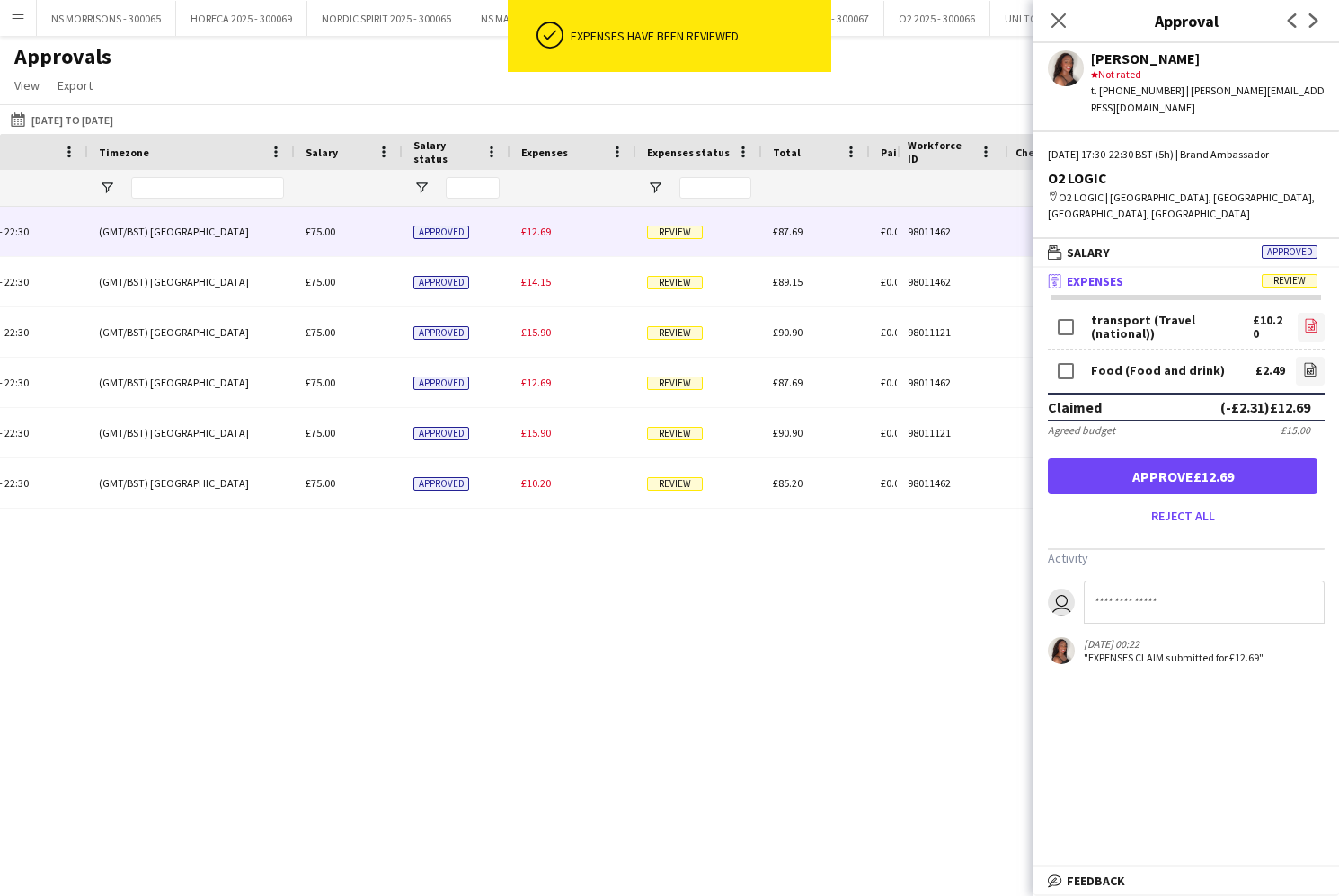
click at [1302, 313] on link "file-image" at bounding box center [1311, 327] width 27 height 29
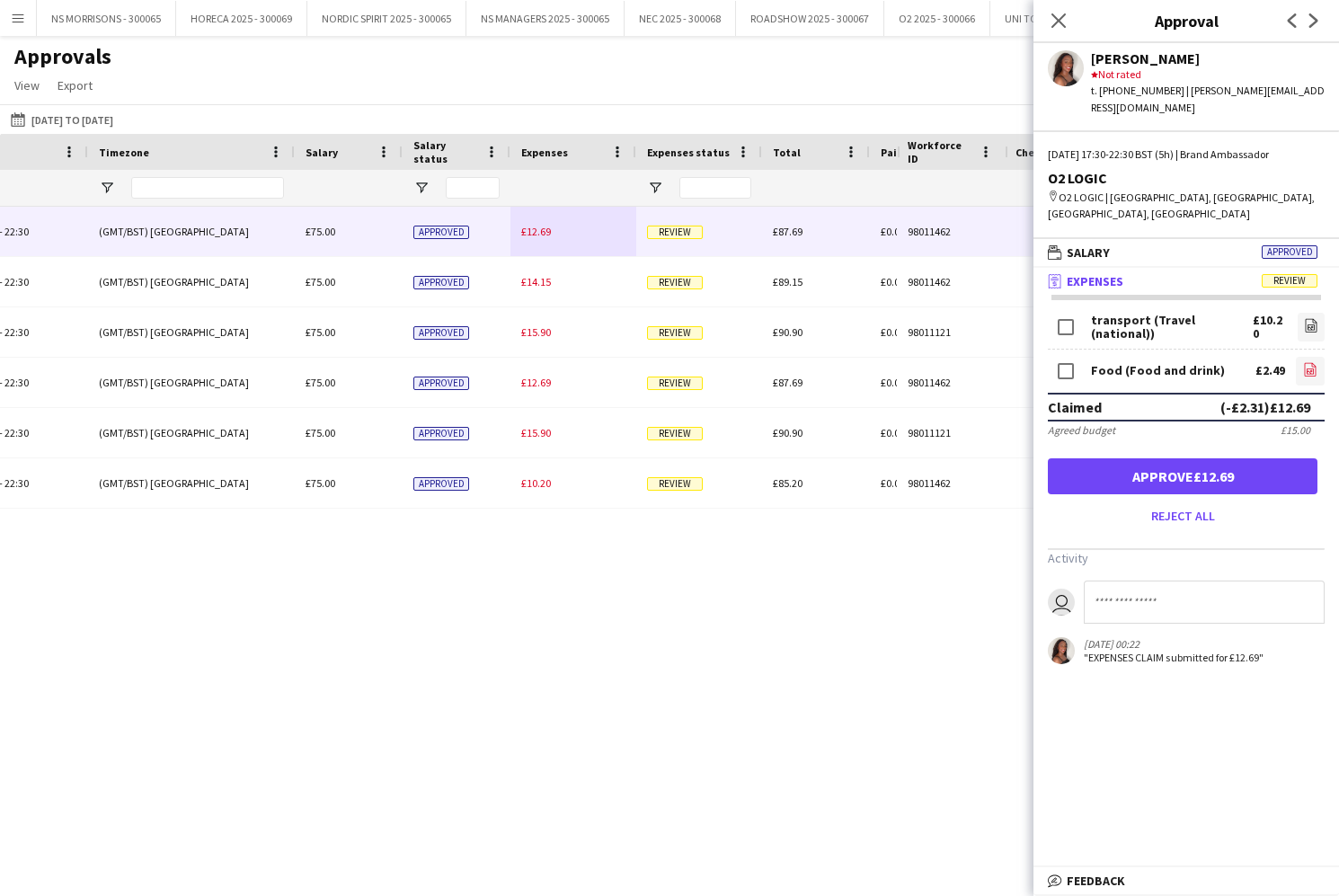
click at [1313, 362] on icon "file-image" at bounding box center [1310, 369] width 14 height 14
click at [1158, 461] on button "Approve £10.20" at bounding box center [1183, 476] width 270 height 36
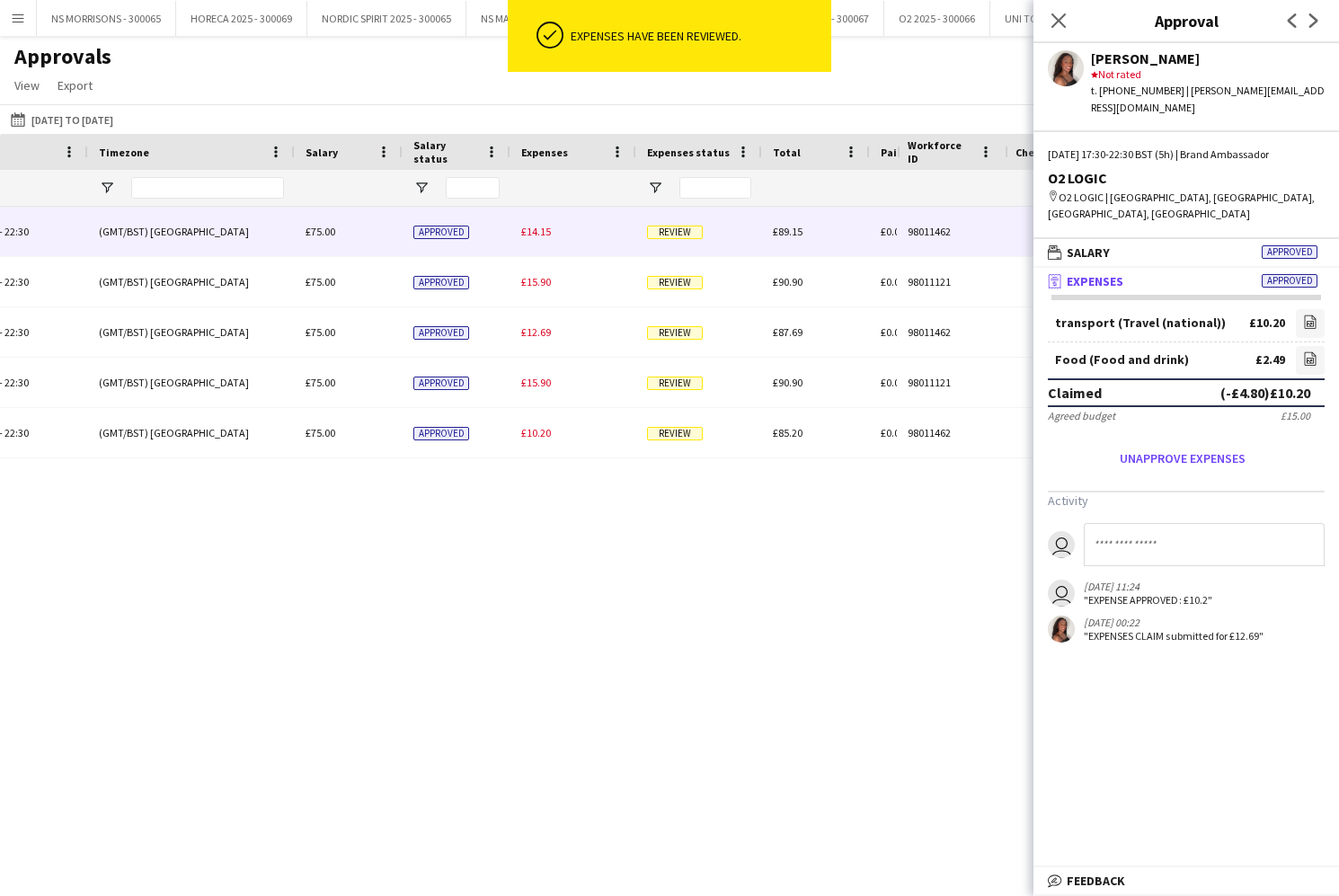
drag, startPoint x: 528, startPoint y: 233, endPoint x: 561, endPoint y: 235, distance: 33.1
click at [528, 233] on span "£14.15" at bounding box center [536, 231] width 30 height 13
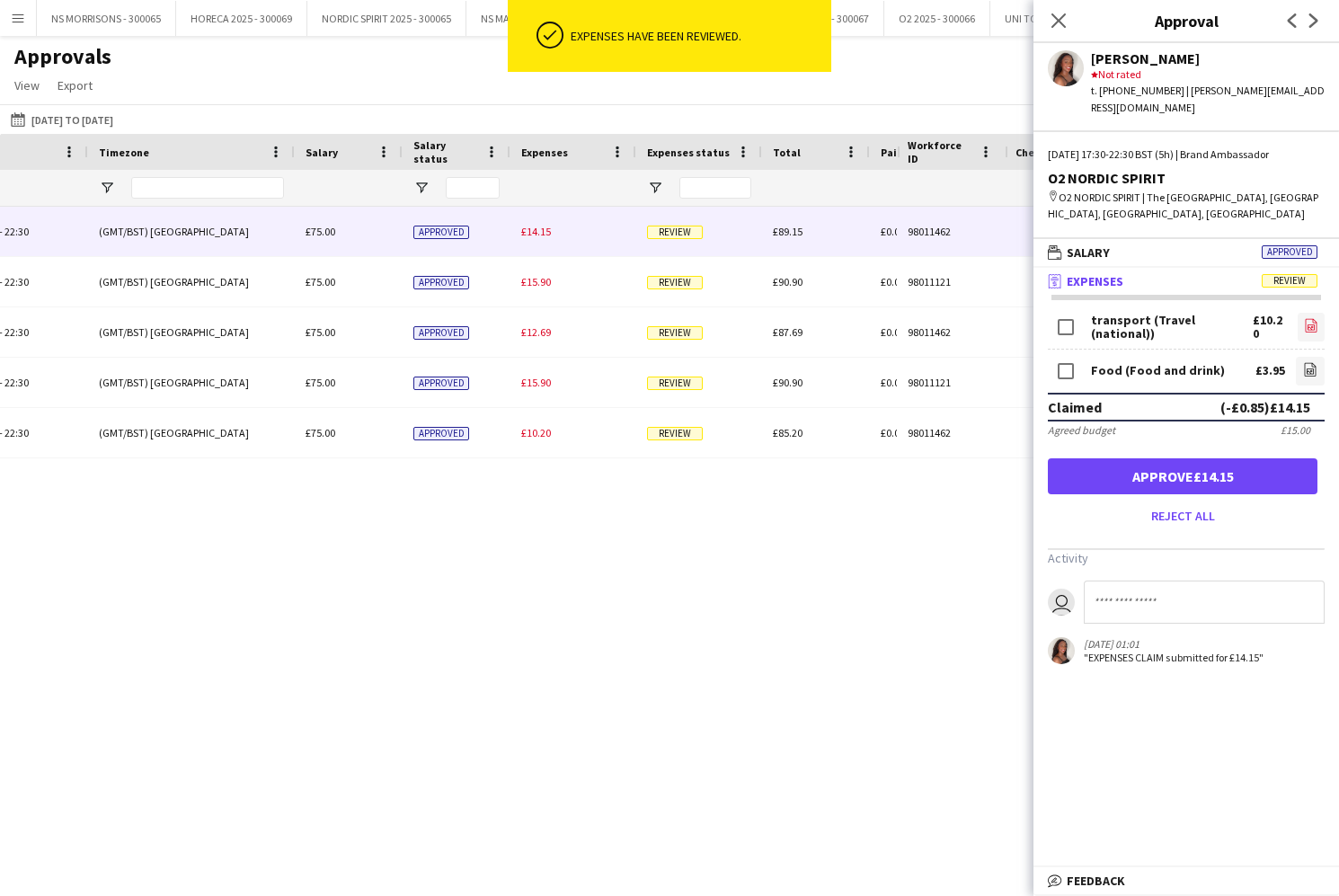
click at [1304, 320] on icon "file-image" at bounding box center [1311, 325] width 14 height 14
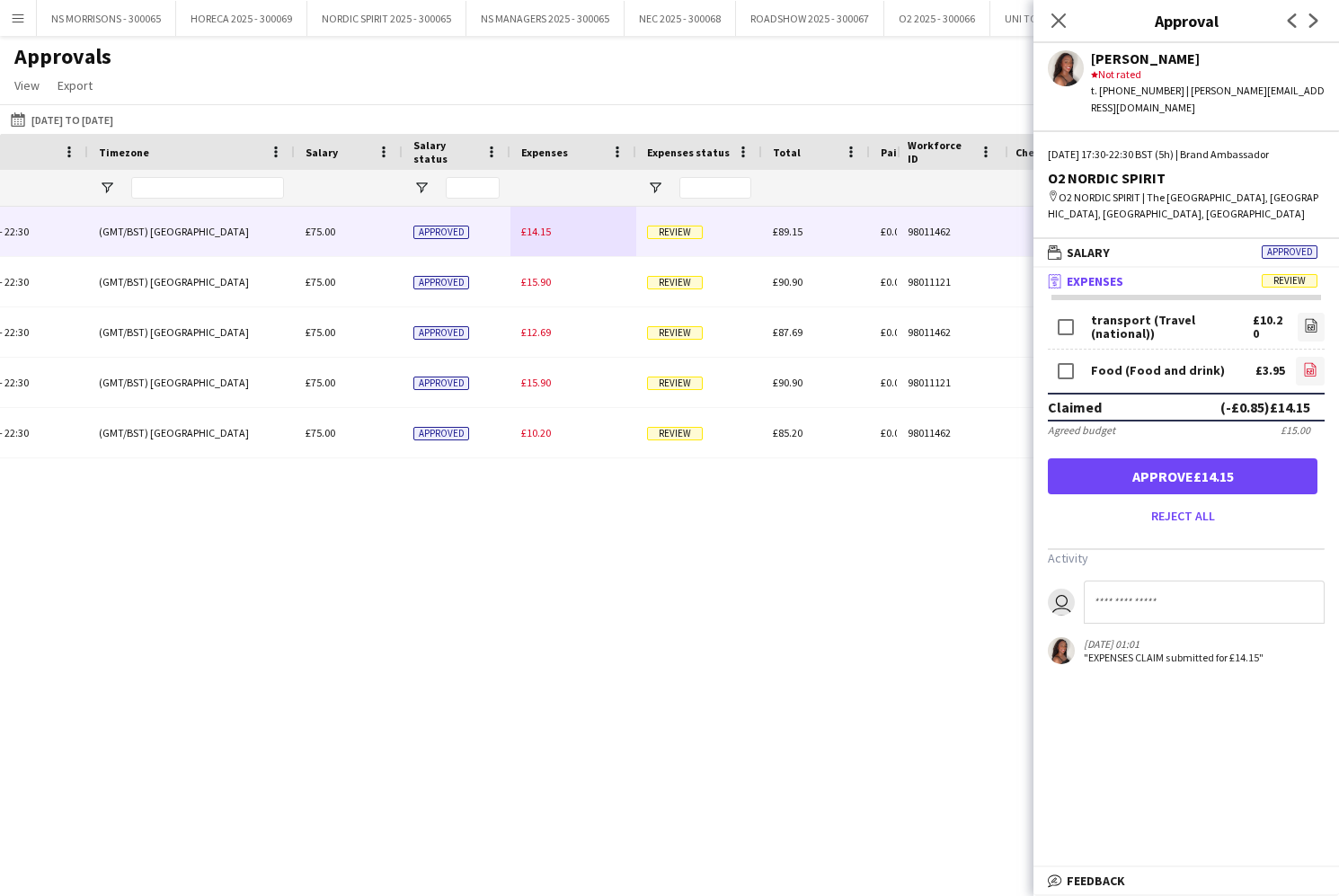
click at [1307, 369] on icon at bounding box center [1310, 371] width 7 height 5
click at [1167, 476] on button "Approve £10.20" at bounding box center [1183, 476] width 270 height 36
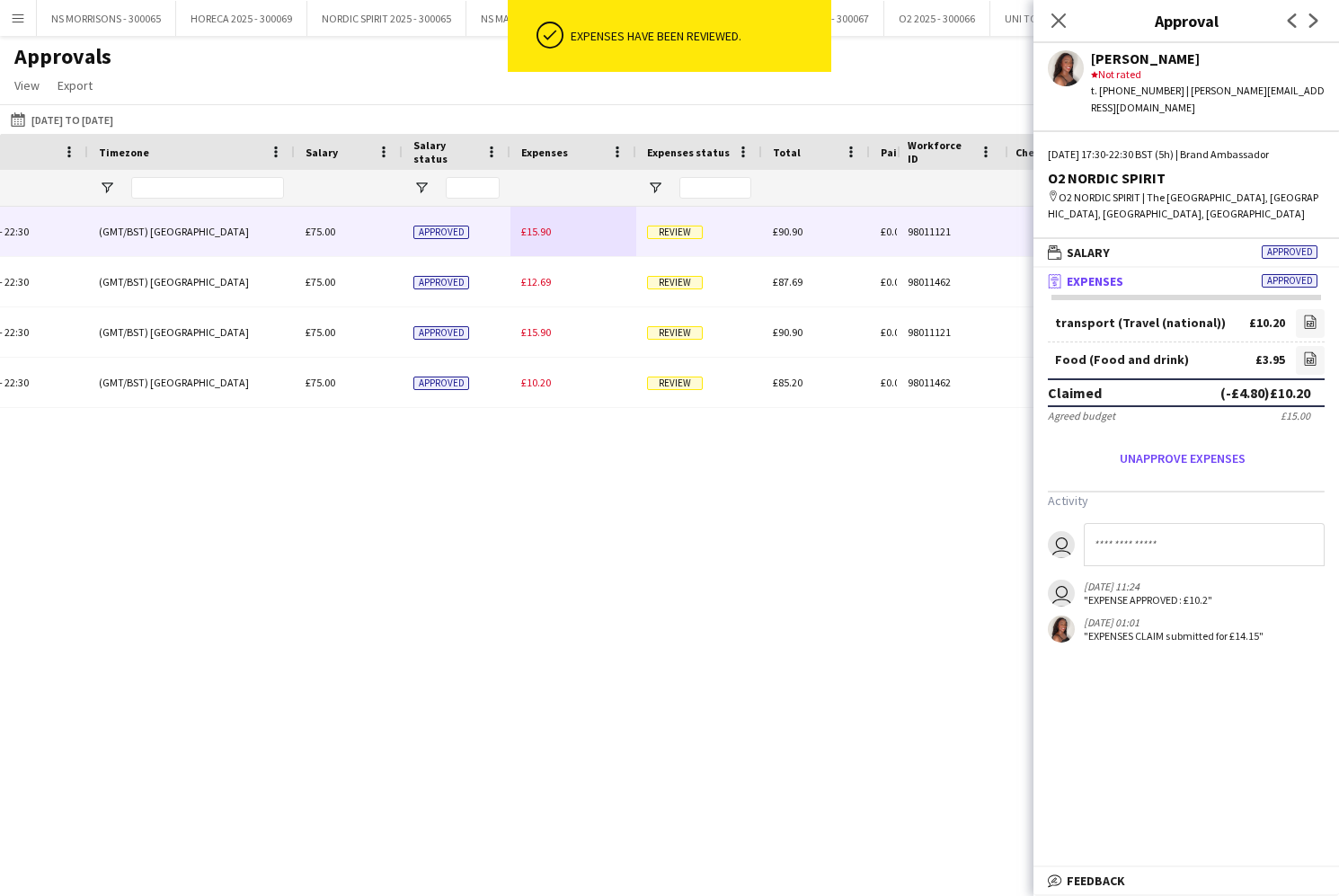
click at [534, 237] on span "£15.90" at bounding box center [536, 231] width 30 height 13
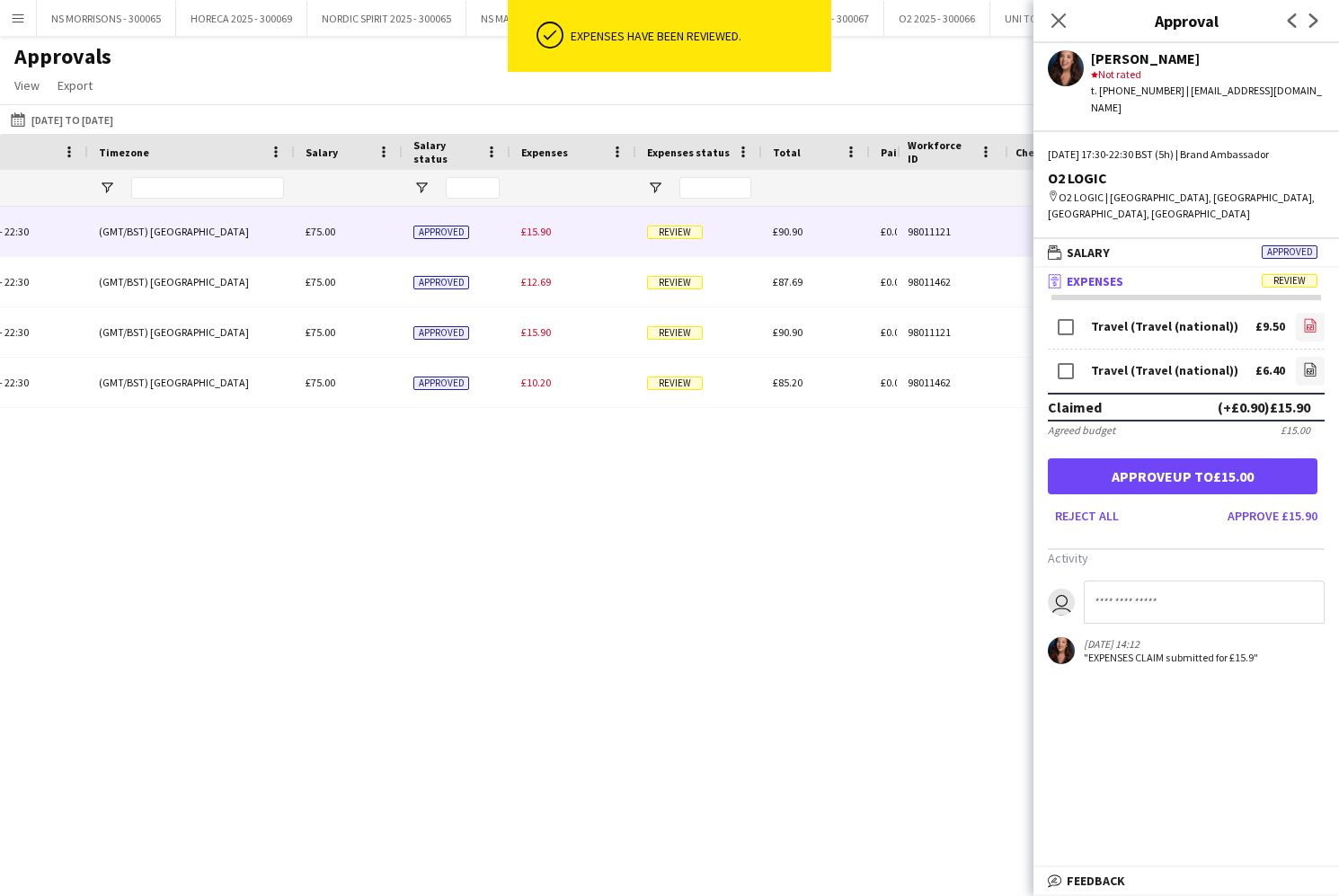
click at [1304, 318] on icon "file-image" at bounding box center [1310, 325] width 14 height 14
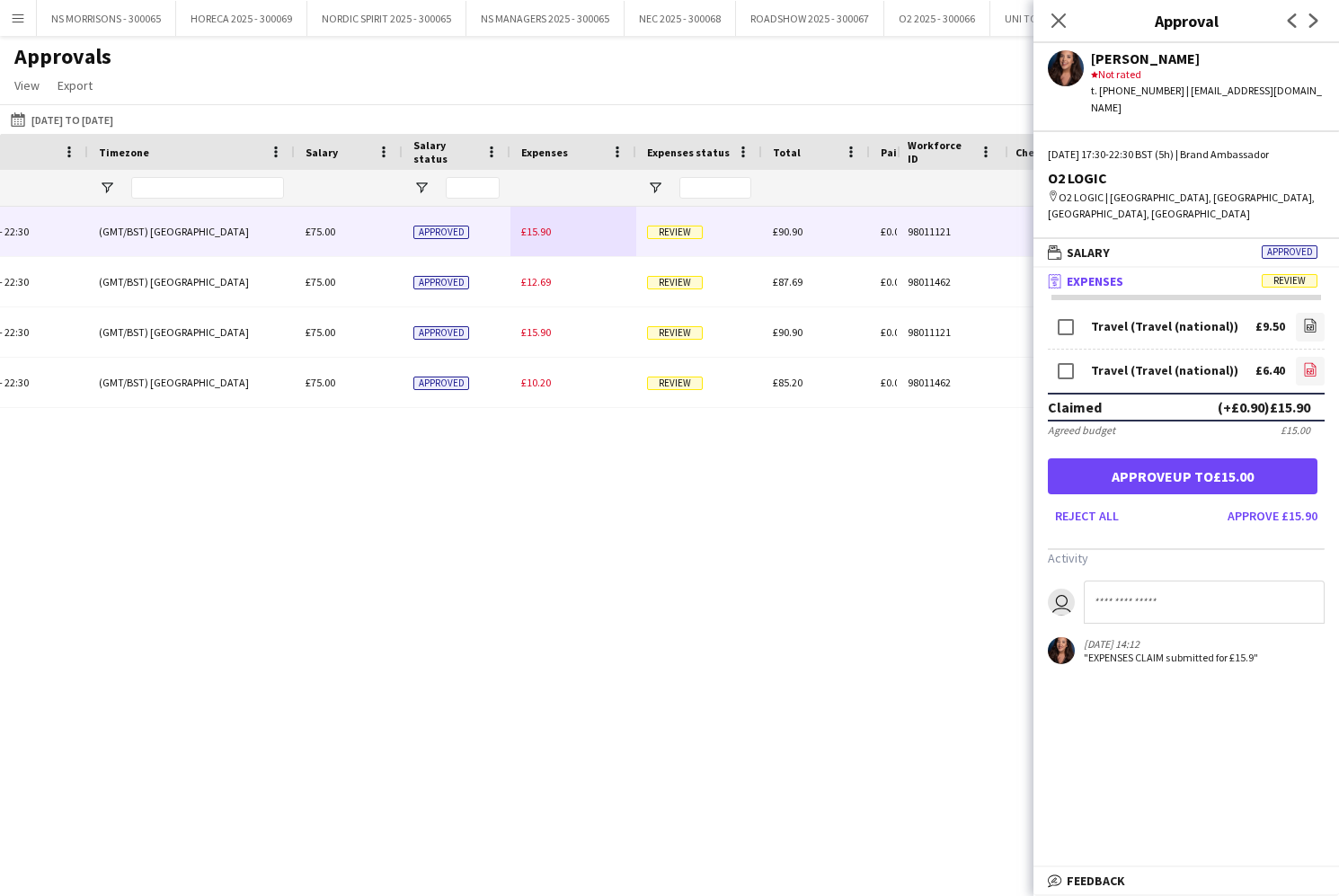
click at [1305, 362] on icon at bounding box center [1310, 368] width 12 height 13
click at [1289, 458] on button "Approve up to £15.00" at bounding box center [1183, 476] width 270 height 36
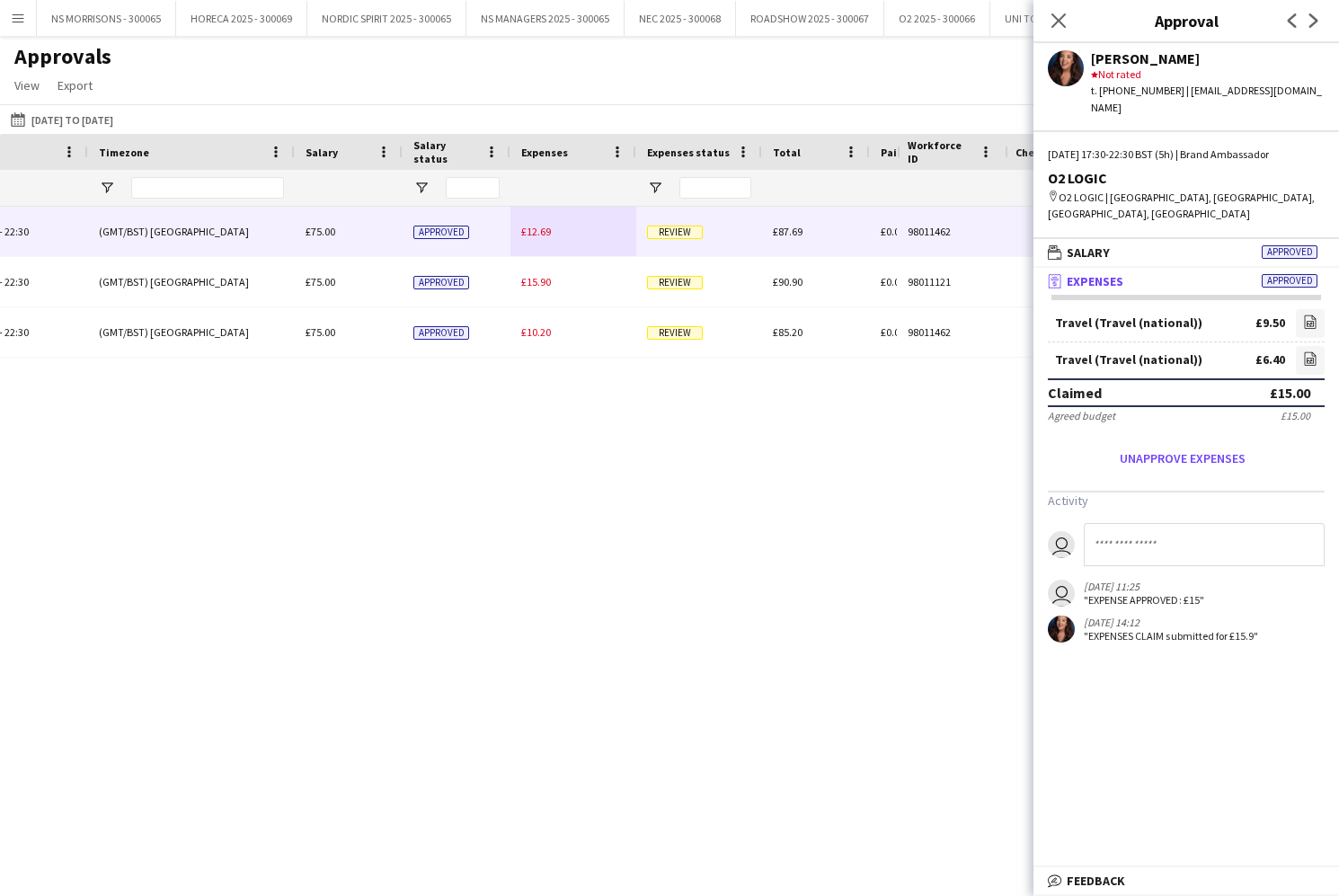
click at [542, 237] on span "£12.69" at bounding box center [536, 231] width 30 height 13
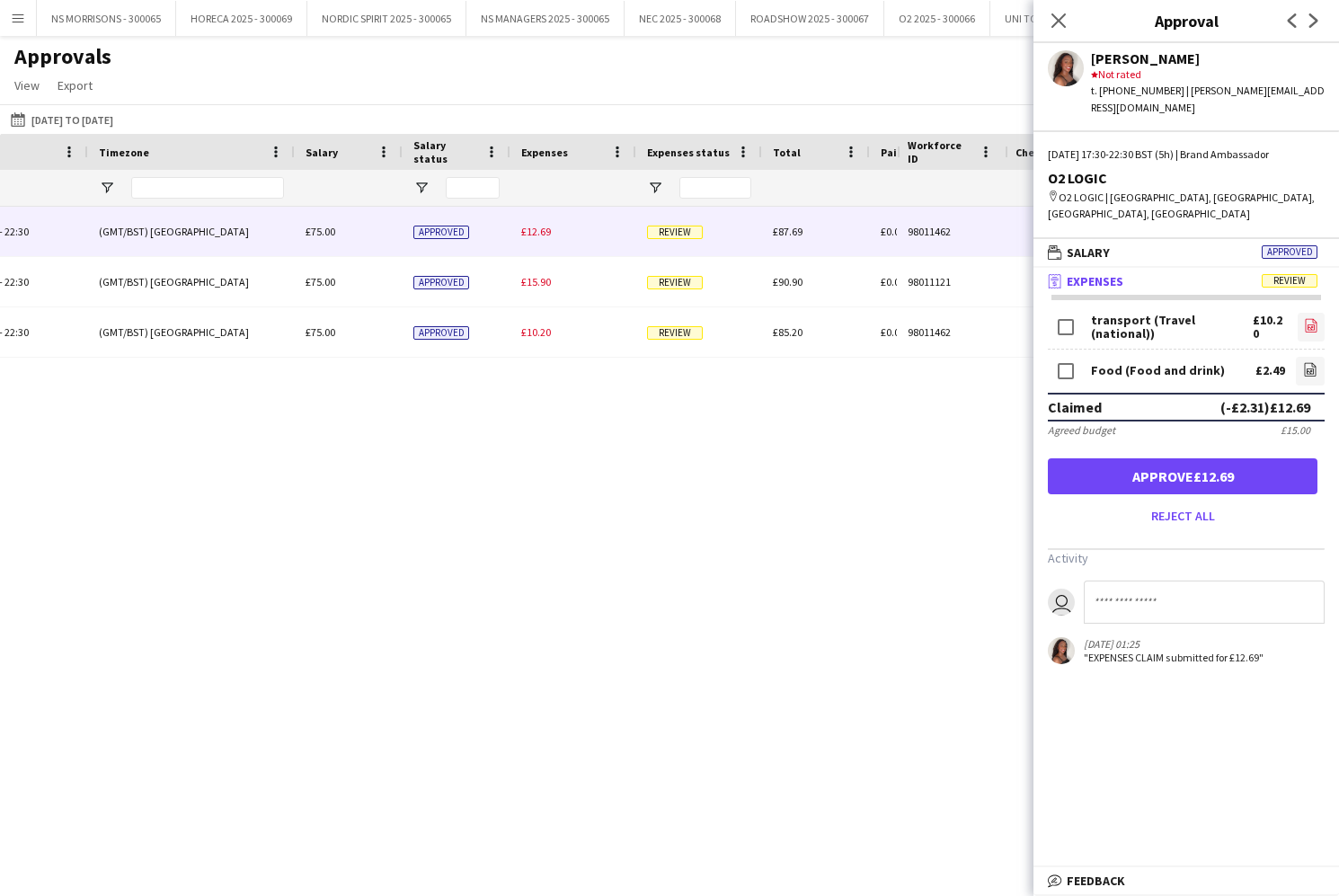
click at [1308, 324] on icon at bounding box center [1311, 327] width 7 height 5
click at [1313, 362] on icon "file-image" at bounding box center [1310, 369] width 14 height 14
click at [1100, 458] on button "Approve £10.20" at bounding box center [1183, 476] width 270 height 36
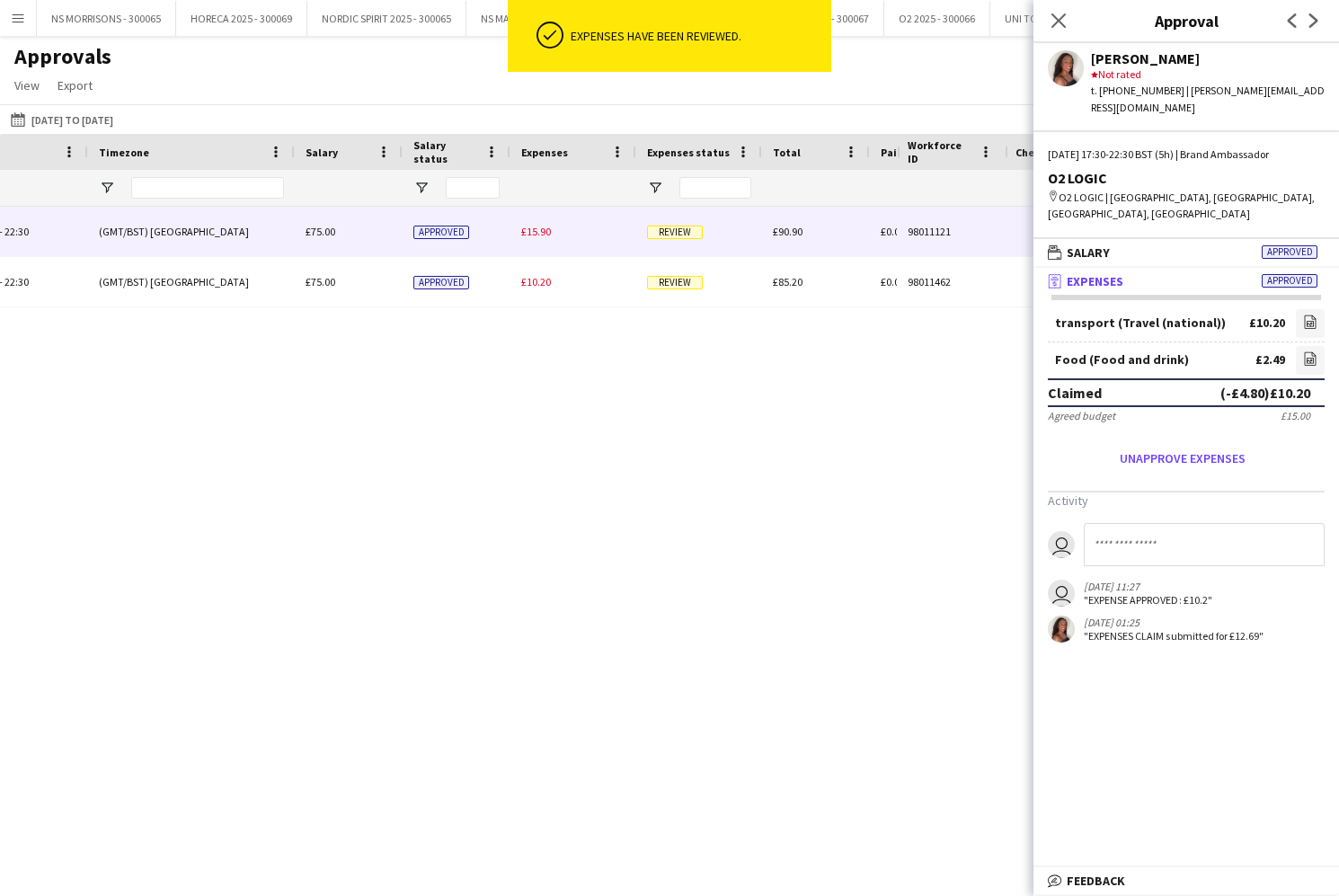
click at [528, 235] on span "£15.90" at bounding box center [536, 231] width 30 height 13
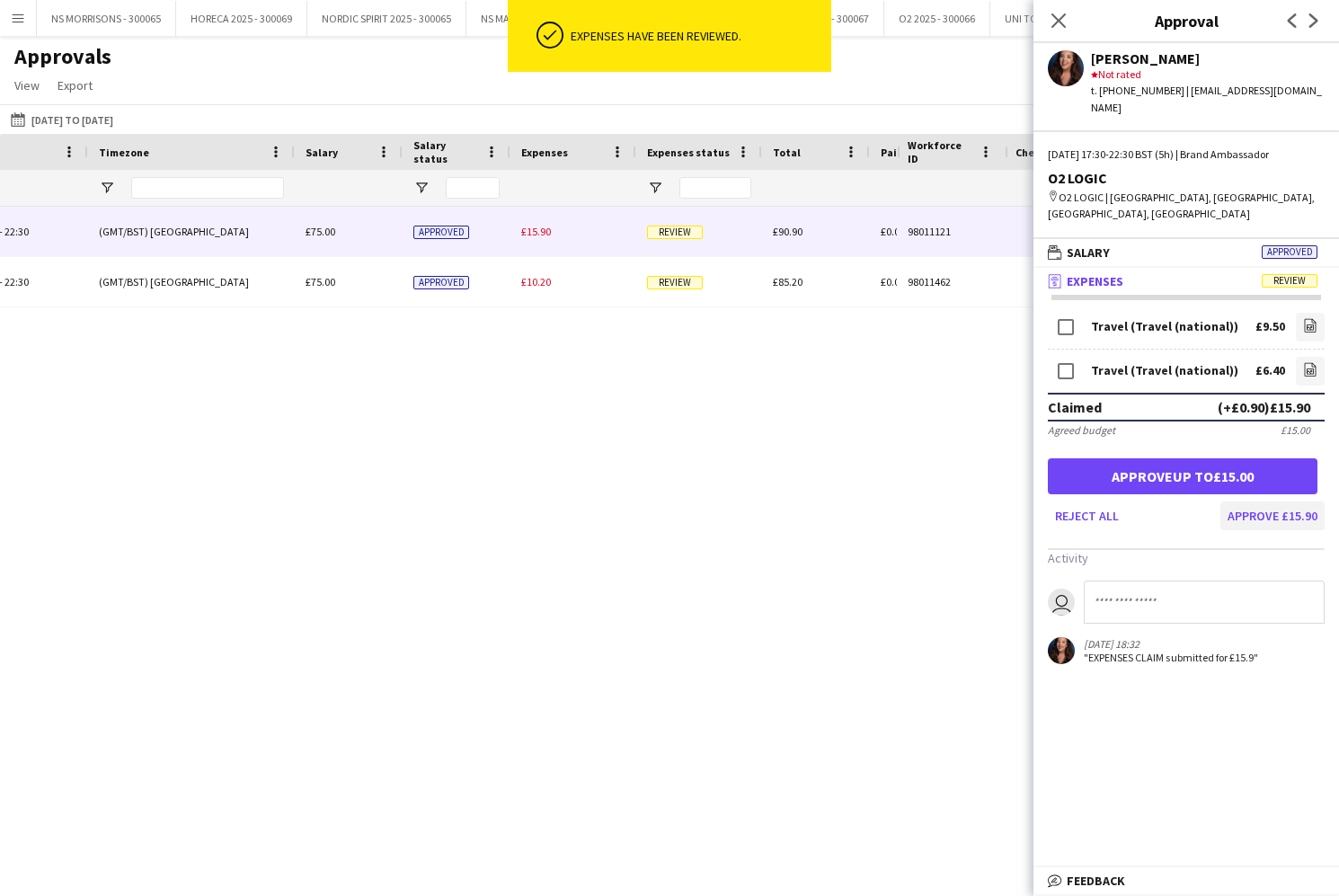
click at [1290, 501] on button "Approve £15.90" at bounding box center [1272, 516] width 104 height 29
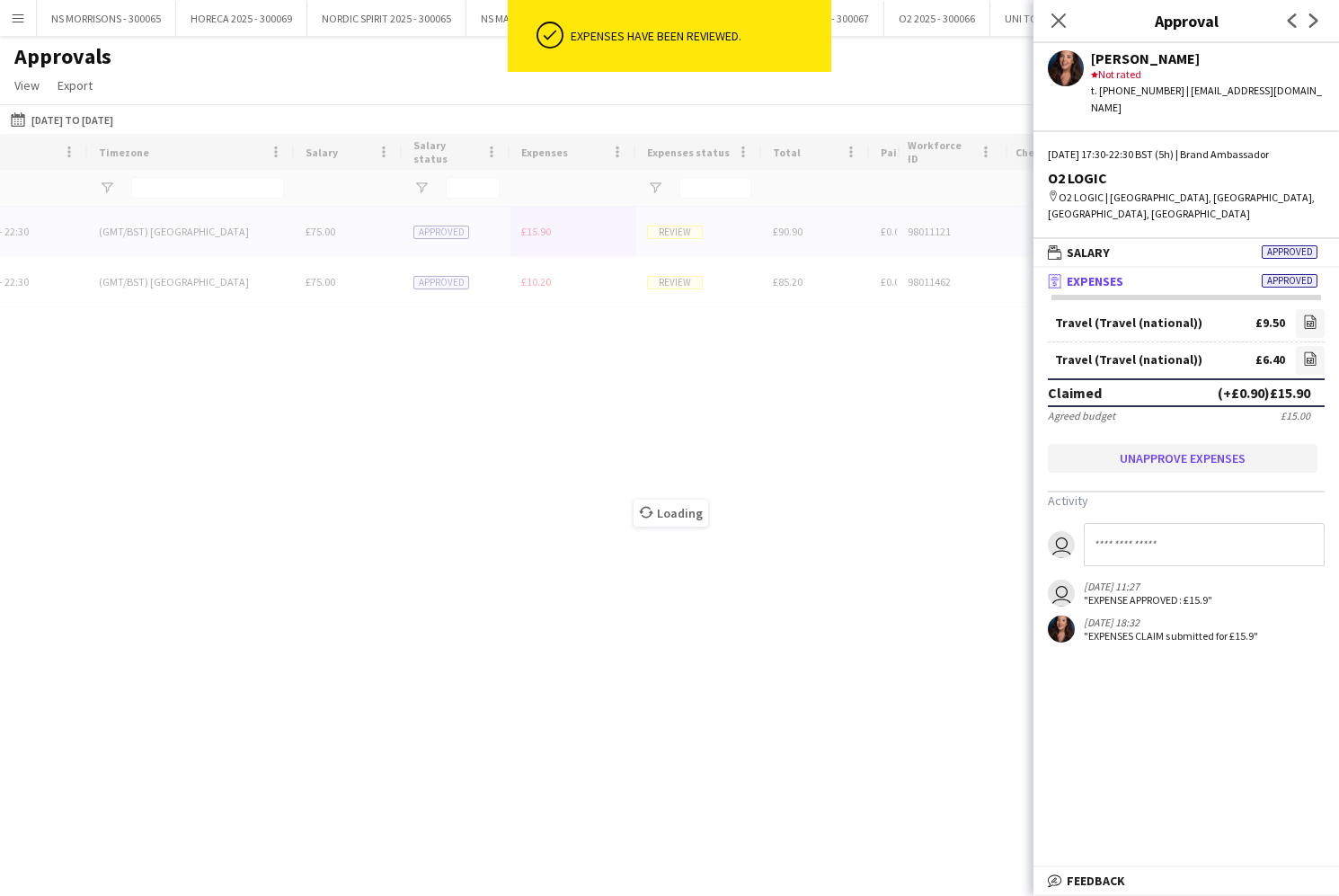
click at [1152, 444] on button "Unapprove expenses" at bounding box center [1183, 458] width 270 height 29
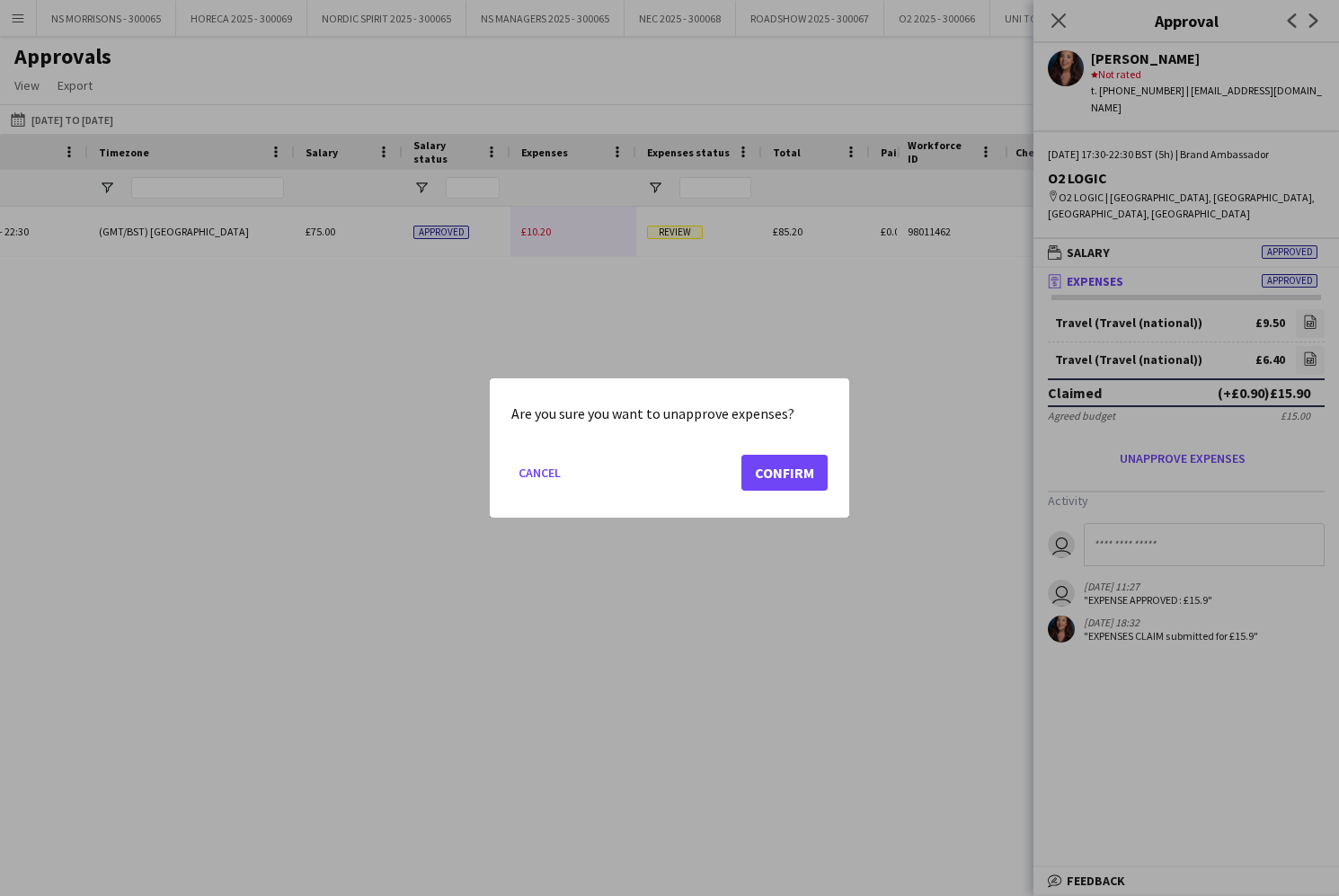
drag, startPoint x: 791, startPoint y: 471, endPoint x: 802, endPoint y: 466, distance: 12.1
click at [791, 471] on button "Confirm" at bounding box center [785, 473] width 86 height 36
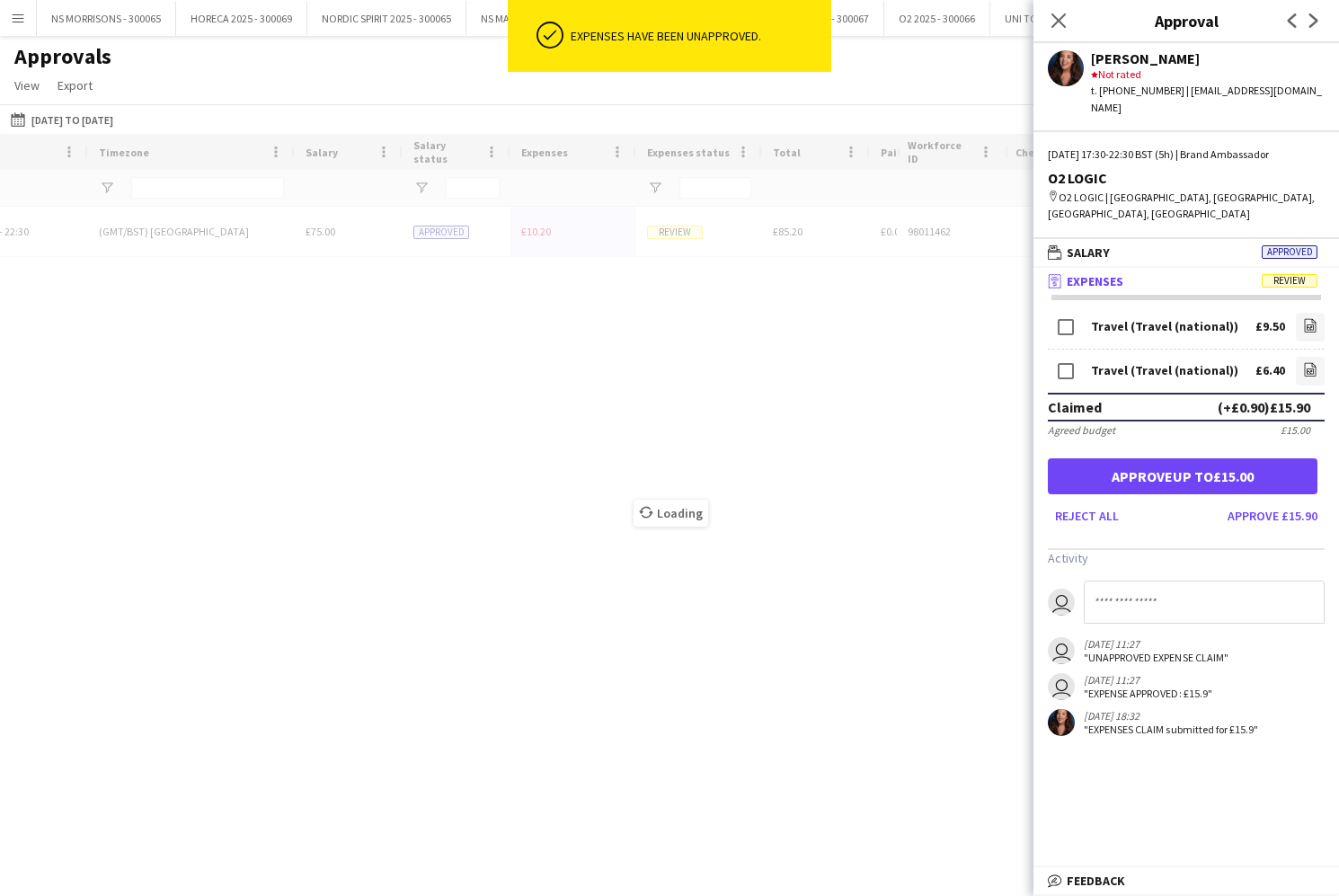
drag, startPoint x: 1204, startPoint y: 435, endPoint x: 998, endPoint y: 398, distance: 209.3
click at [1203, 458] on button "Approve up to £15.00" at bounding box center [1183, 476] width 270 height 36
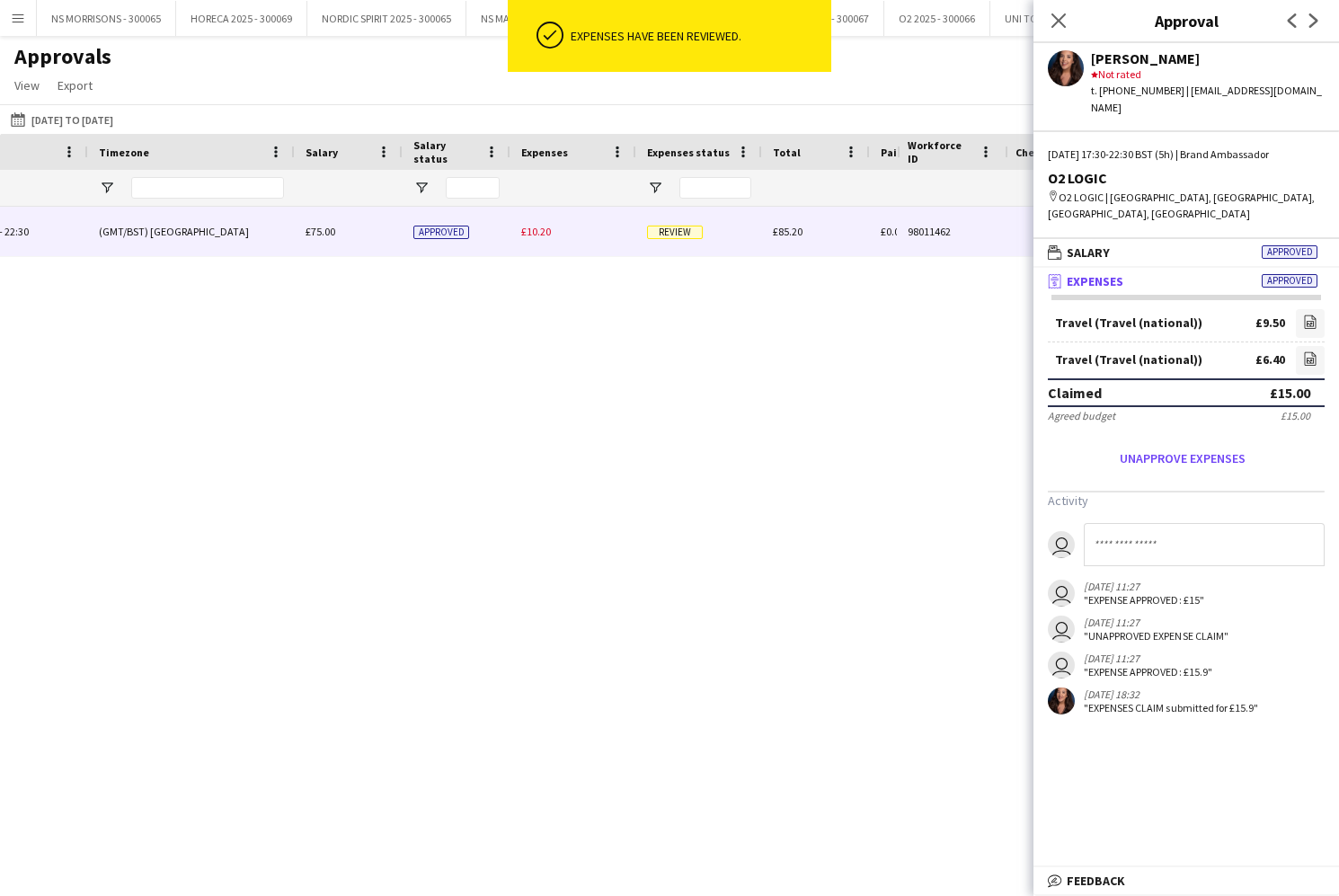
click at [537, 232] on span "£10.20" at bounding box center [536, 231] width 30 height 13
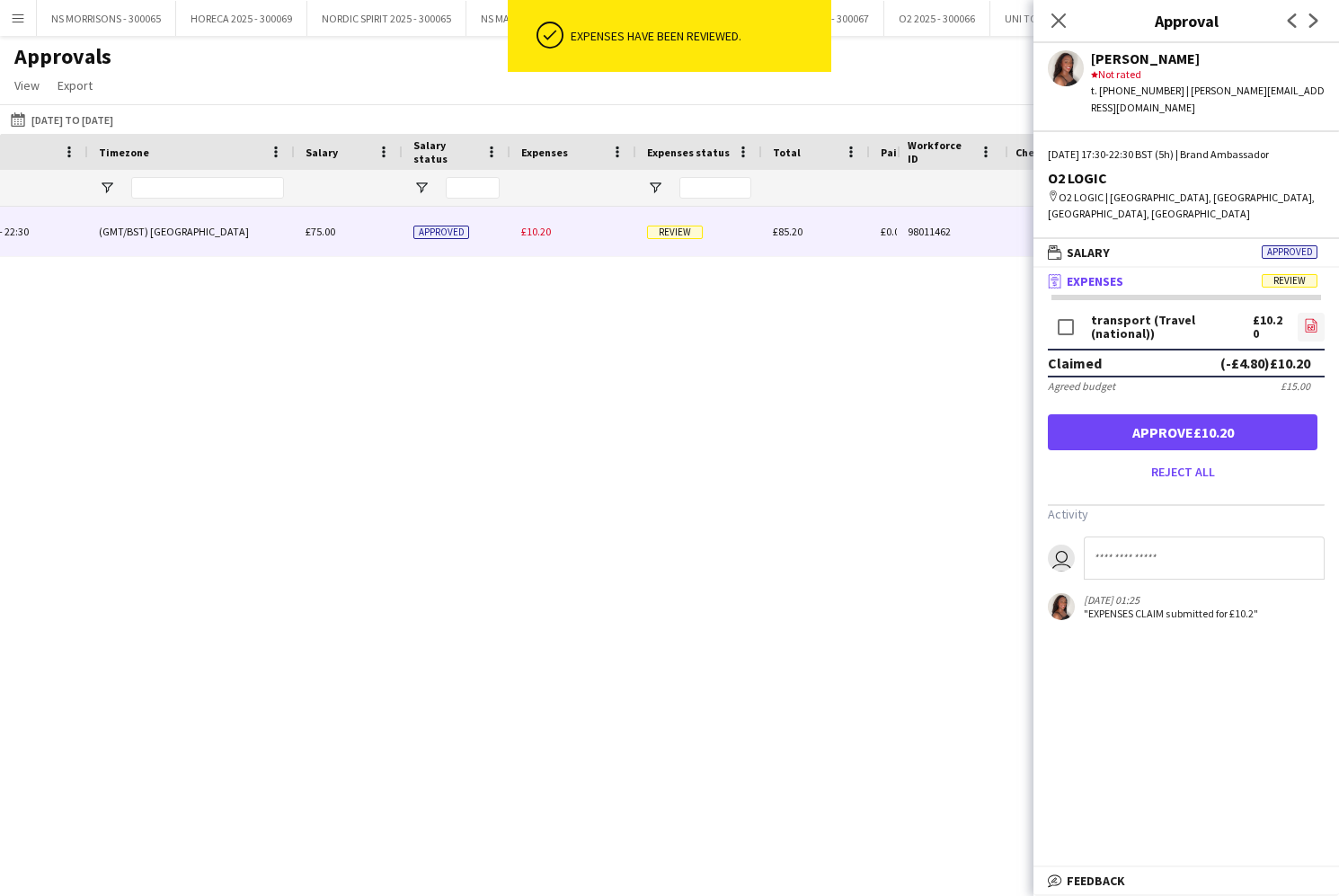
click at [1315, 318] on icon "file-image" at bounding box center [1311, 325] width 14 height 14
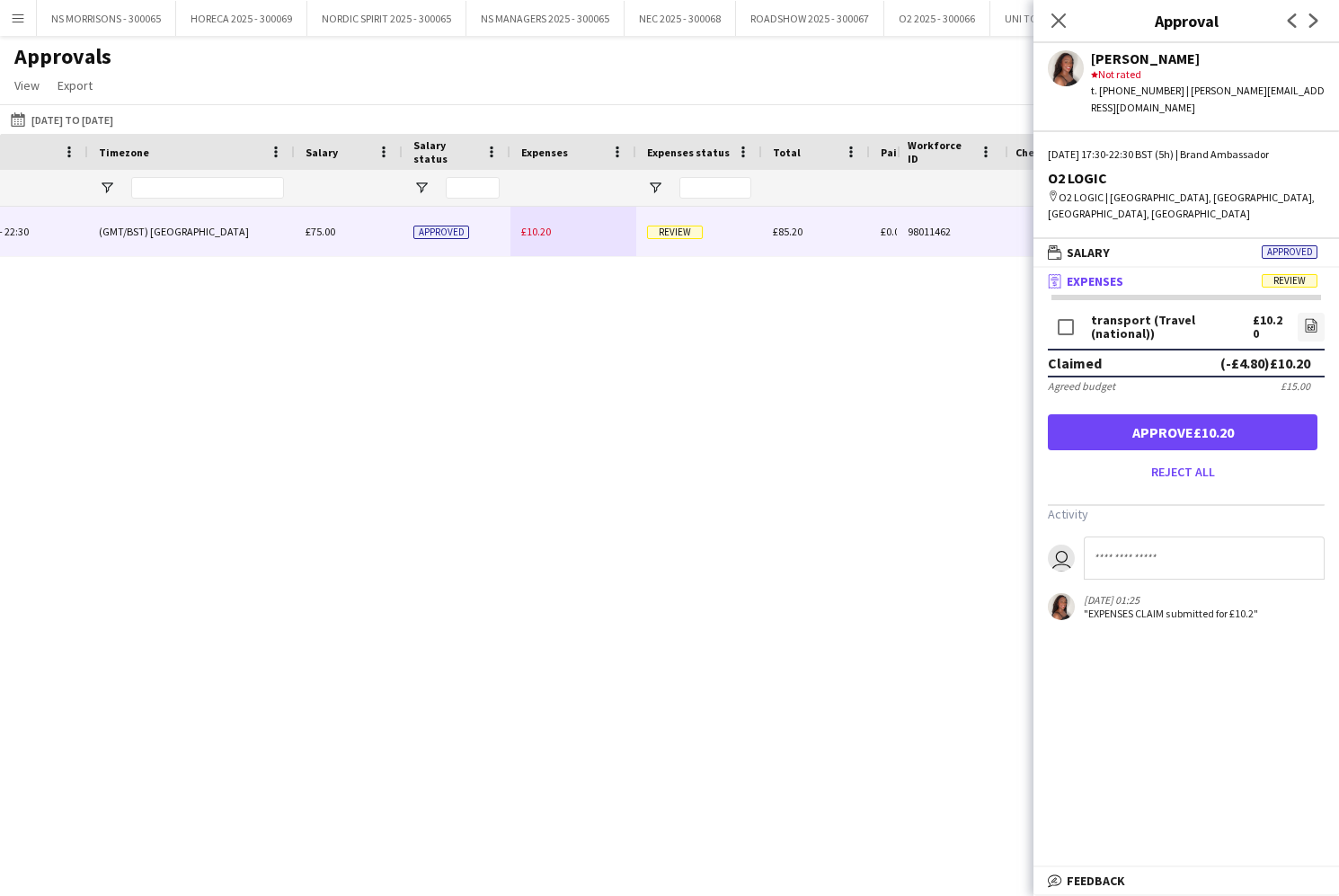
click at [1180, 421] on button "Approve £10.20" at bounding box center [1183, 432] width 270 height 36
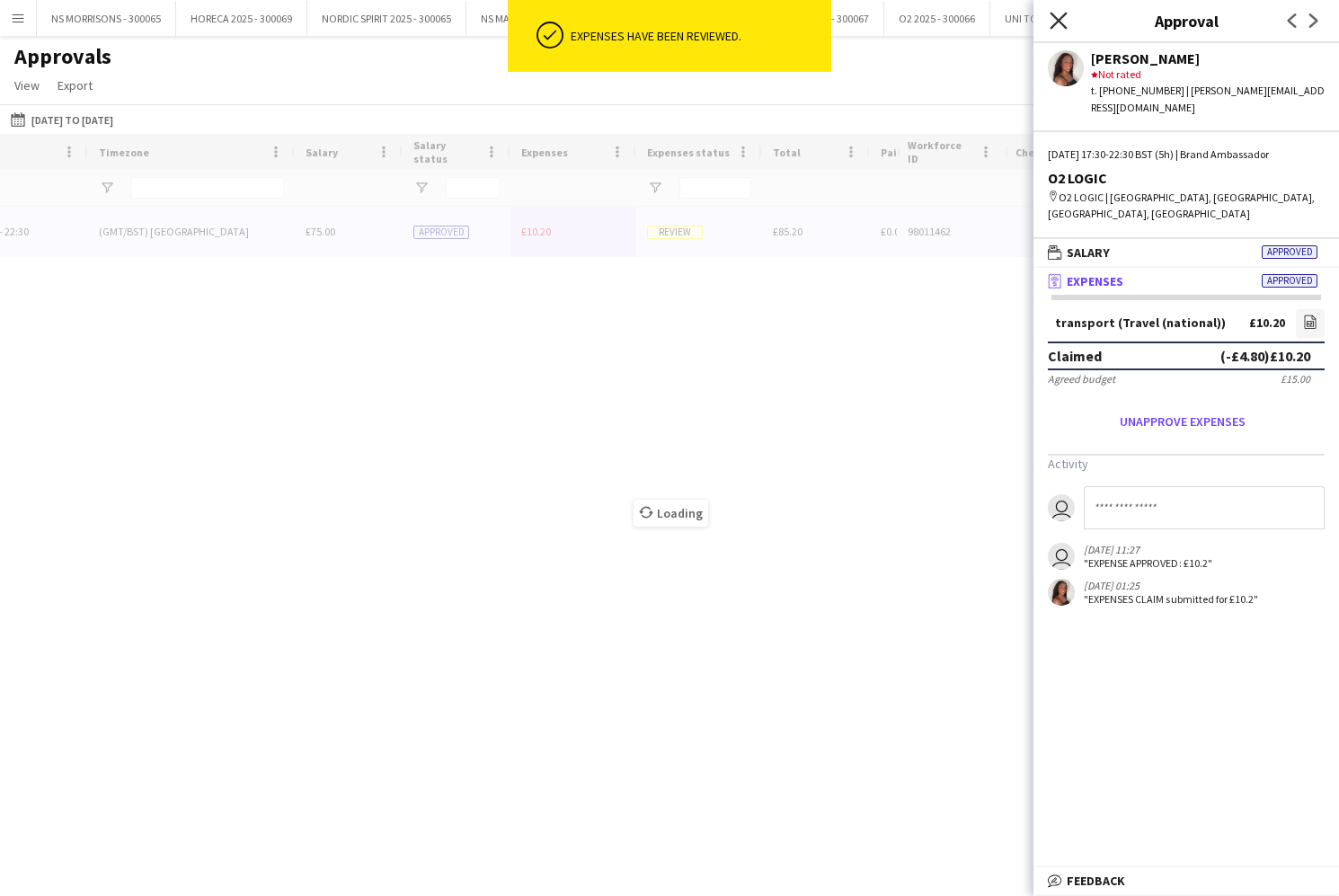
click at [1057, 22] on icon at bounding box center [1058, 20] width 17 height 17
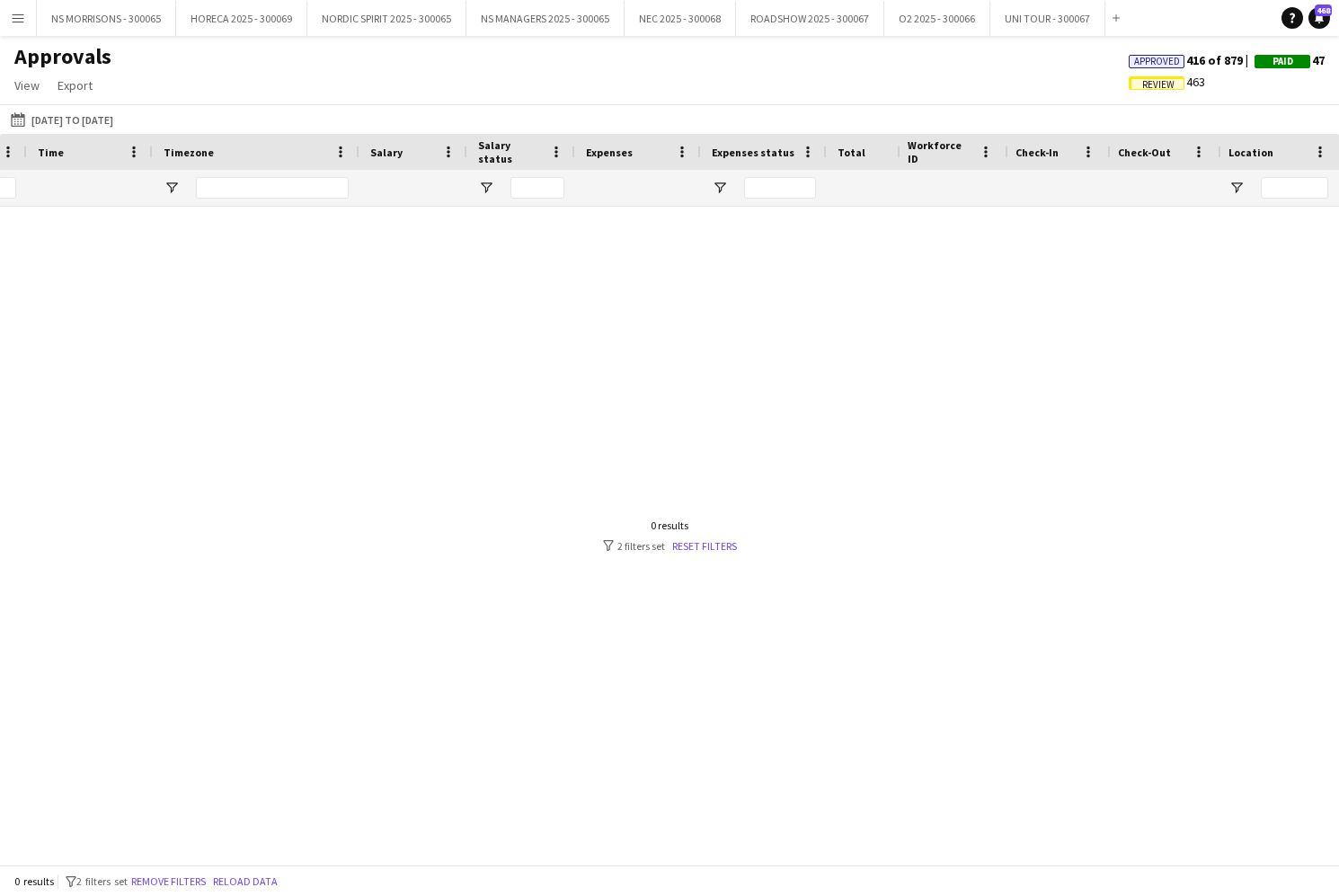
scroll to position [0, 884]
type input "*"
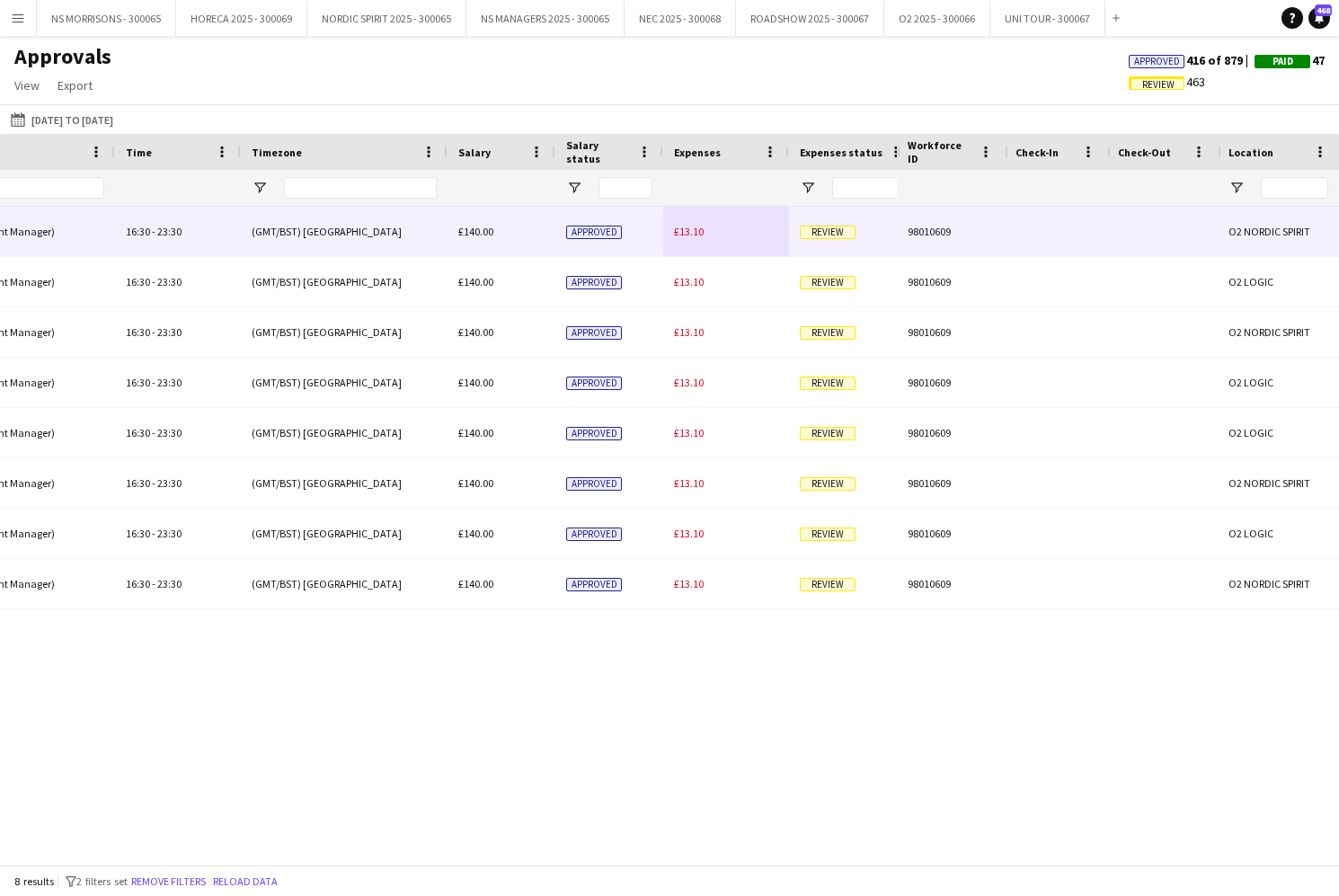
type input "****"
click at [696, 232] on span "£13.10" at bounding box center [688, 231] width 30 height 13
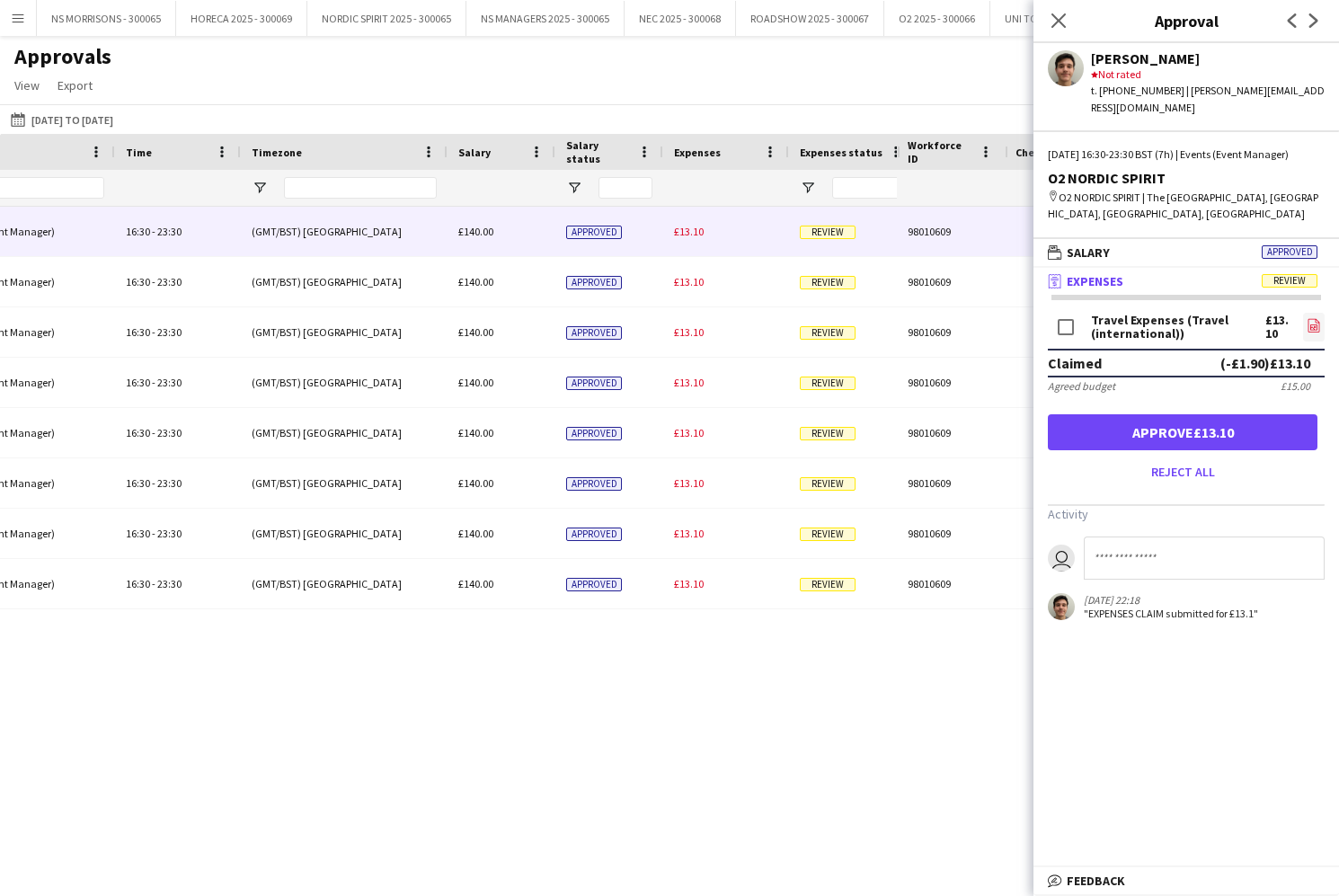
click at [1311, 322] on icon "file-image" at bounding box center [1314, 325] width 14 height 14
click at [1144, 428] on button "Approve £13.10" at bounding box center [1183, 432] width 270 height 36
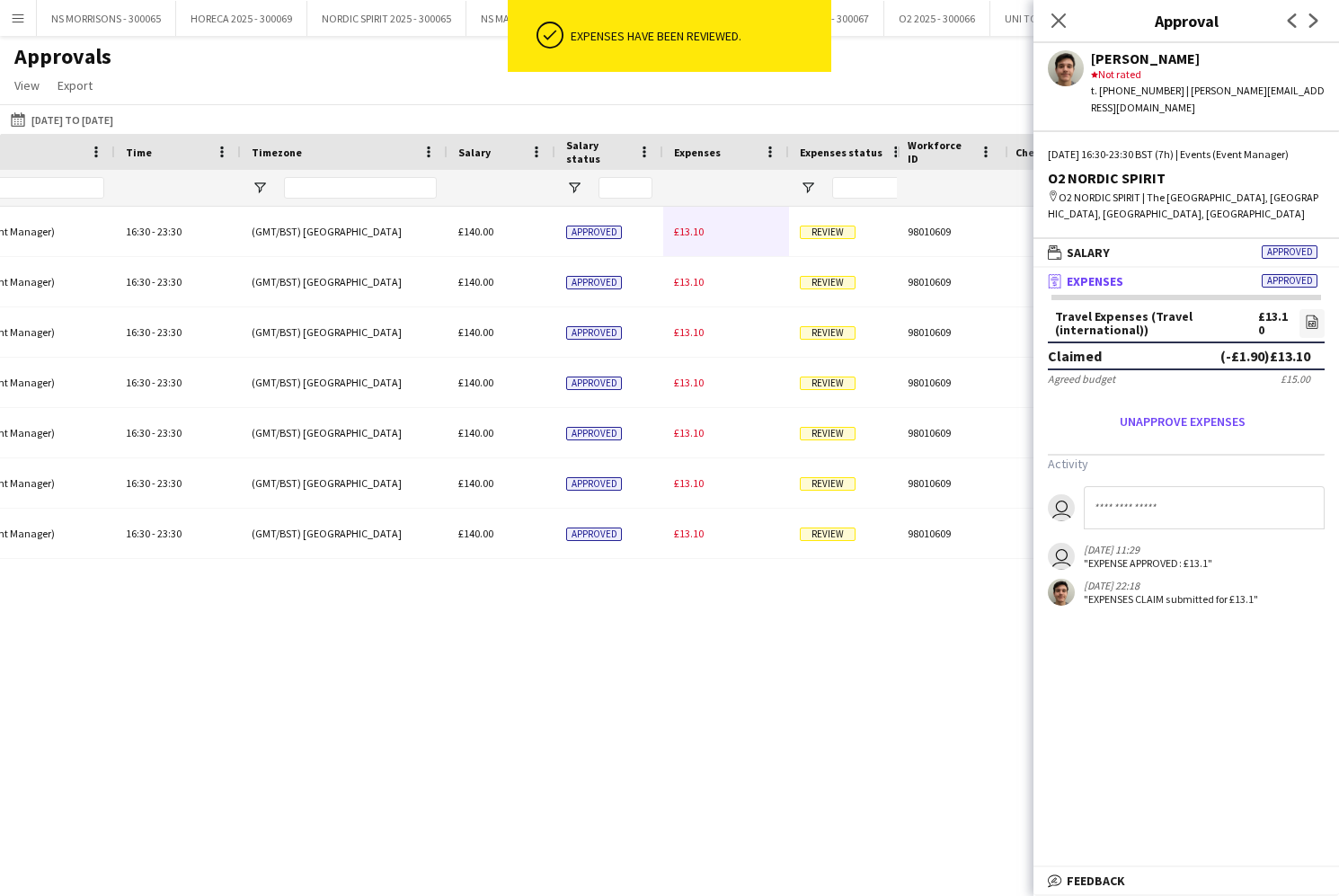
click at [692, 235] on span "£13.10" at bounding box center [688, 231] width 30 height 13
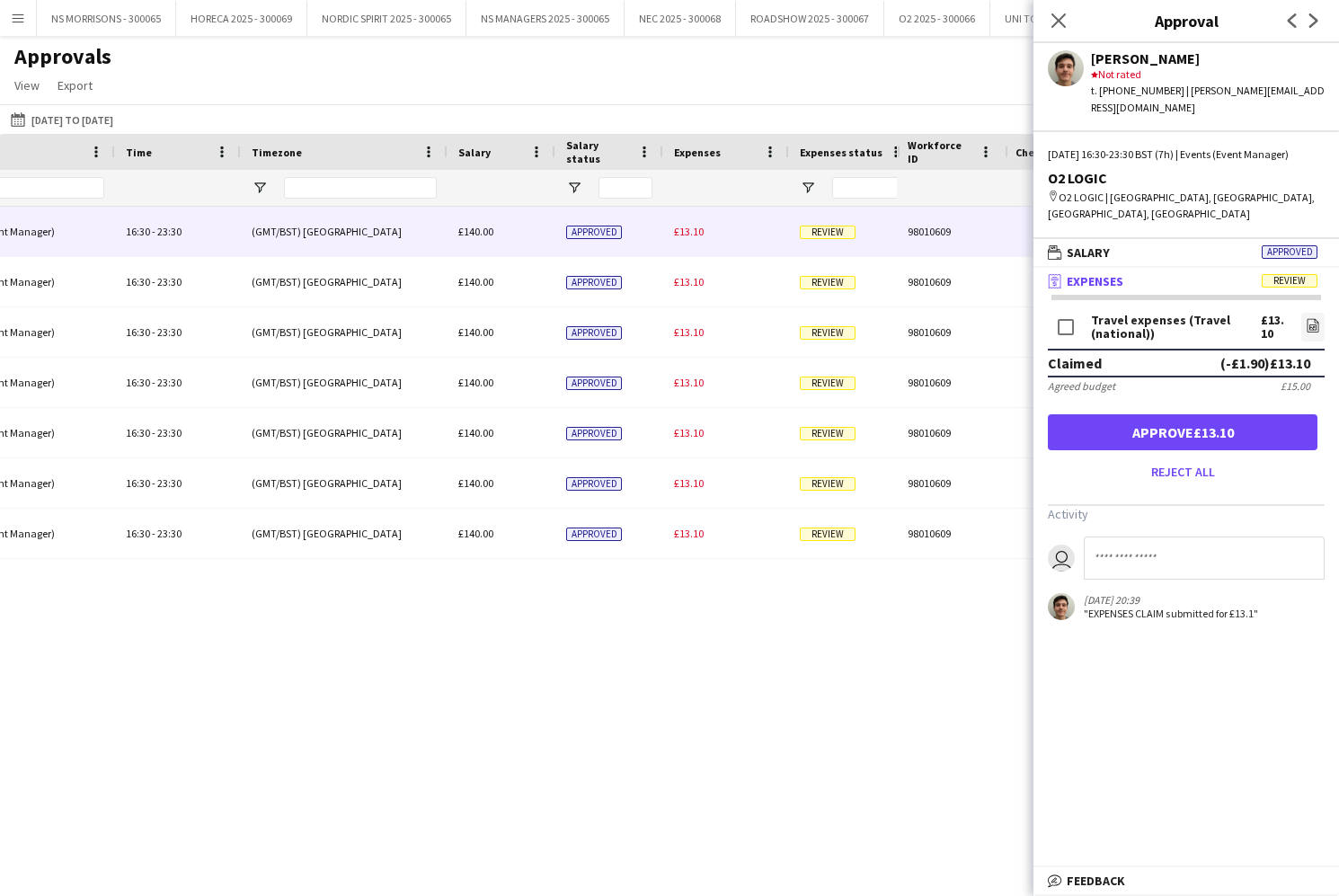
scroll to position [0, 0]
click at [1308, 318] on icon "file-image" at bounding box center [1313, 325] width 14 height 14
click at [1092, 420] on button "Approve £13.10" at bounding box center [1183, 432] width 270 height 36
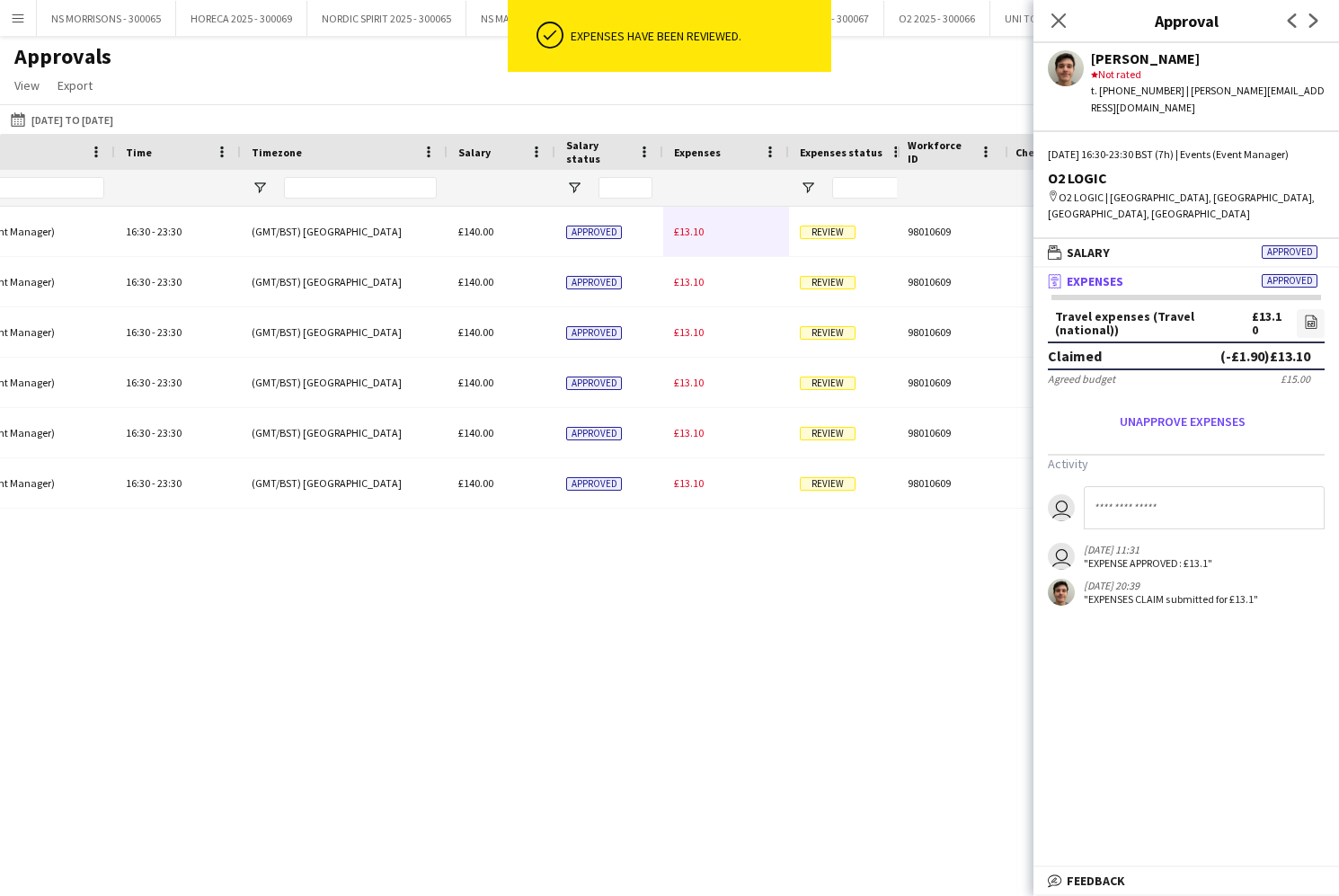
click at [689, 237] on span "£13.10" at bounding box center [688, 231] width 30 height 13
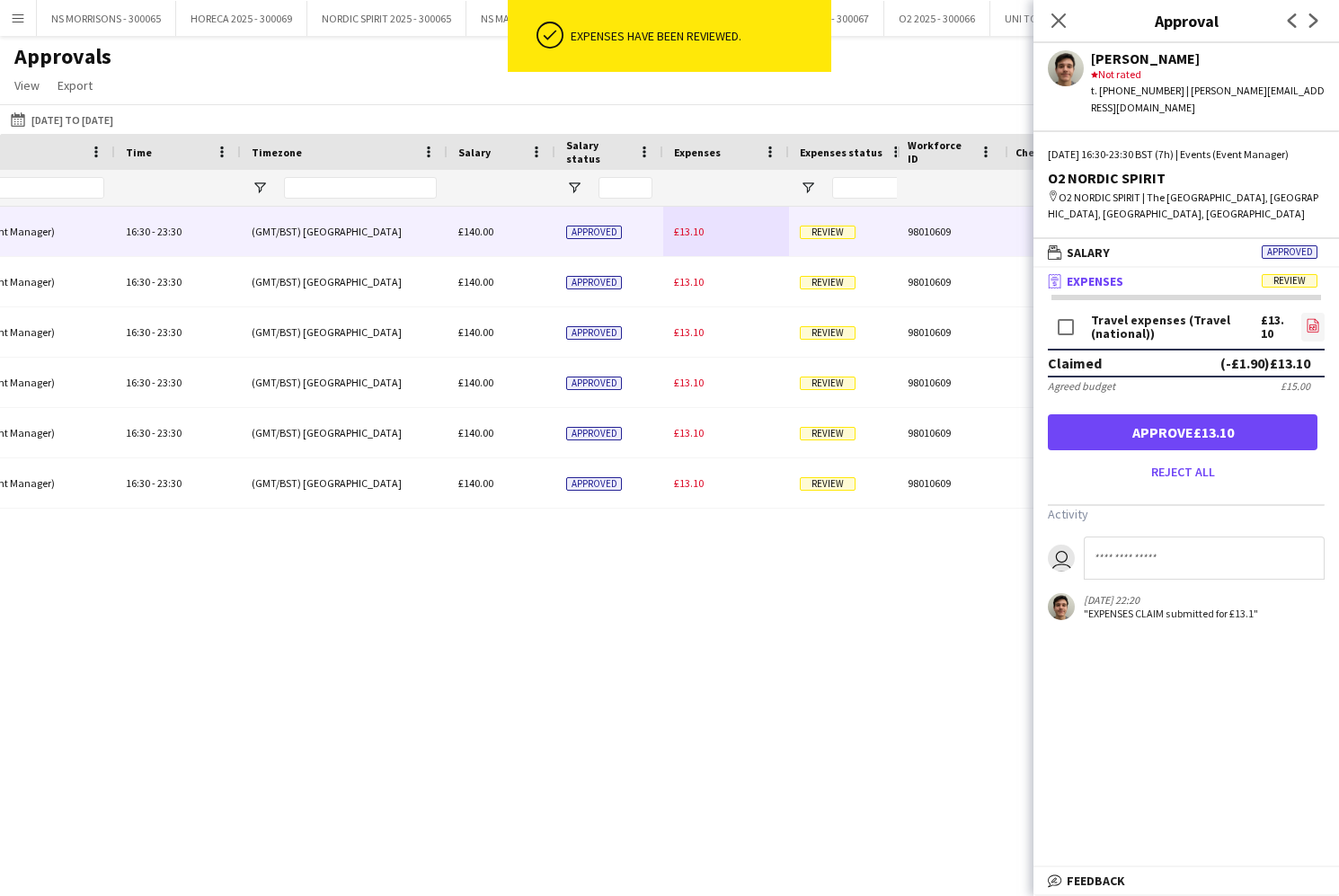
click at [1321, 326] on link "file-image" at bounding box center [1313, 327] width 23 height 29
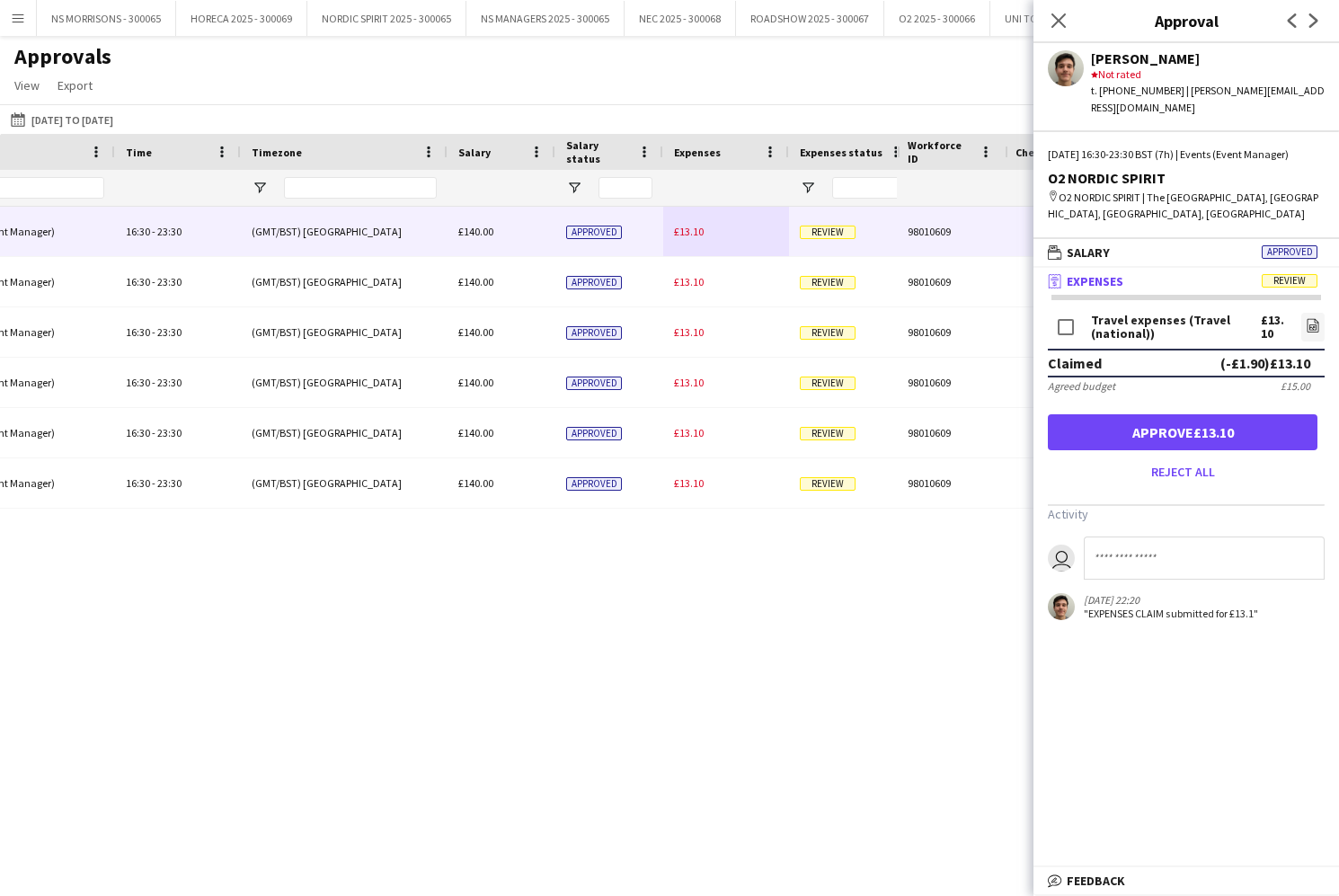
click at [1142, 425] on button "Approve £13.10" at bounding box center [1183, 432] width 270 height 36
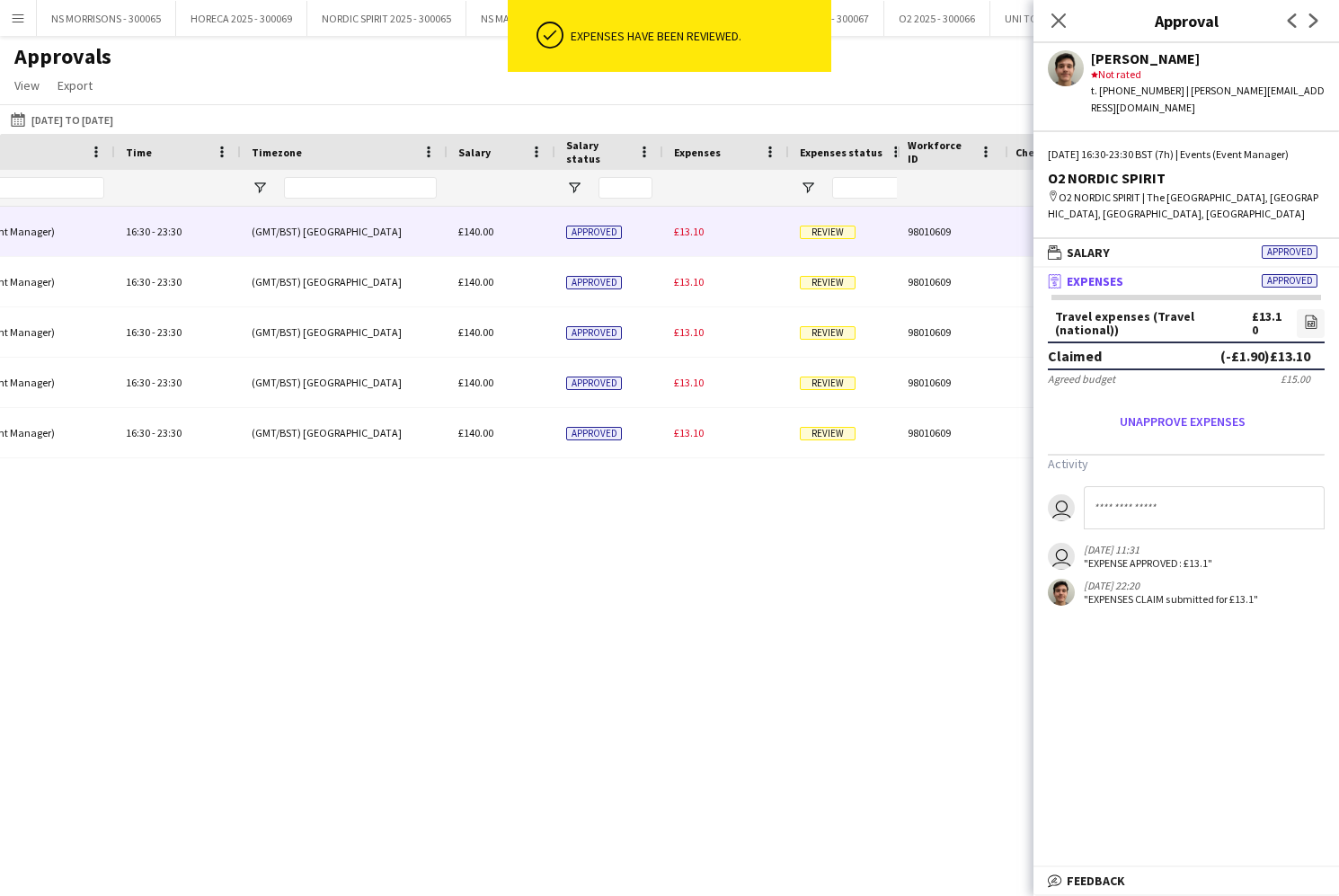
drag, startPoint x: 683, startPoint y: 230, endPoint x: 977, endPoint y: 286, distance: 299.3
click at [683, 230] on span "£13.10" at bounding box center [688, 231] width 30 height 13
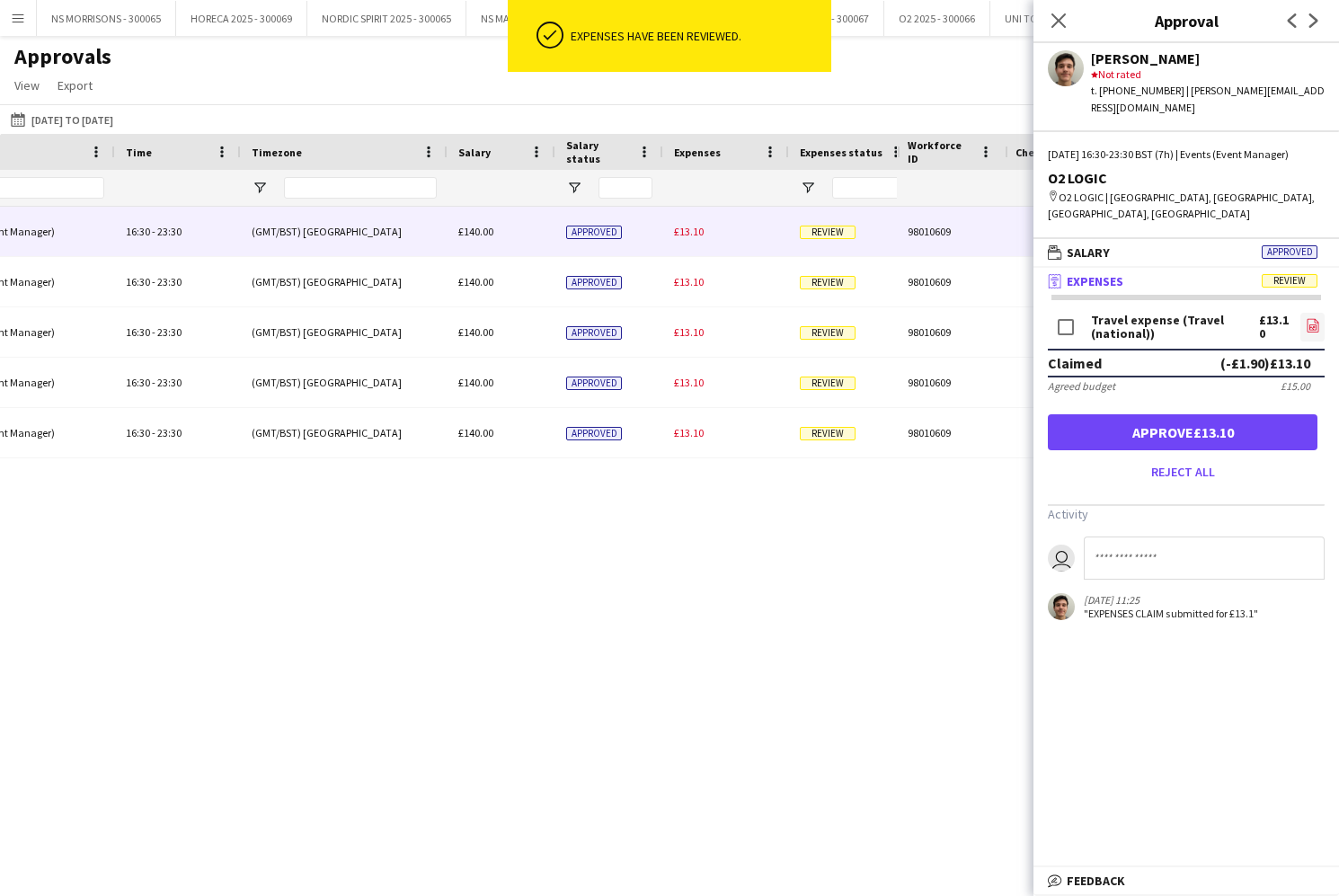
click at [1311, 318] on icon "file-image" at bounding box center [1313, 325] width 14 height 14
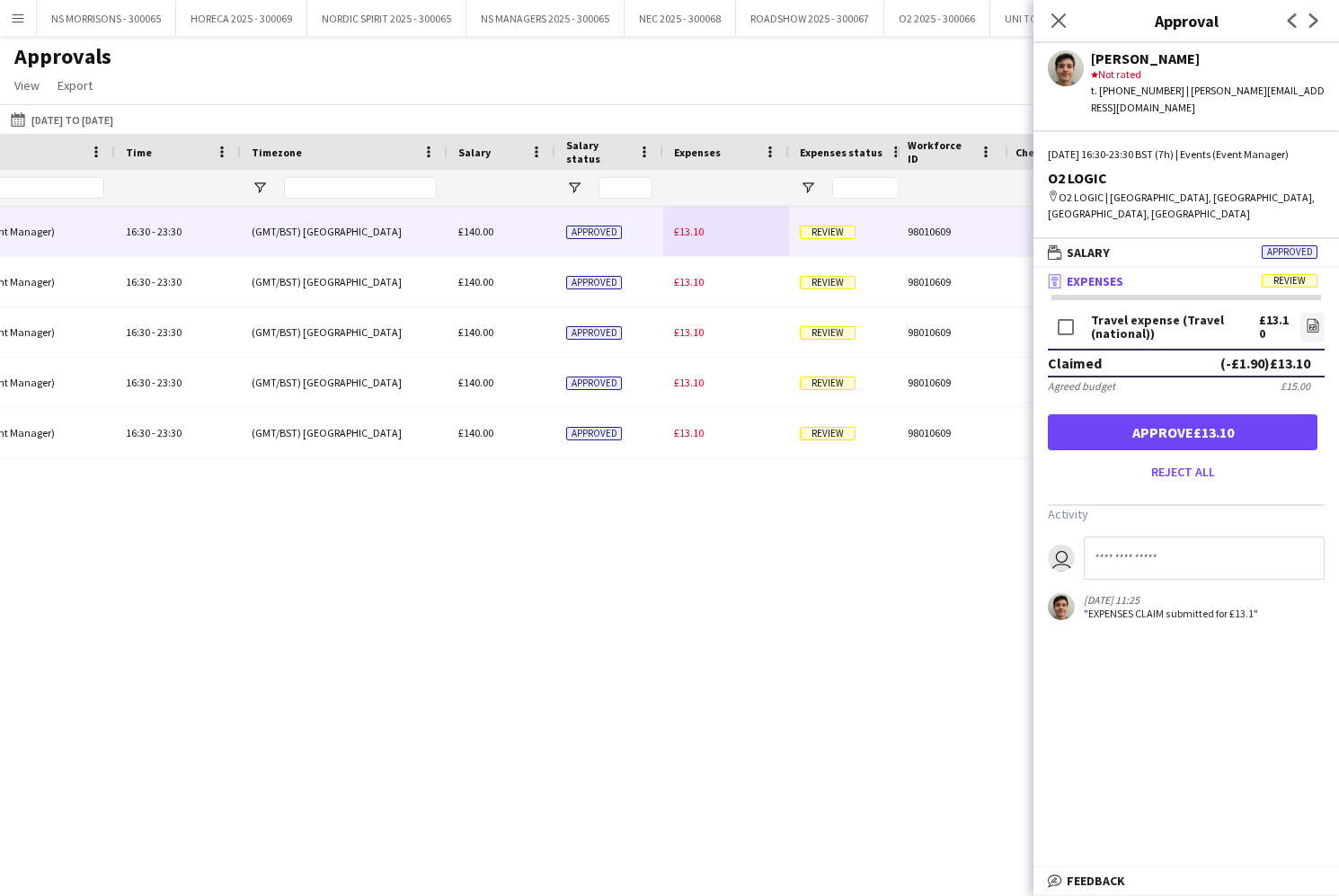
click at [1162, 420] on button "Approve £13.10" at bounding box center [1183, 432] width 270 height 36
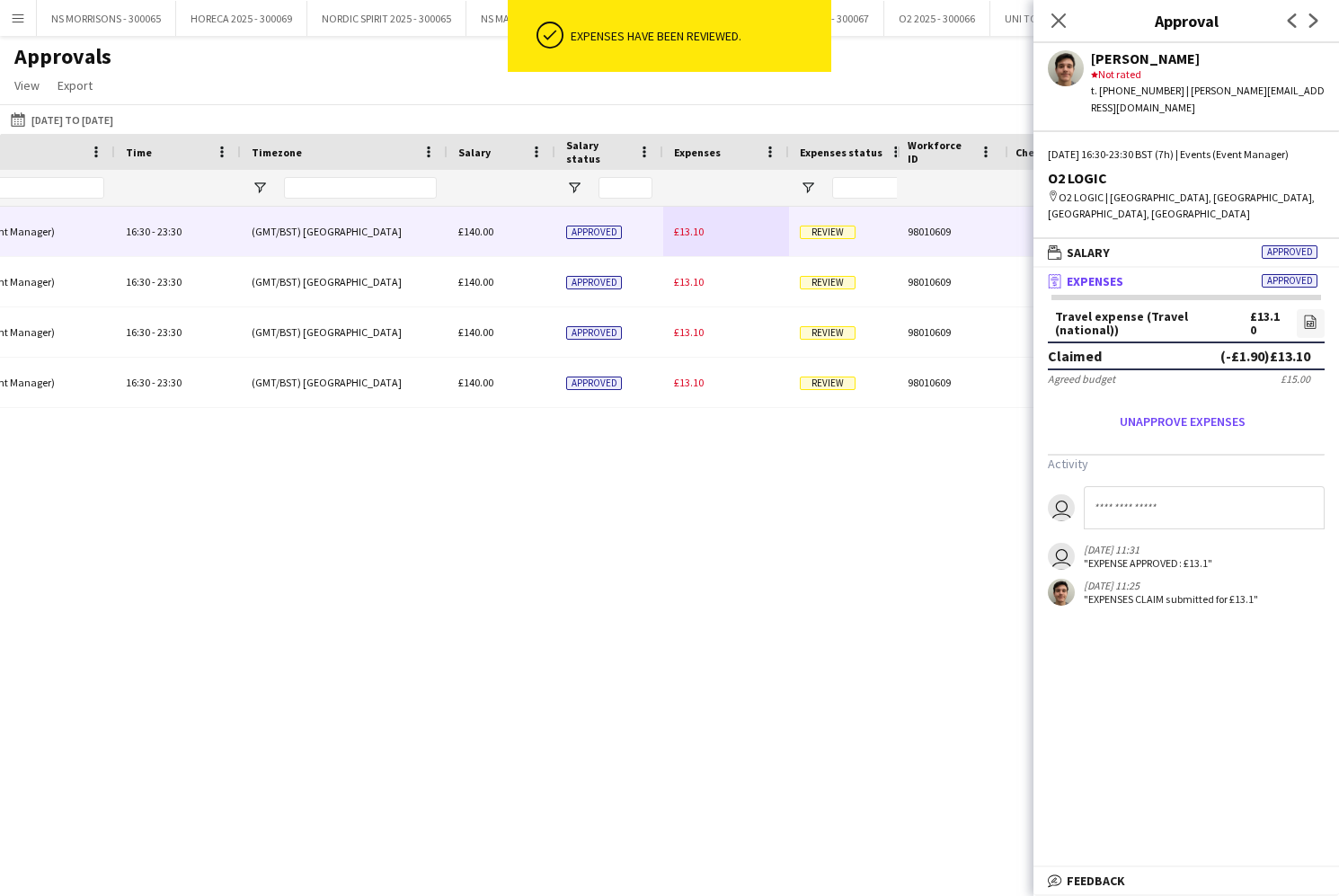
click at [692, 234] on span "£13.10" at bounding box center [688, 231] width 30 height 13
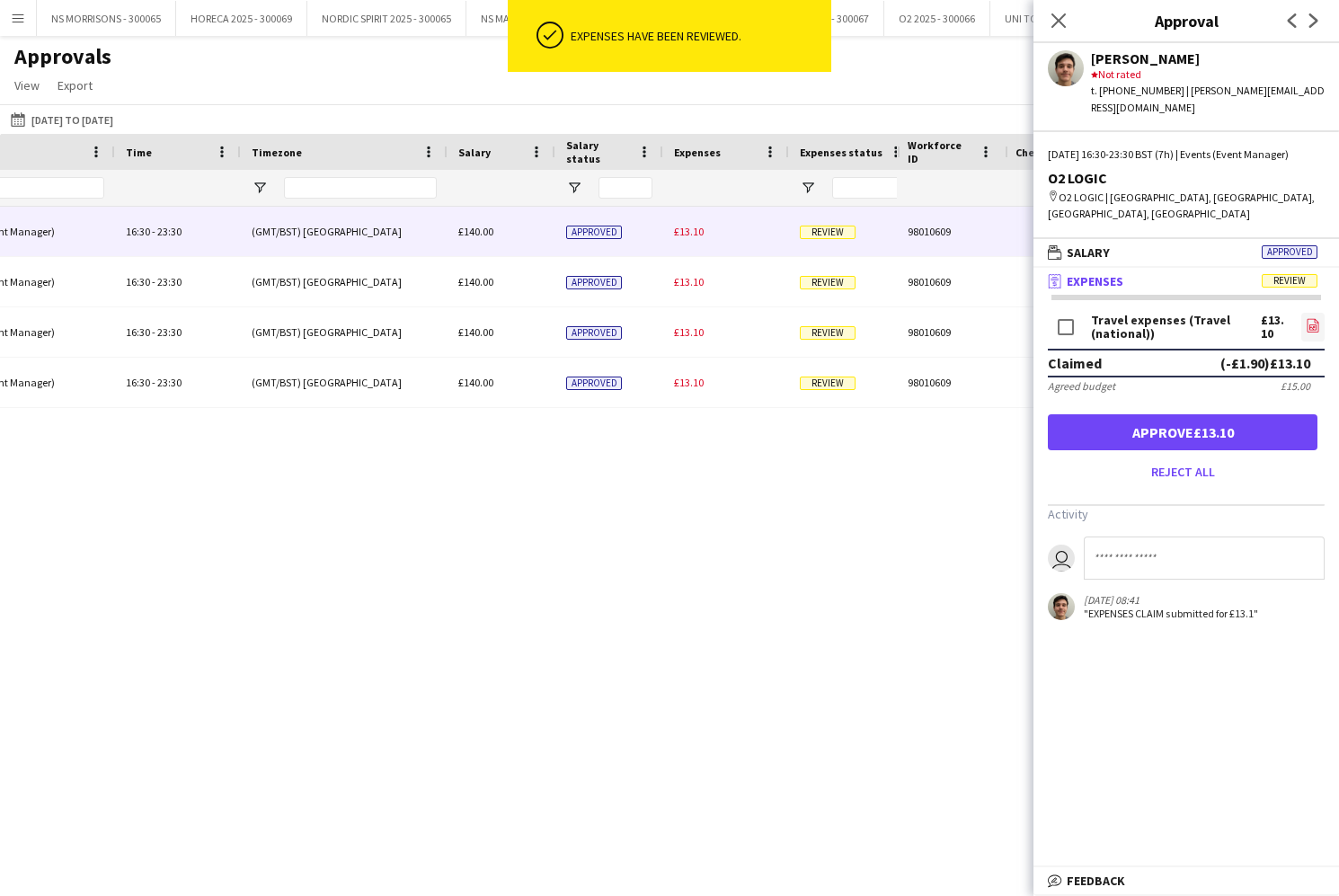
click at [1319, 318] on icon "file-image" at bounding box center [1313, 325] width 14 height 14
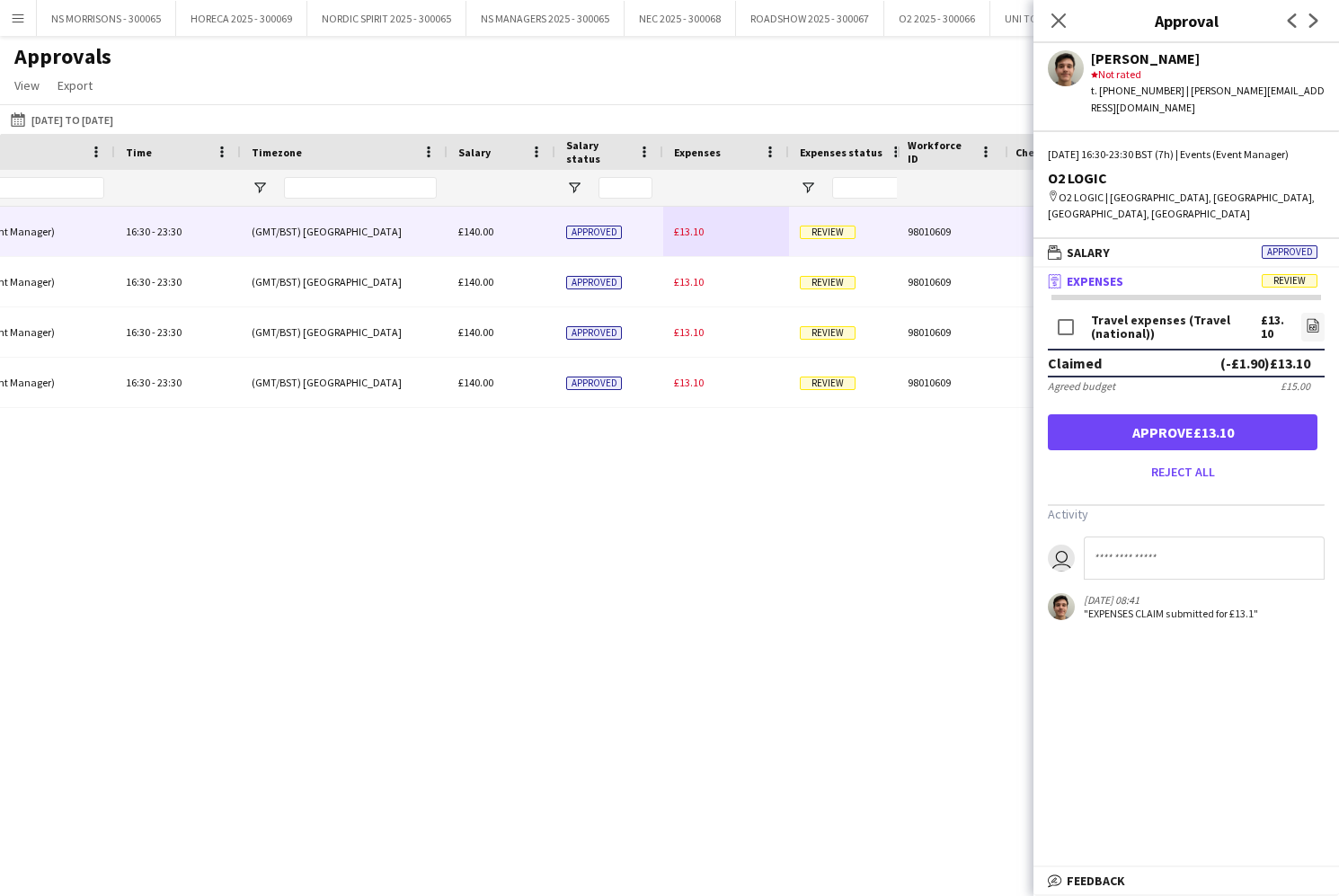
click at [1085, 414] on button "Approve £13.10" at bounding box center [1183, 432] width 270 height 36
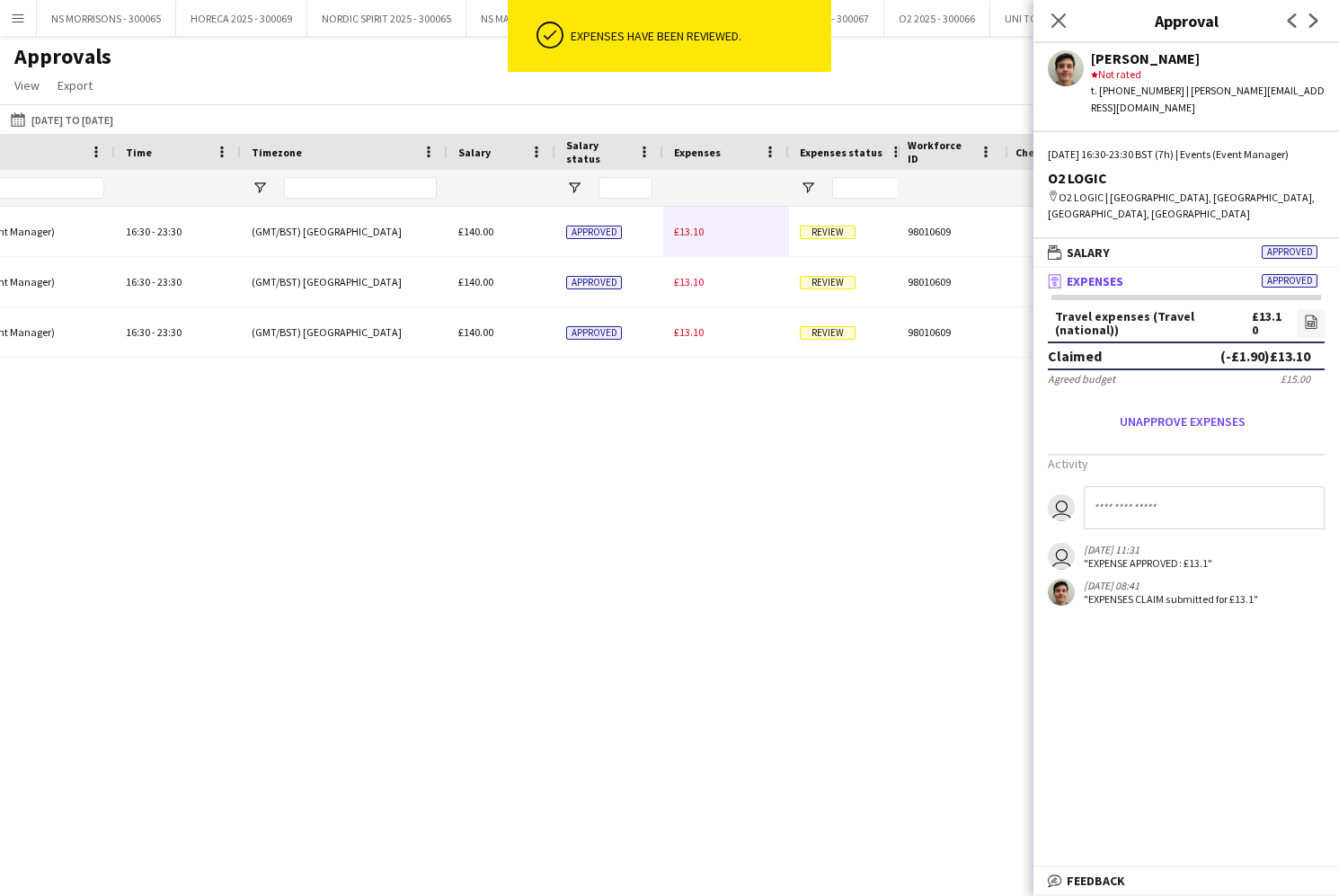
click at [684, 235] on span "£13.10" at bounding box center [688, 231] width 30 height 13
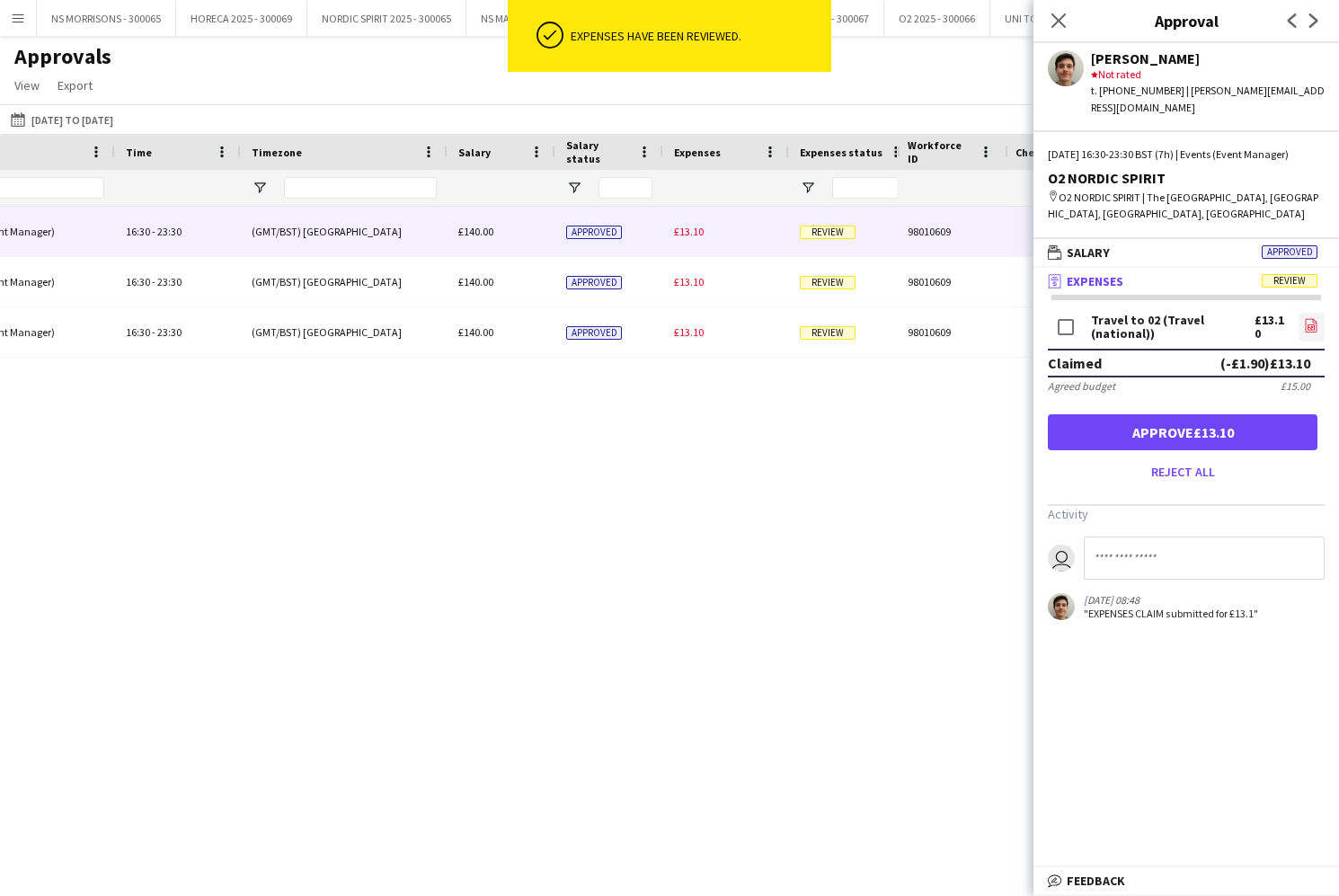
click at [1299, 323] on link "file-image" at bounding box center [1311, 327] width 26 height 29
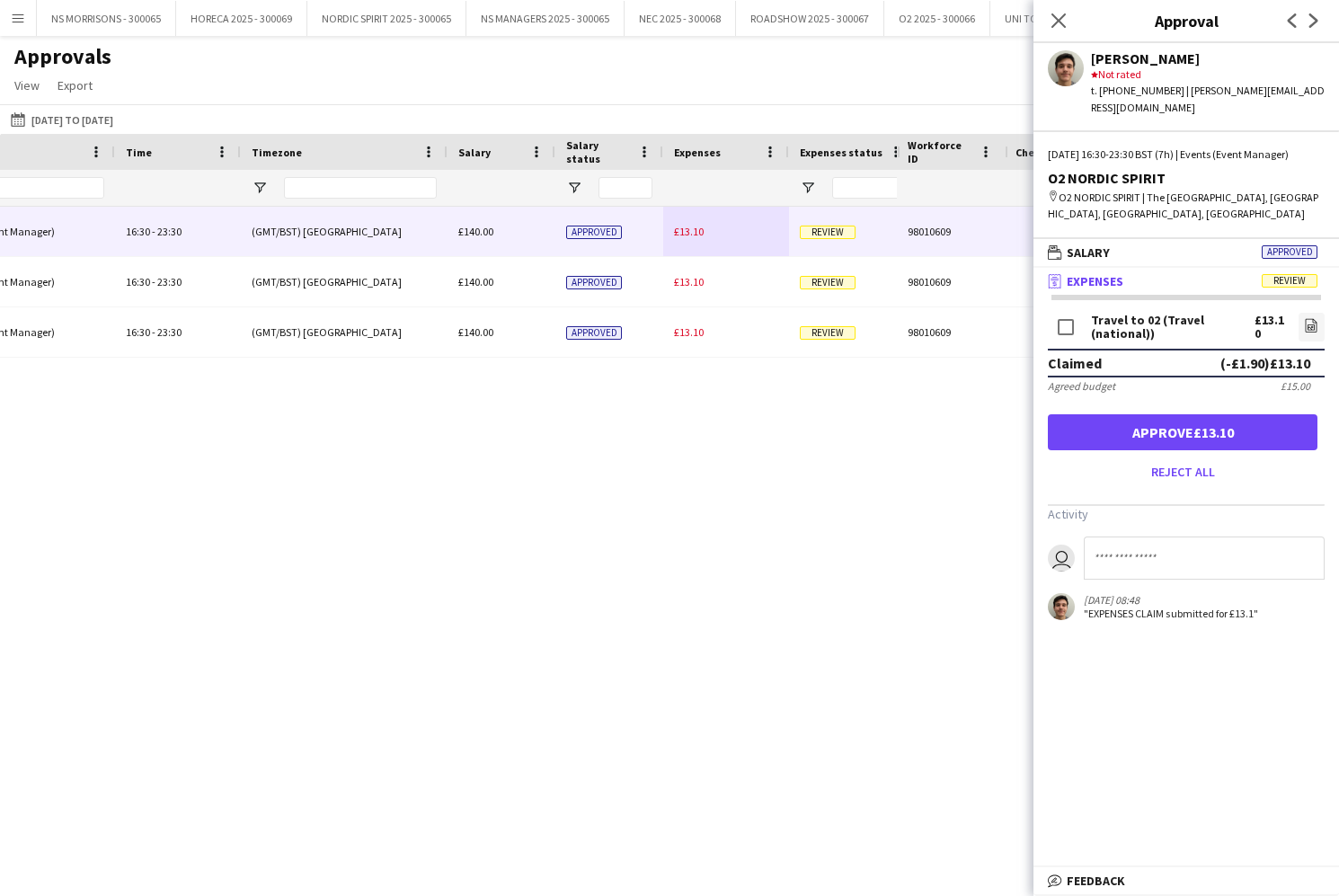
click at [1206, 433] on button "Approve £13.10" at bounding box center [1183, 432] width 270 height 36
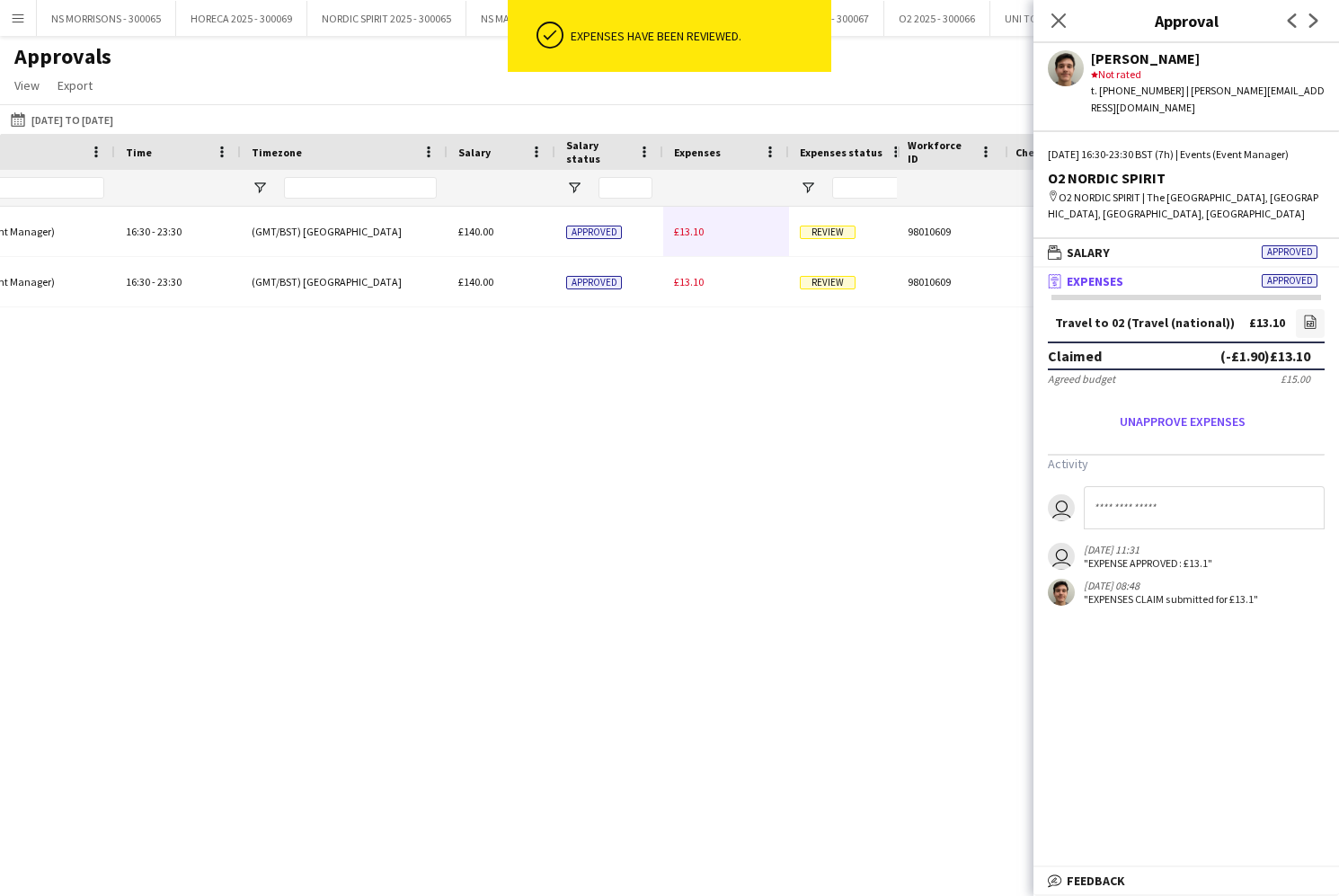
drag, startPoint x: 695, startPoint y: 235, endPoint x: 992, endPoint y: 301, distance: 304.2
click at [695, 235] on span "£13.10" at bounding box center [688, 231] width 30 height 13
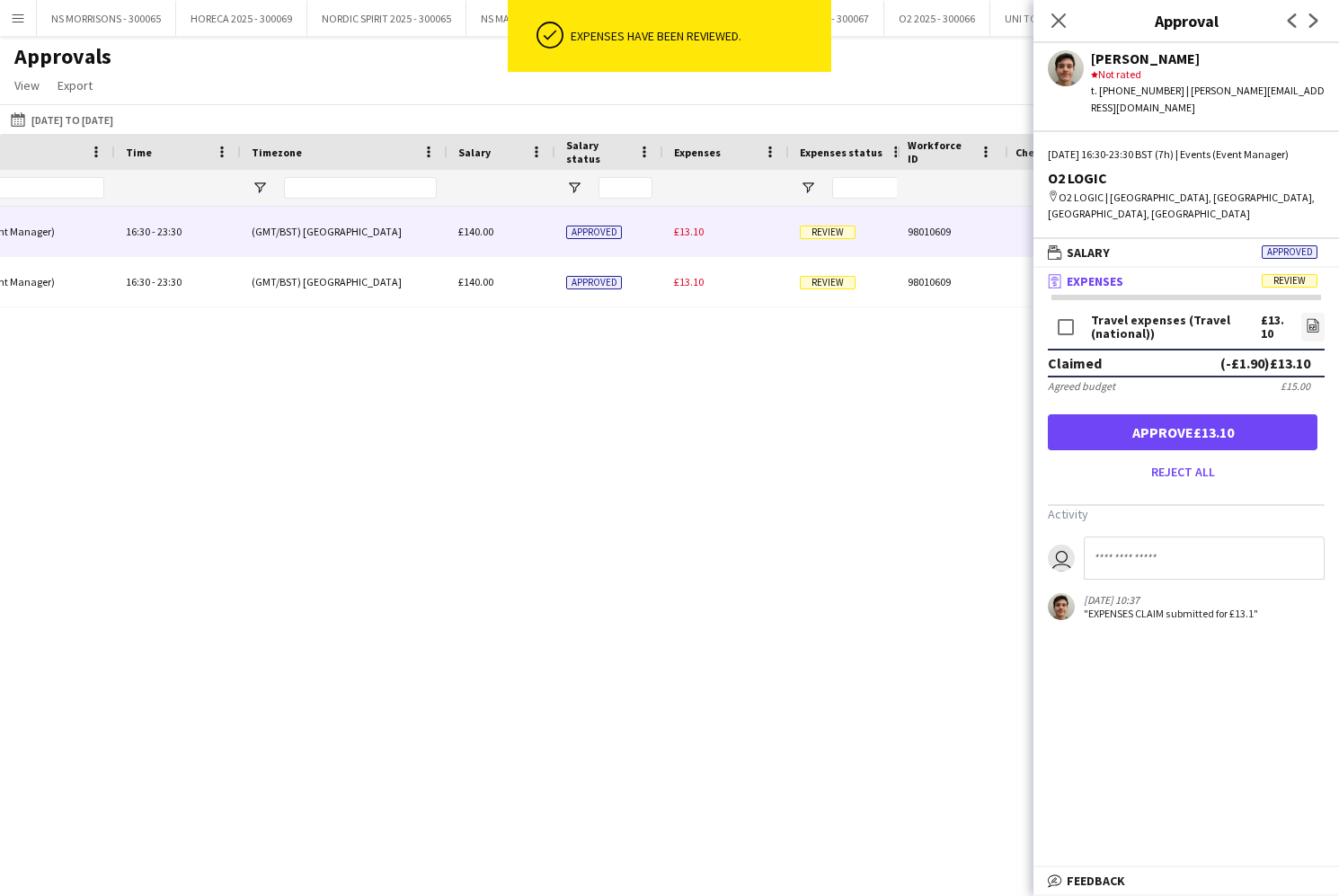
click at [1255, 414] on button "Approve £13.10" at bounding box center [1183, 432] width 270 height 36
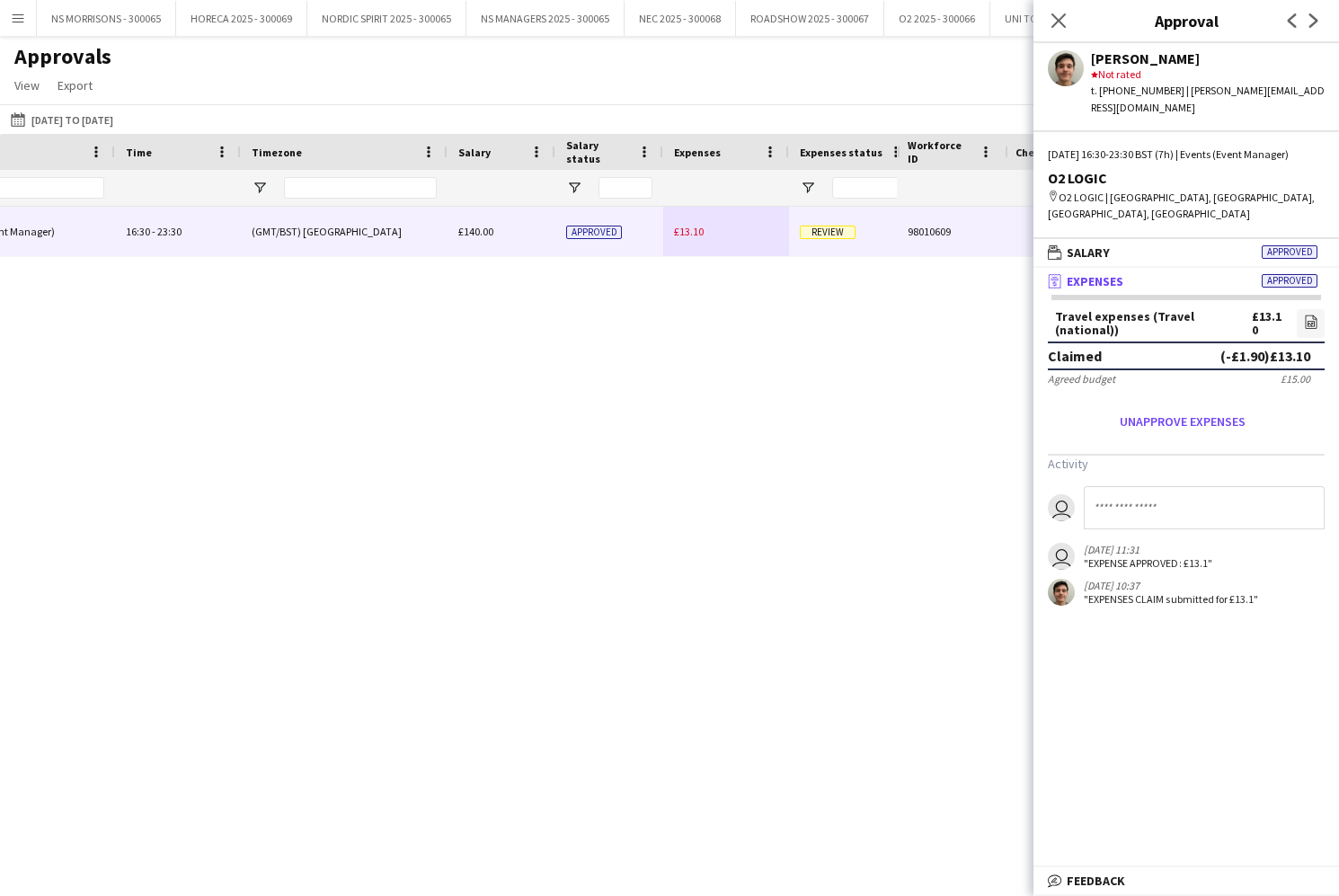
click at [694, 240] on div "£13.10" at bounding box center [726, 231] width 126 height 49
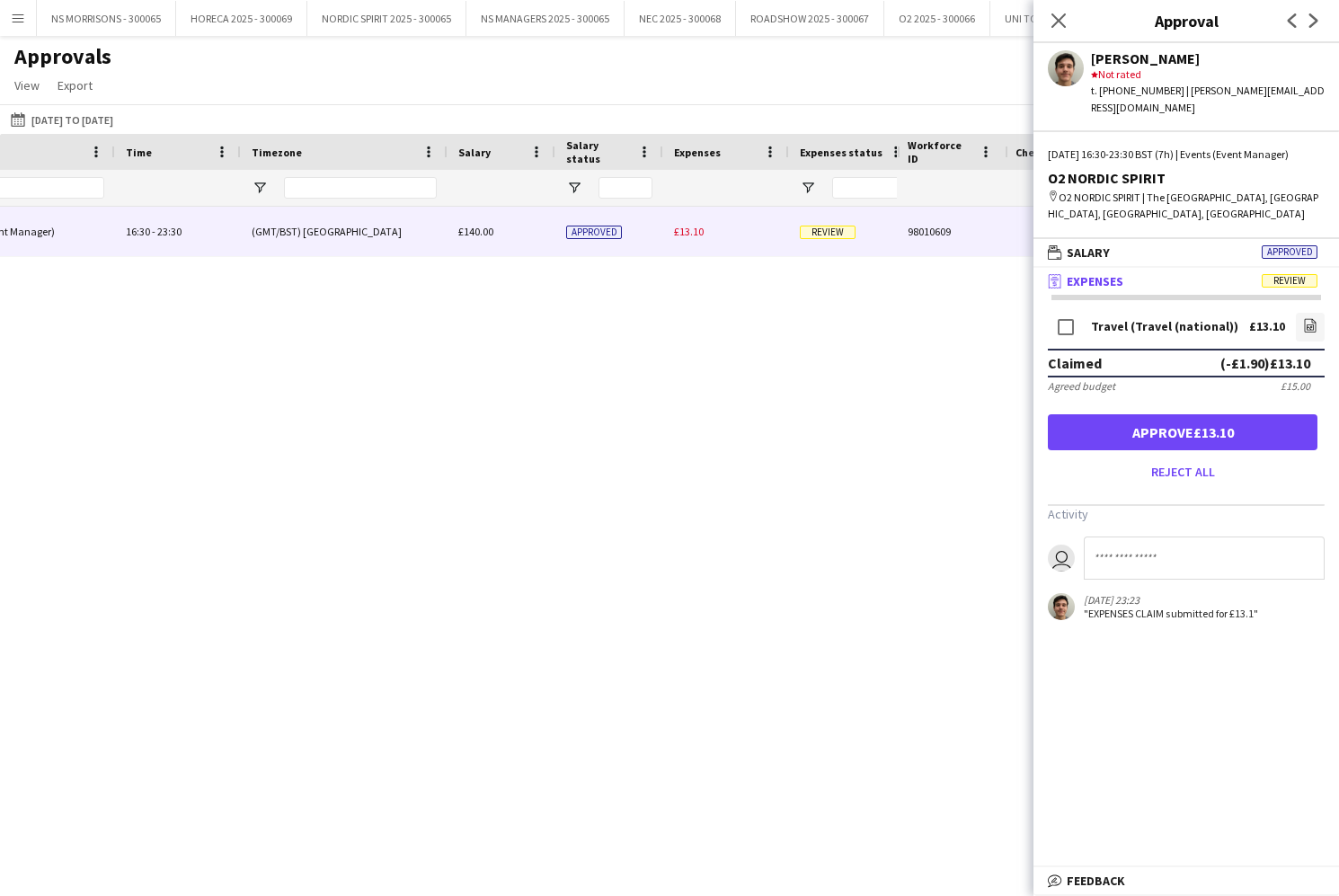
drag, startPoint x: 1226, startPoint y: 432, endPoint x: 1033, endPoint y: 174, distance: 322.2
click at [1225, 428] on button "Approve £13.10" at bounding box center [1183, 432] width 270 height 36
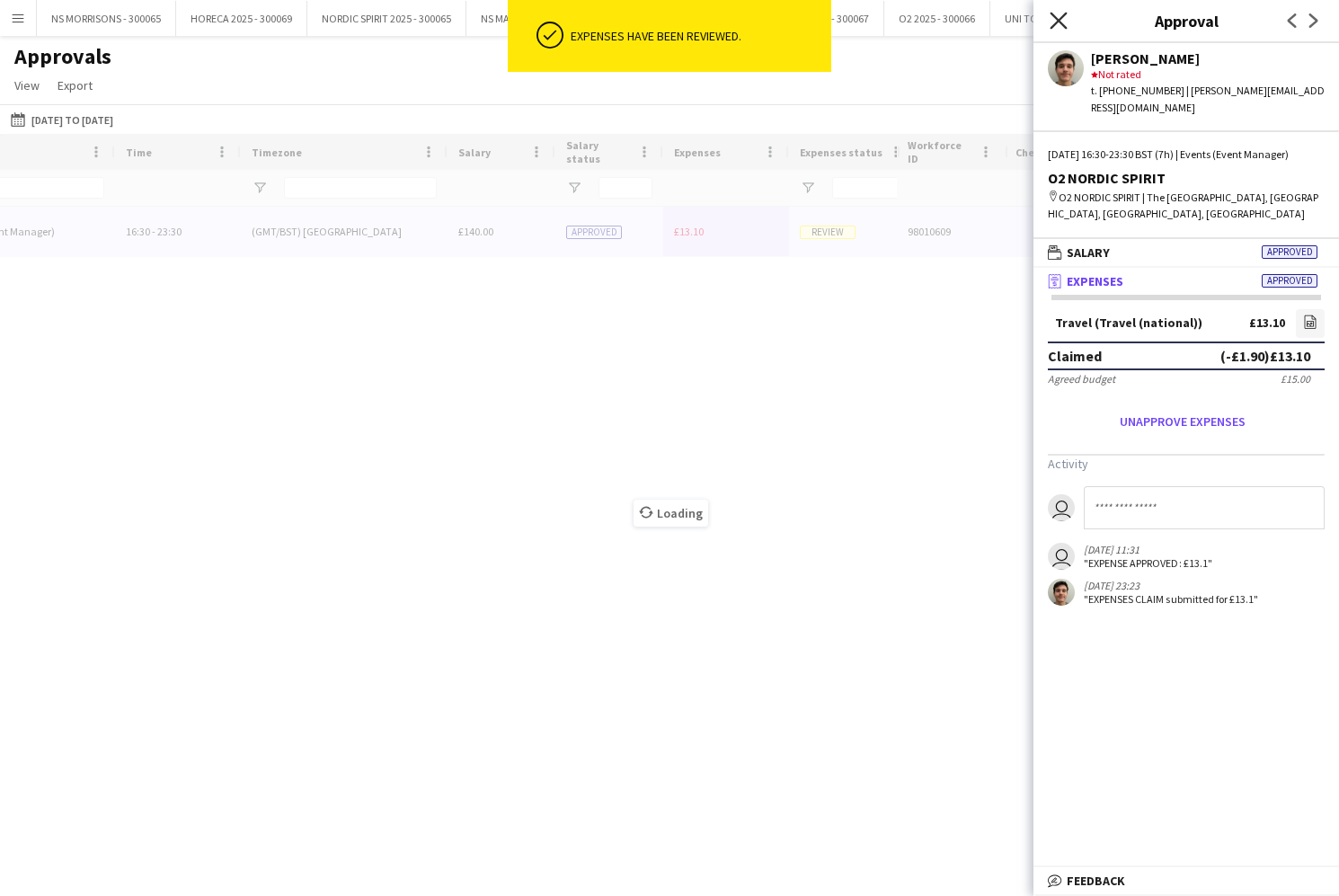
click at [1060, 23] on icon "Close pop-in" at bounding box center [1058, 20] width 17 height 17
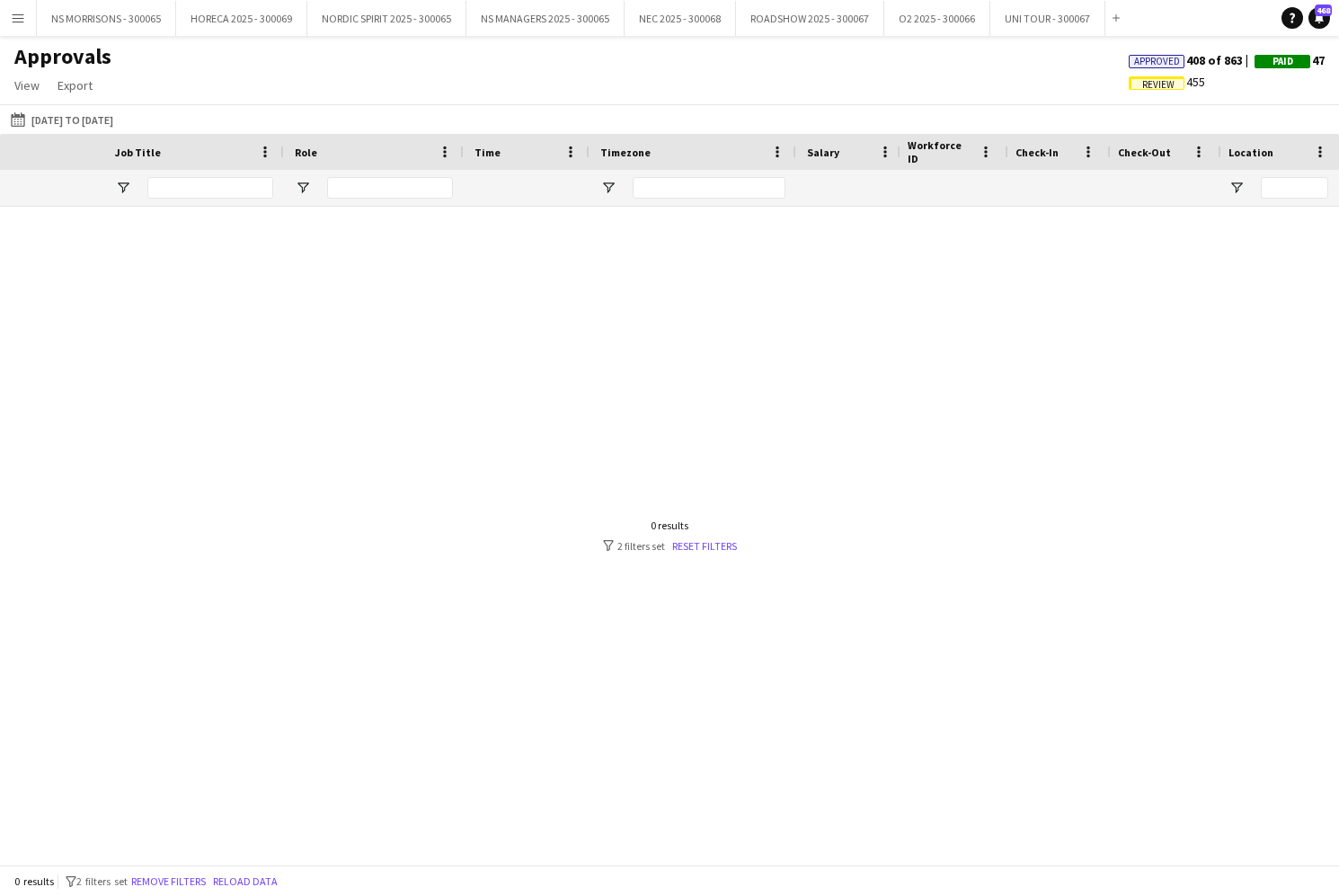
scroll to position [0, 229]
type input "*"
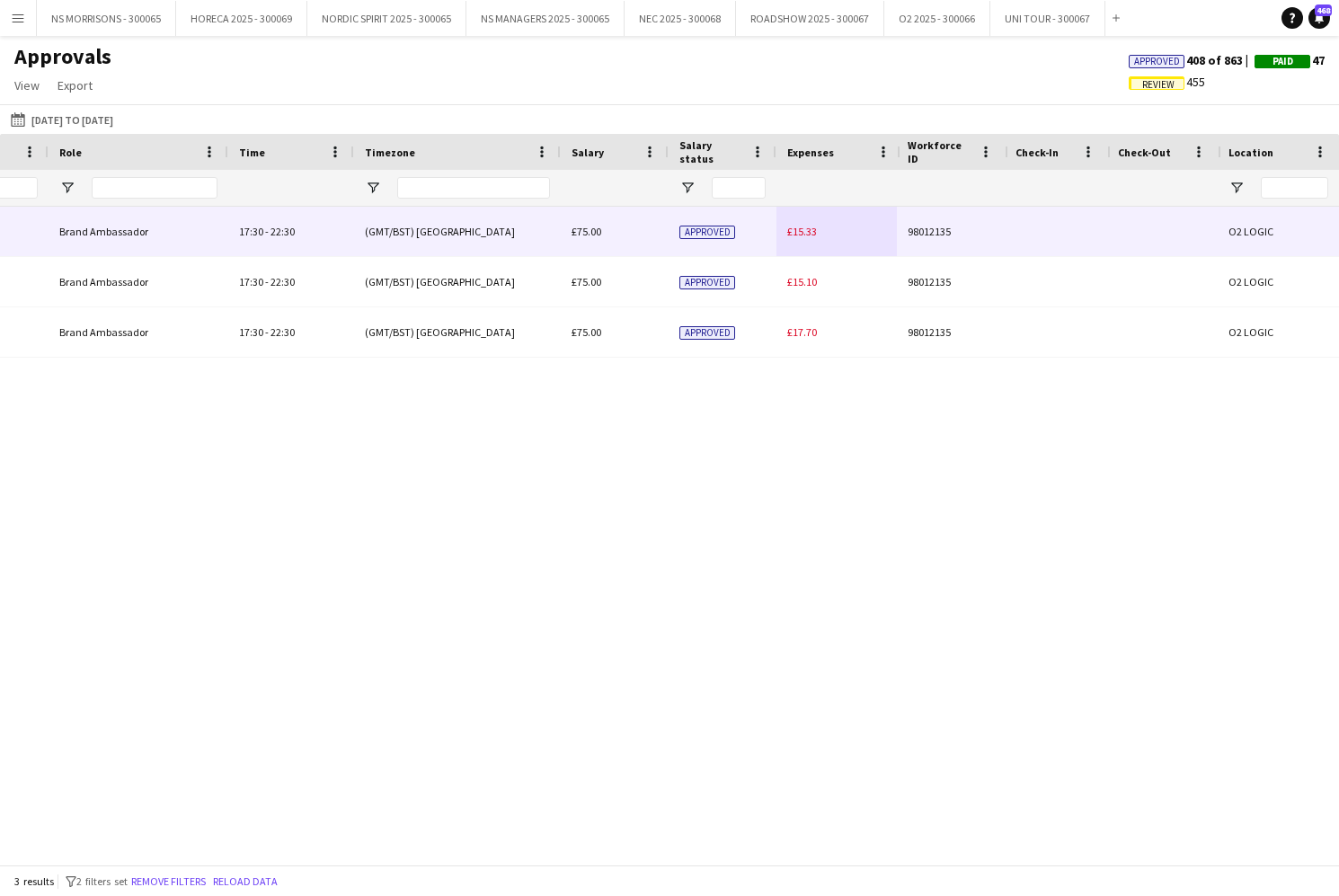
type input "****"
click at [792, 228] on span "£15.33" at bounding box center [802, 231] width 30 height 13
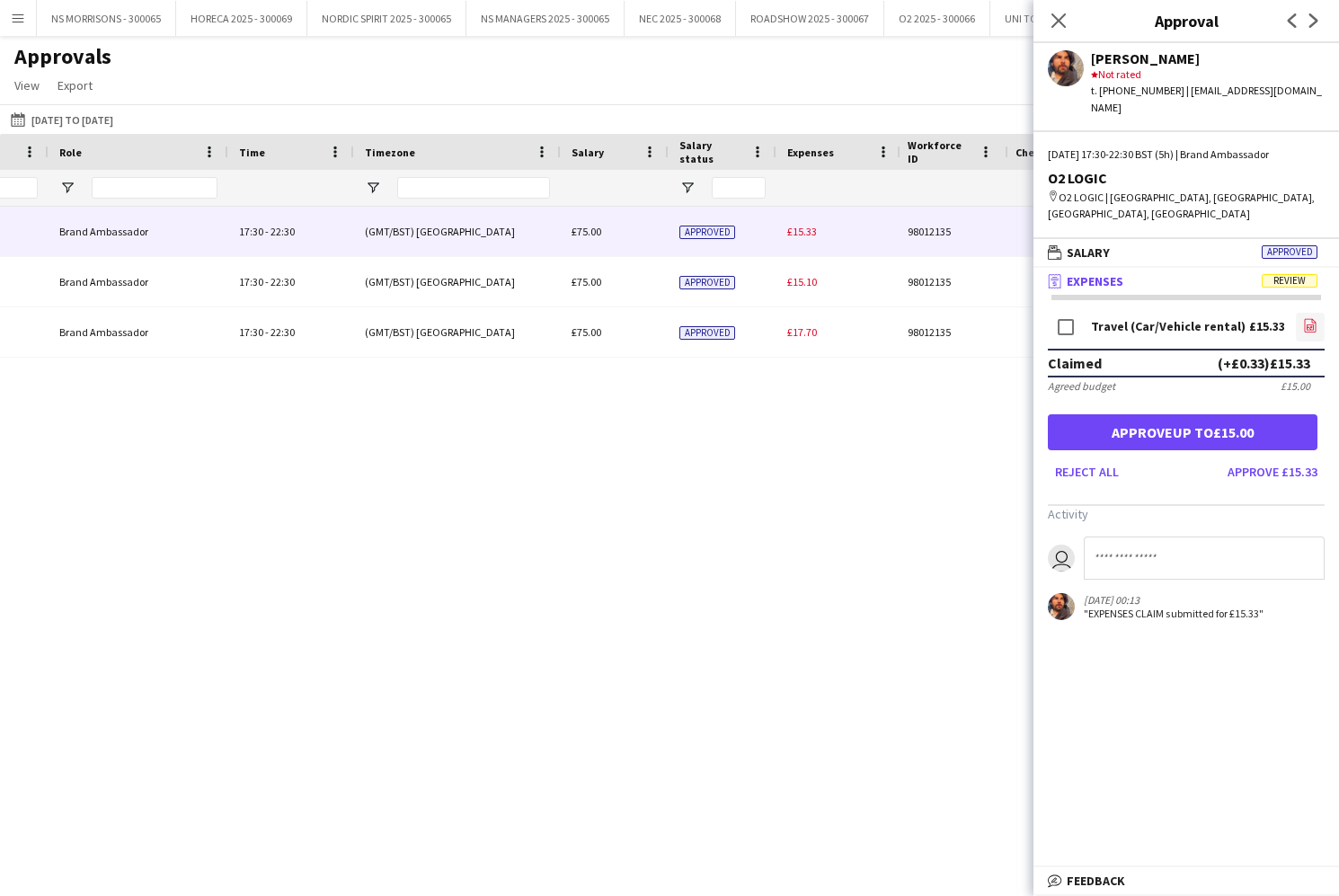
click at [1318, 313] on link "file-image" at bounding box center [1310, 327] width 29 height 29
click at [1214, 414] on button "Approve up to £15.00" at bounding box center [1183, 432] width 270 height 36
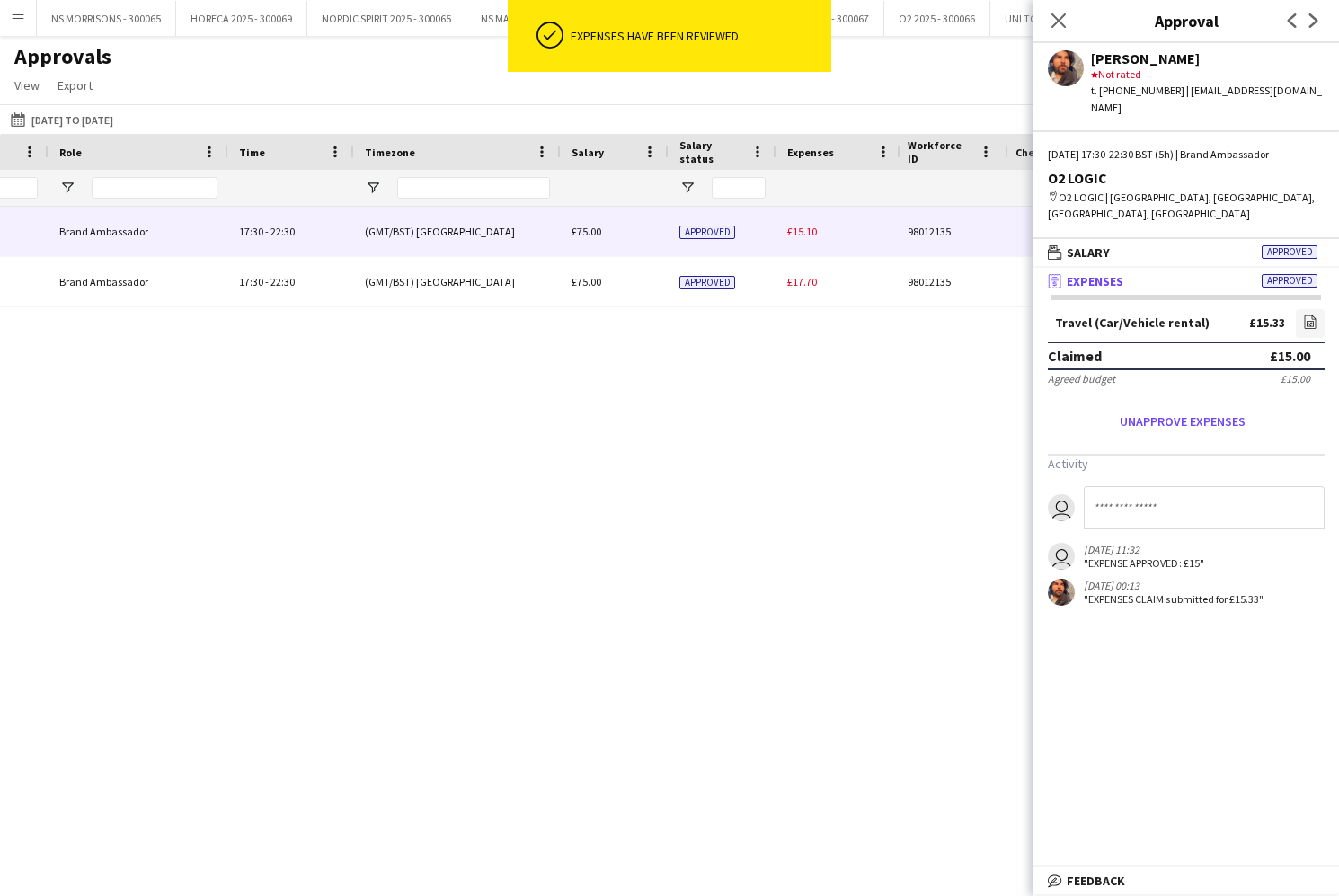
click at [798, 234] on span "£15.10" at bounding box center [802, 231] width 30 height 13
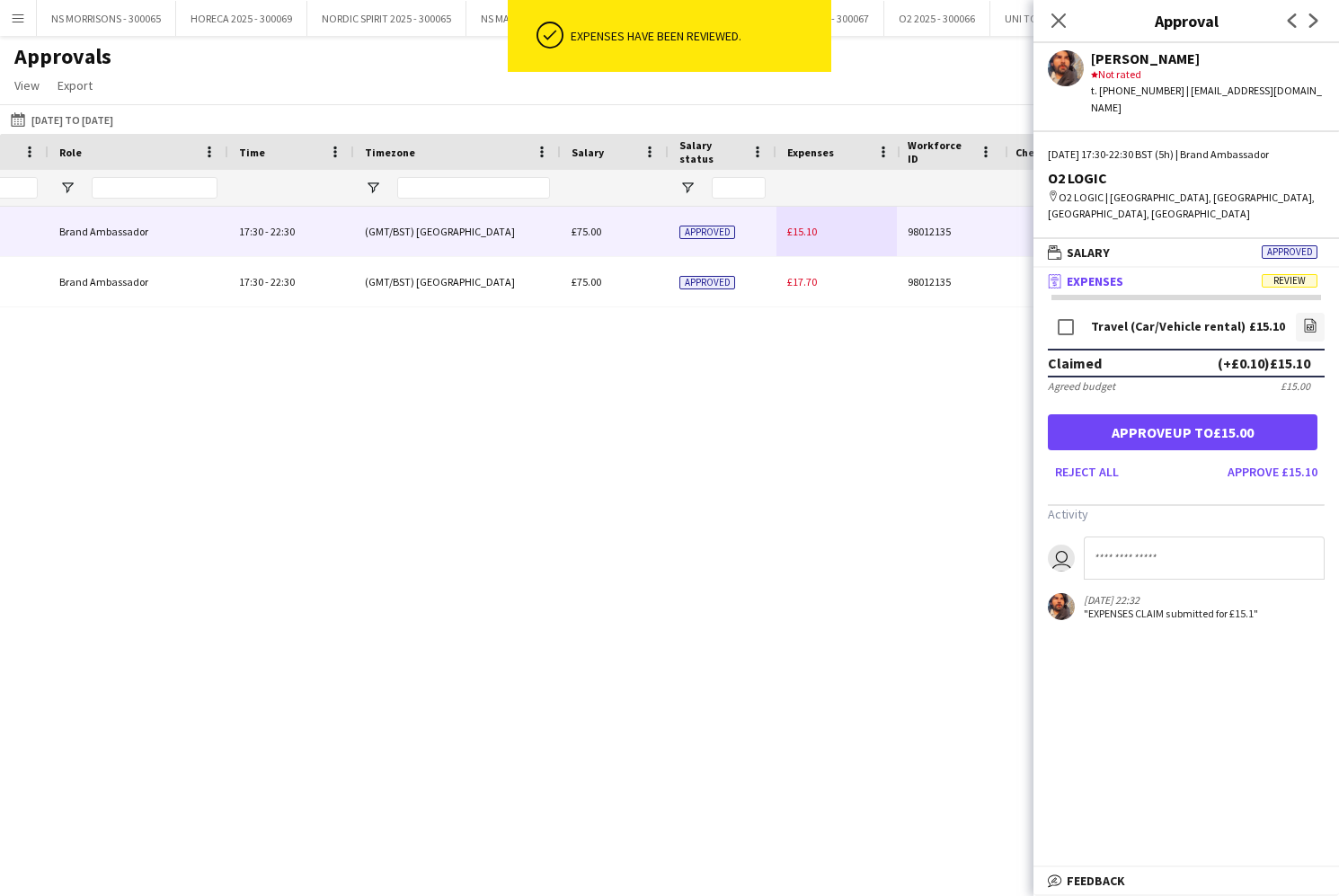
click at [1188, 414] on button "Approve up to £15.00" at bounding box center [1183, 432] width 270 height 36
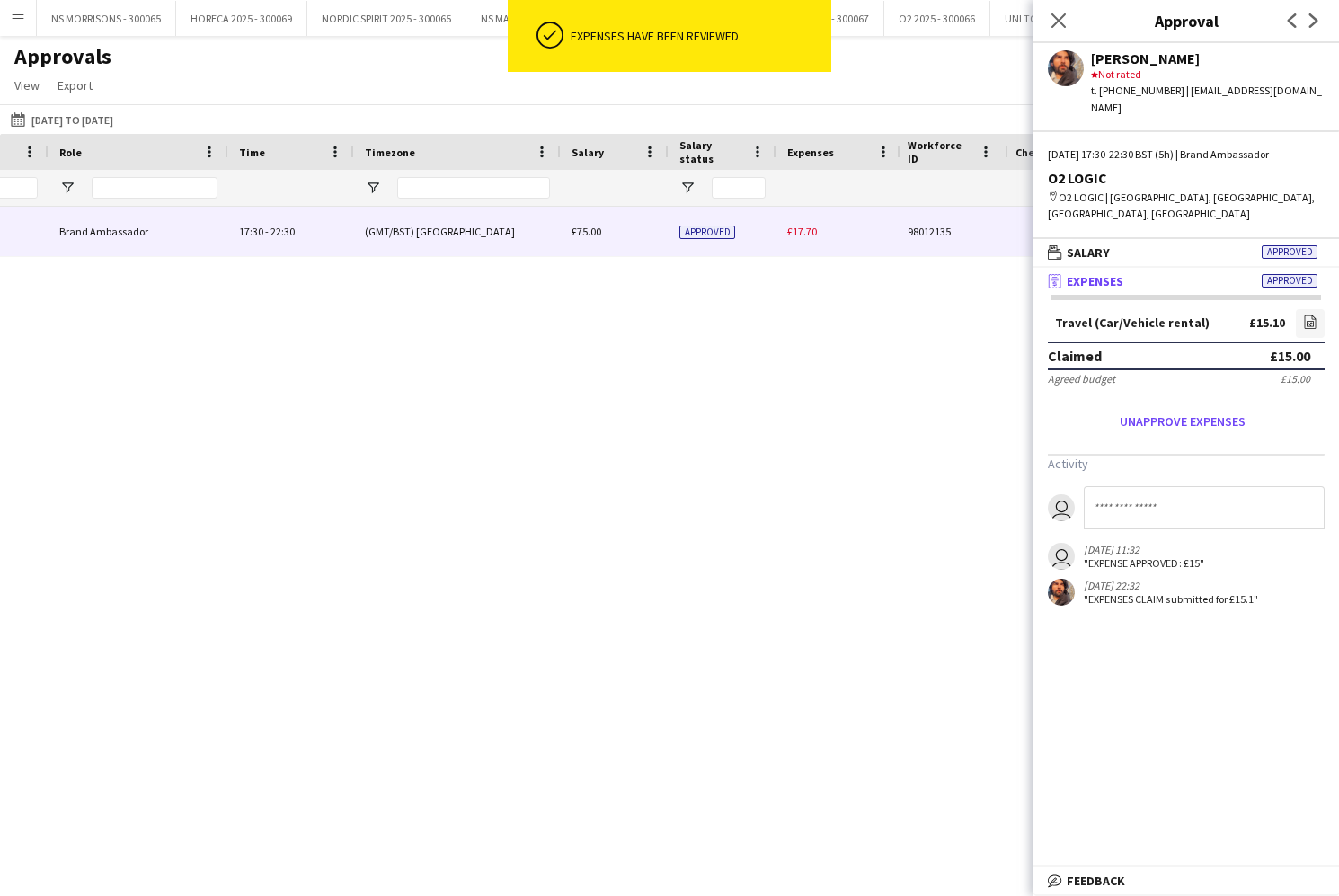
drag, startPoint x: 797, startPoint y: 230, endPoint x: 892, endPoint y: 235, distance: 95.1
click at [796, 230] on span "£17.70" at bounding box center [802, 231] width 30 height 13
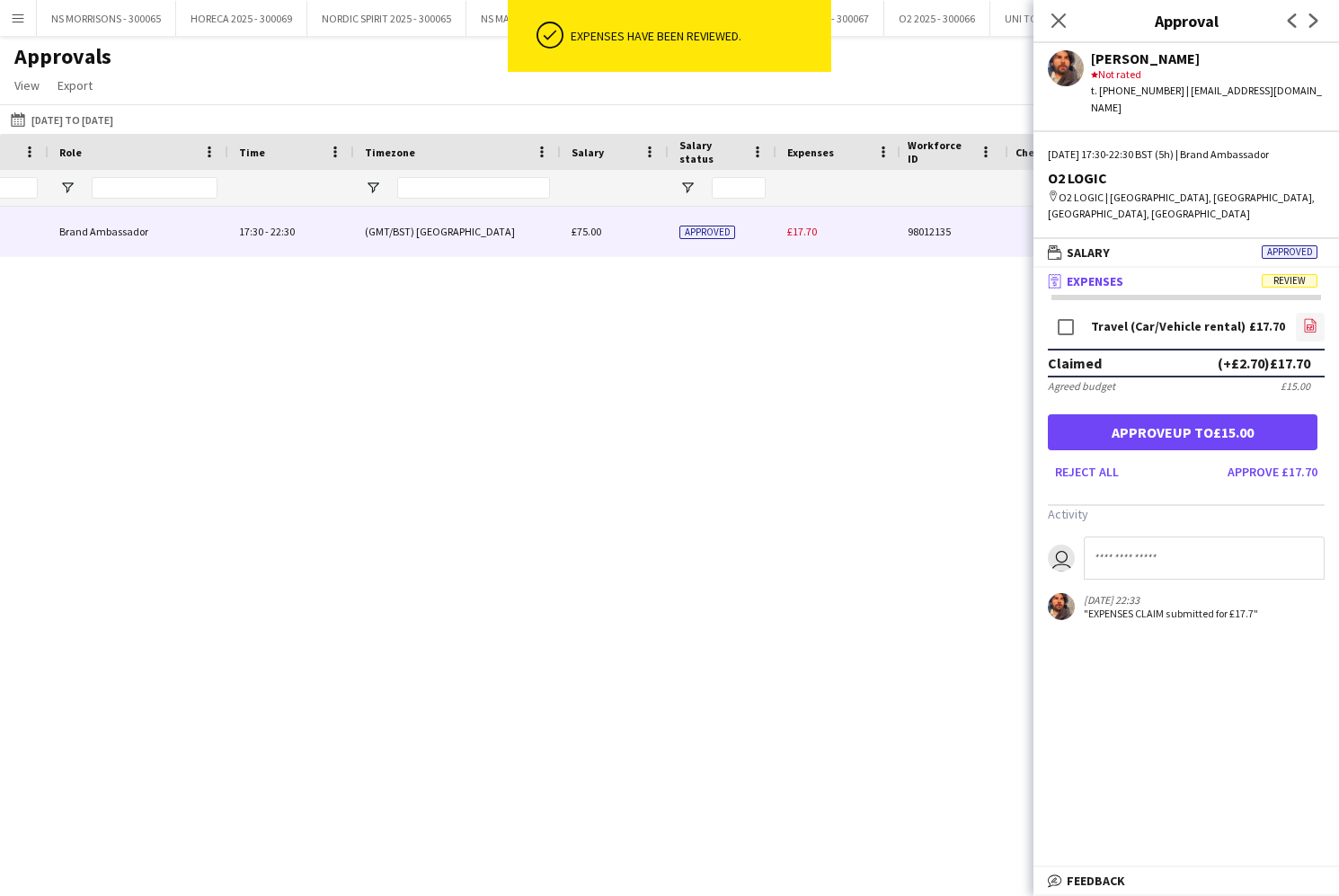
click at [1308, 318] on icon "file-image" at bounding box center [1310, 325] width 14 height 14
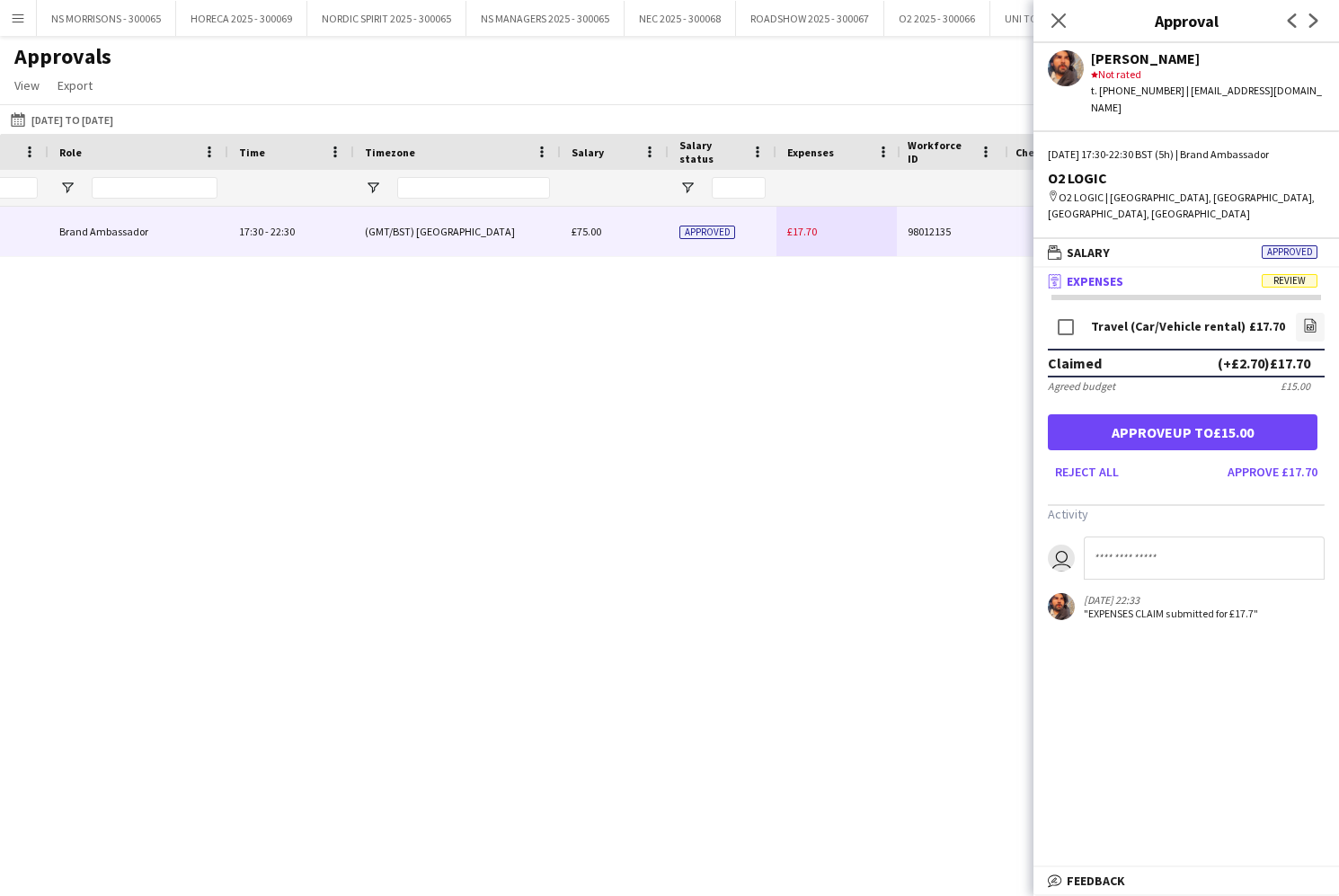
drag, startPoint x: 1096, startPoint y: 399, endPoint x: 1104, endPoint y: 388, distance: 13.6
click at [1097, 414] on button "Approve up to £15.00" at bounding box center [1183, 432] width 270 height 36
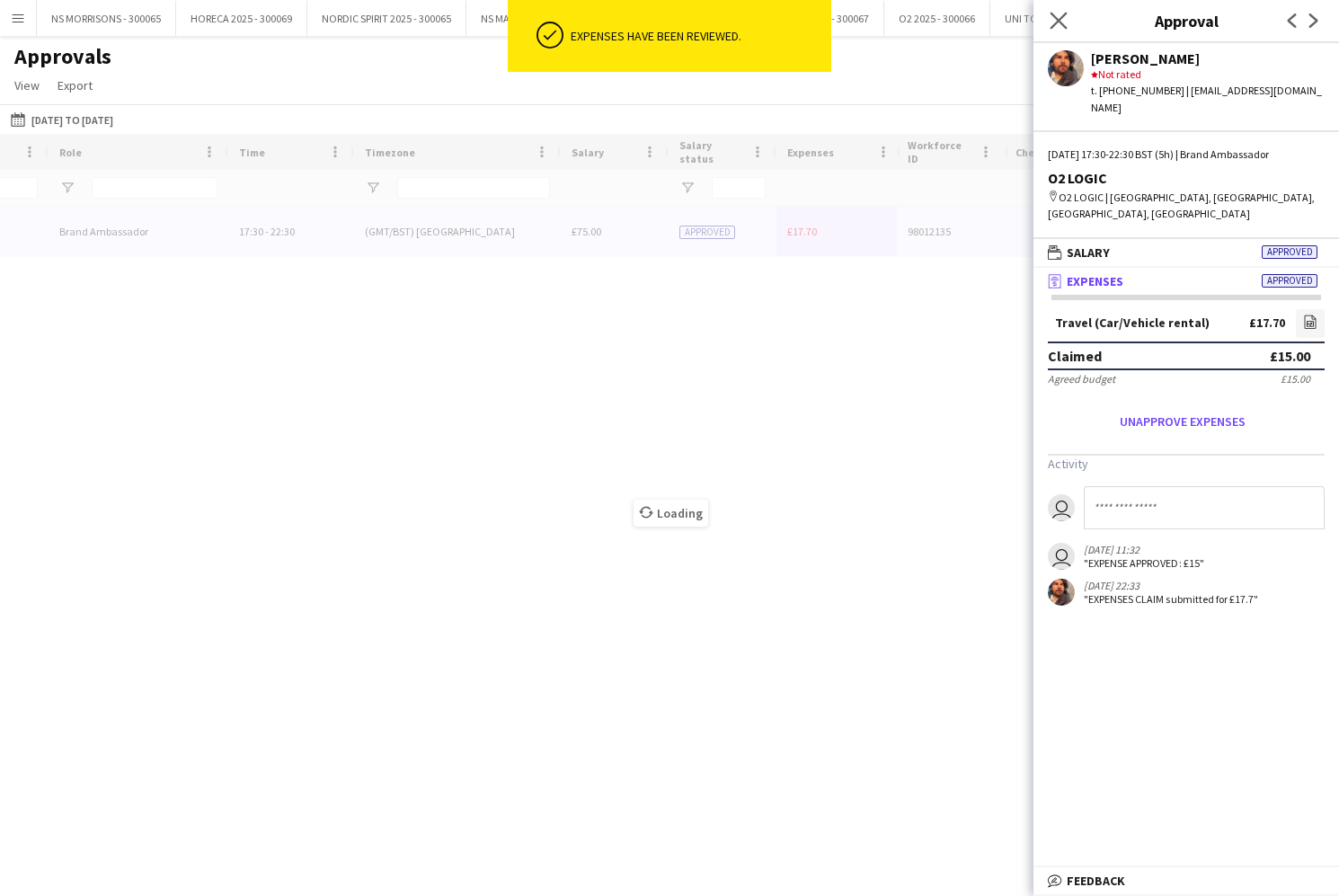
click at [1053, 22] on icon "Close pop-in" at bounding box center [1058, 20] width 17 height 17
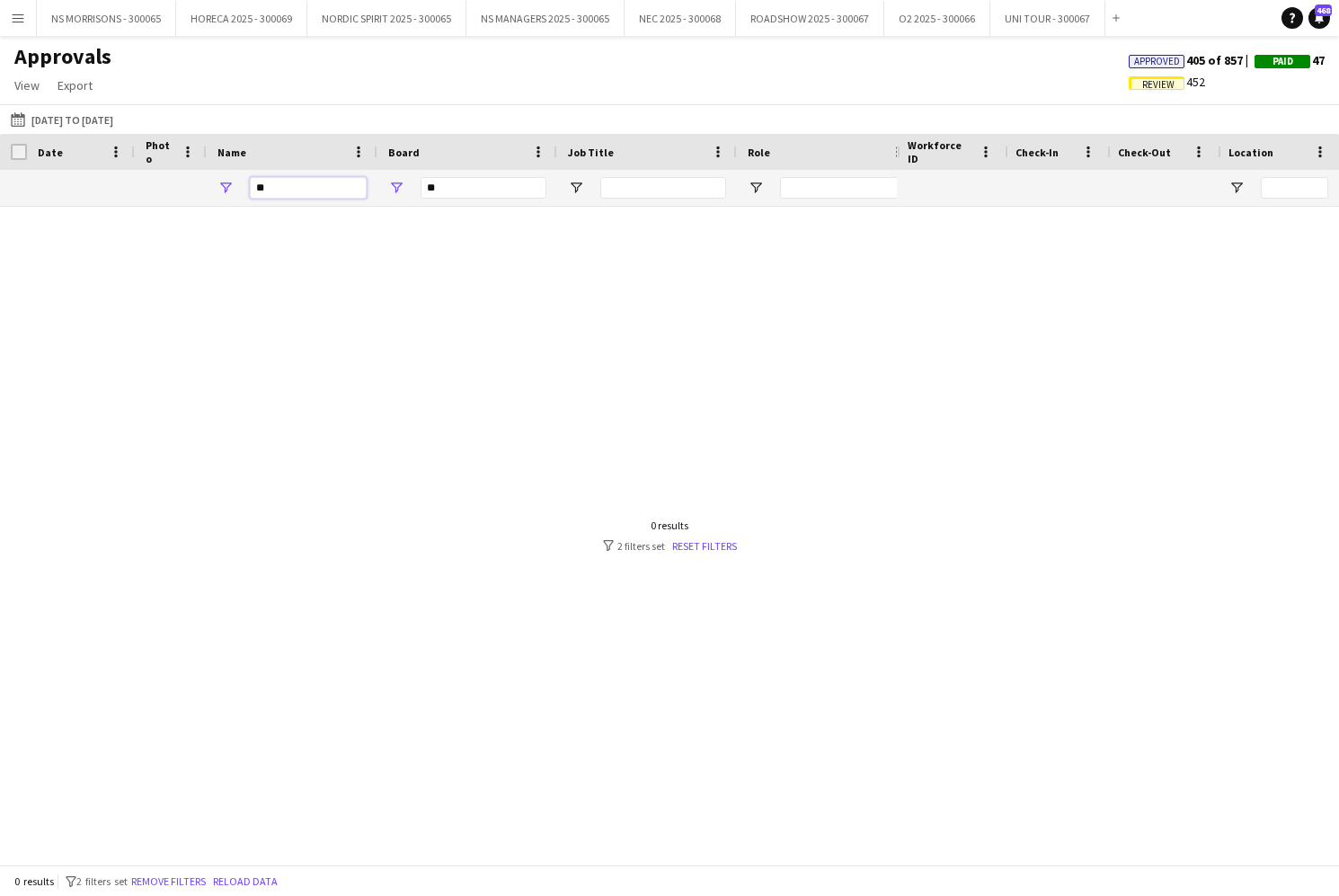
type input "*"
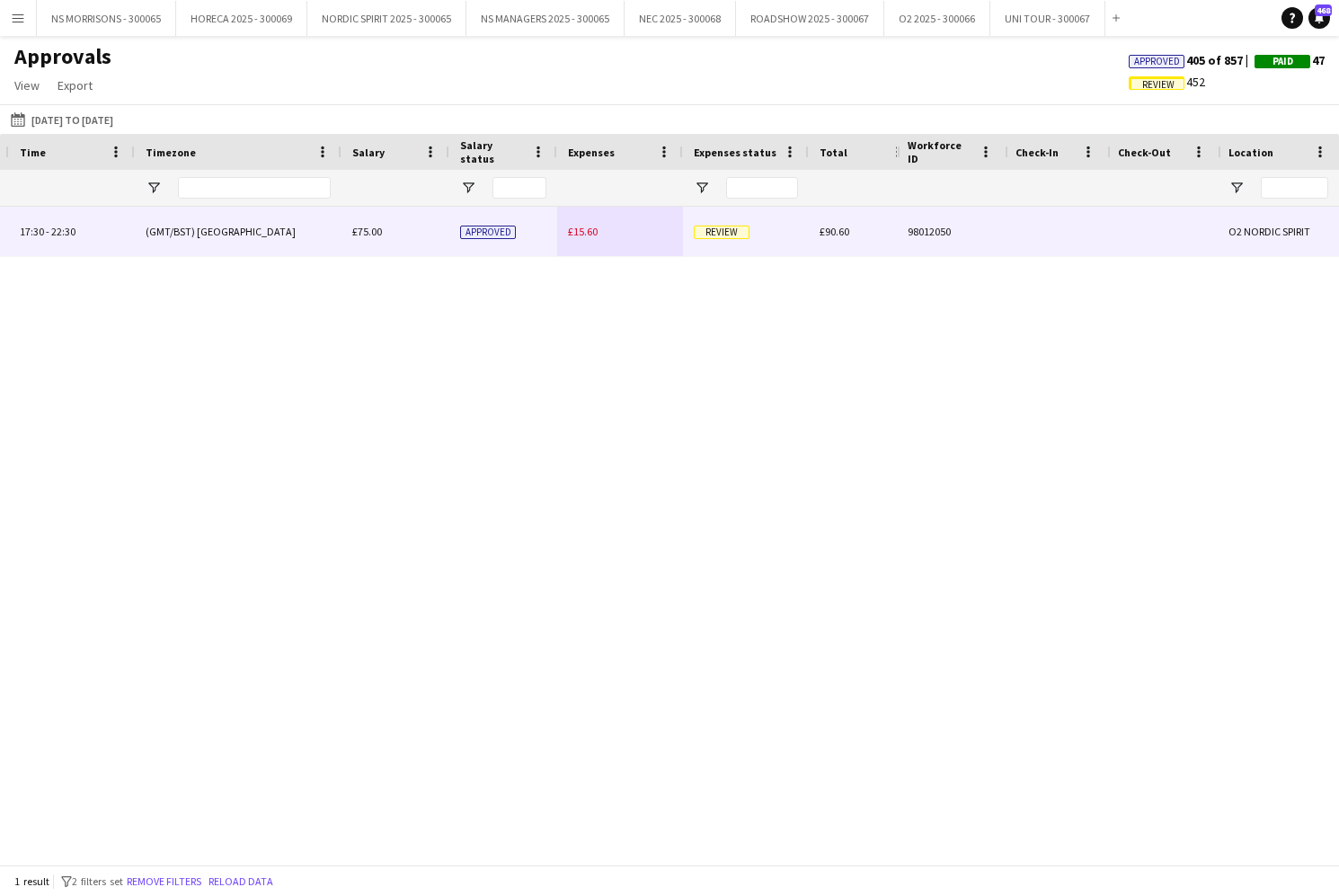
type input "****"
click at [573, 235] on span "£15.60" at bounding box center [582, 231] width 30 height 13
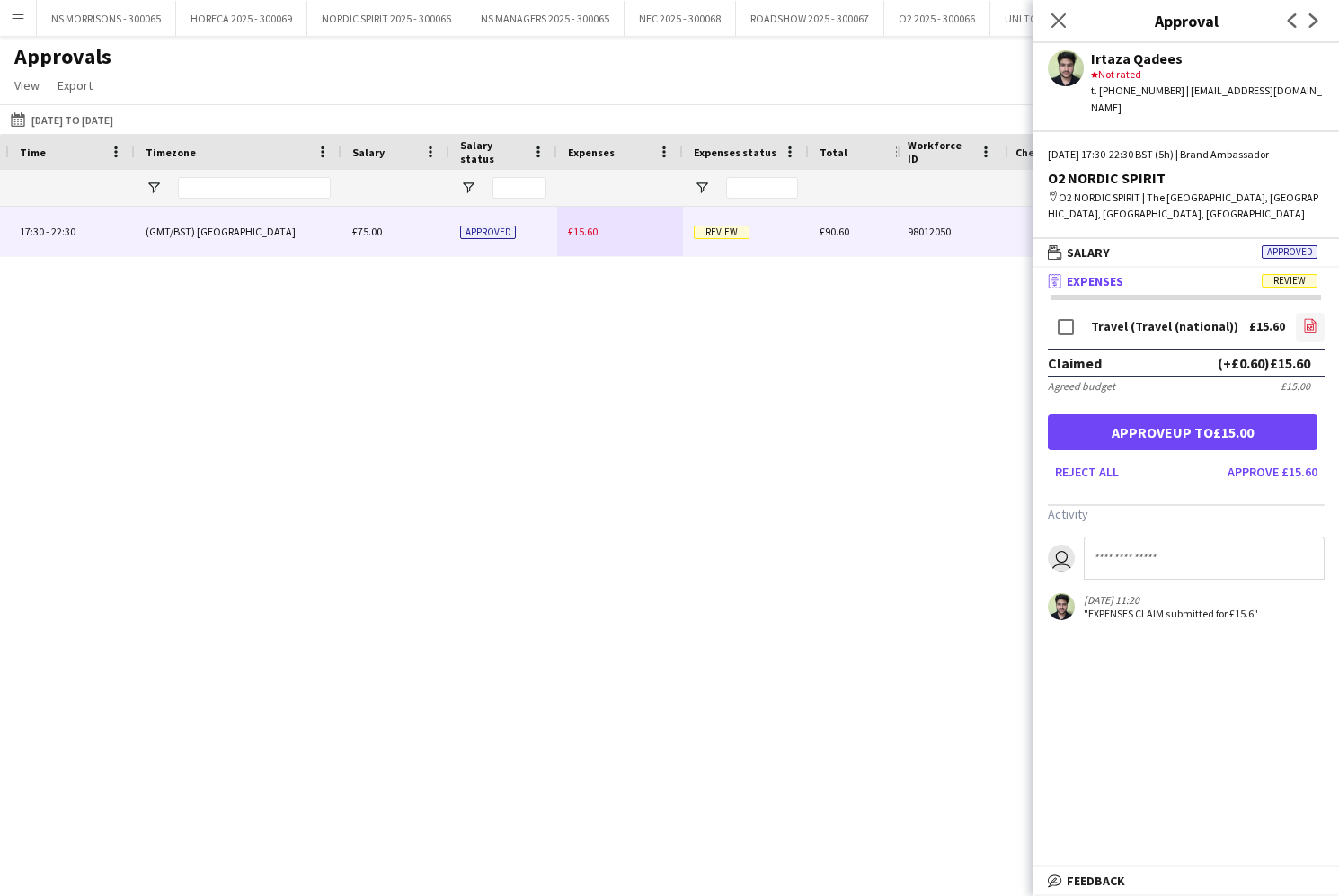
click at [1314, 324] on icon at bounding box center [1310, 327] width 7 height 5
drag, startPoint x: 1121, startPoint y: 411, endPoint x: 1090, endPoint y: 380, distance: 43.8
click at [1121, 414] on button "Approve up to £15.00" at bounding box center [1183, 432] width 270 height 36
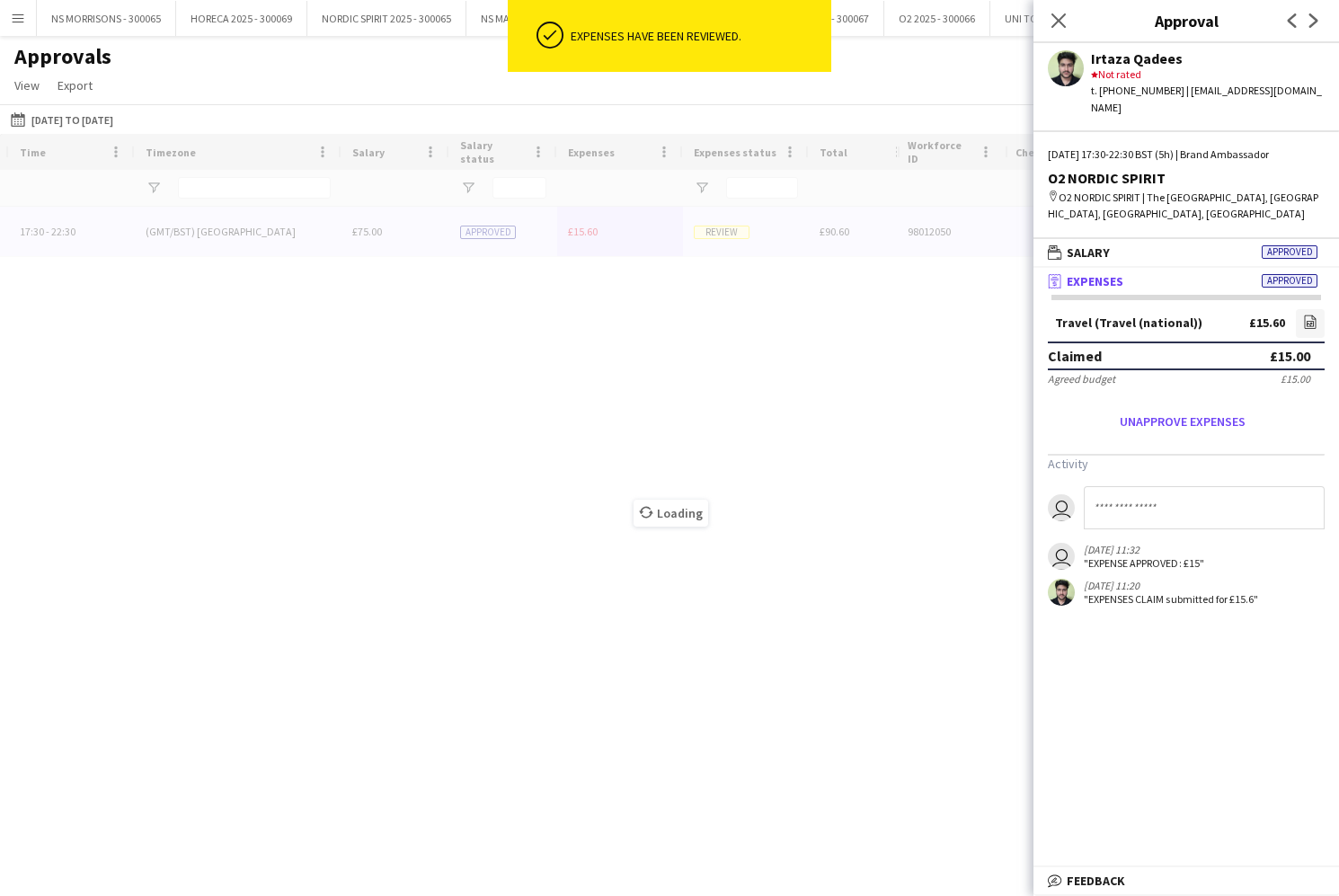
click at [1041, 23] on div "Close pop-in" at bounding box center [1059, 21] width 50 height 41
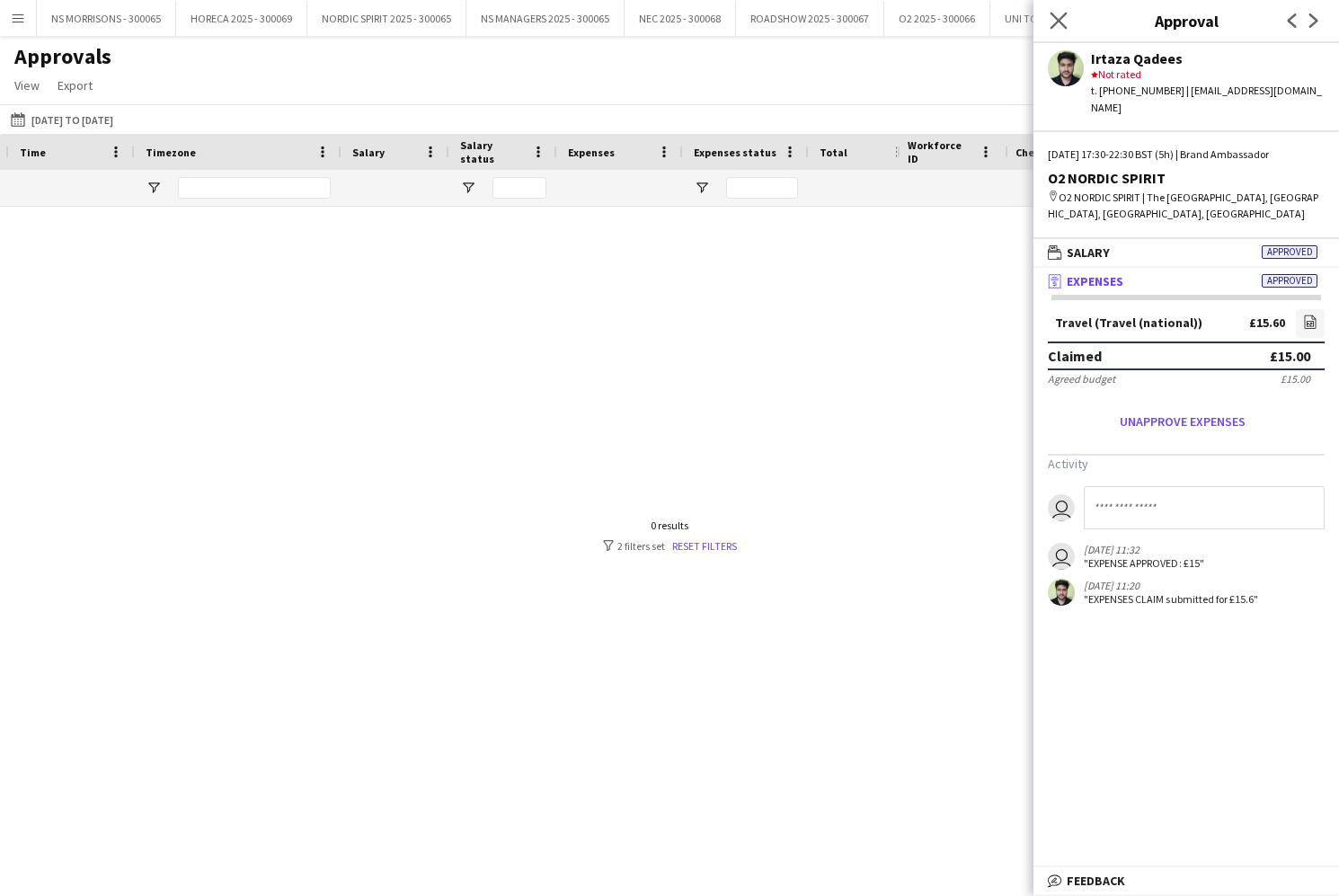
click at [1055, 22] on icon "Close pop-in" at bounding box center [1058, 20] width 17 height 17
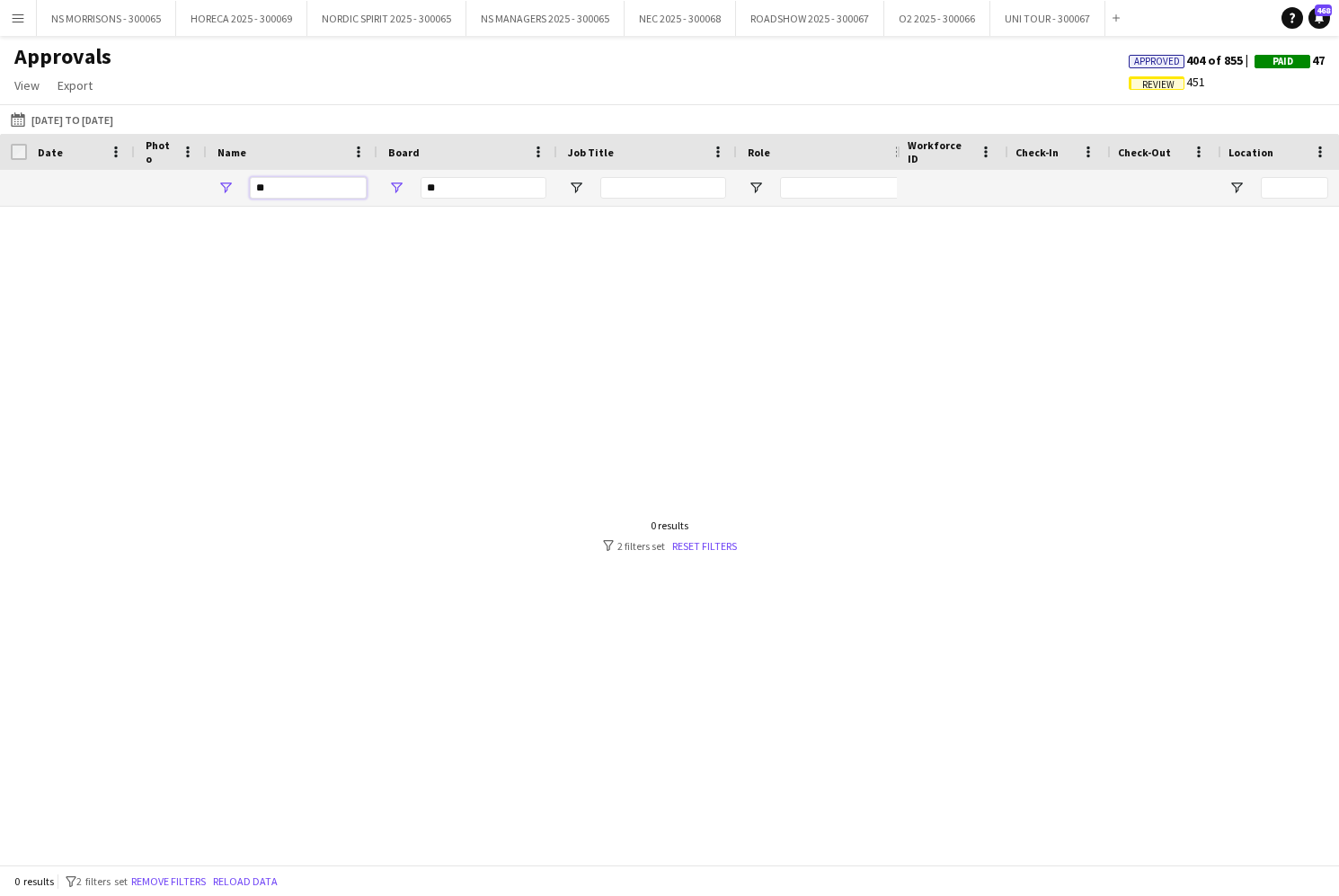
type input "*"
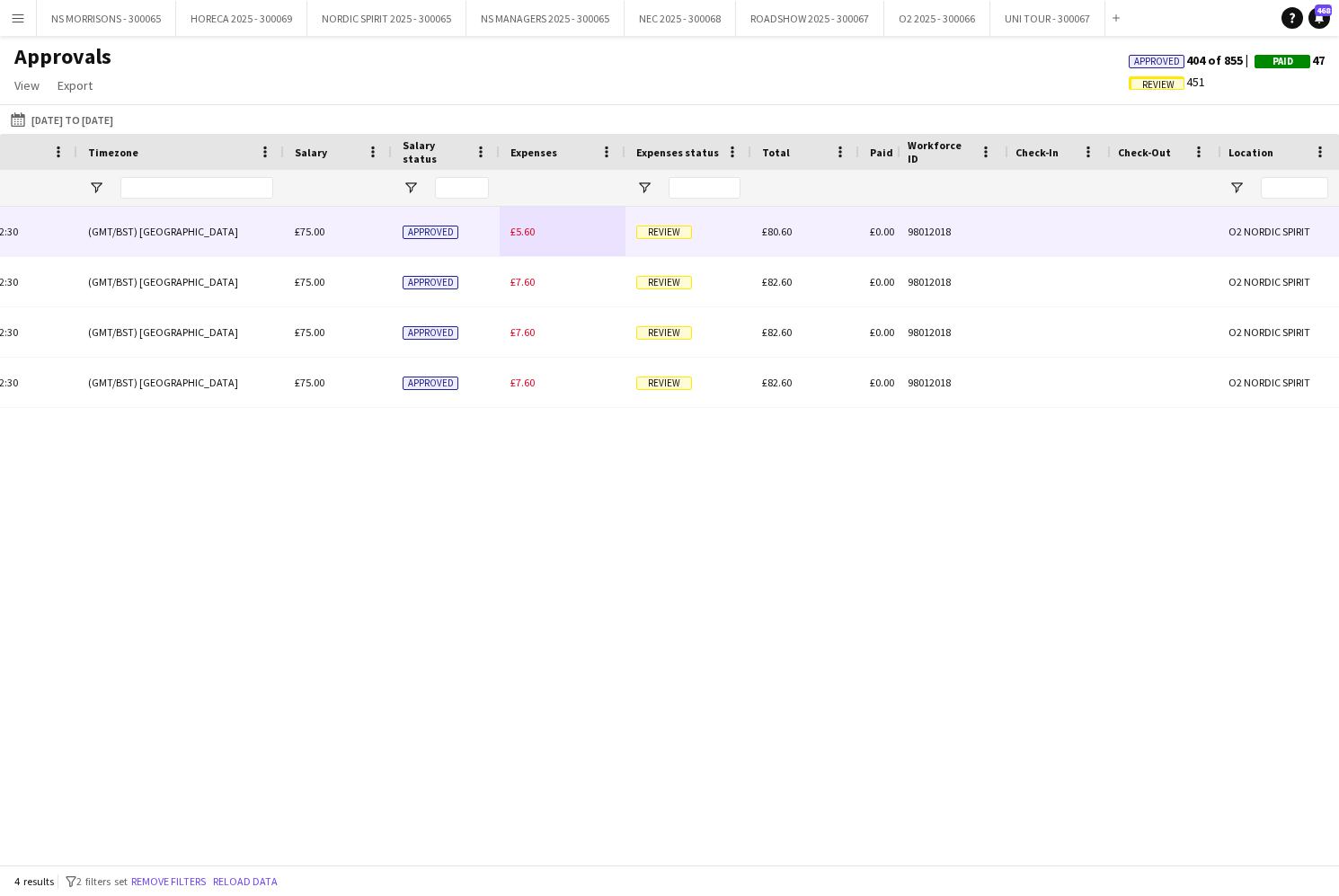
type input "***"
click at [532, 235] on span "£5.60" at bounding box center [522, 231] width 24 height 13
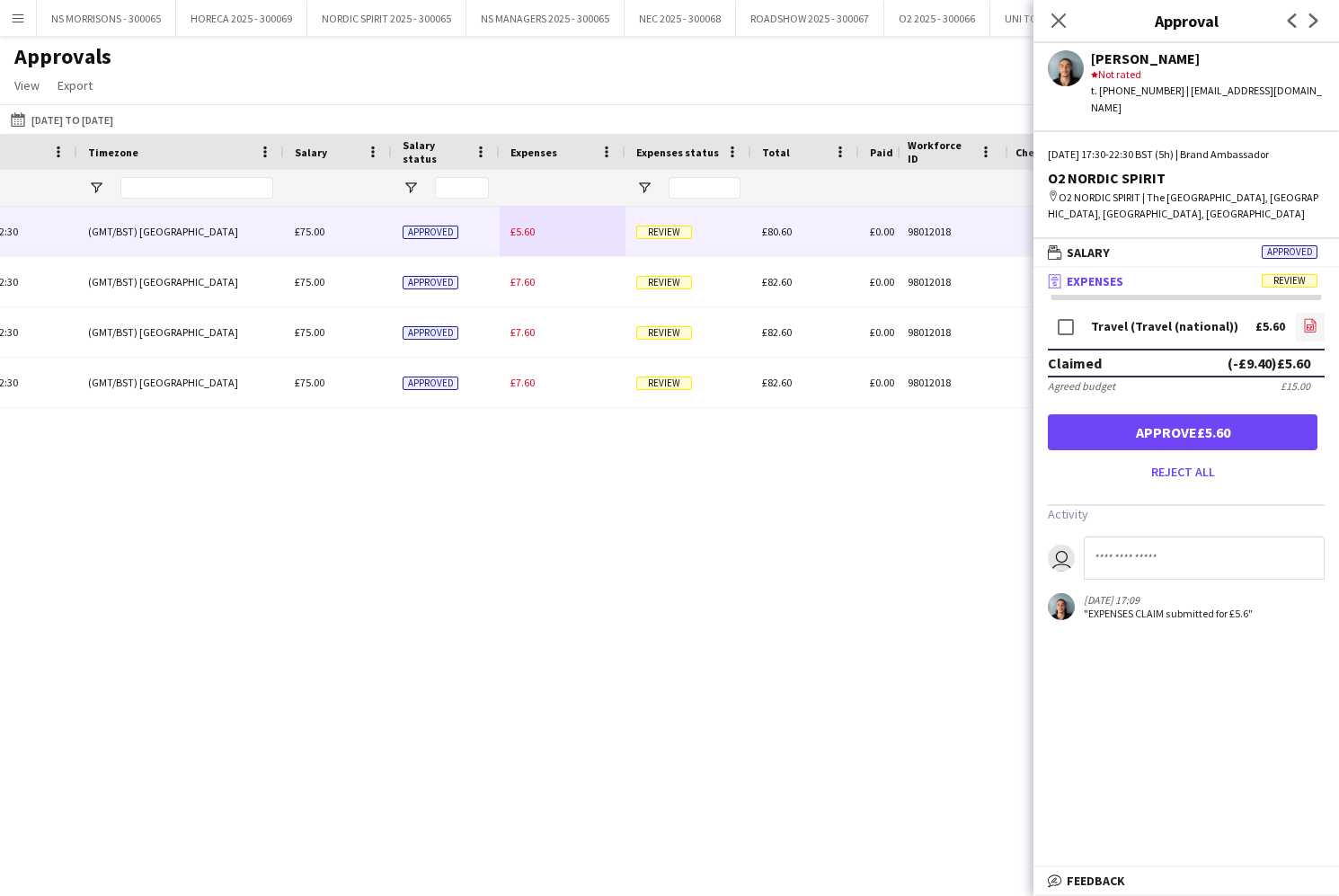
click at [1318, 313] on link "file-image" at bounding box center [1310, 327] width 29 height 29
drag, startPoint x: 1089, startPoint y: 402, endPoint x: 1079, endPoint y: 400, distance: 10.2
click at [1089, 414] on button "Approve £5.60" at bounding box center [1183, 432] width 270 height 36
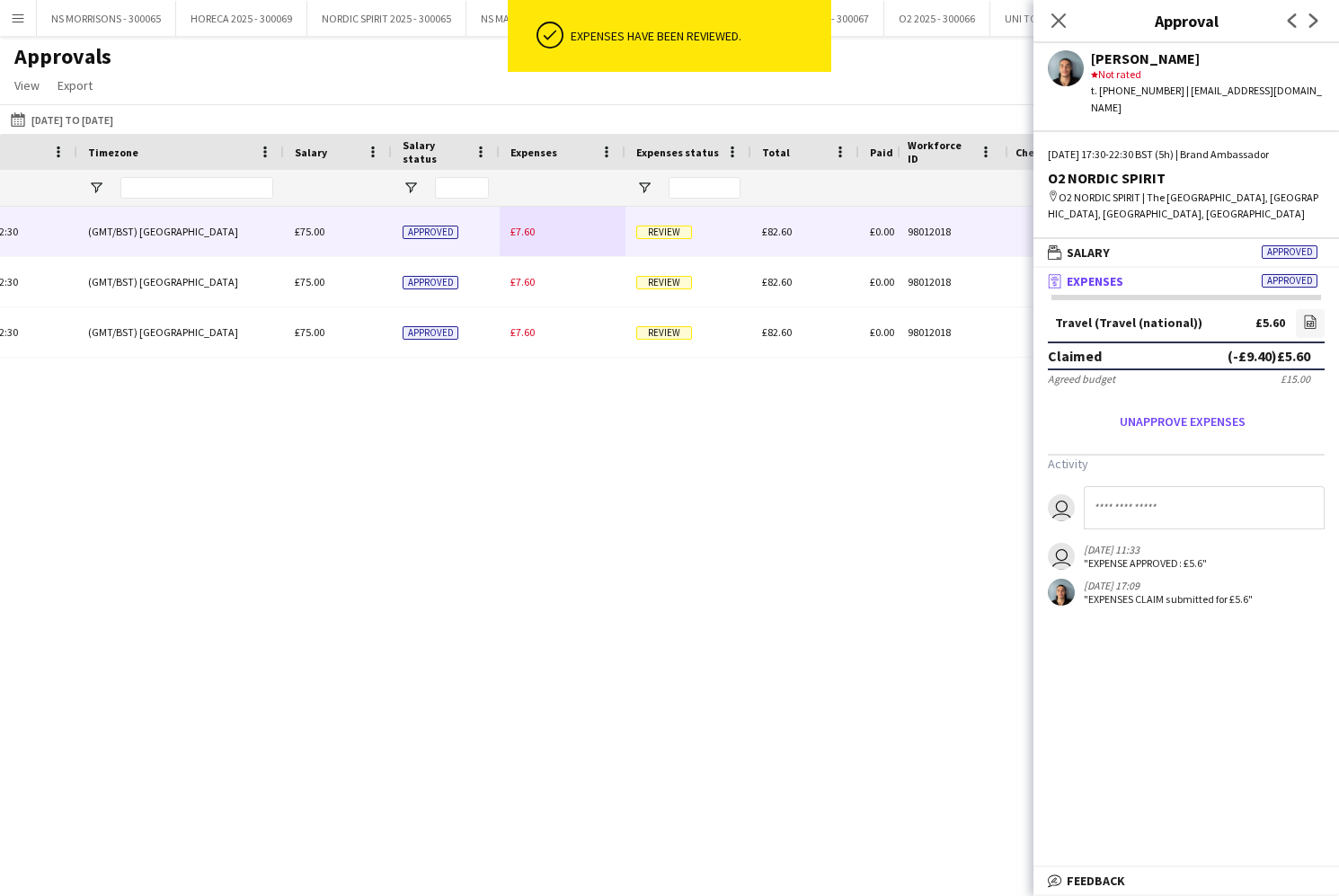
drag, startPoint x: 534, startPoint y: 235, endPoint x: 681, endPoint y: 243, distance: 147.2
click at [534, 235] on span "£7.60" at bounding box center [522, 231] width 24 height 13
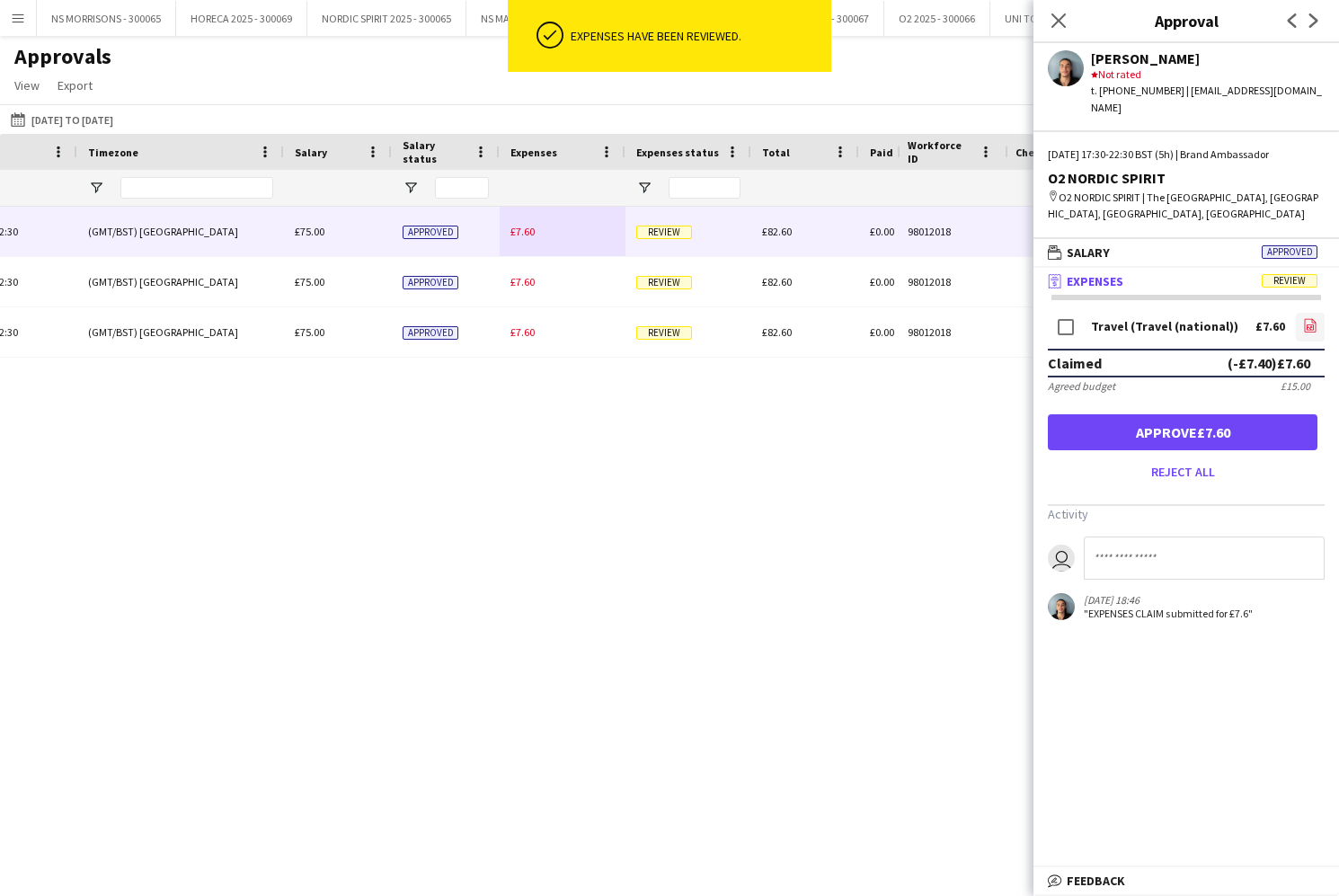
click at [1301, 313] on link "file-image" at bounding box center [1310, 327] width 29 height 29
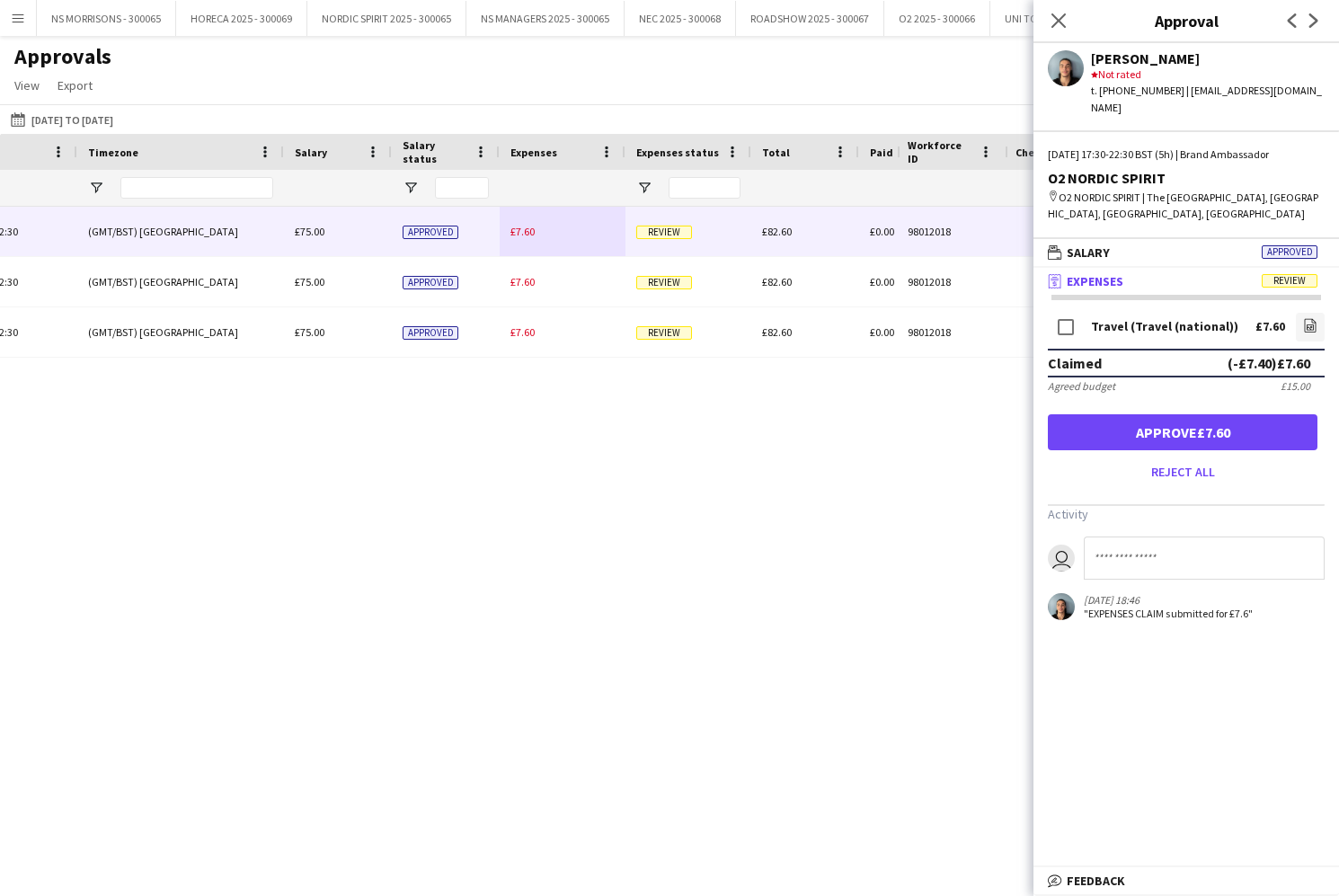
drag, startPoint x: 1077, startPoint y: 416, endPoint x: 1028, endPoint y: 376, distance: 63.3
click at [1076, 415] on button "Approve £7.60" at bounding box center [1183, 432] width 270 height 36
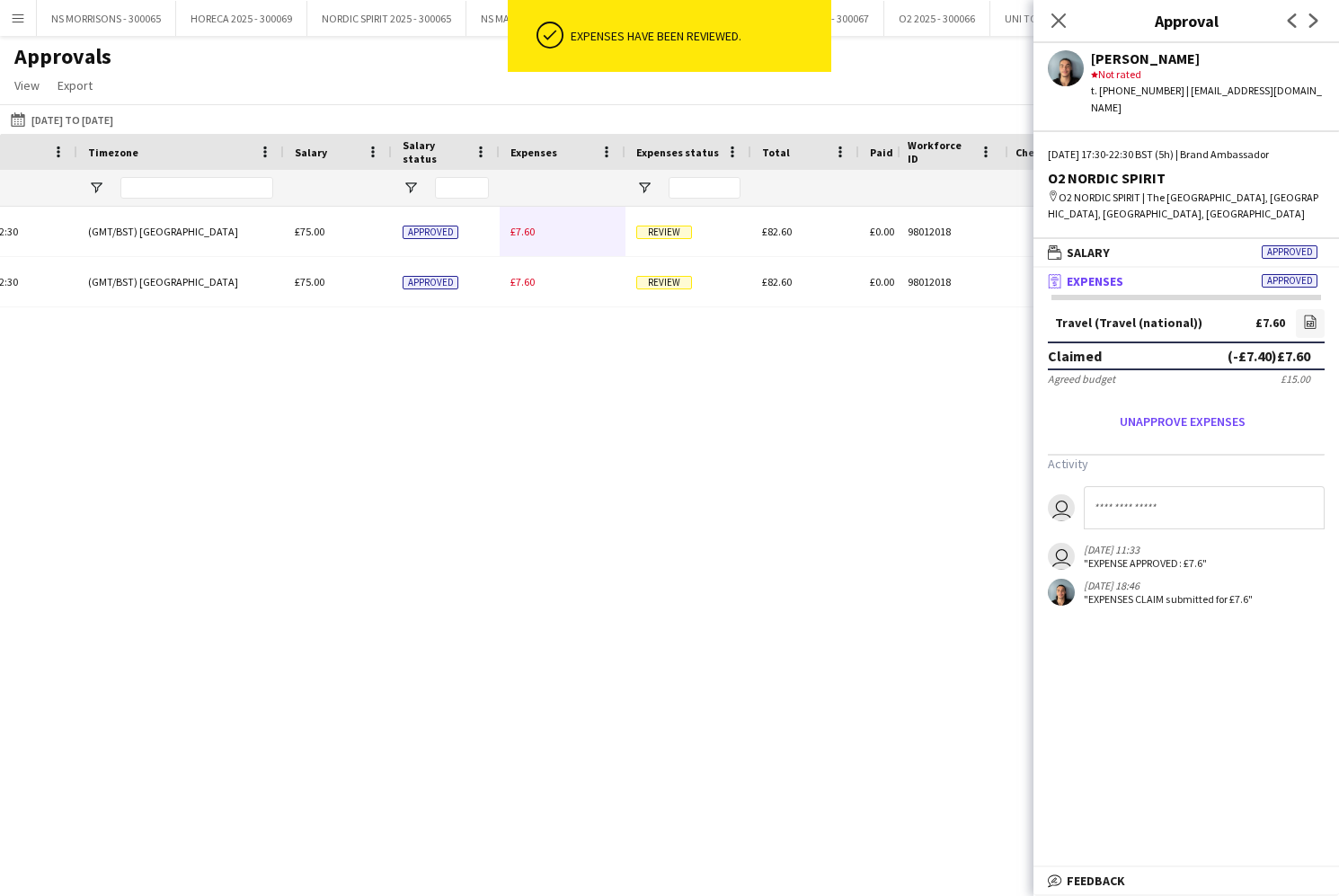
drag, startPoint x: 519, startPoint y: 235, endPoint x: 588, endPoint y: 239, distance: 69.1
click at [519, 235] on span "£7.60" at bounding box center [522, 231] width 24 height 13
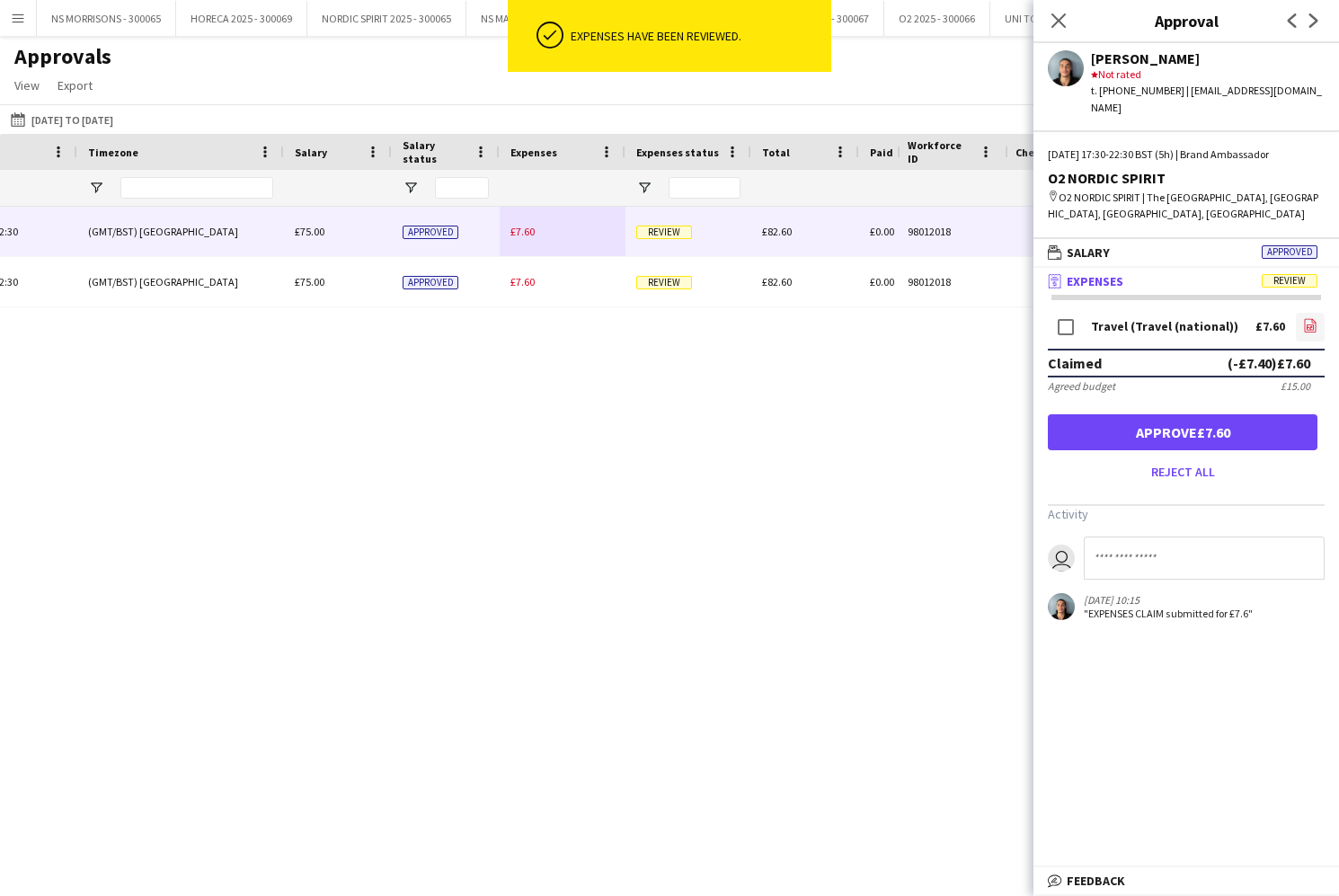
click at [1310, 324] on icon at bounding box center [1310, 327] width 7 height 5
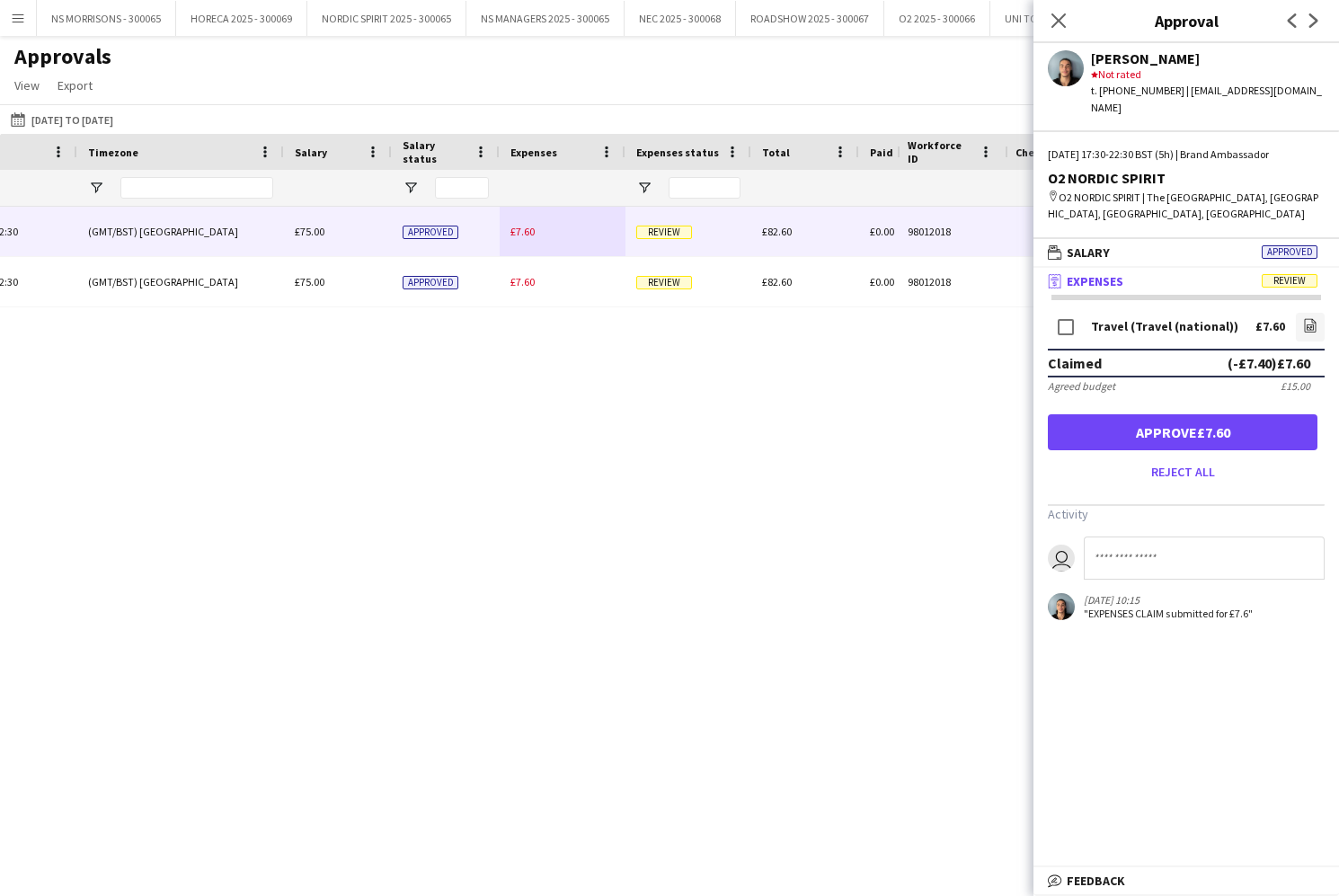
click at [1134, 414] on button "Approve £7.60" at bounding box center [1183, 432] width 270 height 36
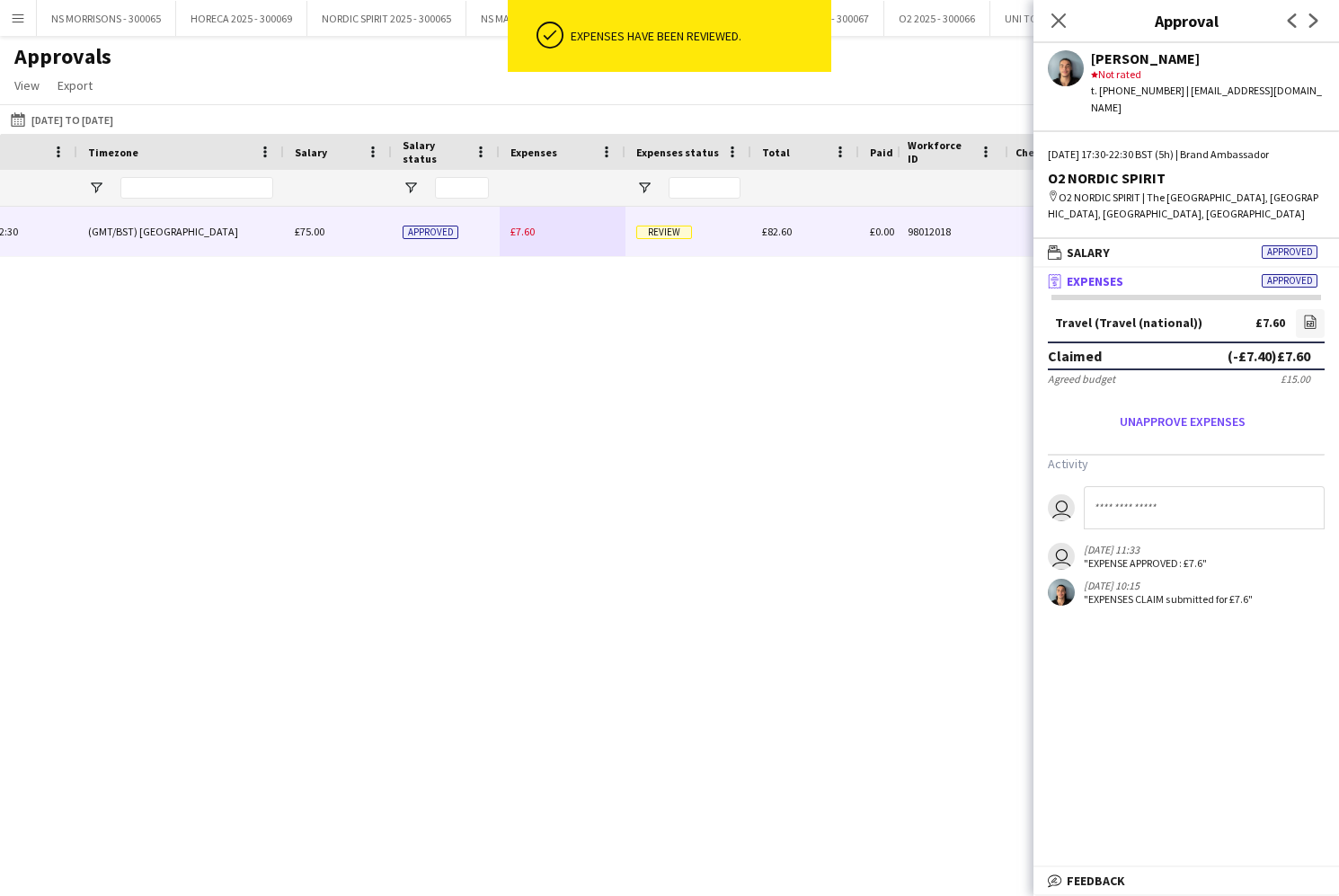
click at [528, 231] on span "£7.60" at bounding box center [522, 231] width 24 height 13
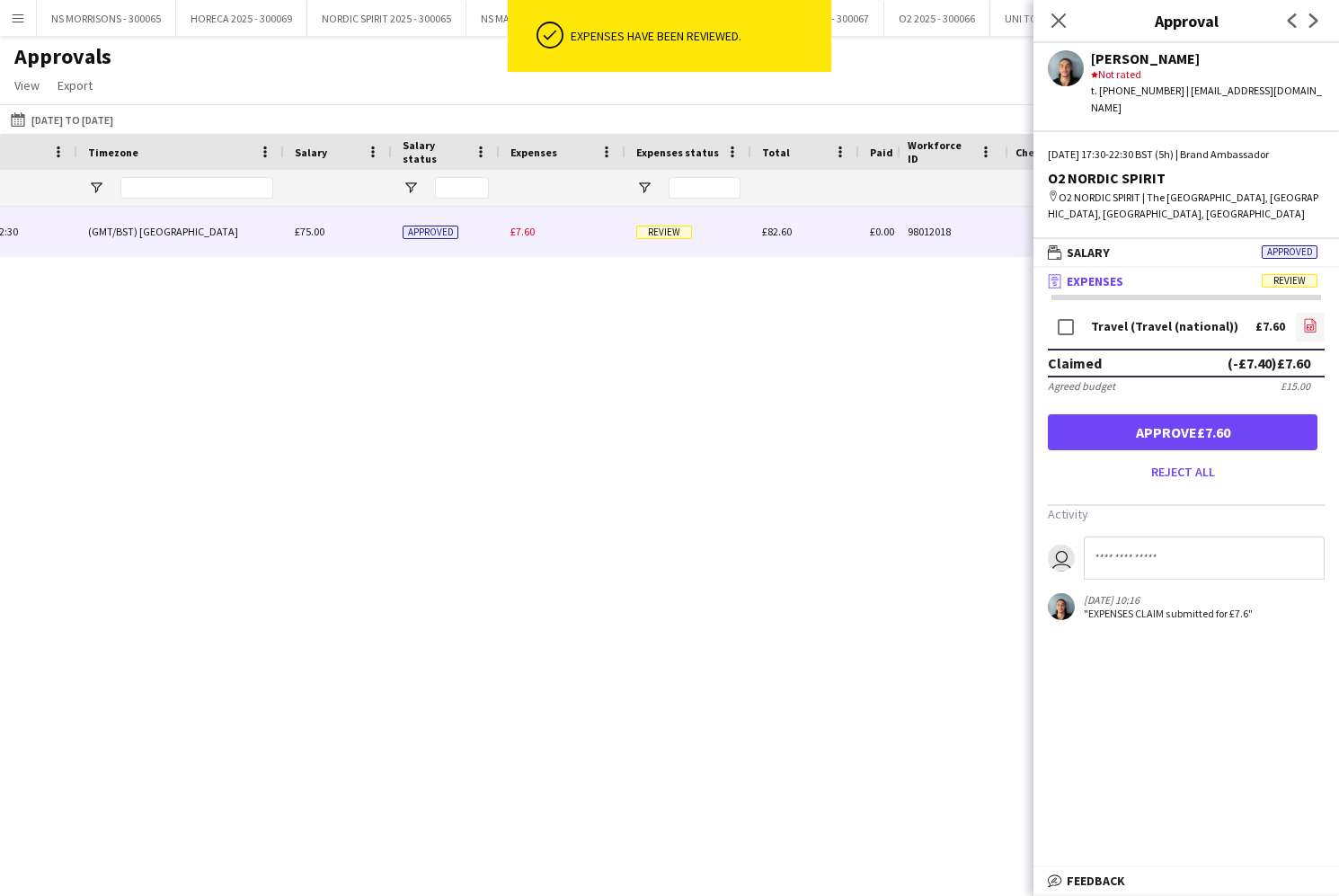
click at [1308, 318] on icon "file-image" at bounding box center [1310, 325] width 14 height 14
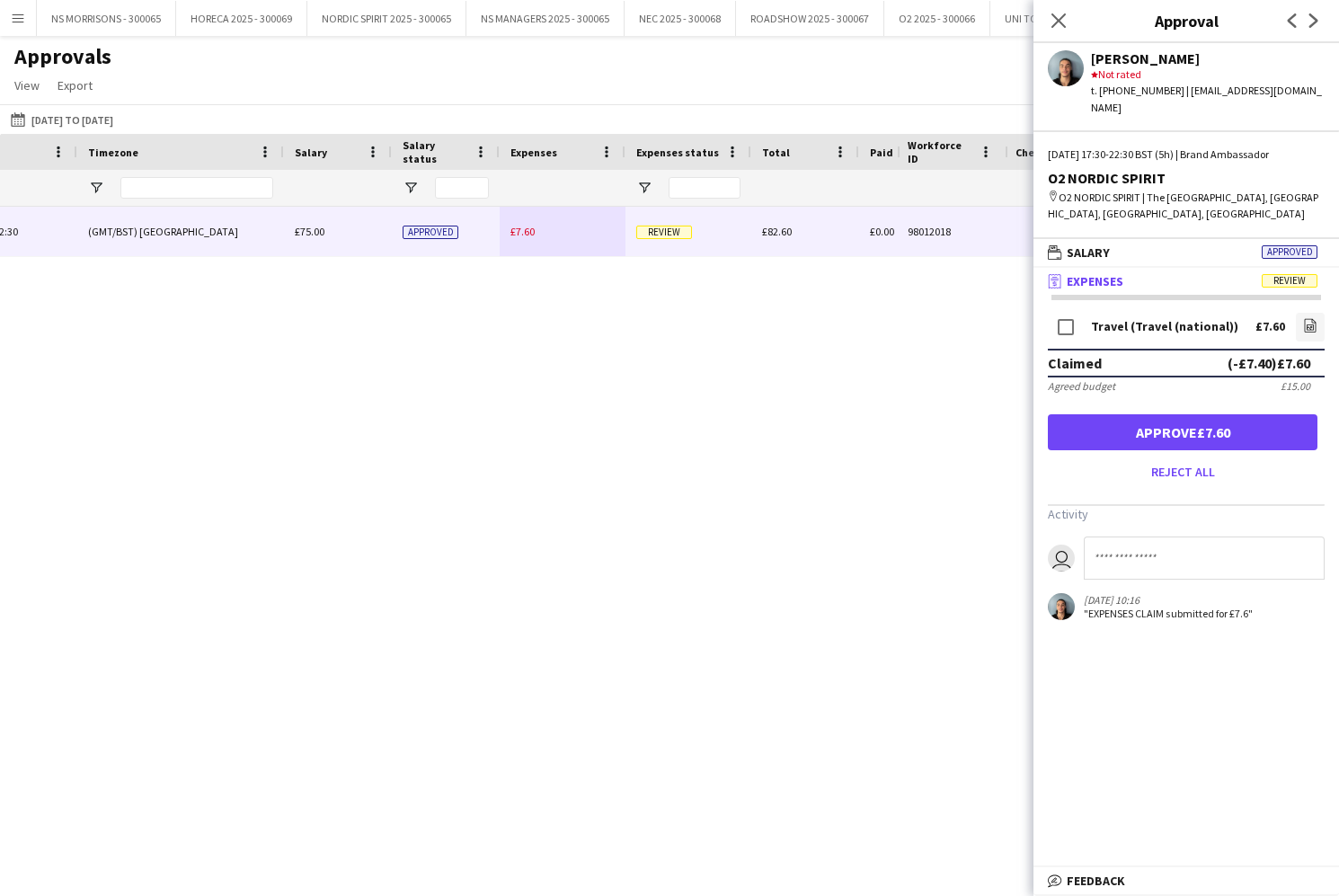
drag, startPoint x: 1218, startPoint y: 422, endPoint x: 1119, endPoint y: 200, distance: 243.1
click at [1217, 422] on button "Approve £7.60" at bounding box center [1183, 432] width 270 height 36
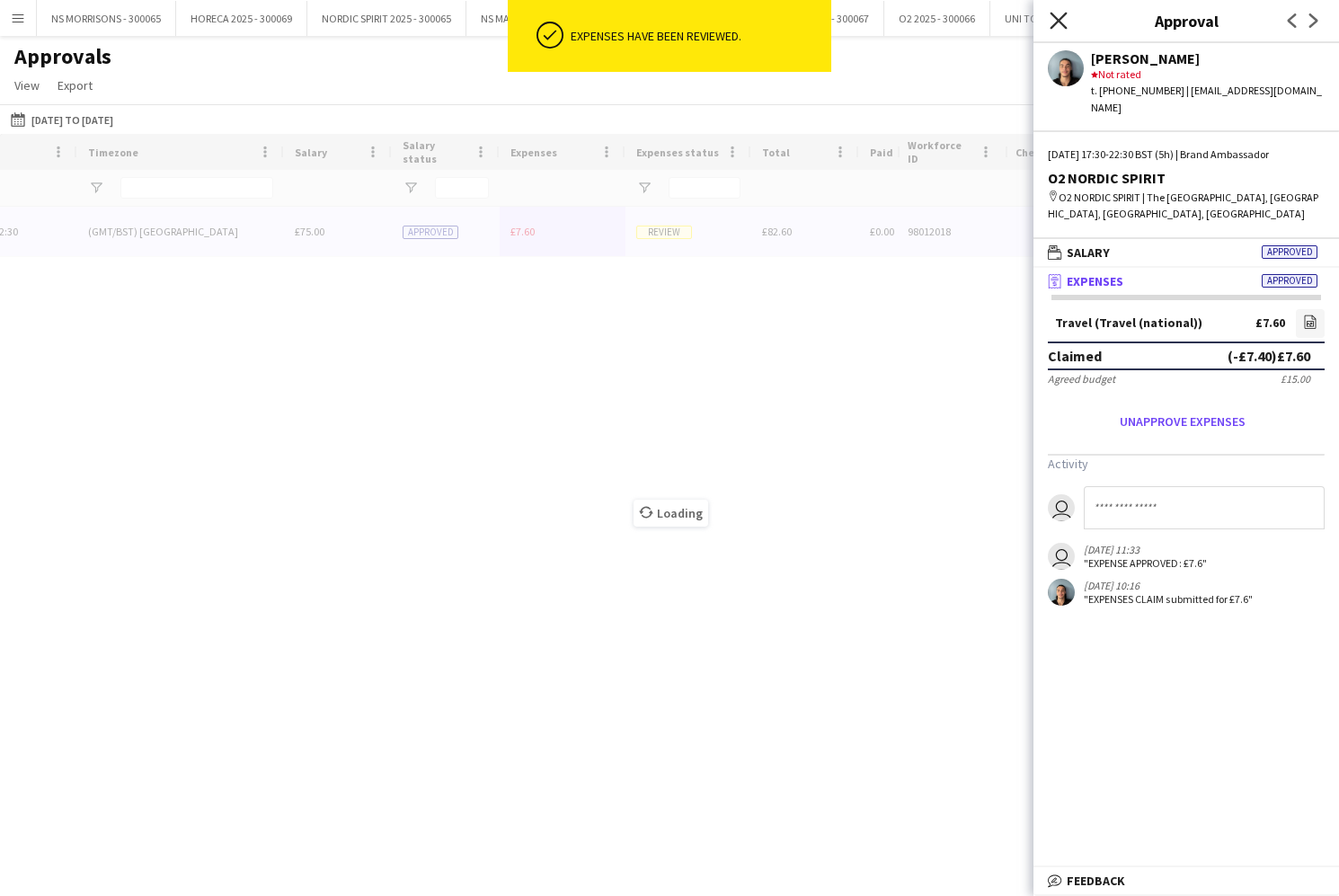
click at [1064, 19] on icon "Close pop-in" at bounding box center [1058, 20] width 17 height 17
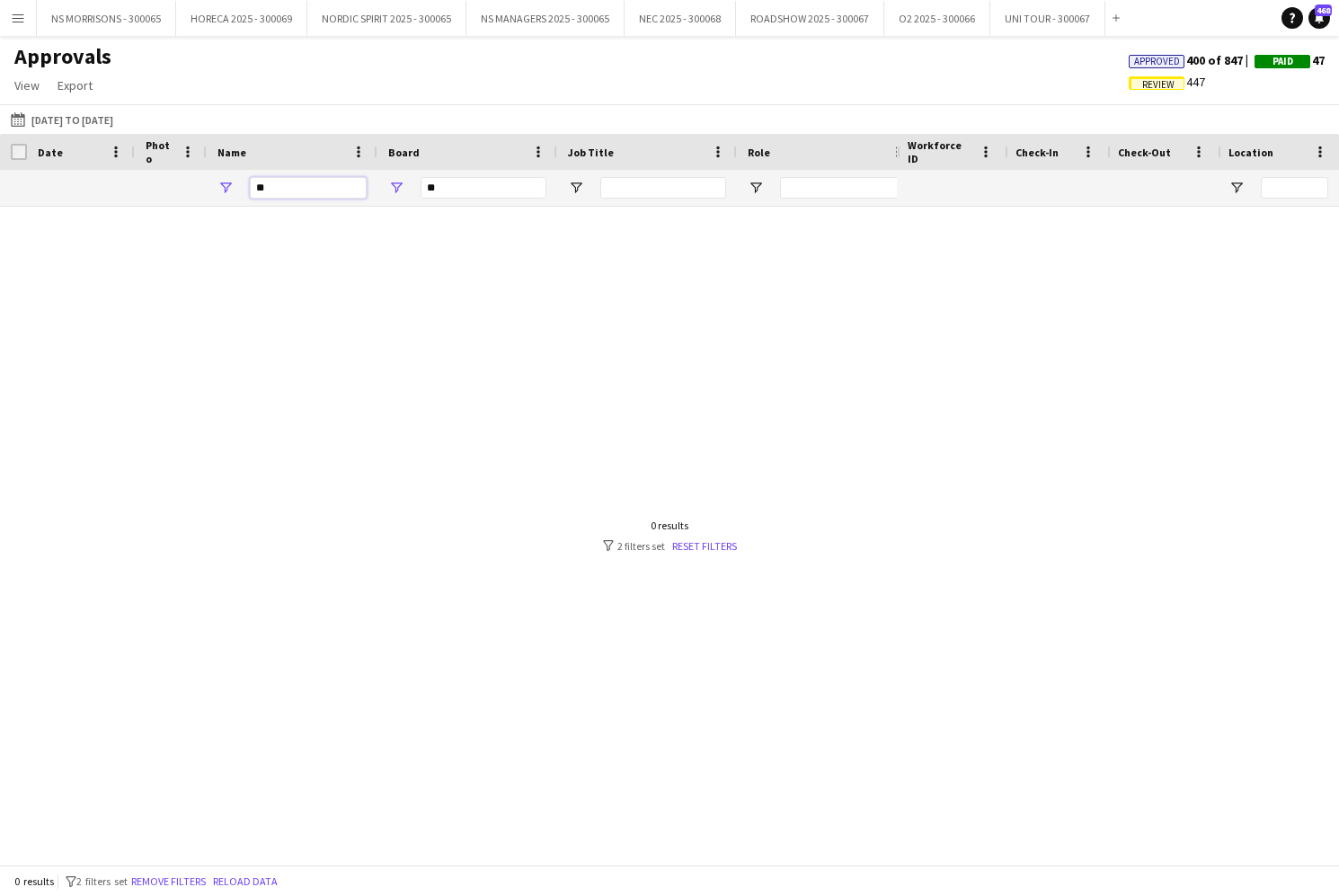
type input "*"
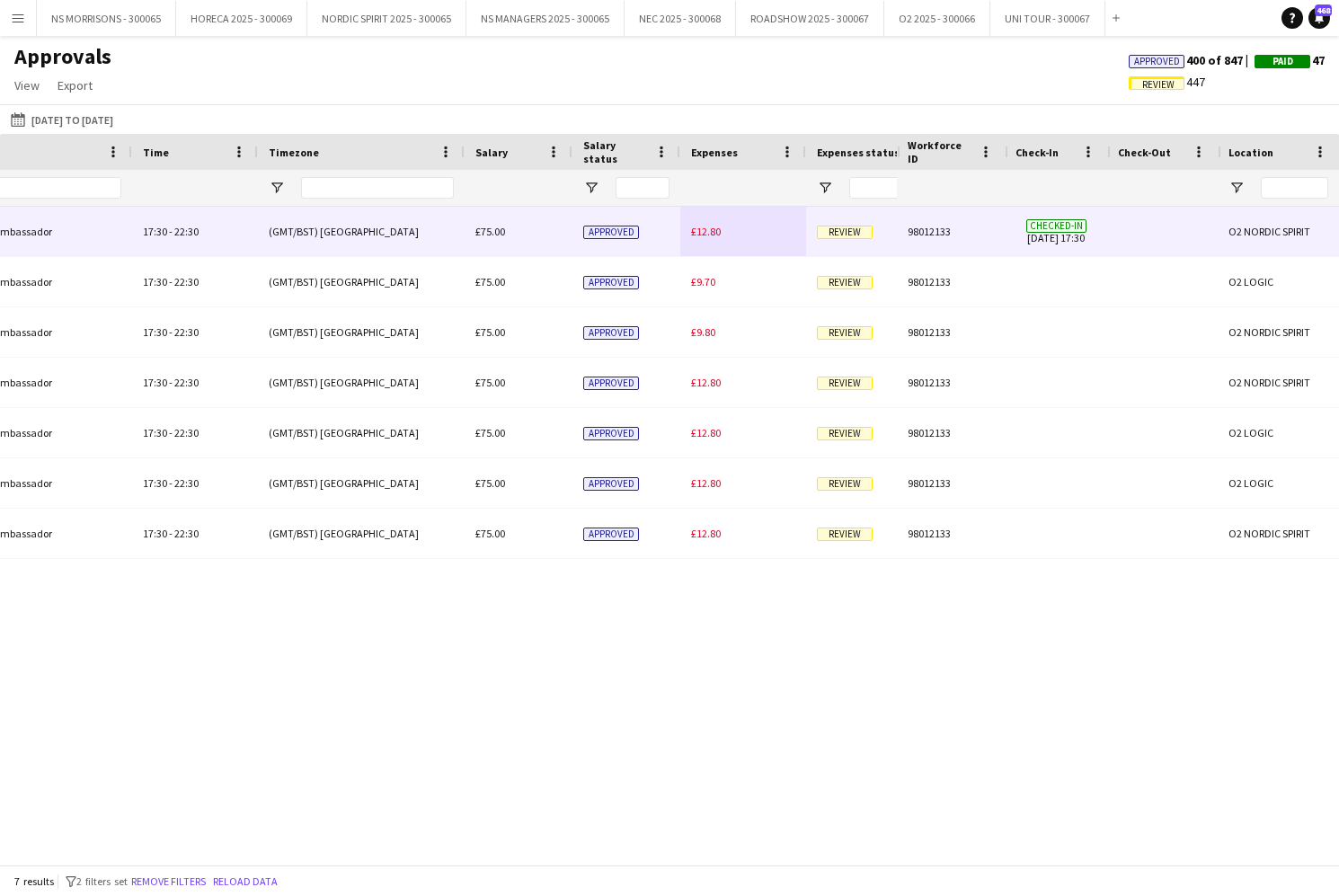
type input "***"
click at [694, 235] on span "£12.80" at bounding box center [705, 231] width 30 height 13
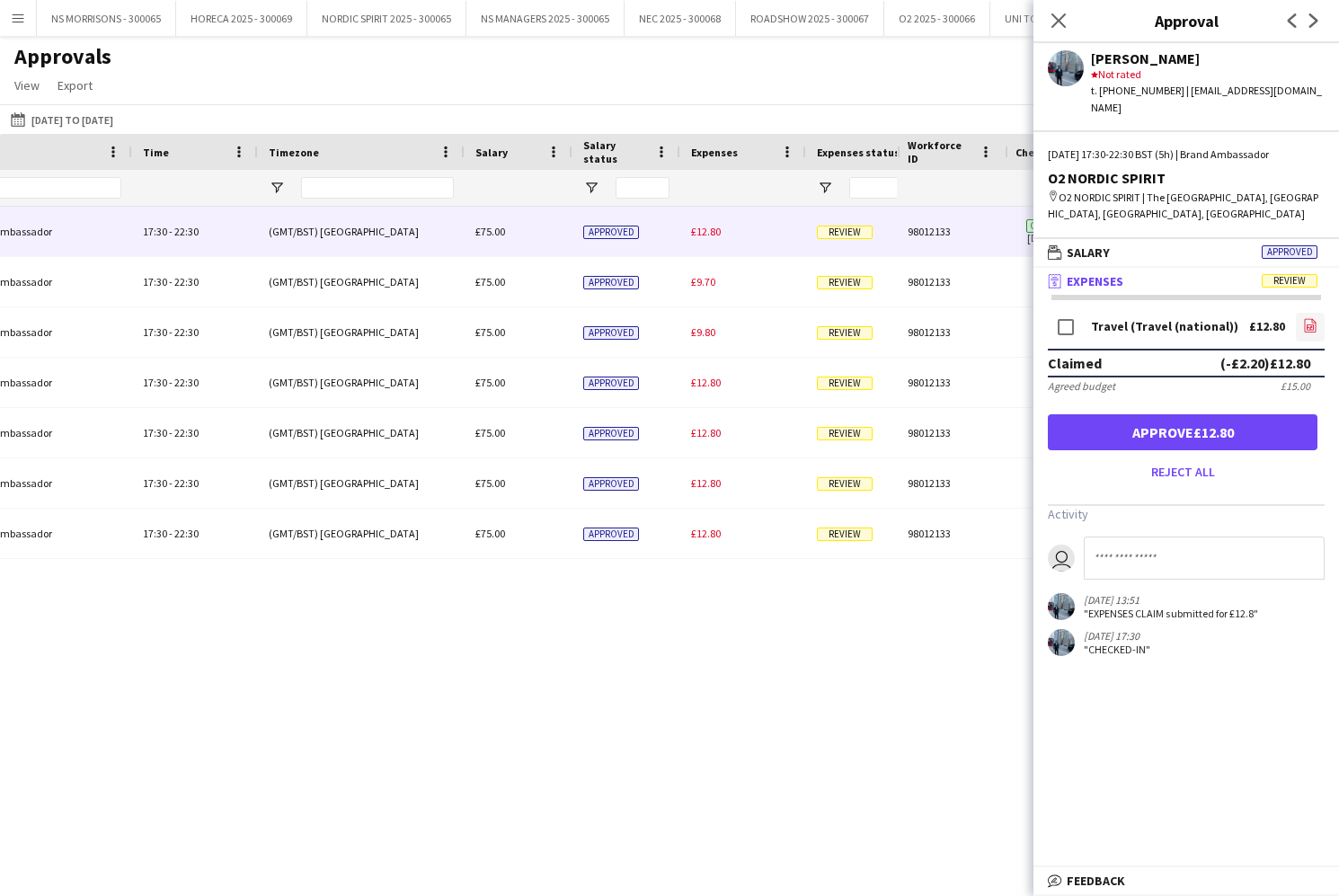
click at [1306, 318] on icon "file-image" at bounding box center [1310, 325] width 14 height 14
click at [1184, 423] on button "Approve £12.80" at bounding box center [1183, 432] width 270 height 36
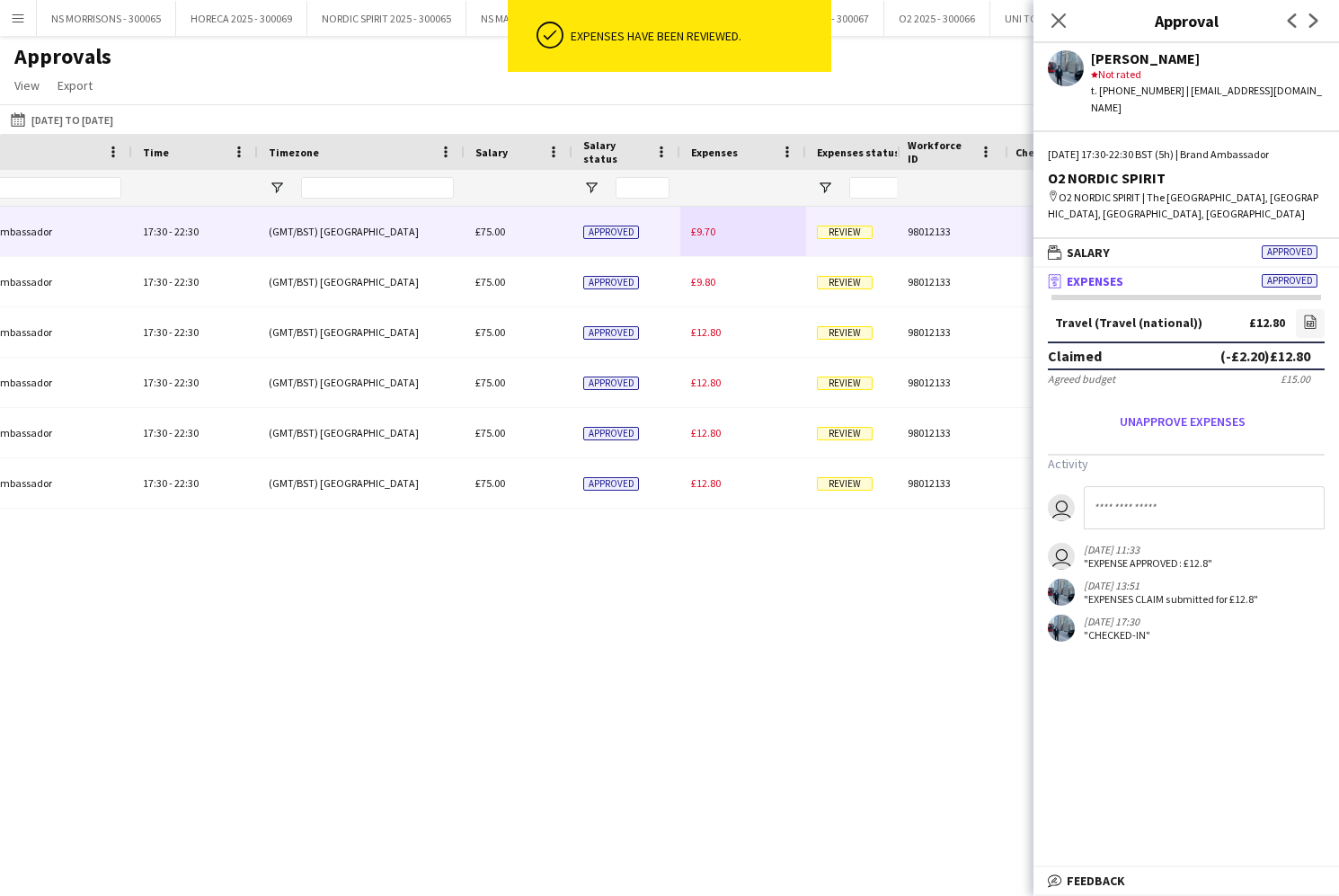
click at [698, 228] on span "£9.70" at bounding box center [703, 231] width 24 height 13
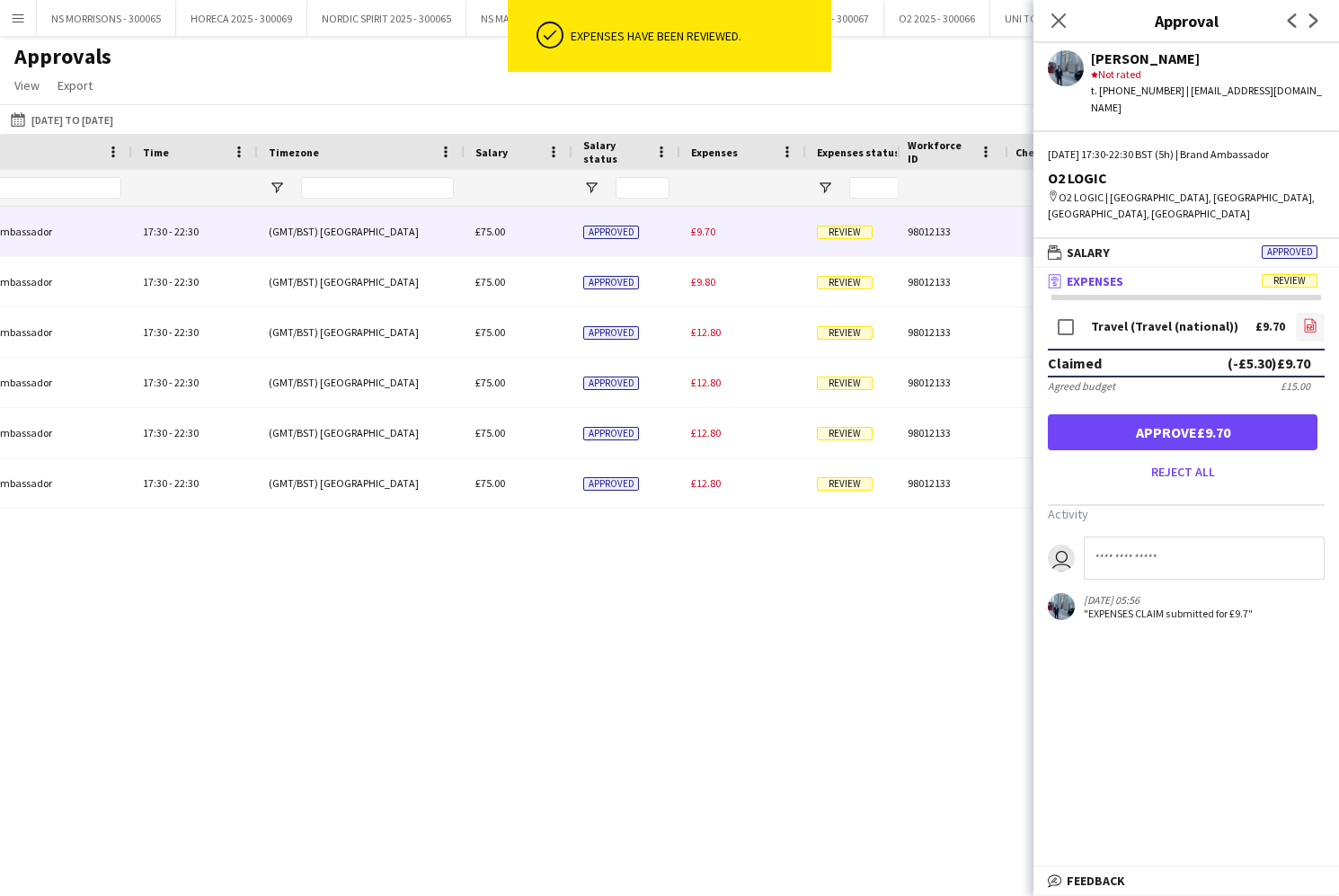
click at [1299, 313] on link "file-image" at bounding box center [1310, 327] width 29 height 29
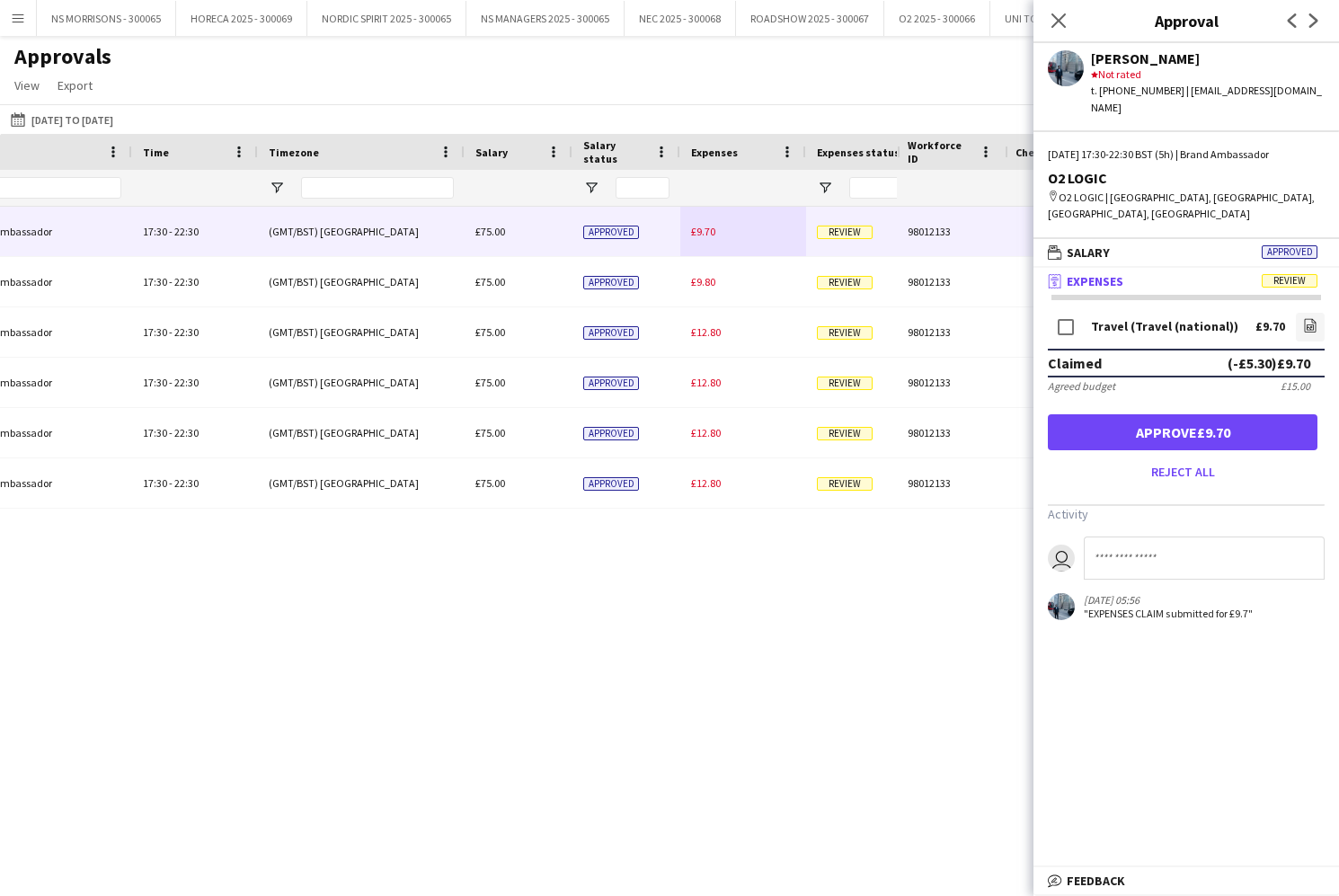
click at [1129, 414] on button "Approve £9.70" at bounding box center [1183, 432] width 270 height 36
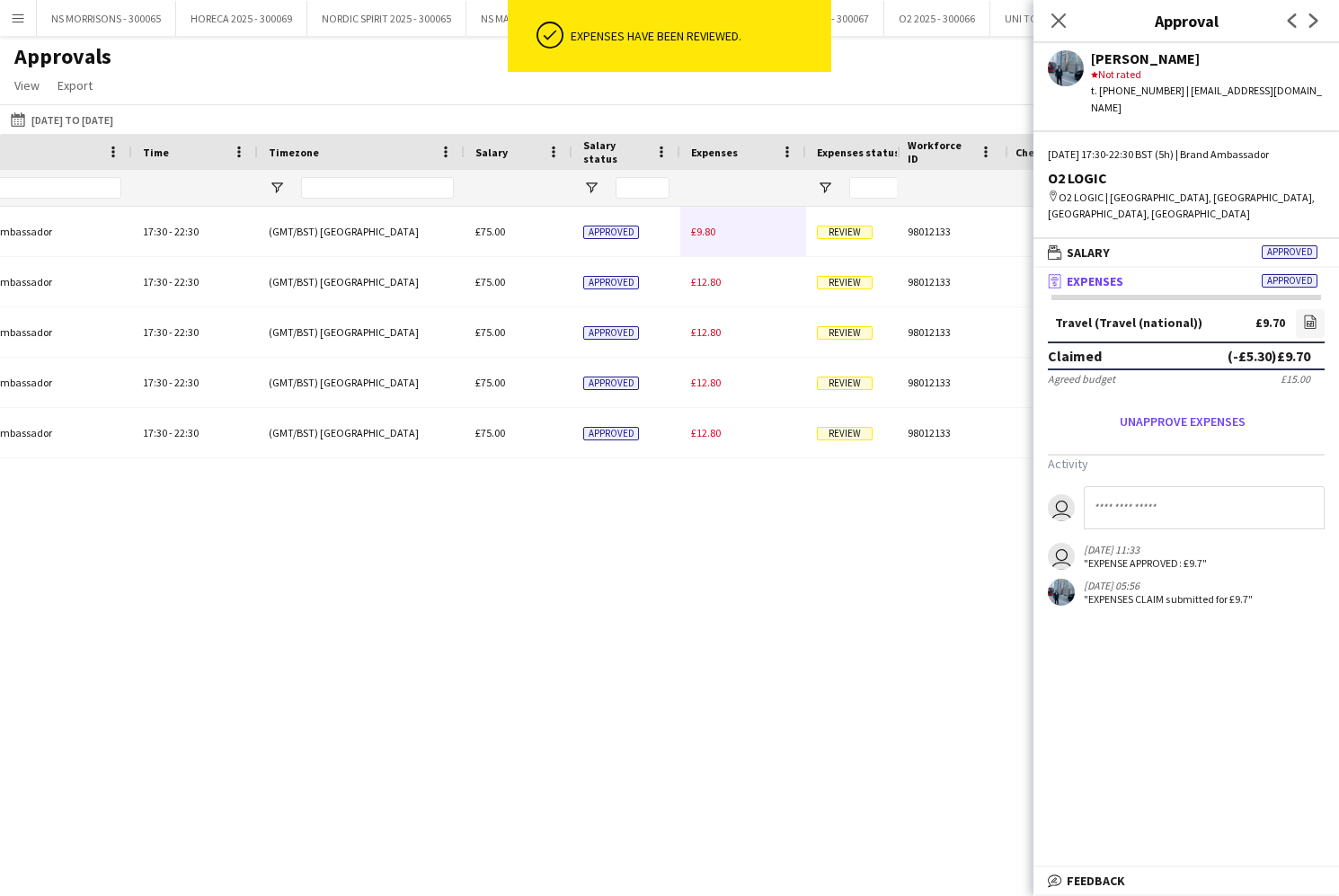
click at [707, 235] on span "£9.80" at bounding box center [703, 231] width 24 height 13
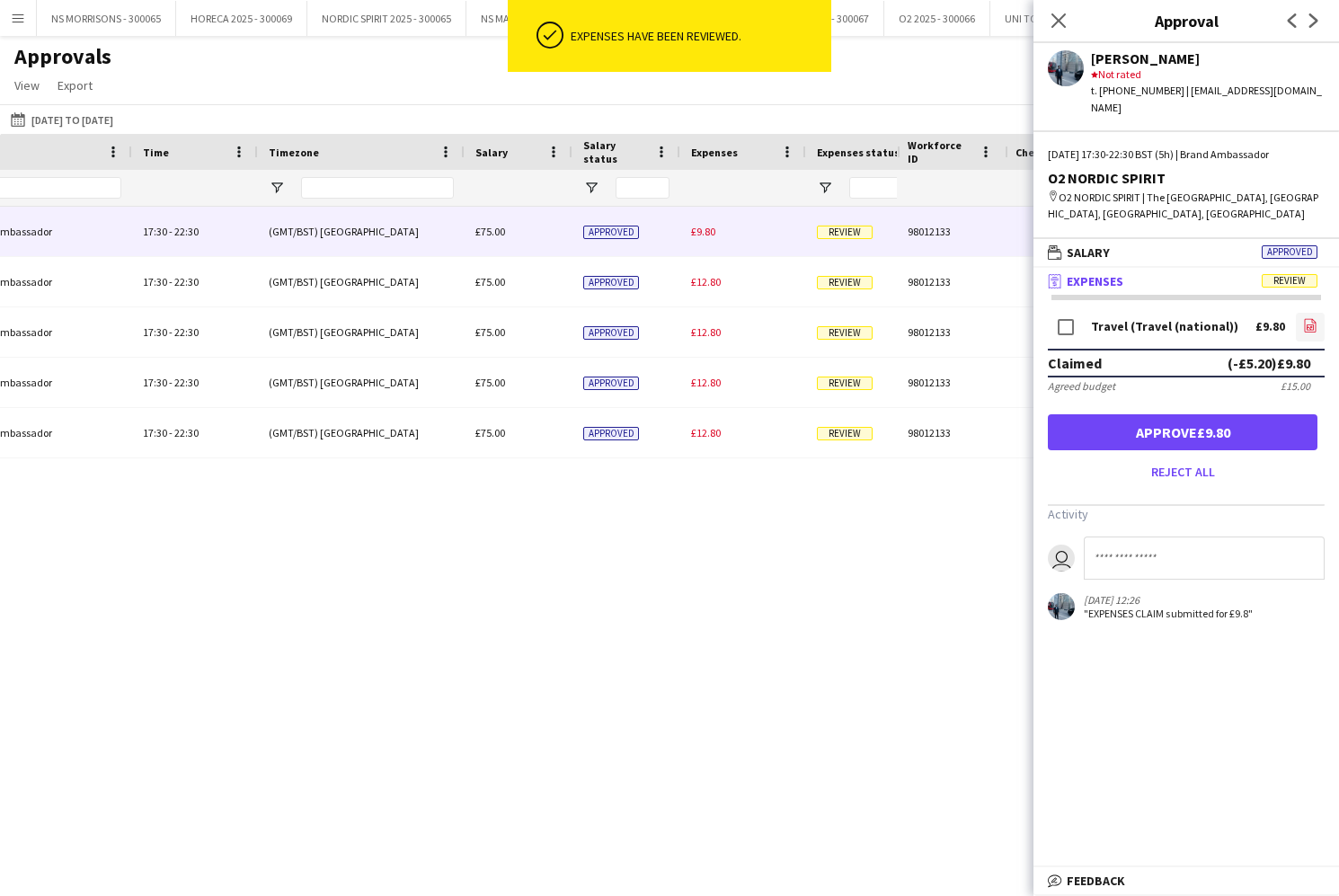
click at [1316, 318] on icon at bounding box center [1310, 324] width 12 height 13
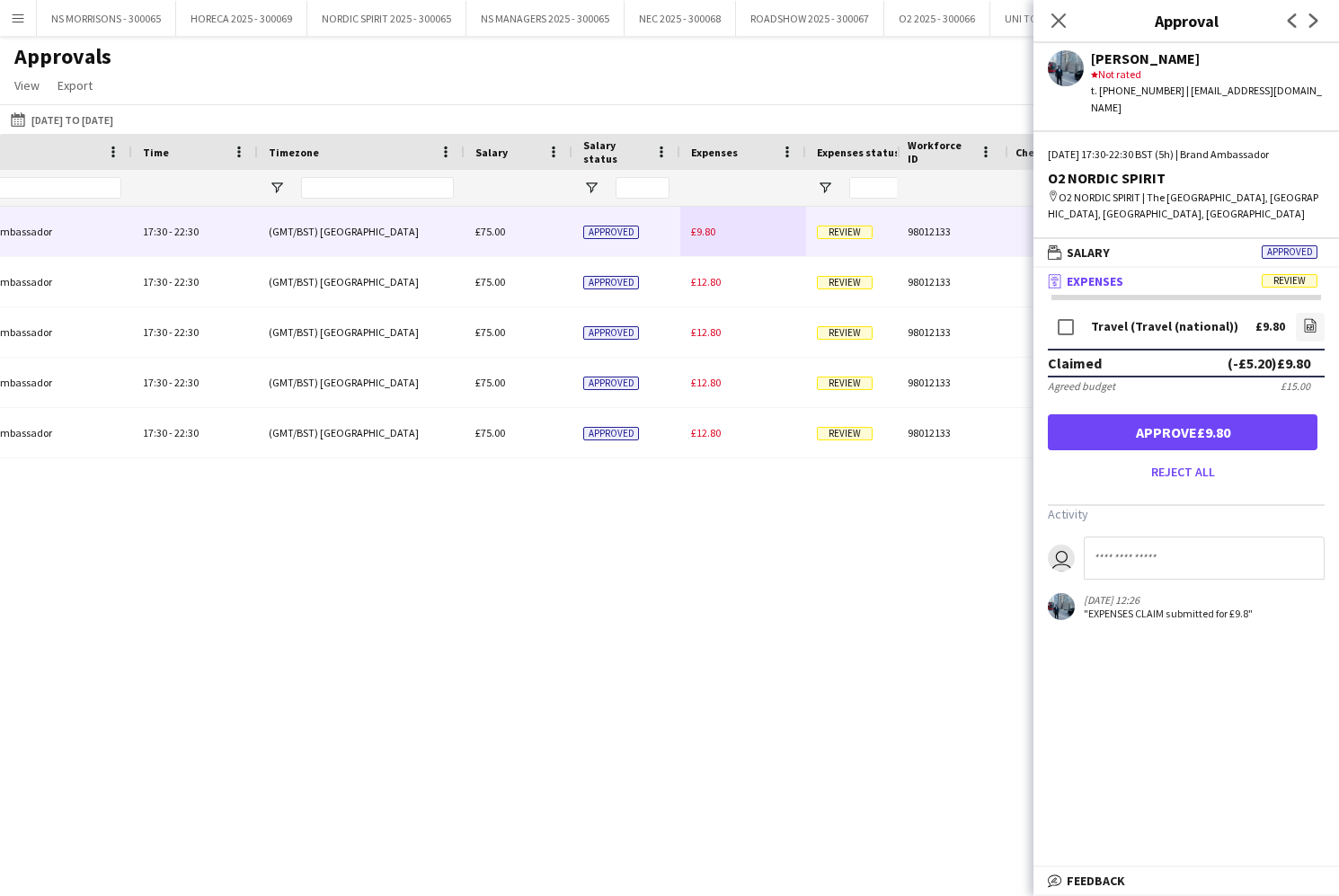
click at [1185, 414] on button "Approve £9.80" at bounding box center [1183, 432] width 270 height 36
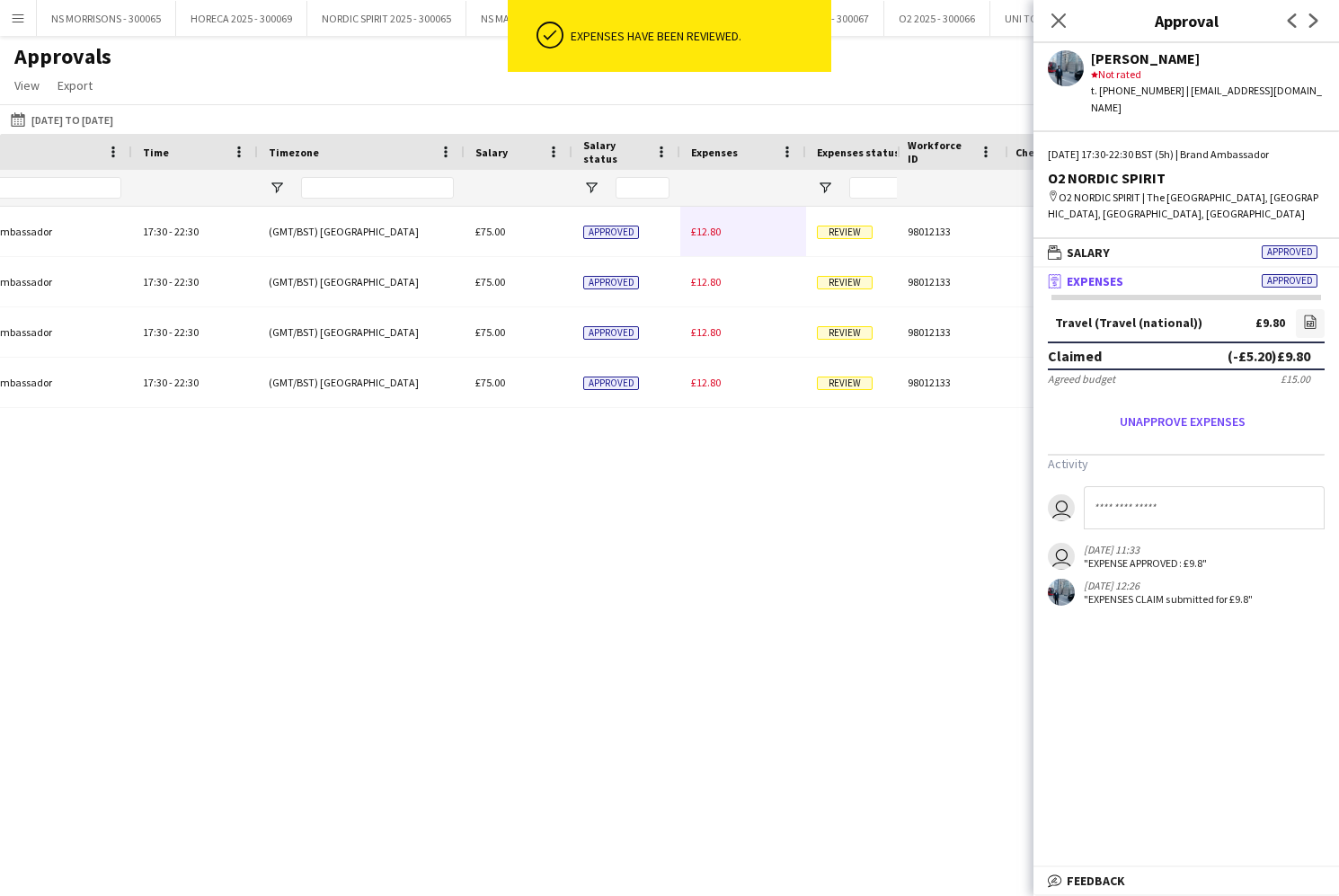
click at [696, 238] on div "£12.80" at bounding box center [743, 231] width 126 height 49
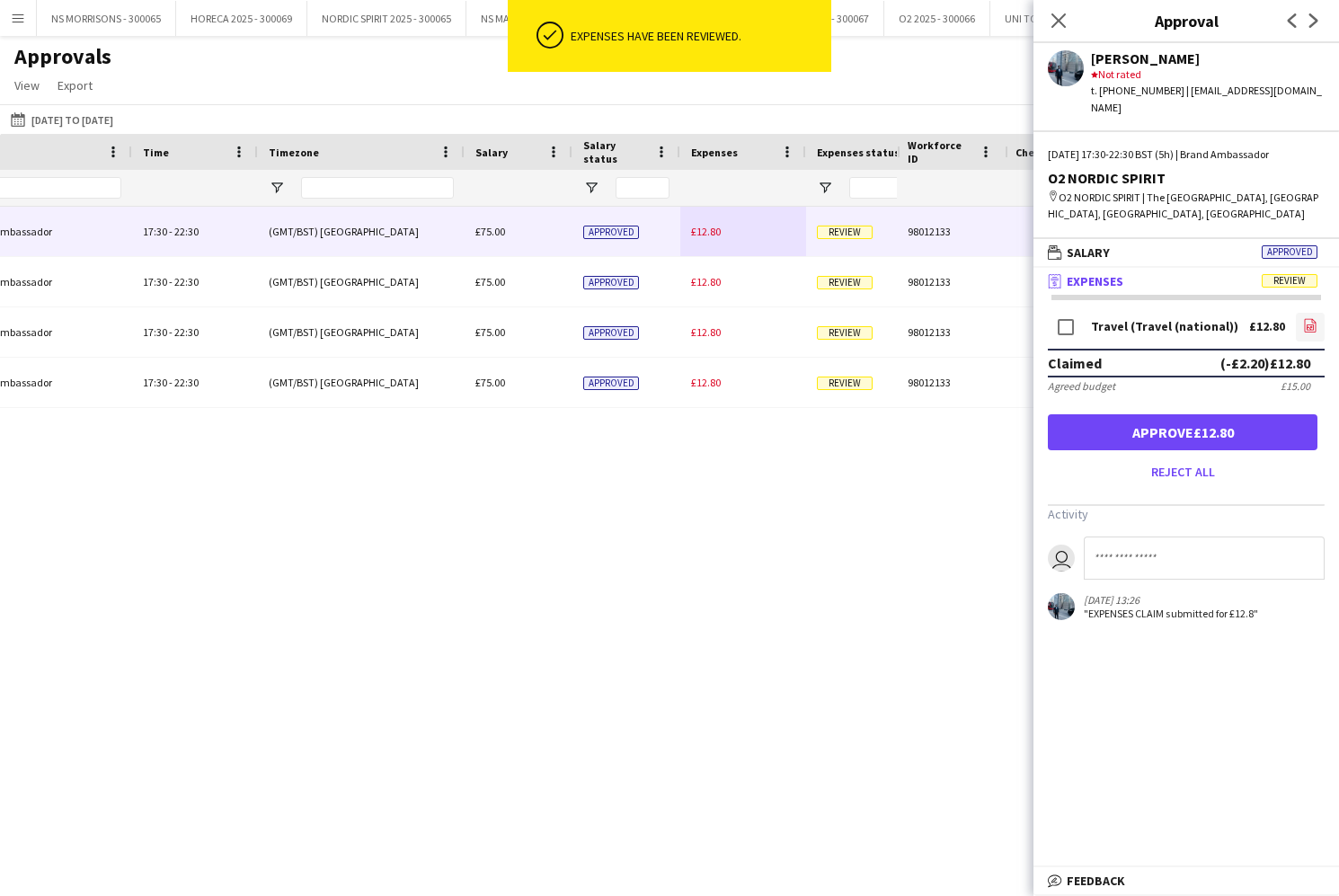
click at [1308, 318] on app-icon "file-image" at bounding box center [1310, 327] width 14 height 18
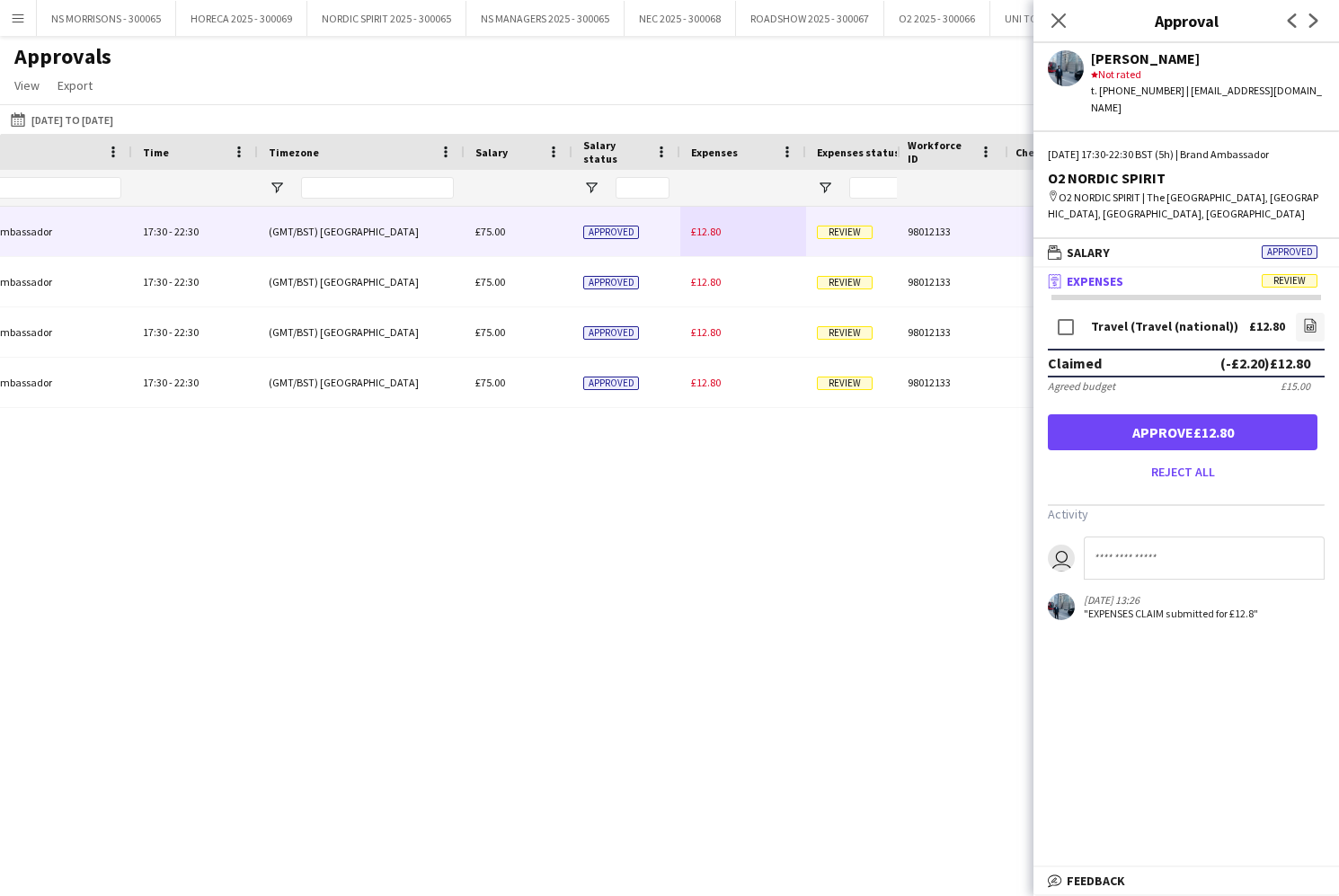
click at [1126, 414] on button "Approve £12.80" at bounding box center [1183, 432] width 270 height 36
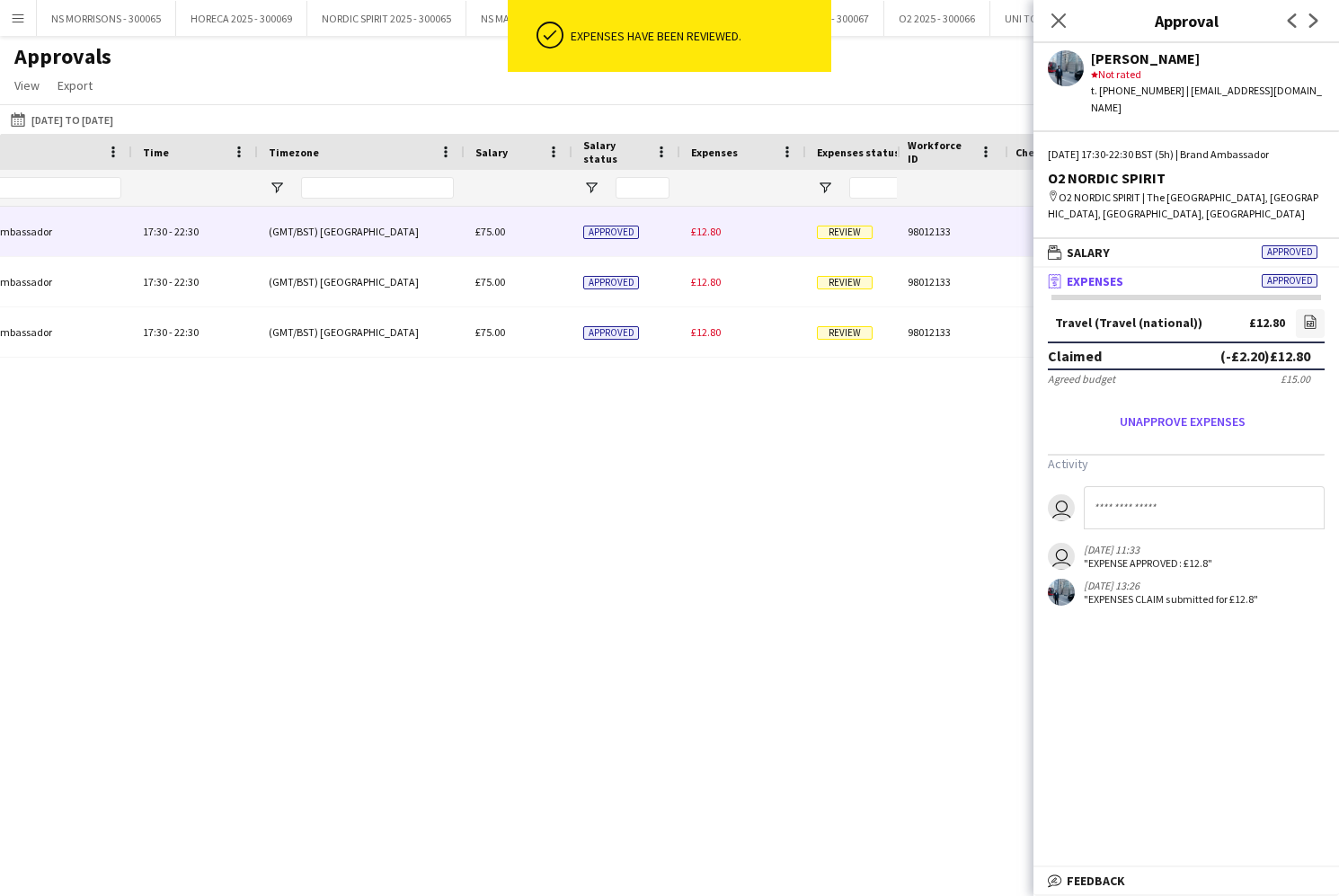
click at [704, 232] on span "£12.80" at bounding box center [705, 231] width 30 height 13
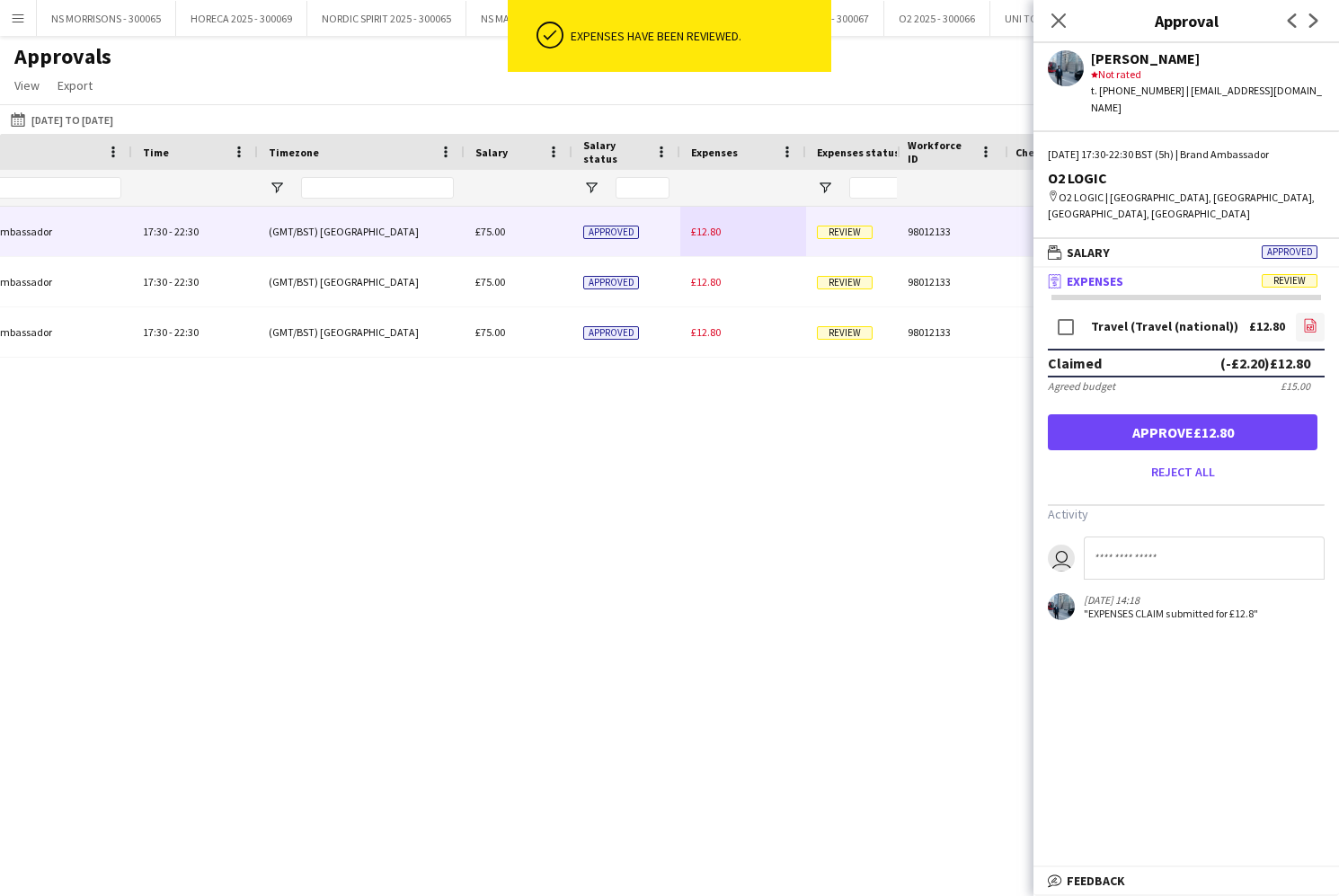
click at [1314, 318] on icon "file-image" at bounding box center [1310, 325] width 14 height 14
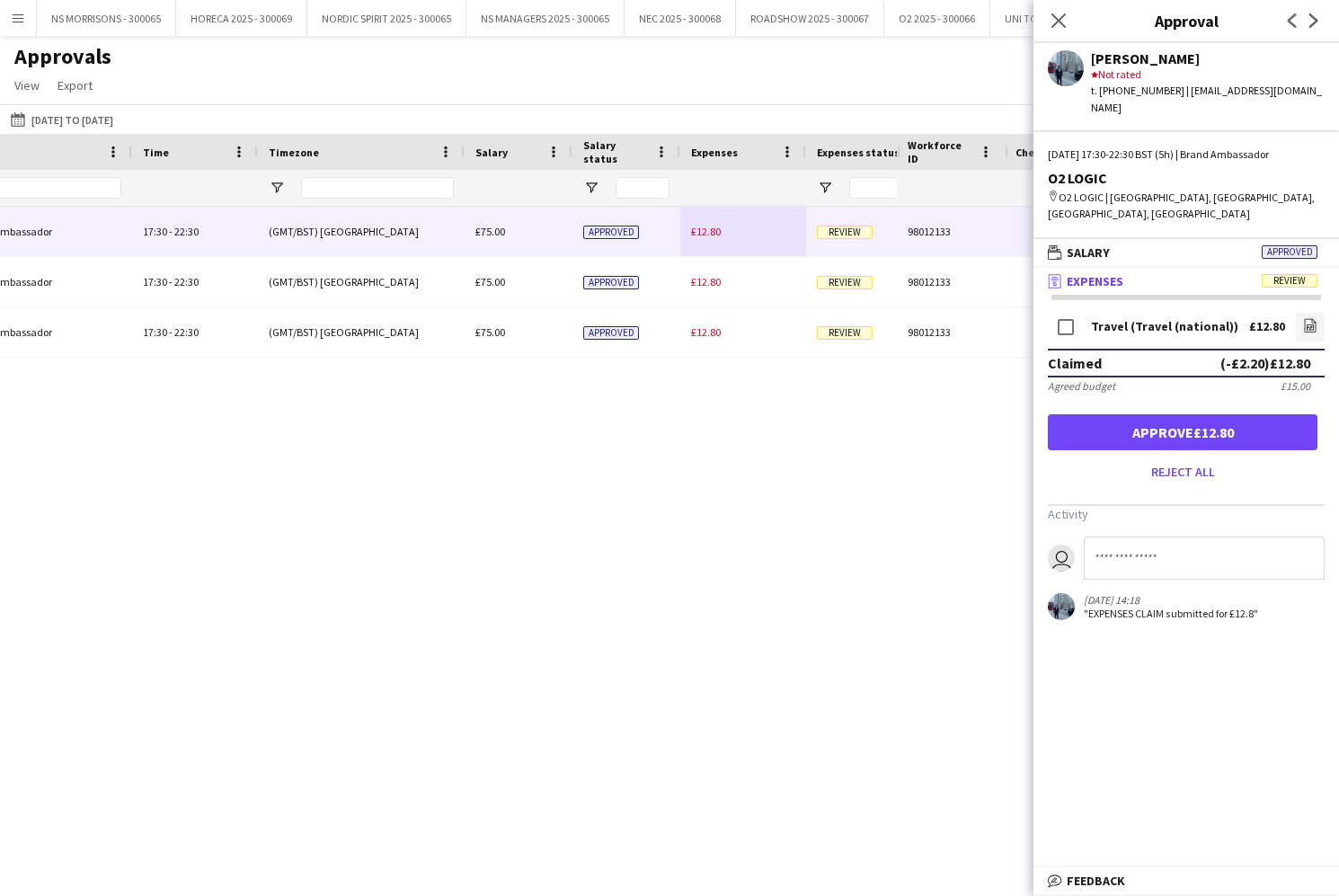
click at [1174, 414] on button "Approve £12.80" at bounding box center [1183, 432] width 270 height 36
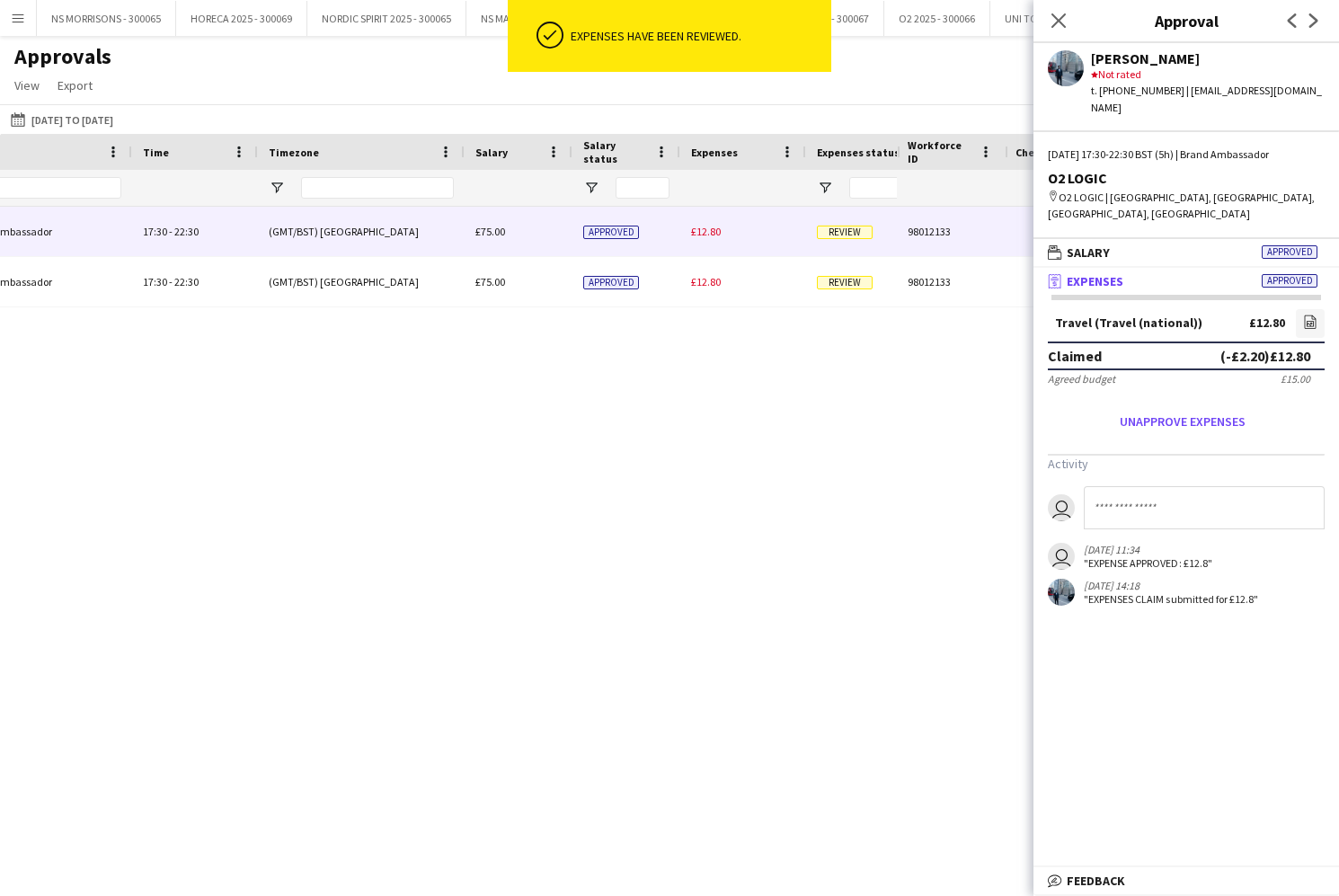
click at [707, 234] on span "£12.80" at bounding box center [705, 231] width 30 height 13
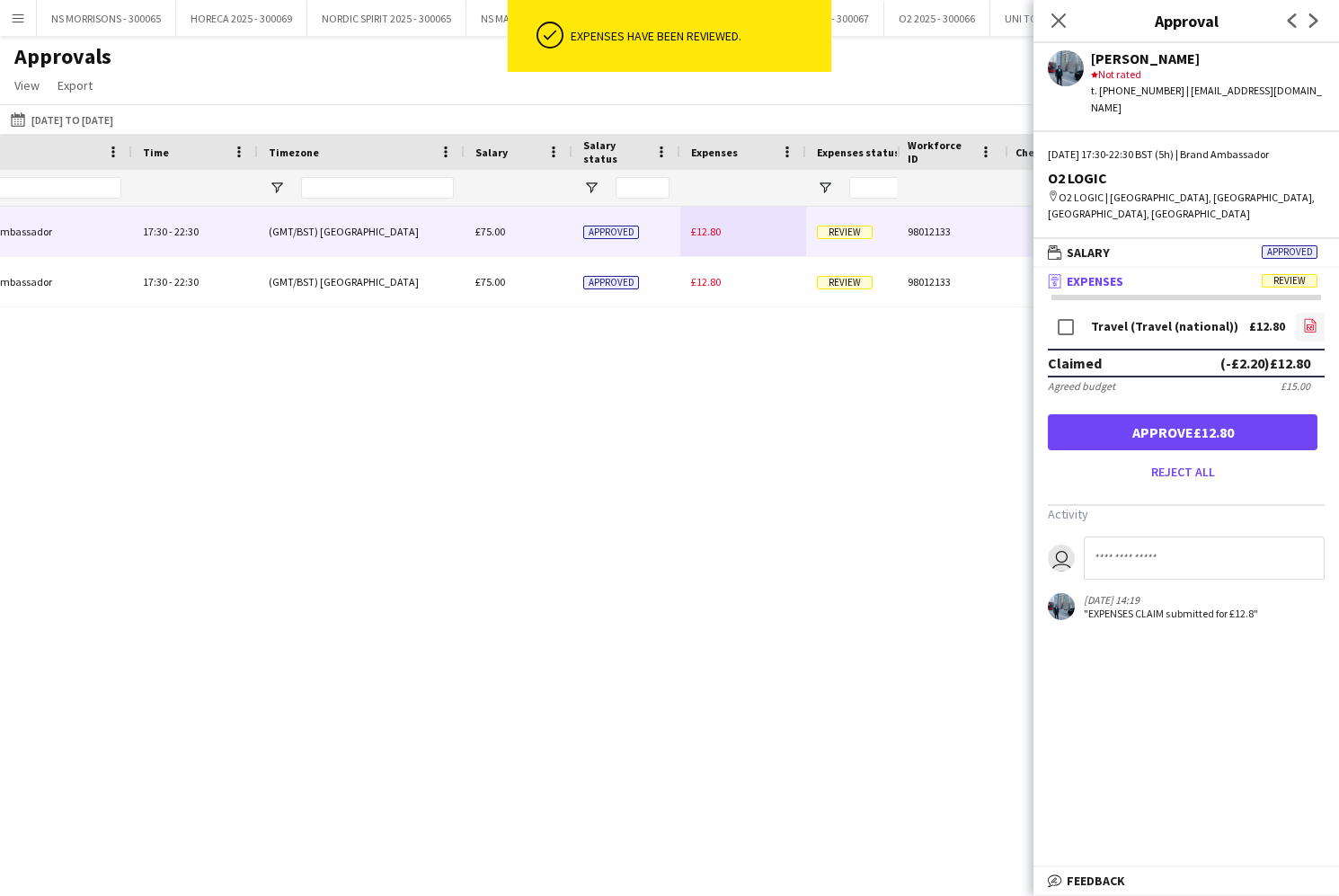
click at [1313, 318] on icon "file-image" at bounding box center [1310, 325] width 14 height 14
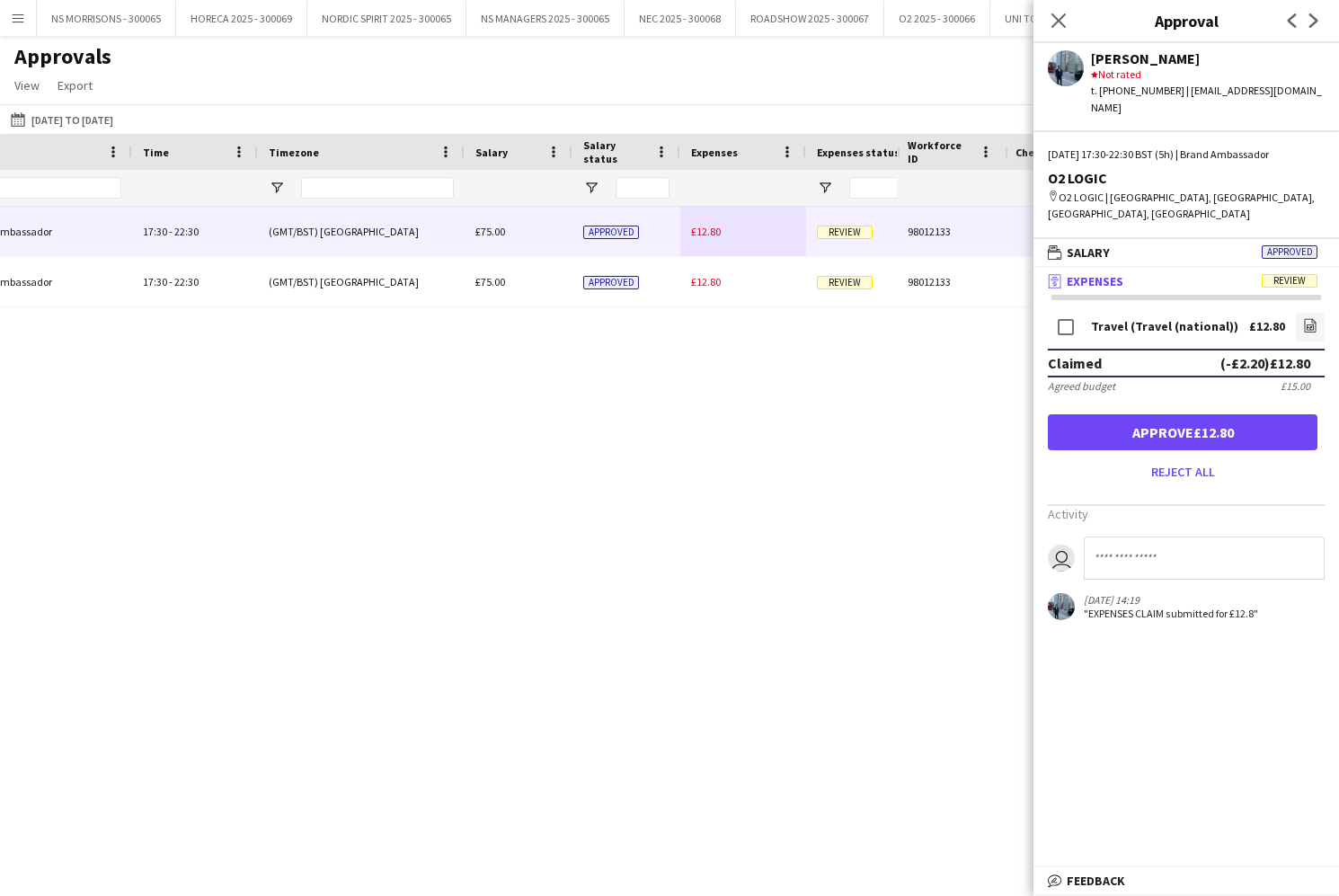
click at [1131, 414] on button "Approve £12.80" at bounding box center [1183, 432] width 270 height 36
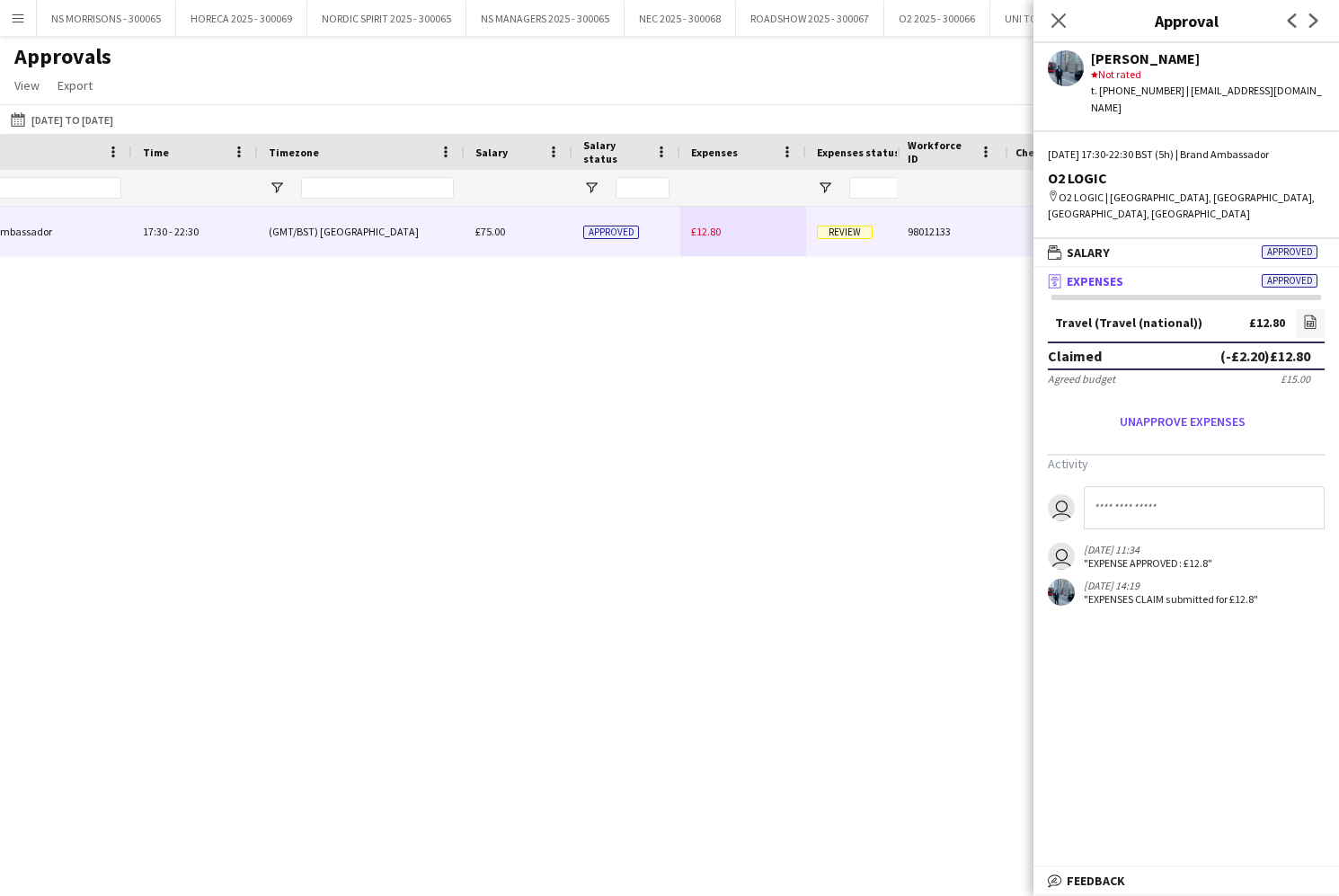
click at [690, 229] on div "£12.80" at bounding box center [743, 231] width 126 height 49
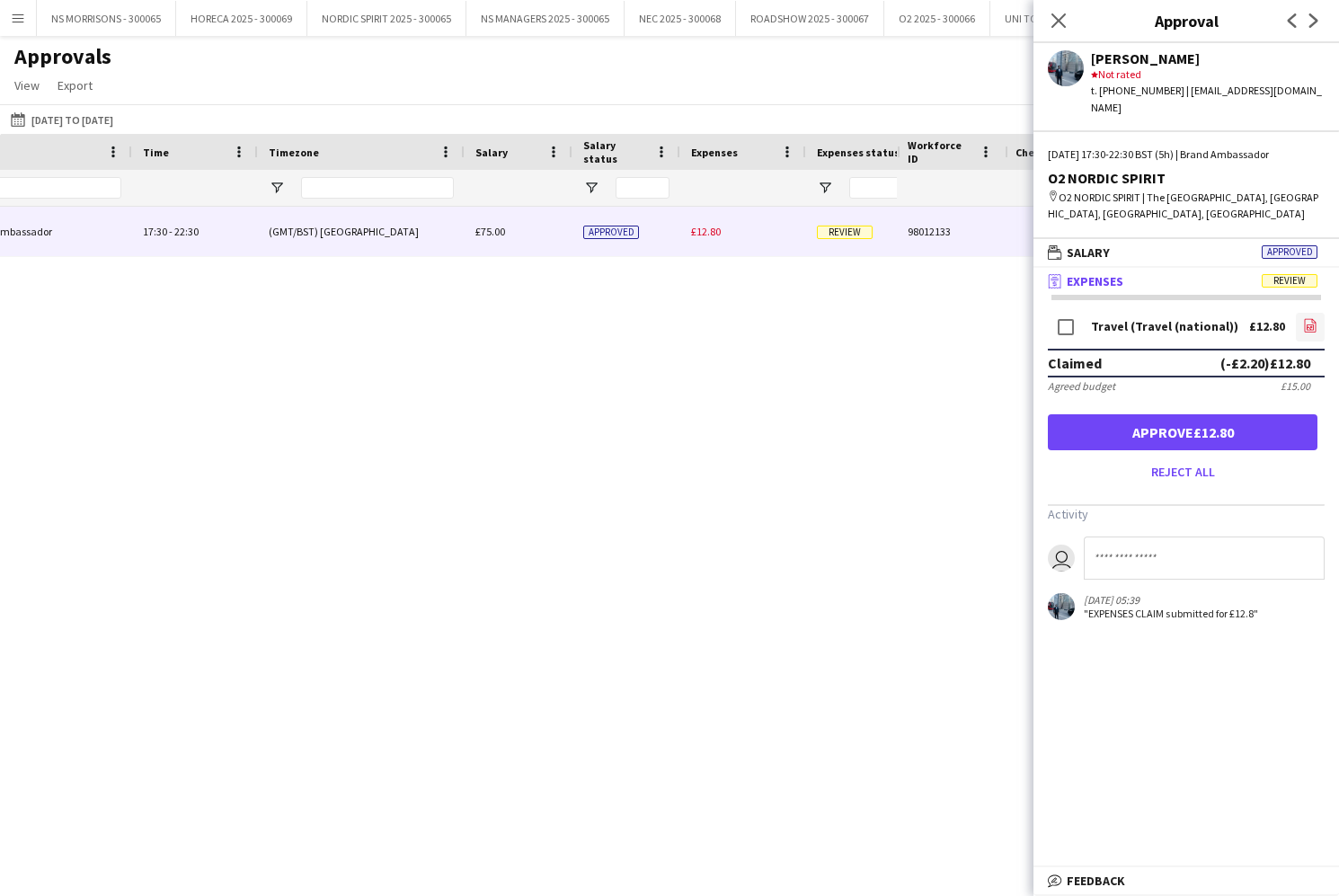
click at [1310, 325] on icon at bounding box center [1311, 326] width 2 height 2
click at [1239, 414] on button "Approve £12.80" at bounding box center [1183, 432] width 270 height 36
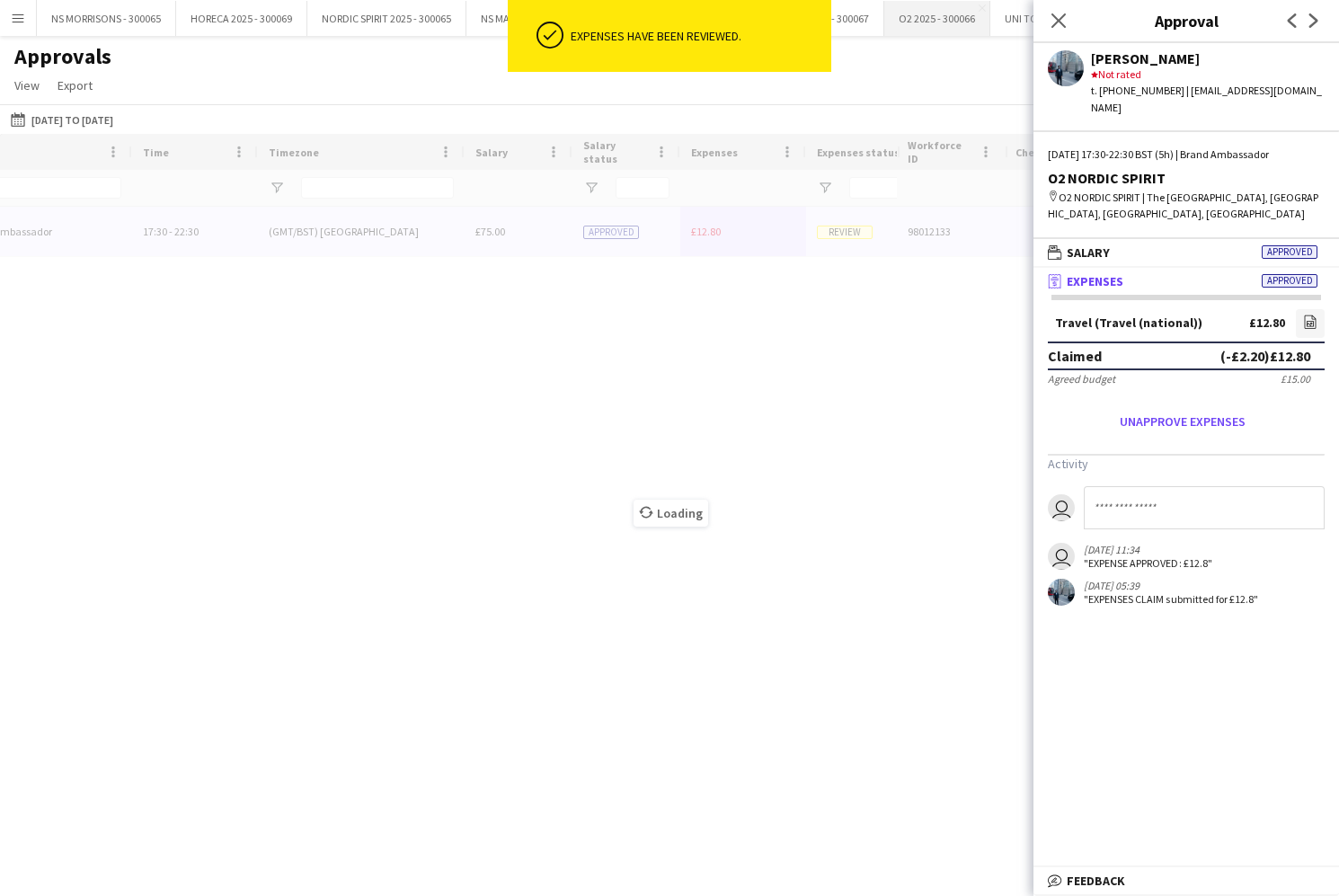
drag, startPoint x: 1059, startPoint y: 27, endPoint x: 981, endPoint y: 20, distance: 78.3
click at [1059, 27] on icon "Close pop-in" at bounding box center [1059, 21] width 14 height 14
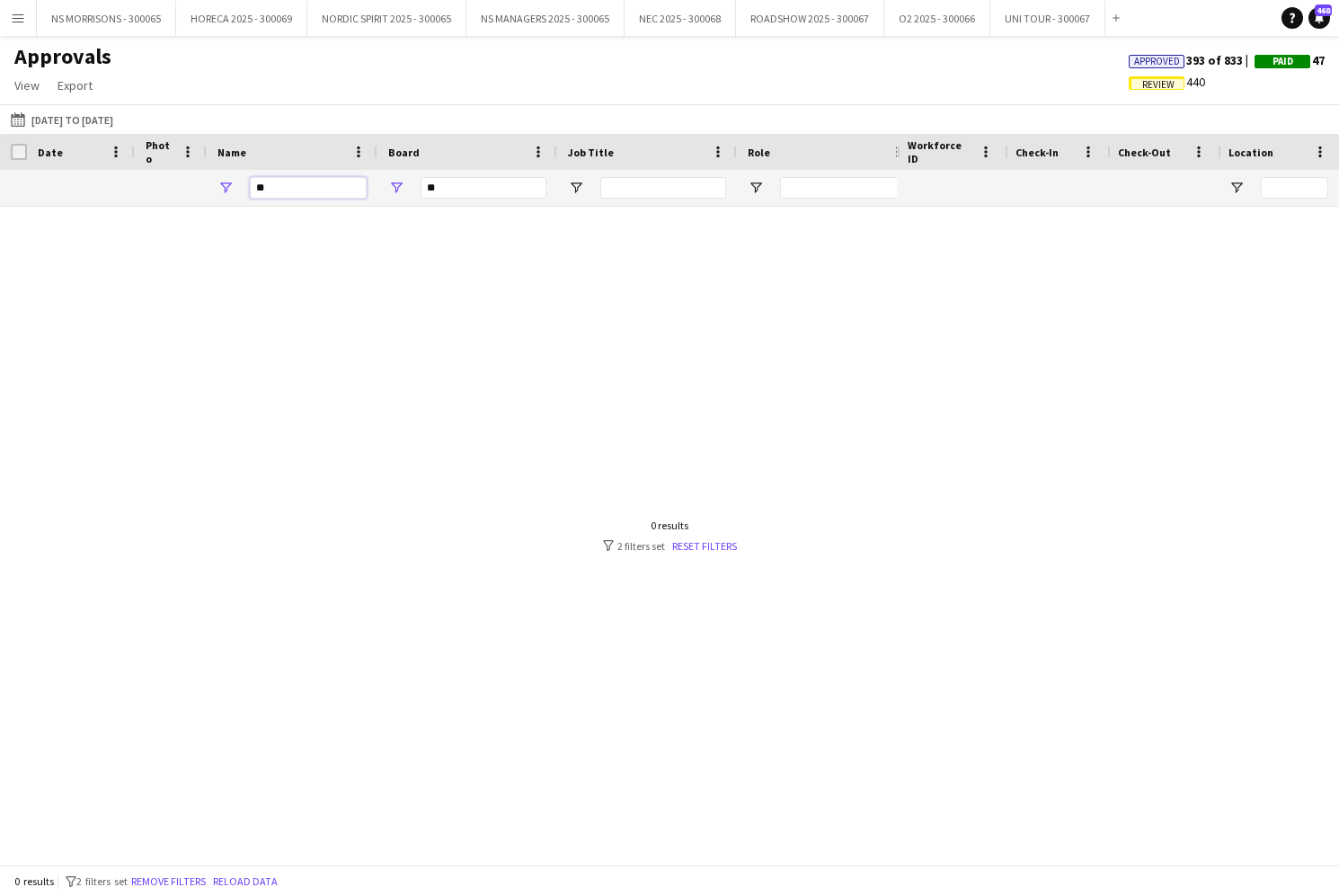
type input "*"
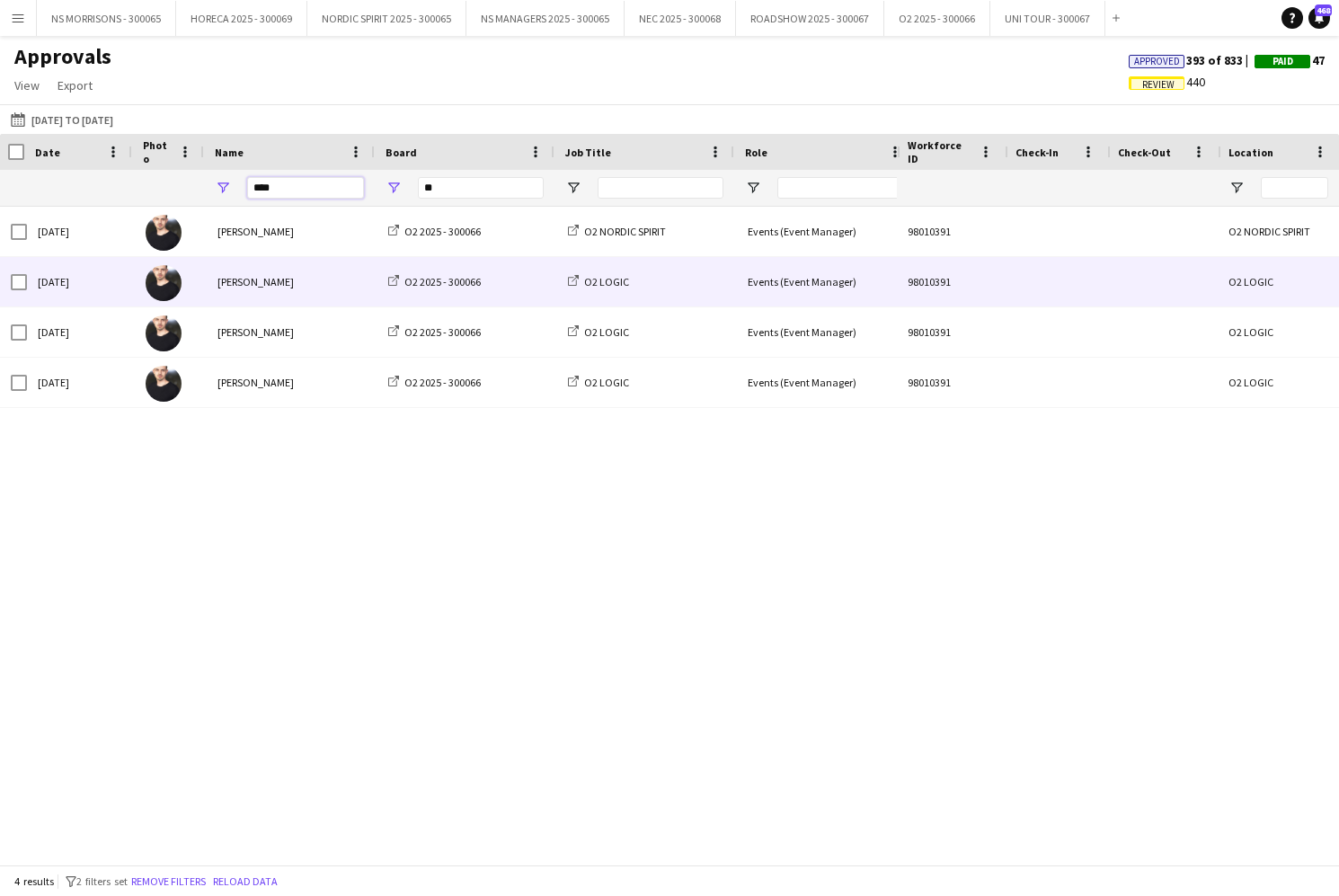
scroll to position [0, 2]
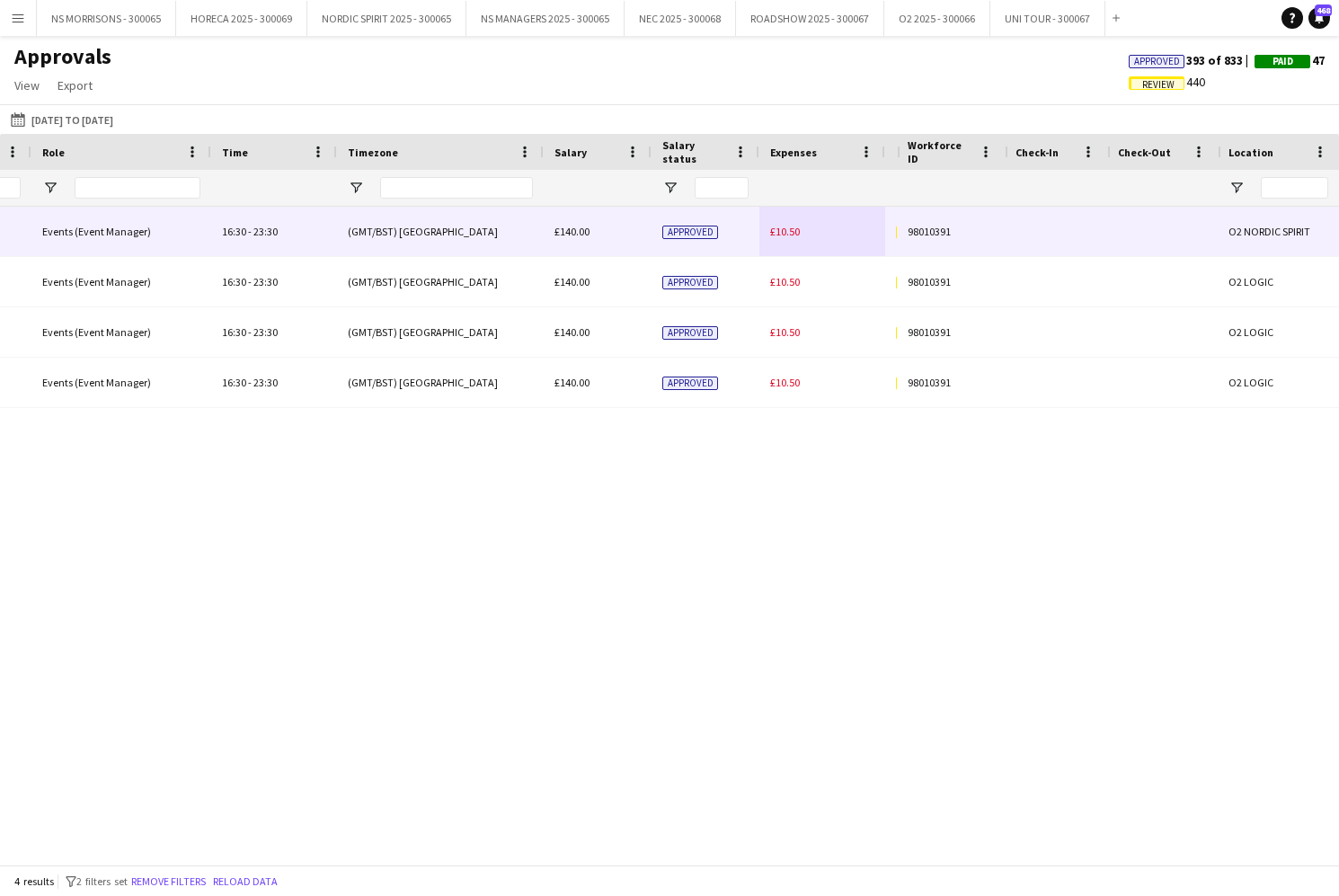
type input "****"
click at [800, 229] on div "£10.50" at bounding box center [822, 231] width 126 height 49
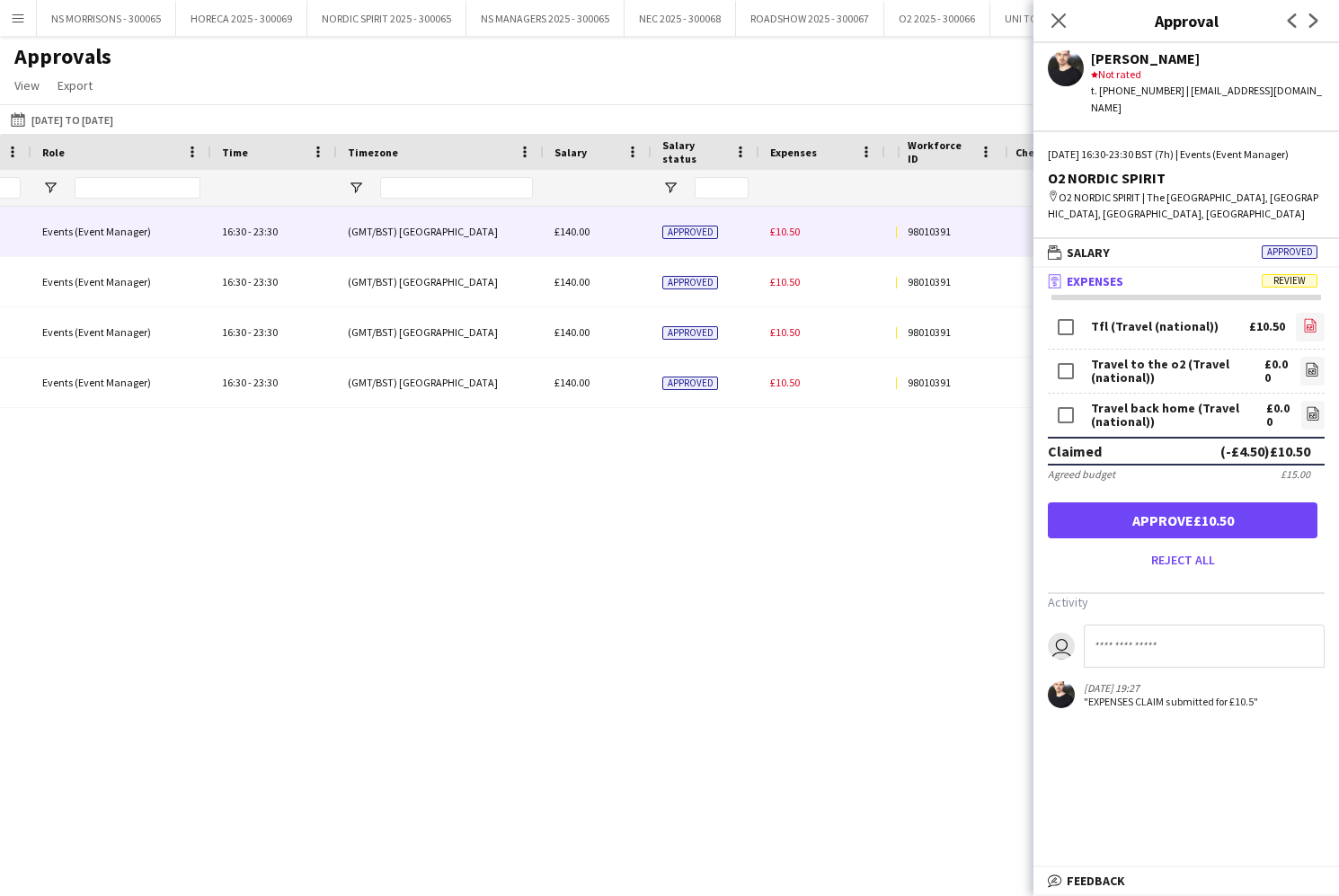
click at [1310, 318] on icon "file-image" at bounding box center [1310, 325] width 14 height 14
click at [1186, 507] on button "Approve £10.50" at bounding box center [1183, 520] width 270 height 36
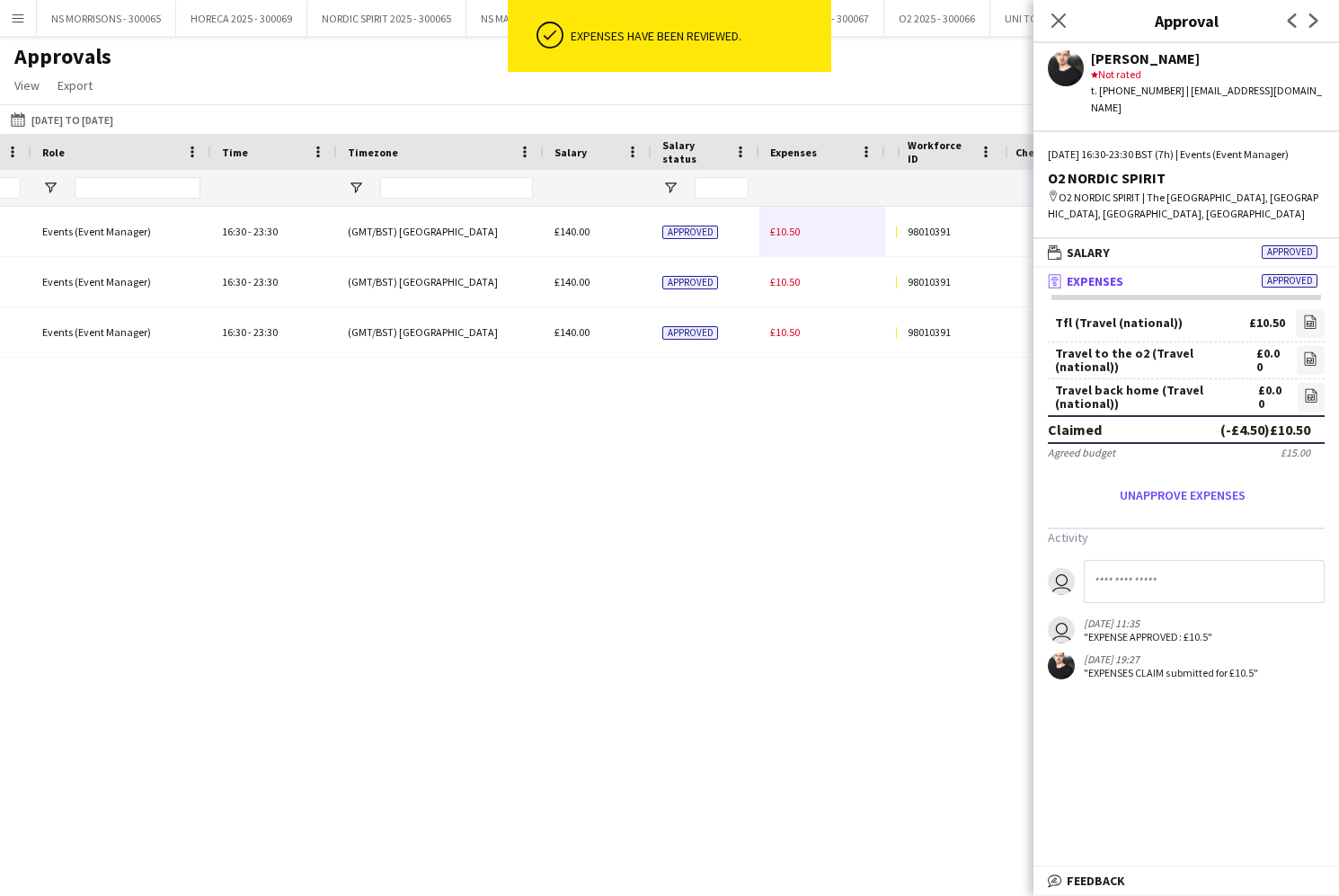
click at [783, 233] on span "£10.50" at bounding box center [785, 231] width 30 height 13
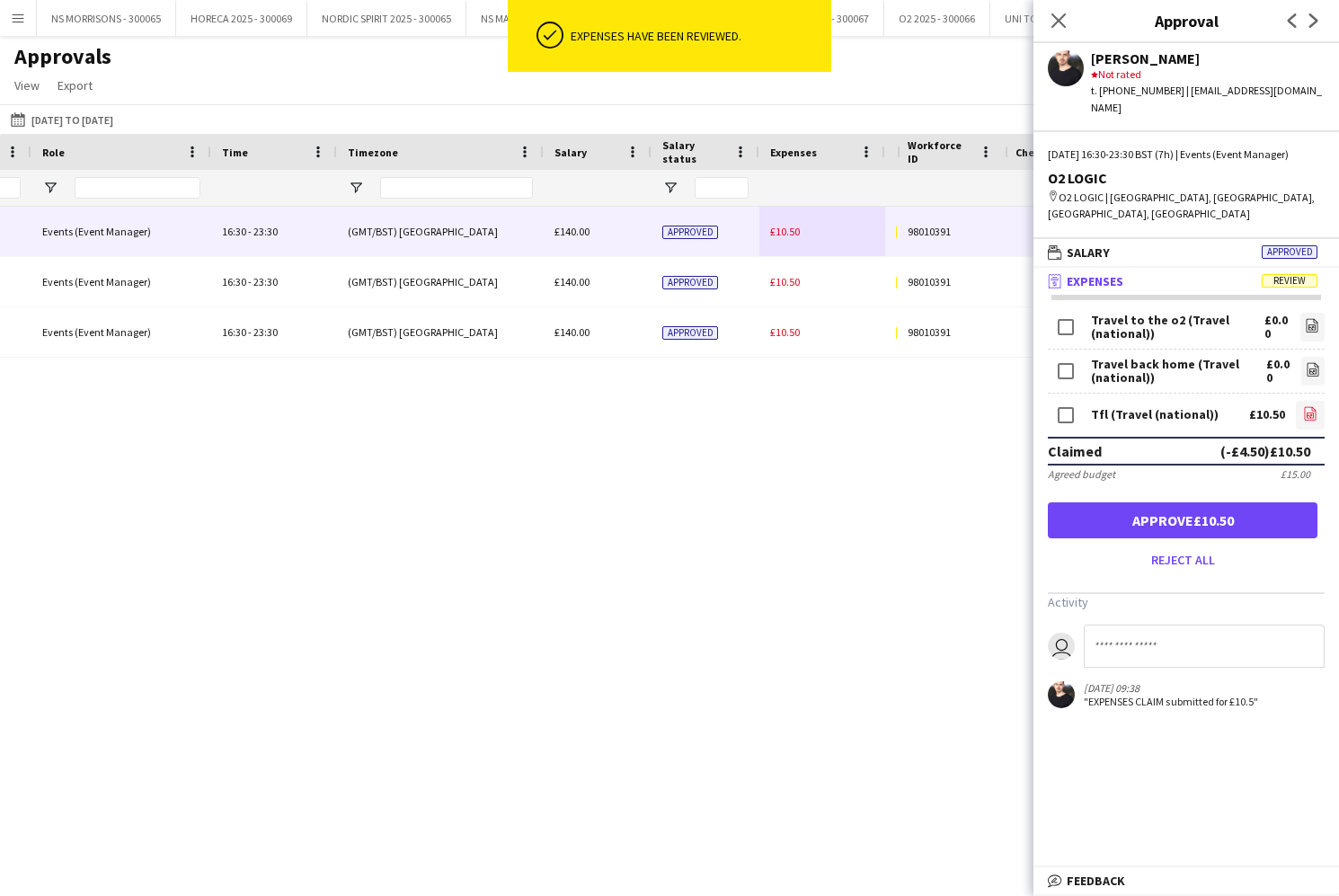
click at [1310, 406] on icon "file-image" at bounding box center [1310, 413] width 14 height 14
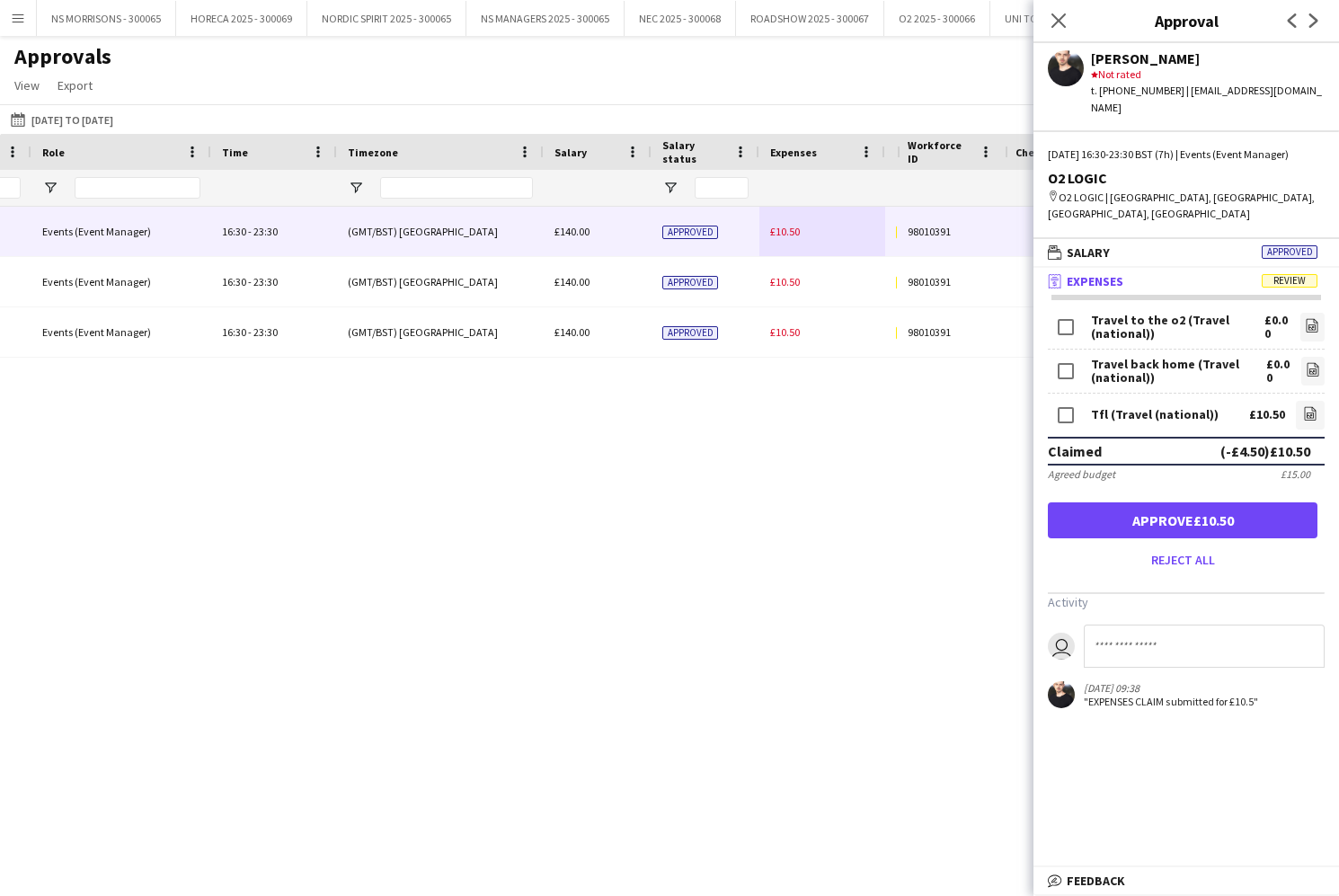
drag, startPoint x: 1263, startPoint y: 506, endPoint x: 1114, endPoint y: 412, distance: 176.2
click at [1262, 506] on button "Approve £10.50" at bounding box center [1183, 520] width 270 height 36
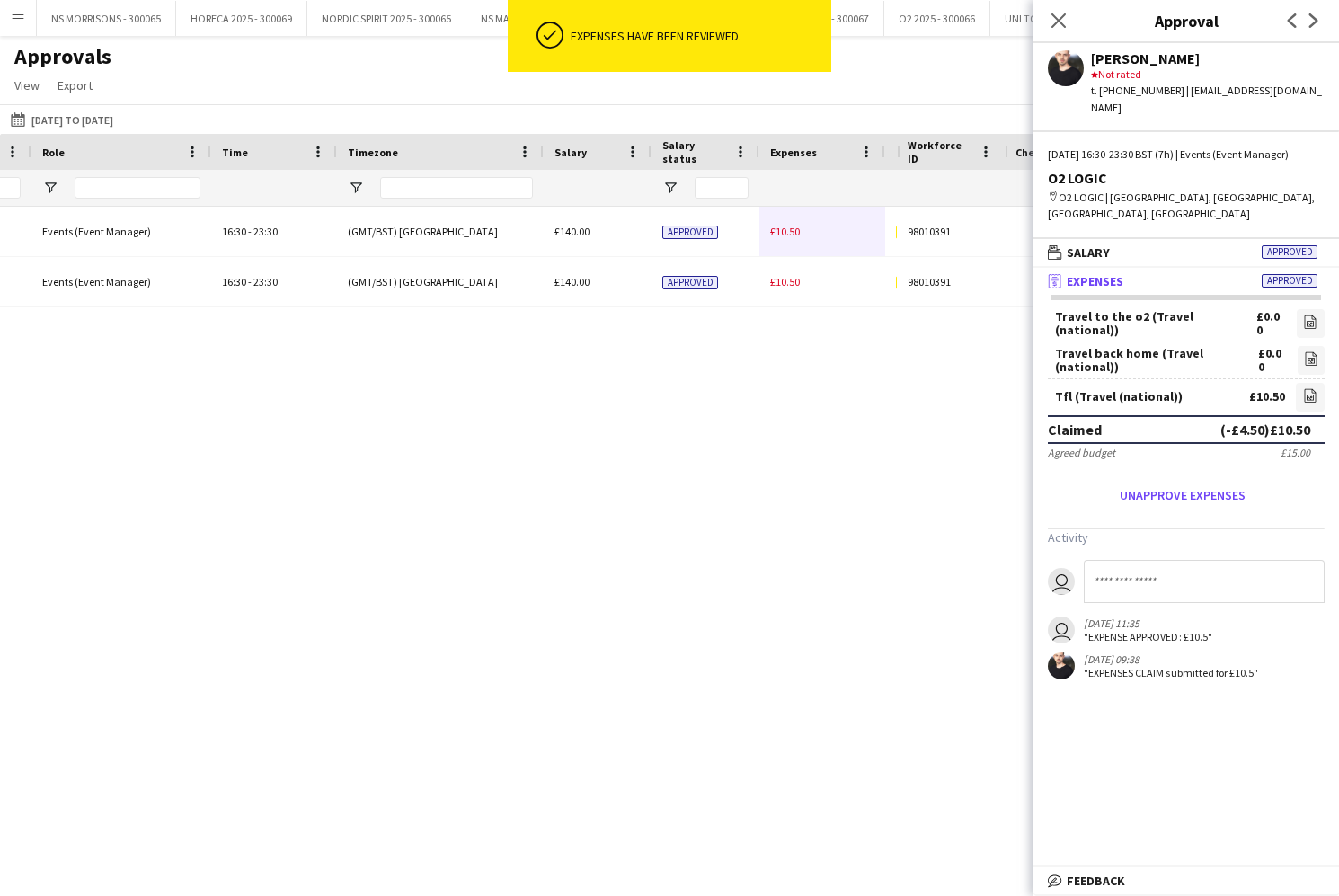
click at [790, 235] on span "£10.50" at bounding box center [785, 231] width 30 height 13
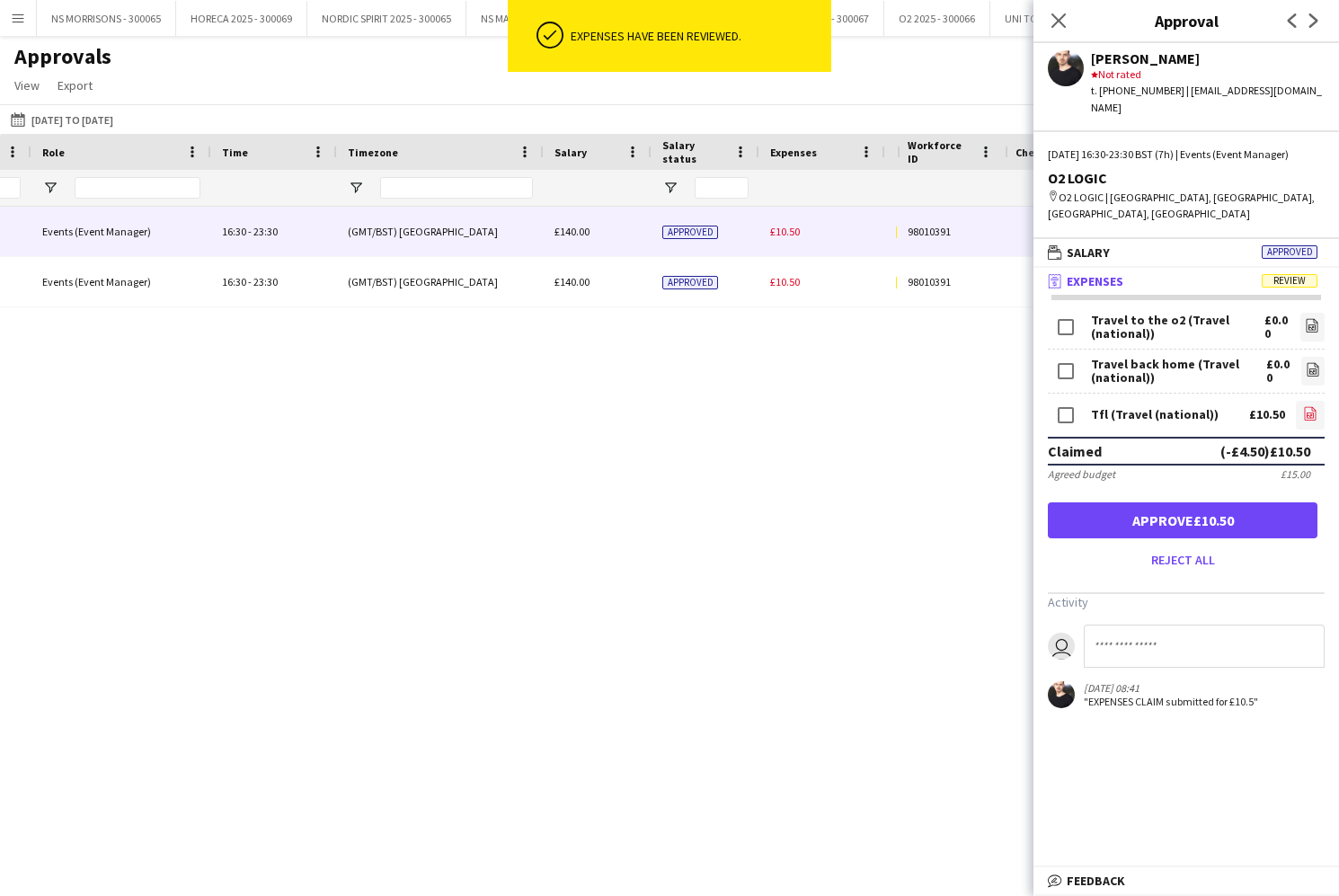
click at [1308, 406] on icon "file-image" at bounding box center [1310, 413] width 14 height 14
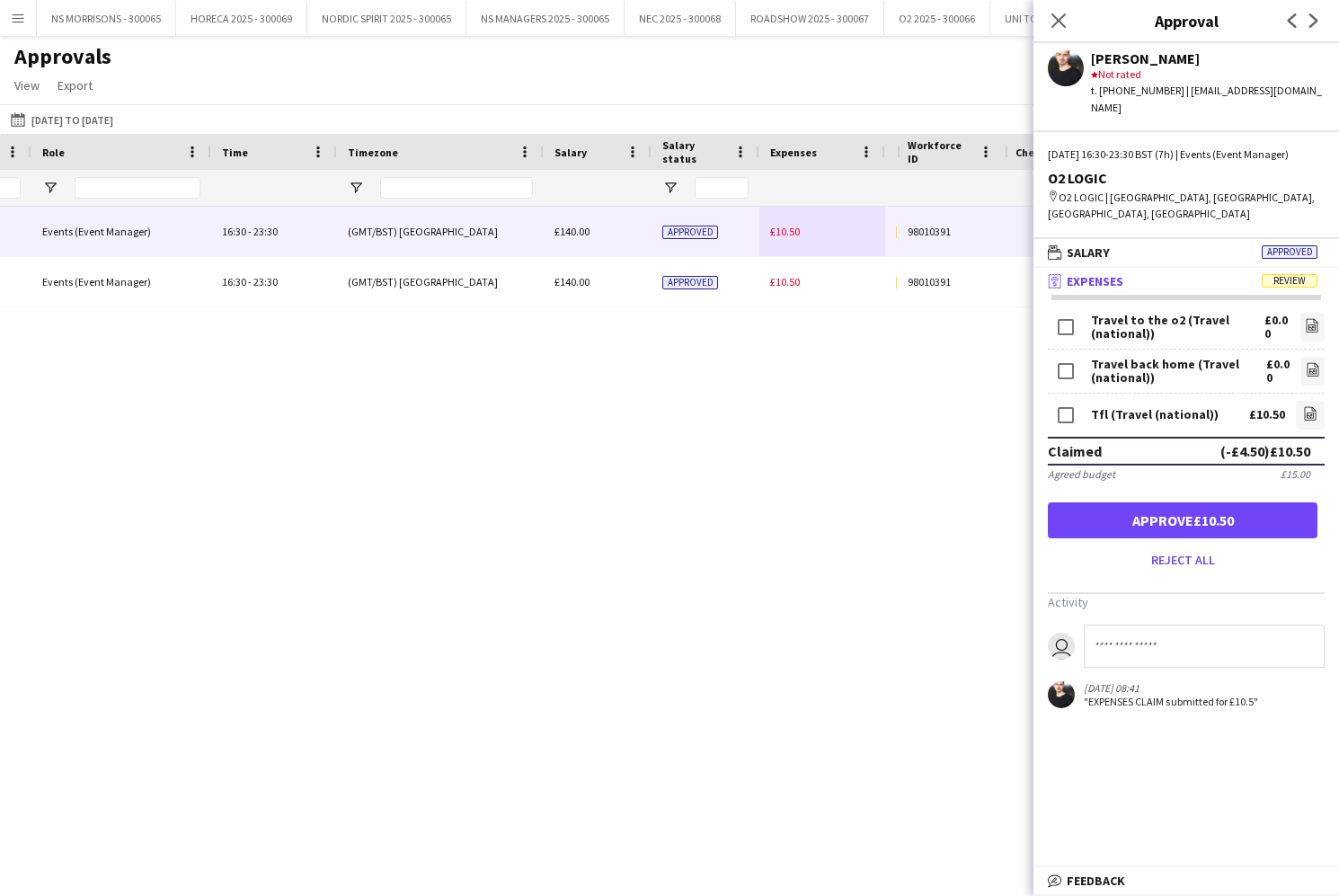
drag, startPoint x: 1136, startPoint y: 496, endPoint x: 1122, endPoint y: 492, distance: 14.6
click at [1134, 502] on button "Approve £10.50" at bounding box center [1183, 520] width 270 height 36
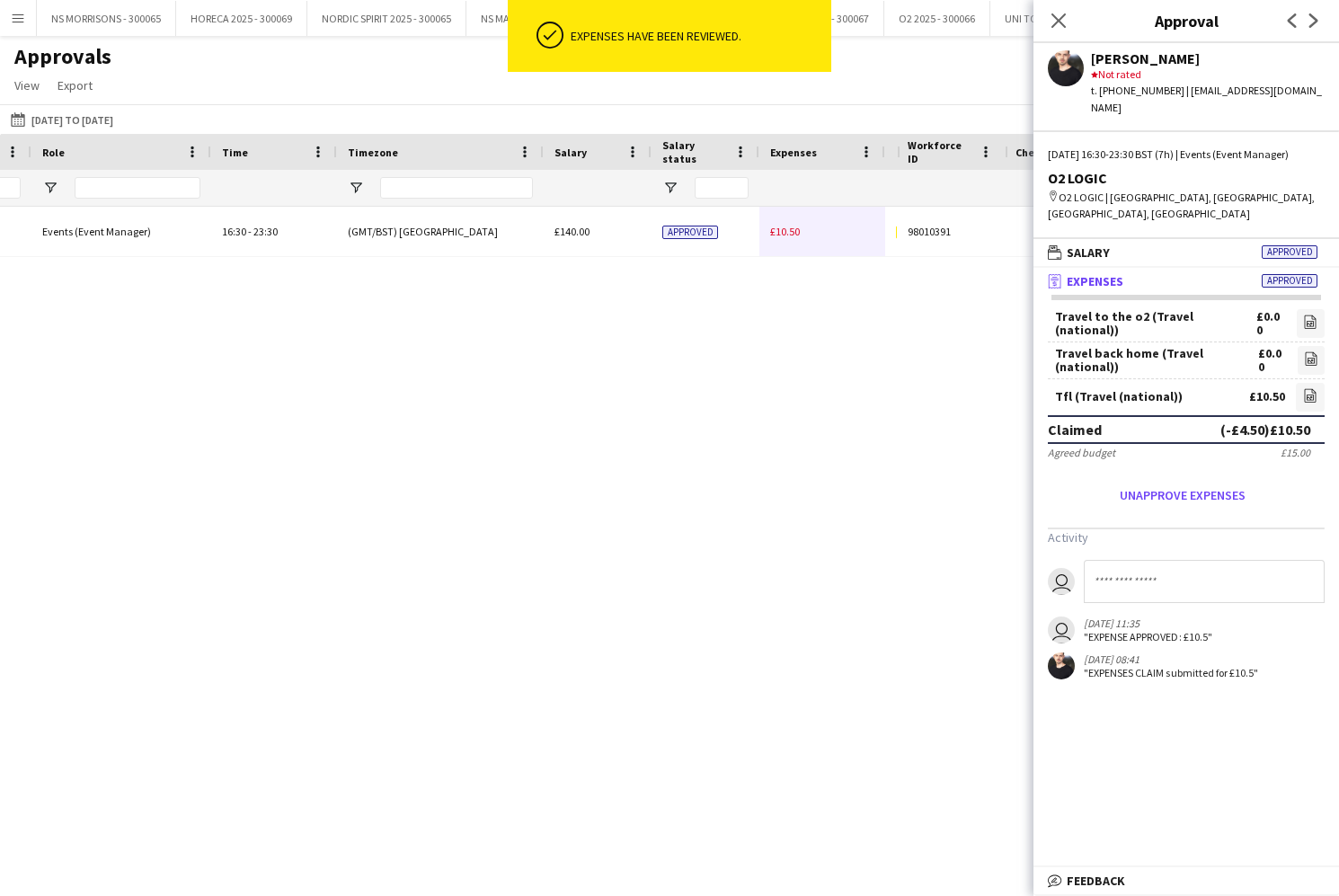
click at [787, 228] on span "£10.50" at bounding box center [785, 231] width 30 height 13
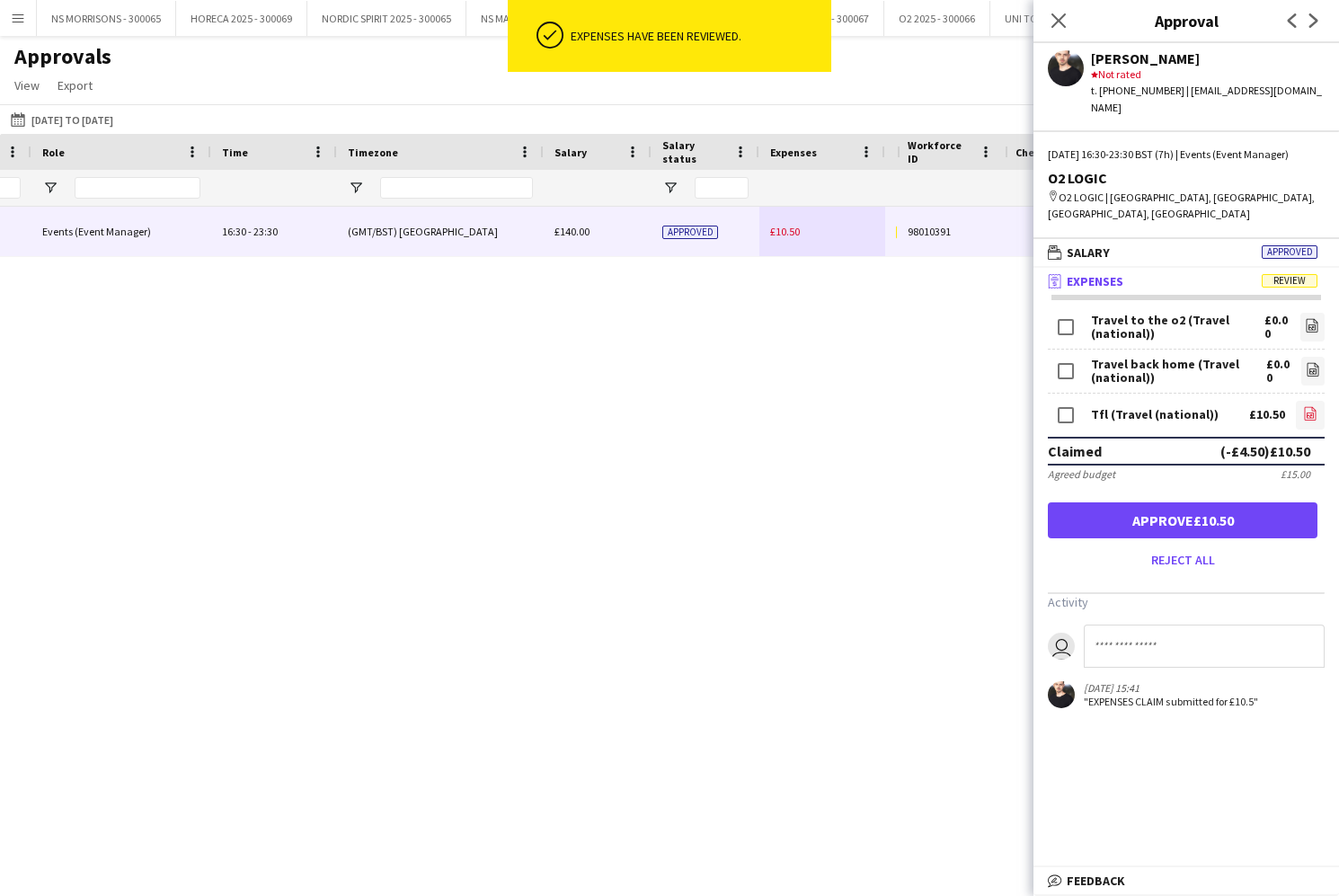
click at [1308, 406] on icon "file-image" at bounding box center [1310, 413] width 14 height 14
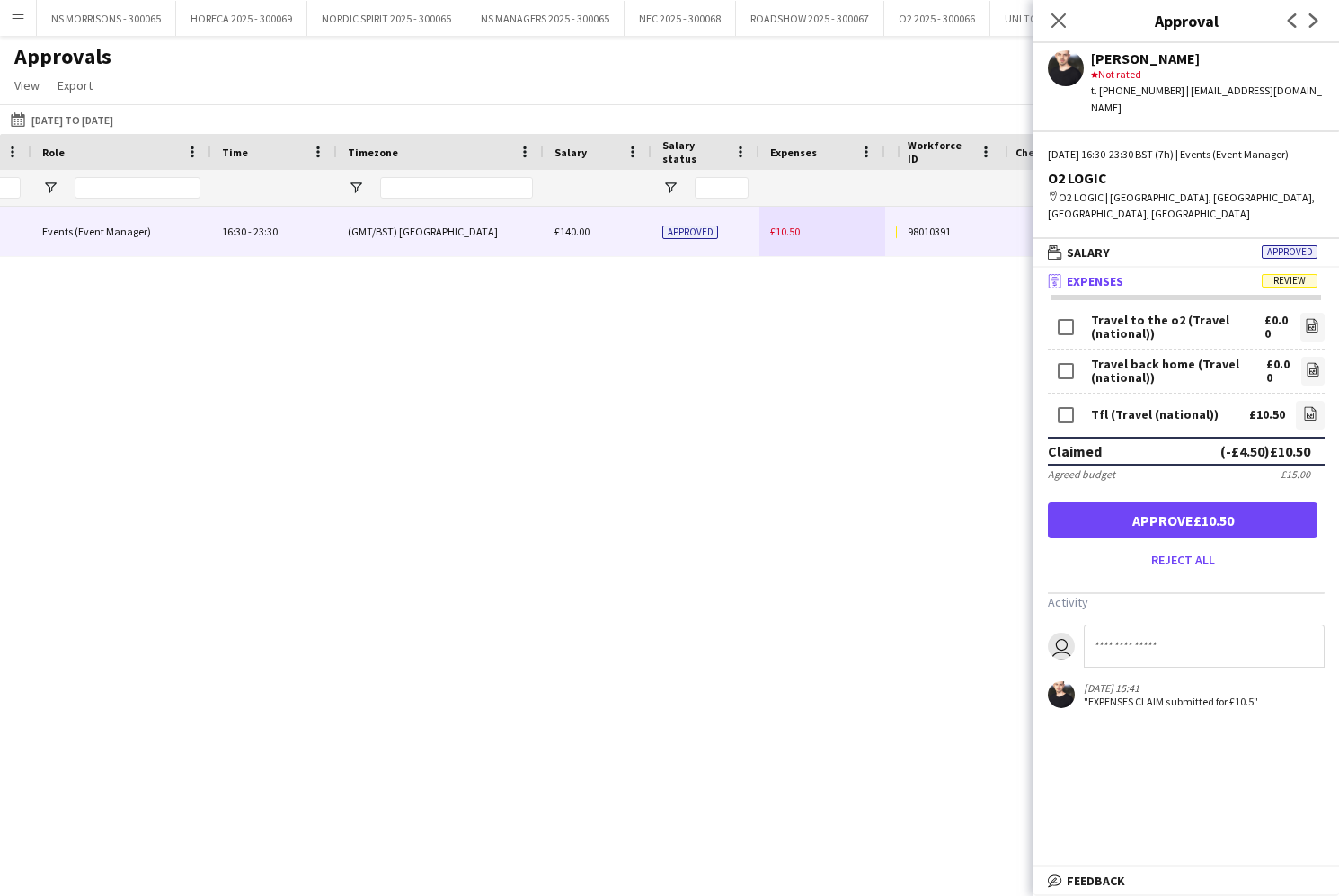
click at [1139, 504] on button "Approve £10.50" at bounding box center [1183, 520] width 270 height 36
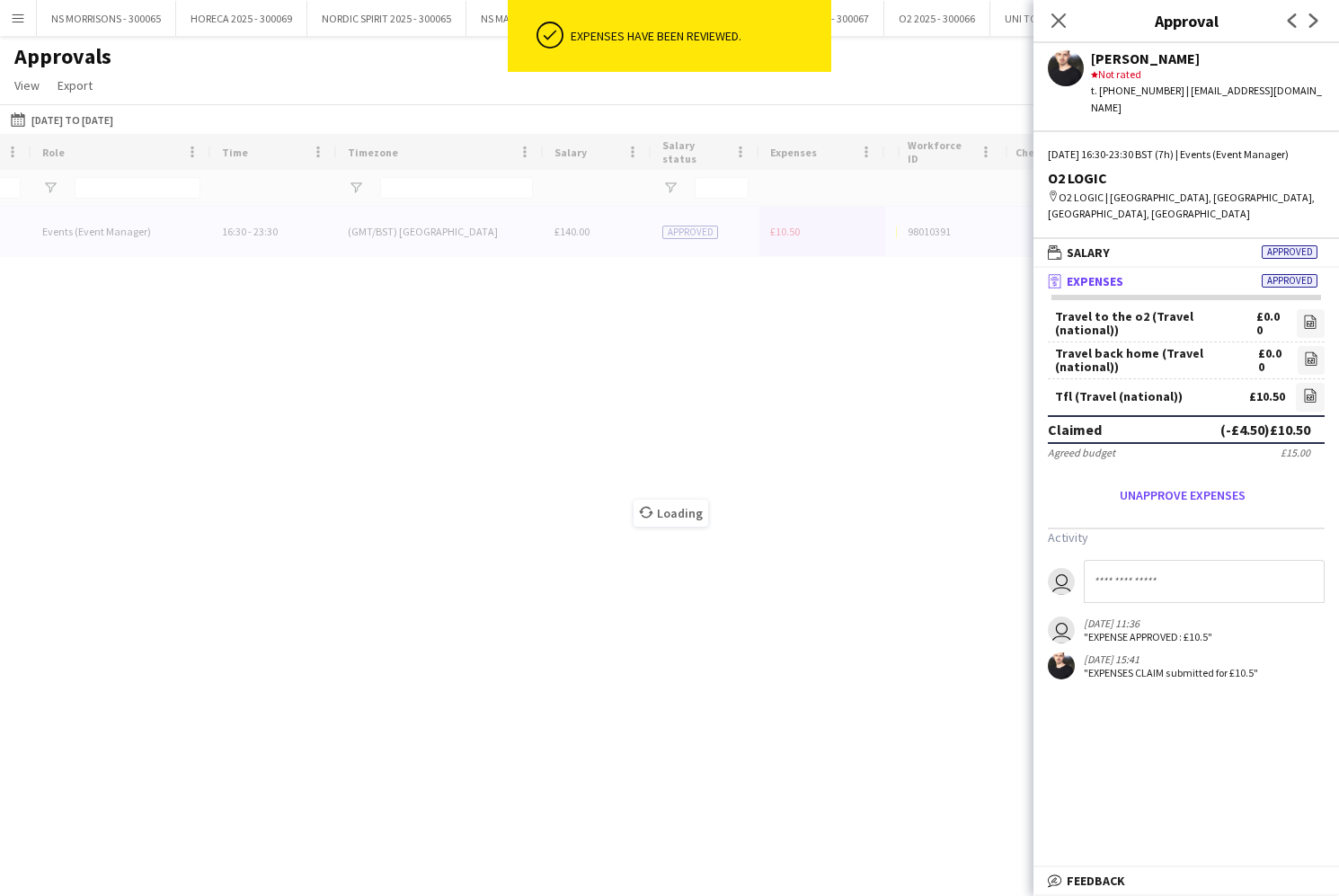
drag, startPoint x: 1062, startPoint y: 19, endPoint x: 904, endPoint y: 87, distance: 172.0
click at [1060, 20] on icon "Close pop-in" at bounding box center [1059, 21] width 14 height 14
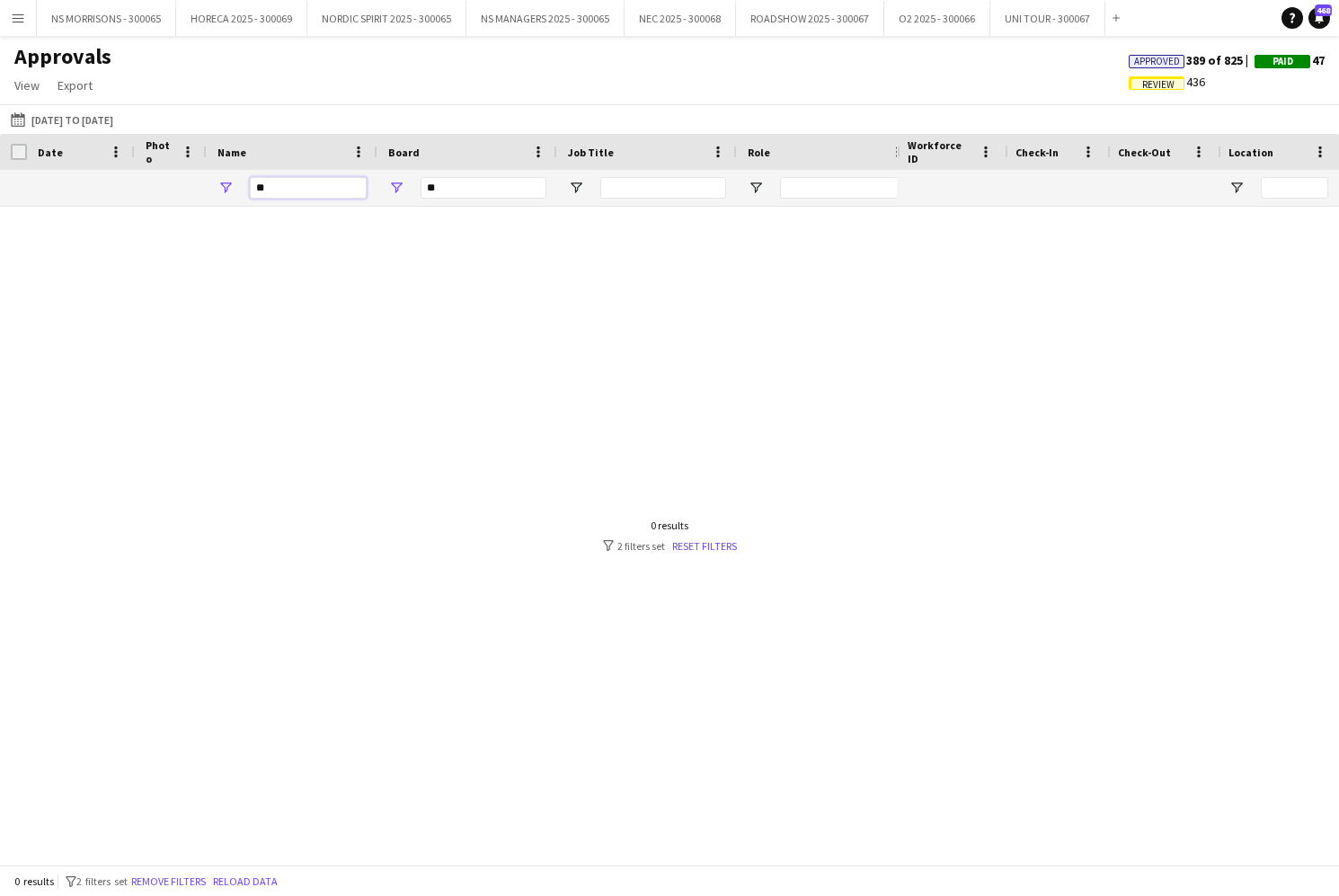
type input "*"
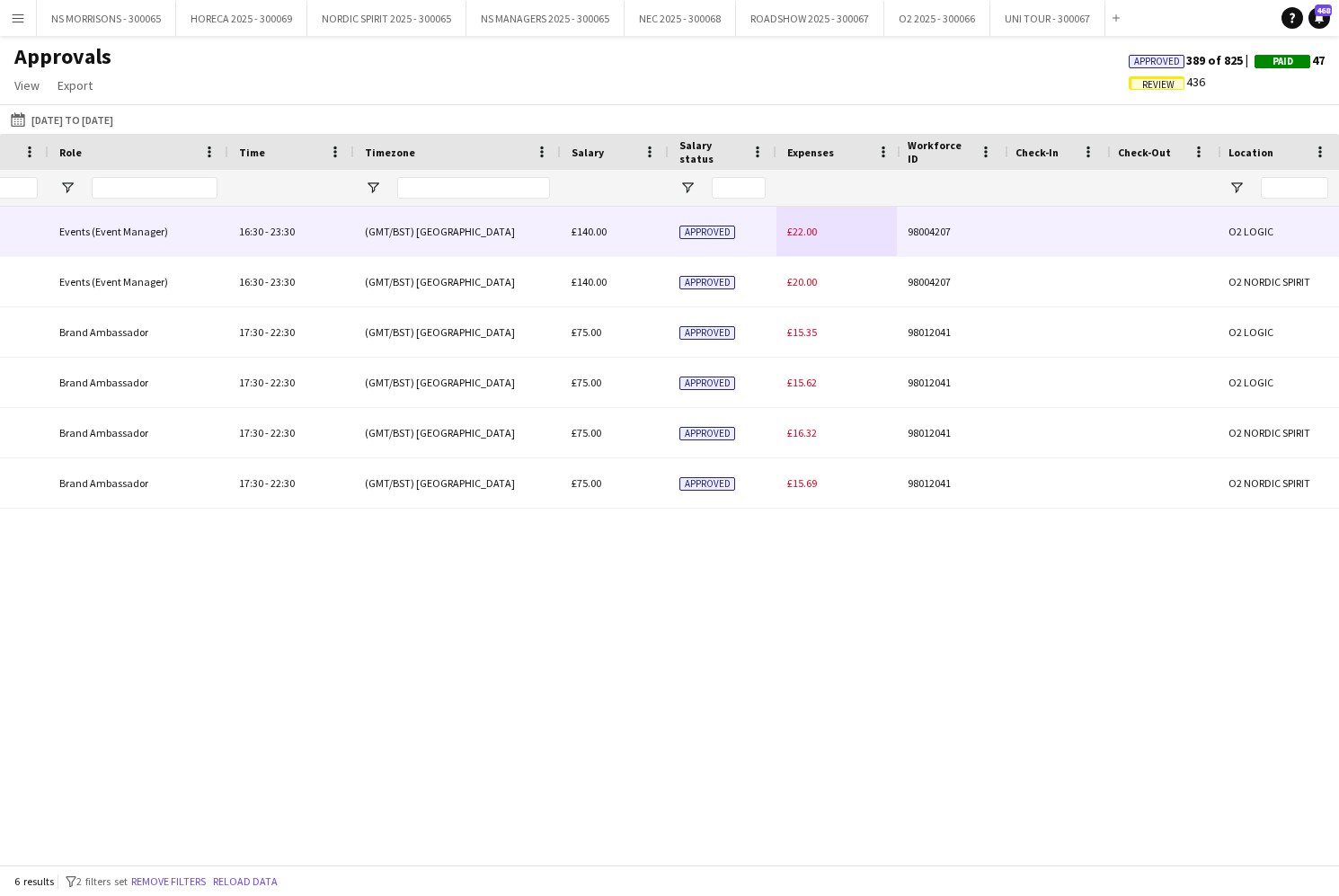
type input "****"
drag, startPoint x: 794, startPoint y: 231, endPoint x: 913, endPoint y: 247, distance: 120.1
click at [794, 231] on span "£22.00" at bounding box center [802, 231] width 30 height 13
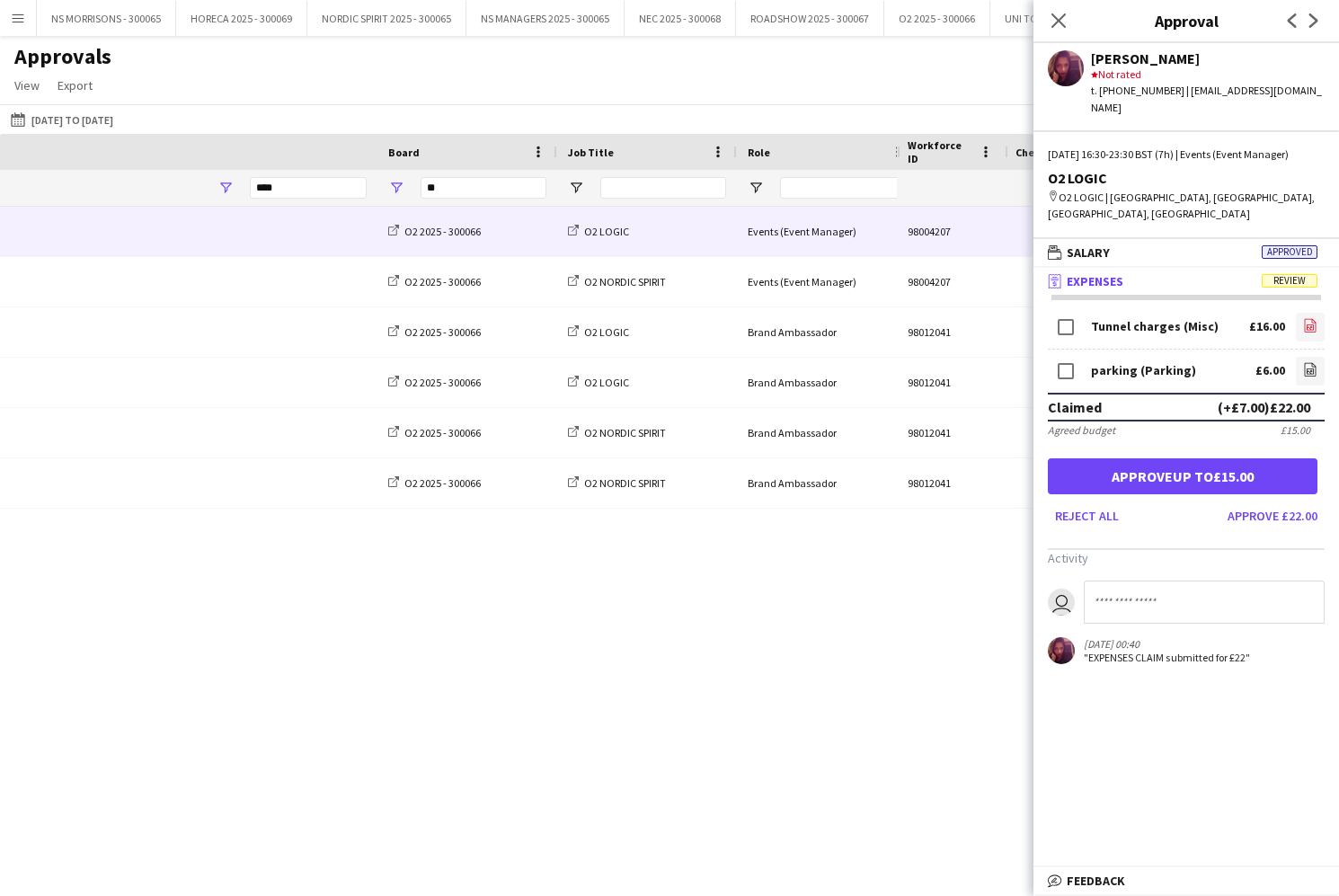
scroll to position [0, 688]
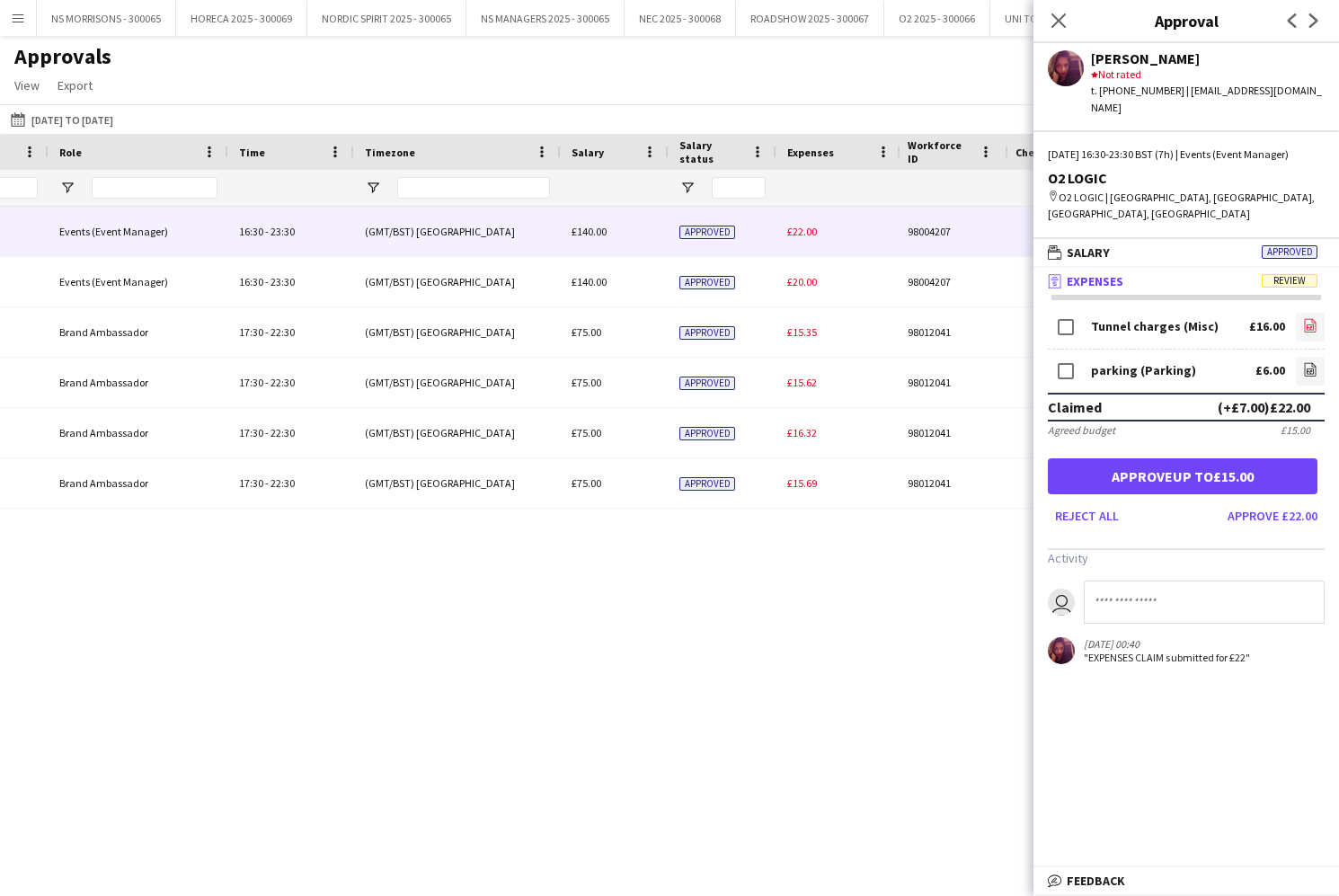
click at [1319, 313] on link "file-image" at bounding box center [1310, 327] width 29 height 29
click at [1316, 362] on icon at bounding box center [1310, 368] width 12 height 13
click at [1269, 501] on button "Approve £22.00" at bounding box center [1272, 516] width 104 height 29
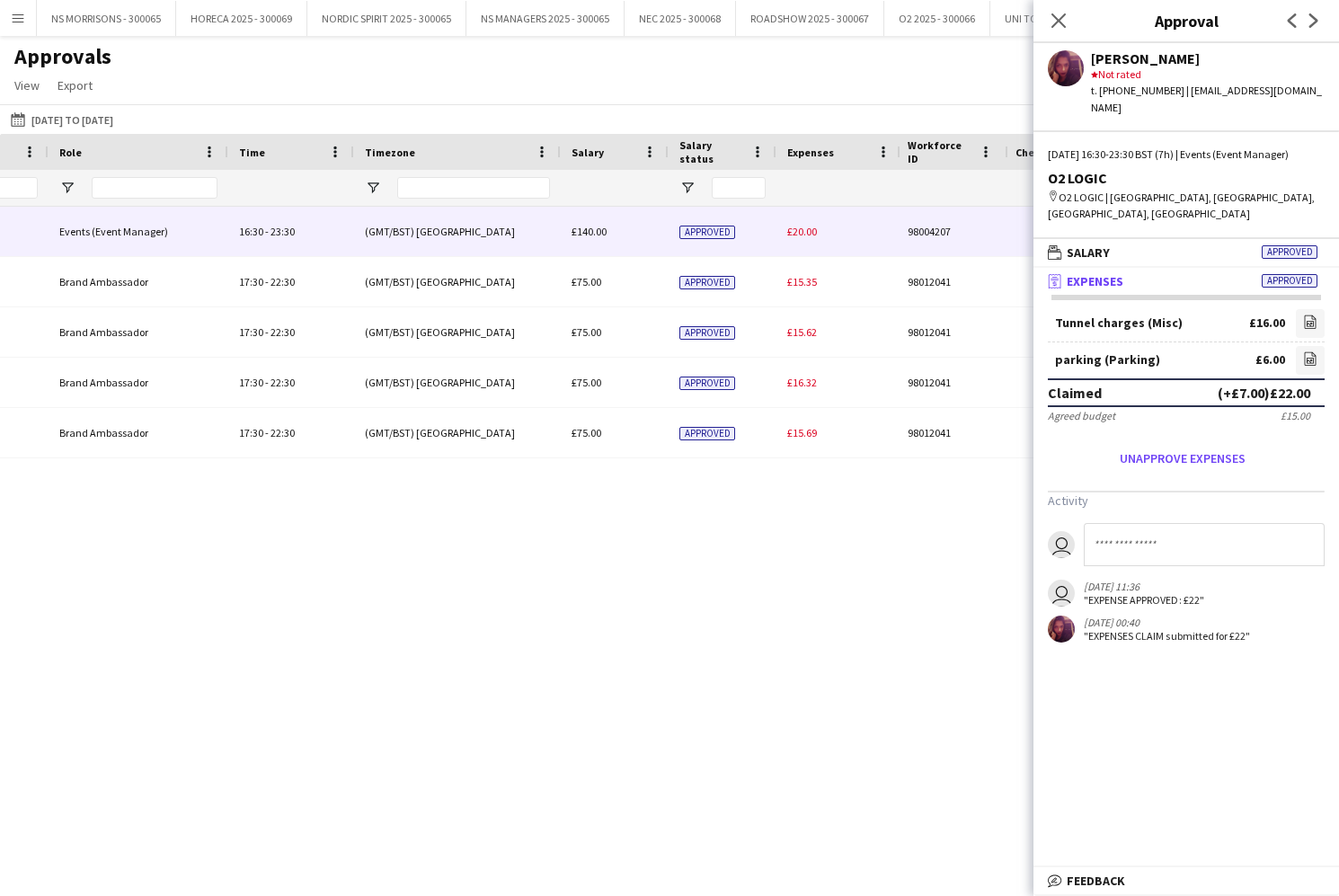
drag, startPoint x: 799, startPoint y: 234, endPoint x: 870, endPoint y: 263, distance: 76.7
click at [799, 235] on span "£20.00" at bounding box center [802, 231] width 30 height 13
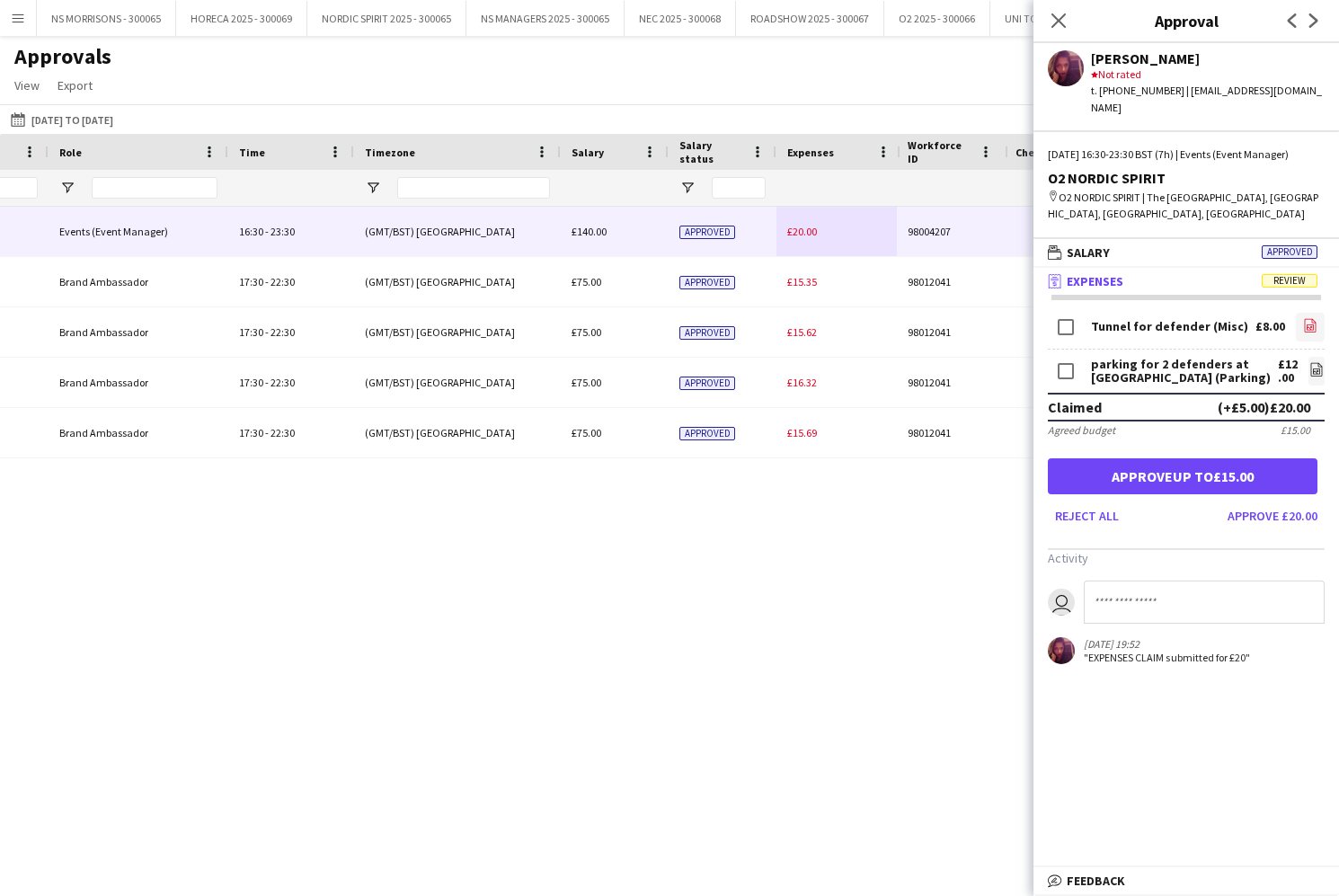
click at [1315, 328] on icon "file-image" at bounding box center [1310, 325] width 14 height 14
click at [1320, 369] on icon at bounding box center [1317, 368] width 12 height 13
click at [1284, 514] on button "Approve £20.00" at bounding box center [1272, 516] width 104 height 29
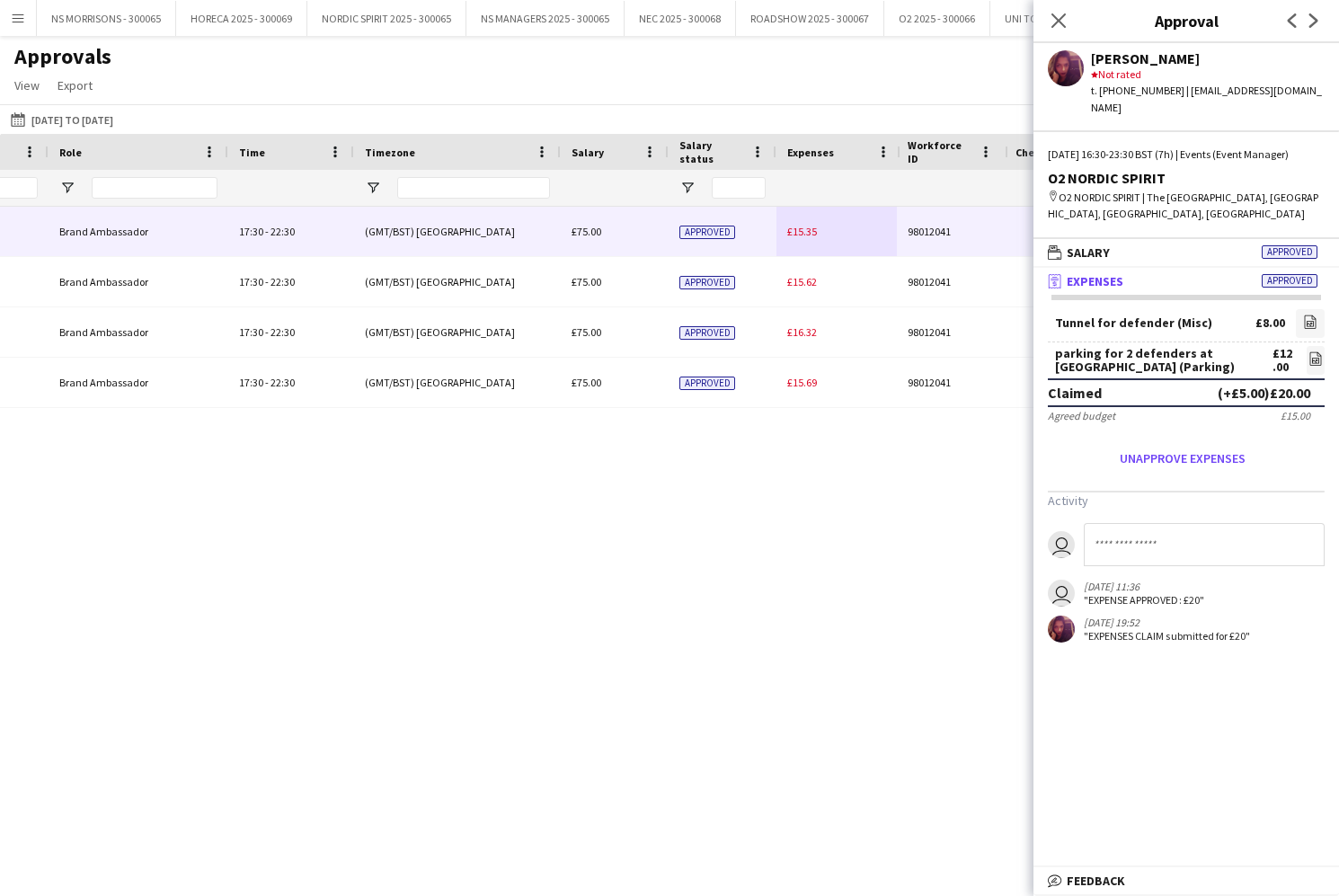
click at [805, 235] on span "£15.35" at bounding box center [802, 231] width 30 height 13
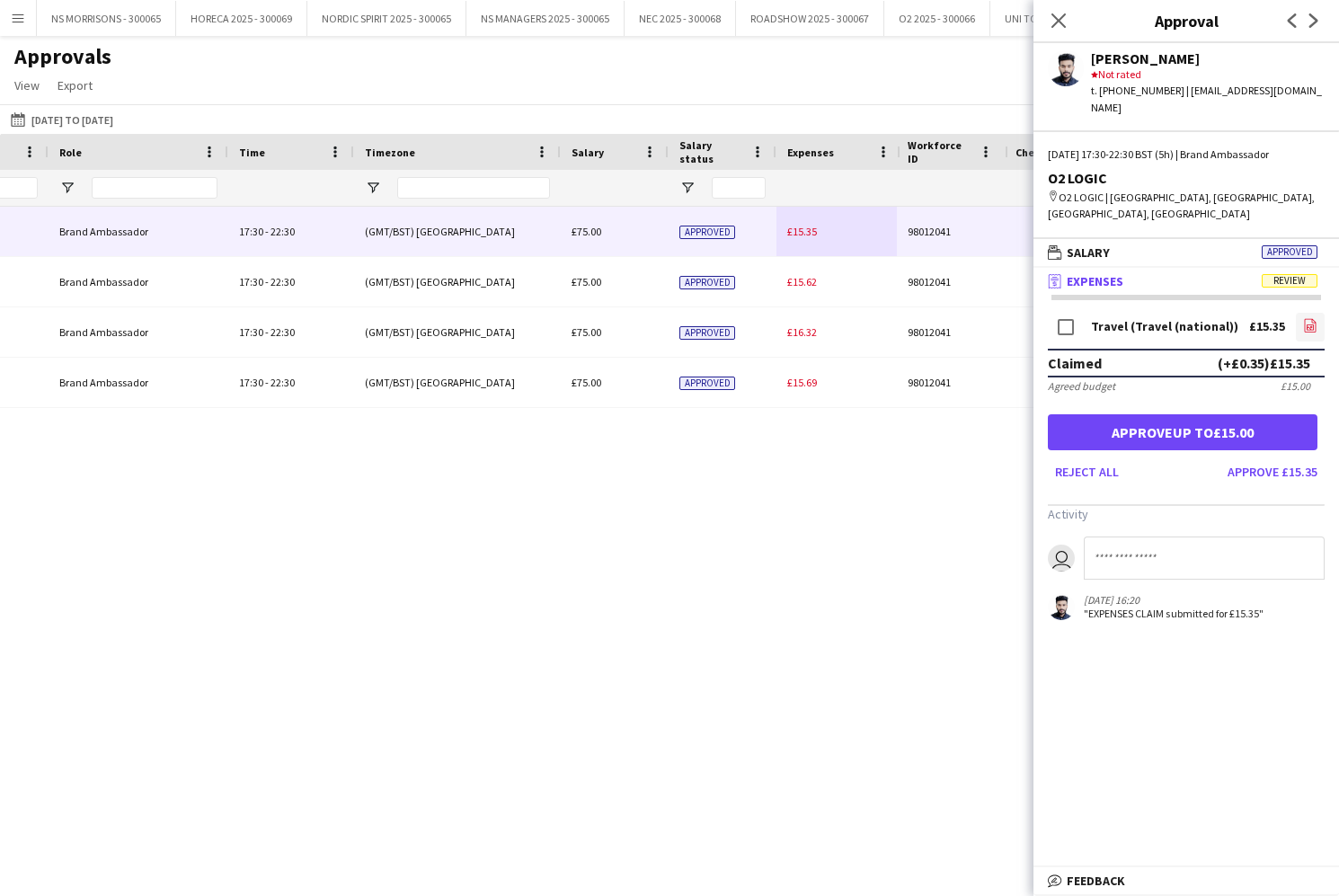
click at [1309, 318] on icon "file-image" at bounding box center [1310, 325] width 14 height 14
click at [1129, 414] on button "Approve up to £15.00" at bounding box center [1183, 432] width 270 height 36
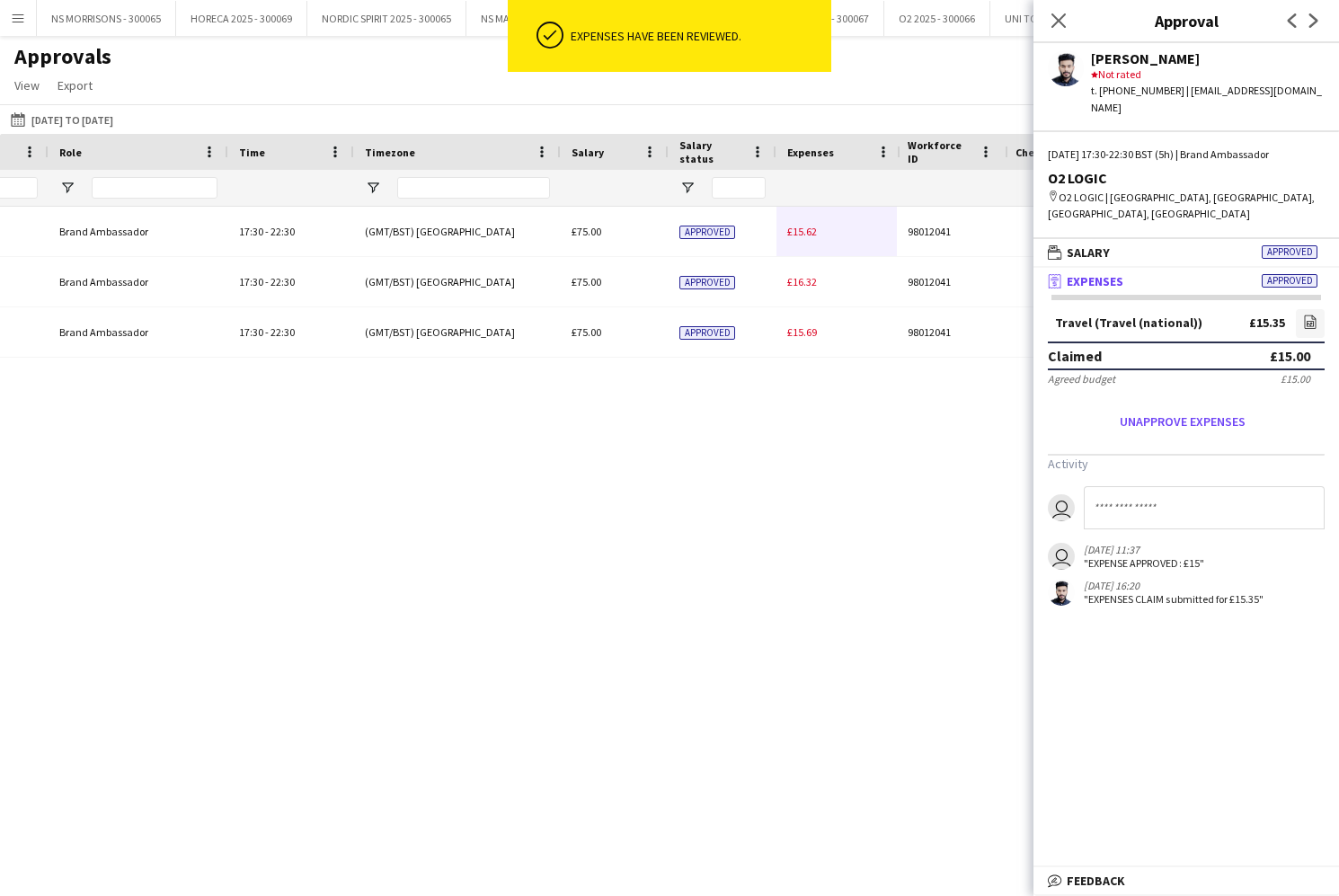
click at [798, 235] on span "£15.62" at bounding box center [802, 231] width 30 height 13
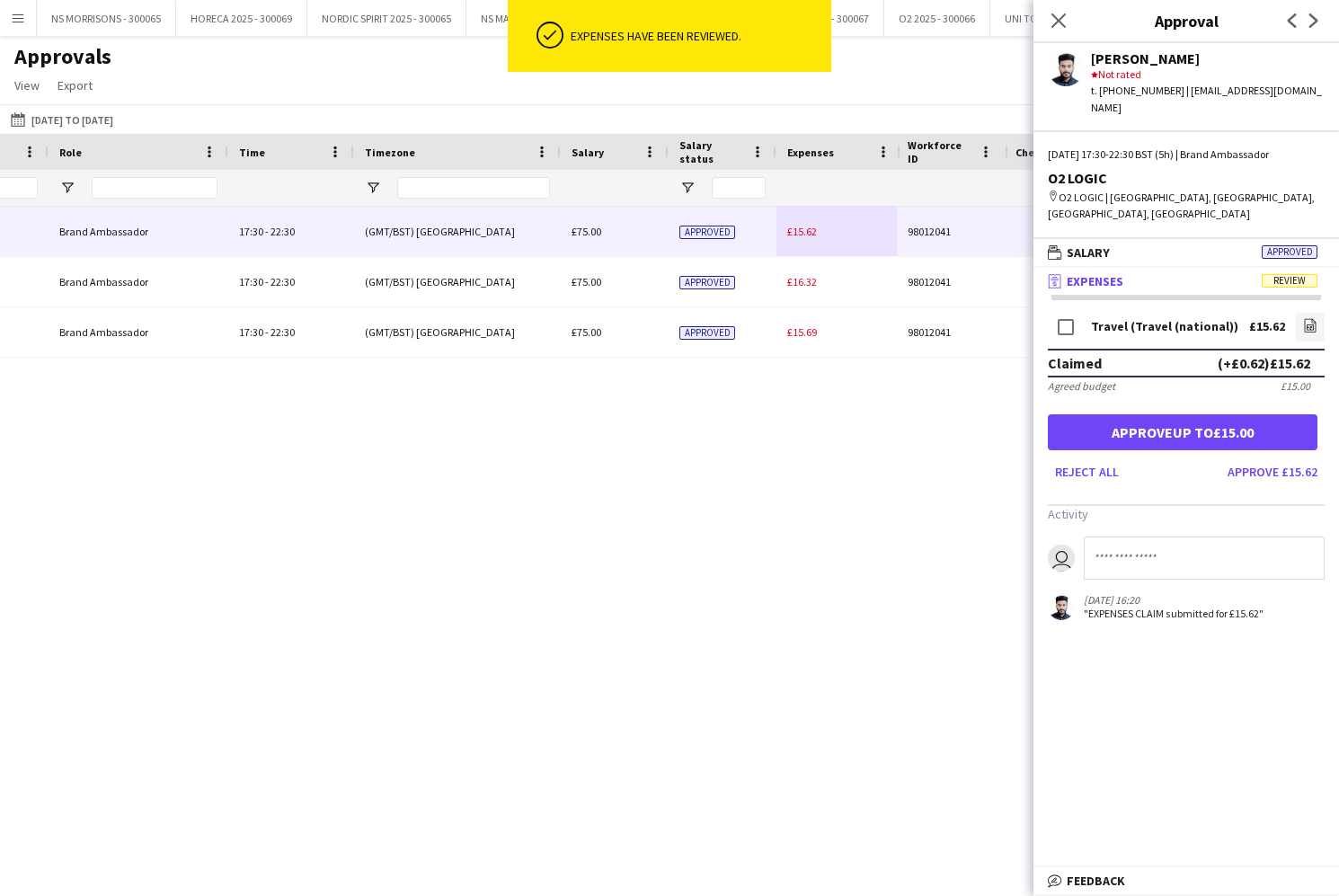
drag, startPoint x: 1261, startPoint y: 396, endPoint x: 1246, endPoint y: 395, distance: 15.0
click at [1260, 414] on button "Approve up to £15.00" at bounding box center [1183, 432] width 270 height 36
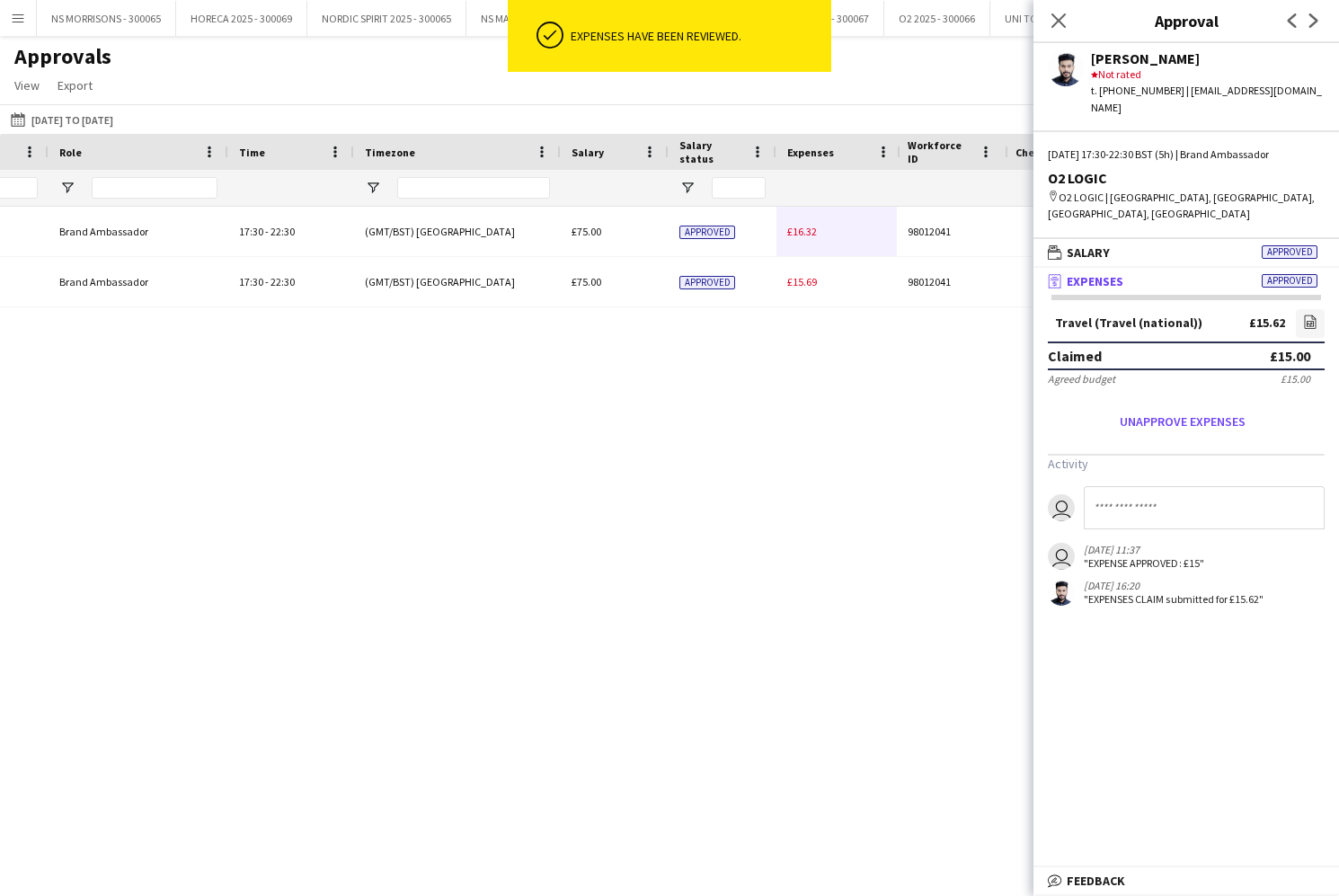
click at [802, 235] on span "£16.32" at bounding box center [802, 231] width 30 height 13
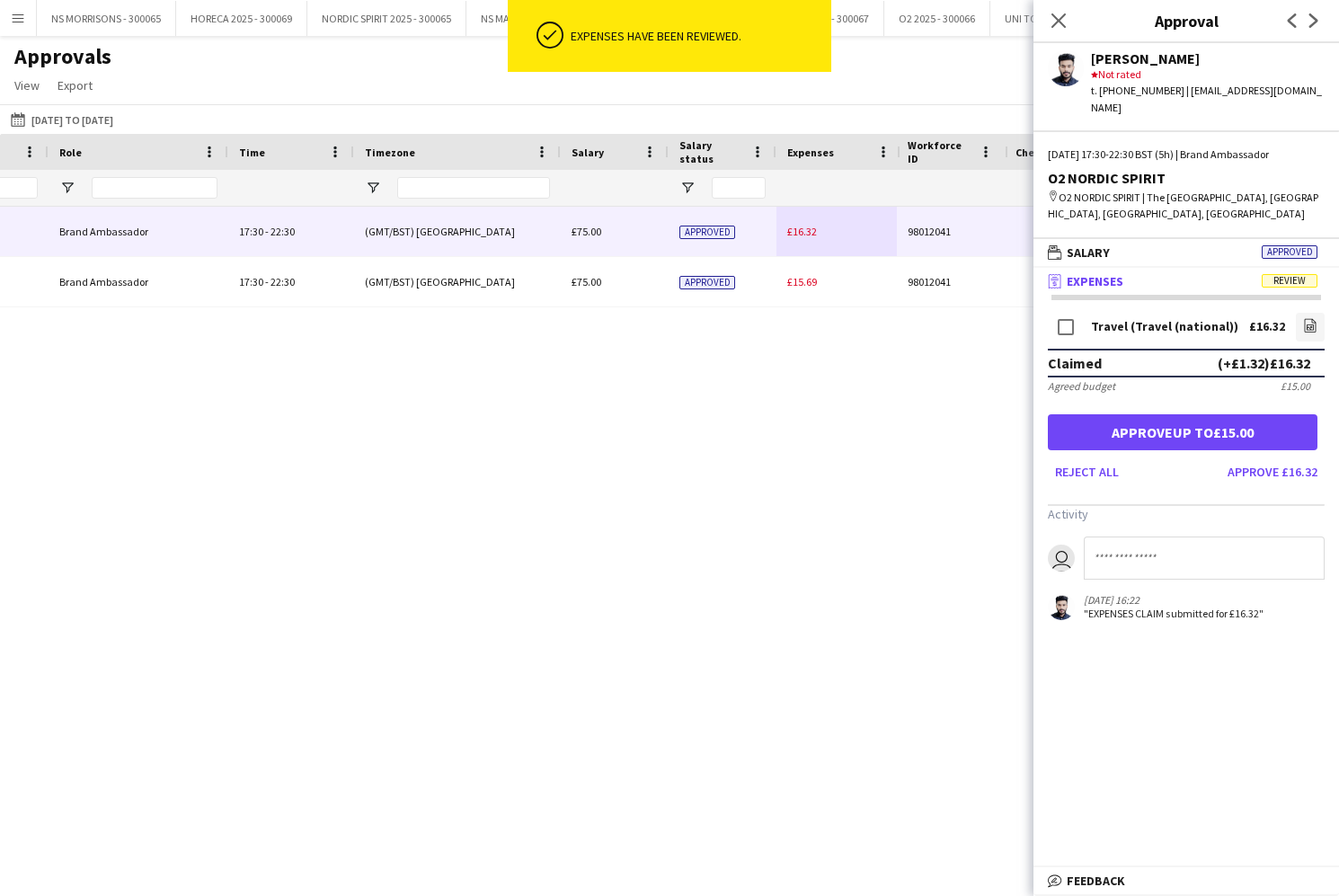
click at [1161, 414] on button "Approve up to £15.00" at bounding box center [1183, 432] width 270 height 36
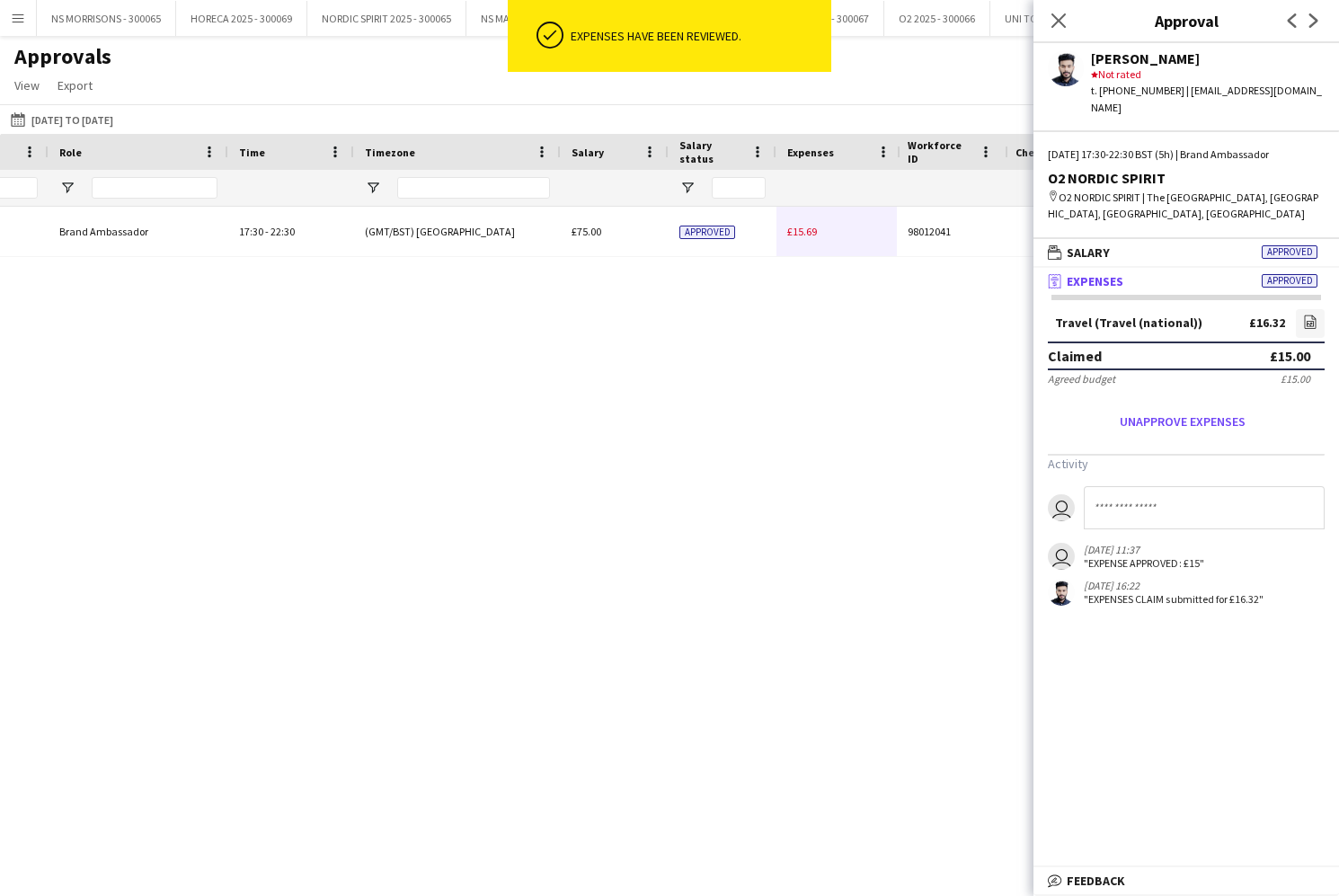
drag, startPoint x: 801, startPoint y: 237, endPoint x: 813, endPoint y: 238, distance: 12.0
click at [801, 237] on span "£15.69" at bounding box center [802, 231] width 30 height 13
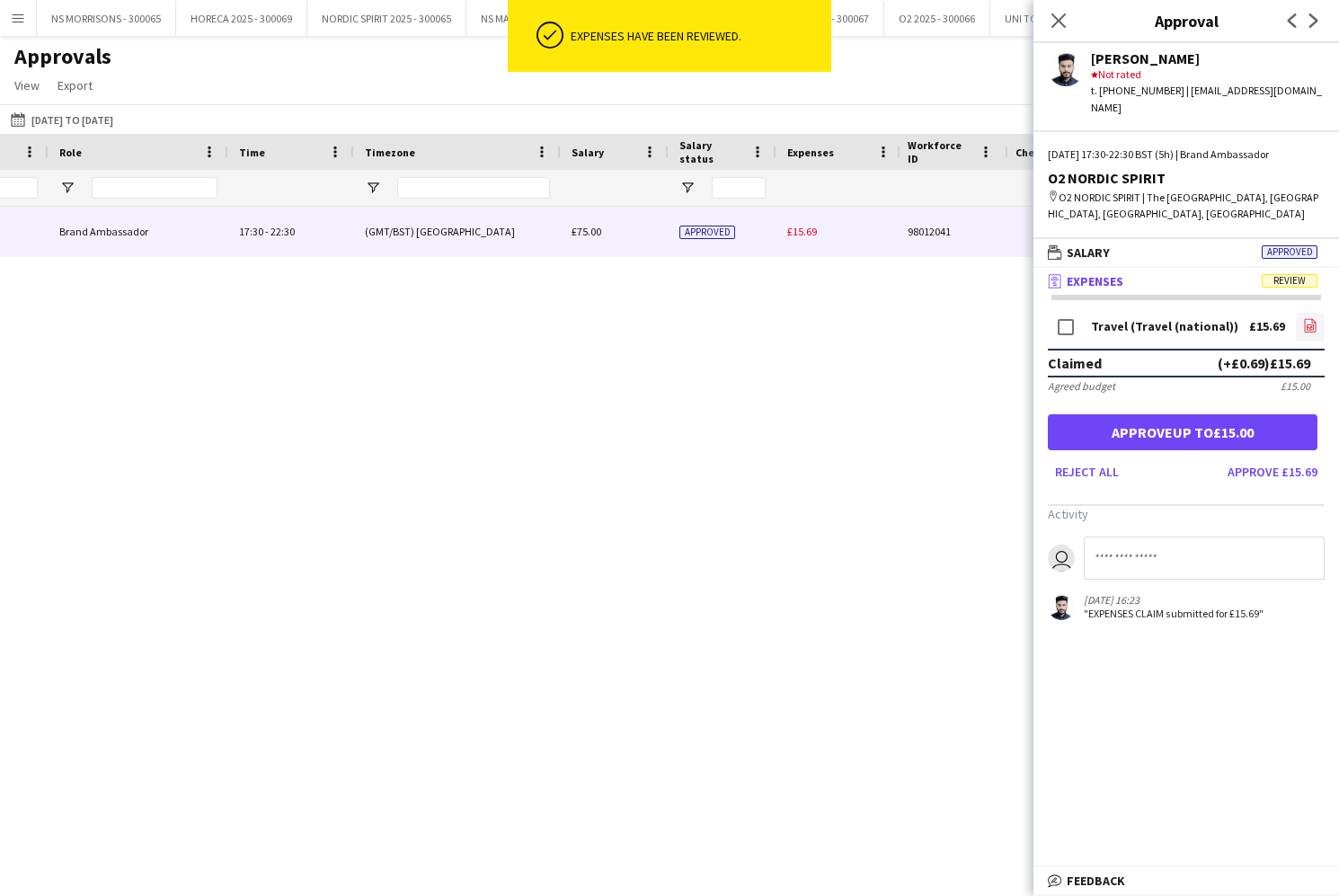
click at [1306, 318] on icon "file-image" at bounding box center [1310, 325] width 14 height 14
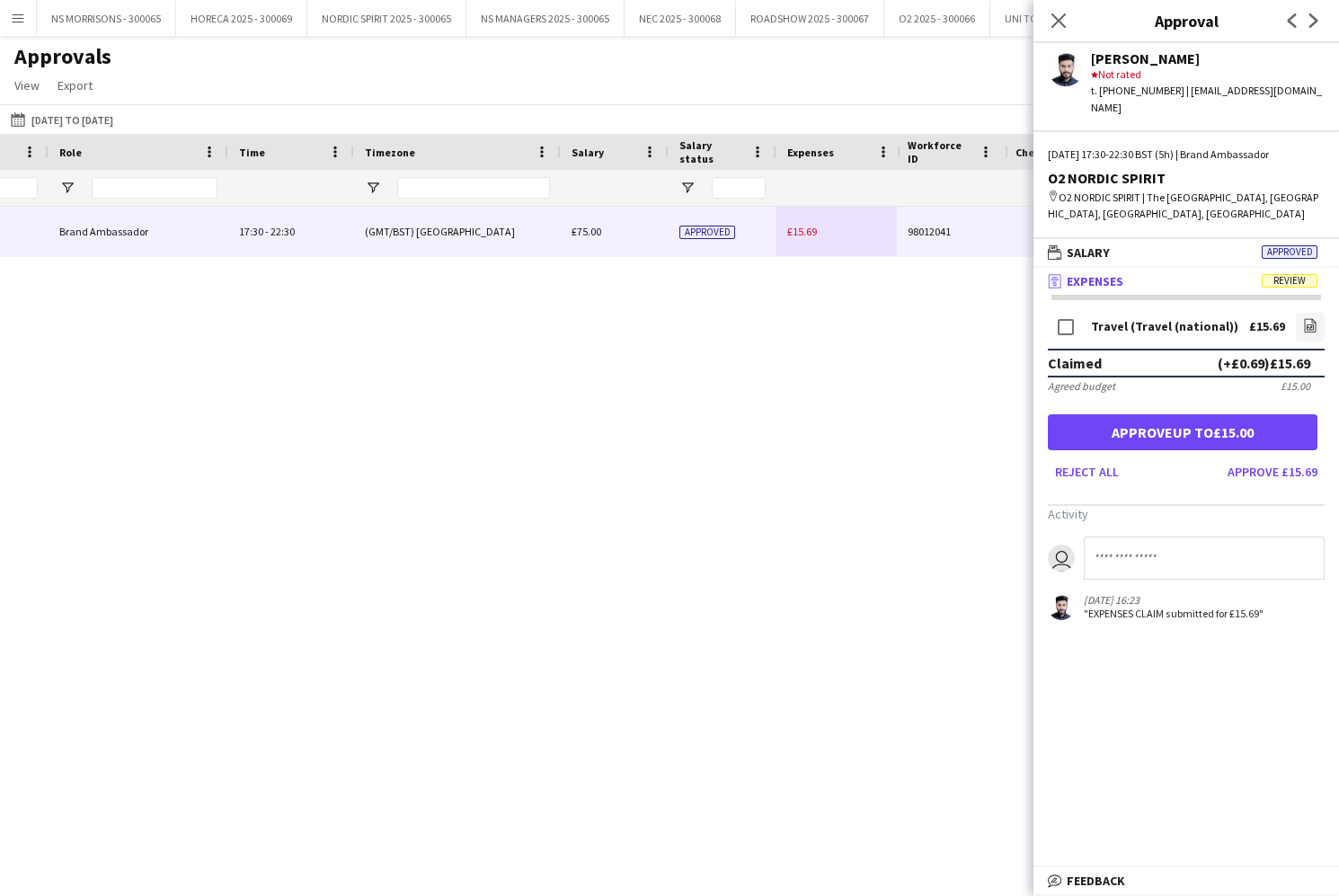
drag, startPoint x: 1225, startPoint y: 415, endPoint x: 1080, endPoint y: 52, distance: 390.9
click at [1224, 415] on button "Approve up to £15.00" at bounding box center [1183, 432] width 270 height 36
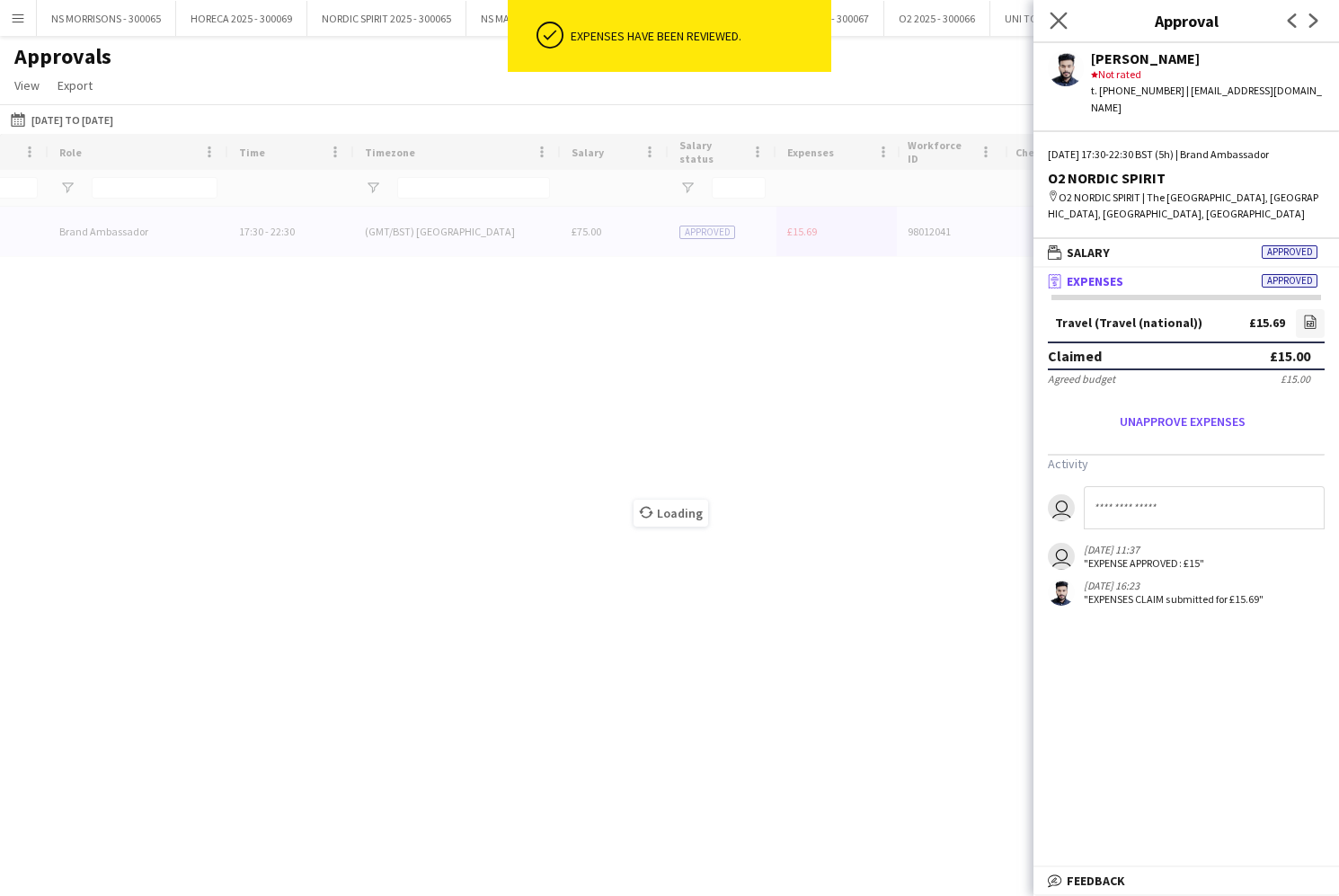
click at [1069, 27] on app-icon "Close pop-in" at bounding box center [1059, 21] width 26 height 26
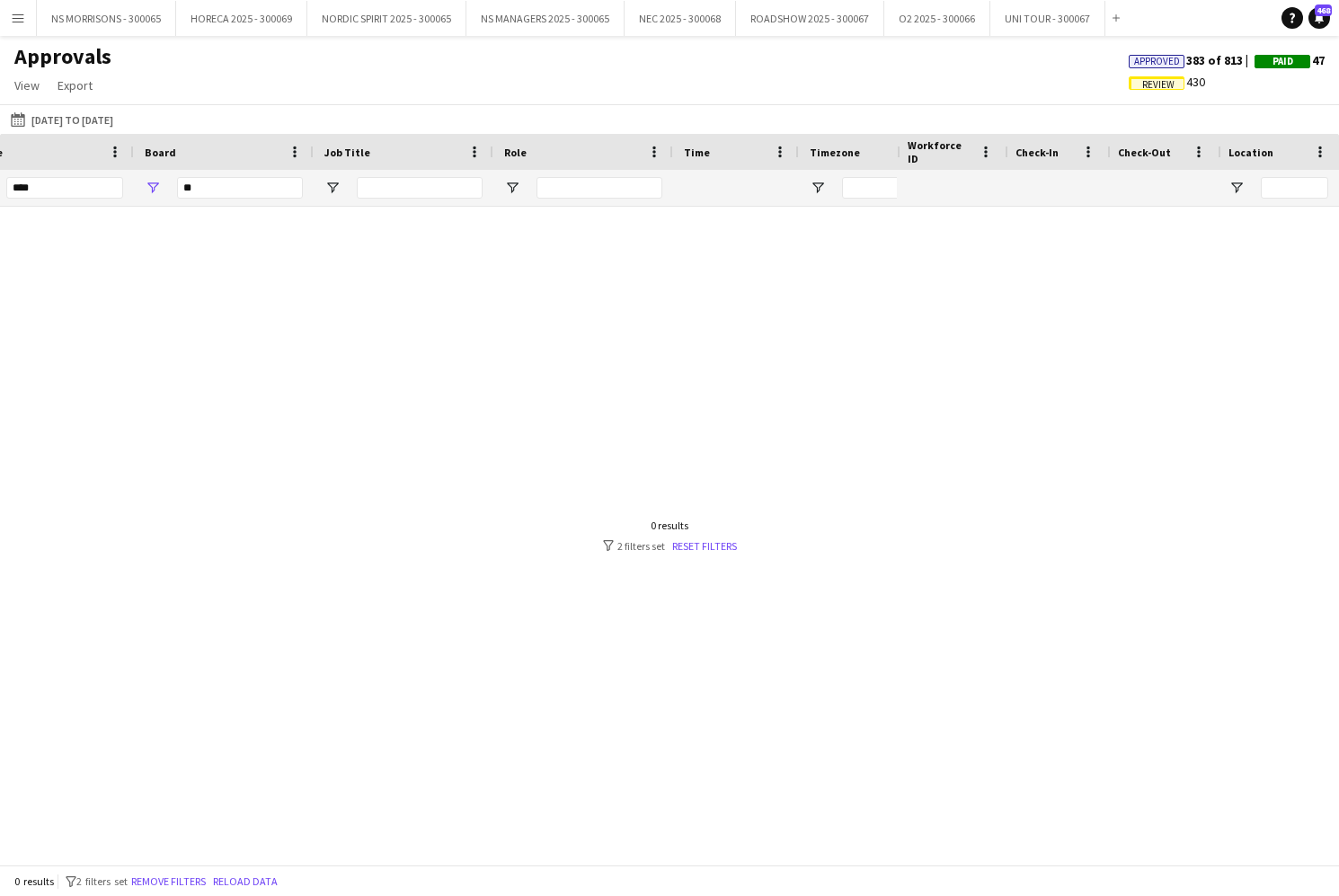
scroll to position [0, 0]
drag, startPoint x: 311, startPoint y: 194, endPoint x: 255, endPoint y: 193, distance: 56.0
type input "*"
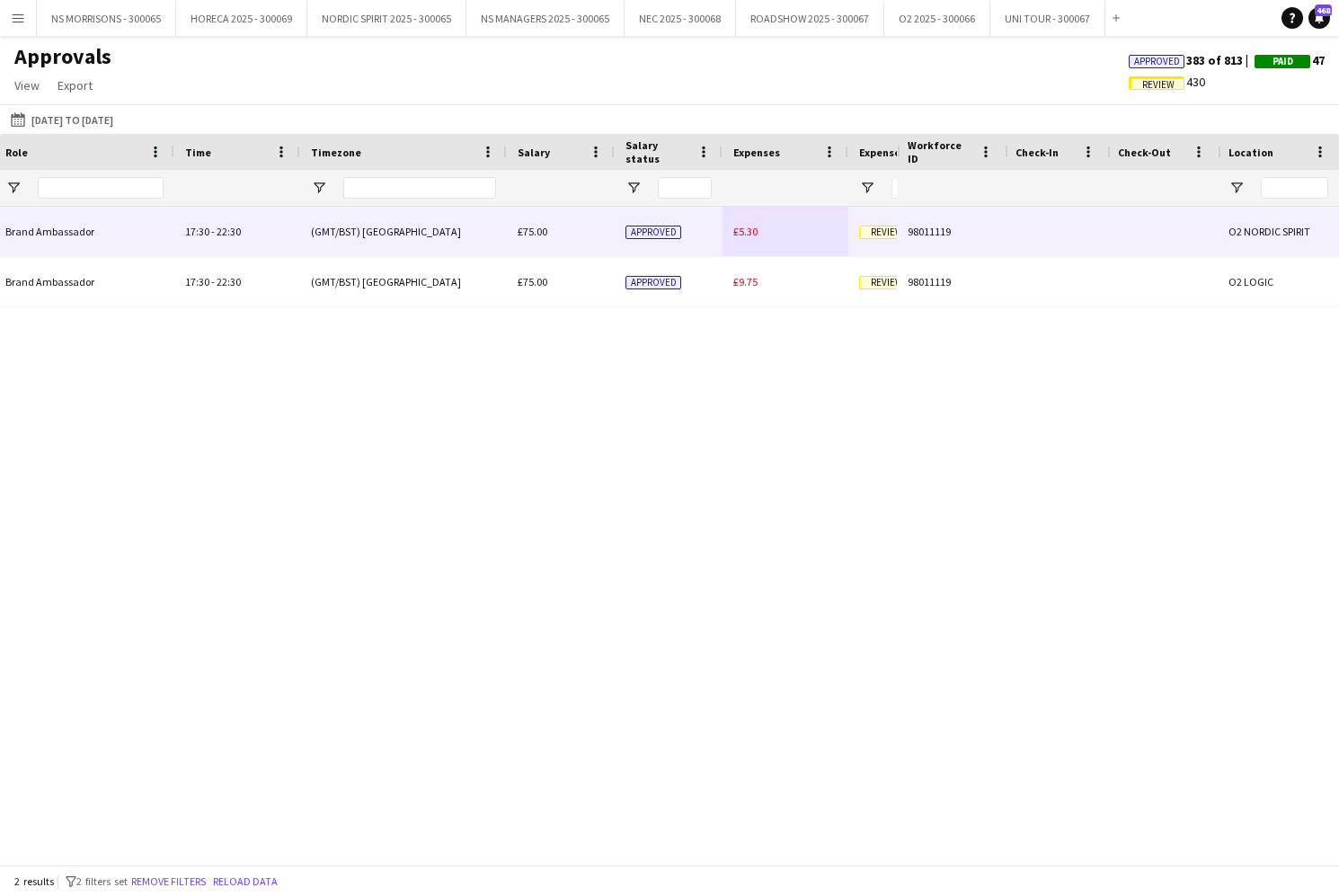
type input "****"
click at [748, 232] on span "£5.30" at bounding box center [745, 231] width 24 height 13
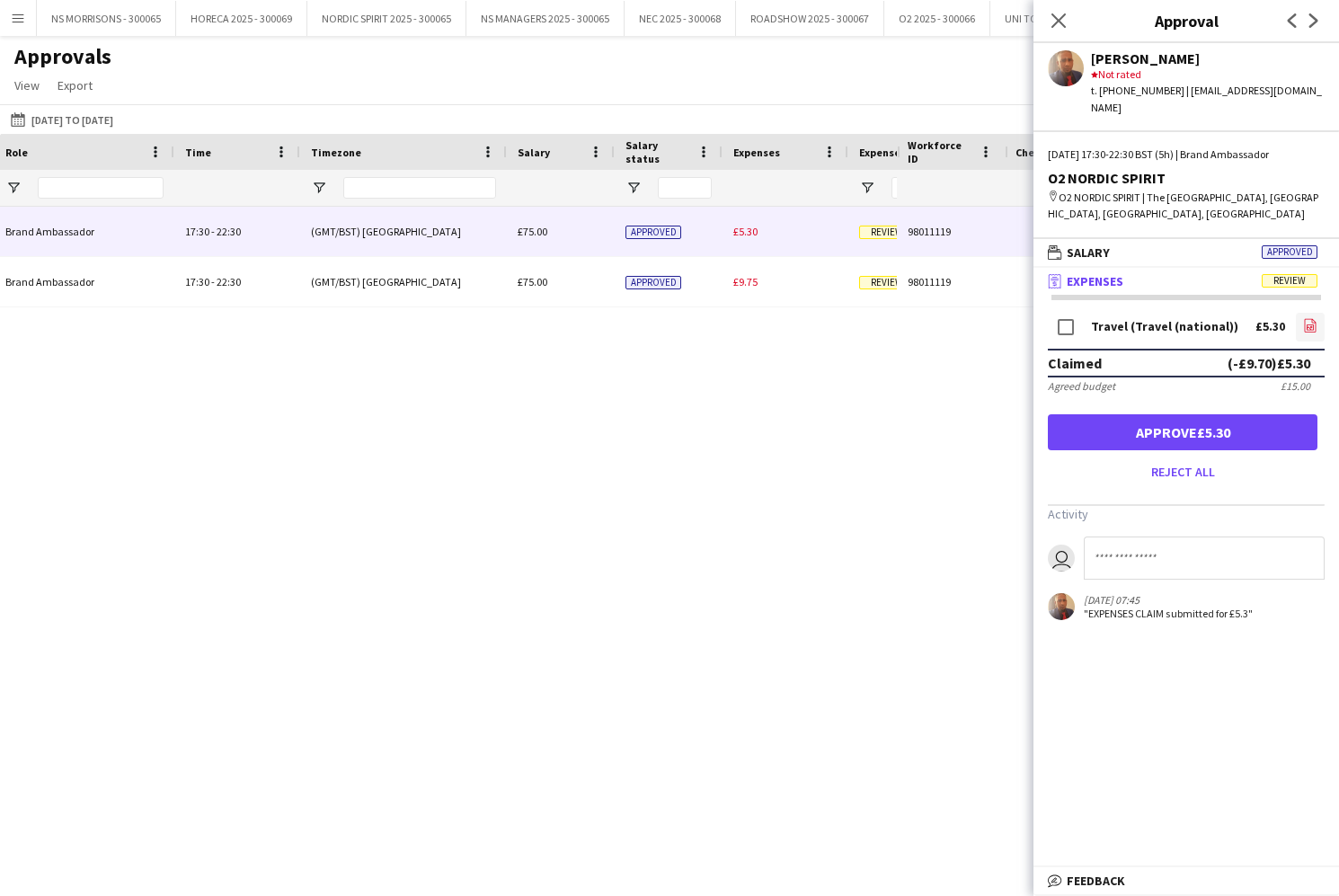
click at [1315, 318] on icon "file-image" at bounding box center [1310, 325] width 14 height 14
drag, startPoint x: 1098, startPoint y: 412, endPoint x: 953, endPoint y: 360, distance: 154.0
click at [1097, 414] on button "Approve £5.30" at bounding box center [1183, 432] width 270 height 36
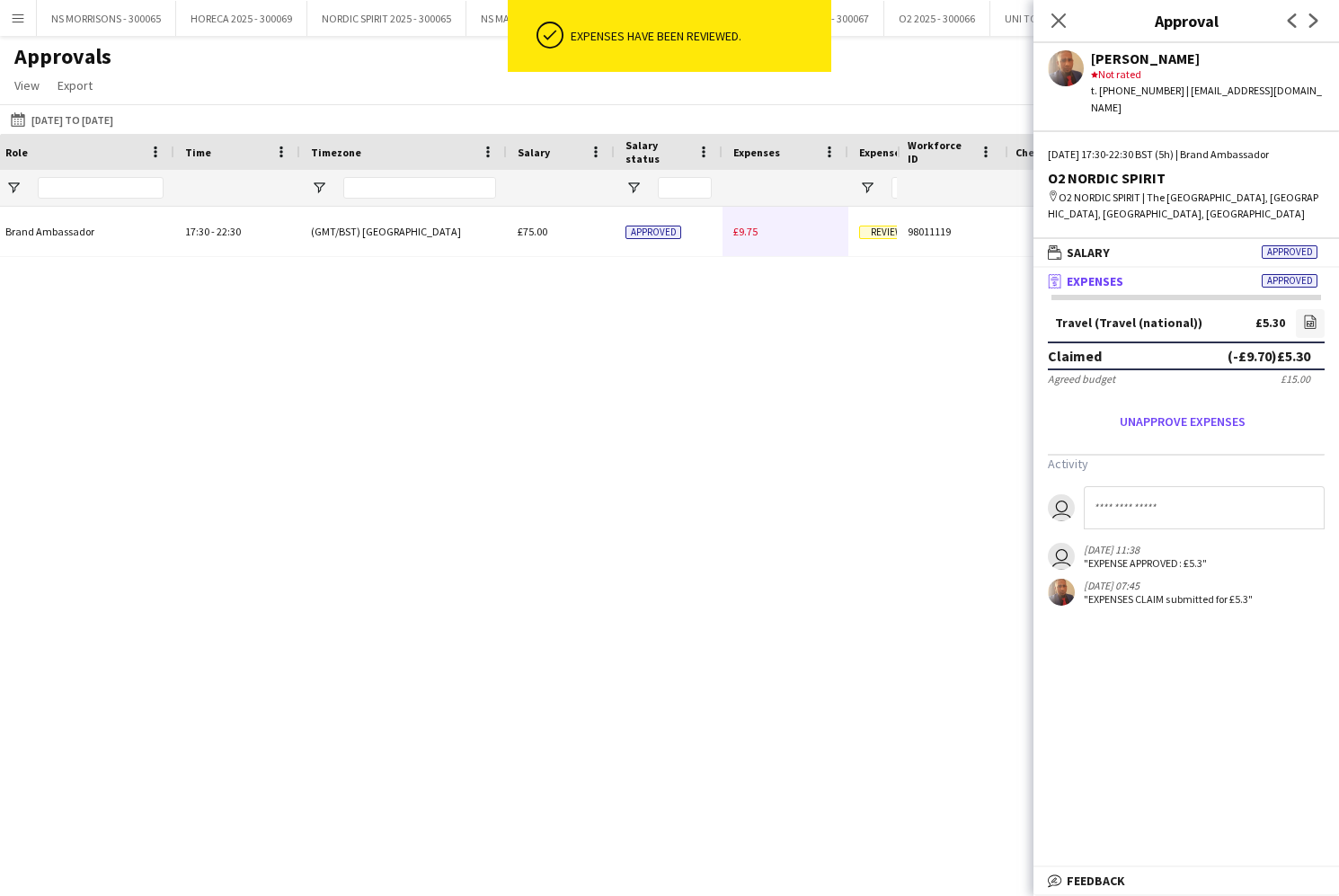
click at [746, 237] on span "£9.75" at bounding box center [745, 231] width 24 height 13
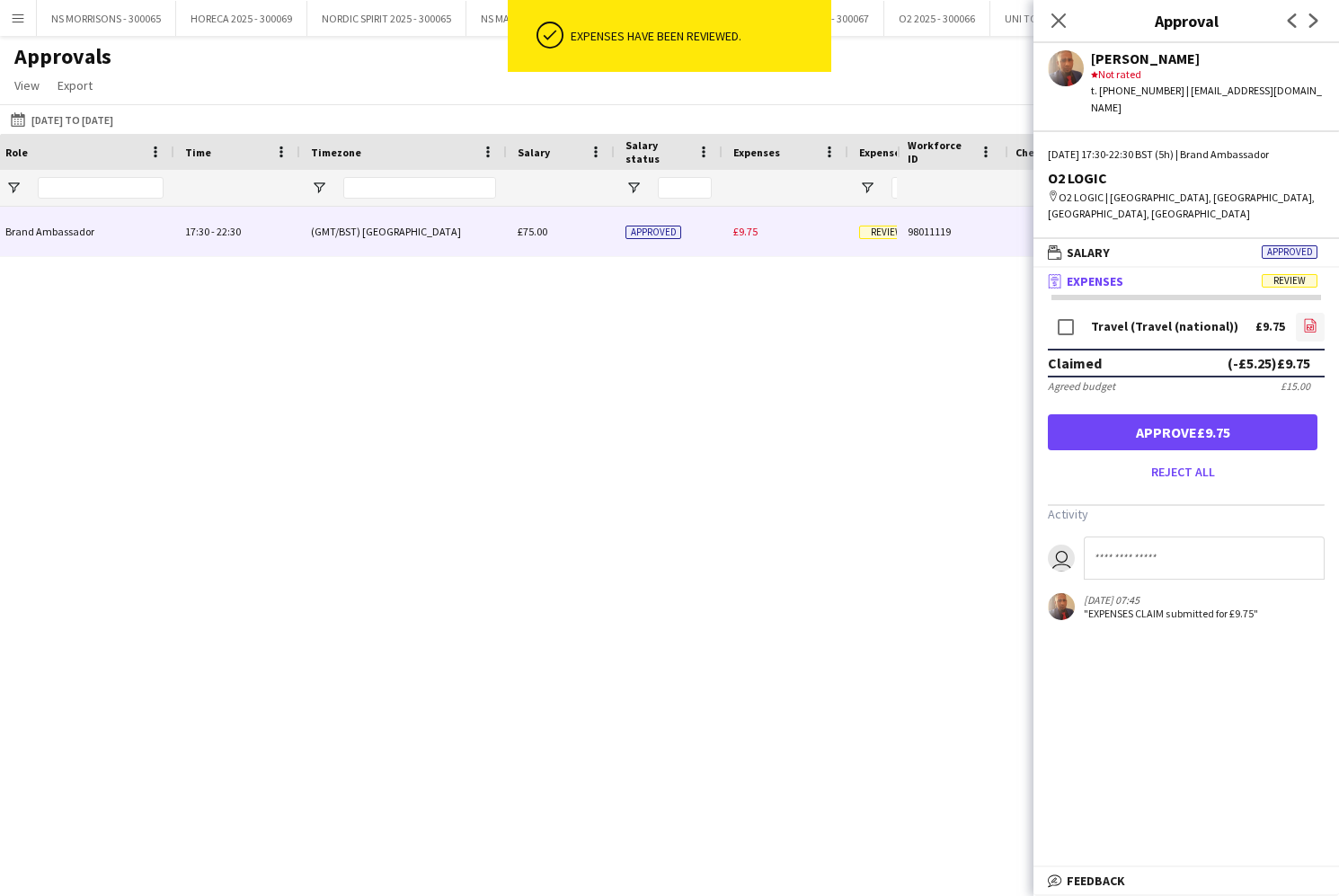
click at [1316, 318] on icon at bounding box center [1310, 324] width 12 height 13
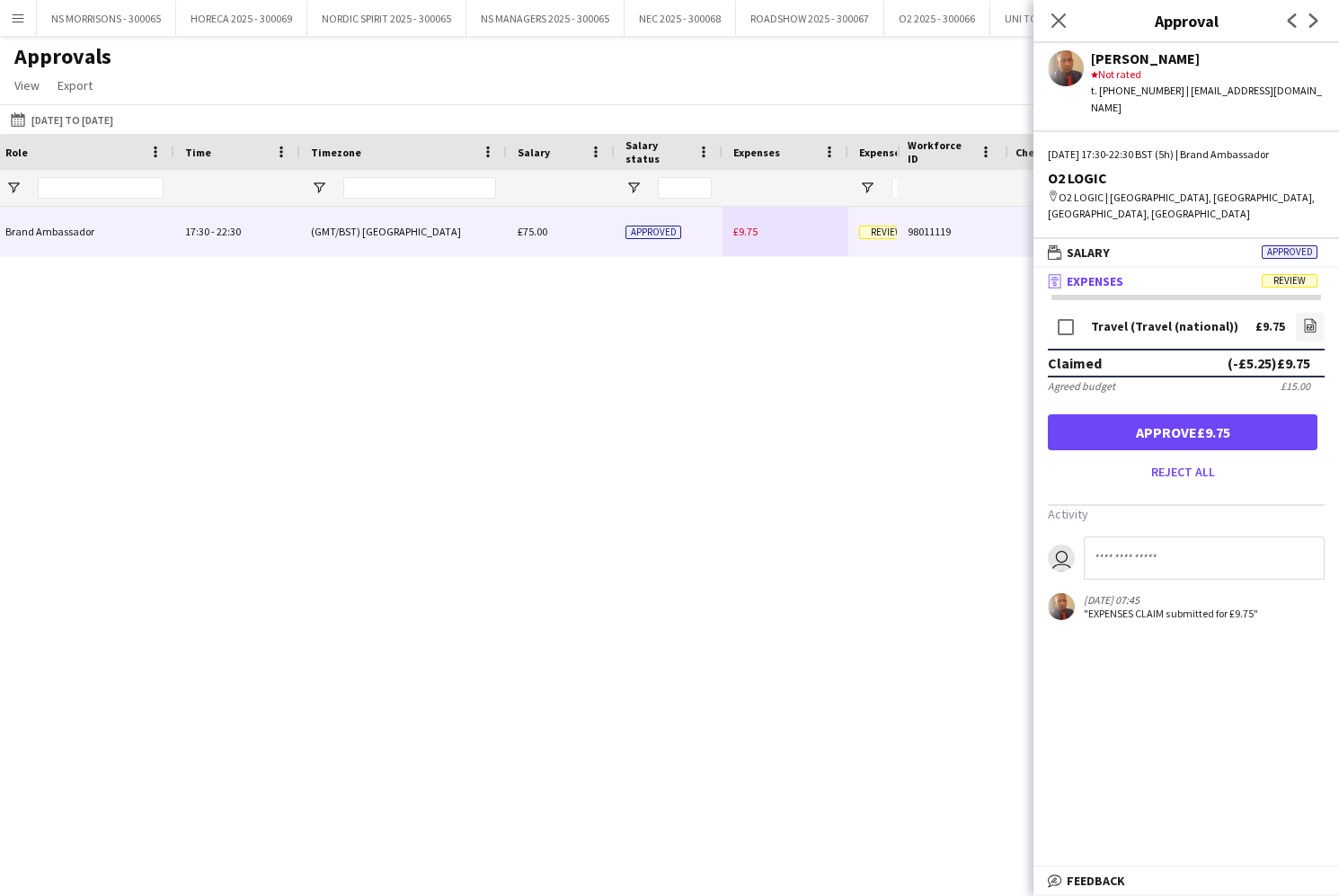
click at [1159, 414] on button "Approve £9.75" at bounding box center [1183, 432] width 270 height 36
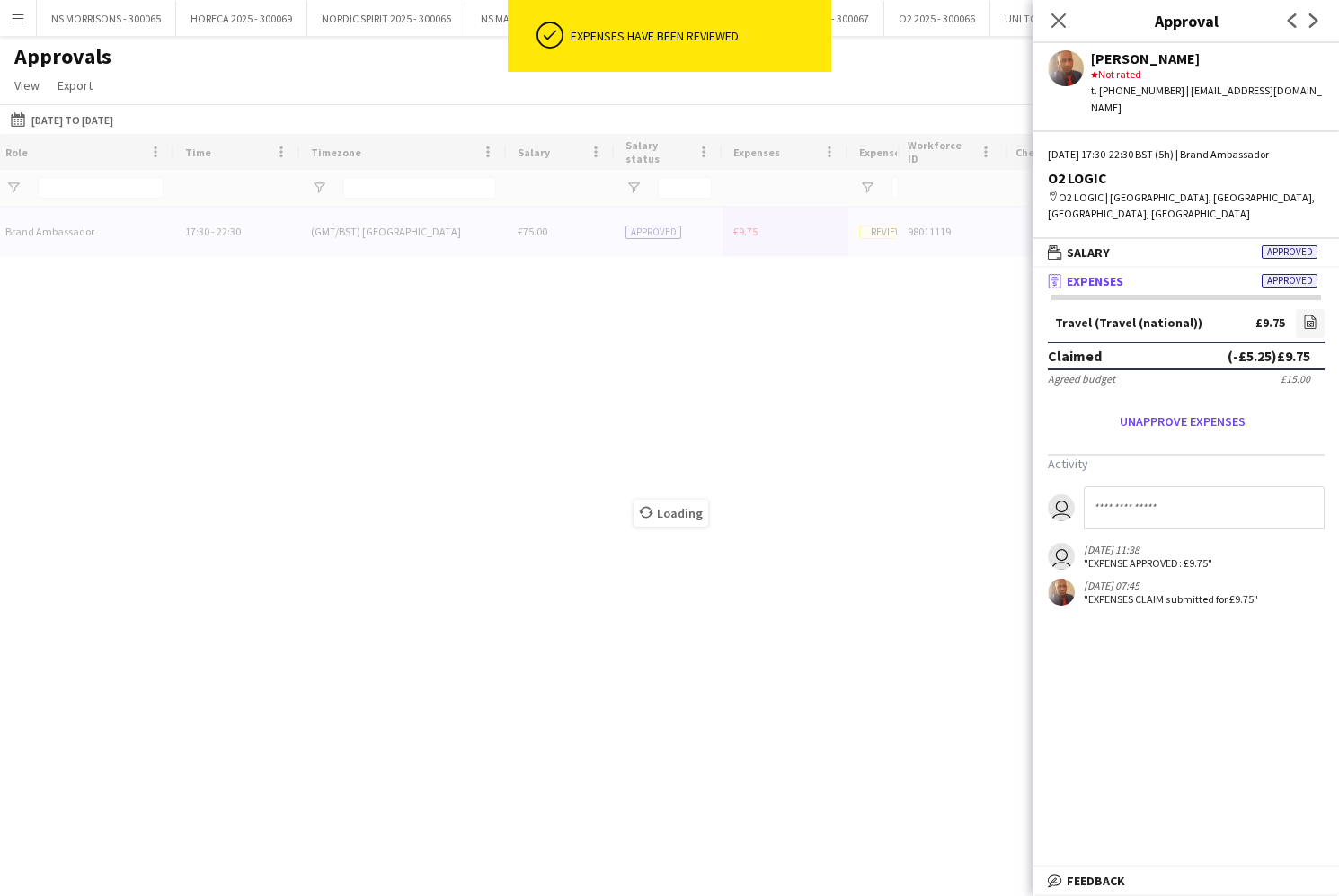
drag, startPoint x: 1059, startPoint y: 24, endPoint x: 608, endPoint y: 82, distance: 454.7
click at [1057, 24] on icon "Close pop-in" at bounding box center [1059, 21] width 14 height 14
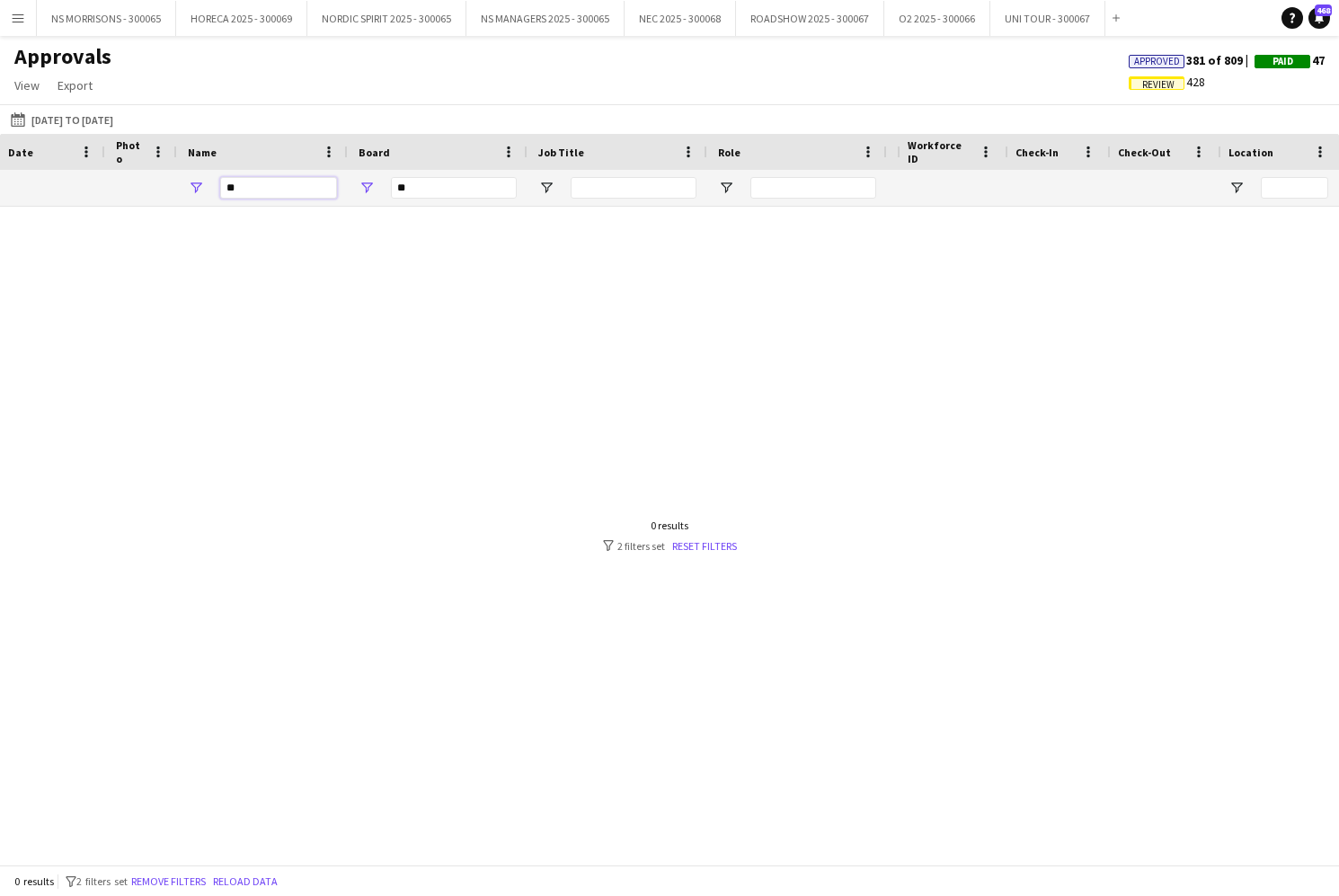
type input "*"
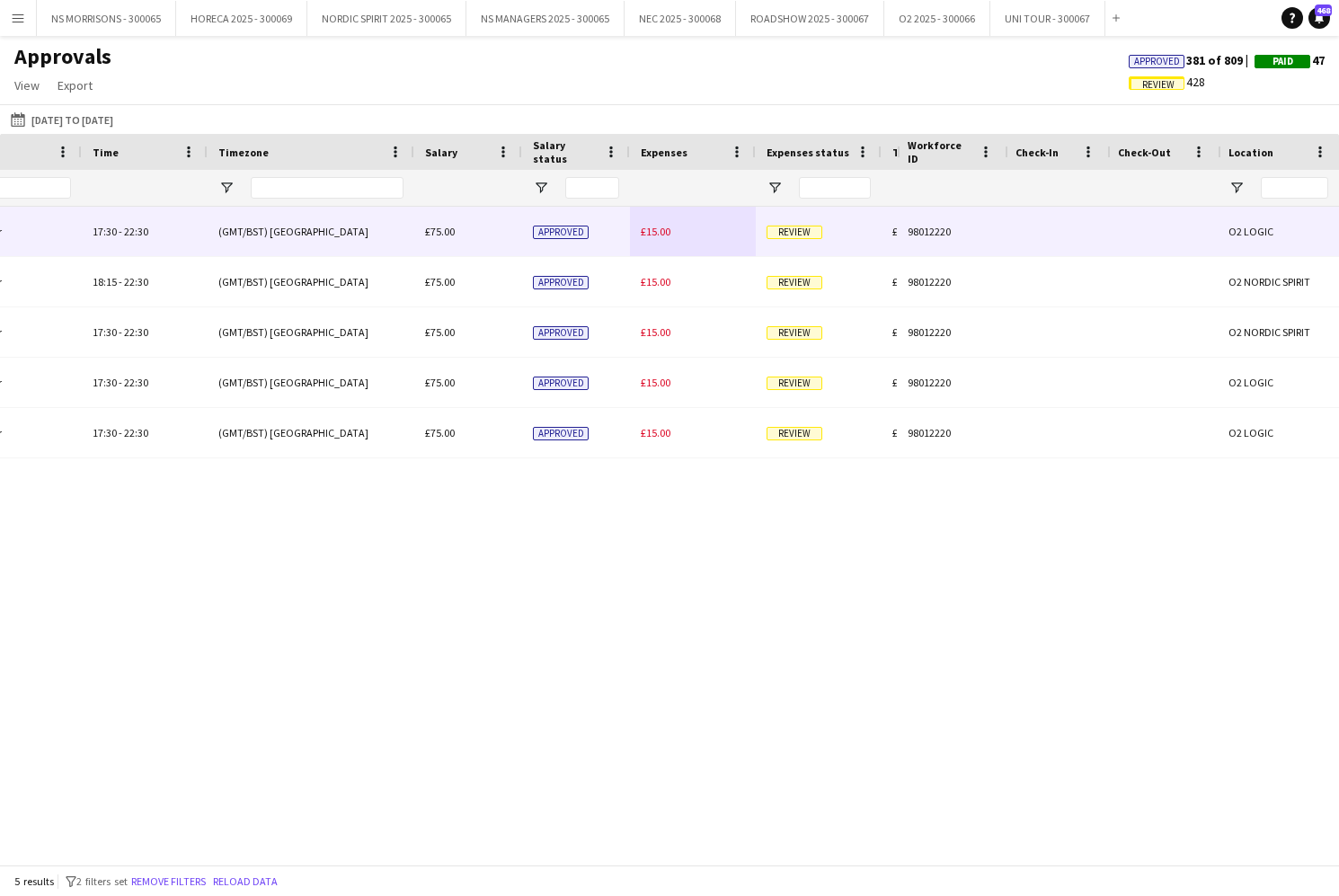
type input "****"
click at [661, 226] on span "£15.00" at bounding box center [655, 231] width 30 height 13
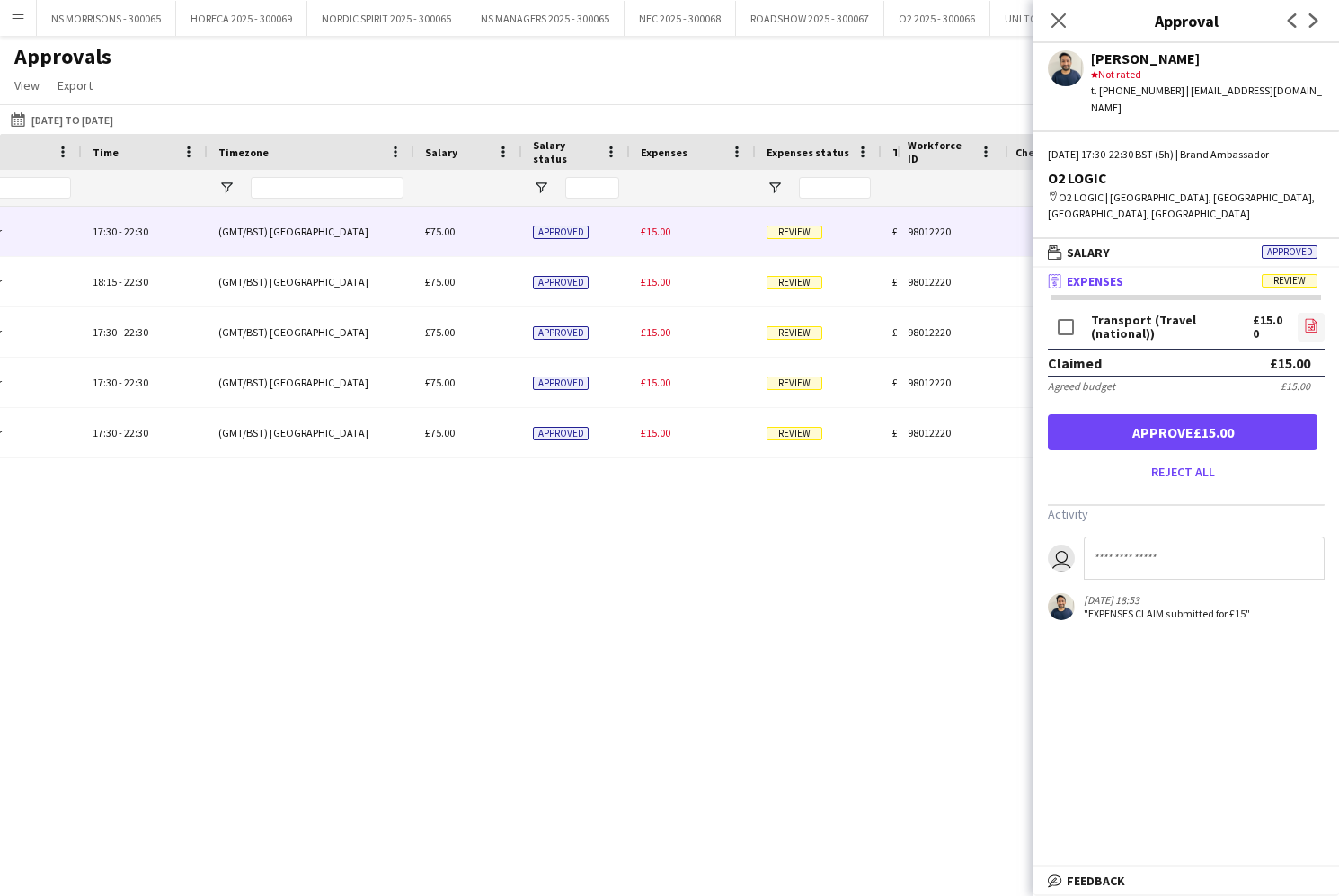
click at [1313, 318] on icon "file-image" at bounding box center [1311, 325] width 14 height 14
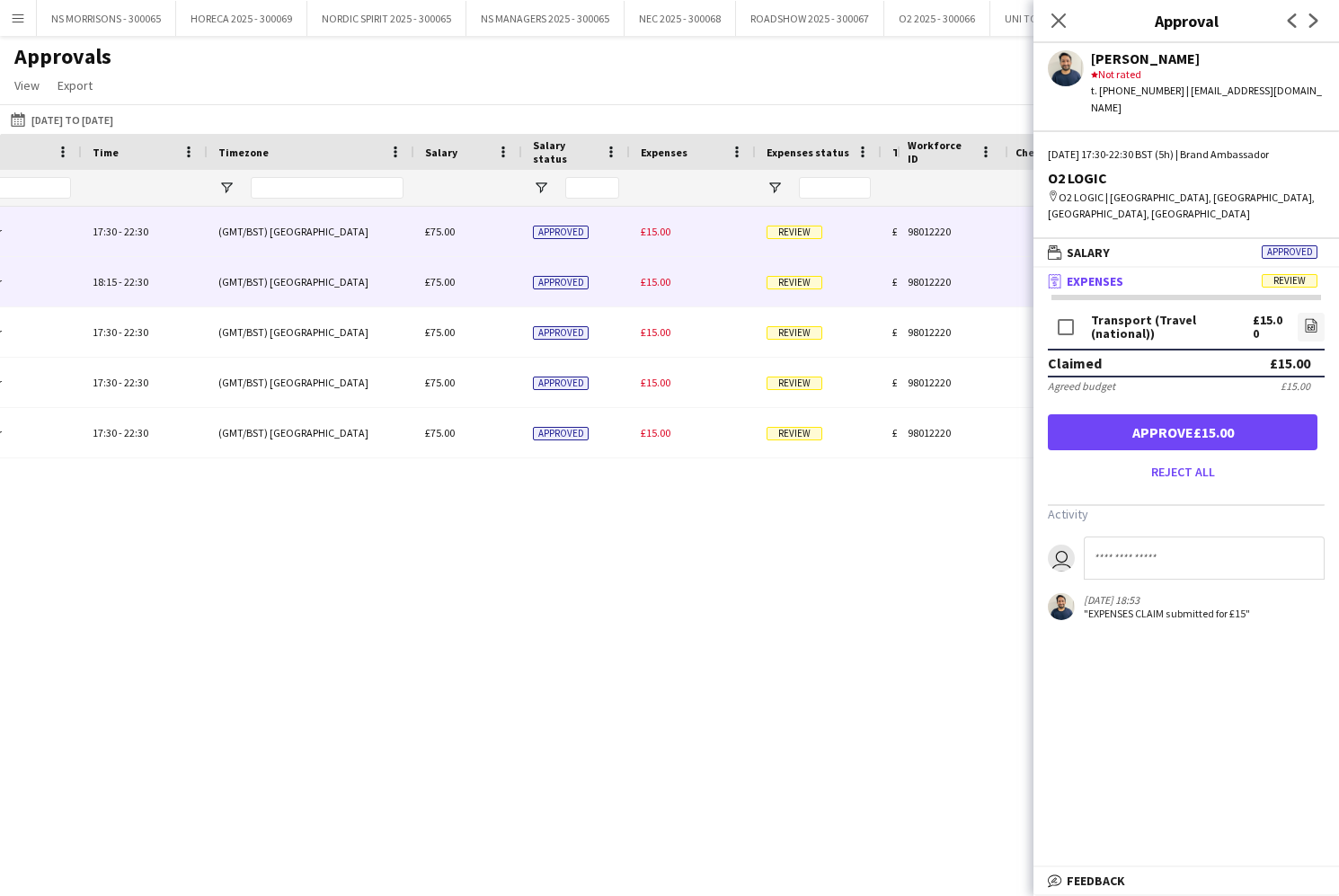
click at [672, 288] on div "£15.00" at bounding box center [693, 281] width 126 height 49
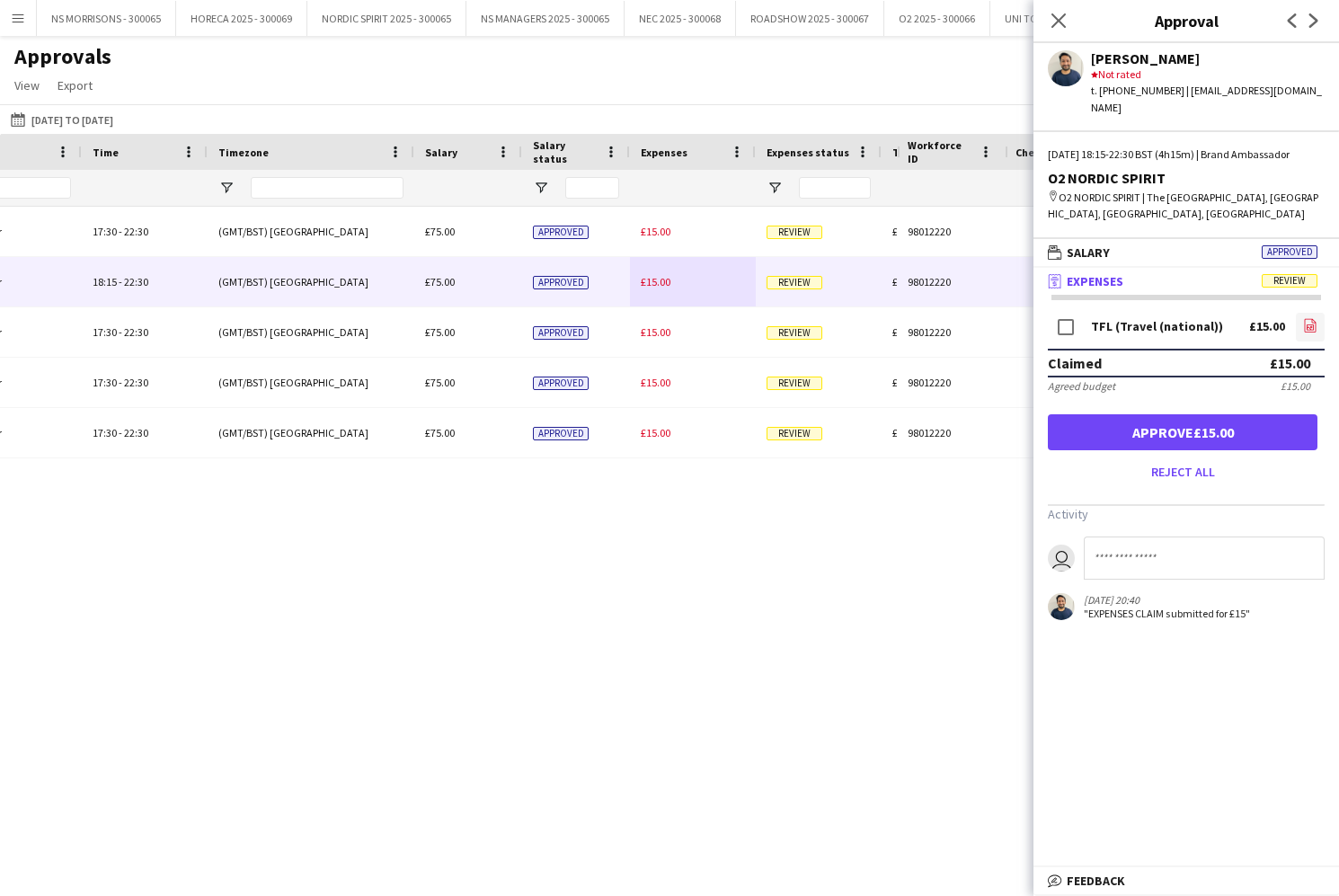
click at [1309, 328] on icon at bounding box center [1310, 327] width 7 height 5
drag, startPoint x: 1060, startPoint y: 23, endPoint x: 835, endPoint y: 125, distance: 247.0
click at [1058, 24] on icon "Close pop-in" at bounding box center [1059, 21] width 14 height 14
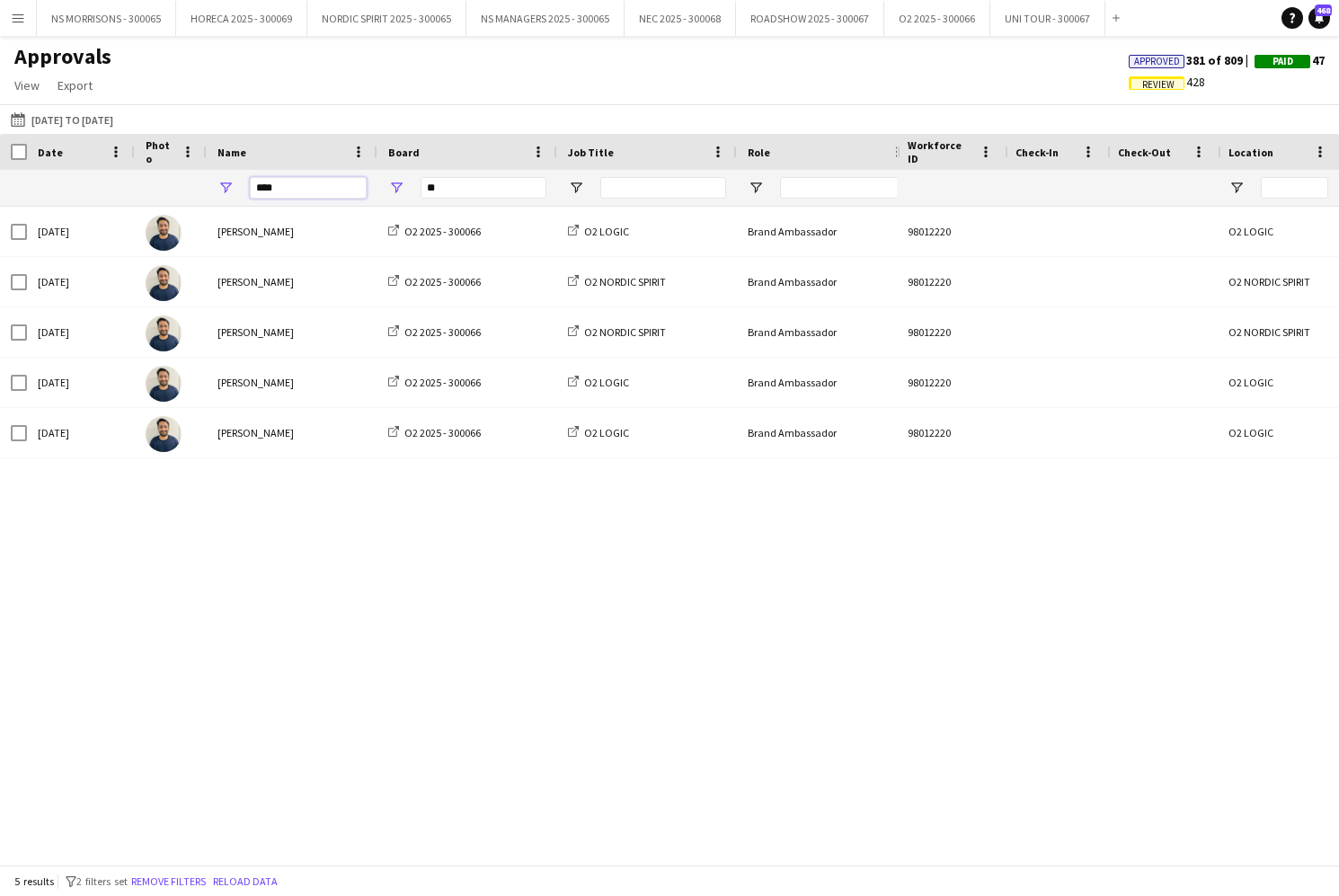
drag, startPoint x: 302, startPoint y: 185, endPoint x: 238, endPoint y: 193, distance: 64.5
type input "*"
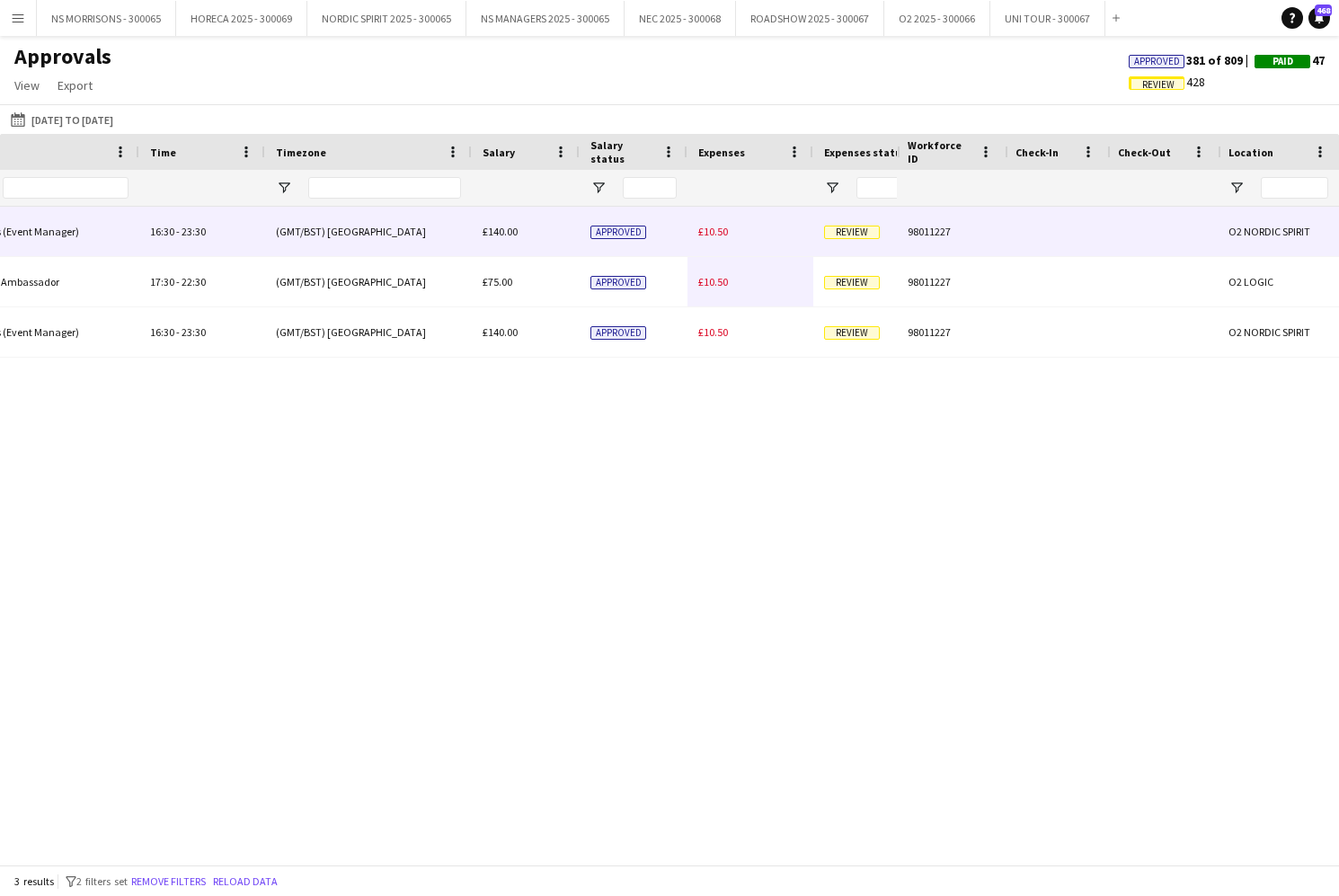
type input "****"
click at [709, 234] on span "£10.50" at bounding box center [713, 231] width 30 height 13
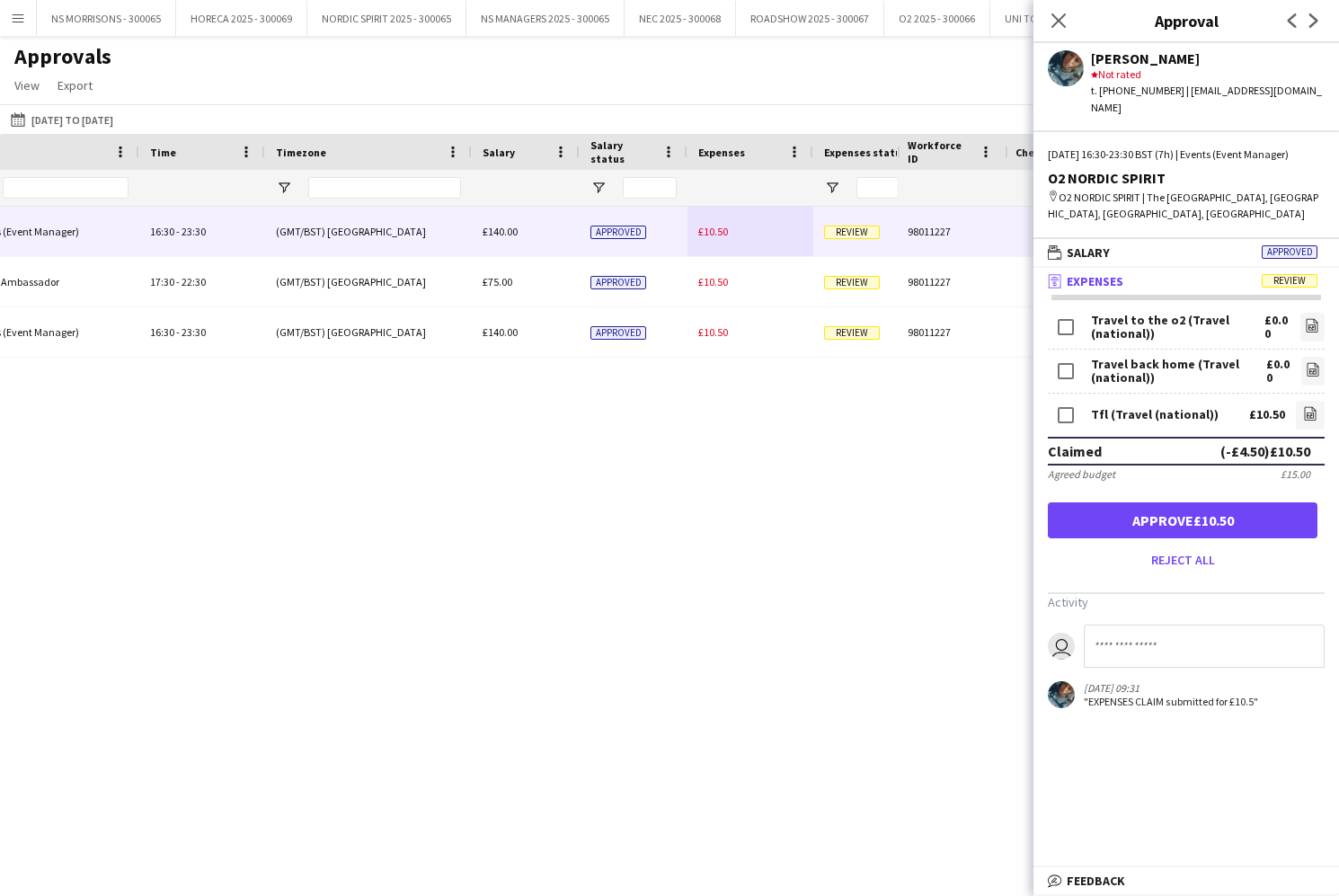
drag, startPoint x: 1257, startPoint y: 524, endPoint x: 1240, endPoint y: 516, distance: 18.8
click at [1257, 524] on button "Approve £10.50" at bounding box center [1183, 520] width 270 height 36
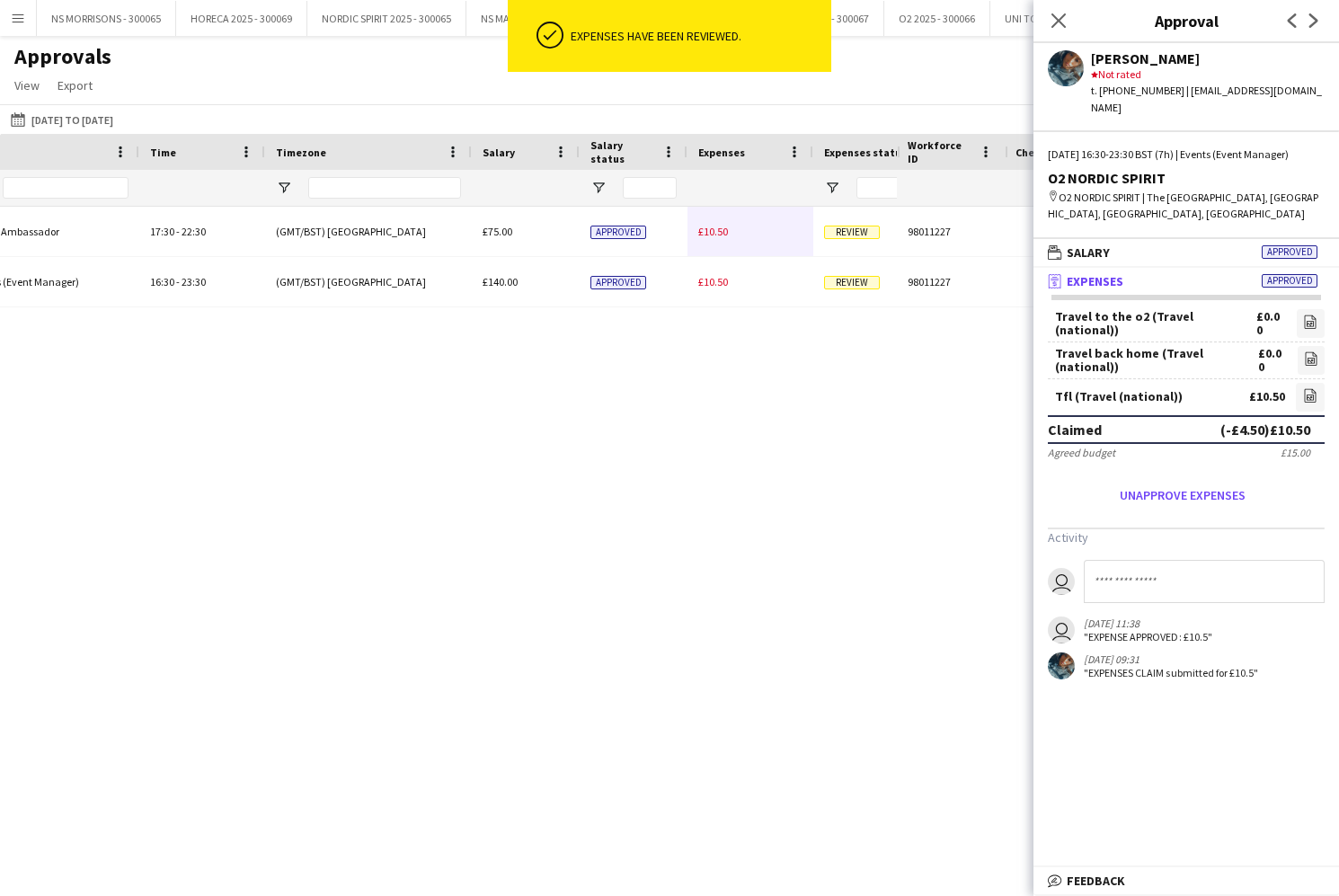
drag, startPoint x: 709, startPoint y: 234, endPoint x: 744, endPoint y: 246, distance: 37.0
click at [709, 234] on span "£10.50" at bounding box center [713, 231] width 30 height 13
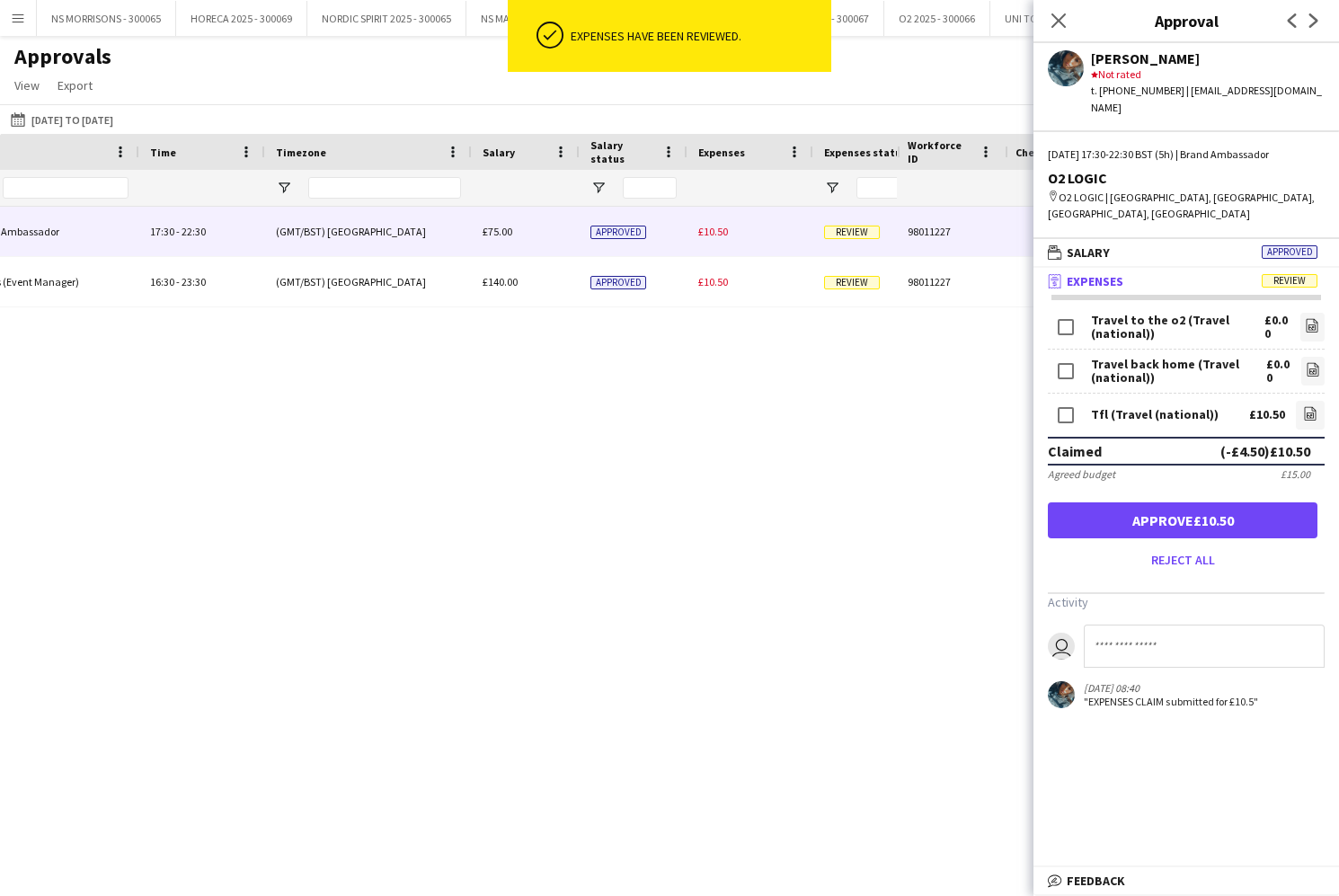
click at [1209, 502] on button "Approve £10.50" at bounding box center [1183, 520] width 270 height 36
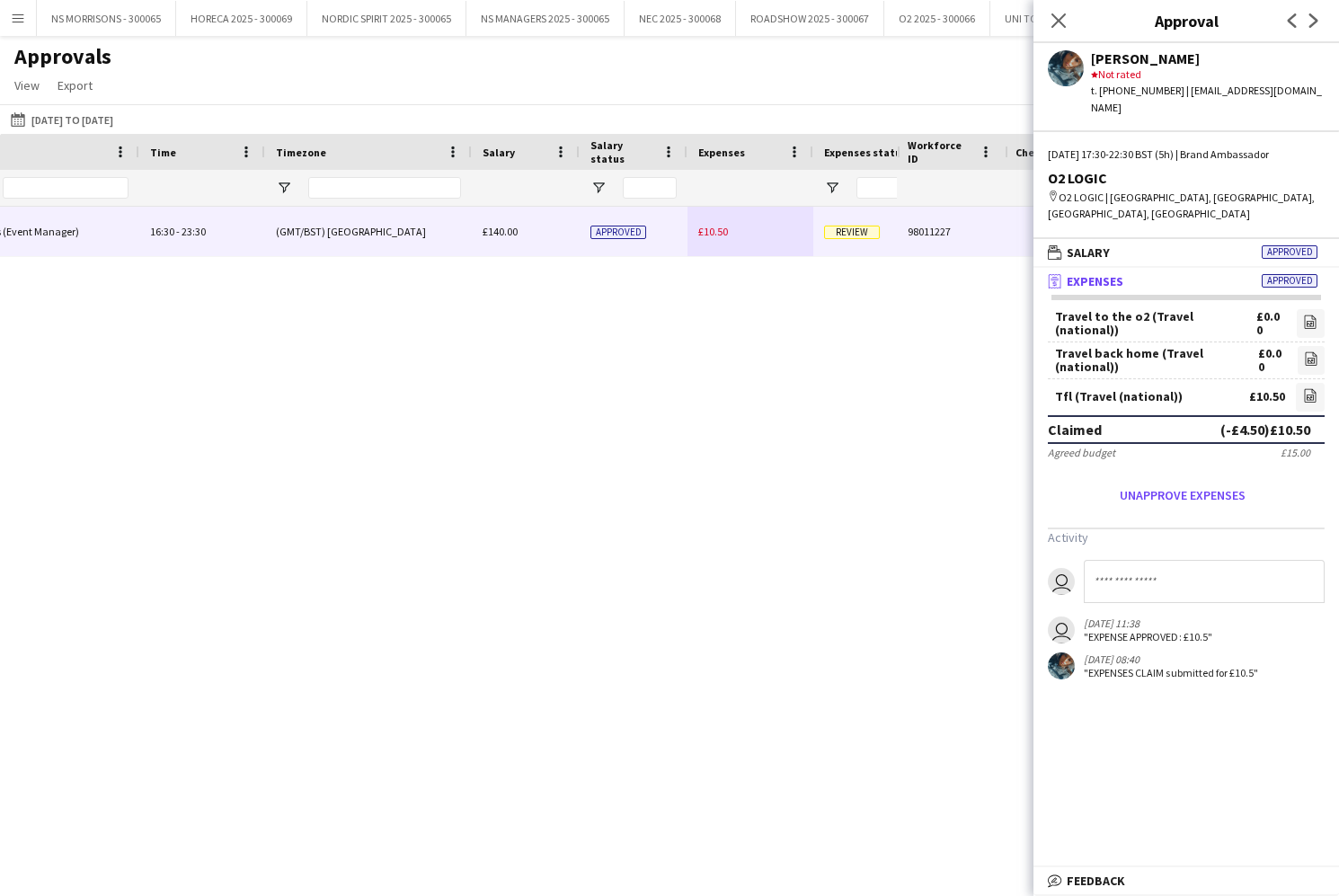
click at [704, 217] on div "£10.50" at bounding box center [750, 231] width 126 height 49
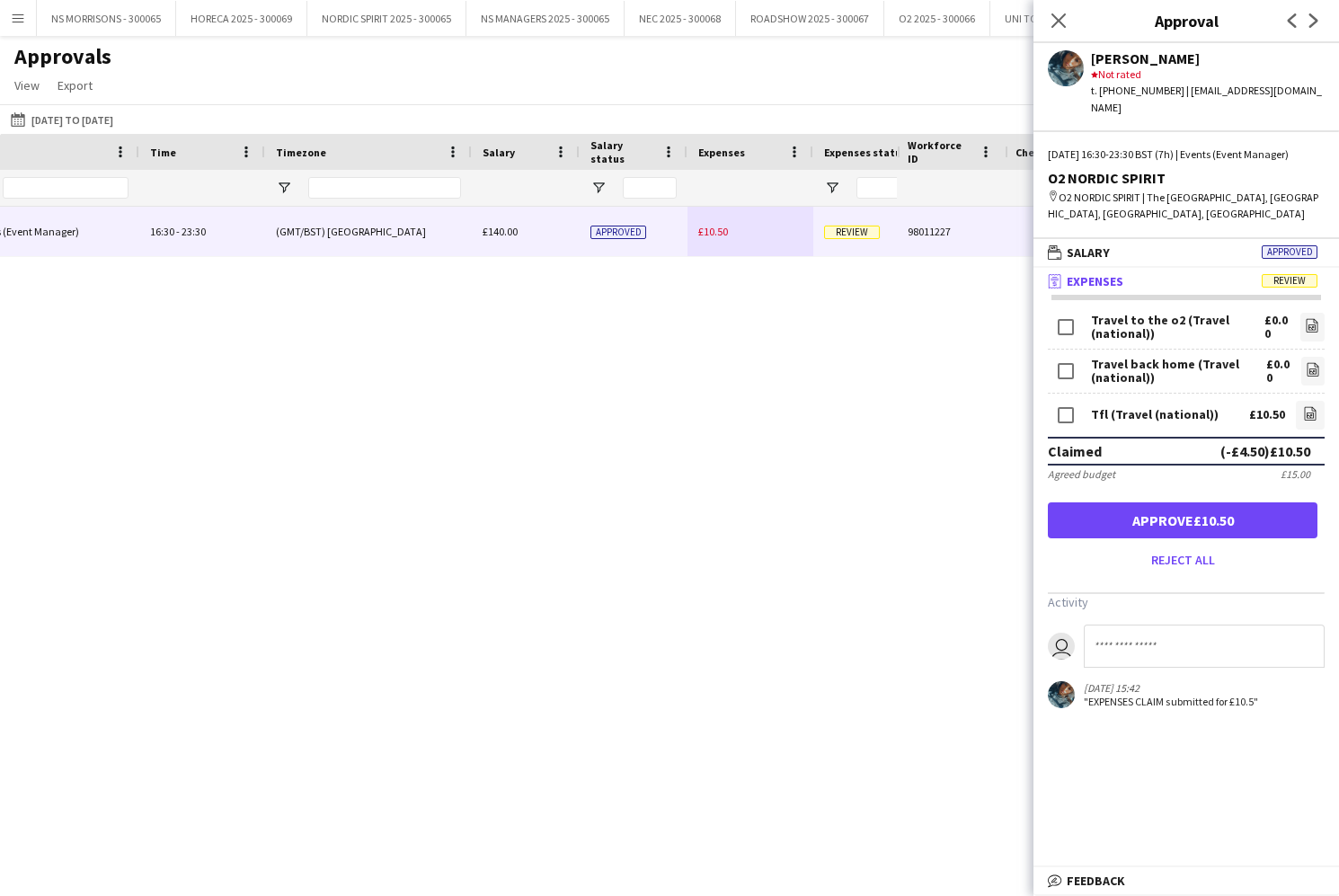
drag, startPoint x: 1237, startPoint y: 508, endPoint x: 1091, endPoint y: 132, distance: 403.4
click at [1235, 507] on button "Approve £10.50" at bounding box center [1183, 520] width 270 height 36
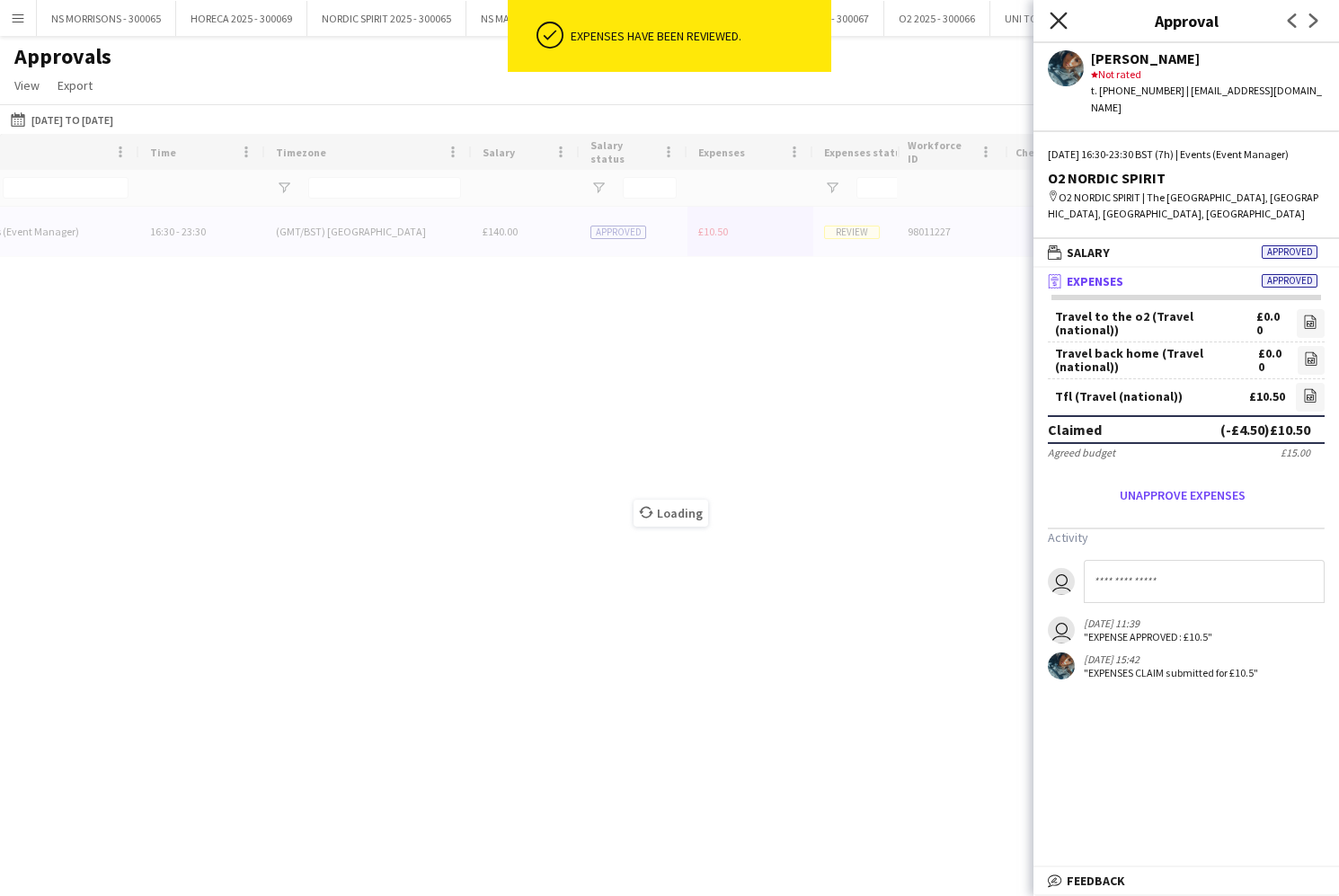
click at [1059, 13] on icon "Close pop-in" at bounding box center [1058, 20] width 17 height 17
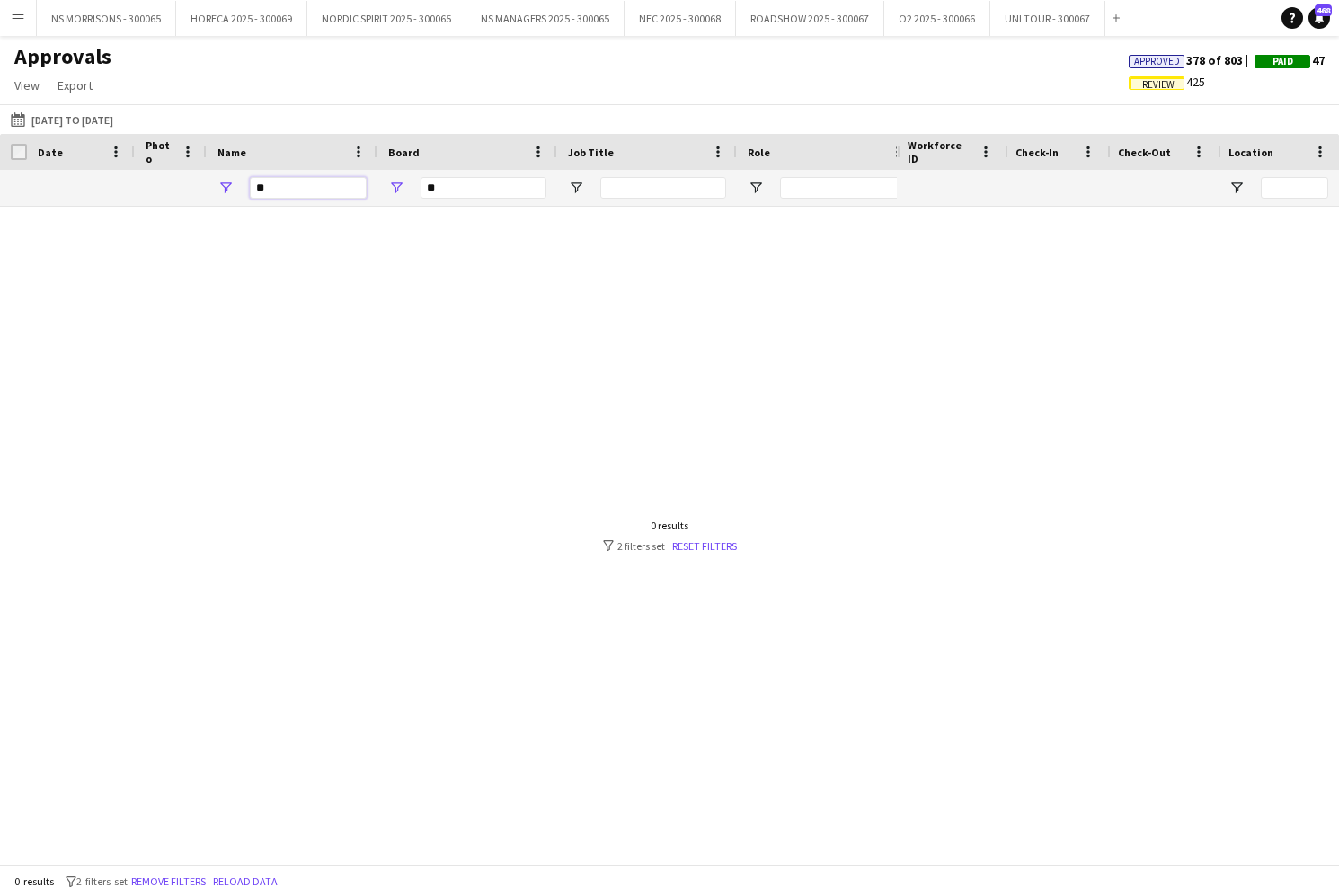
type input "*"
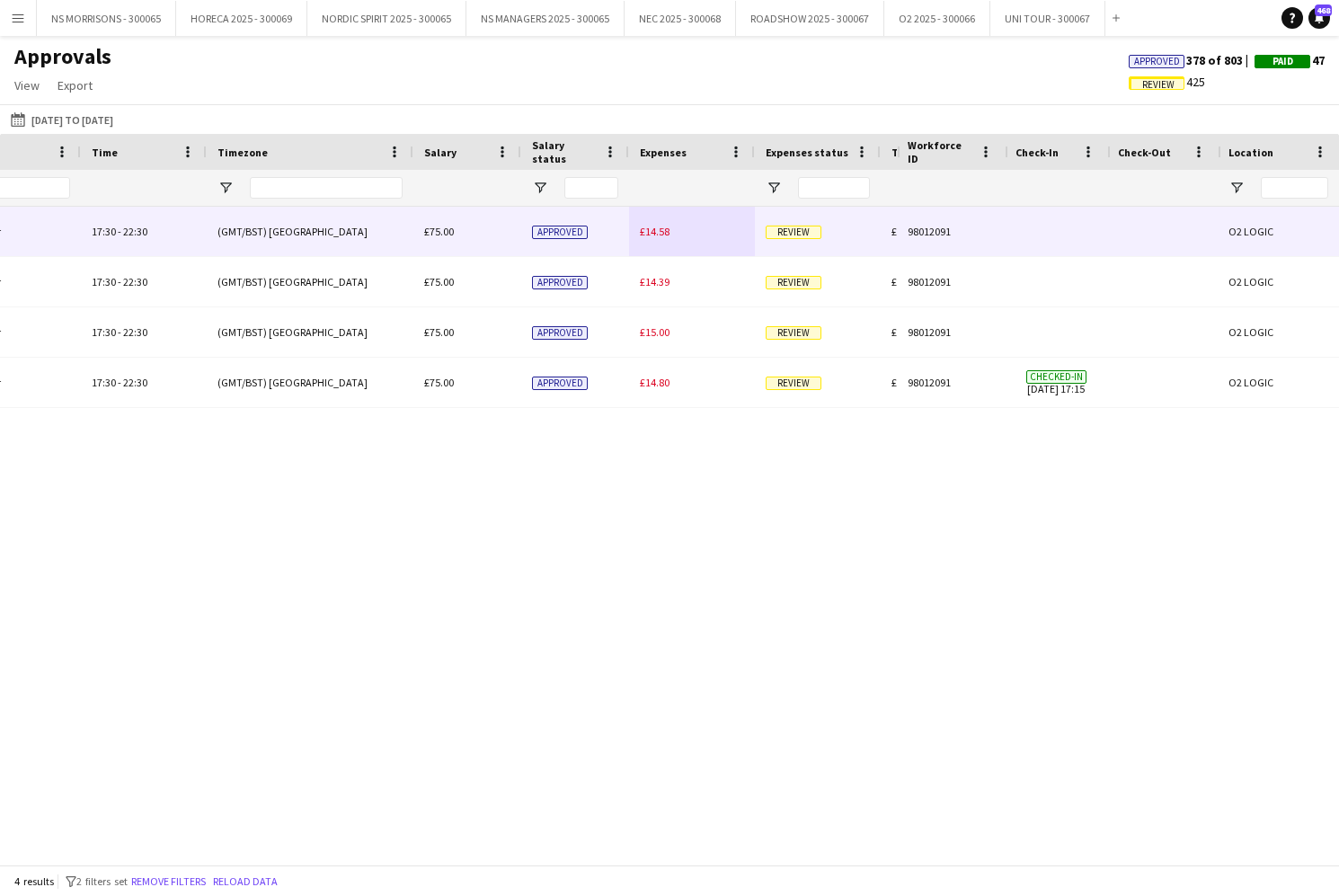
type input "*****"
drag, startPoint x: 659, startPoint y: 232, endPoint x: 648, endPoint y: 250, distance: 21.1
click at [658, 232] on span "£14.58" at bounding box center [654, 231] width 30 height 13
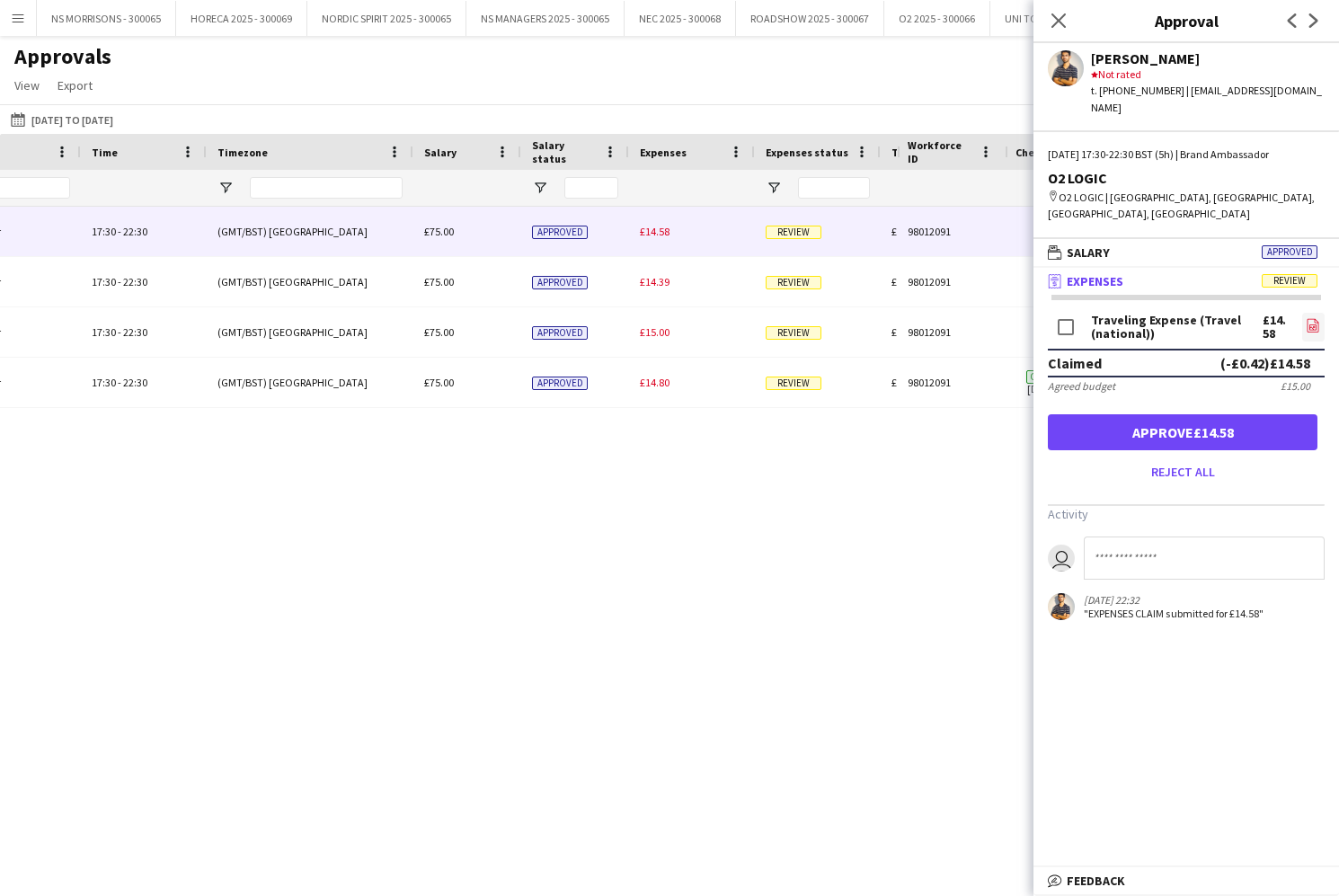
click at [1318, 318] on icon at bounding box center [1313, 324] width 12 height 13
click at [1193, 414] on button "Approve £14.58" at bounding box center [1183, 432] width 270 height 36
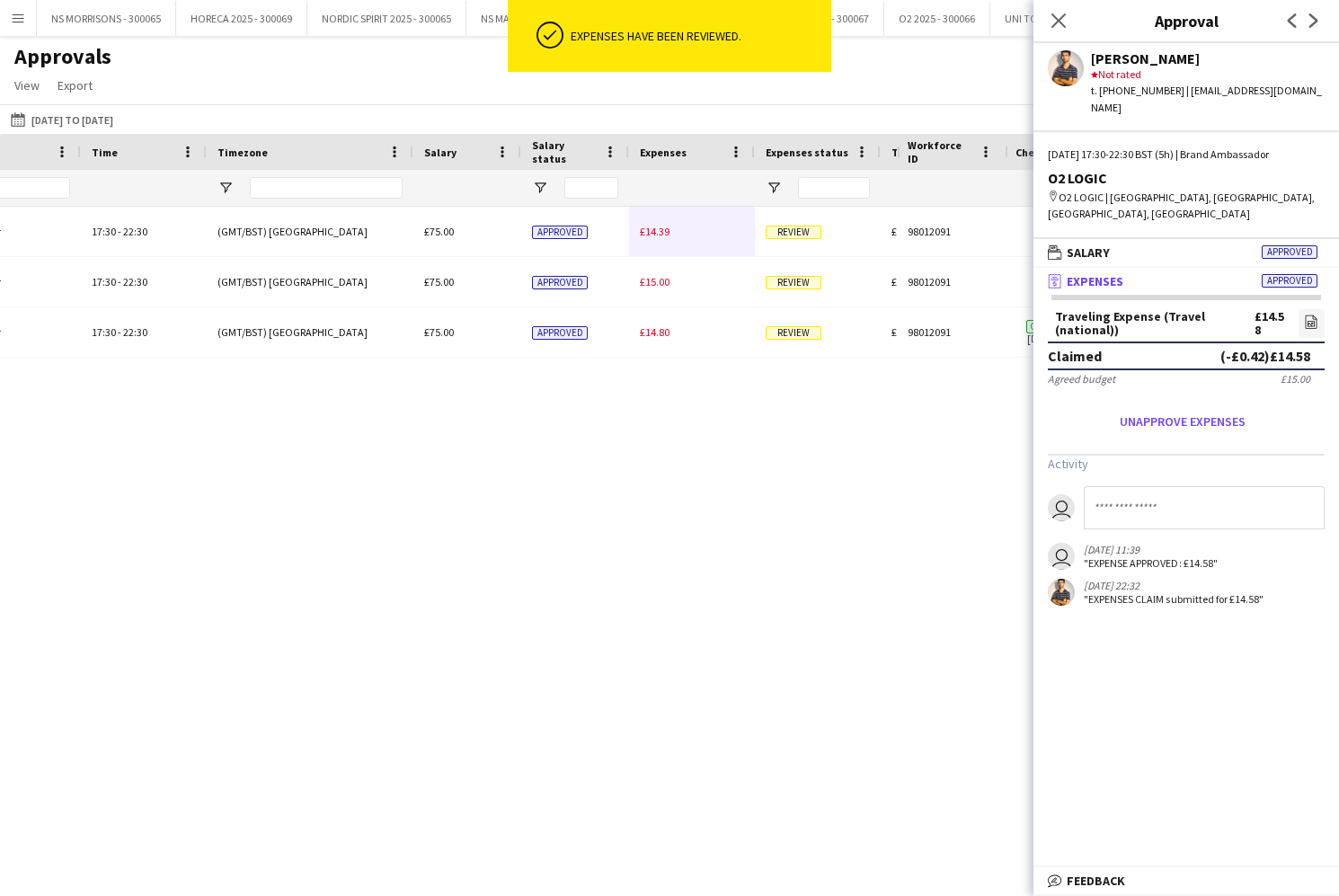
click at [655, 233] on span "£14.39" at bounding box center [654, 231] width 30 height 13
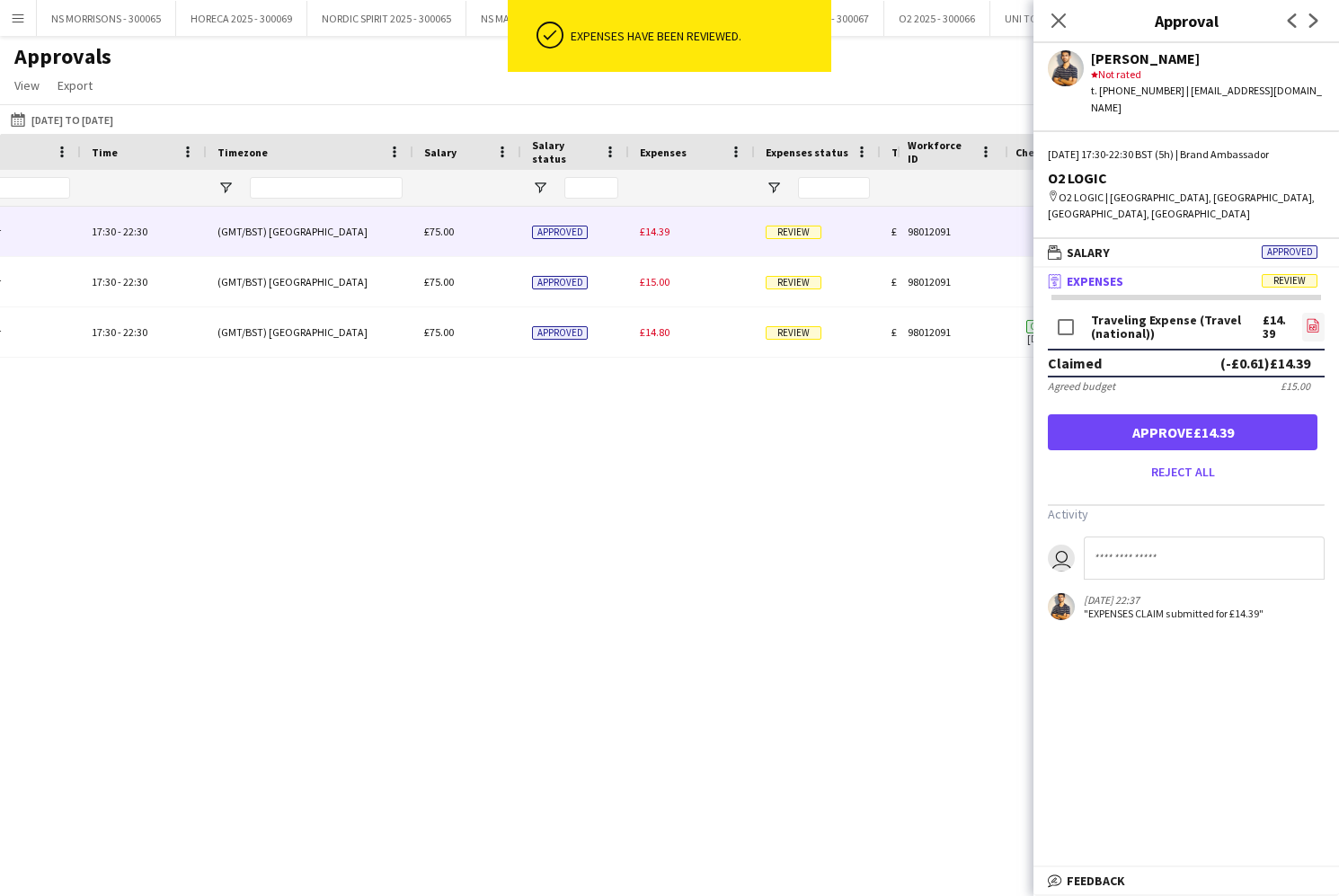
click at [1314, 318] on icon "file-image" at bounding box center [1313, 325] width 14 height 14
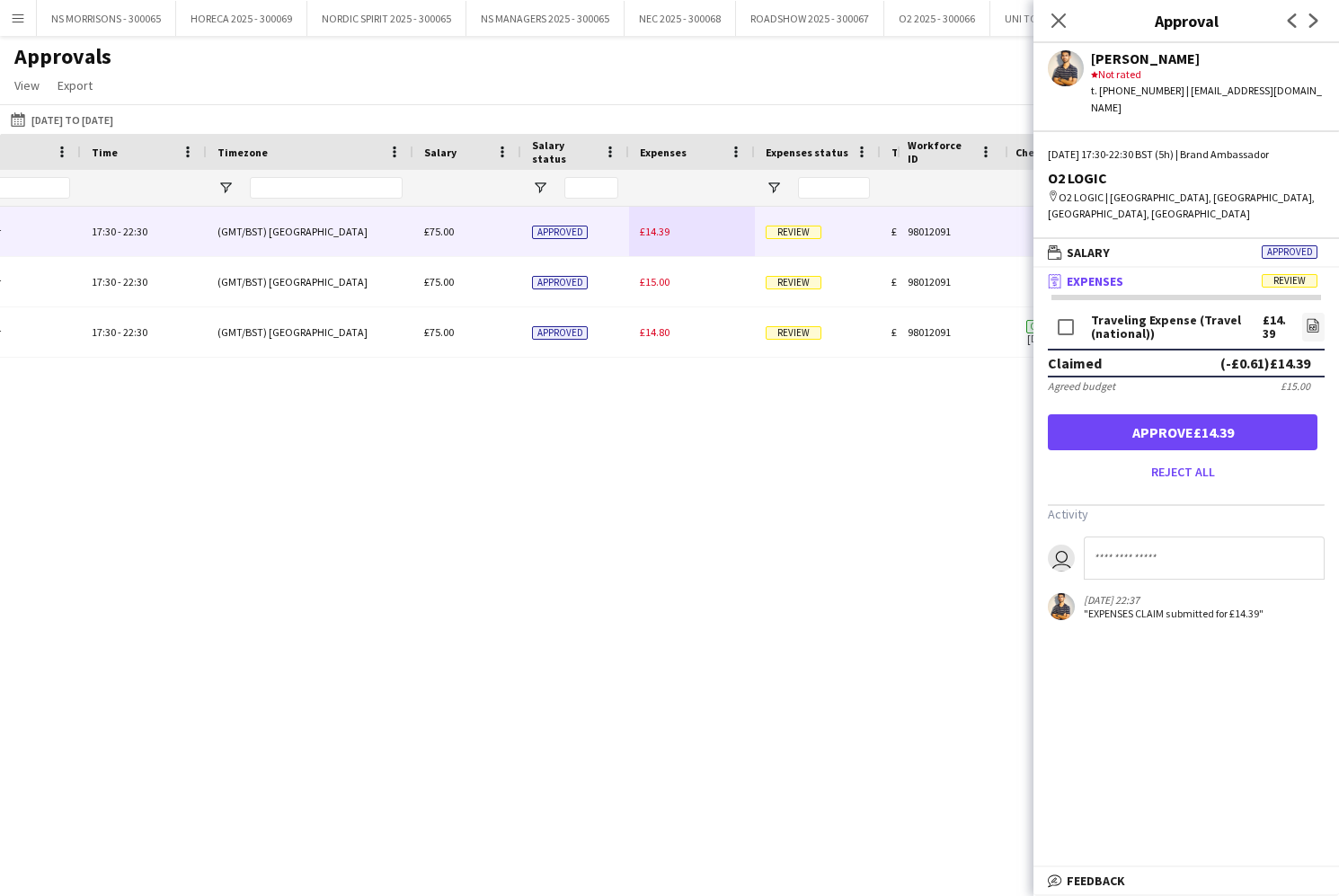
click at [1176, 414] on button "Approve £14.39" at bounding box center [1183, 432] width 270 height 36
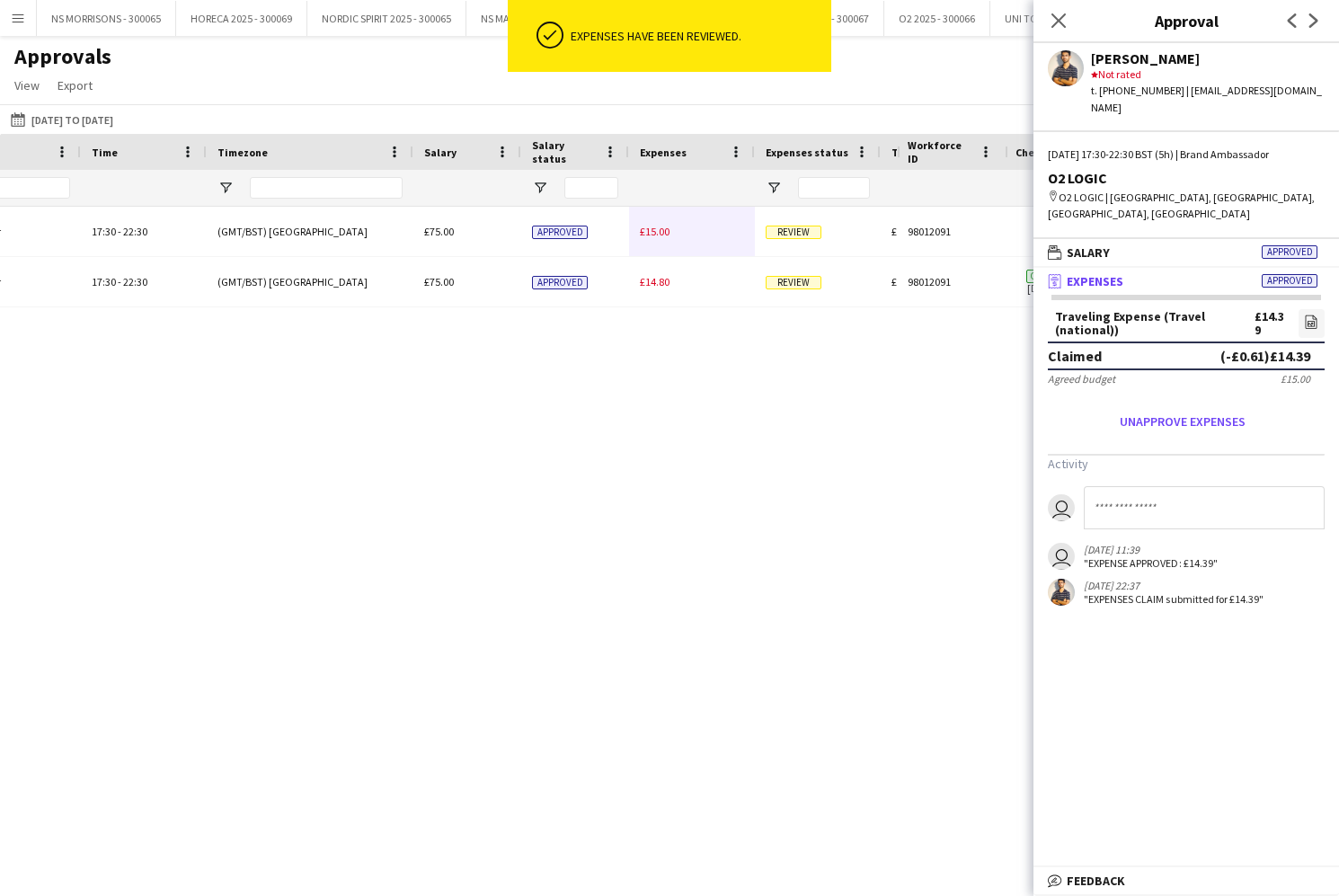
click at [653, 232] on span "£15.00" at bounding box center [654, 231] width 30 height 13
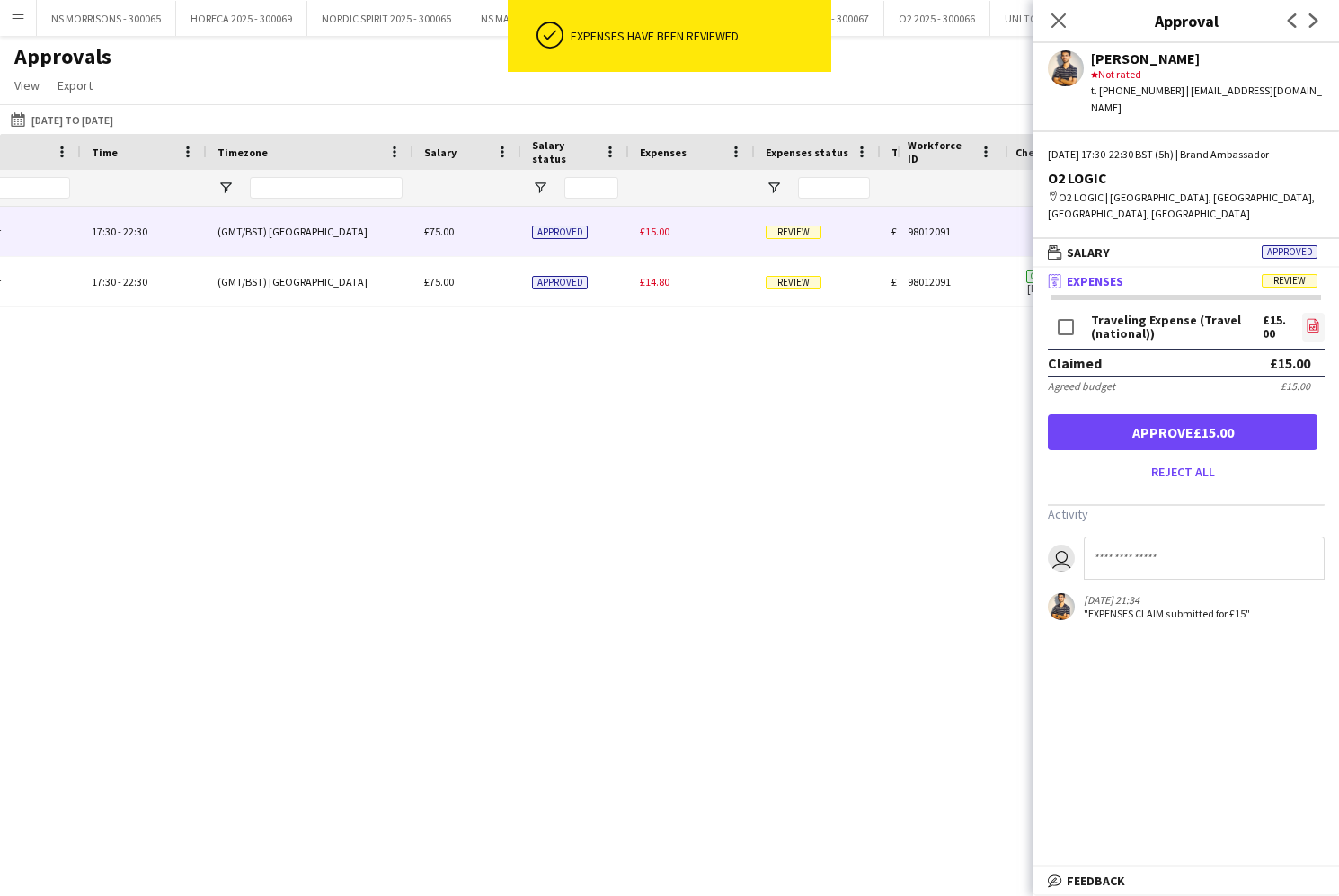
click at [1308, 318] on icon at bounding box center [1313, 324] width 12 height 13
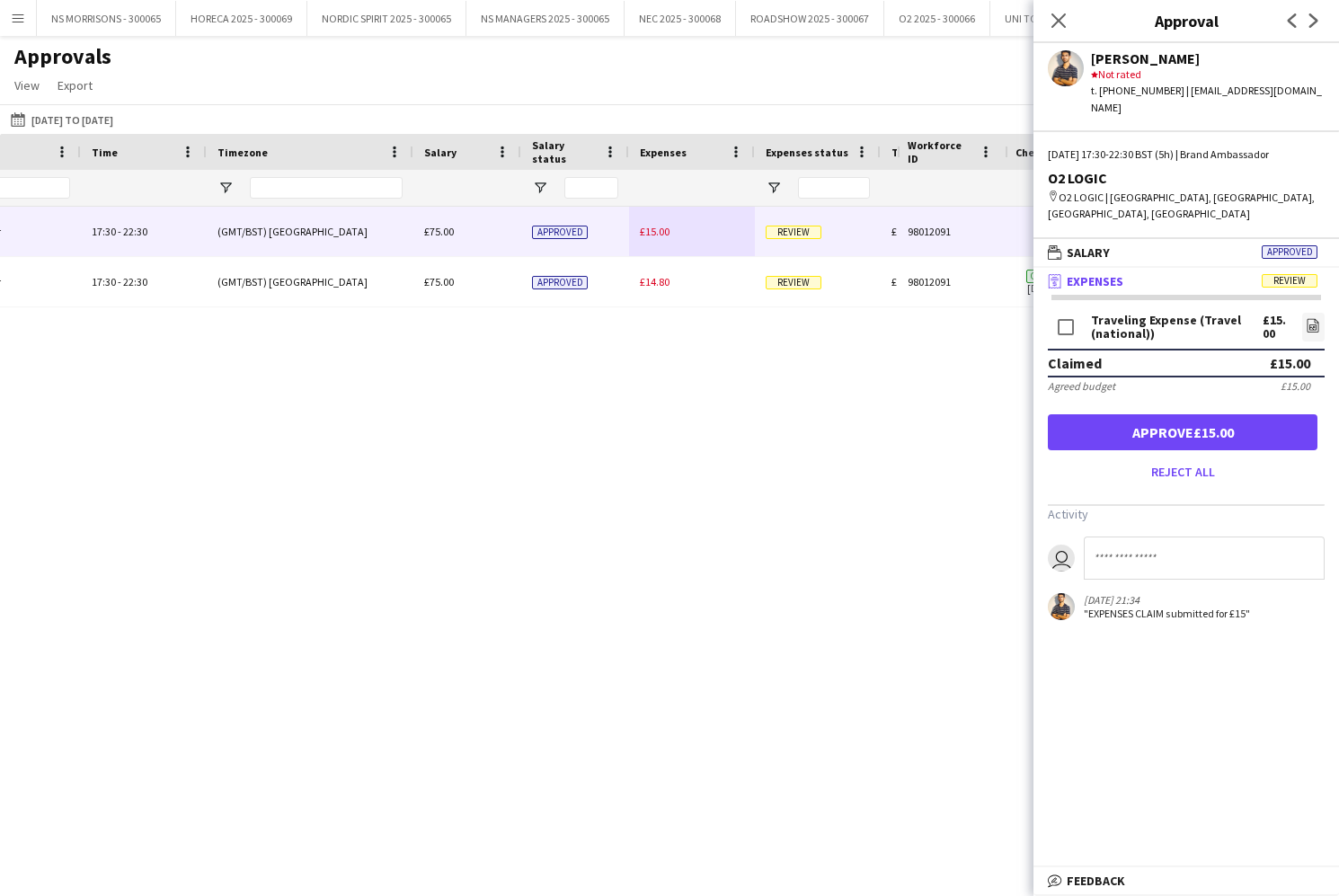
click at [1209, 414] on button "Approve £15.00" at bounding box center [1183, 432] width 270 height 36
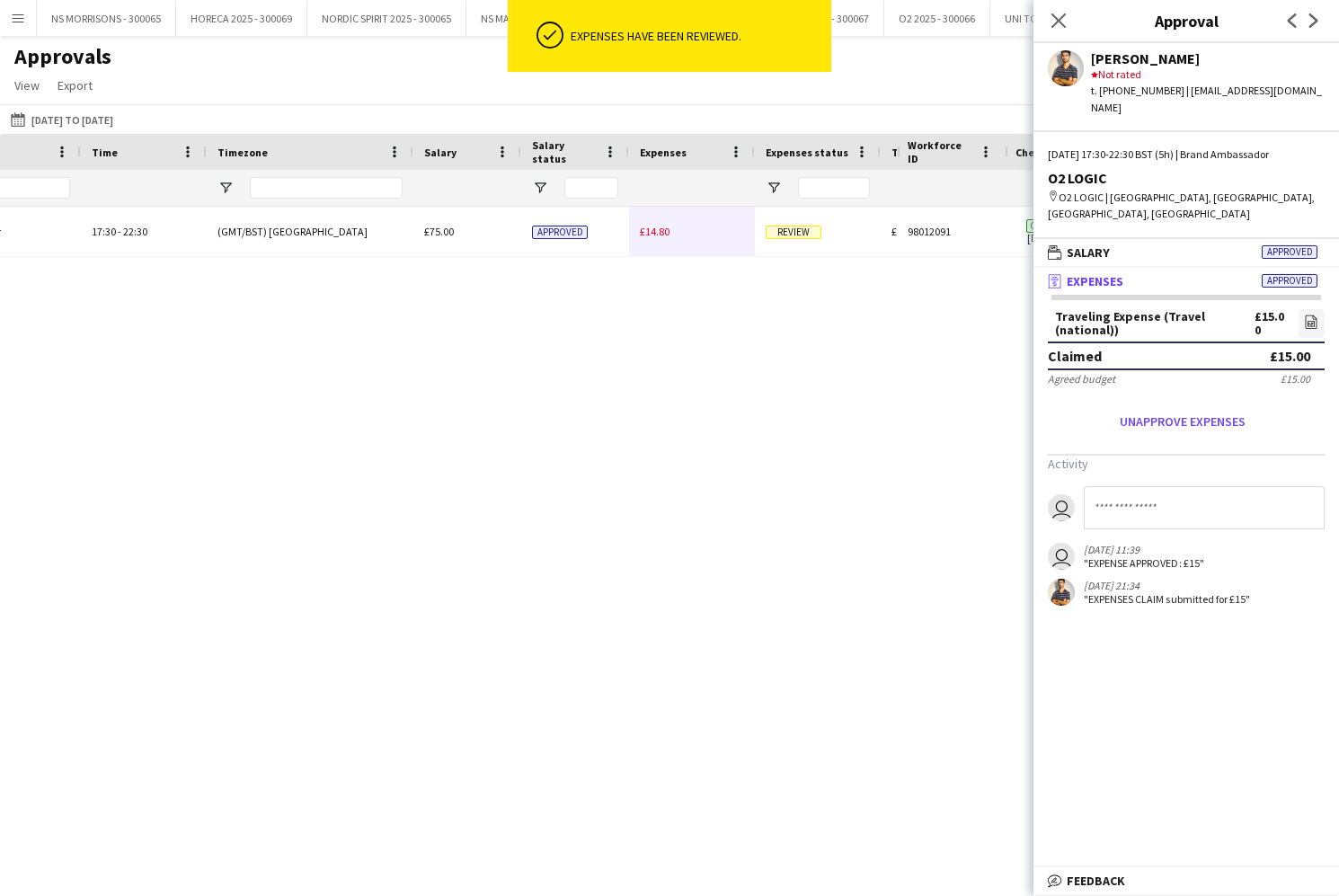
click at [661, 236] on span "£14.80" at bounding box center [654, 231] width 30 height 13
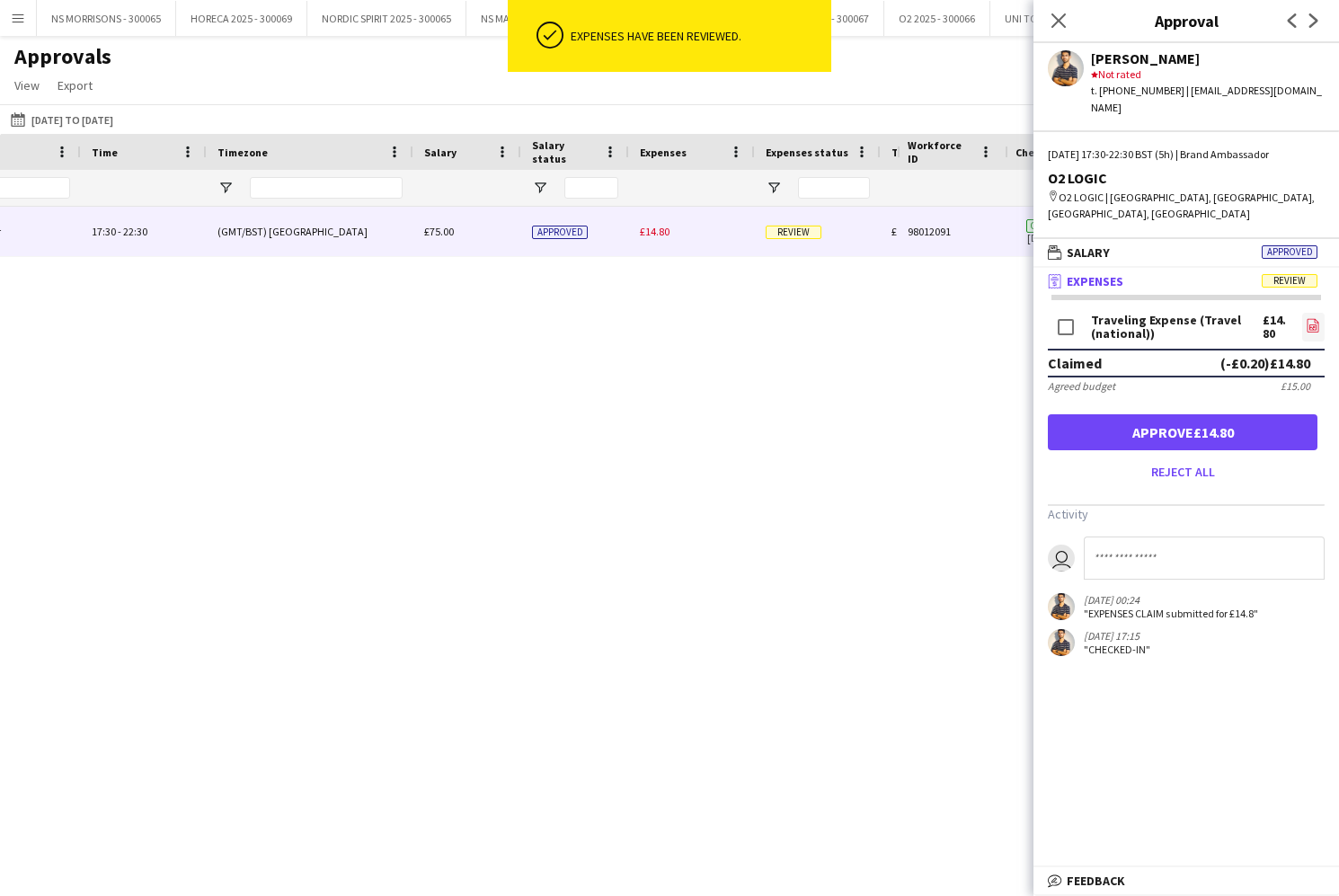
click at [1323, 313] on link "file-image" at bounding box center [1313, 327] width 22 height 29
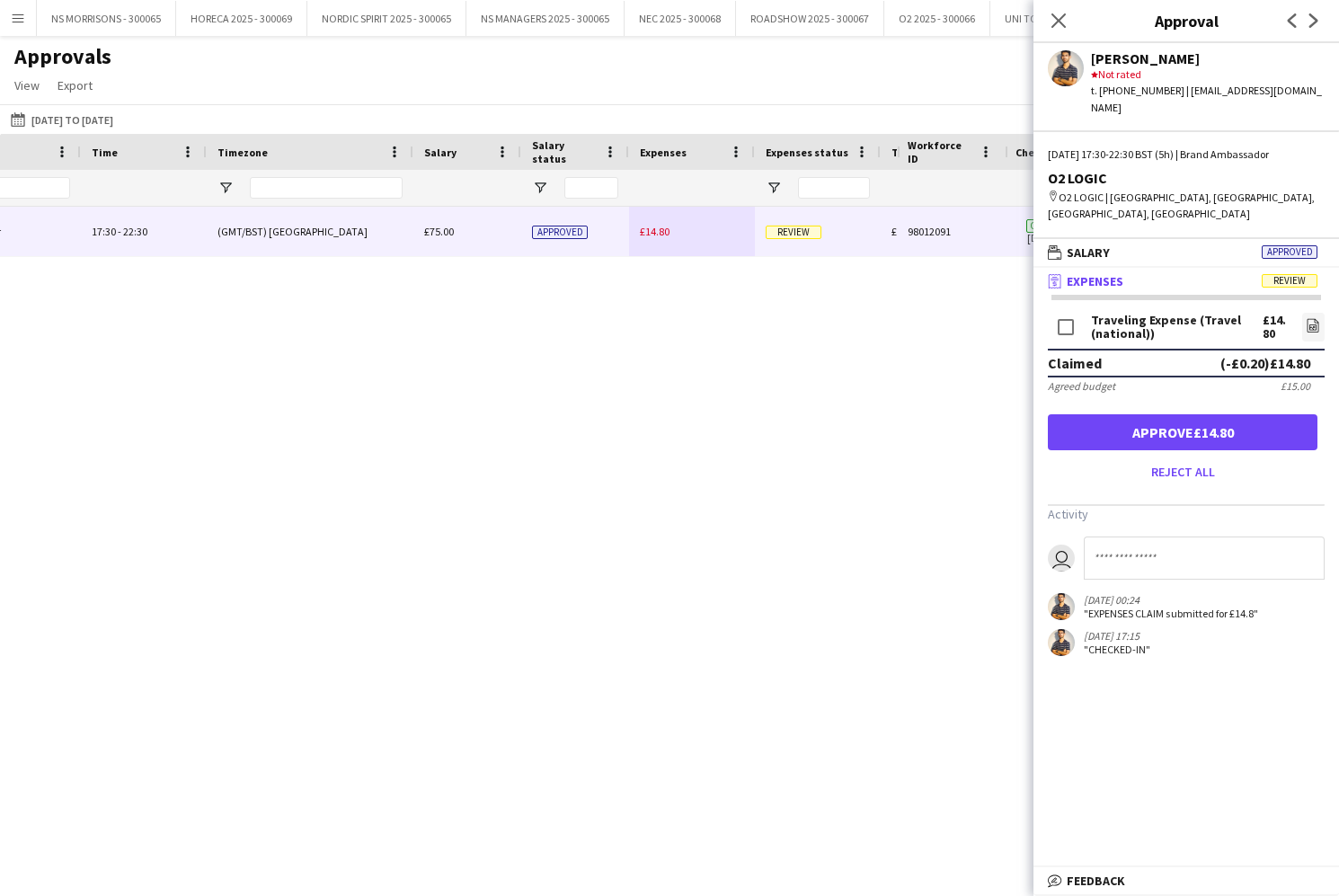
click at [1158, 414] on button "Approve £14.80" at bounding box center [1183, 432] width 270 height 36
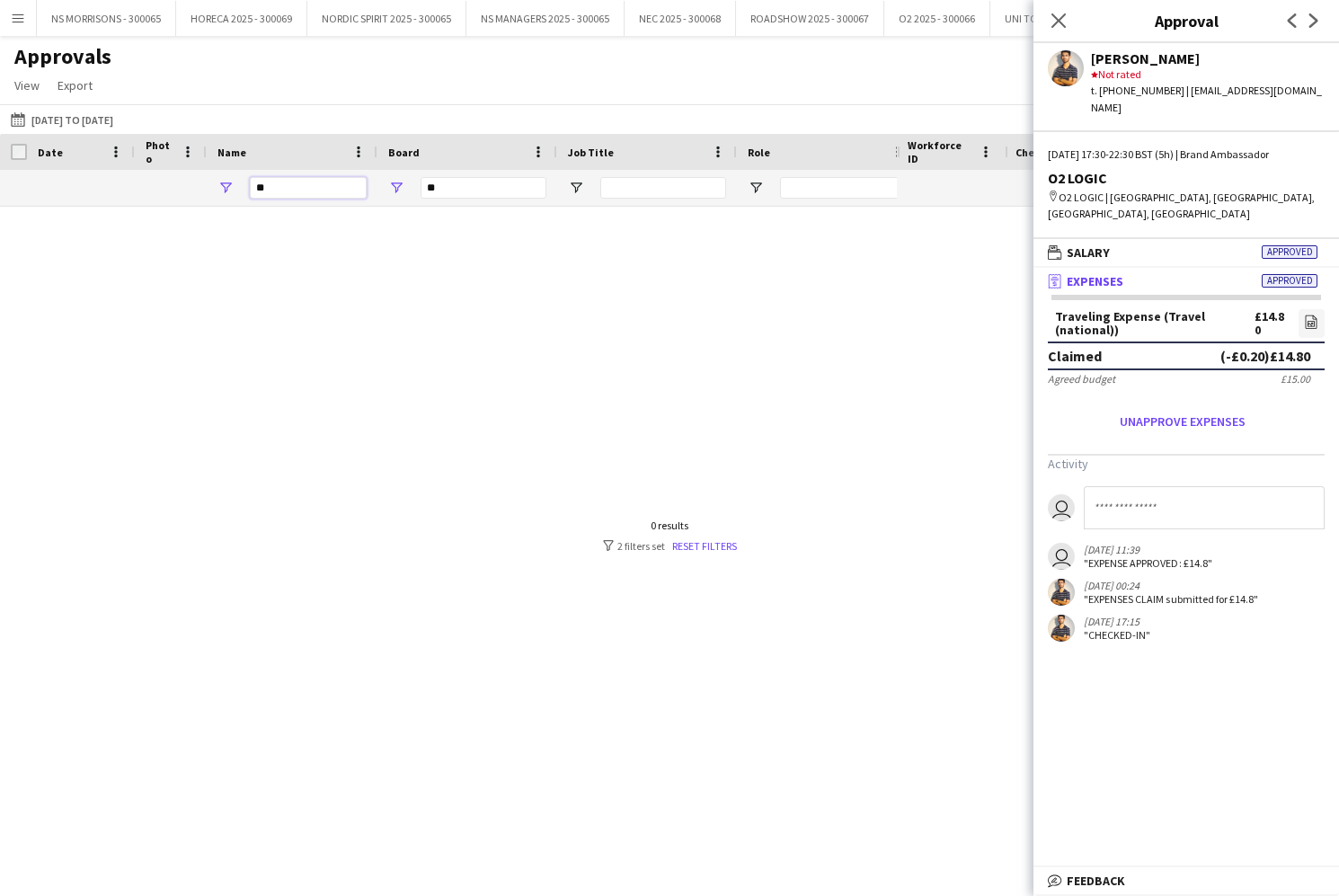
type input "*"
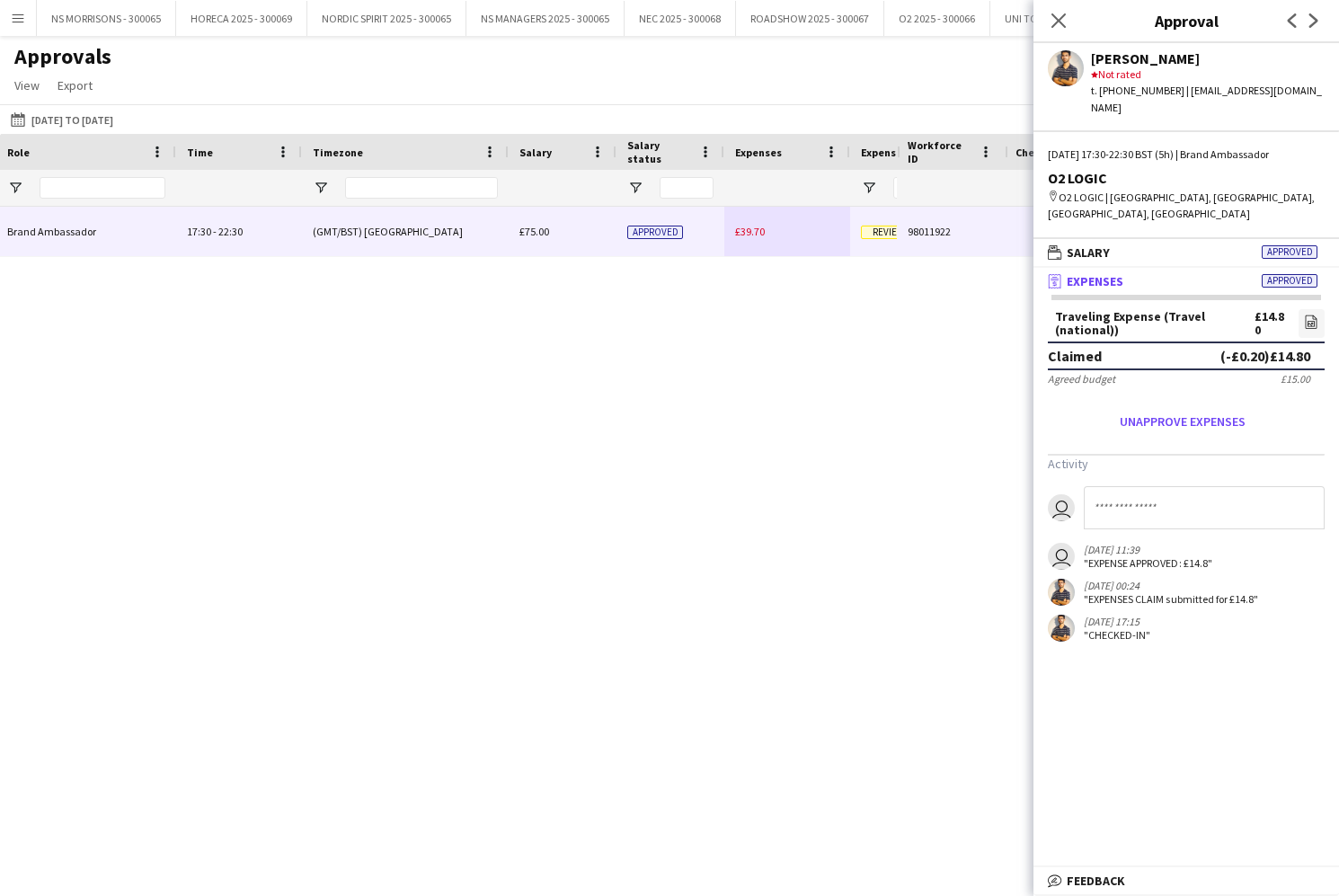
type input "*****"
click at [754, 223] on div "£39.70" at bounding box center [787, 231] width 126 height 49
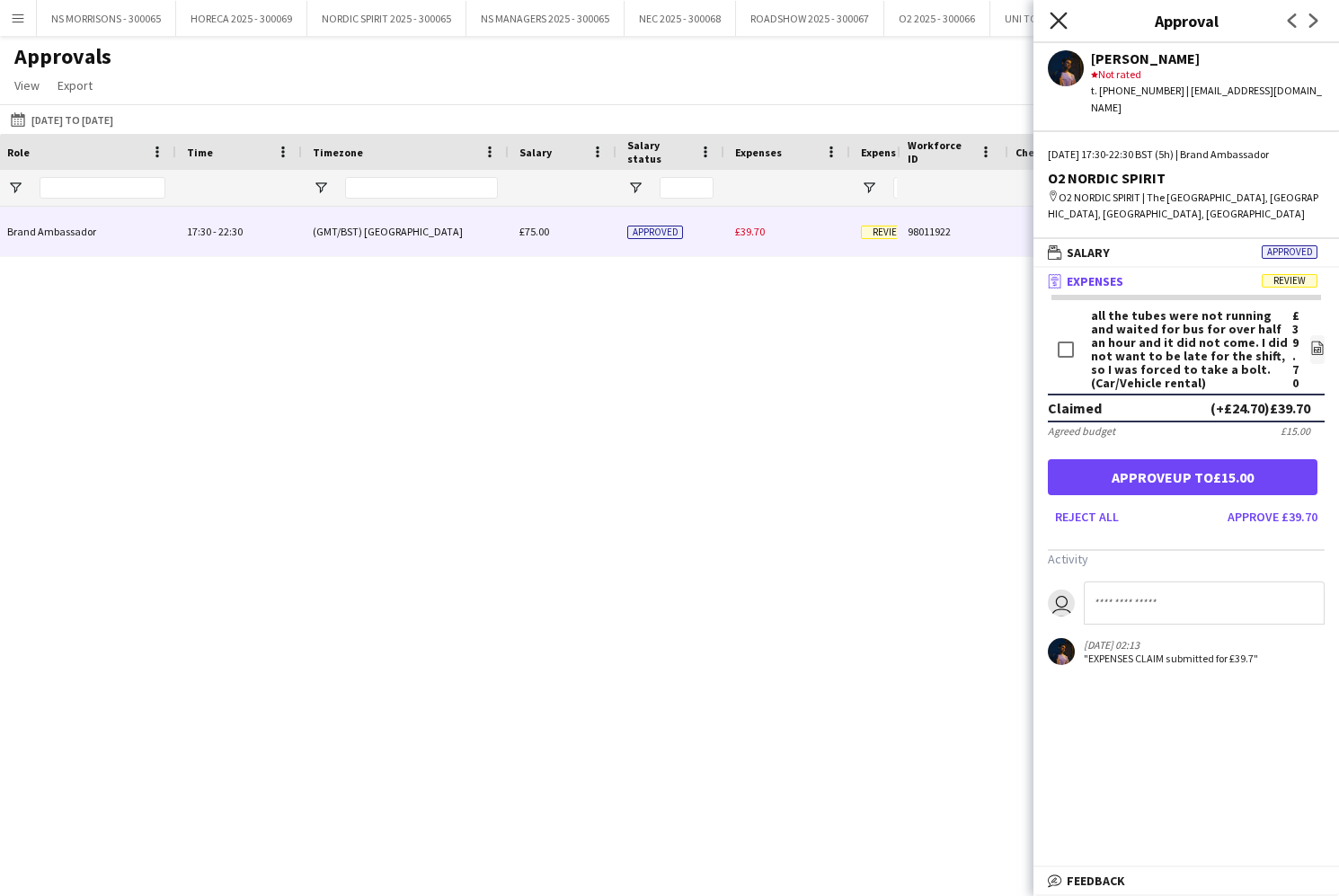
click at [1057, 20] on icon at bounding box center [1058, 20] width 17 height 17
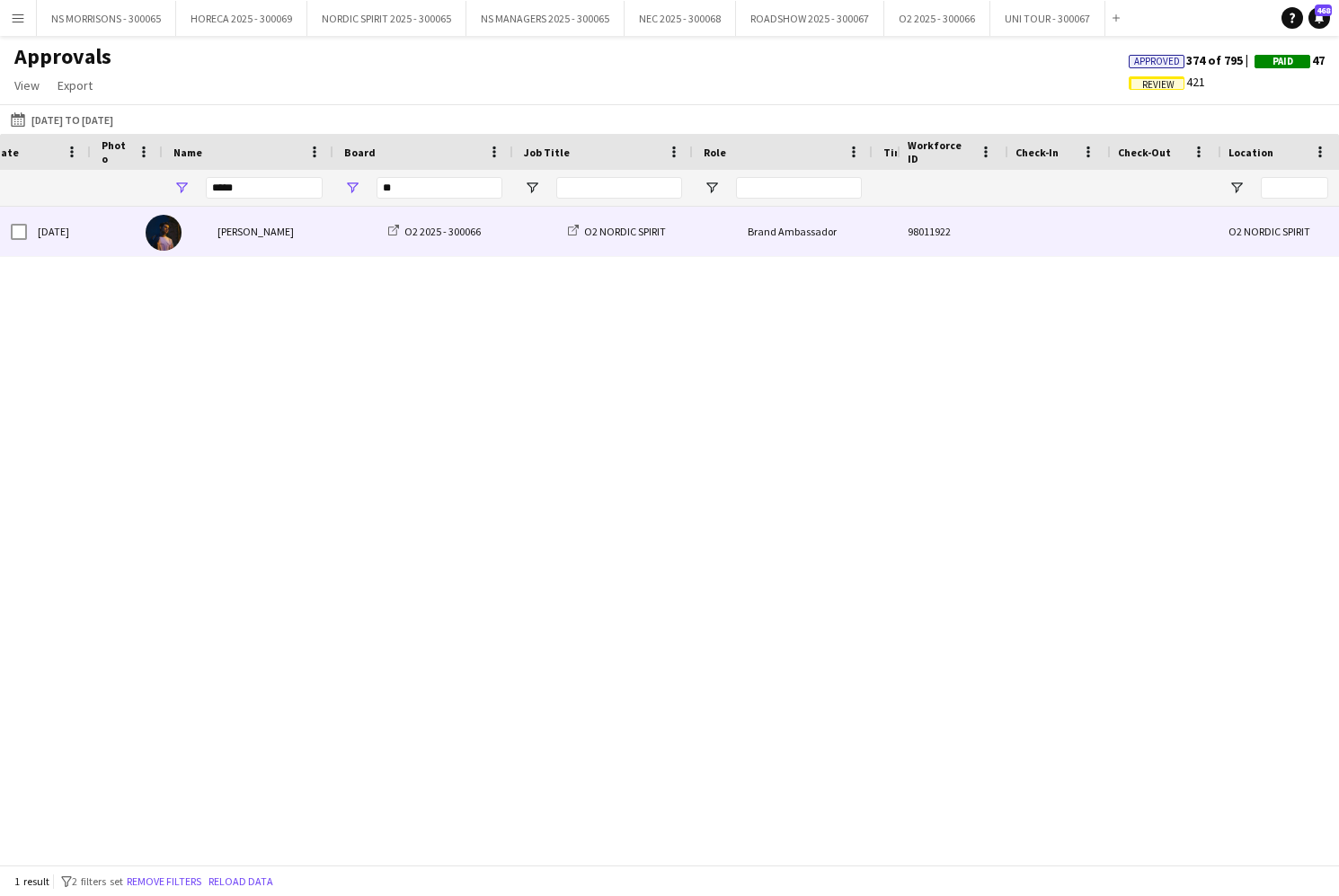
scroll to position [0, -16]
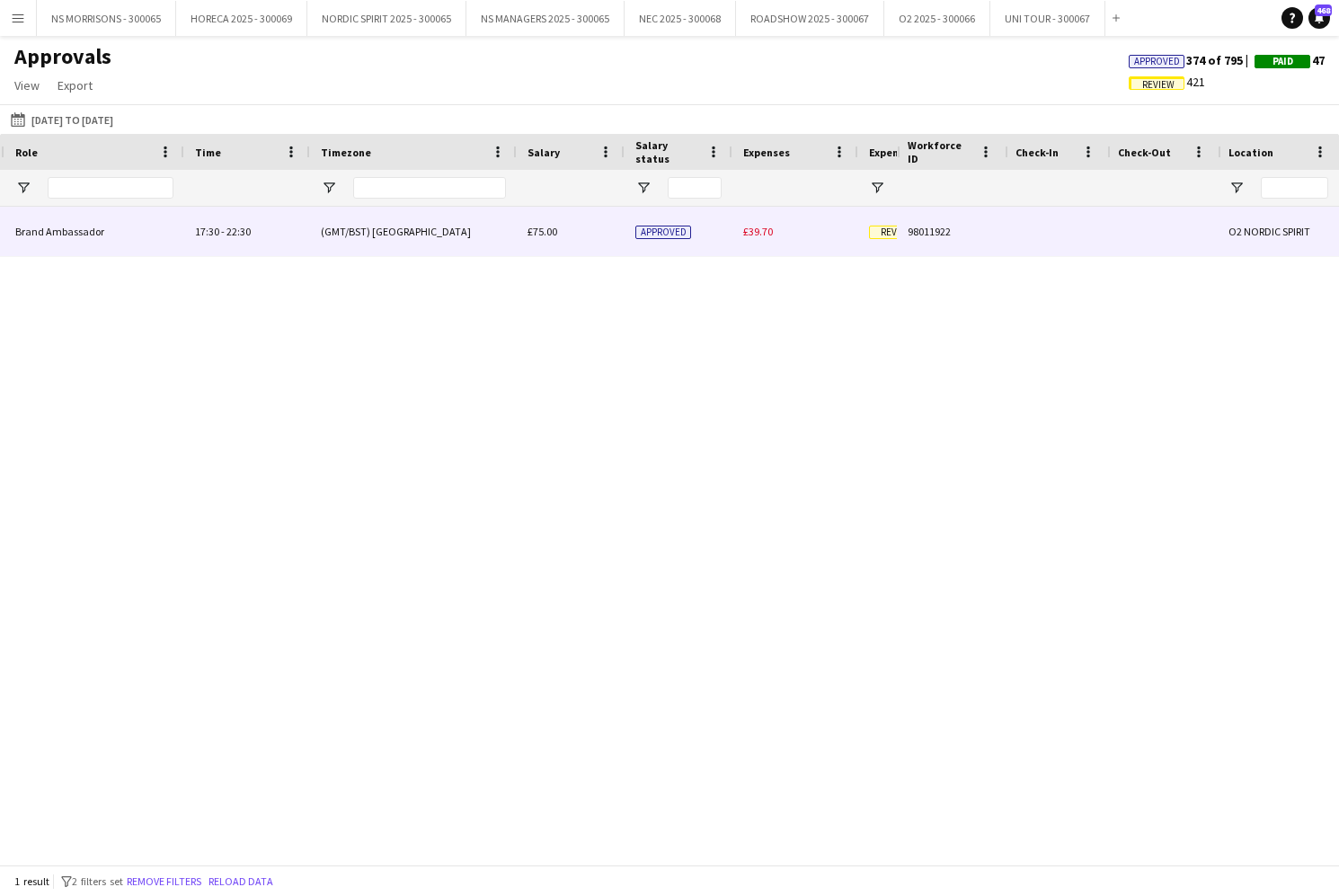
click at [765, 234] on span "£39.70" at bounding box center [758, 231] width 30 height 13
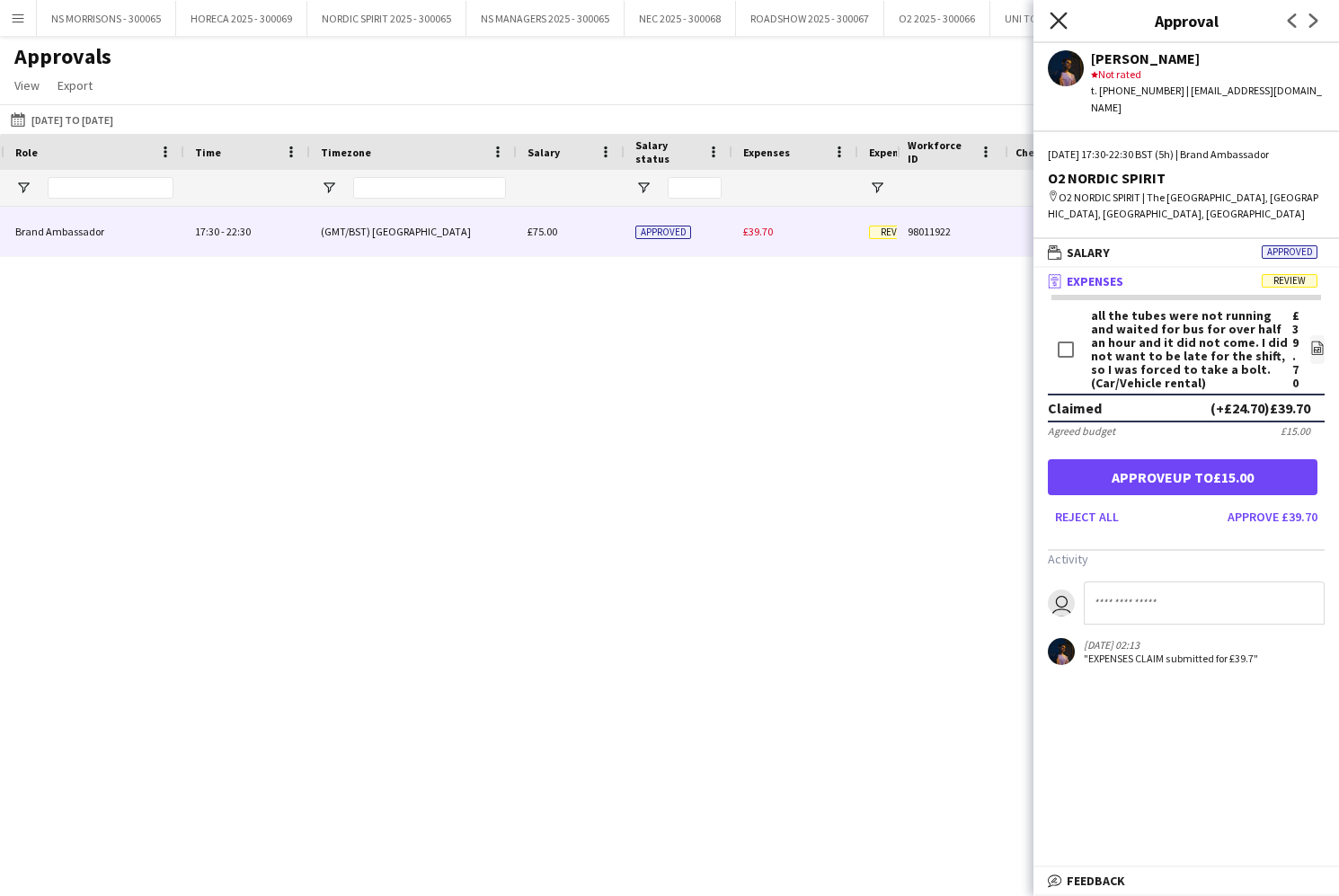
click at [1053, 18] on icon "Close pop-in" at bounding box center [1058, 20] width 17 height 17
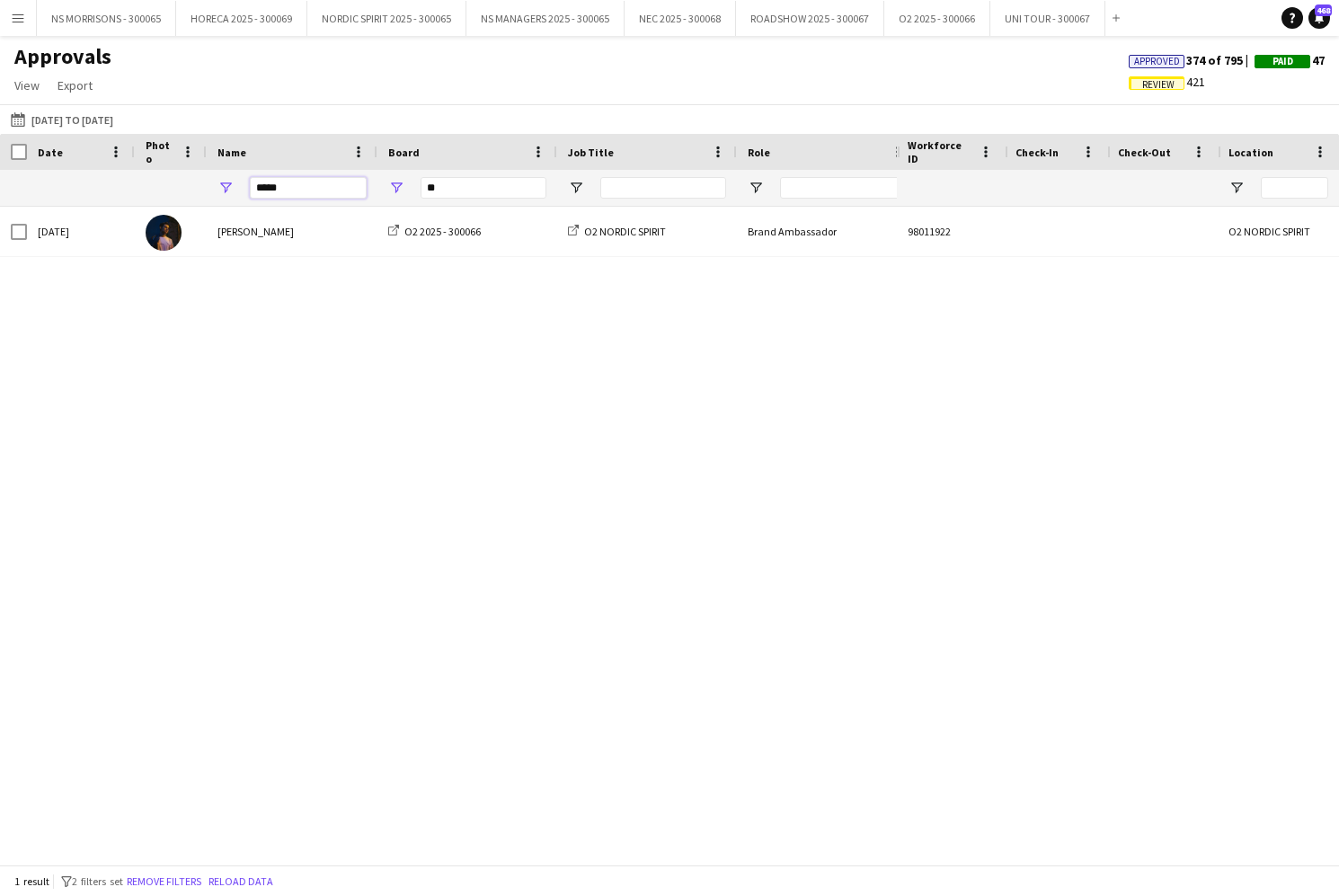
click at [305, 191] on input "*****" at bounding box center [308, 188] width 117 height 22
type input "*"
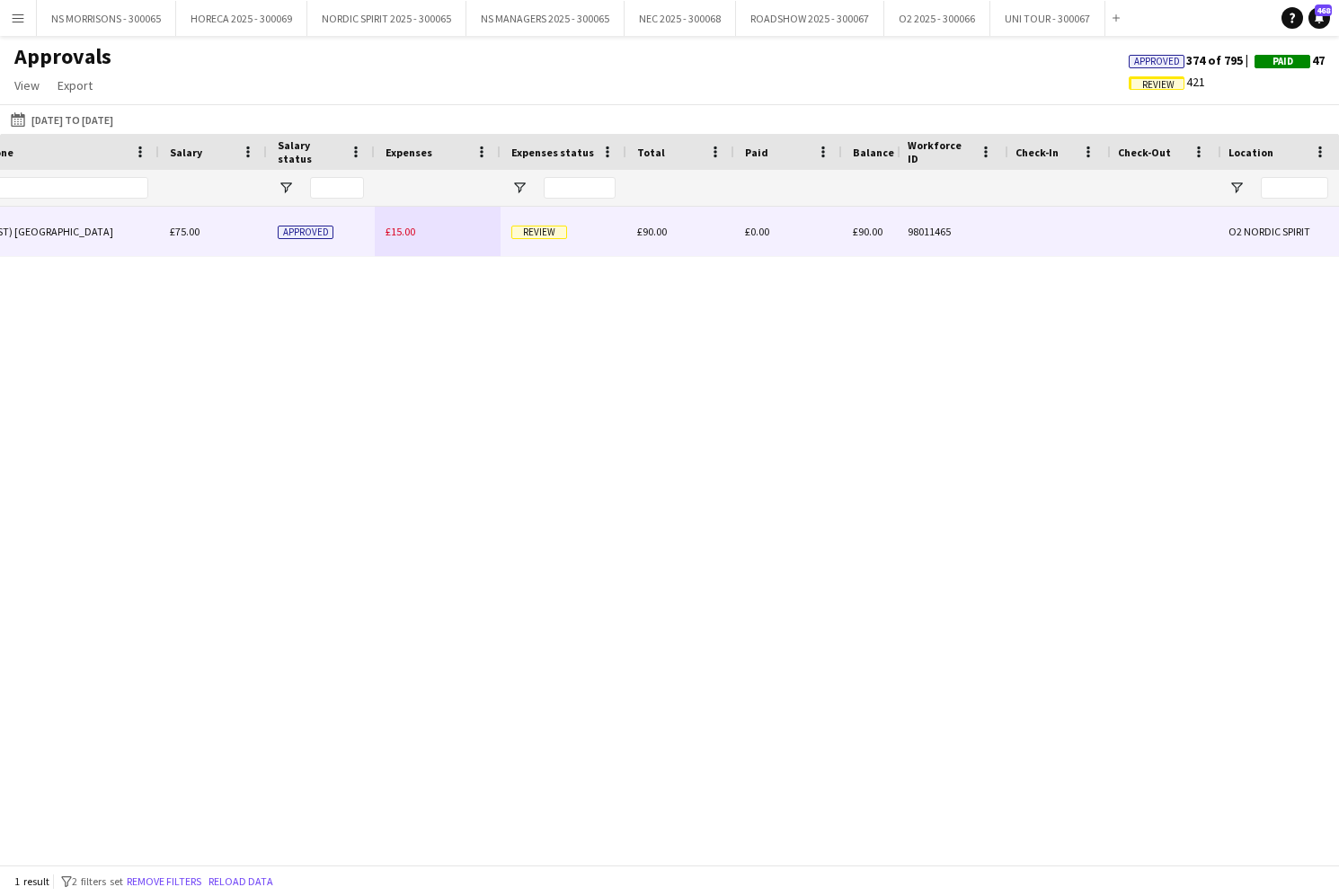
type input "*****"
click at [407, 233] on span "£15.00" at bounding box center [400, 231] width 30 height 13
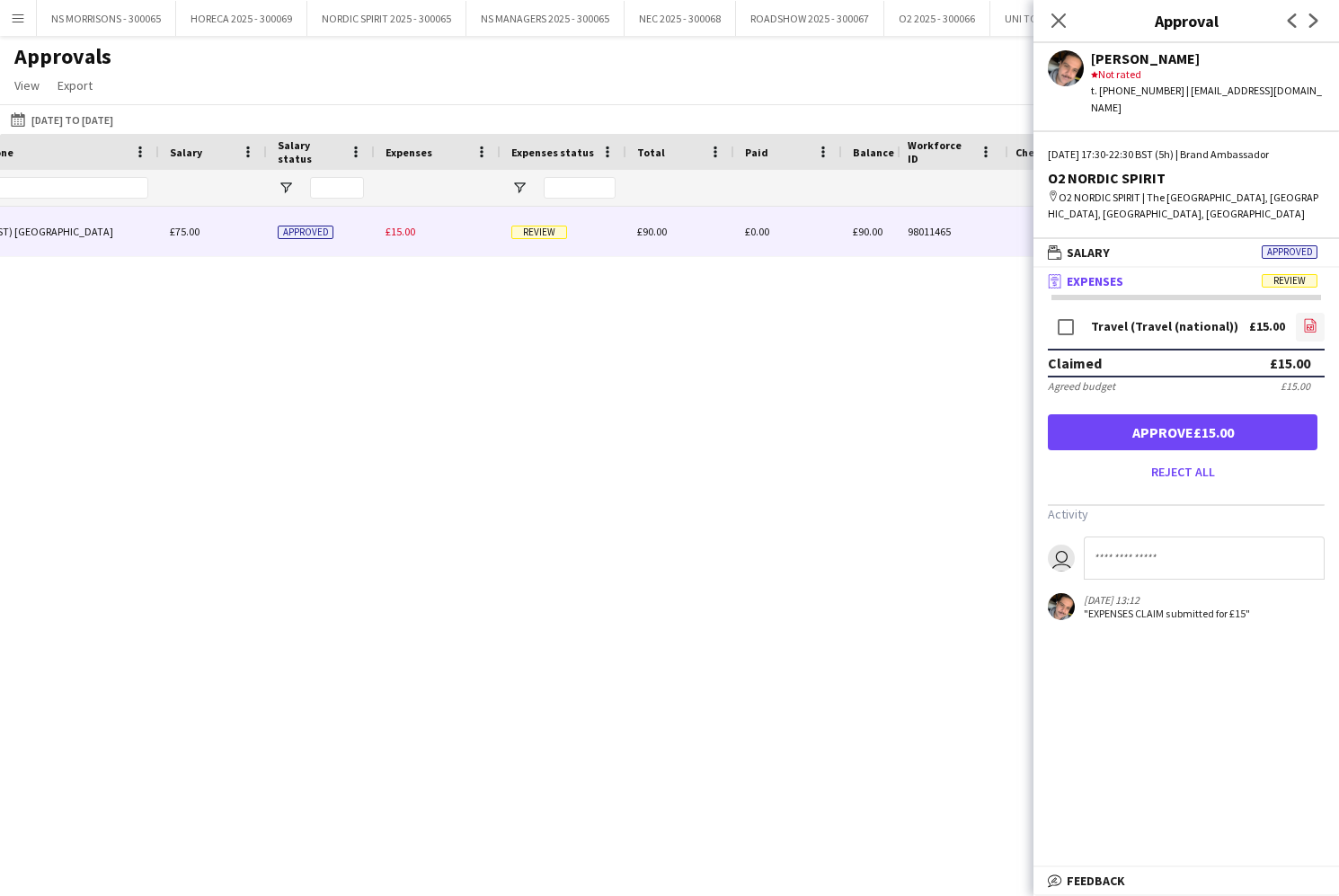
click at [1314, 324] on icon at bounding box center [1310, 327] width 7 height 5
click at [1166, 418] on button "Approve £15.00" at bounding box center [1183, 432] width 270 height 36
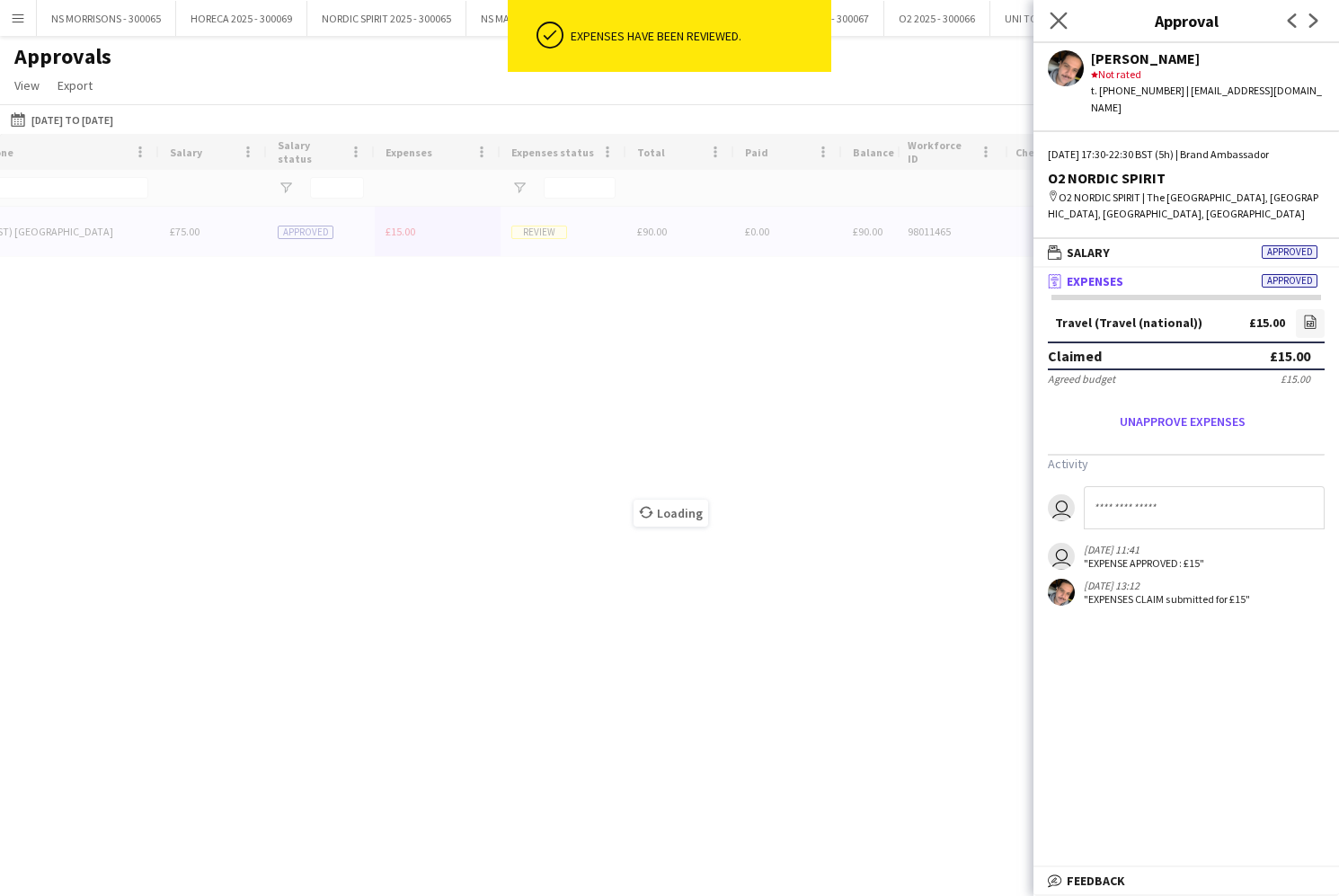
click at [1049, 16] on app-icon "Close pop-in" at bounding box center [1059, 21] width 26 height 26
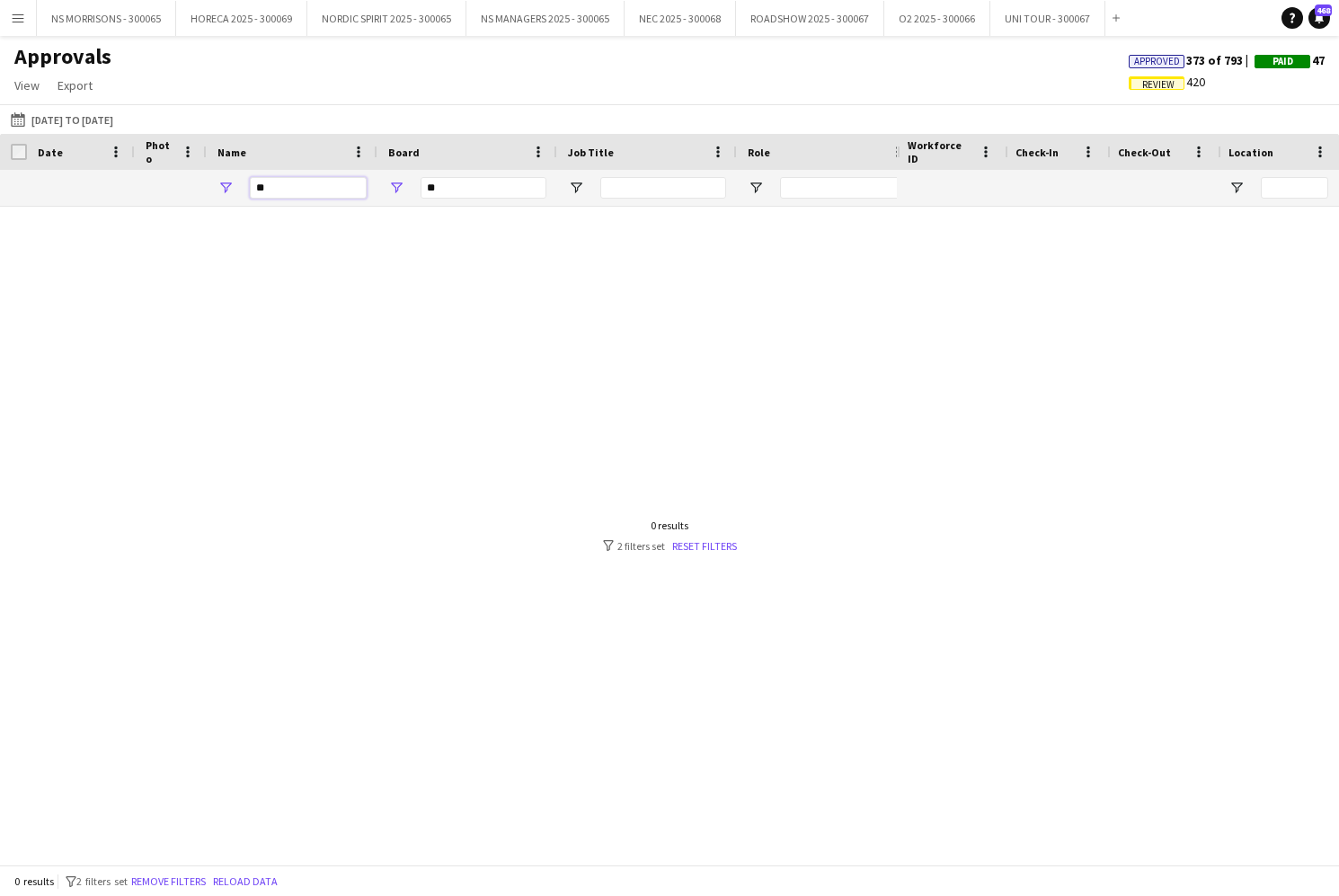
type input "*"
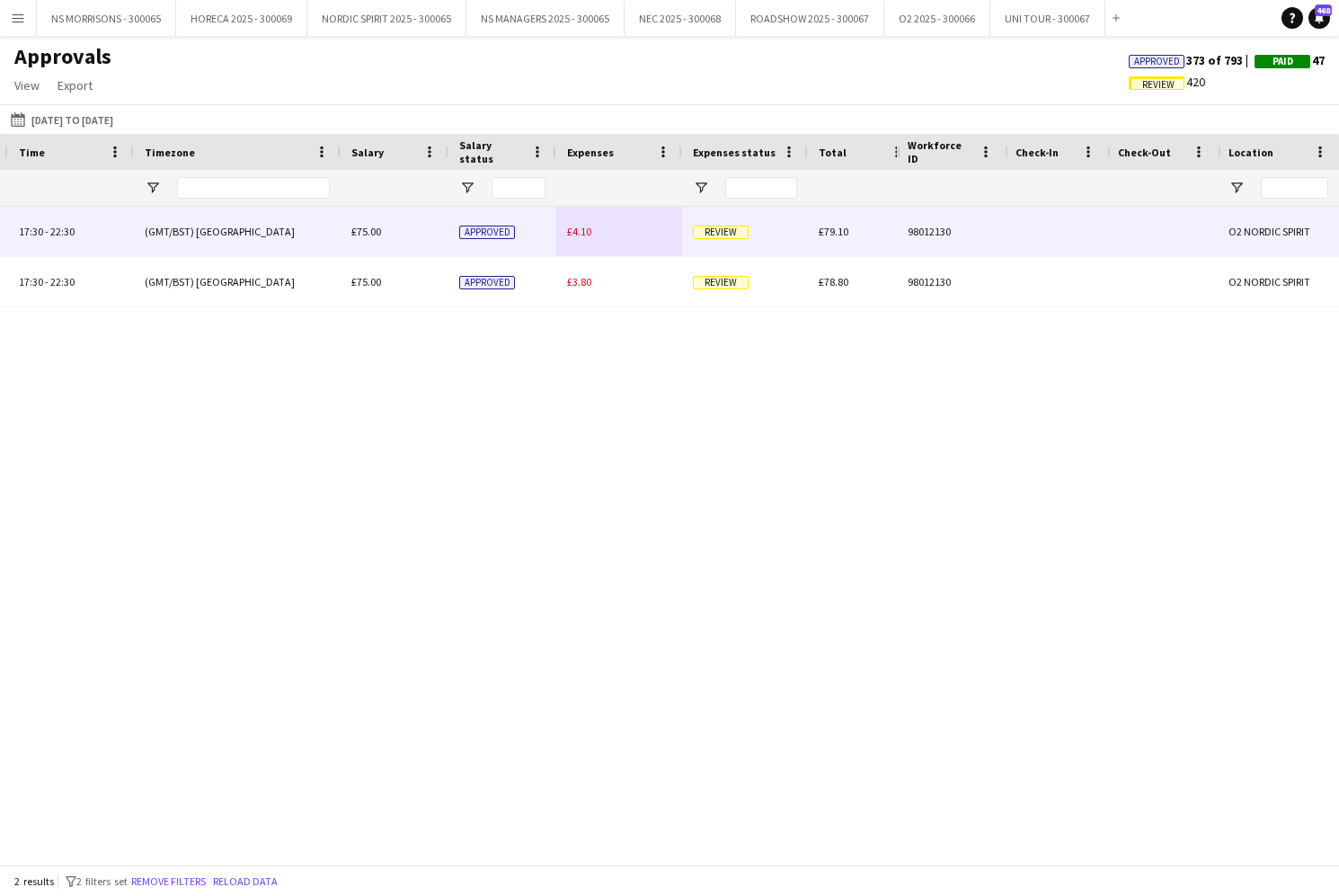
type input "****"
click at [576, 229] on span "£4.10" at bounding box center [579, 231] width 24 height 13
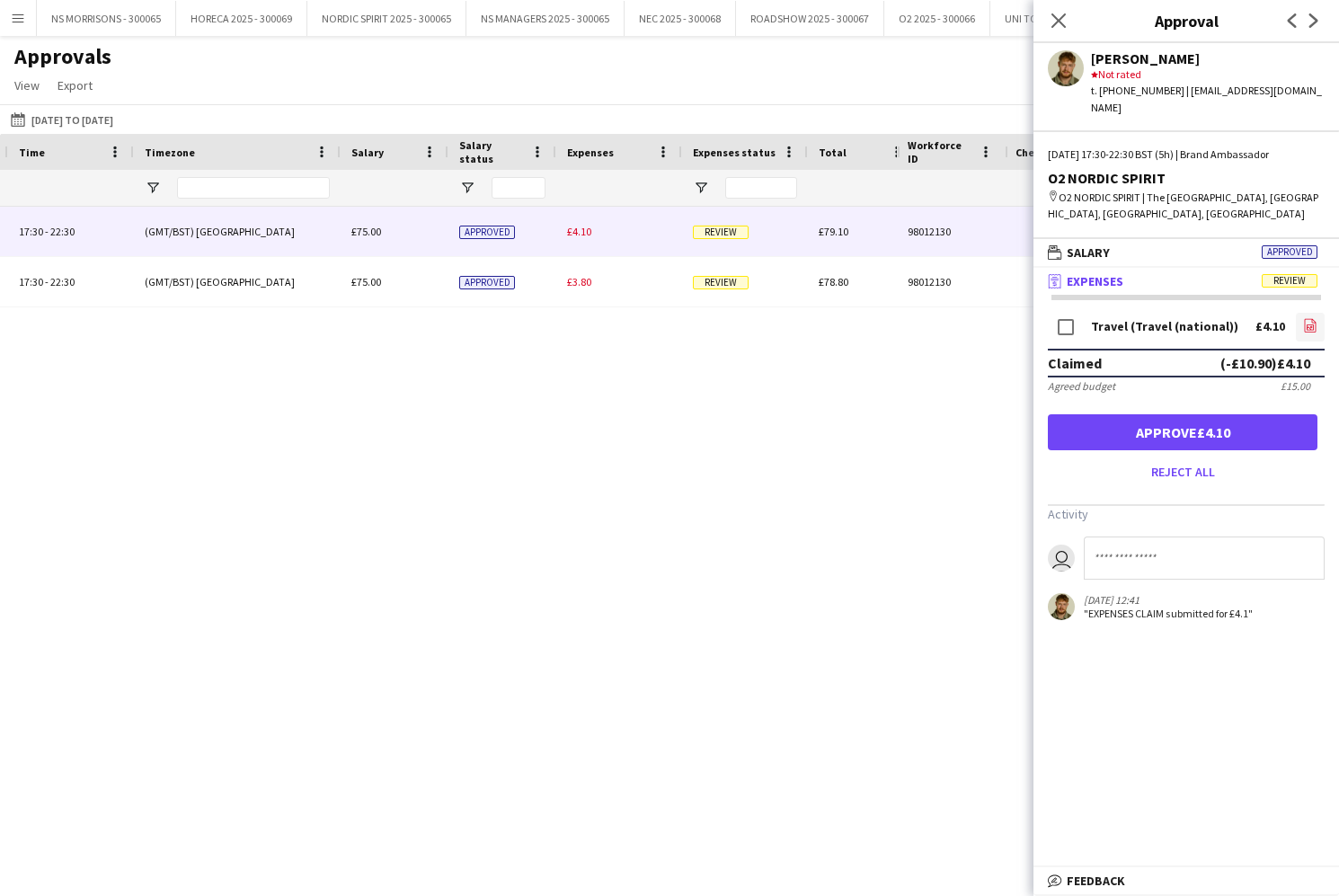
click at [1313, 318] on icon "file-image" at bounding box center [1310, 325] width 14 height 14
drag, startPoint x: 1252, startPoint y: 420, endPoint x: 1232, endPoint y: 413, distance: 21.2
click at [1251, 420] on button "Approve £4.10" at bounding box center [1183, 432] width 270 height 36
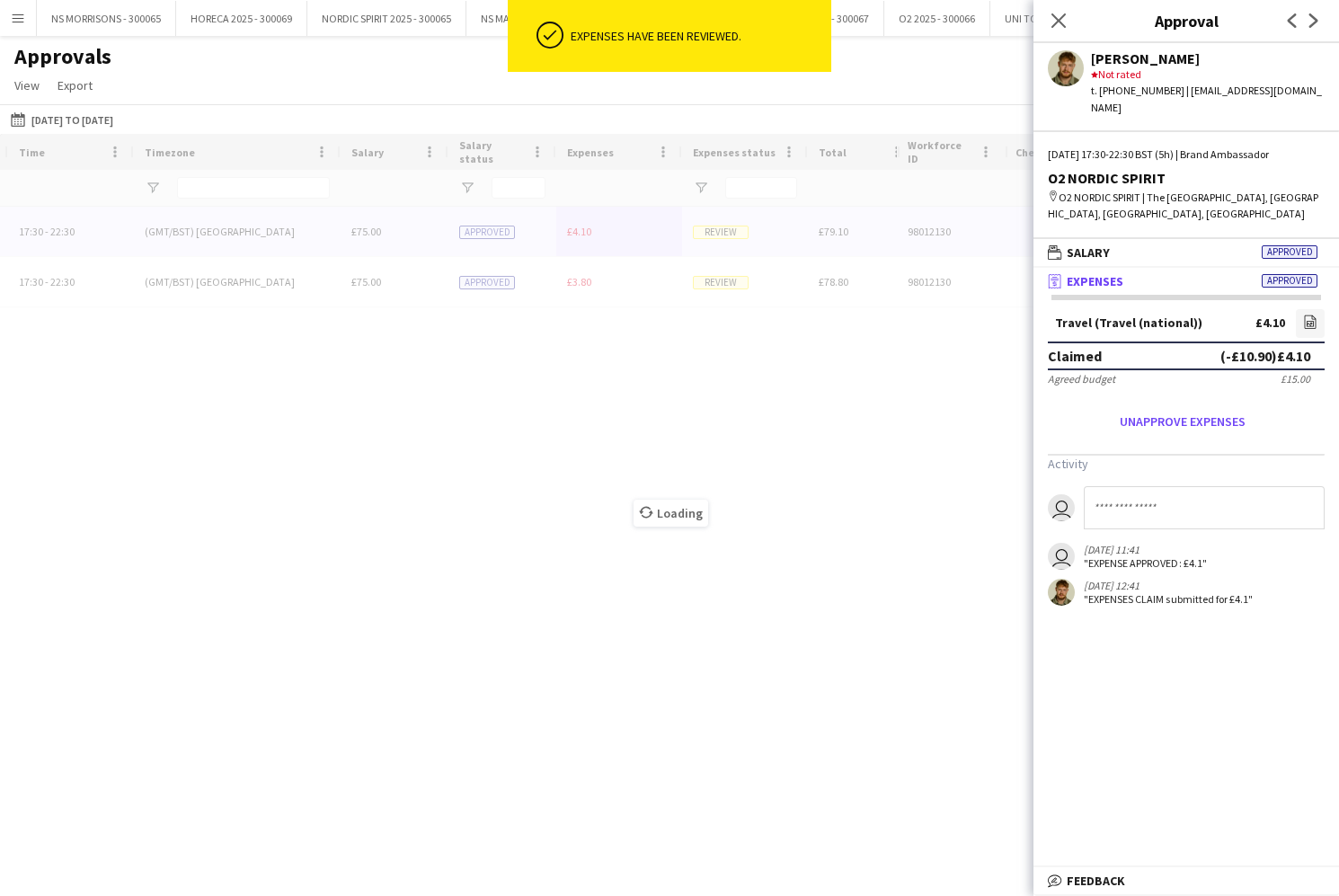
click at [582, 234] on div "Loading" at bounding box center [670, 499] width 1339 height 731
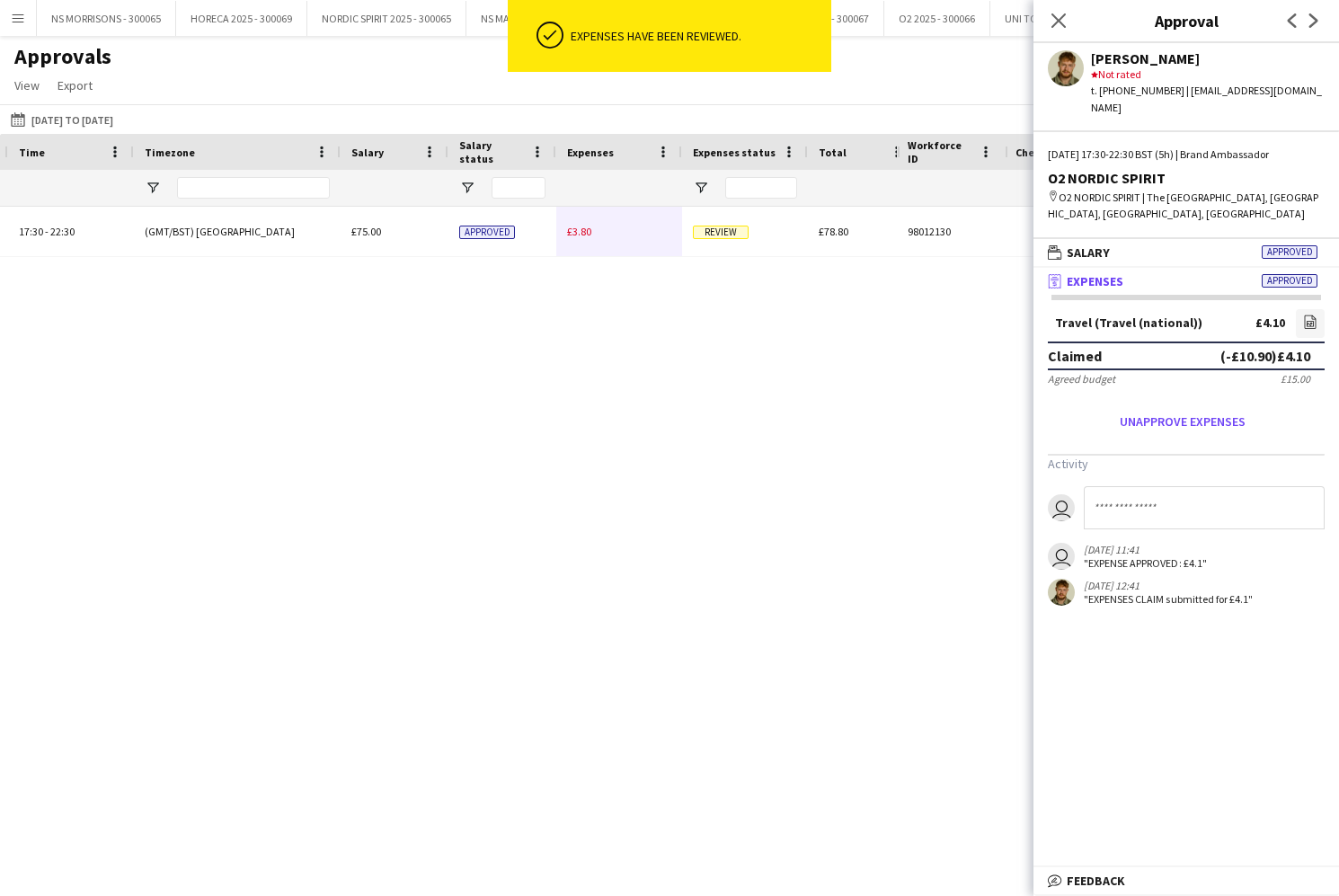
click at [582, 234] on span "£3.80" at bounding box center [579, 231] width 24 height 13
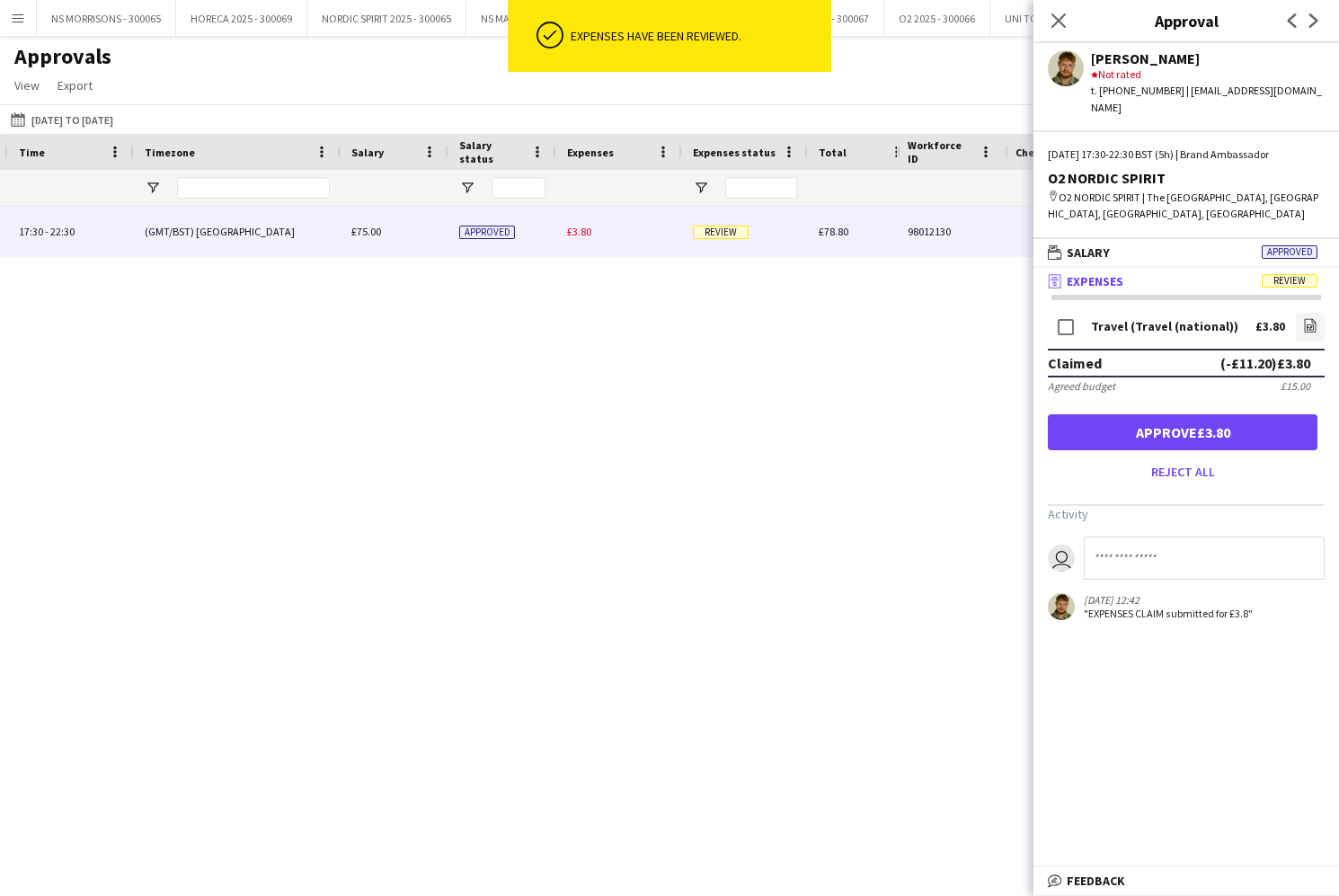
drag, startPoint x: 1087, startPoint y: 409, endPoint x: 1089, endPoint y: 395, distance: 14.1
click at [1087, 414] on button "Approve £3.80" at bounding box center [1183, 432] width 270 height 36
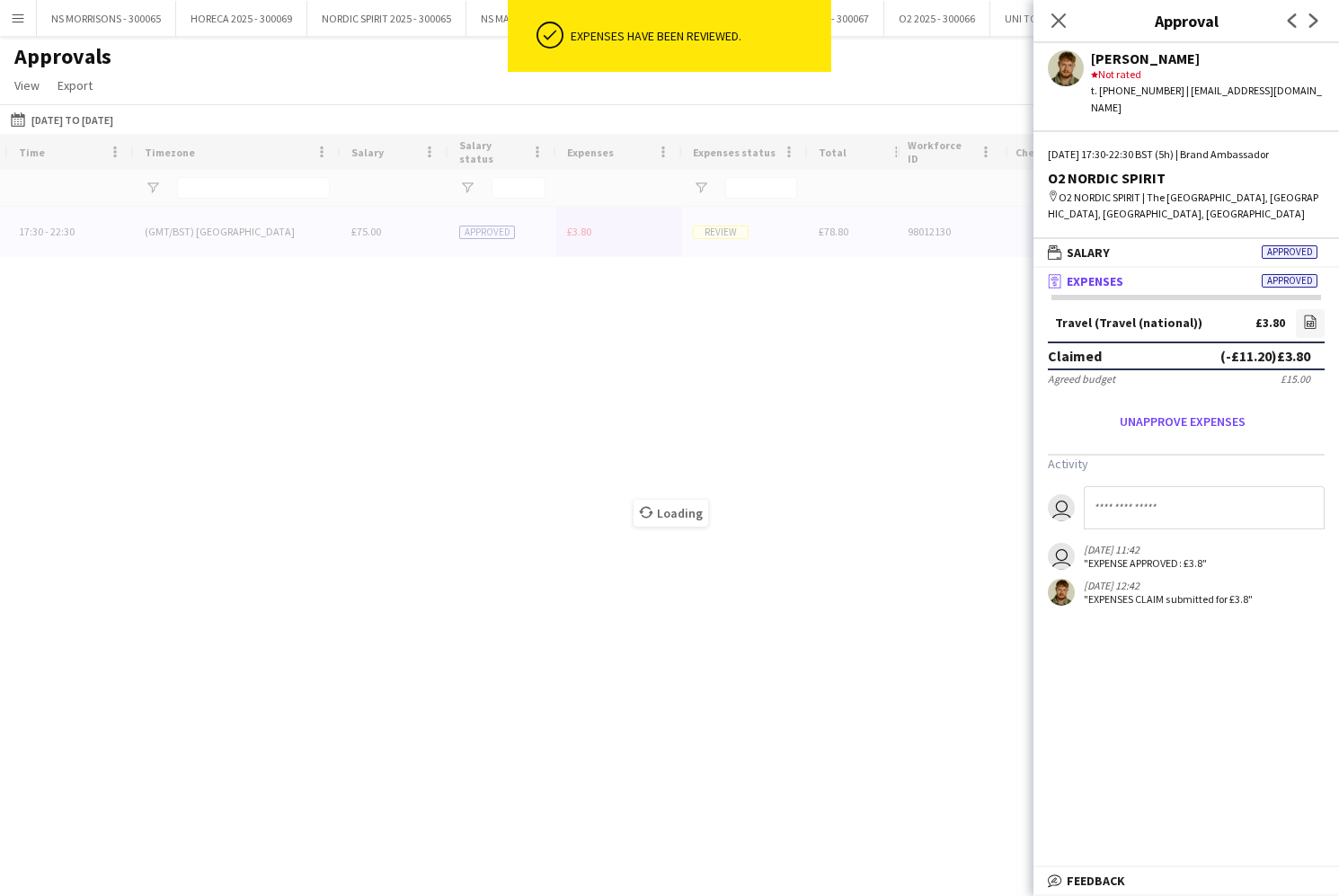
drag, startPoint x: 1061, startPoint y: 25, endPoint x: 1004, endPoint y: 49, distance: 61.8
click at [1060, 25] on icon "Close pop-in" at bounding box center [1059, 21] width 14 height 14
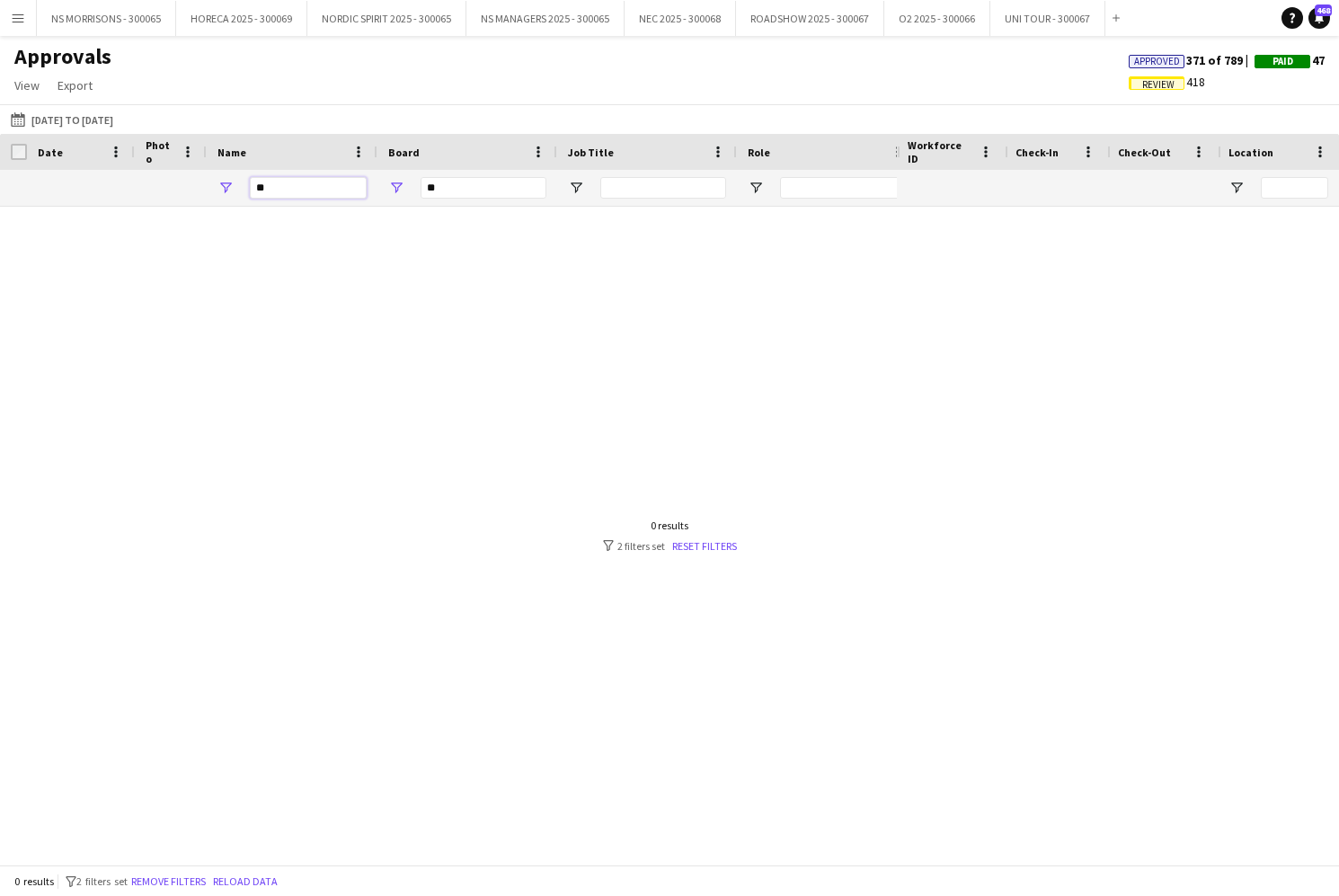
type input "*"
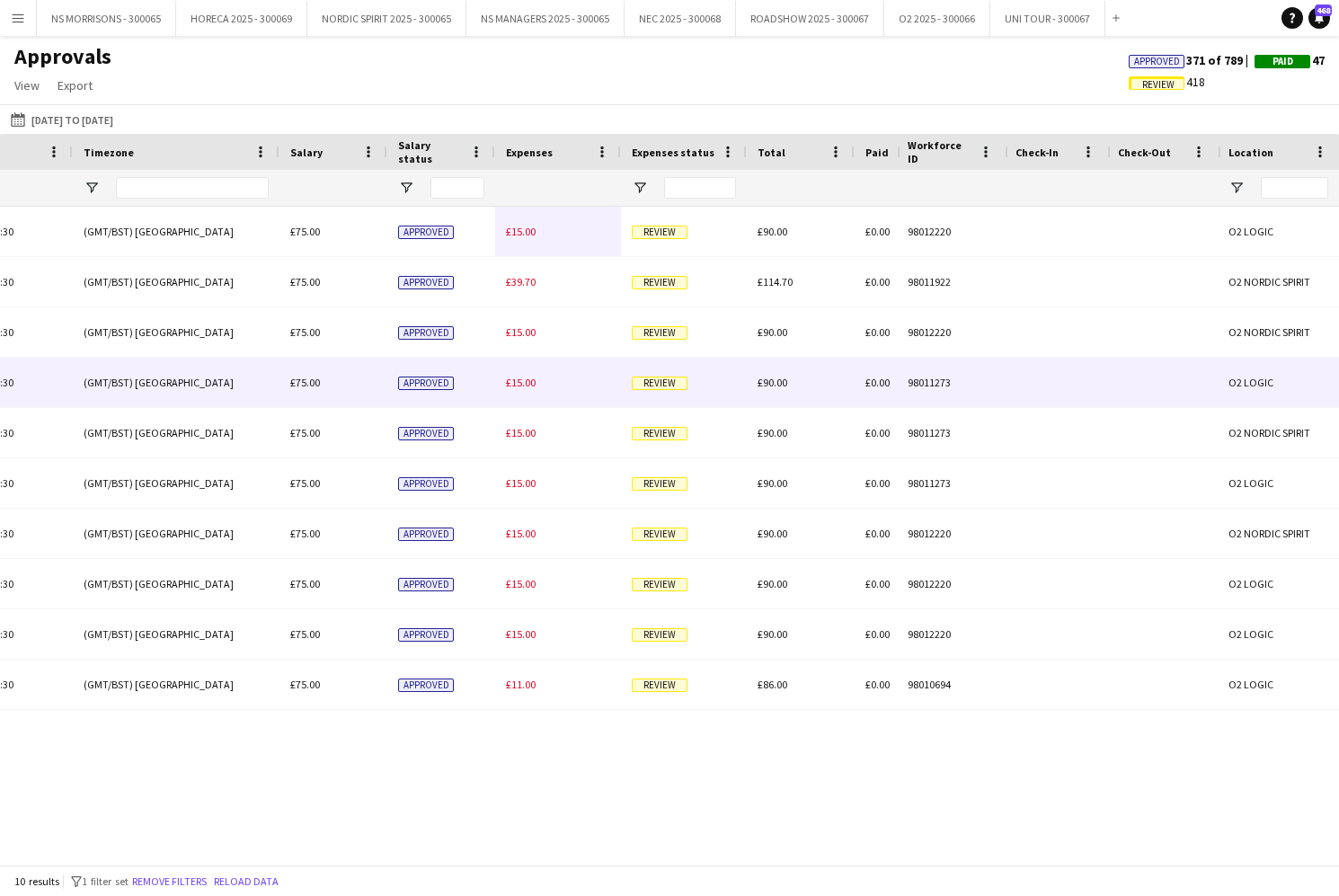
click at [528, 389] on div "£15.00" at bounding box center [558, 382] width 126 height 49
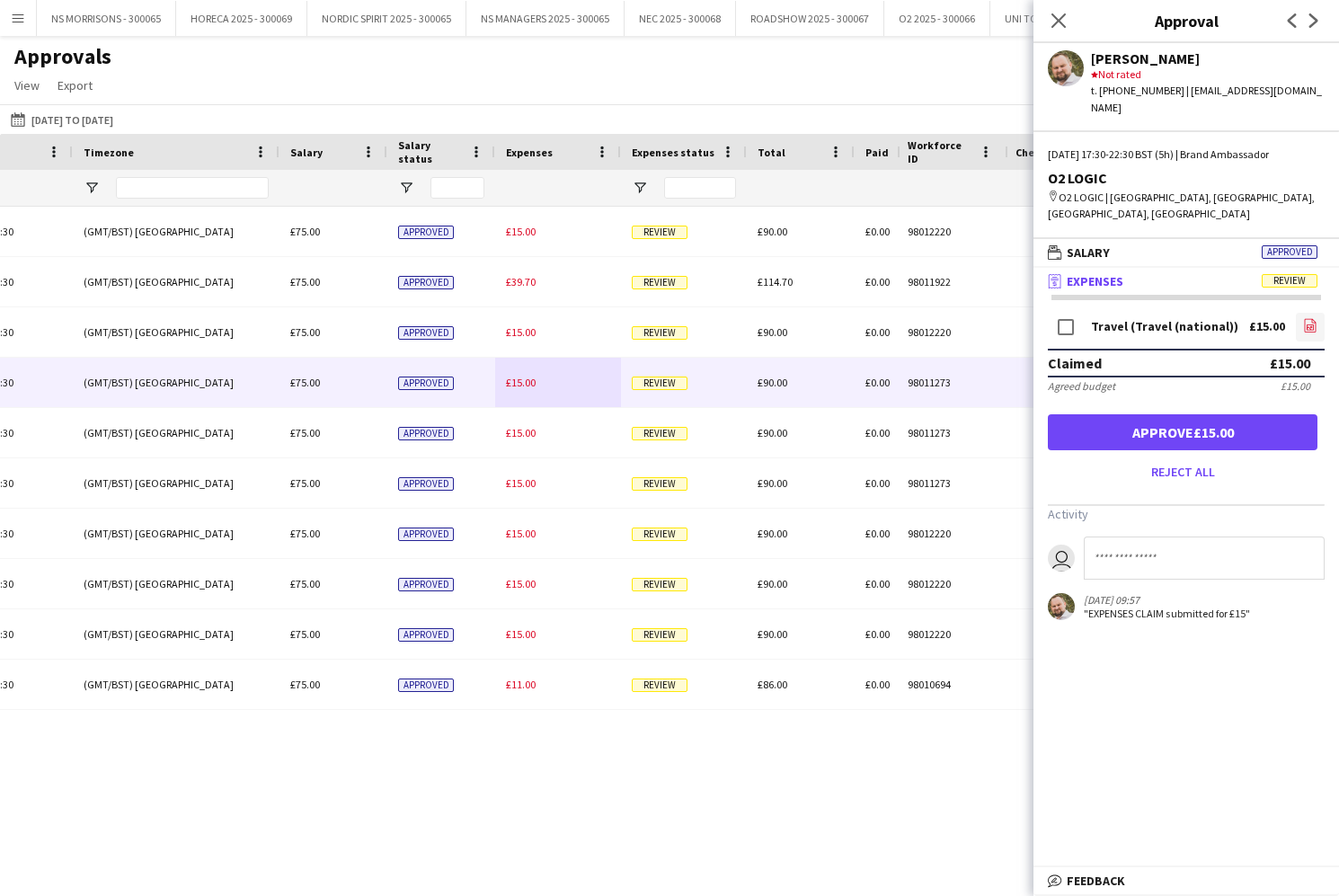
click at [1309, 318] on icon "file-image" at bounding box center [1310, 325] width 14 height 14
drag, startPoint x: 1071, startPoint y: 392, endPoint x: 988, endPoint y: 398, distance: 83.2
click at [1070, 414] on button "Approve £15.00" at bounding box center [1183, 432] width 270 height 36
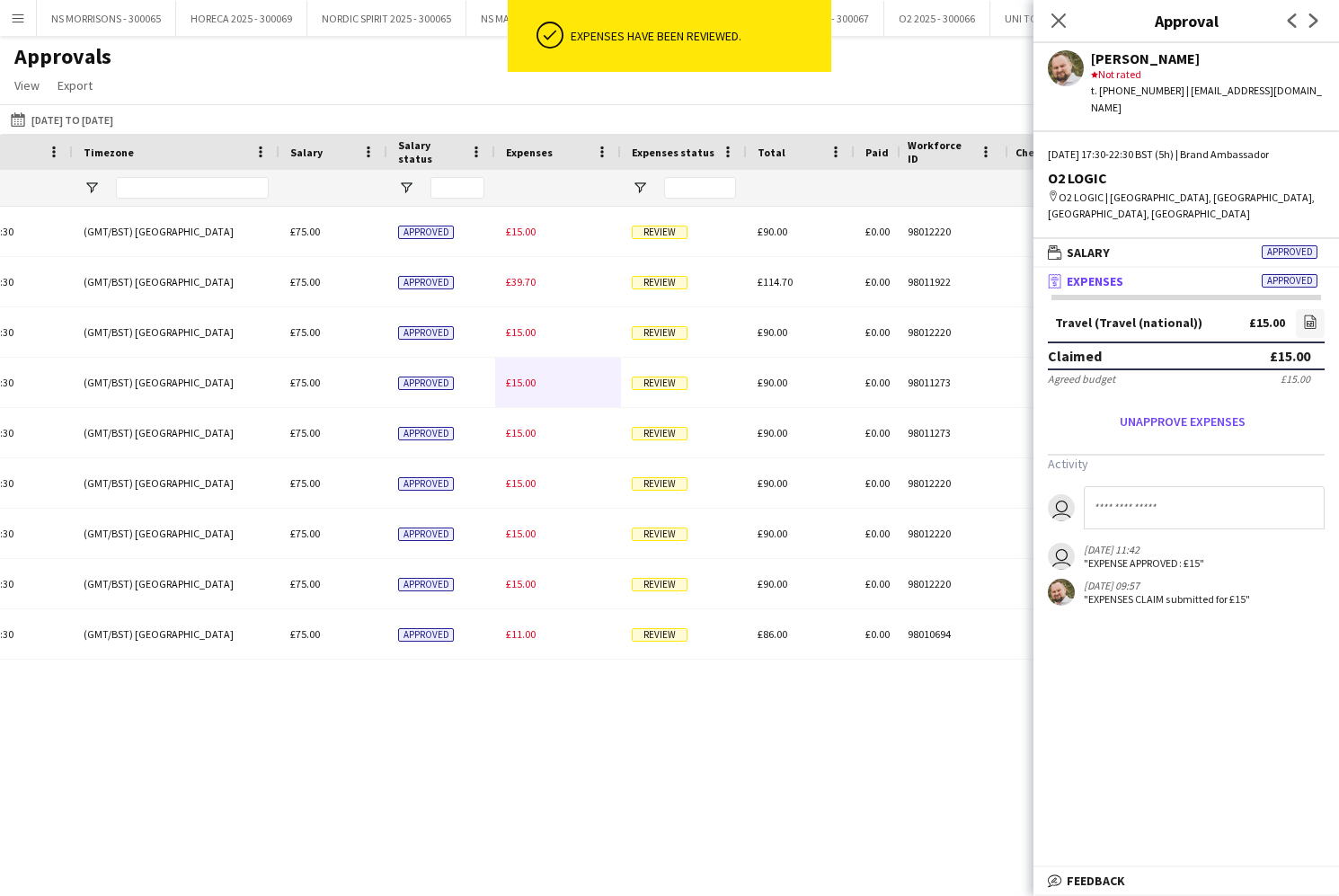
click at [516, 383] on span "£15.00" at bounding box center [520, 382] width 30 height 13
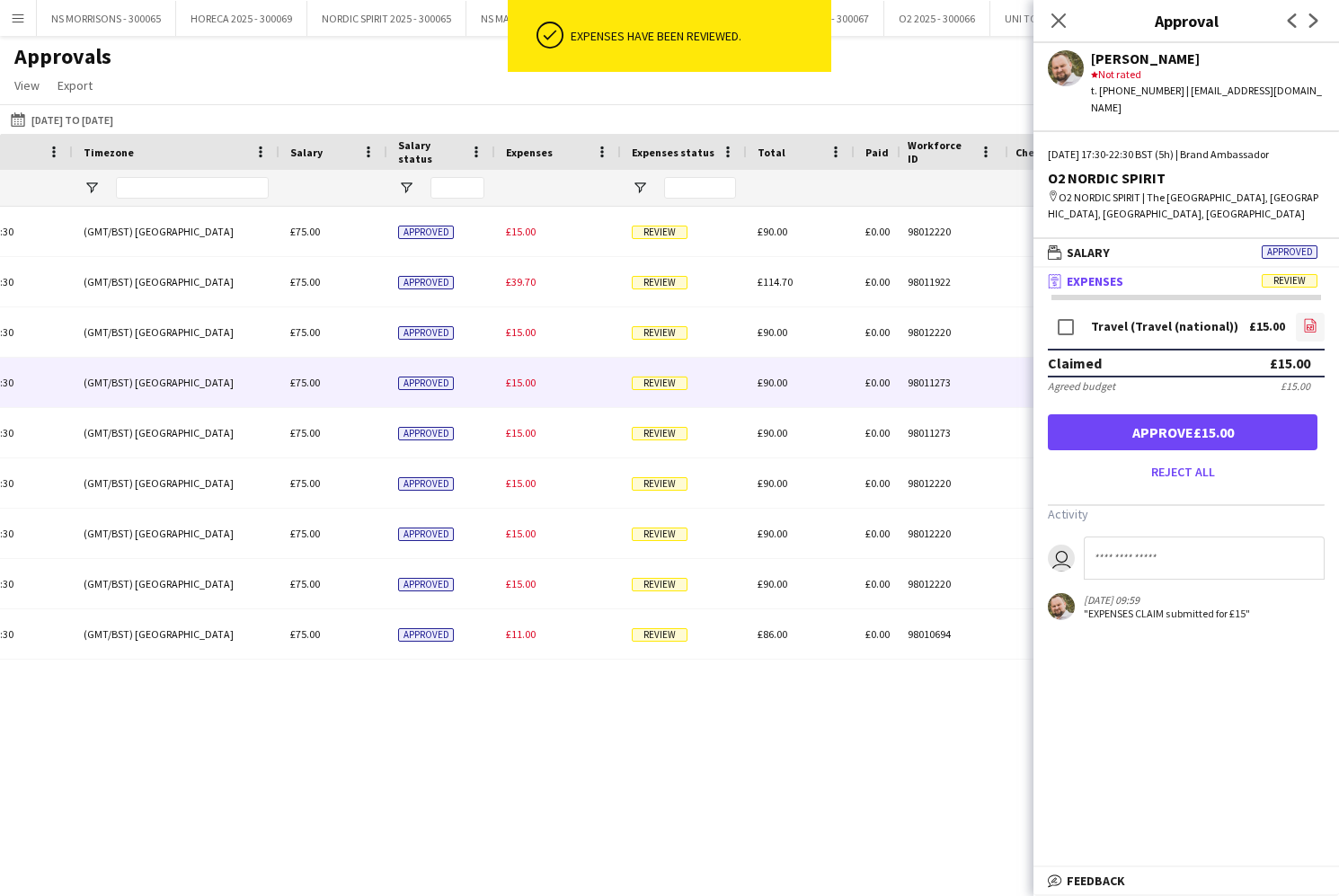
click at [1312, 318] on icon "file-image" at bounding box center [1310, 325] width 14 height 14
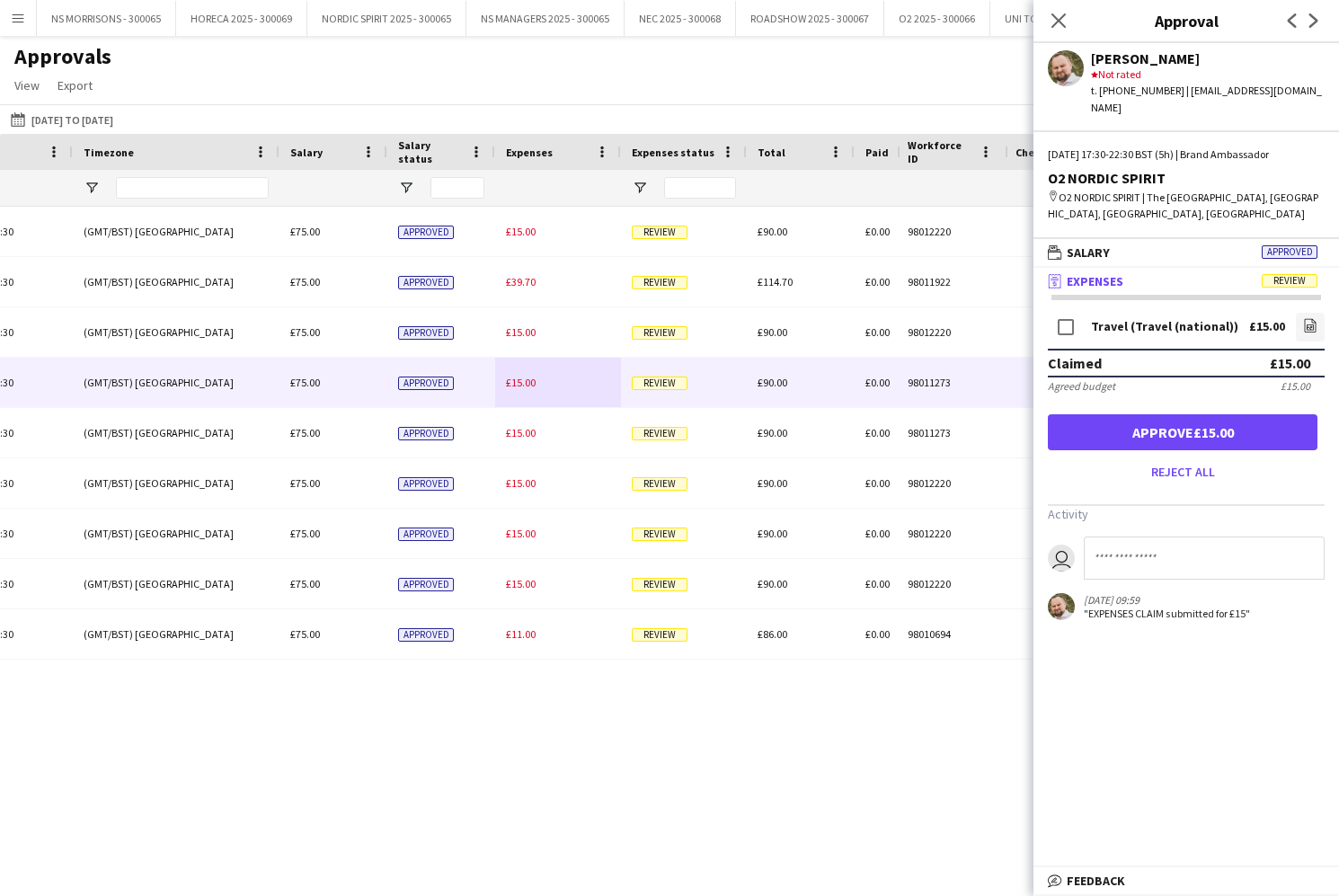
click at [1099, 414] on button "Approve £15.00" at bounding box center [1183, 432] width 270 height 36
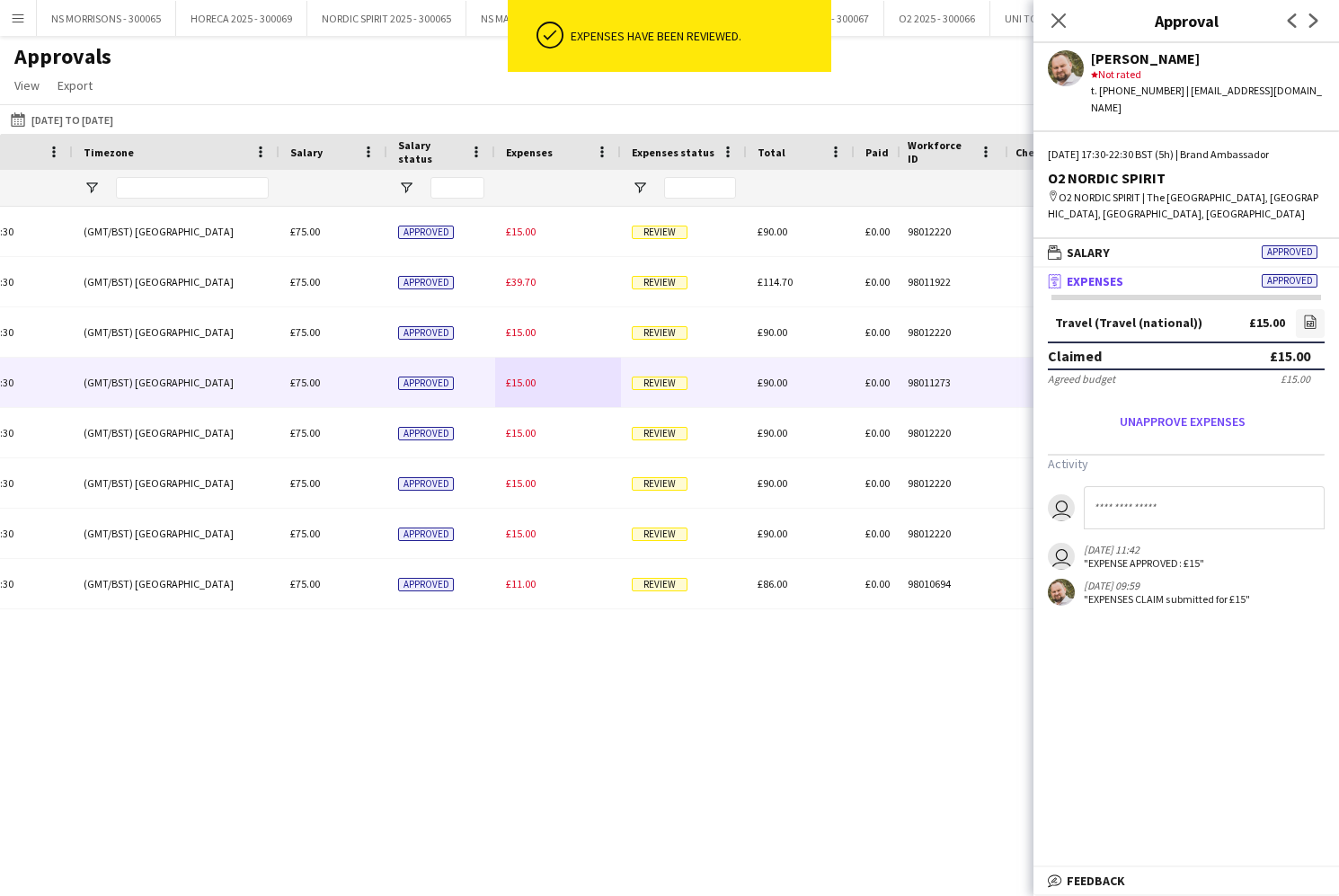
click at [524, 382] on span "£15.00" at bounding box center [520, 382] width 30 height 13
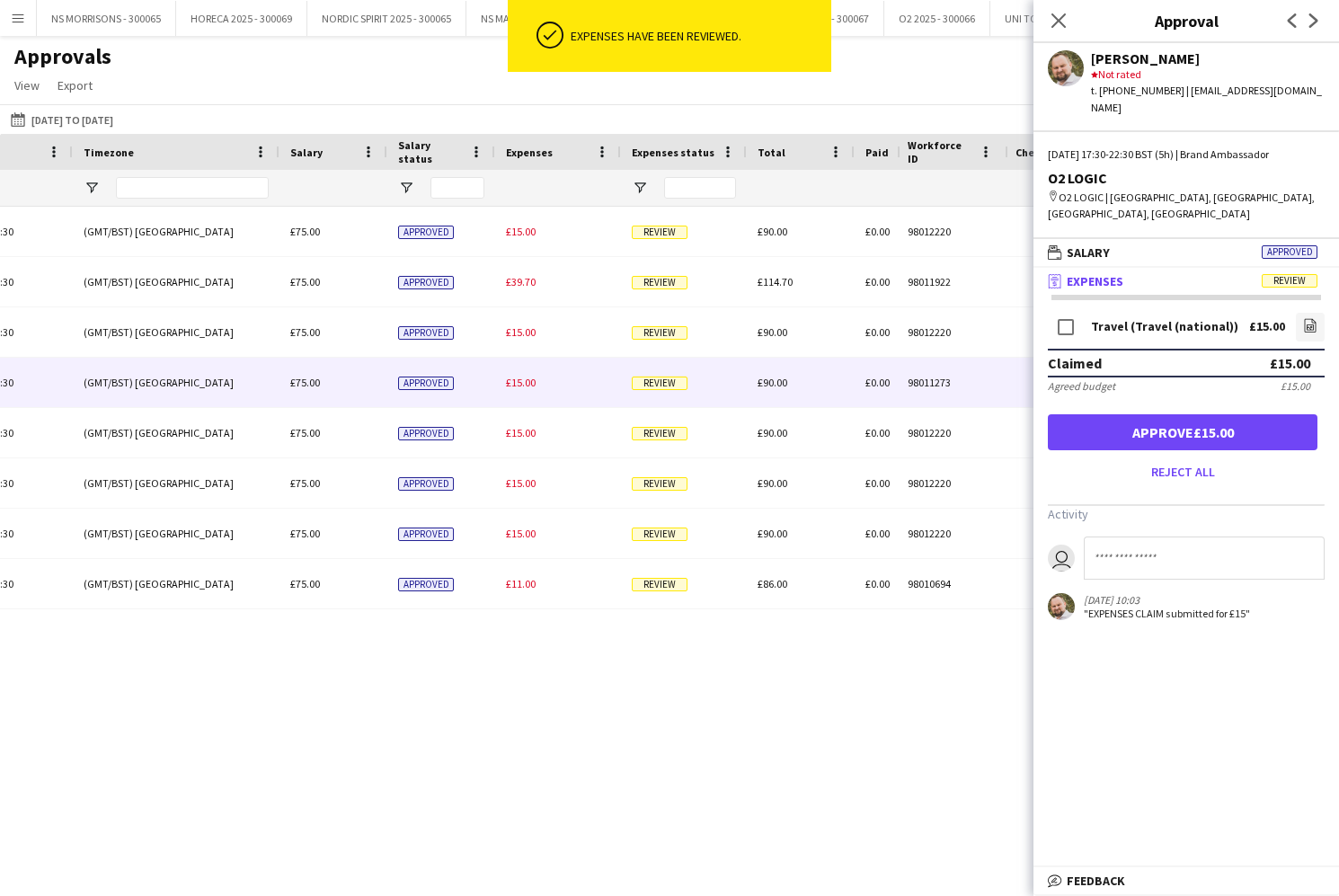
click at [1080, 414] on button "Approve £15.00" at bounding box center [1183, 432] width 270 height 36
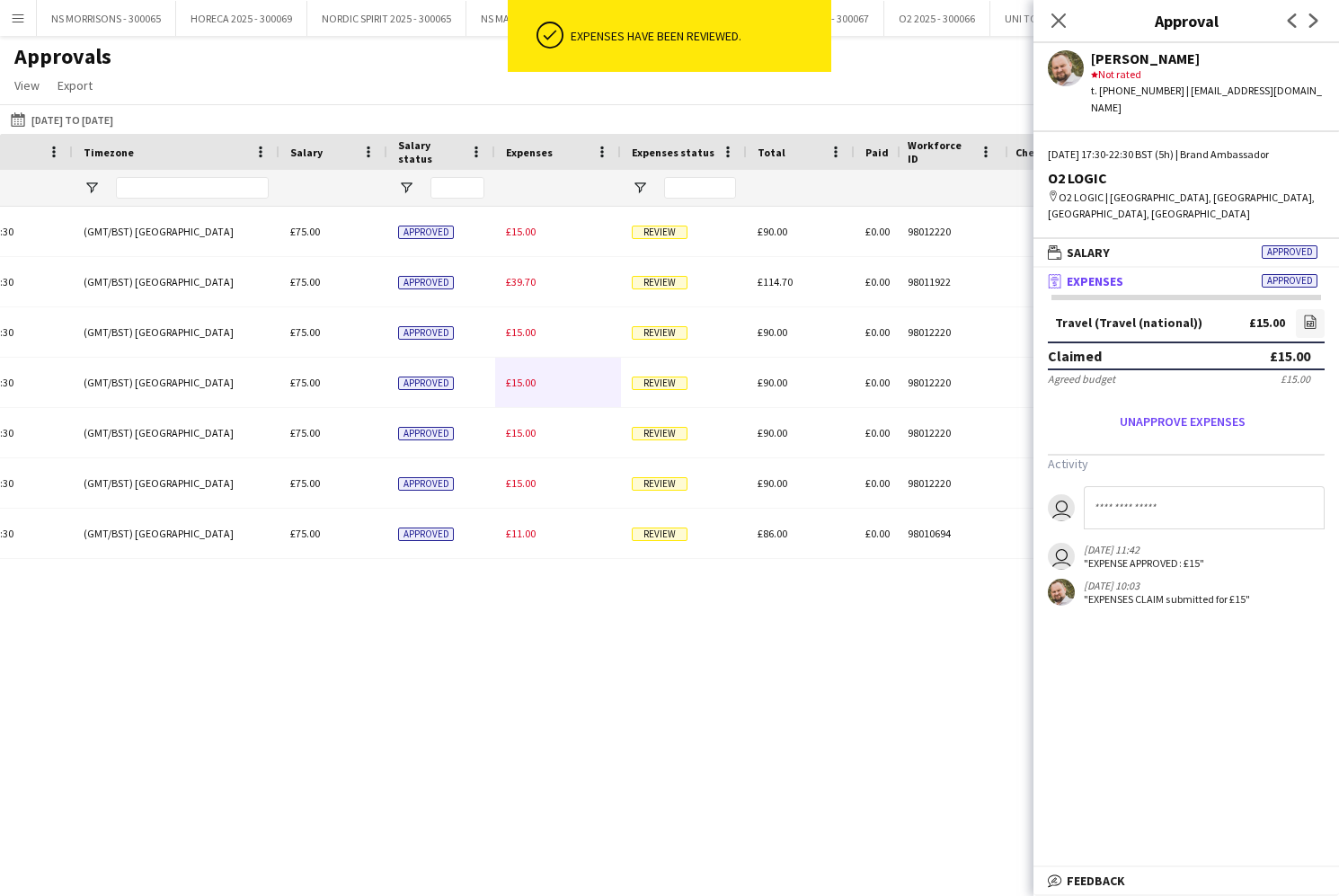
click at [519, 386] on span "£15.00" at bounding box center [520, 382] width 30 height 13
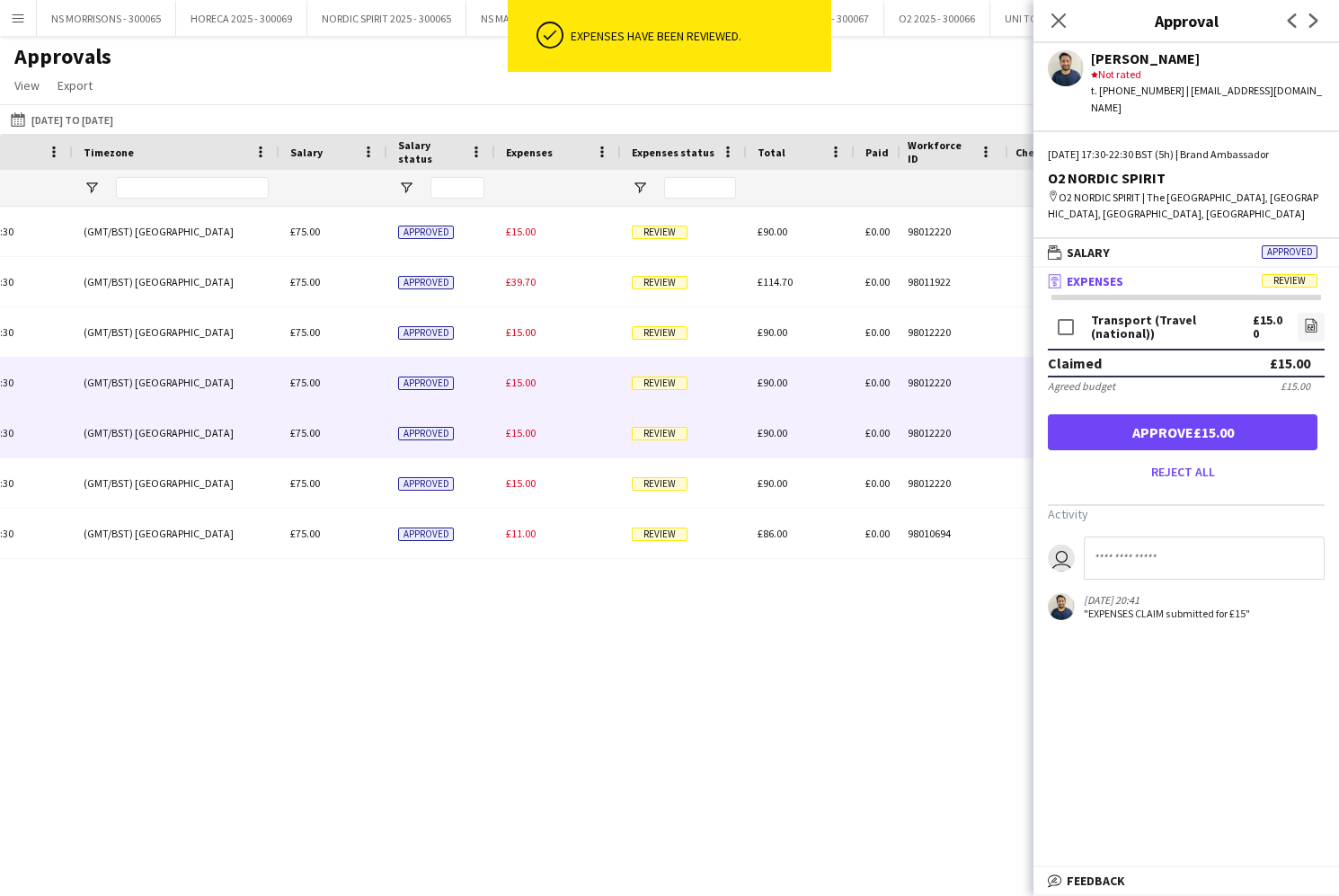
click at [520, 435] on span "£15.00" at bounding box center [520, 432] width 30 height 13
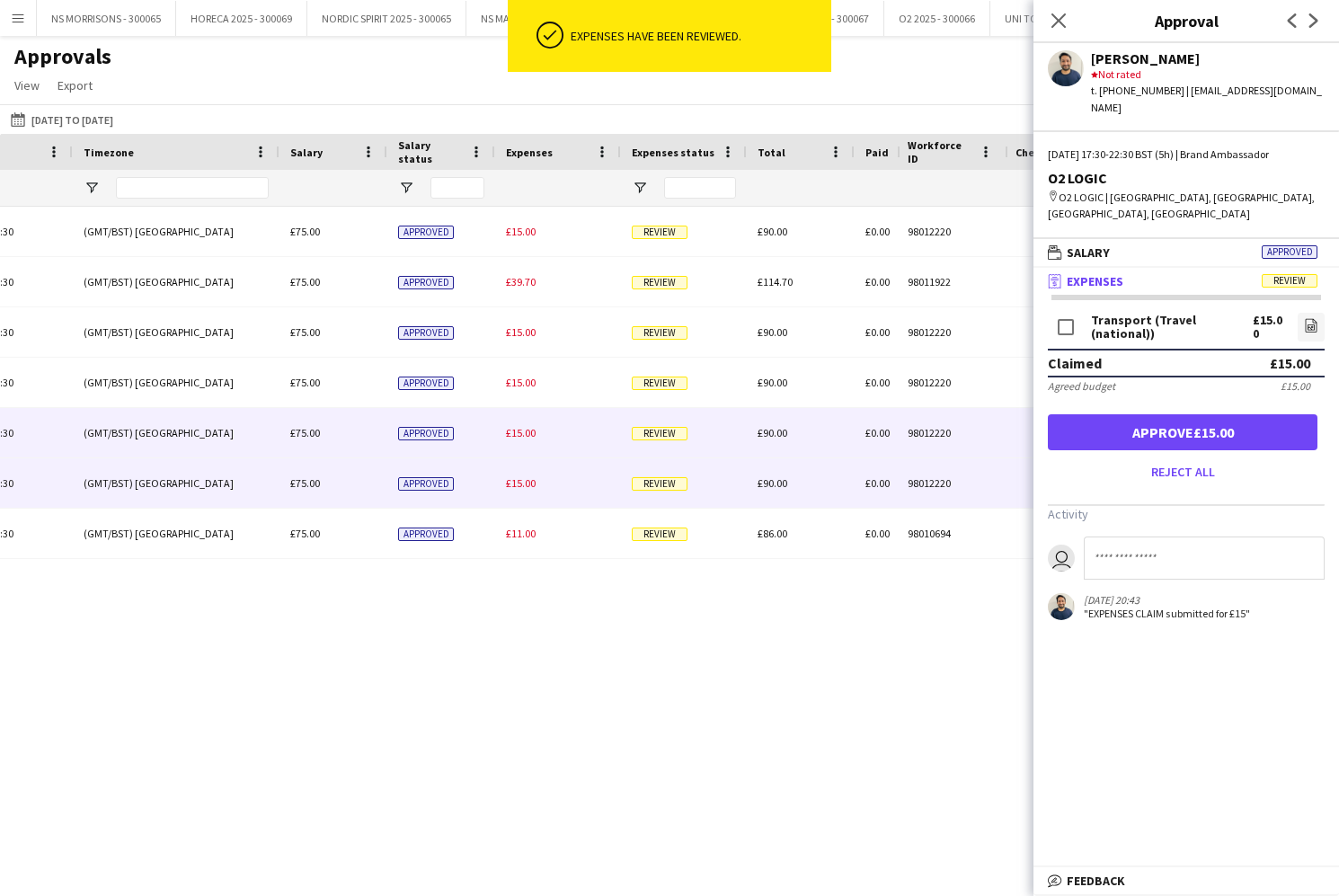
click at [522, 480] on span "£15.00" at bounding box center [520, 483] width 30 height 13
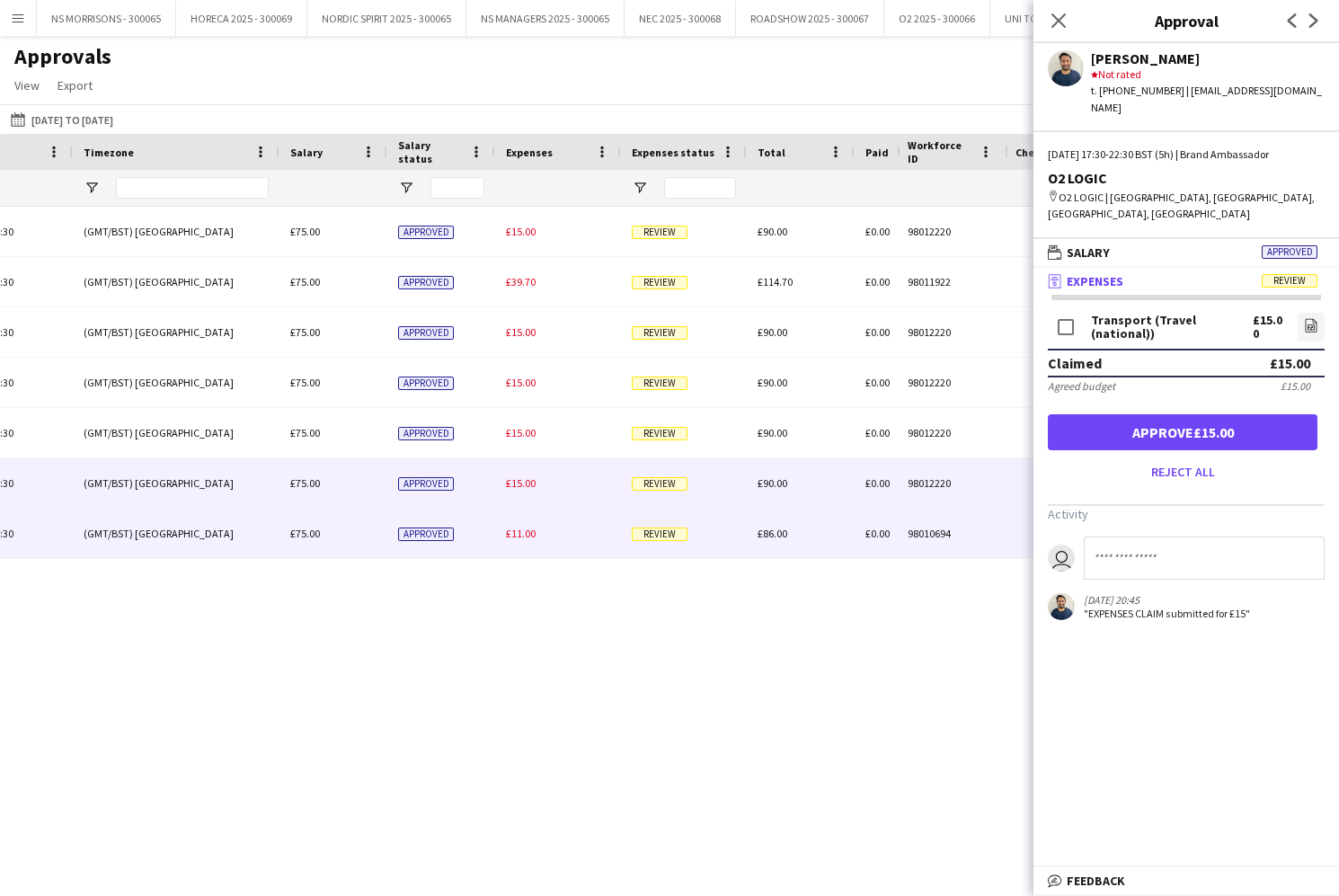
click at [519, 531] on span "£11.00" at bounding box center [520, 533] width 30 height 13
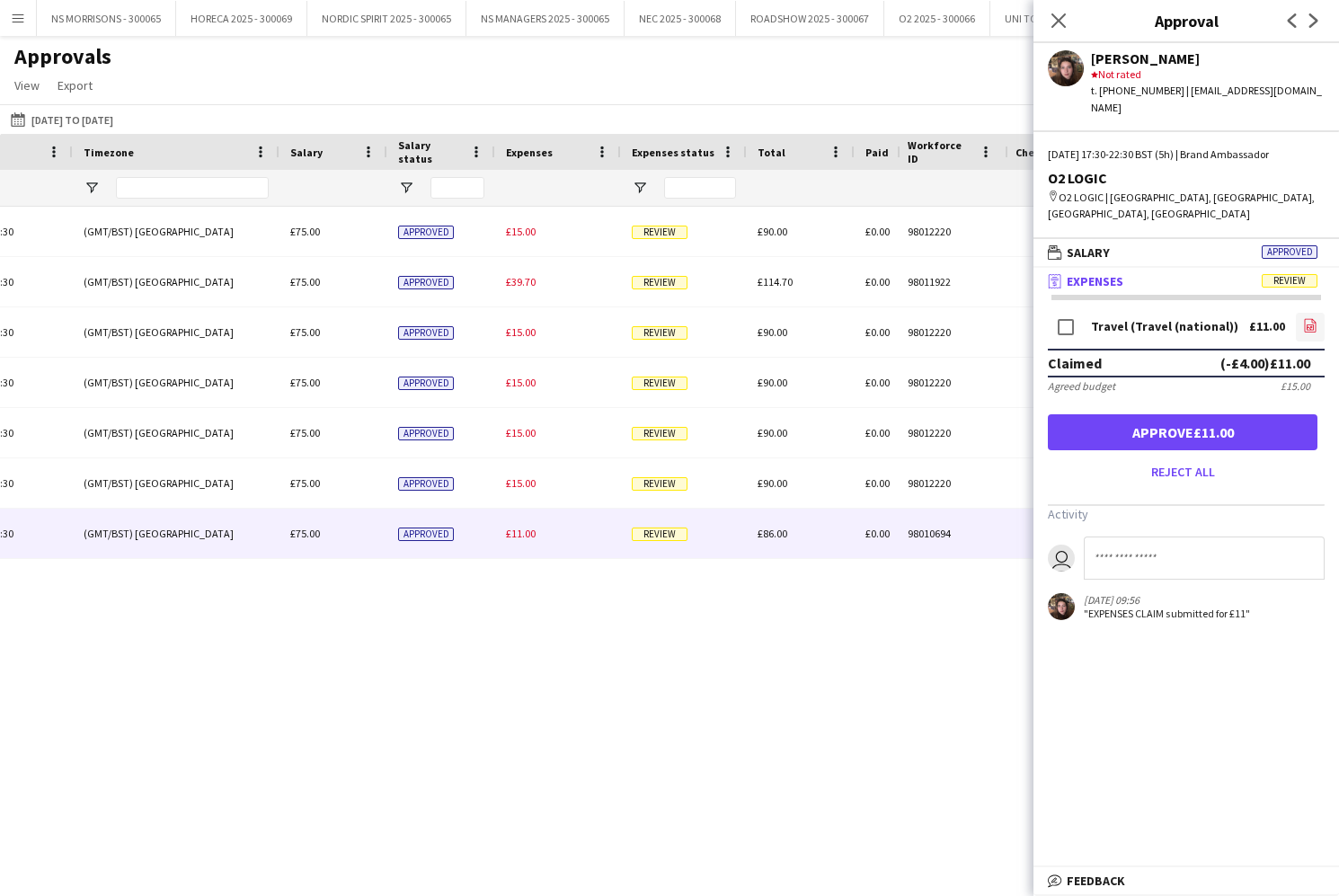
click at [1306, 318] on icon "file-image" at bounding box center [1310, 325] width 14 height 14
drag, startPoint x: 1197, startPoint y: 396, endPoint x: 1100, endPoint y: 125, distance: 287.8
click at [1197, 414] on button "Approve £11.00" at bounding box center [1183, 432] width 270 height 36
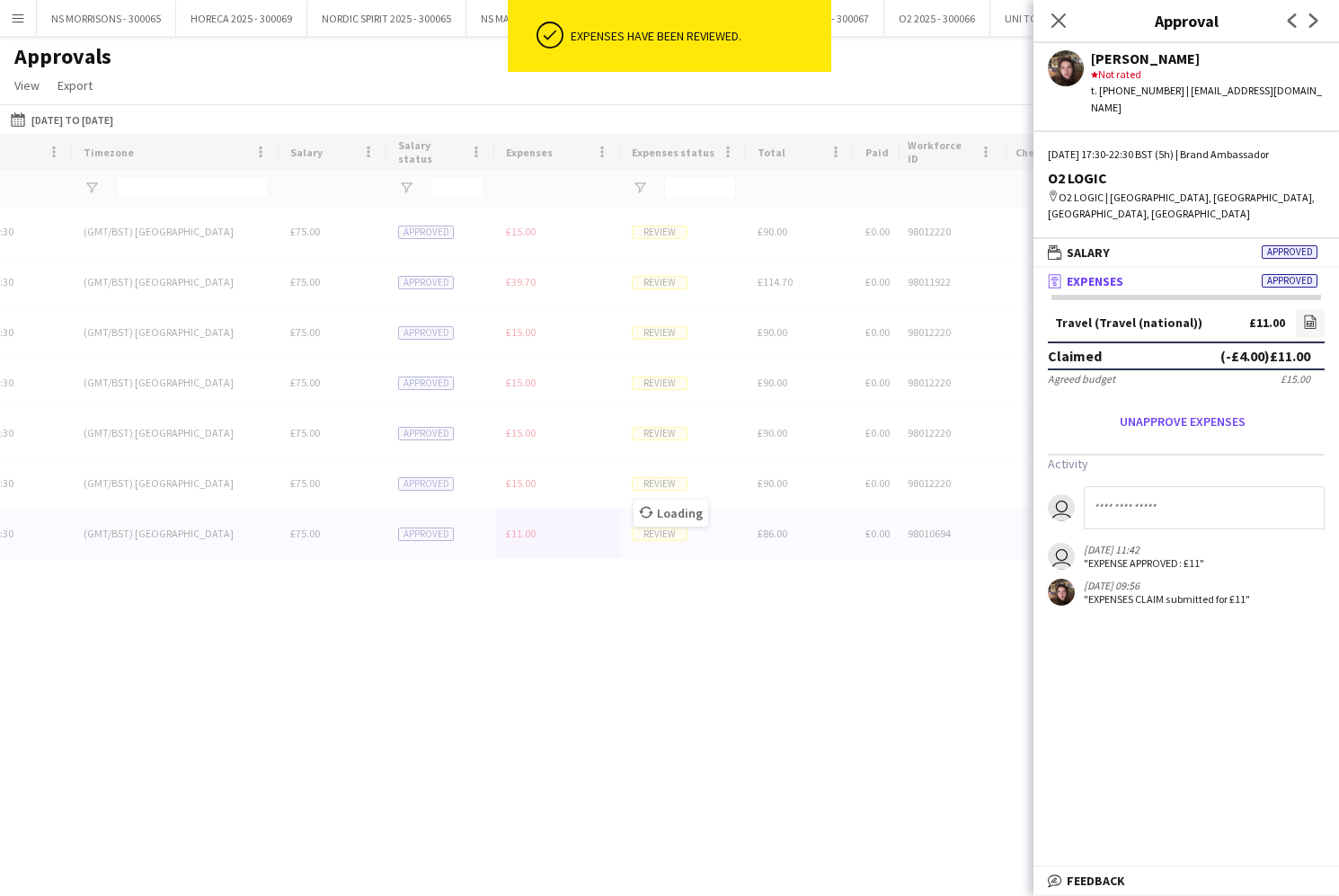
drag, startPoint x: 1053, startPoint y: 22, endPoint x: 1019, endPoint y: 62, distance: 52.5
click at [1052, 22] on icon "Close pop-in" at bounding box center [1059, 21] width 14 height 14
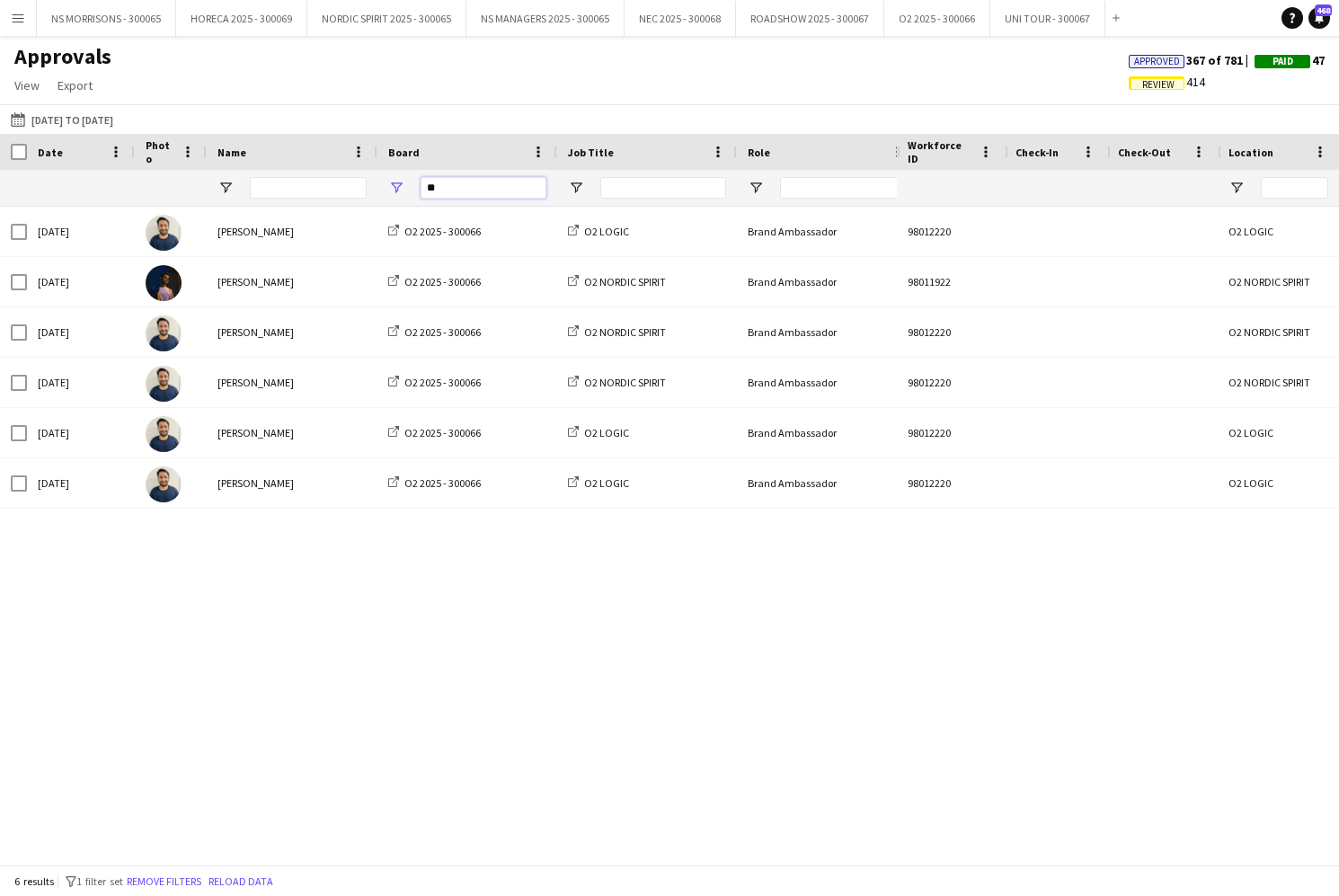
click at [472, 196] on input "**" at bounding box center [483, 188] width 126 height 22
type input "*"
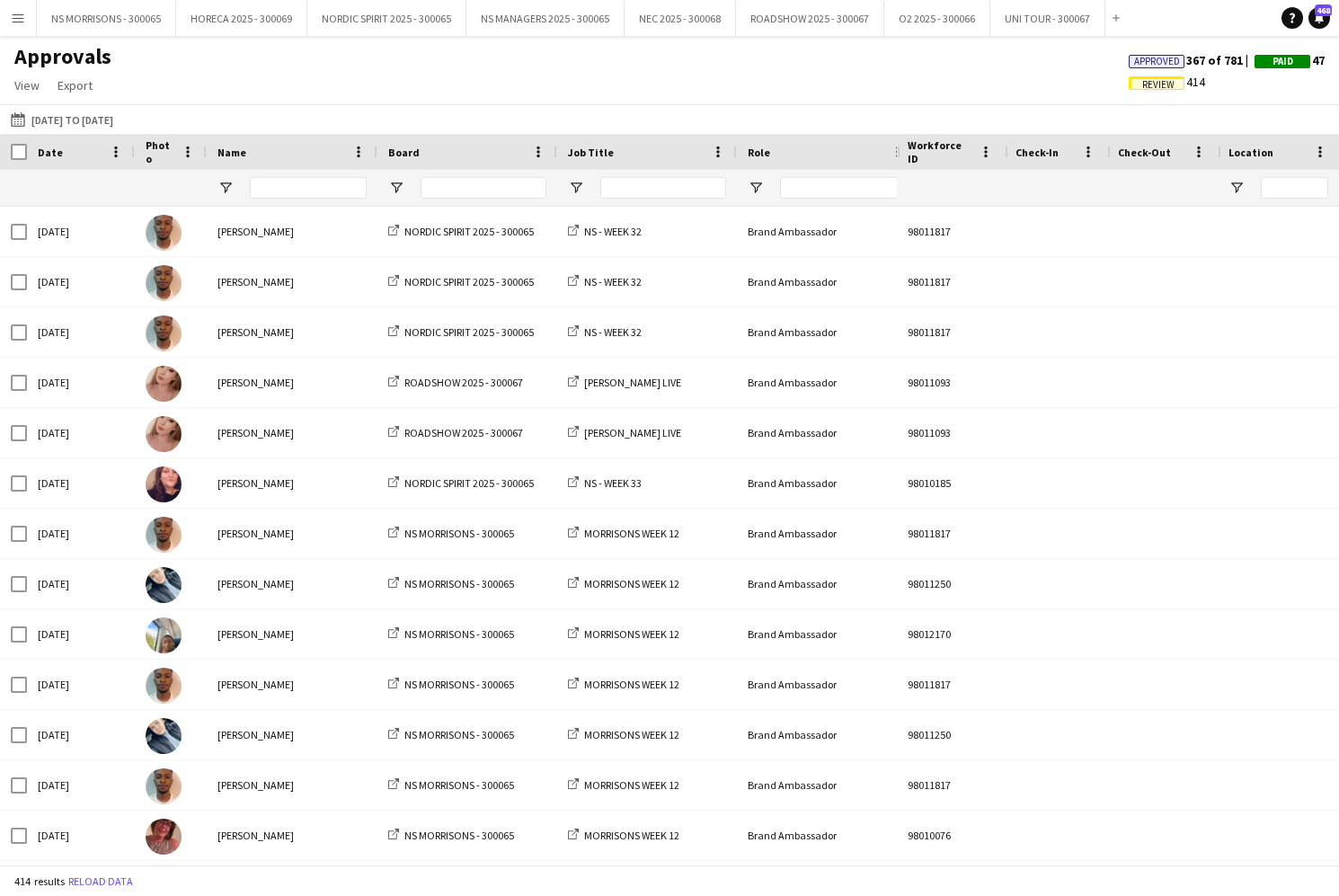
drag, startPoint x: 25, startPoint y: 26, endPoint x: 28, endPoint y: 52, distance: 26.2
click at [25, 27] on button "Menu" at bounding box center [18, 18] width 36 height 36
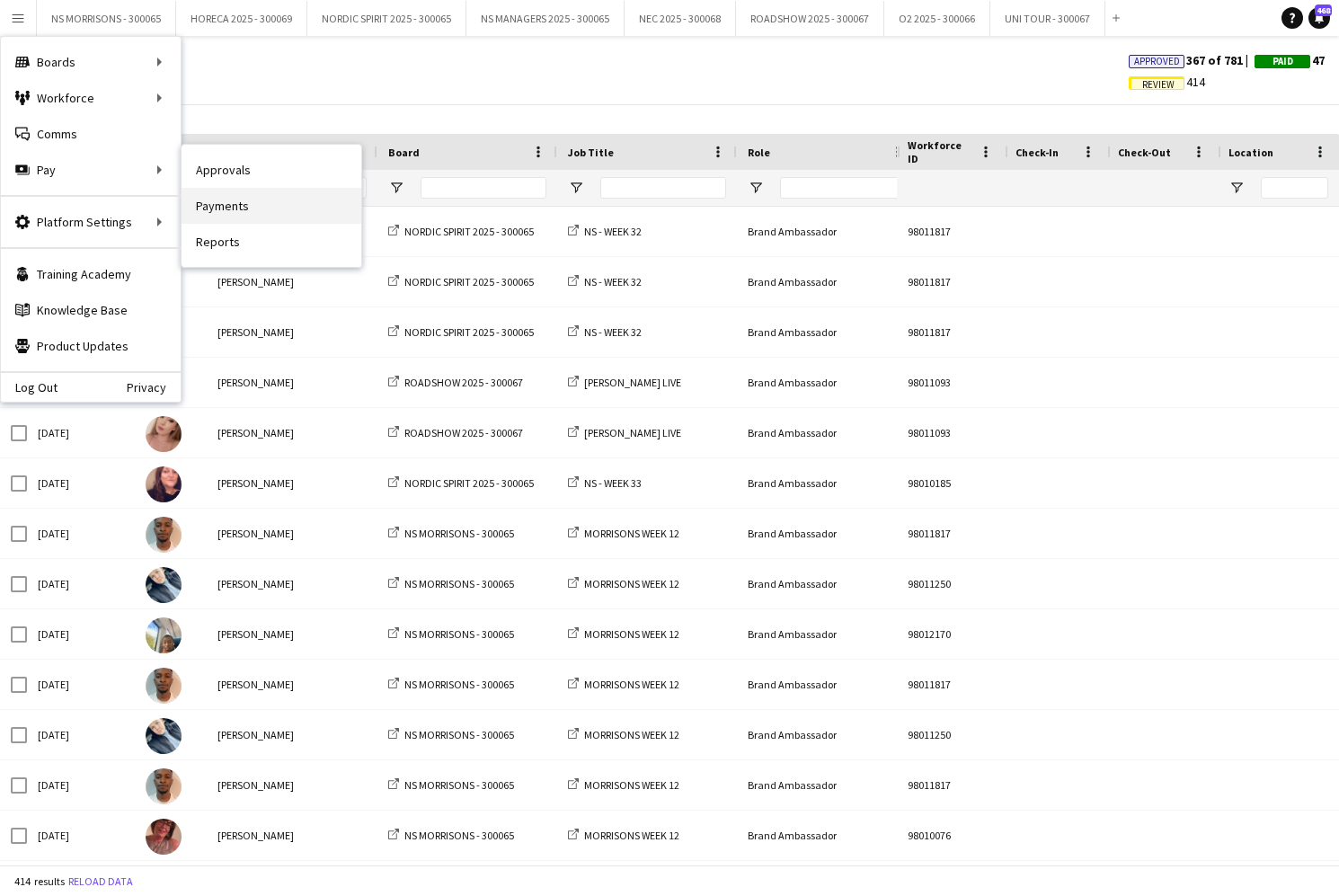
click at [232, 207] on link "Payments" at bounding box center [271, 206] width 180 height 36
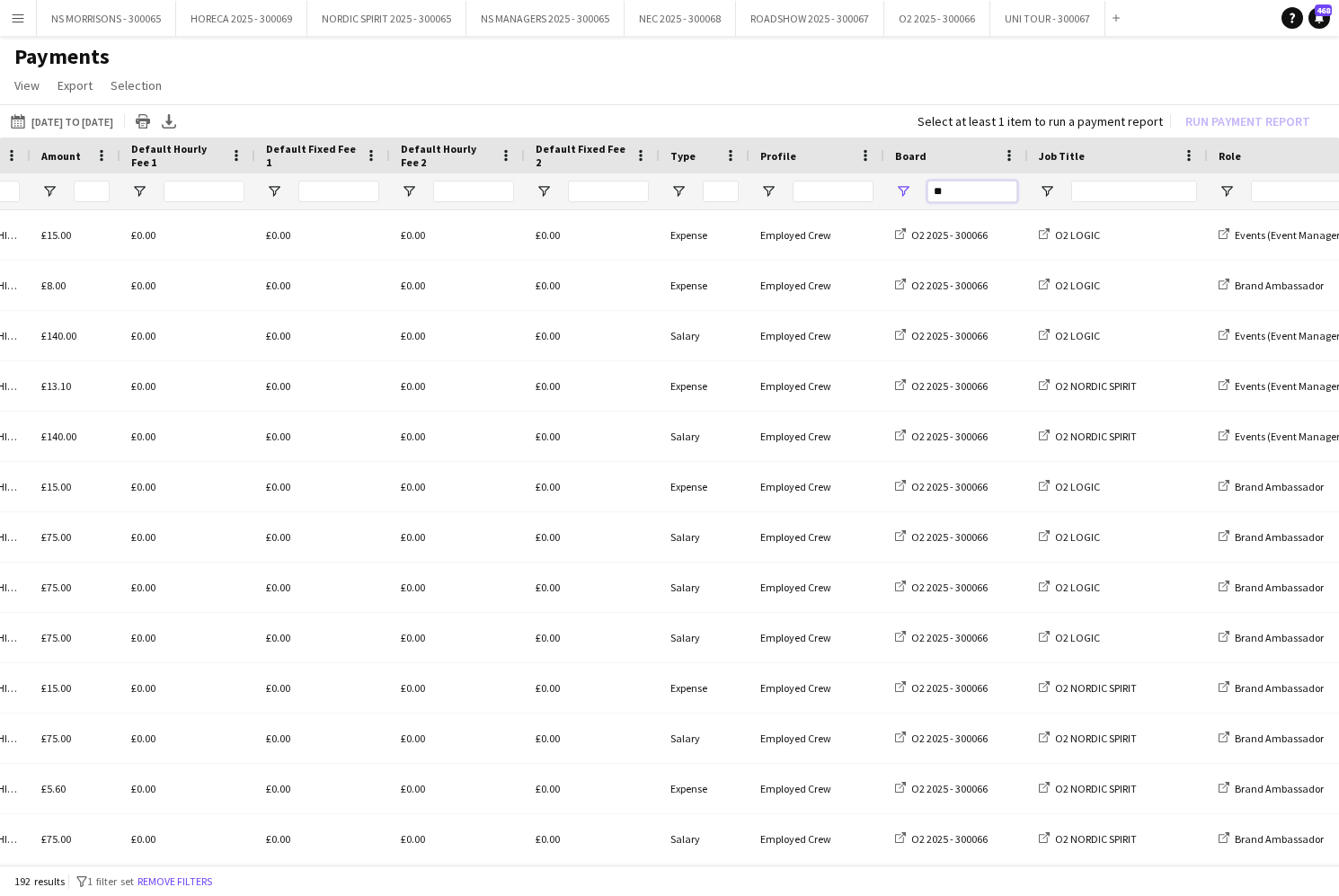
click at [949, 191] on input "**" at bounding box center [972, 191] width 90 height 22
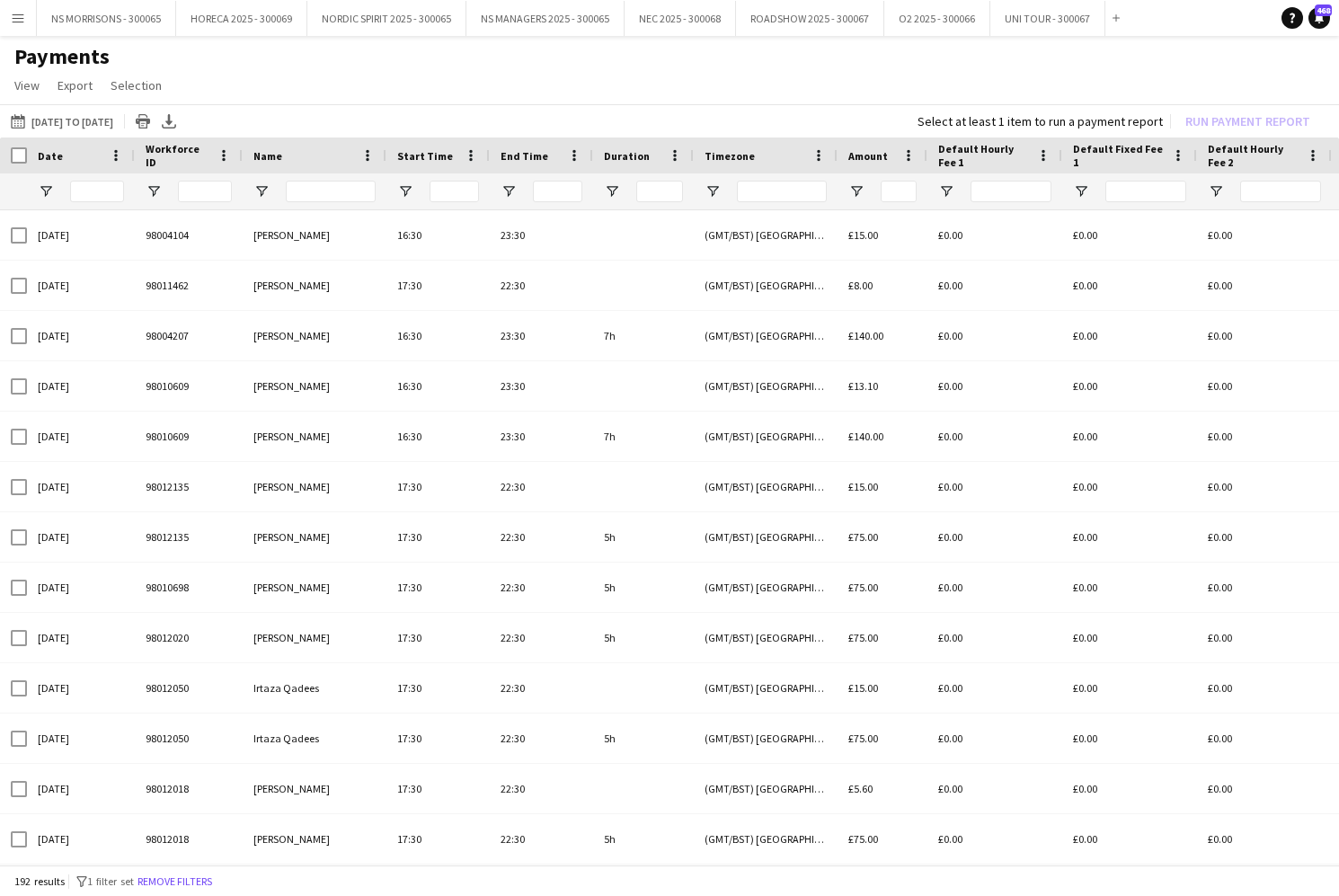
click at [14, 17] on app-icon "Menu" at bounding box center [18, 18] width 14 height 14
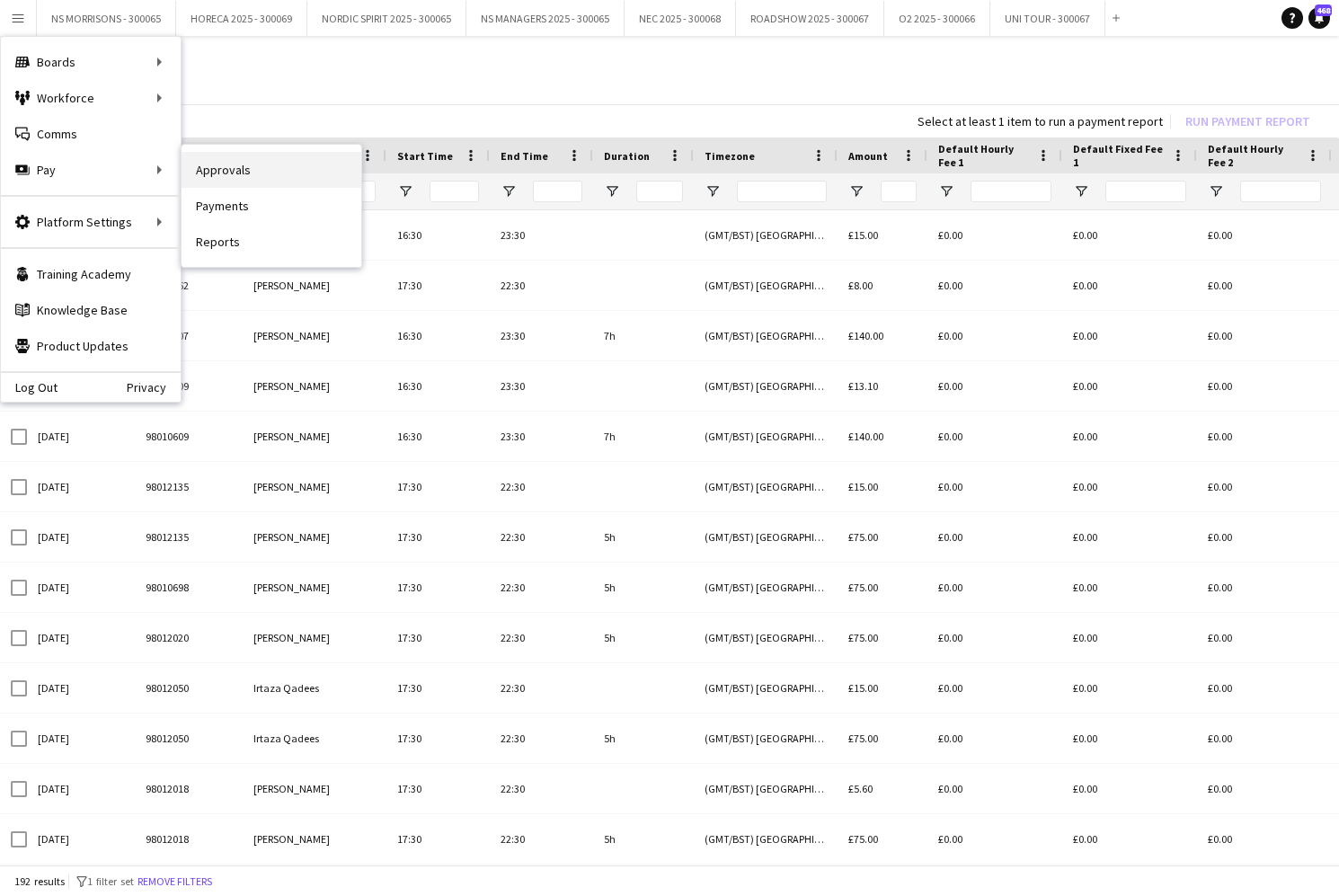
click at [256, 177] on link "Approvals" at bounding box center [271, 170] width 180 height 36
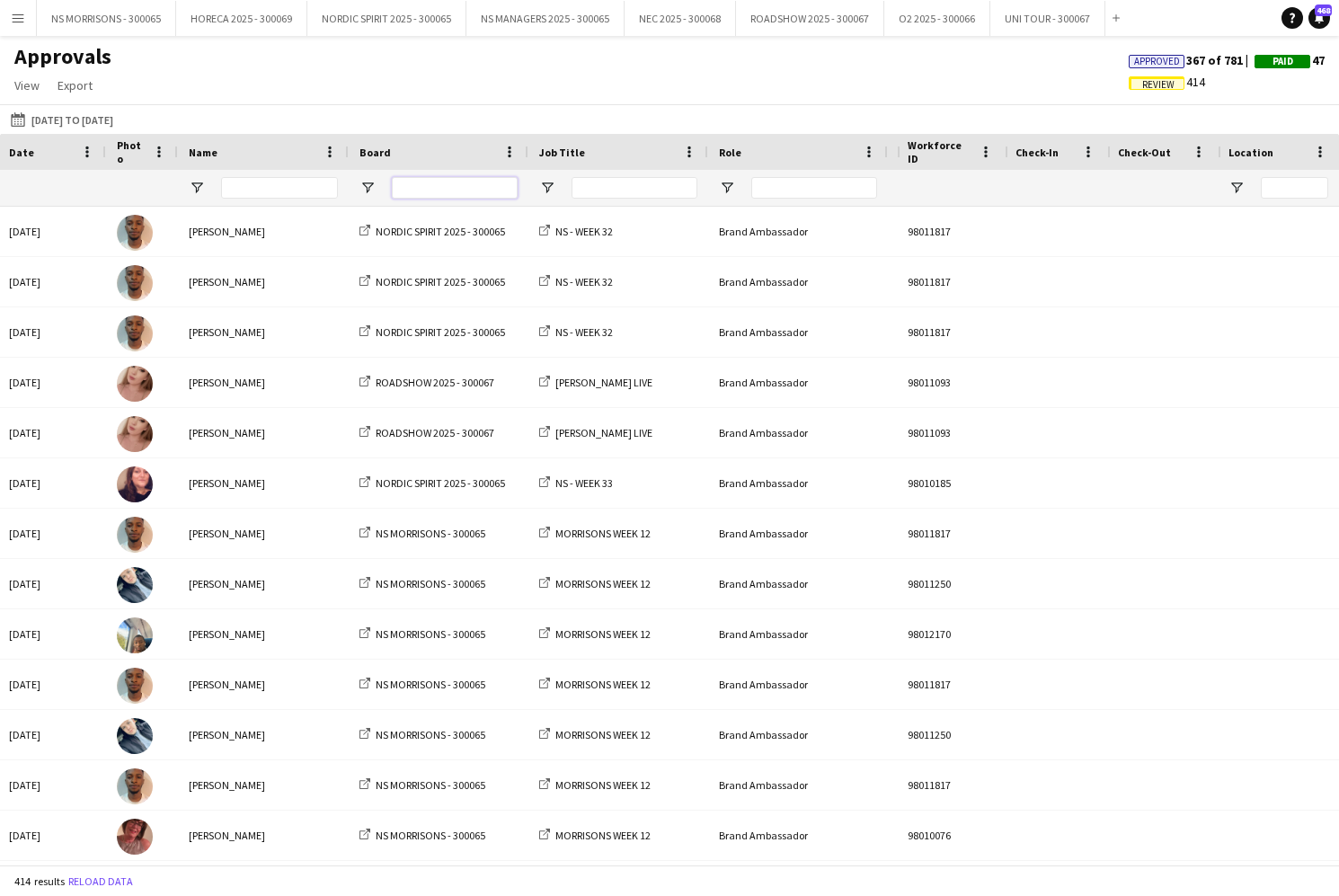
click at [488, 186] on input "Board Filter Input" at bounding box center [455, 188] width 126 height 22
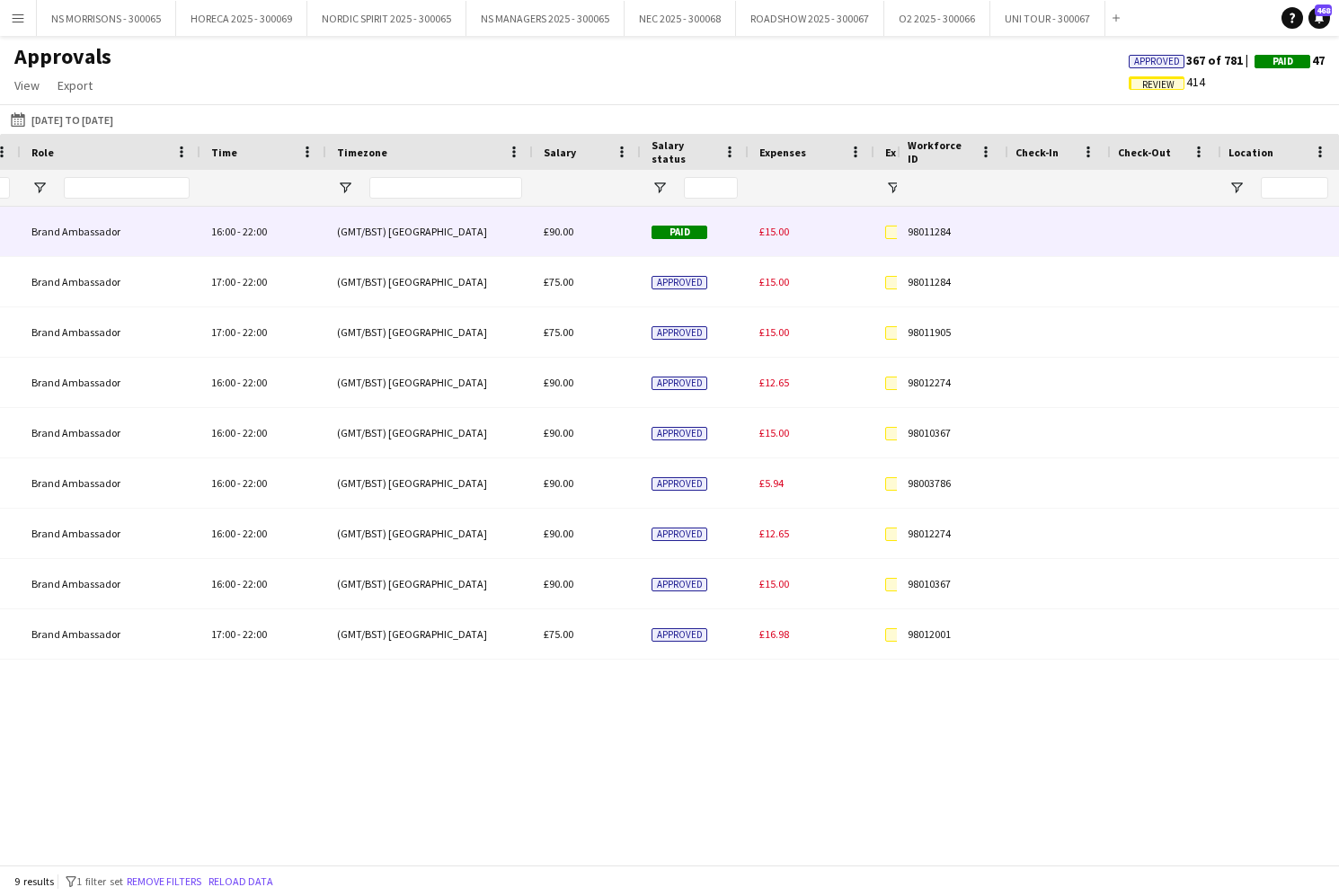
type input "***"
click at [769, 232] on span "£15.00" at bounding box center [774, 231] width 30 height 13
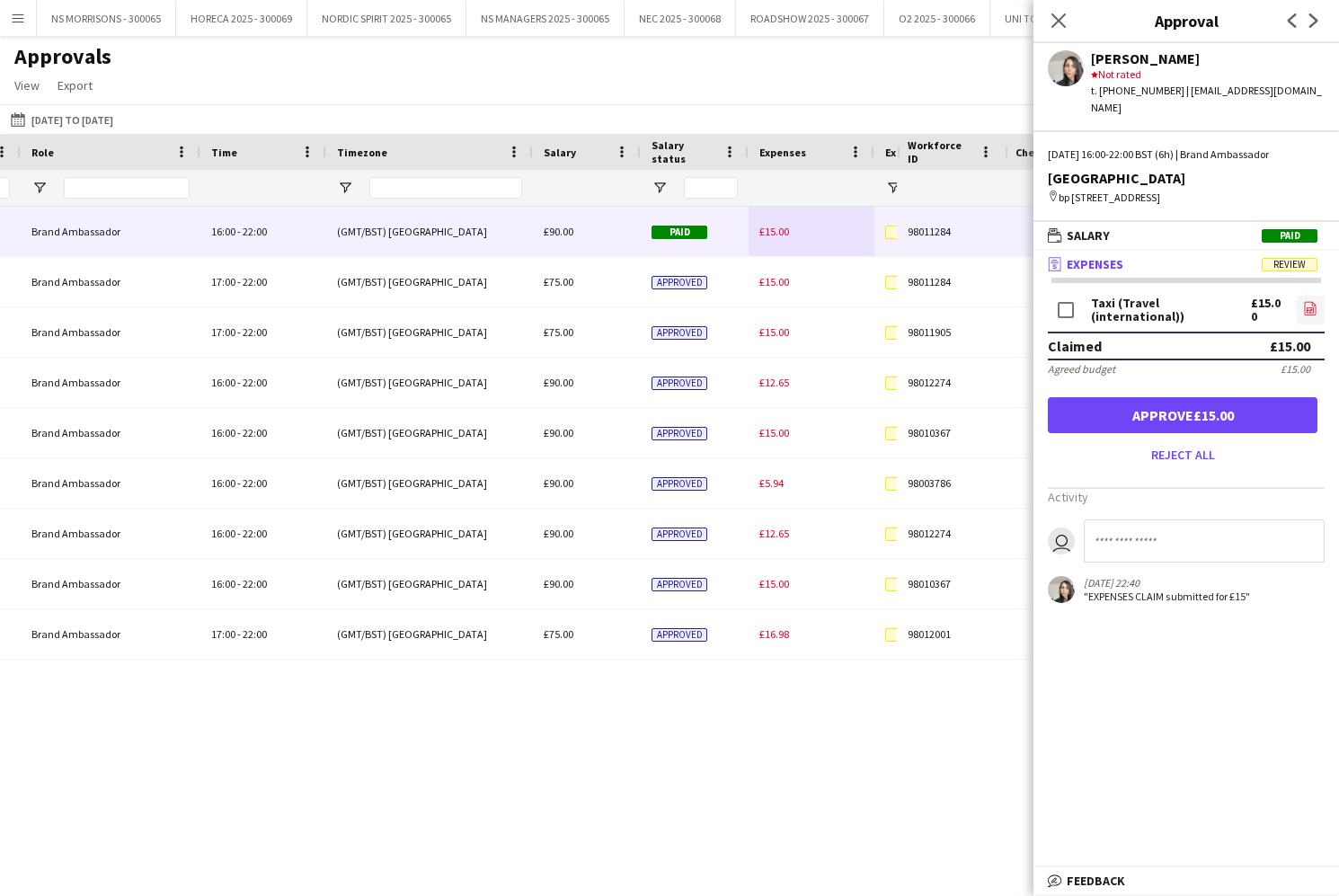
click at [1317, 307] on icon "file-image" at bounding box center [1310, 308] width 14 height 14
click at [1153, 409] on button "Approve £15.00" at bounding box center [1183, 415] width 270 height 36
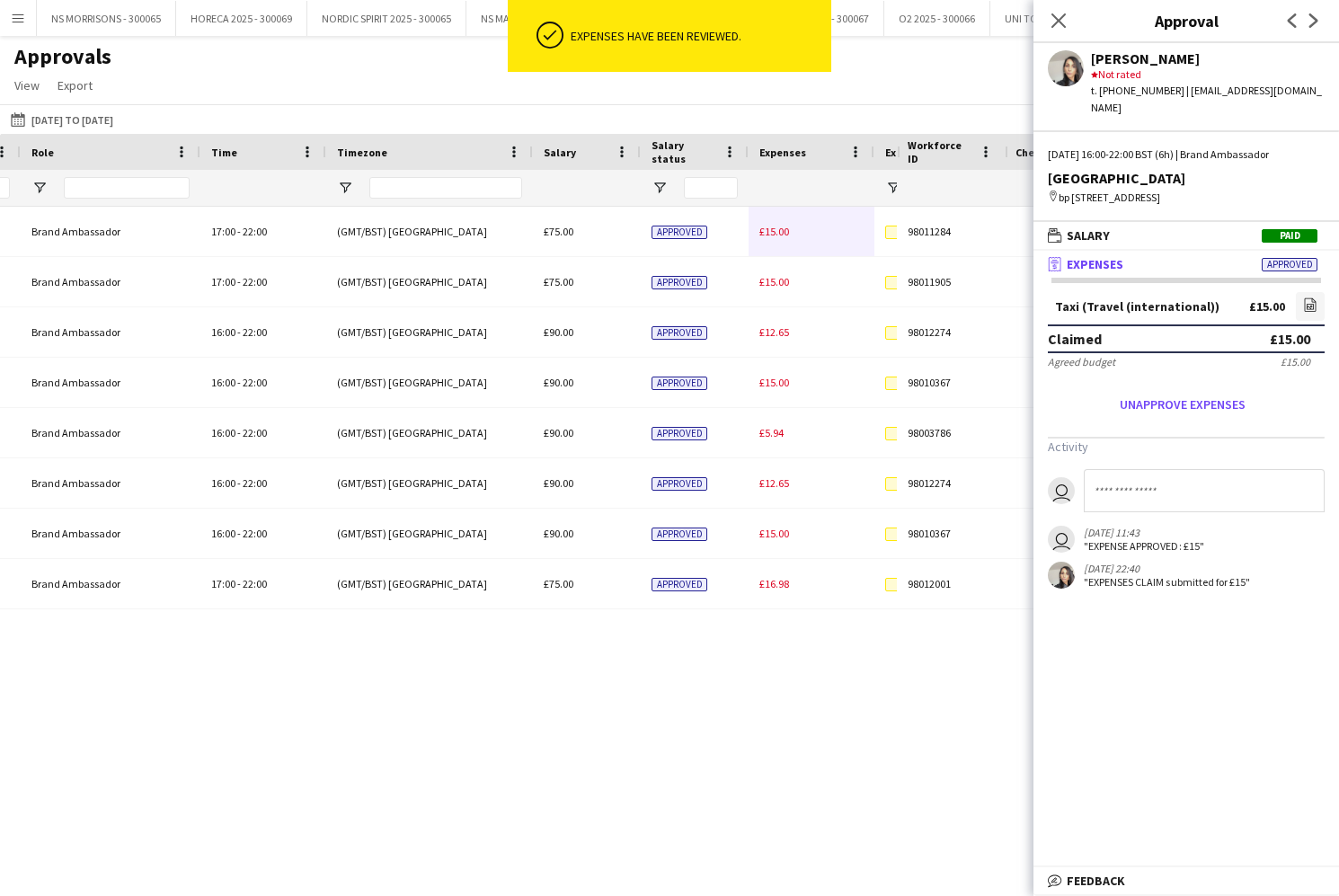
click at [776, 236] on span "£15.00" at bounding box center [774, 231] width 30 height 13
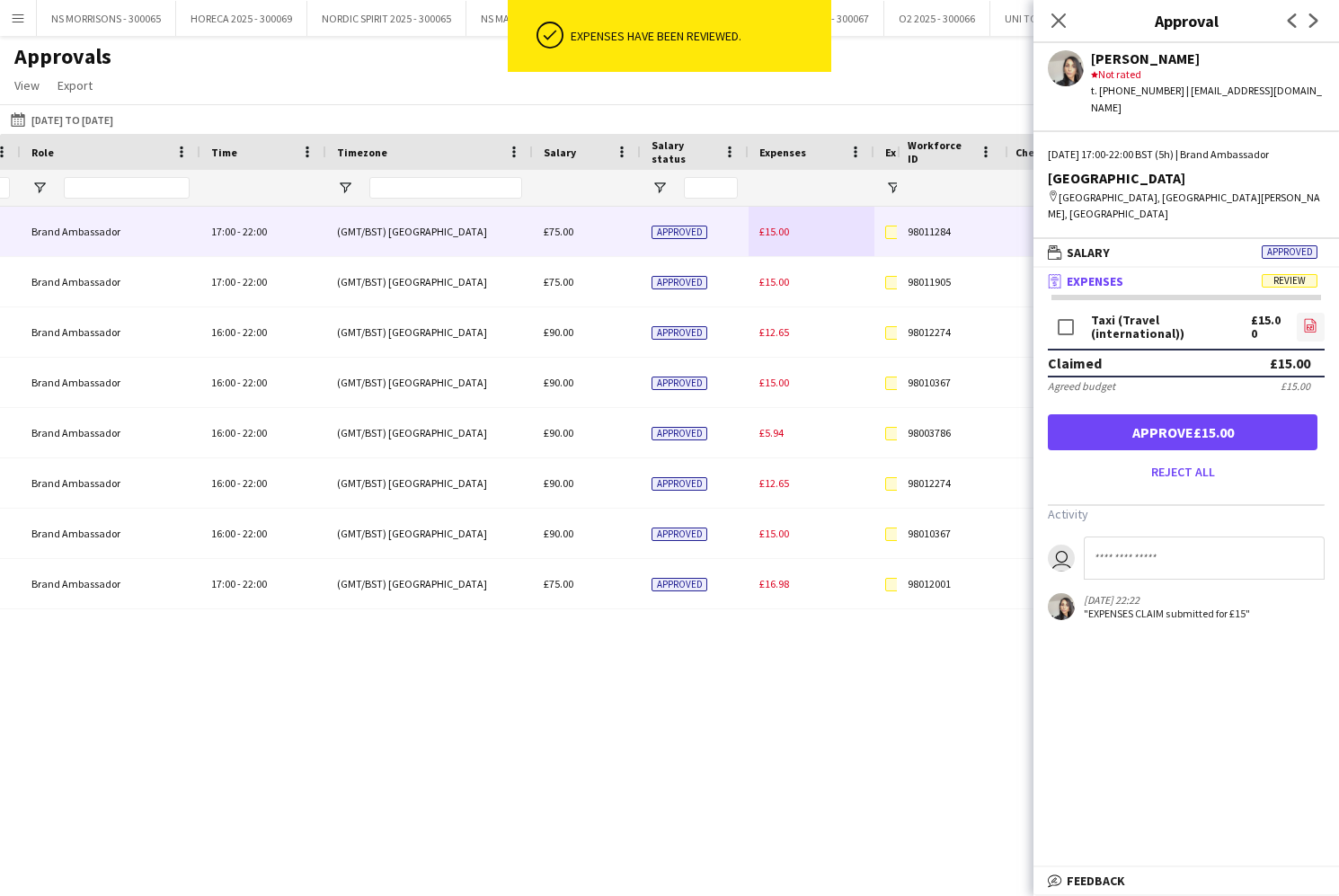
click at [1317, 313] on link "file-image" at bounding box center [1310, 327] width 28 height 29
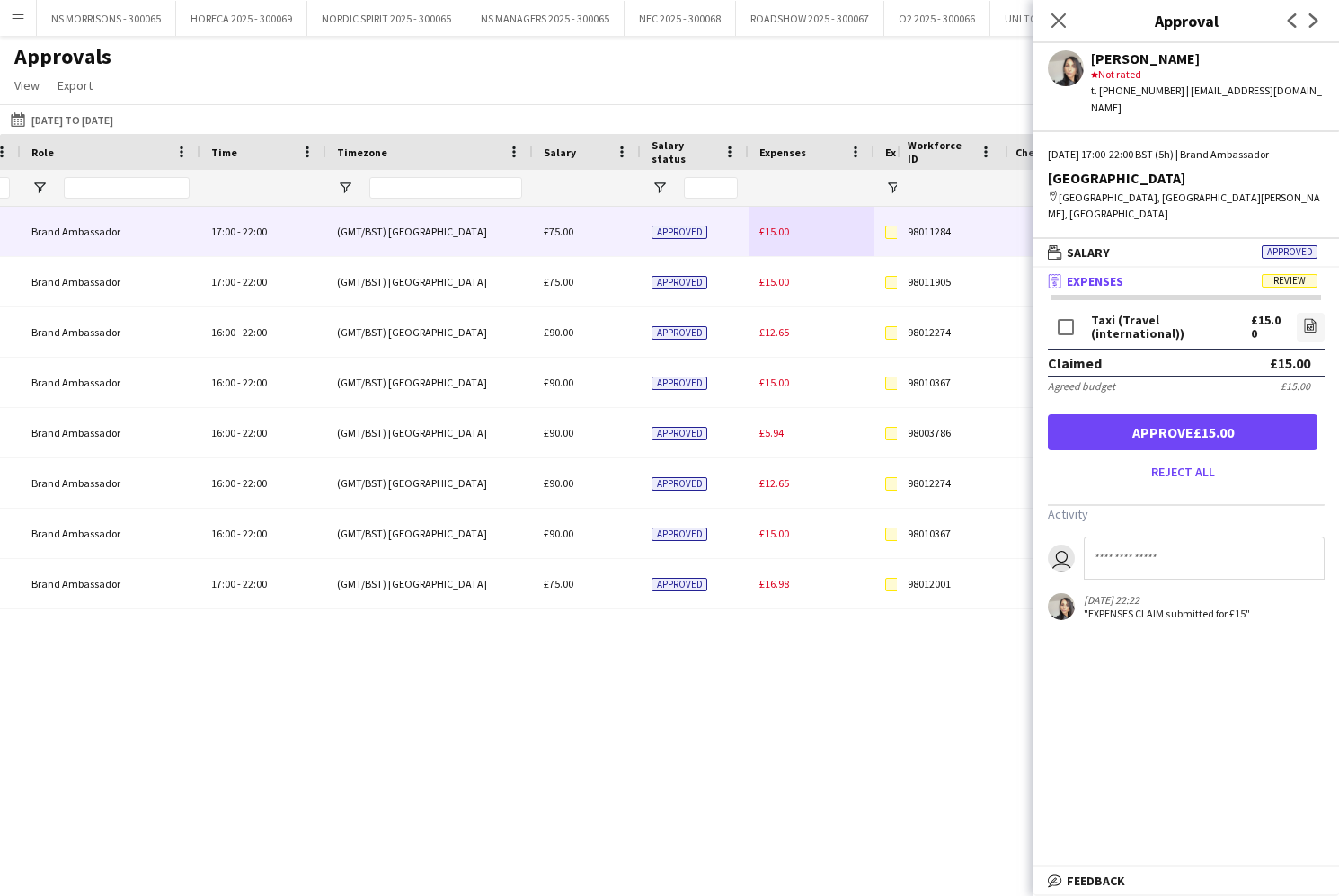
click at [1157, 537] on input at bounding box center [1204, 558] width 241 height 43
type input "**********"
click at [1302, 313] on link "file-image" at bounding box center [1310, 327] width 28 height 29
click at [1225, 546] on input "**********" at bounding box center [1204, 558] width 241 height 43
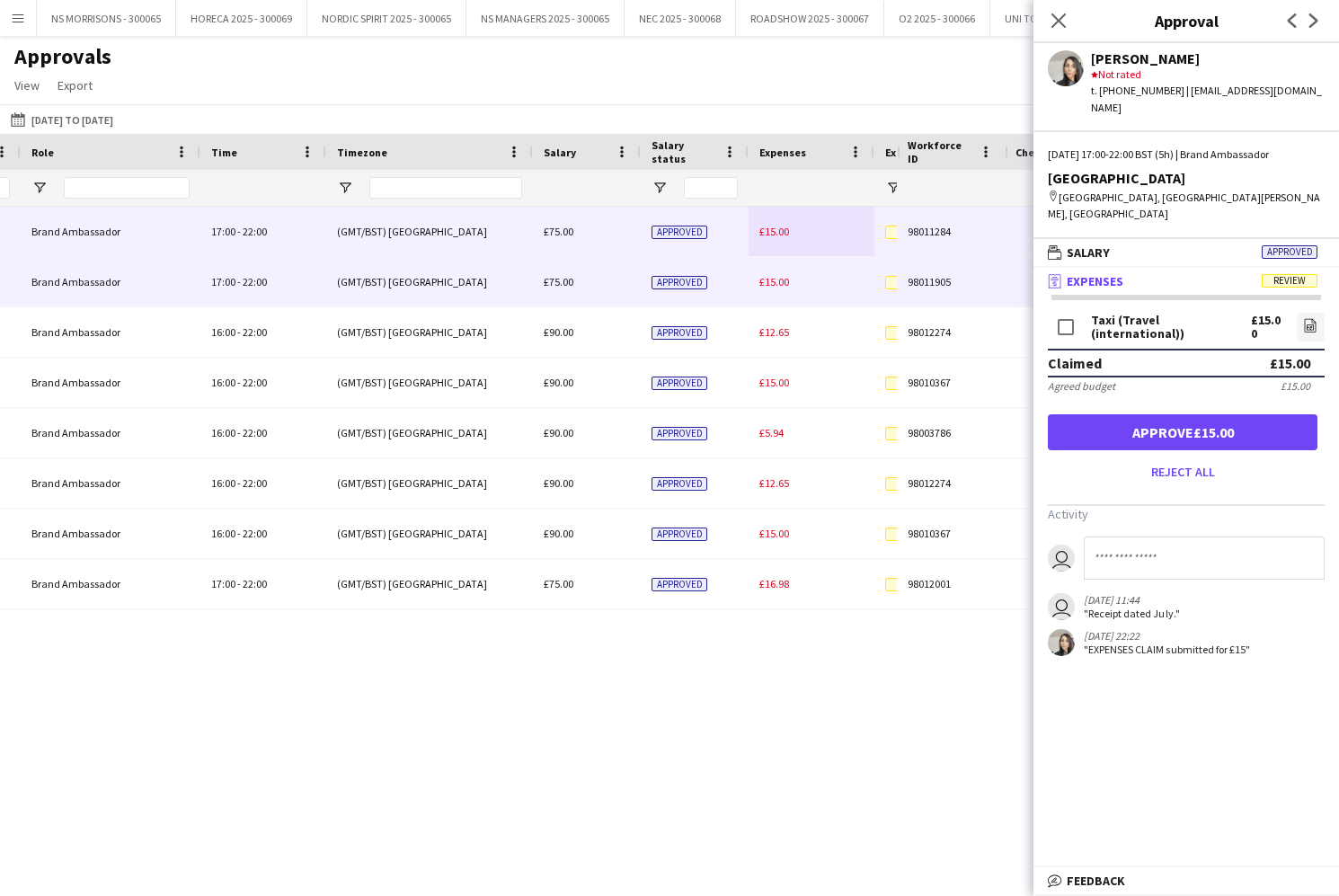
click at [780, 276] on span "£15.00" at bounding box center [774, 281] width 30 height 13
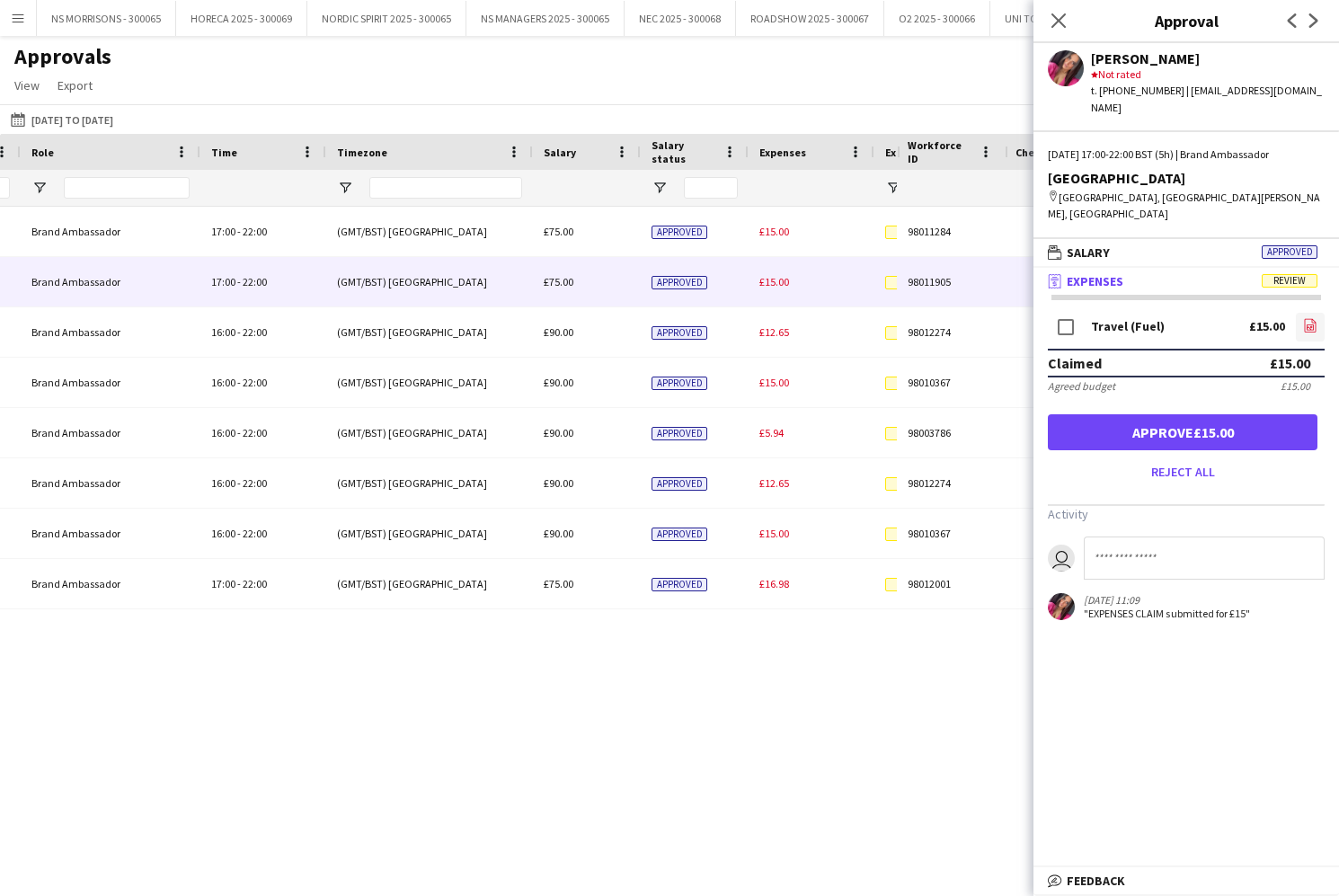
click at [1304, 318] on icon "file-image" at bounding box center [1310, 325] width 14 height 14
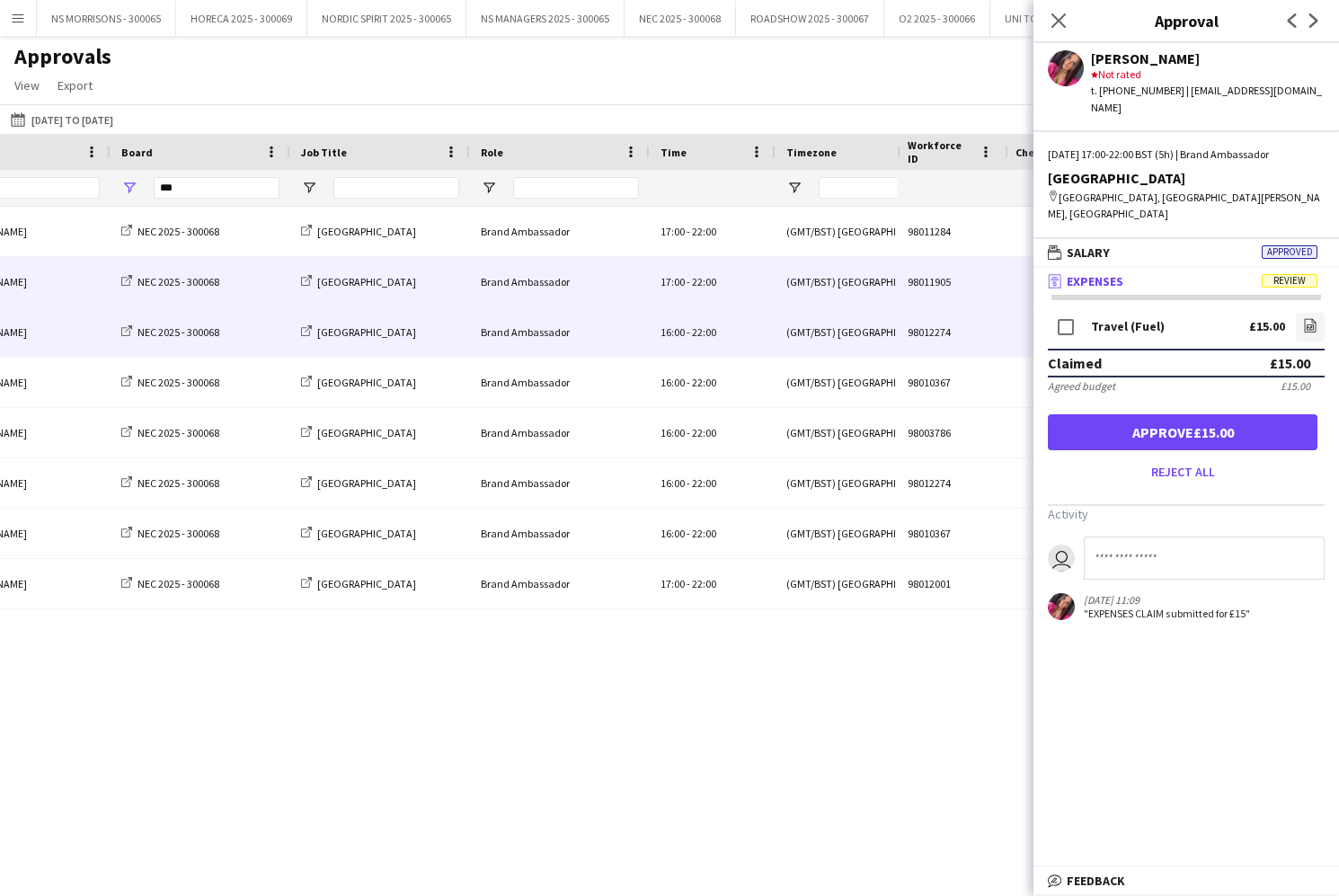
scroll to position [0, -3]
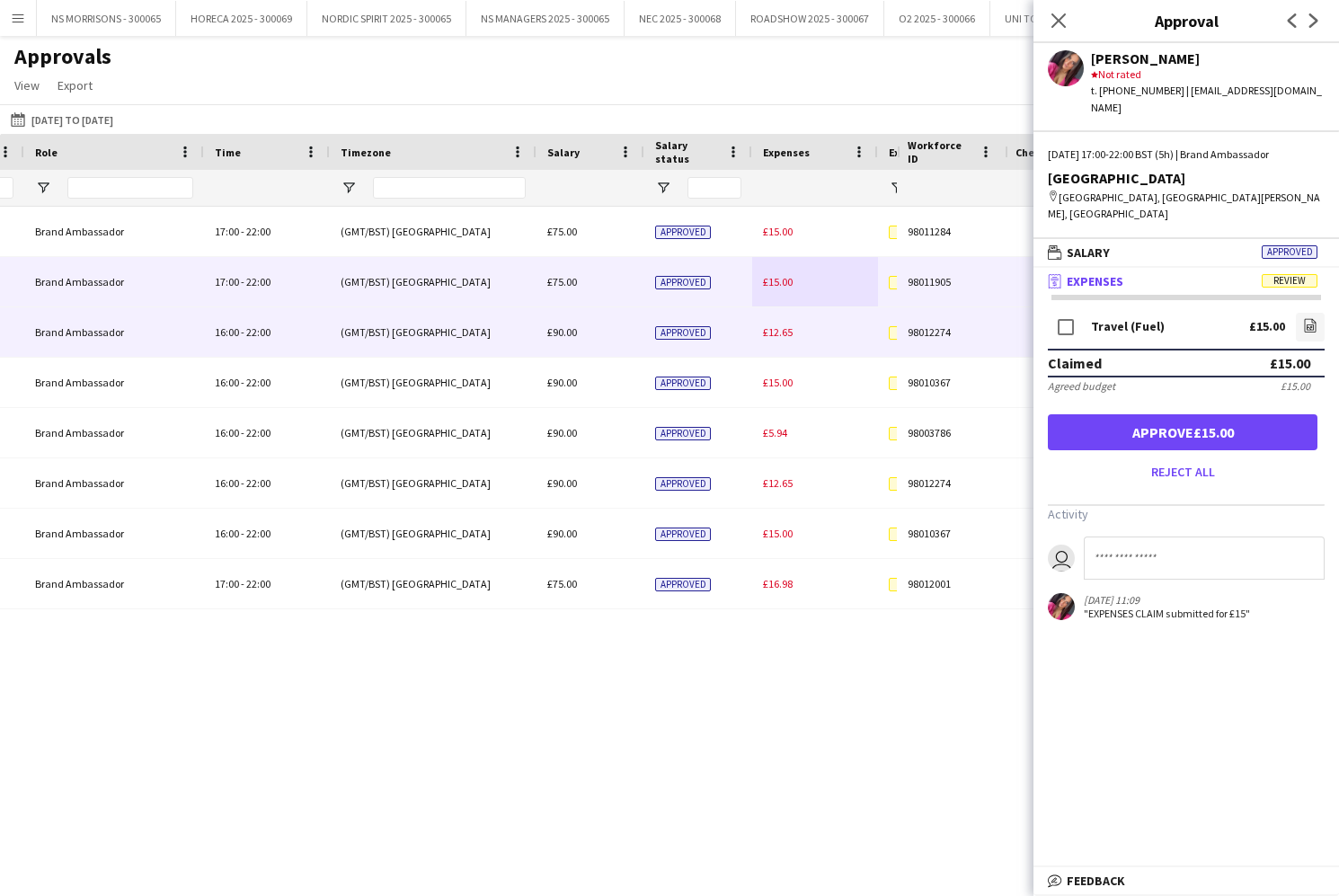
click at [772, 329] on span "£12.65" at bounding box center [777, 332] width 30 height 13
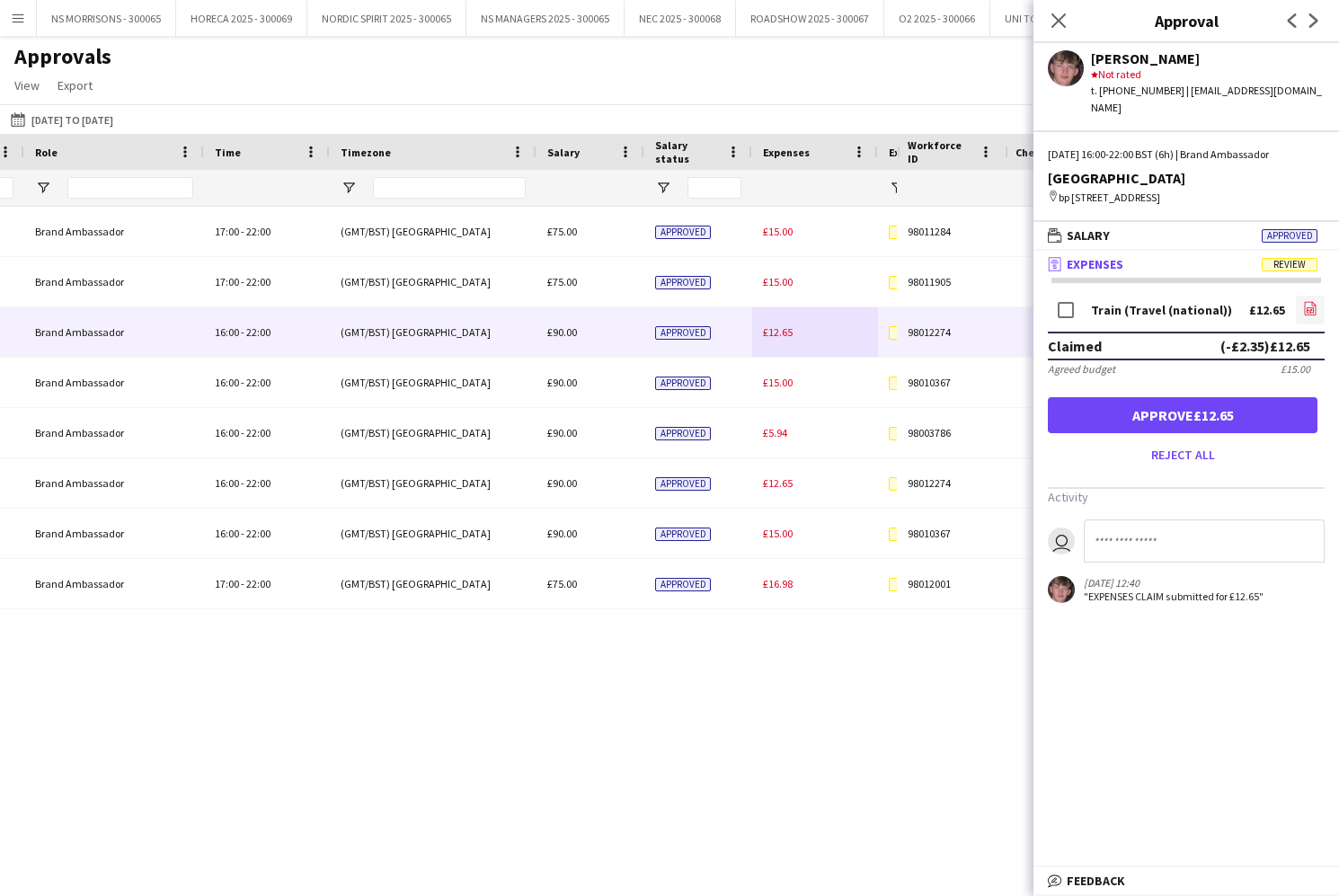
click at [1306, 306] on icon "file-image" at bounding box center [1310, 308] width 14 height 14
click at [1161, 409] on button "Approve £12.65" at bounding box center [1183, 415] width 270 height 36
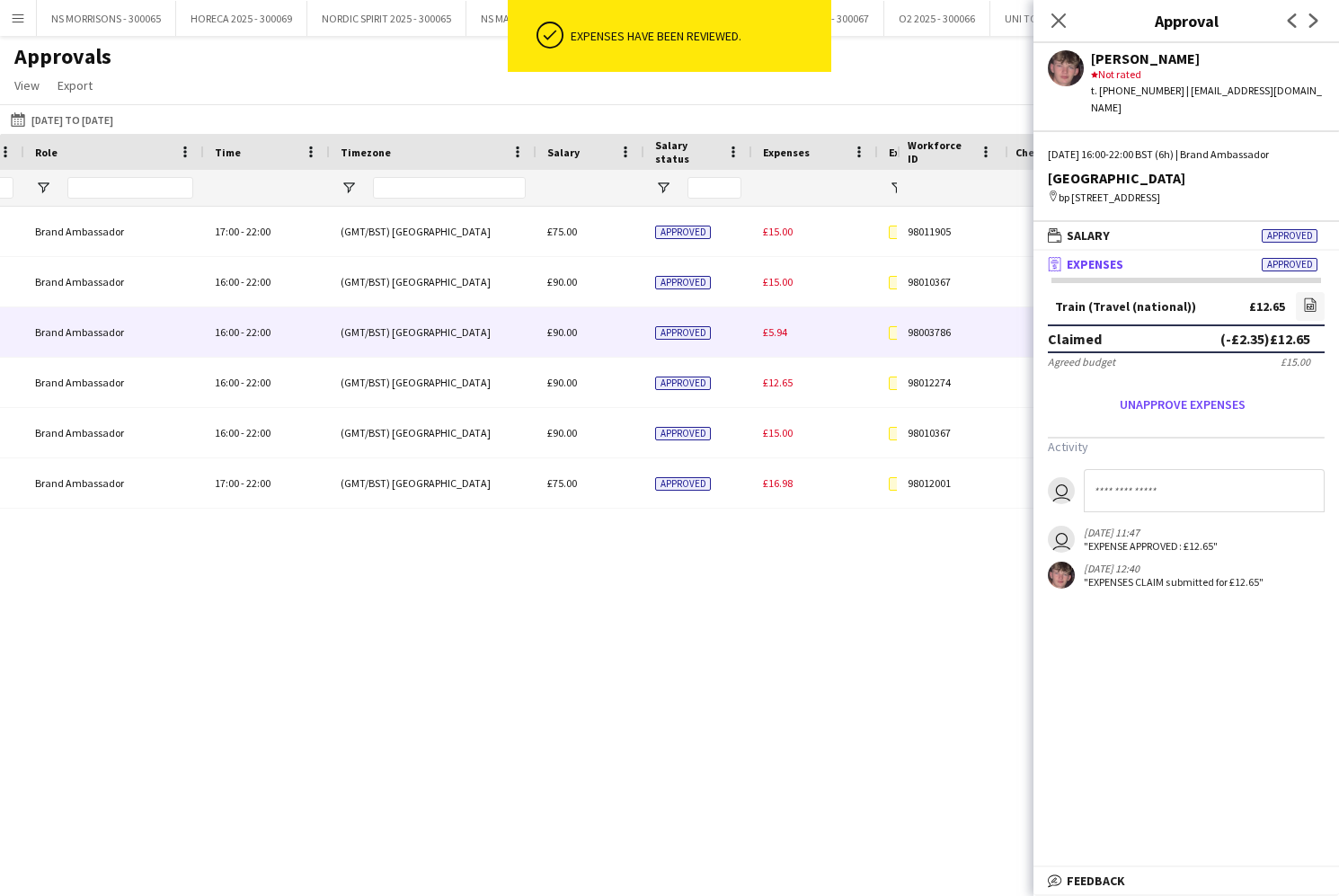
drag, startPoint x: 779, startPoint y: 330, endPoint x: 796, endPoint y: 329, distance: 17.0
click at [779, 330] on span "£5.94" at bounding box center [775, 332] width 24 height 13
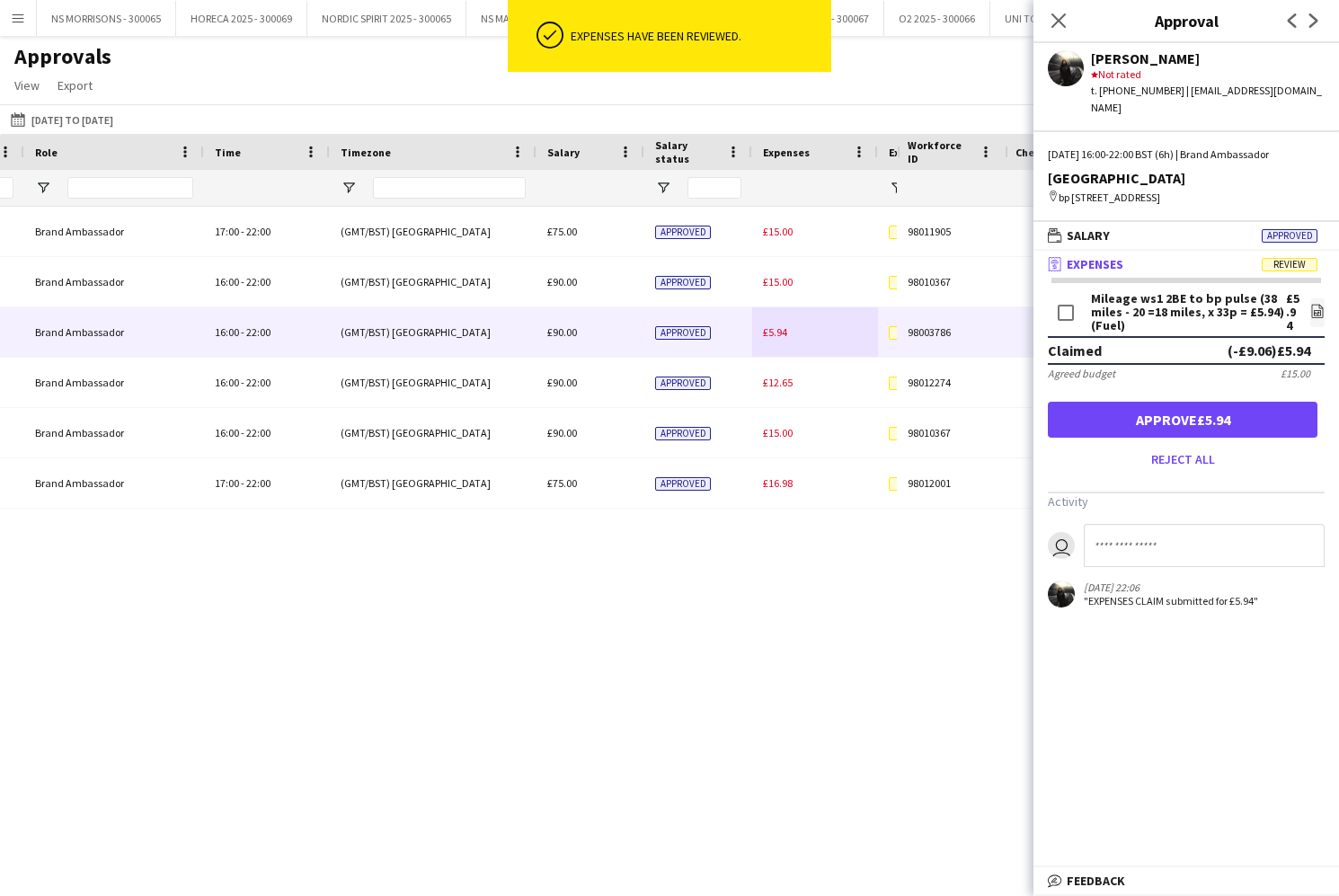
click at [1231, 426] on button "Approve £5.94" at bounding box center [1183, 420] width 270 height 36
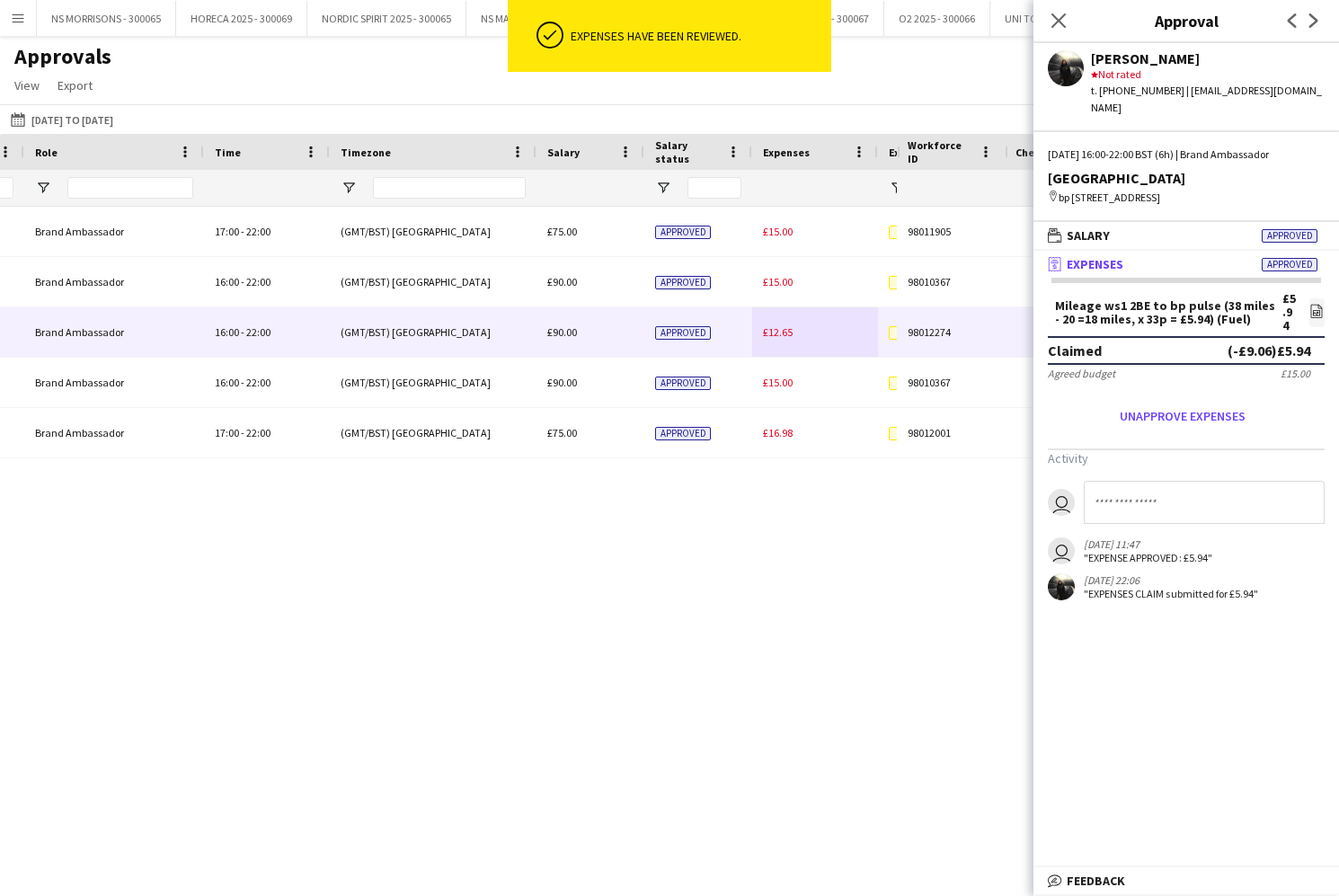
click at [779, 333] on span "£12.65" at bounding box center [777, 332] width 30 height 13
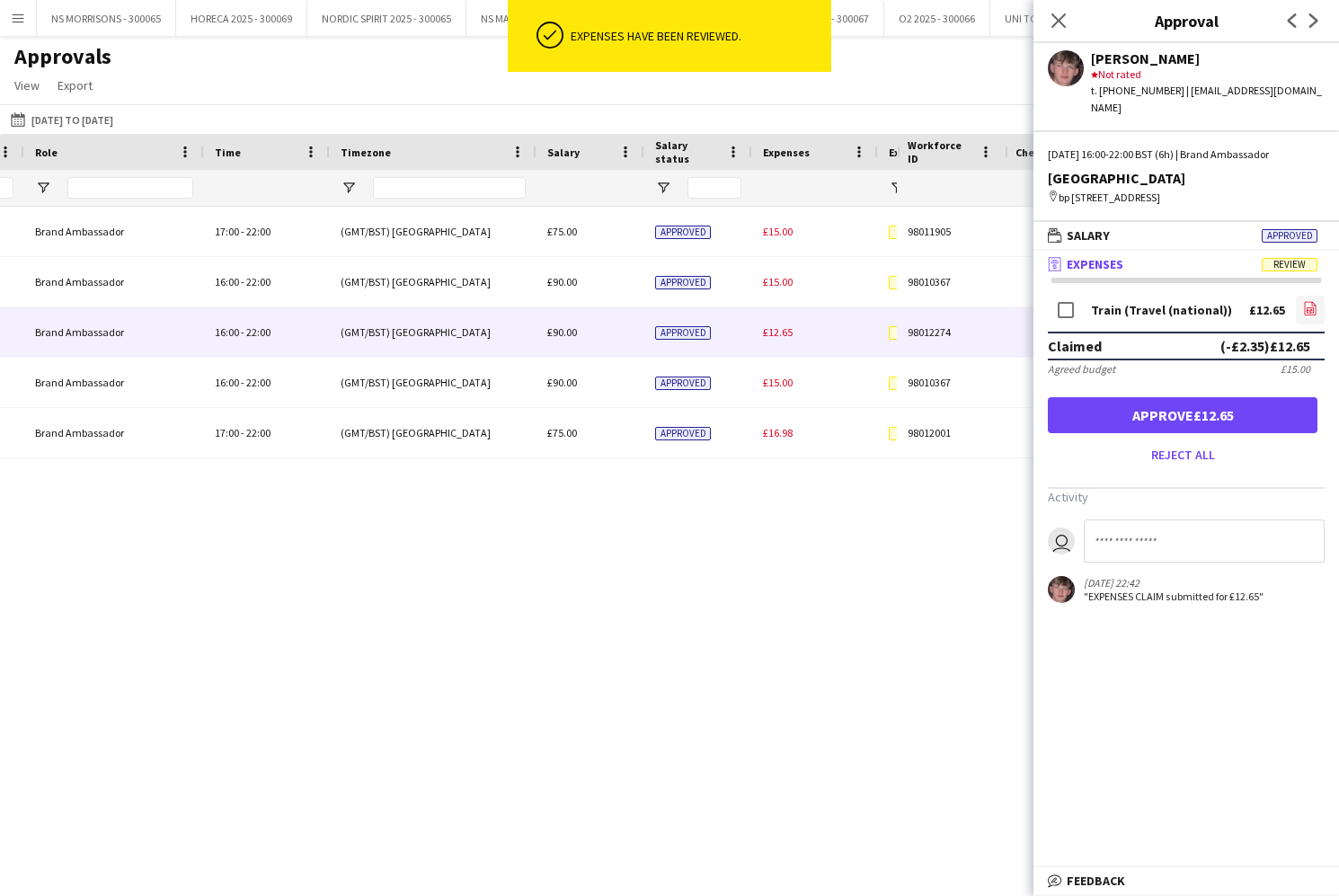
click at [1312, 305] on icon at bounding box center [1310, 308] width 12 height 13
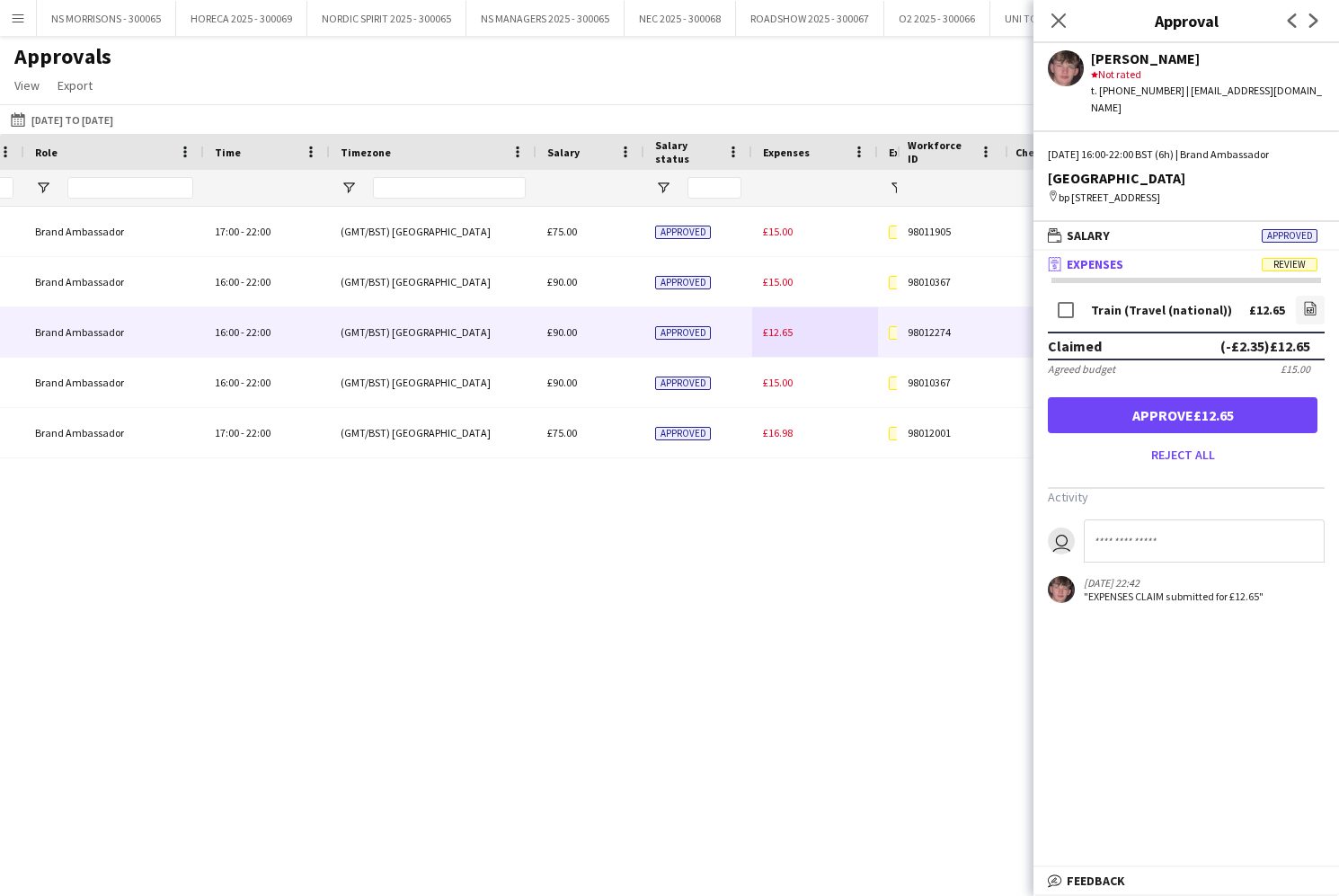
click at [1060, 410] on button "Approve £12.65" at bounding box center [1183, 415] width 270 height 36
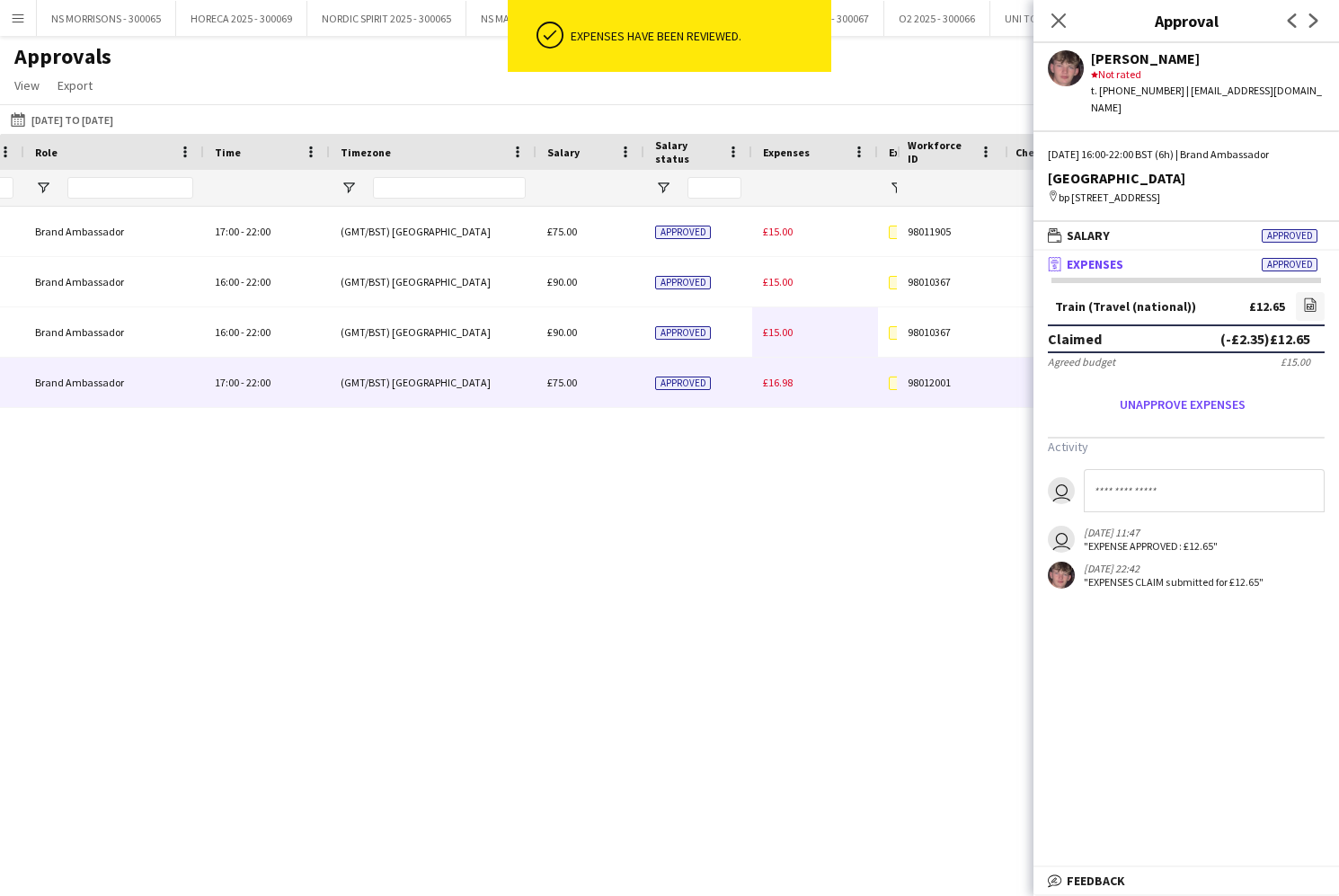
click at [783, 379] on span "£16.98" at bounding box center [777, 382] width 30 height 13
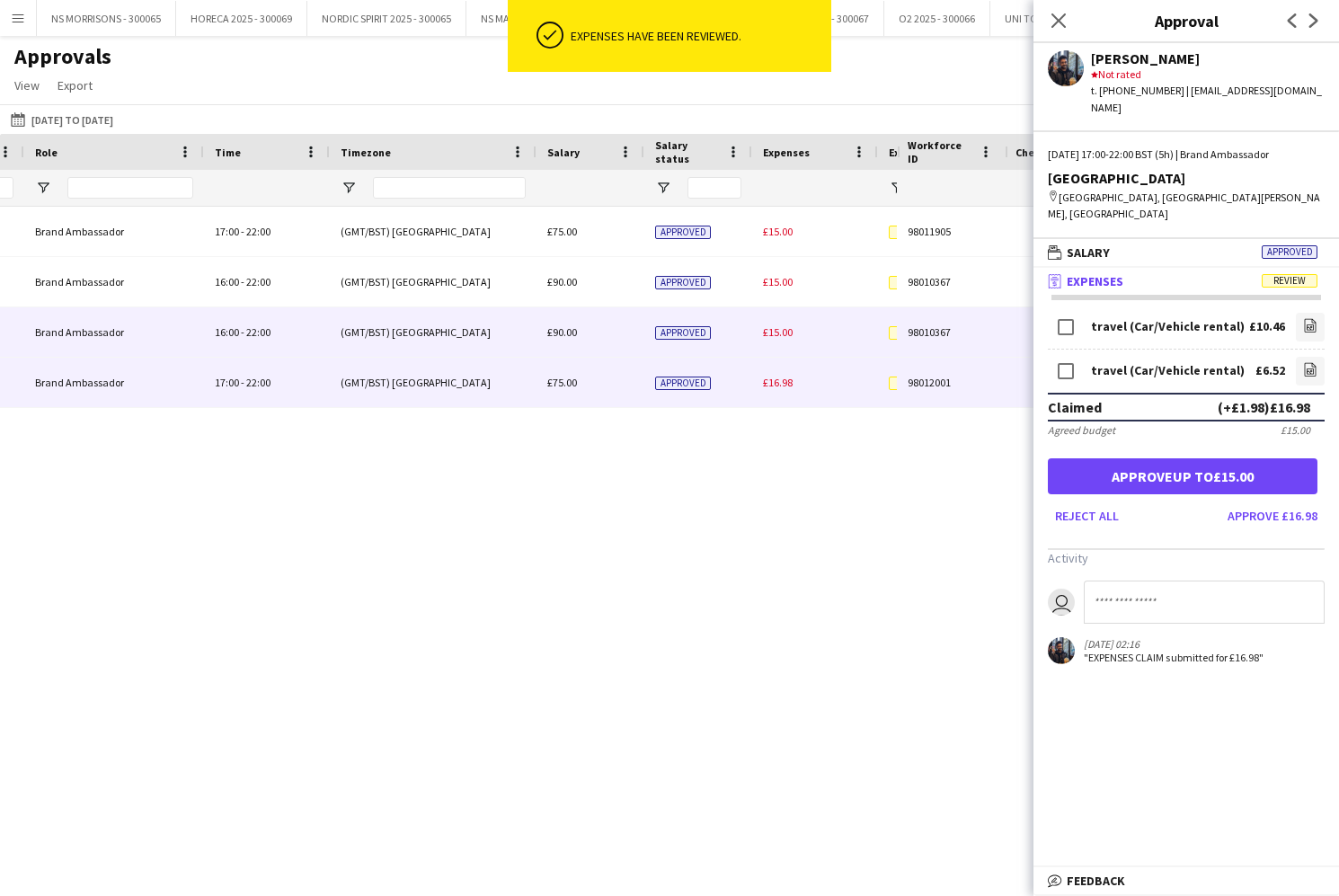
click at [772, 332] on span "£15.00" at bounding box center [777, 332] width 30 height 13
